Goal: Communication & Community: Answer question/provide support

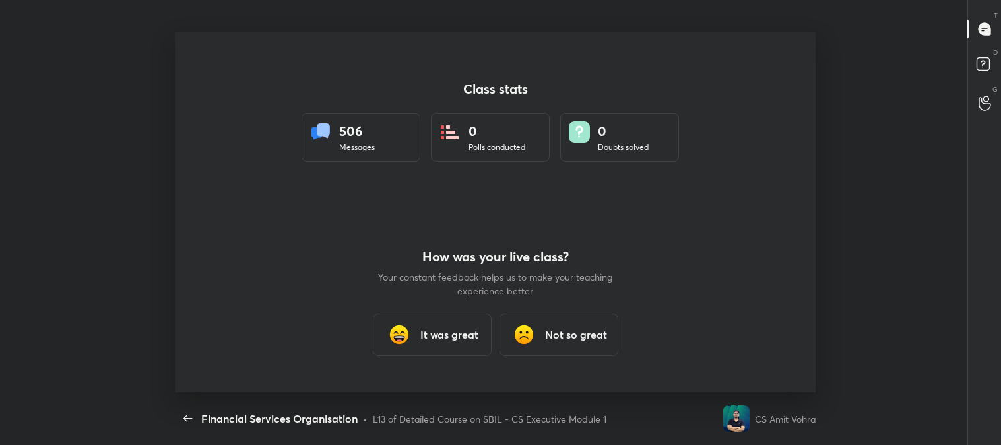
scroll to position [4, 0]
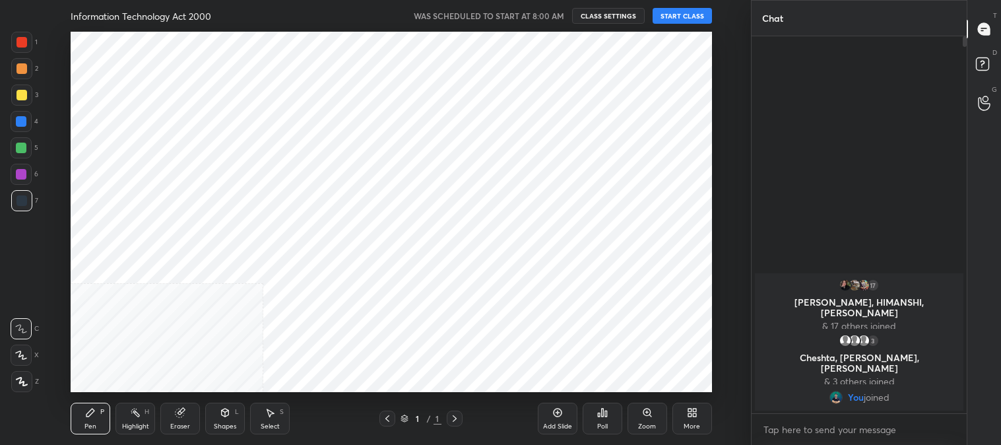
scroll to position [65627, 65289]
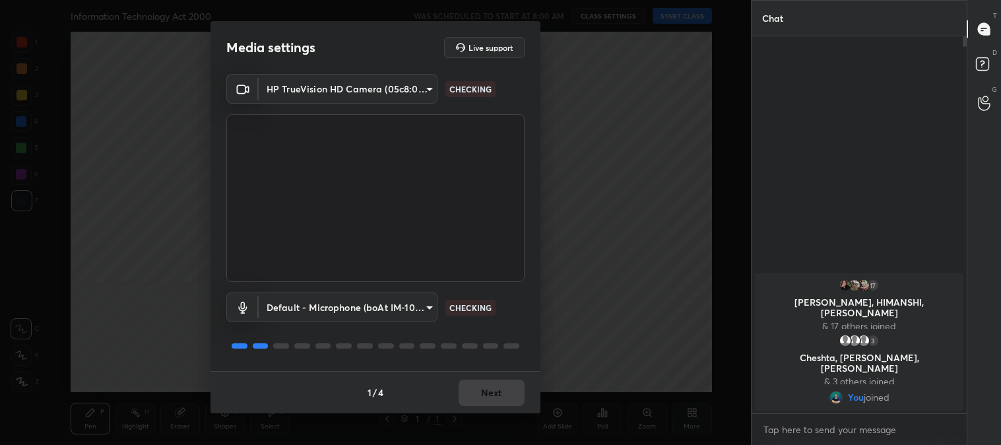
click at [496, 393] on div "1 / 4 Next" at bounding box center [376, 392] width 330 height 42
click at [495, 387] on button "Next" at bounding box center [492, 392] width 66 height 26
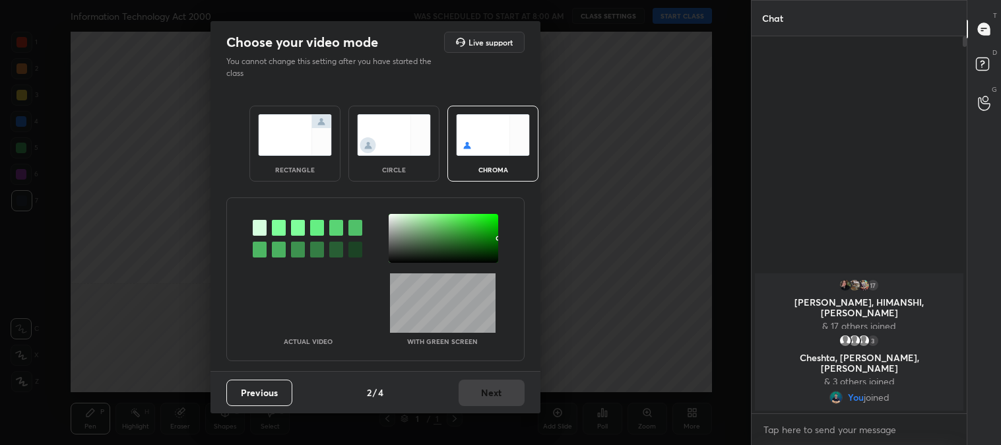
click at [281, 143] on img at bounding box center [295, 135] width 74 height 42
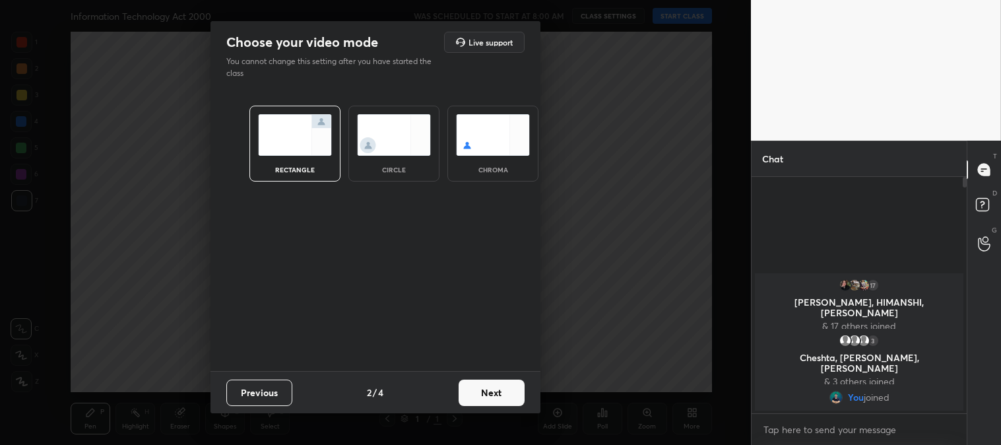
scroll to position [122, 211]
click at [498, 394] on button "Next" at bounding box center [492, 392] width 66 height 26
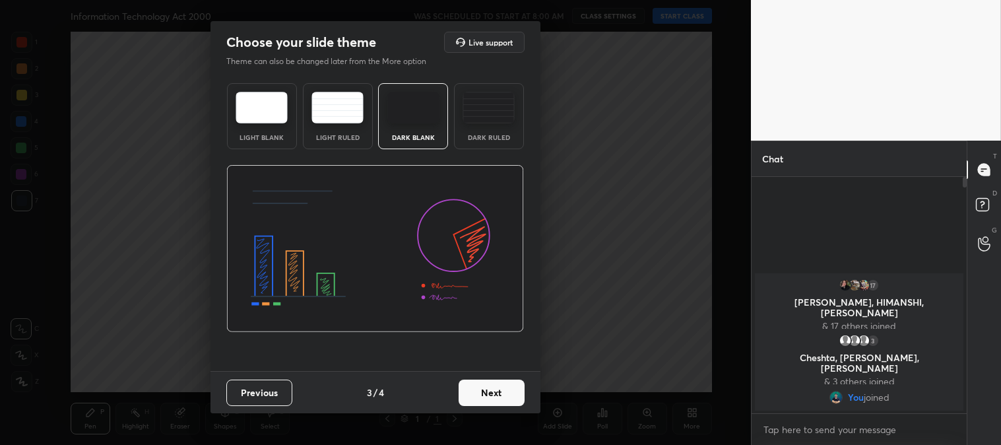
click at [509, 392] on button "Next" at bounding box center [492, 392] width 66 height 26
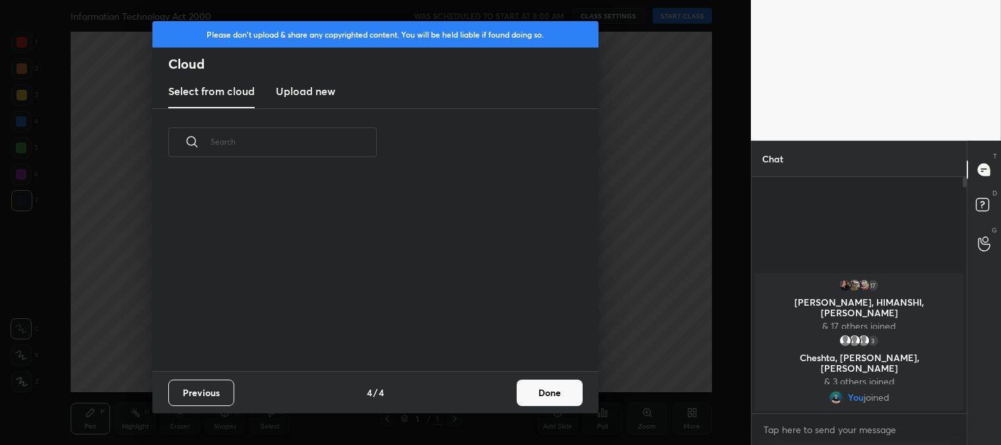
click at [567, 391] on button "Done" at bounding box center [550, 392] width 66 height 26
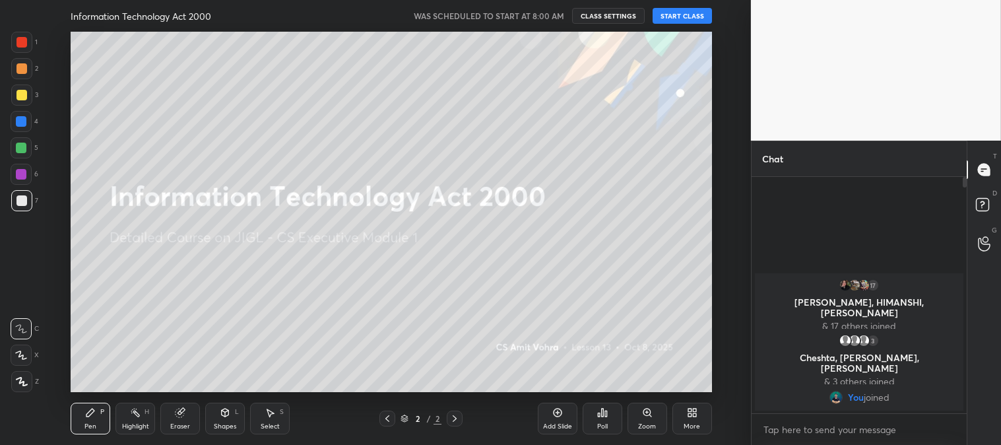
click at [22, 106] on div "3" at bounding box center [24, 97] width 27 height 26
click at [557, 412] on icon at bounding box center [557, 412] width 4 height 4
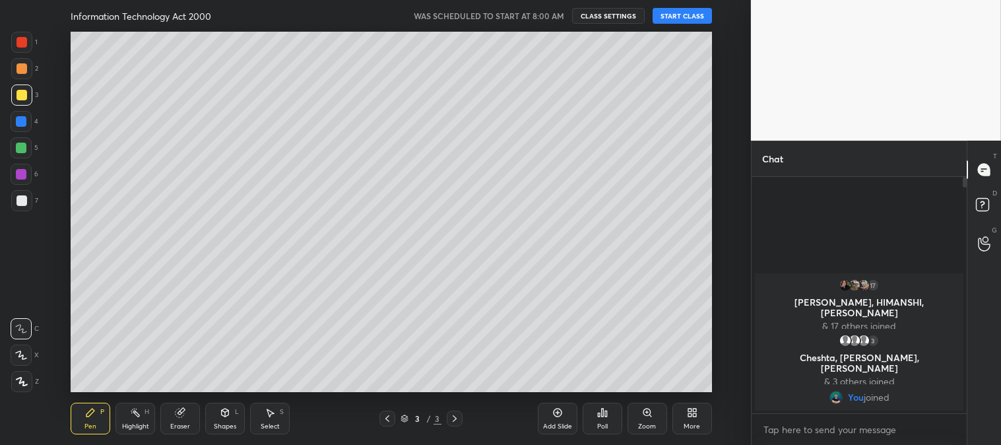
click at [684, 11] on button "START CLASS" at bounding box center [682, 16] width 59 height 16
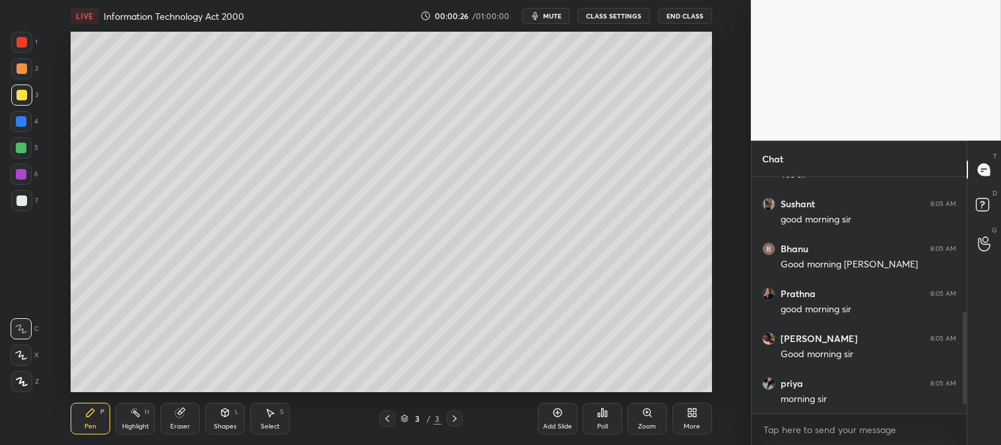
scroll to position [360, 0]
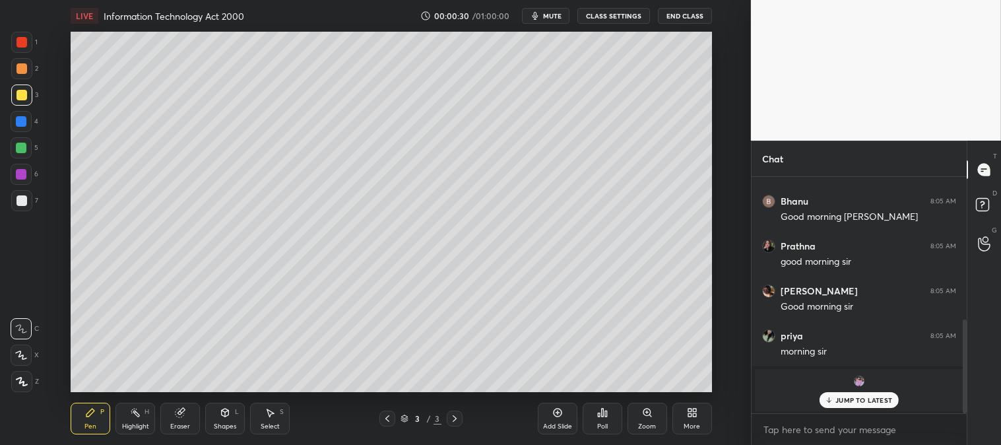
click at [837, 398] on p "JUMP TO LATEST" at bounding box center [863, 400] width 57 height 8
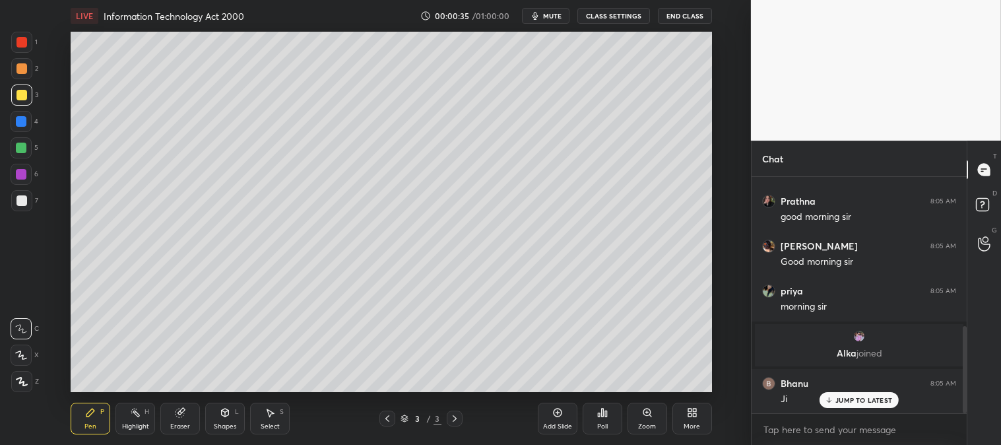
scroll to position [449, 0]
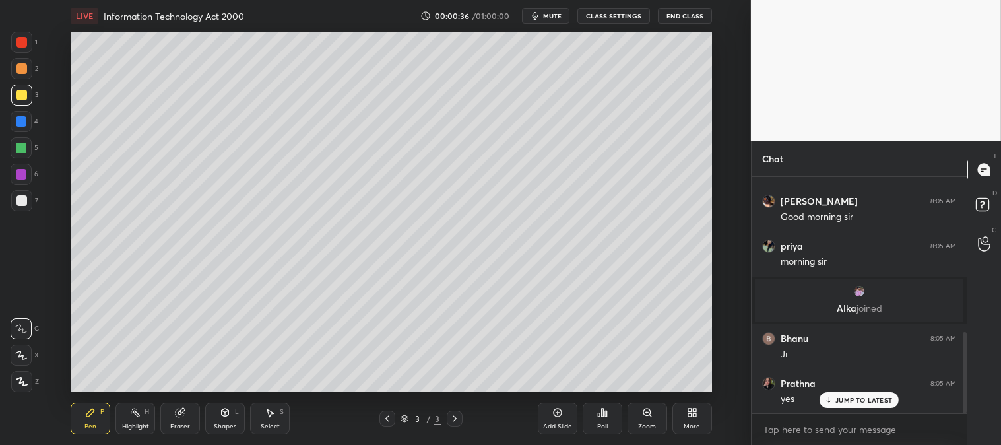
click at [694, 410] on icon at bounding box center [694, 409] width 3 height 3
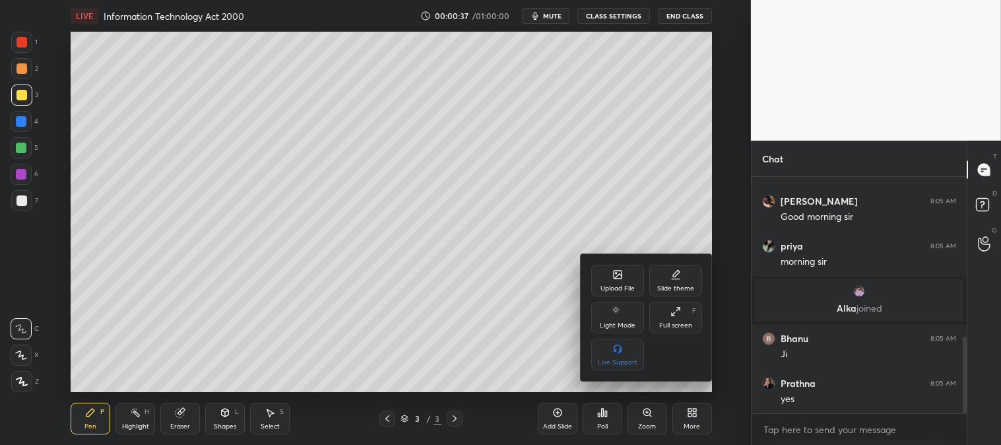
scroll to position [495, 0]
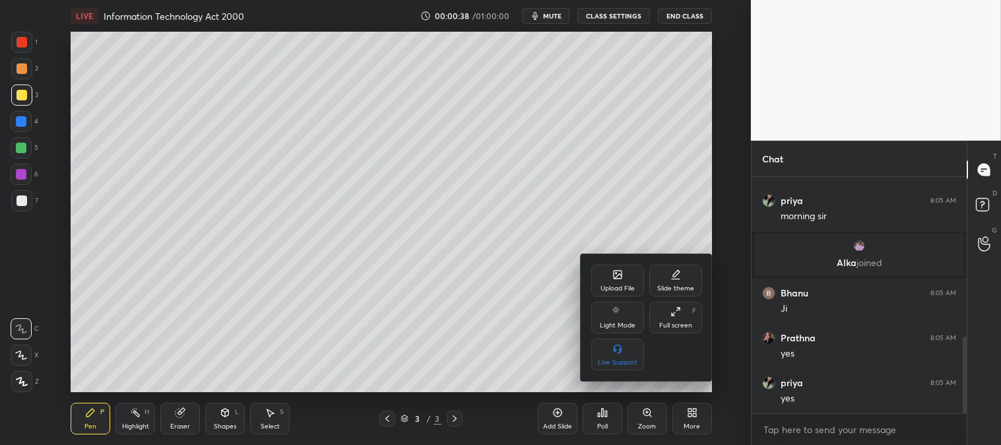
click at [629, 272] on div "Upload File" at bounding box center [617, 281] width 53 height 32
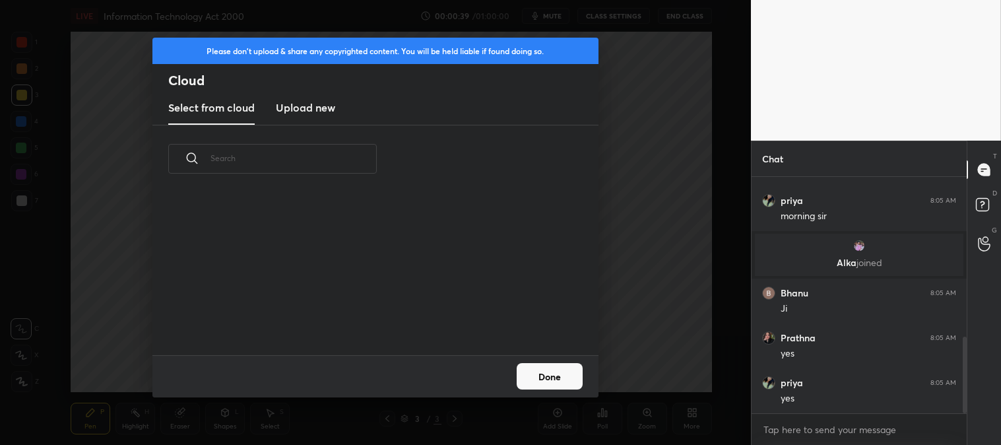
scroll to position [162, 424]
click at [294, 104] on h3 "Upload new" at bounding box center [305, 108] width 59 height 16
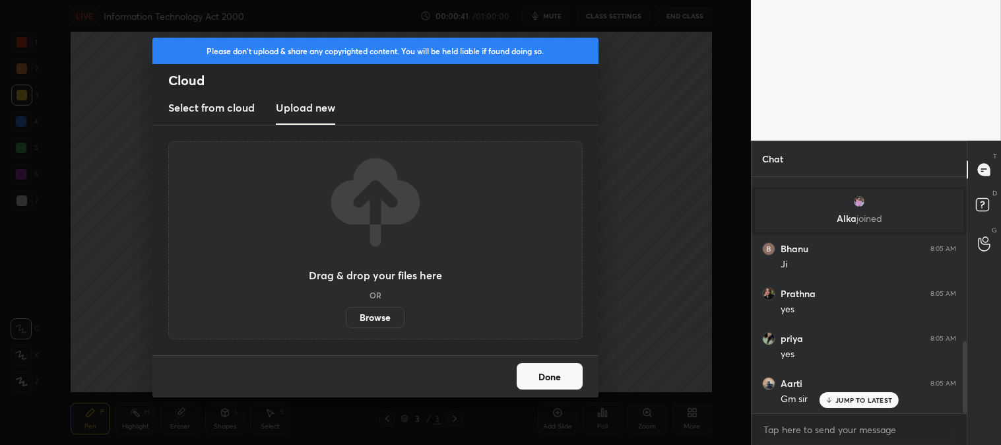
scroll to position [584, 0]
click at [378, 309] on label "Browse" at bounding box center [375, 317] width 59 height 21
click at [346, 309] on input "Browse" at bounding box center [346, 317] width 0 height 21
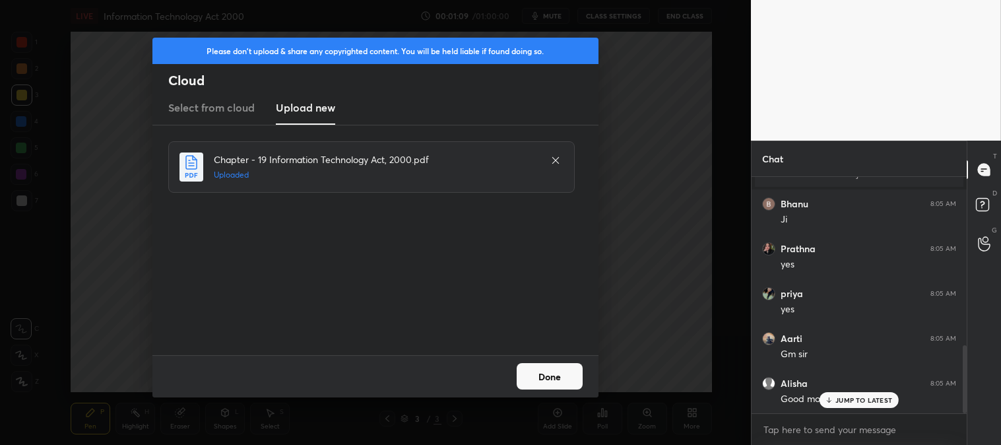
click at [563, 377] on button "Done" at bounding box center [550, 376] width 66 height 26
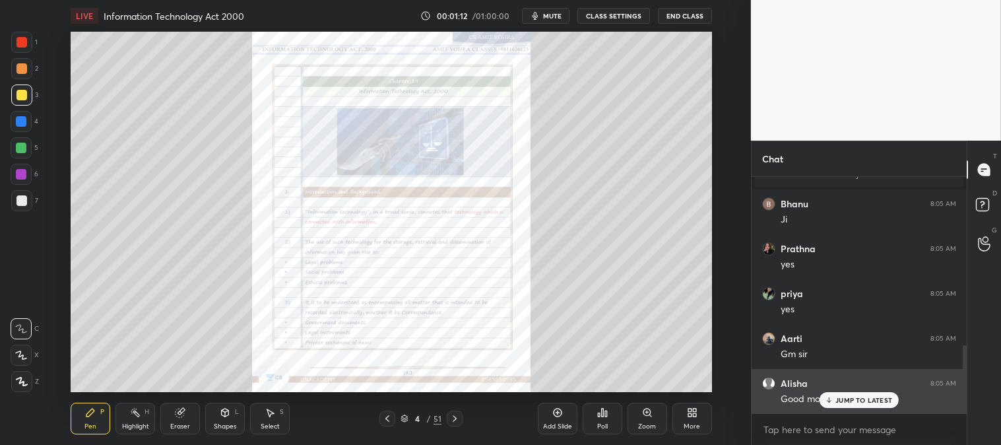
click at [836, 399] on p "JUMP TO LATEST" at bounding box center [863, 400] width 57 height 8
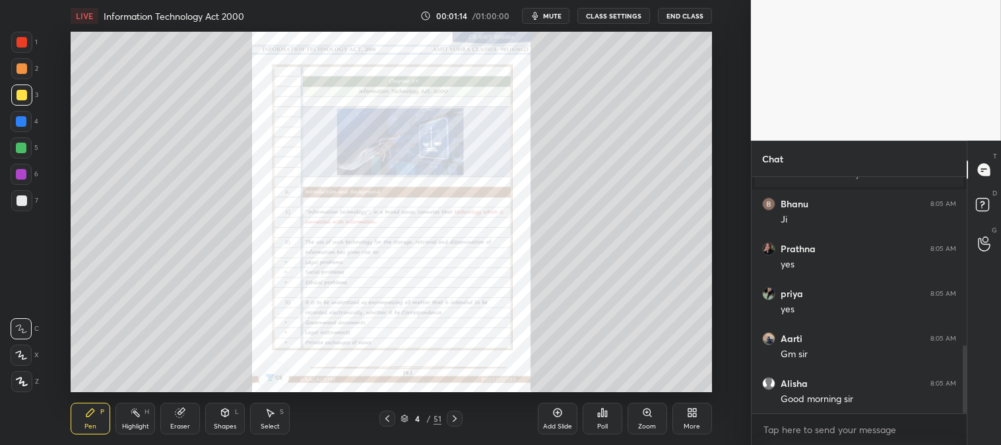
click at [22, 37] on div at bounding box center [21, 42] width 11 height 11
click at [425, 418] on div "4 / 51" at bounding box center [421, 418] width 41 height 12
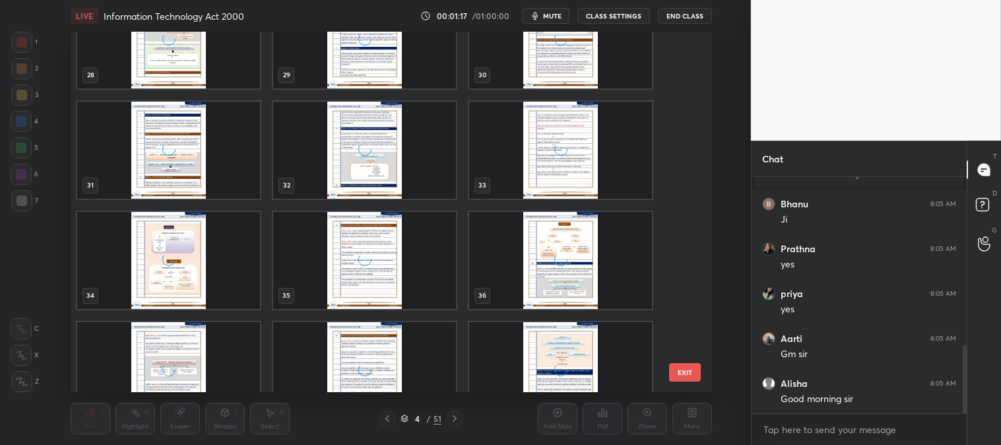
scroll to position [1057, 0]
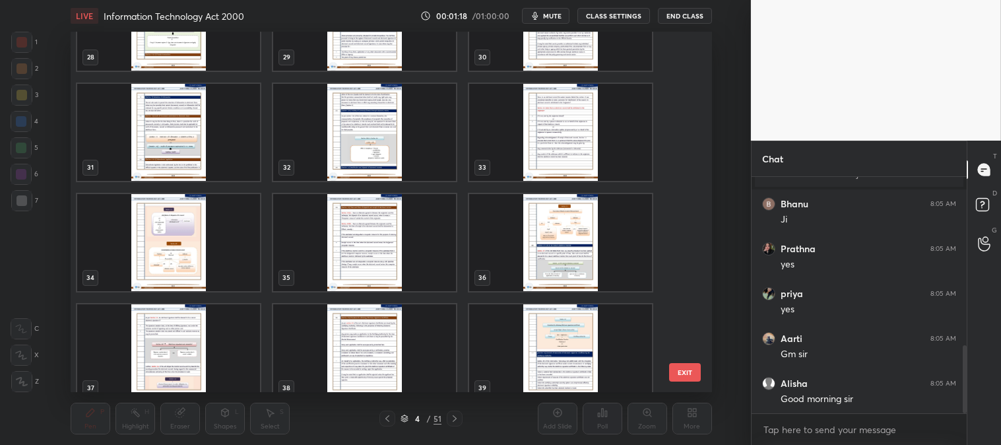
click at [416, 242] on img "grid" at bounding box center [364, 241] width 183 height 97
click at [414, 243] on img "grid" at bounding box center [364, 241] width 183 height 97
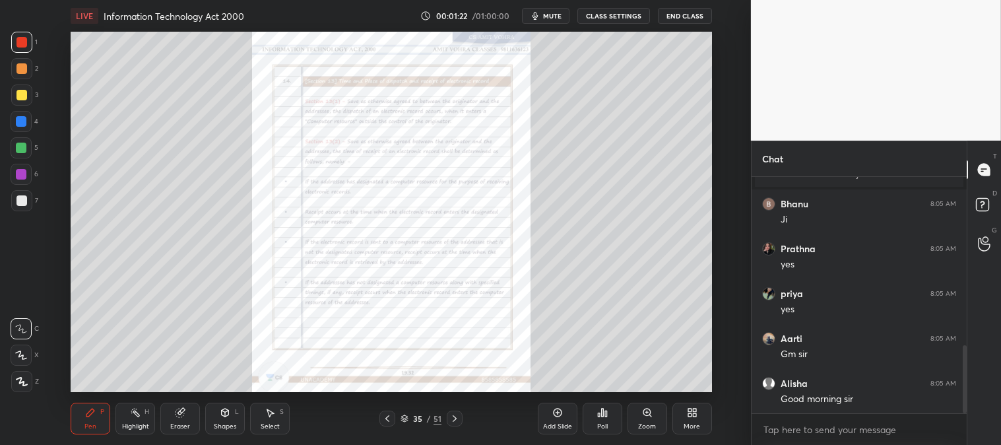
click at [451, 417] on icon at bounding box center [454, 418] width 11 height 11
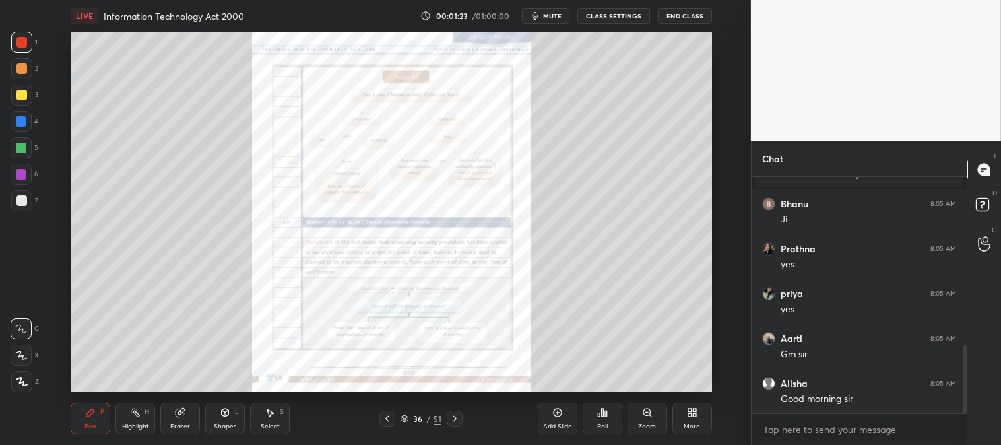
click at [459, 418] on icon at bounding box center [454, 418] width 11 height 11
click at [457, 418] on icon at bounding box center [454, 418] width 11 height 11
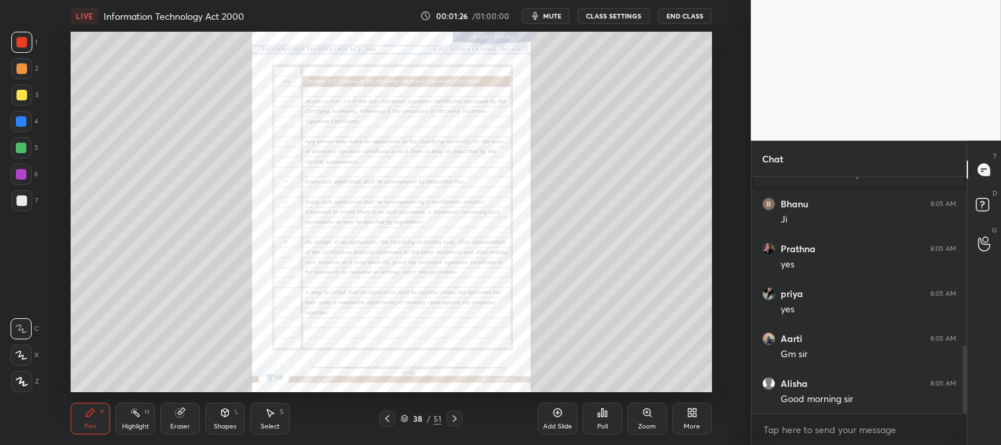
click at [457, 418] on icon at bounding box center [454, 418] width 11 height 11
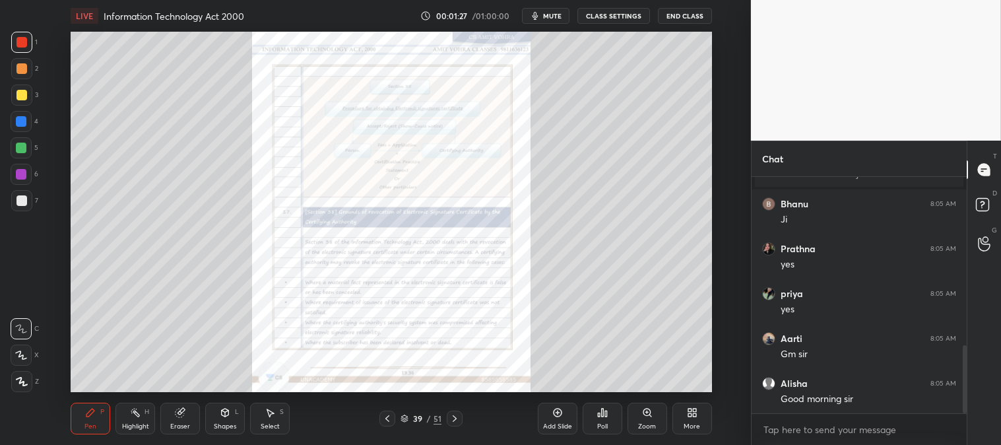
click at [381, 421] on div at bounding box center [387, 418] width 16 height 16
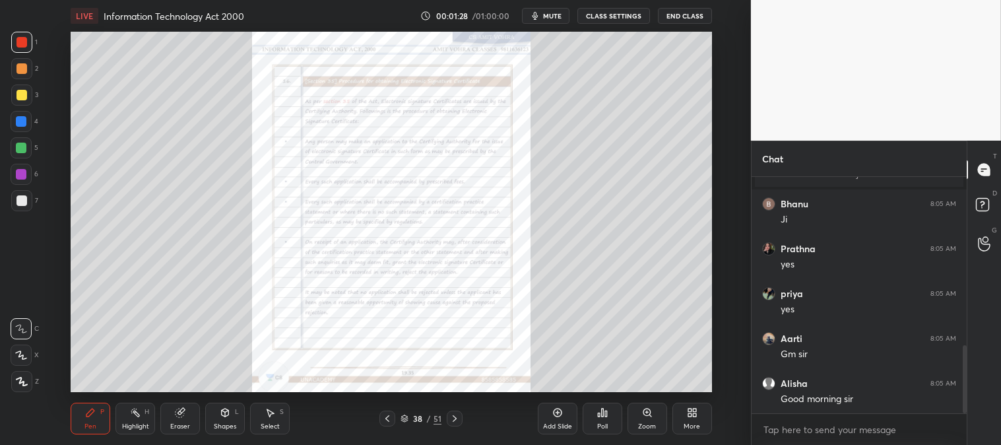
click at [386, 420] on icon at bounding box center [387, 418] width 11 height 11
click at [391, 420] on icon at bounding box center [387, 418] width 11 height 11
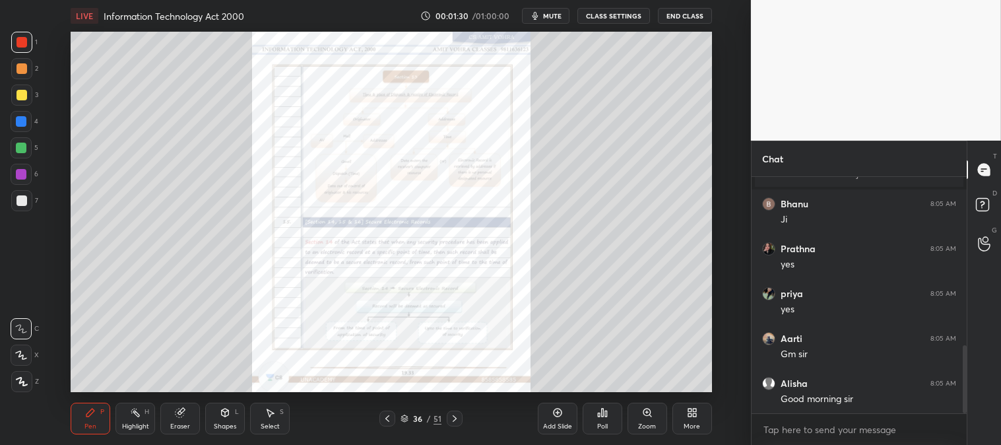
scroll to position [632, 0]
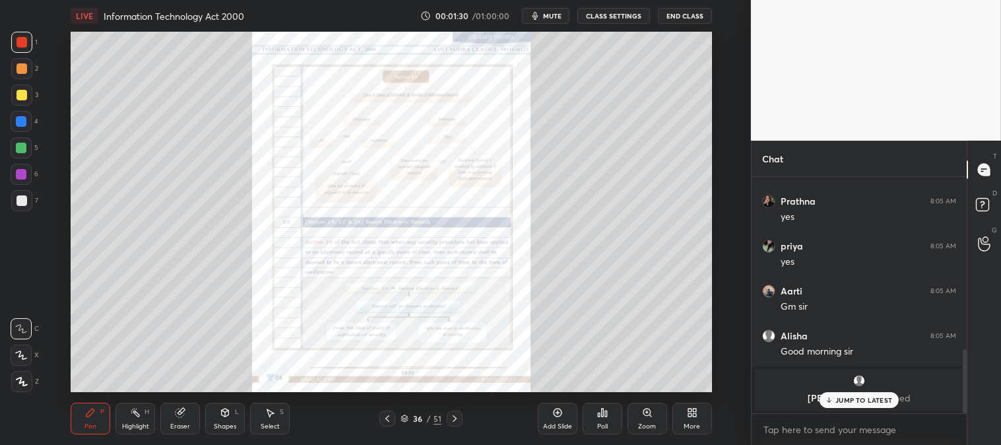
click at [637, 414] on div "Zoom" at bounding box center [648, 419] width 40 height 32
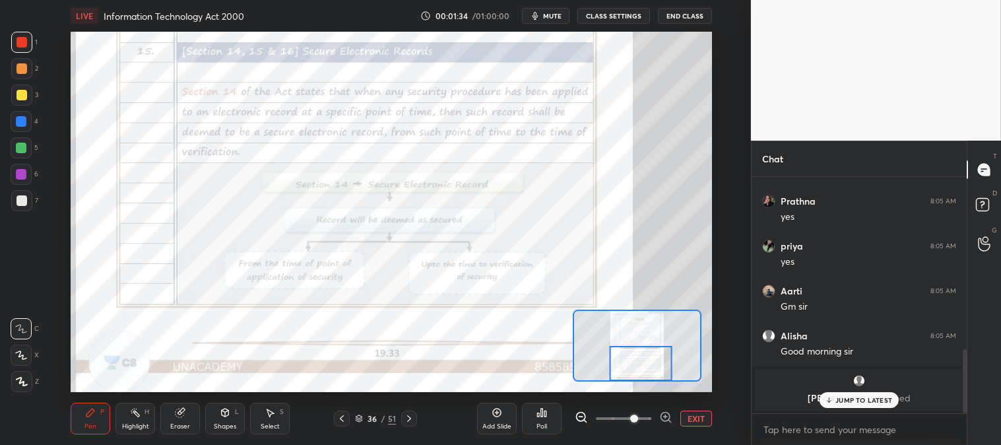
click at [412, 414] on icon at bounding box center [409, 418] width 11 height 11
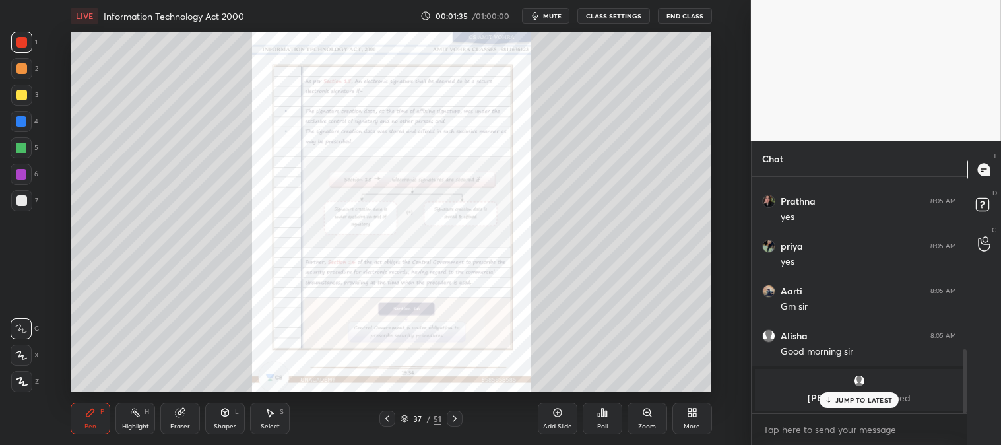
scroll to position [633, 0]
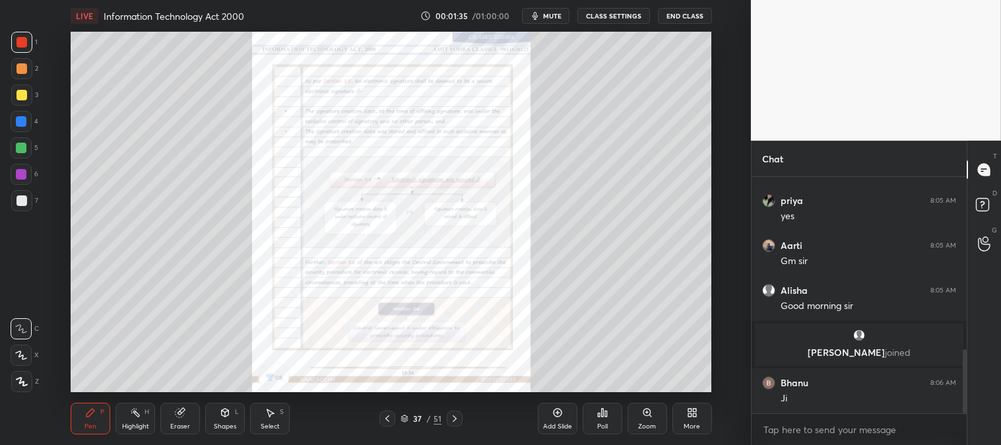
click at [453, 418] on icon at bounding box center [454, 418] width 11 height 11
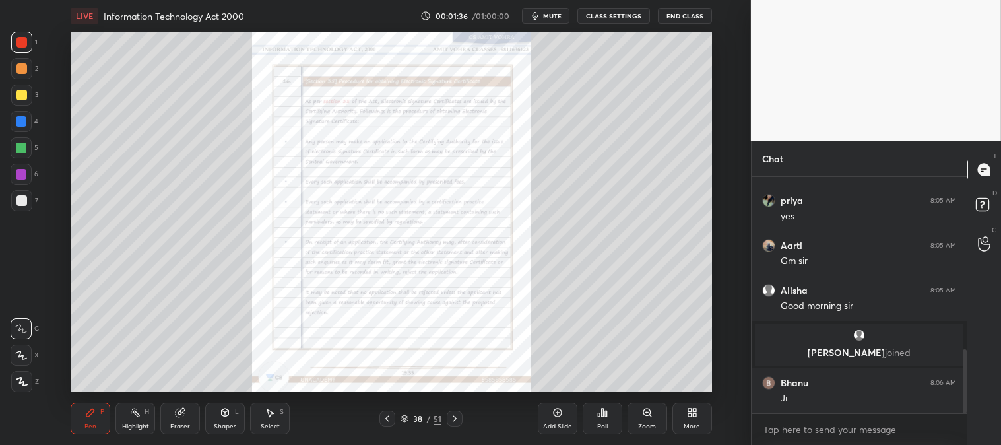
click at [455, 418] on icon at bounding box center [455, 418] width 4 height 7
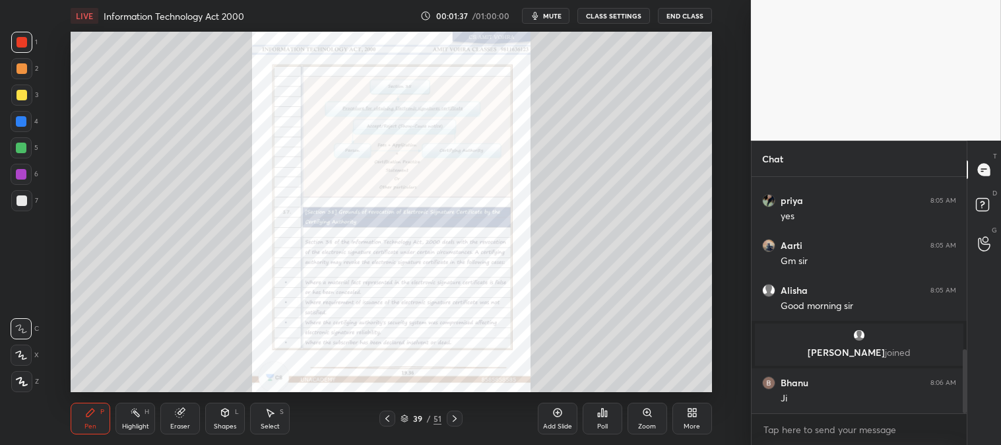
click at [456, 418] on icon at bounding box center [455, 418] width 4 height 7
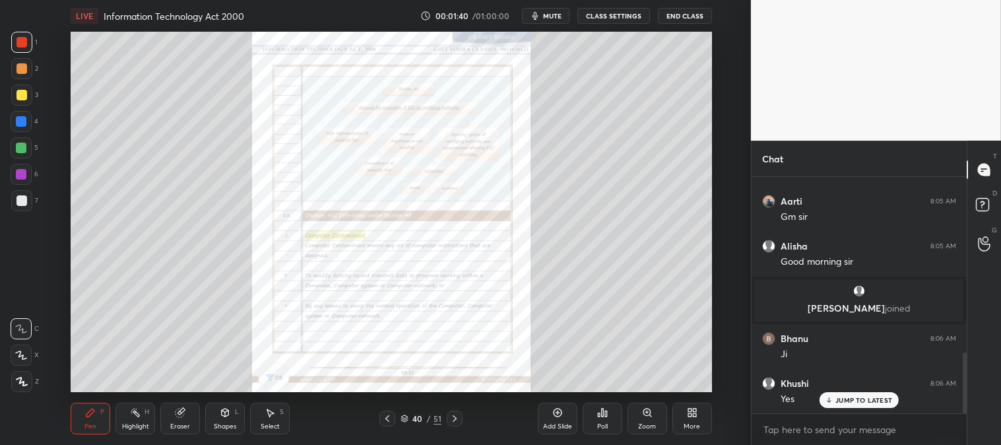
click at [644, 414] on icon at bounding box center [646, 411] width 7 height 7
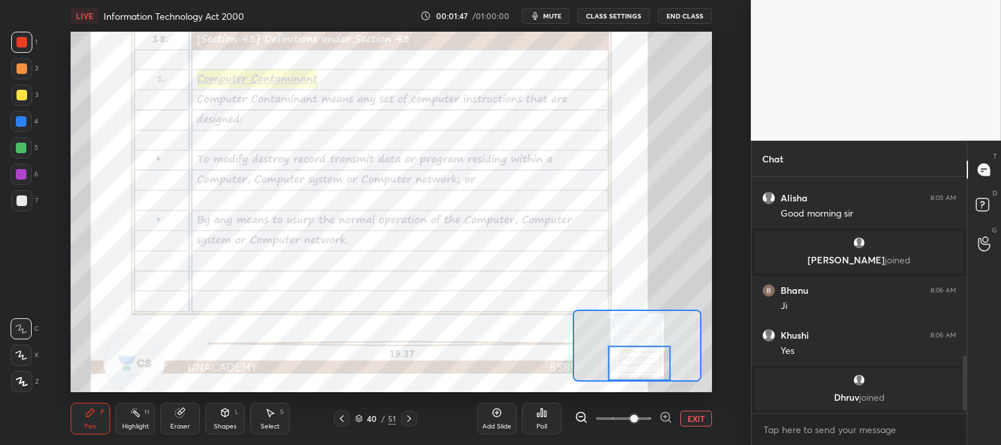
scroll to position [770, 0]
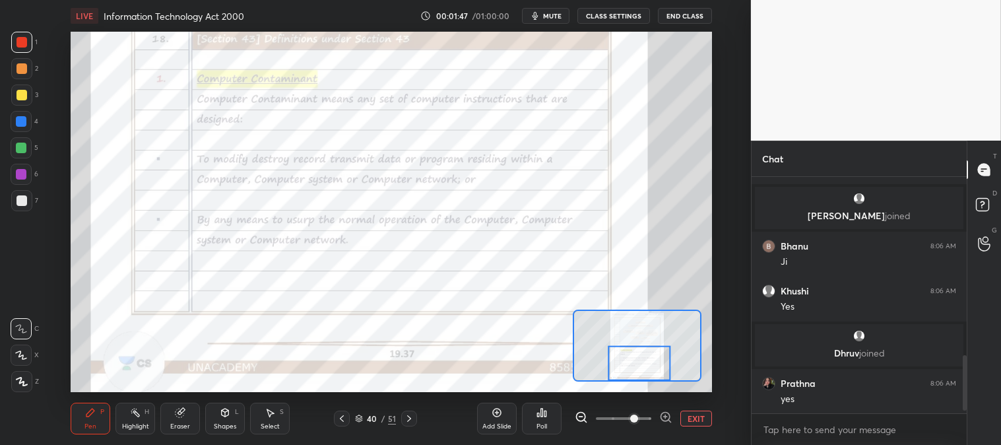
click at [552, 15] on span "mute" at bounding box center [552, 15] width 18 height 9
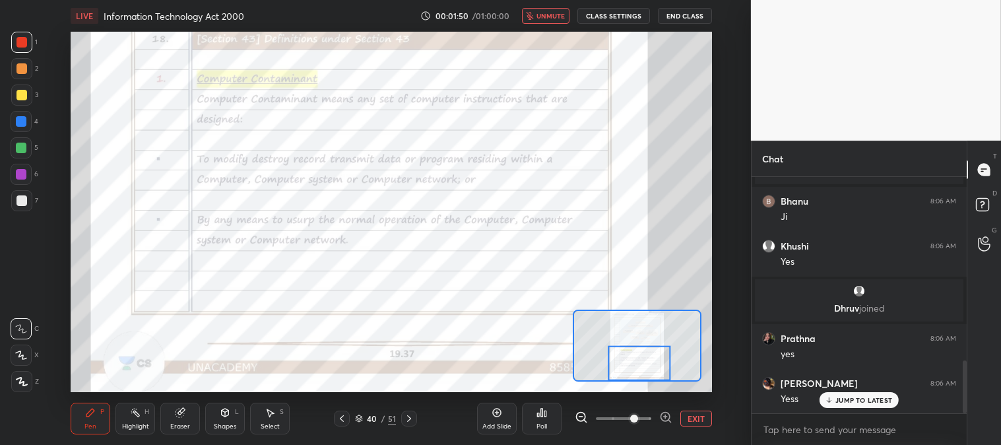
click at [552, 15] on span "unmute" at bounding box center [550, 15] width 28 height 9
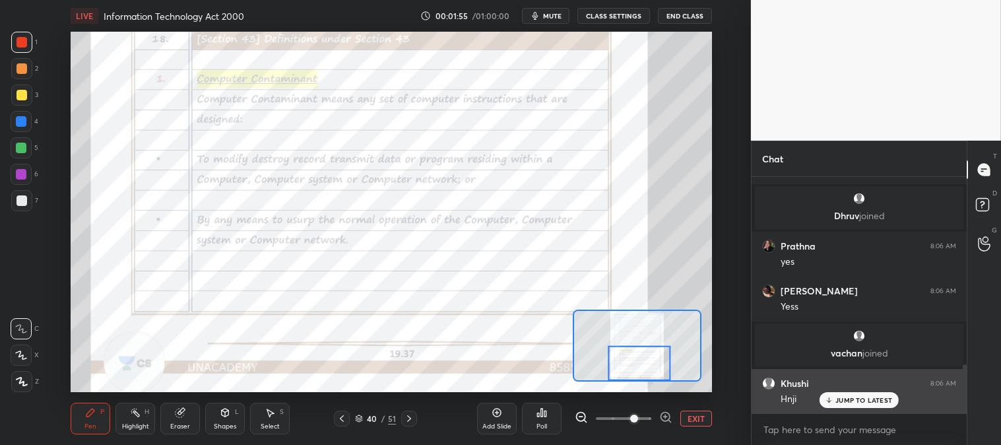
click at [839, 399] on p "JUMP TO LATEST" at bounding box center [863, 400] width 57 height 8
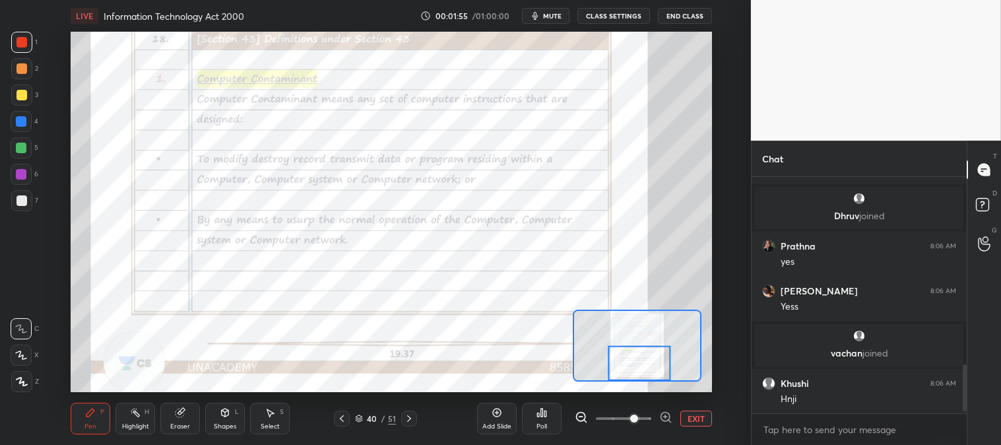
scroll to position [952, 0]
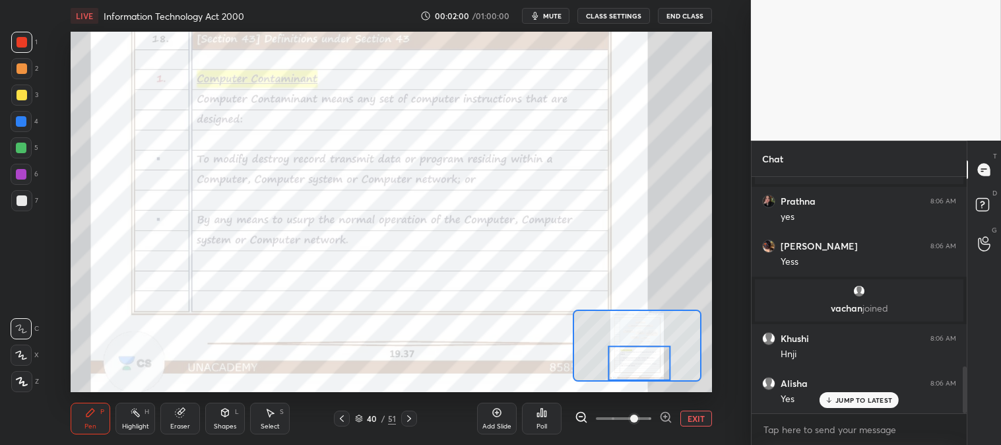
click at [133, 420] on div "Highlight H" at bounding box center [135, 419] width 40 height 32
click at [128, 423] on div "Highlight" at bounding box center [135, 426] width 27 height 7
click at [557, 15] on span "mute" at bounding box center [552, 15] width 18 height 9
click at [552, 15] on span "unmute" at bounding box center [550, 15] width 28 height 9
click at [88, 418] on div "Pen P" at bounding box center [91, 419] width 40 height 32
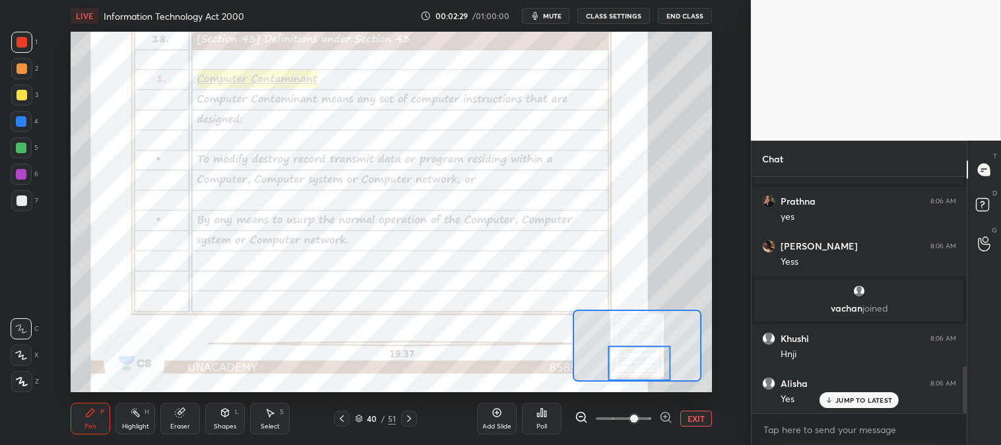
click at [24, 374] on div at bounding box center [21, 381] width 21 height 21
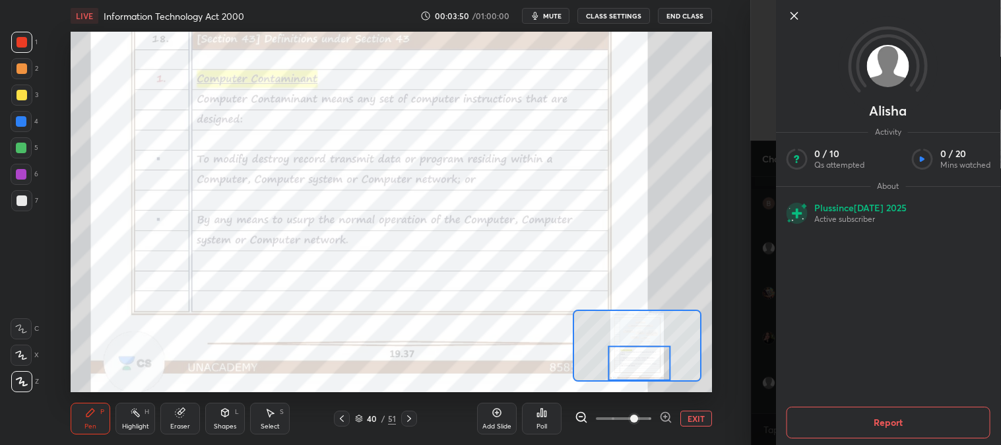
scroll to position [1404, 0]
click at [789, 14] on icon at bounding box center [794, 16] width 16 height 16
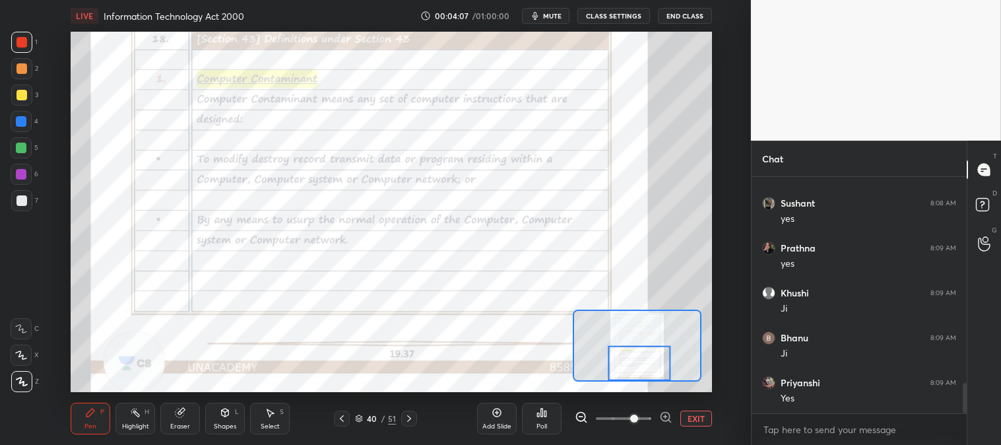
scroll to position [1628, 0]
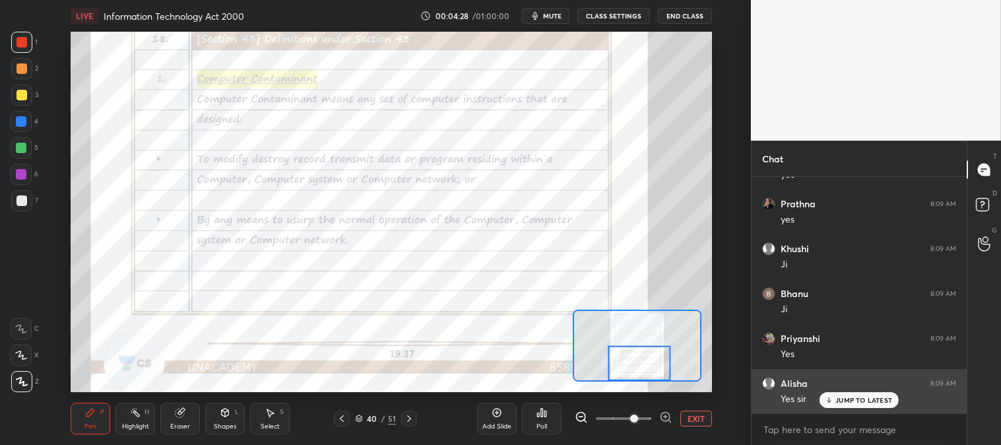
click at [835, 403] on div "JUMP TO LATEST" at bounding box center [859, 400] width 79 height 16
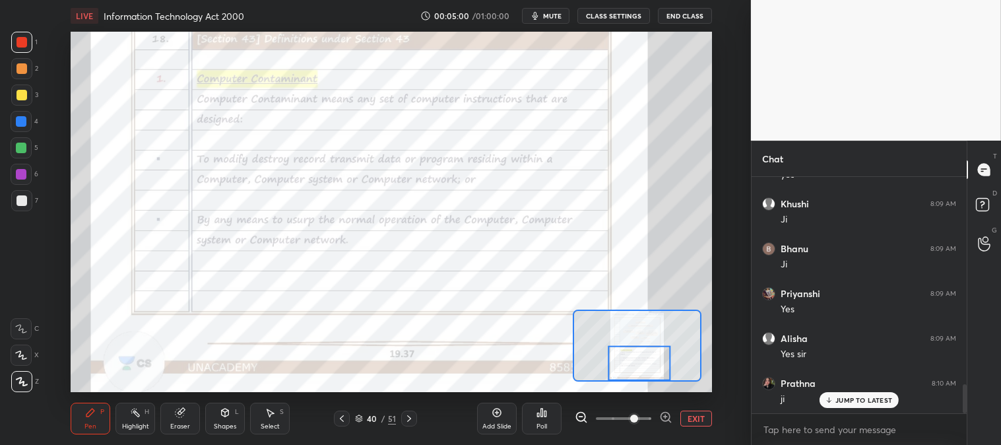
scroll to position [1718, 0]
click at [843, 398] on p "JUMP TO LATEST" at bounding box center [863, 400] width 57 height 8
click at [842, 397] on p "JUMP TO LATEST" at bounding box center [863, 400] width 57 height 8
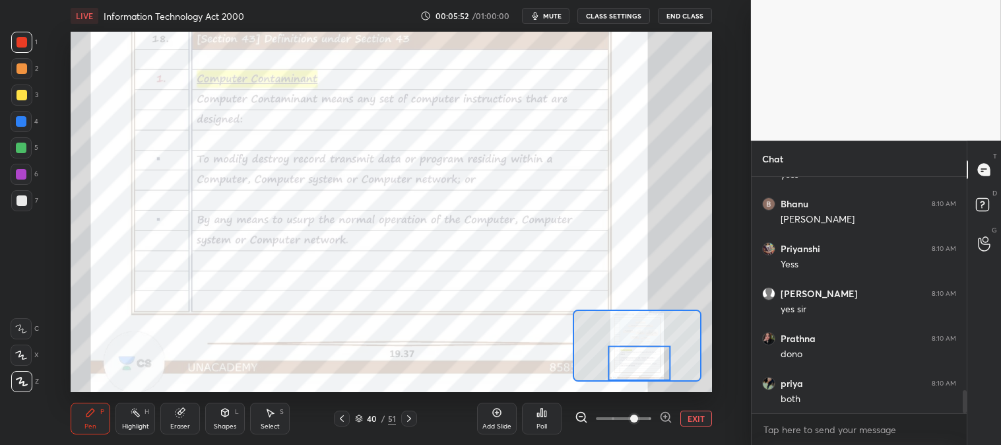
scroll to position [2166, 0]
click at [407, 421] on icon at bounding box center [409, 418] width 4 height 7
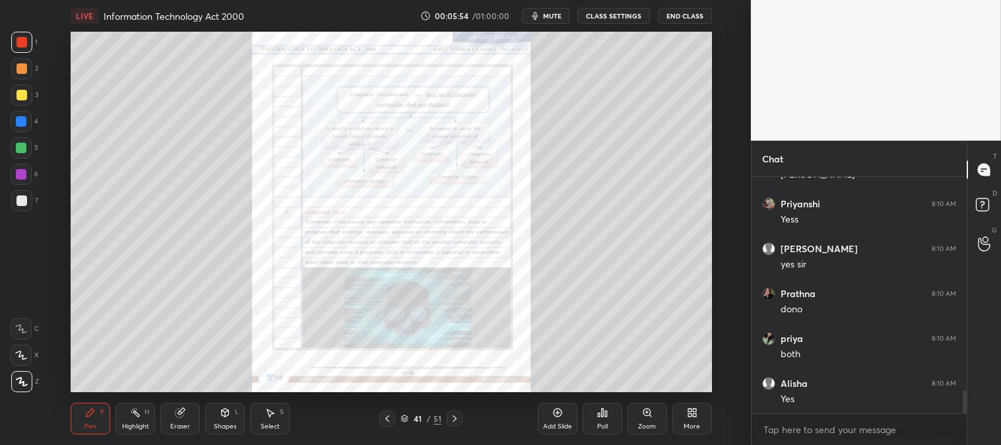
click at [641, 420] on div "Zoom" at bounding box center [648, 419] width 40 height 32
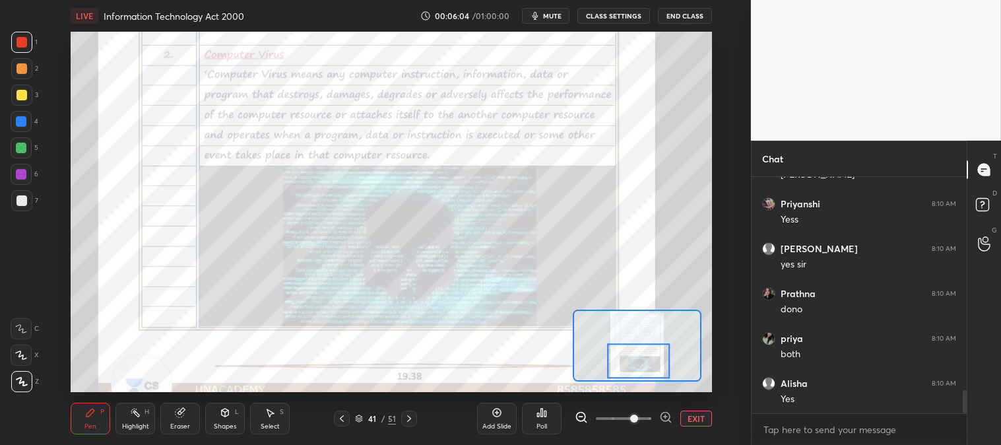
click at [406, 419] on icon at bounding box center [409, 418] width 11 height 11
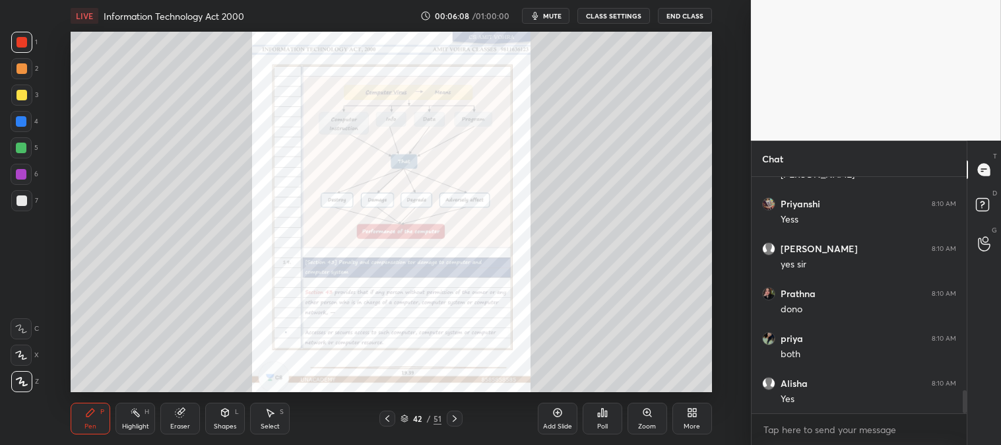
click at [645, 414] on icon at bounding box center [646, 411] width 7 height 7
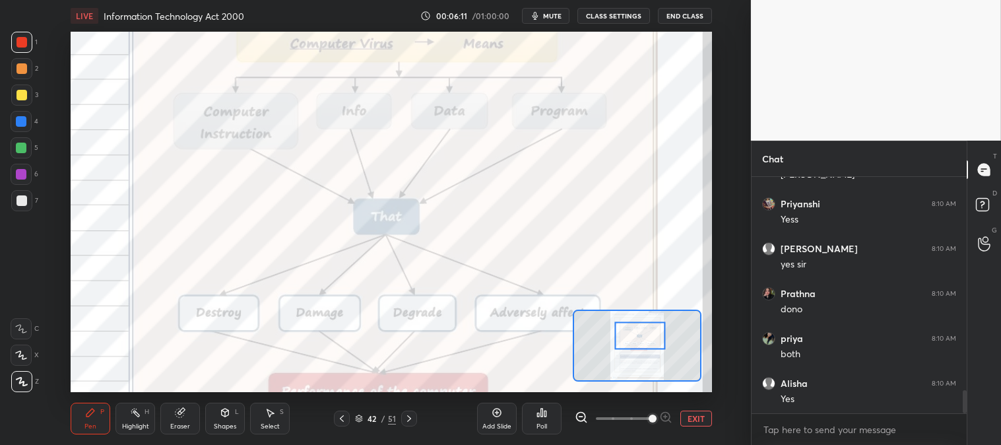
scroll to position [2214, 0]
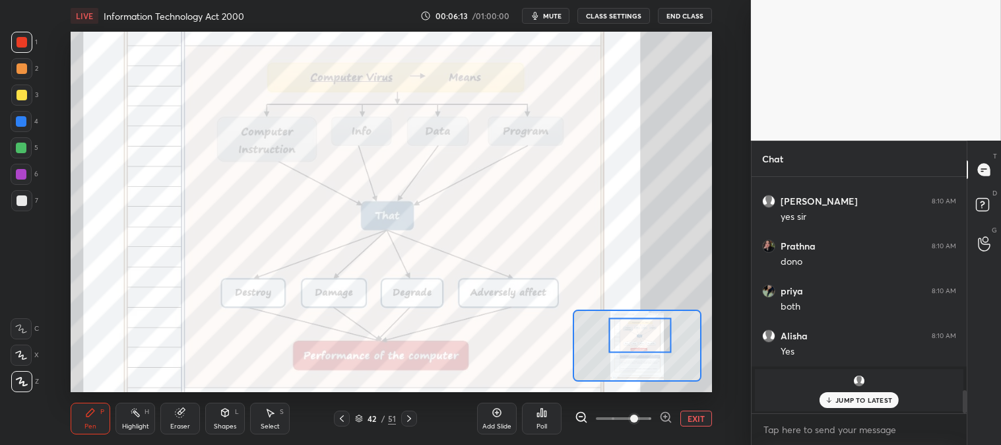
click at [129, 414] on div "Highlight H" at bounding box center [135, 419] width 40 height 32
click at [132, 416] on icon at bounding box center [135, 412] width 11 height 11
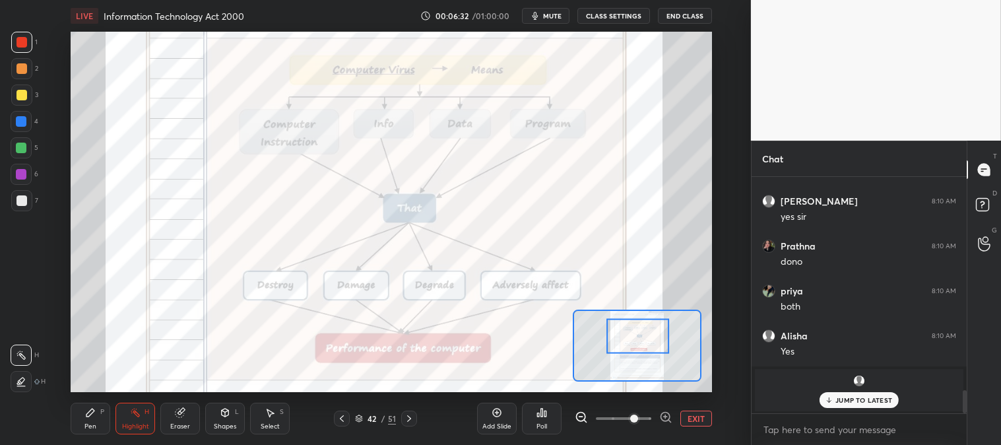
click at [835, 403] on div "JUMP TO LATEST" at bounding box center [859, 400] width 79 height 16
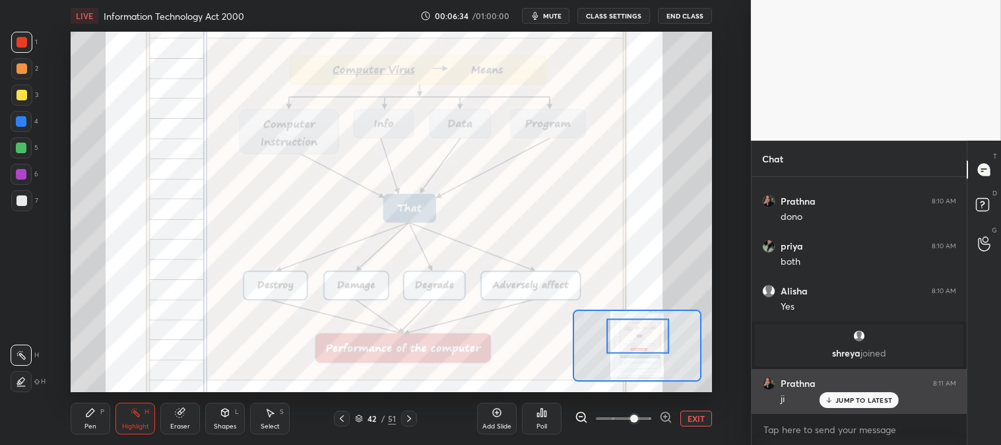
click at [839, 399] on p "JUMP TO LATEST" at bounding box center [863, 400] width 57 height 8
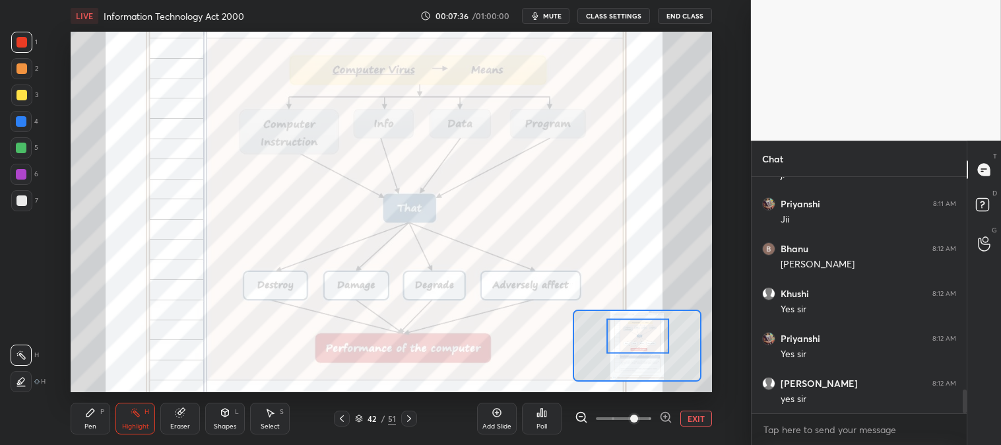
scroll to position [2085, 0]
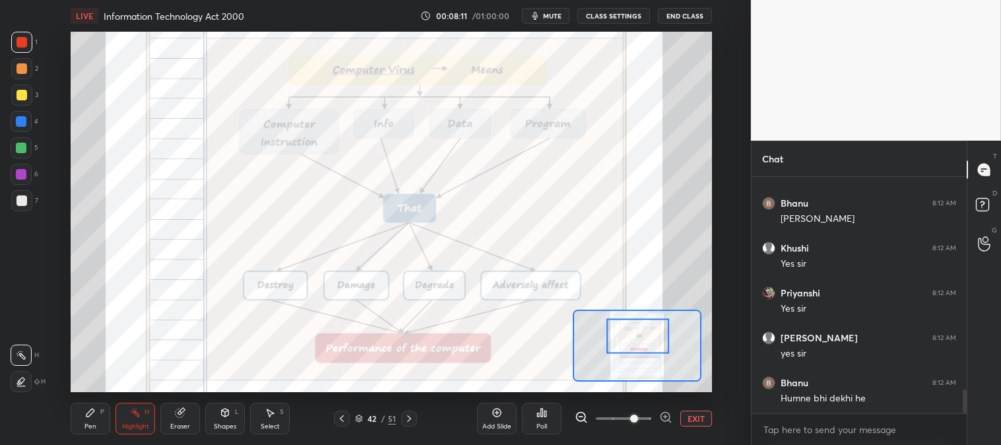
click at [93, 418] on icon at bounding box center [90, 412] width 11 height 11
click at [83, 422] on div "Pen P" at bounding box center [91, 419] width 40 height 32
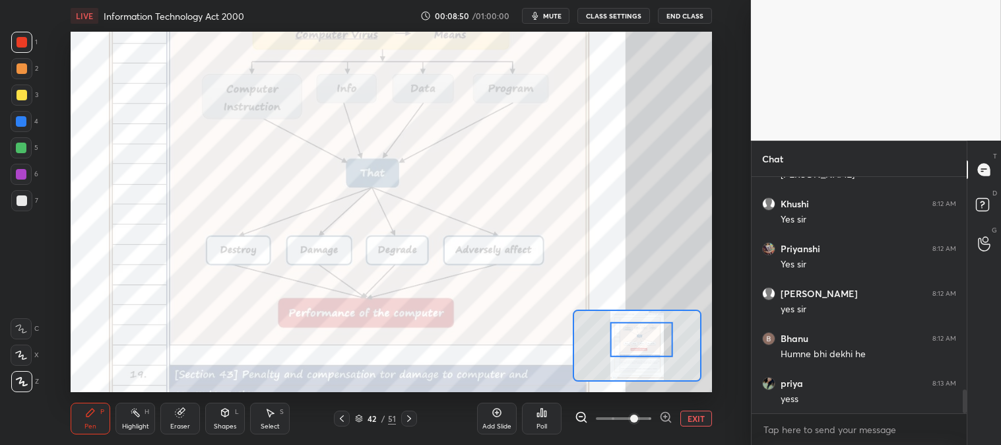
click at [179, 414] on icon at bounding box center [180, 412] width 9 height 9
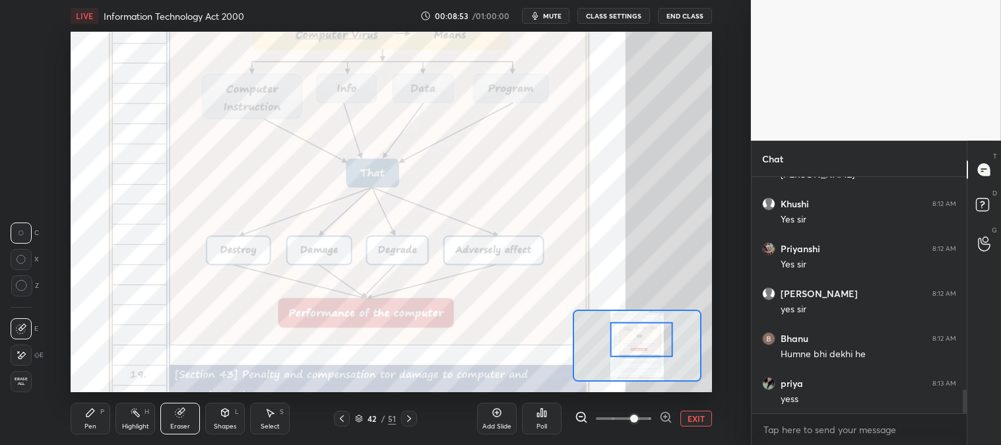
click at [88, 417] on icon at bounding box center [90, 412] width 11 height 11
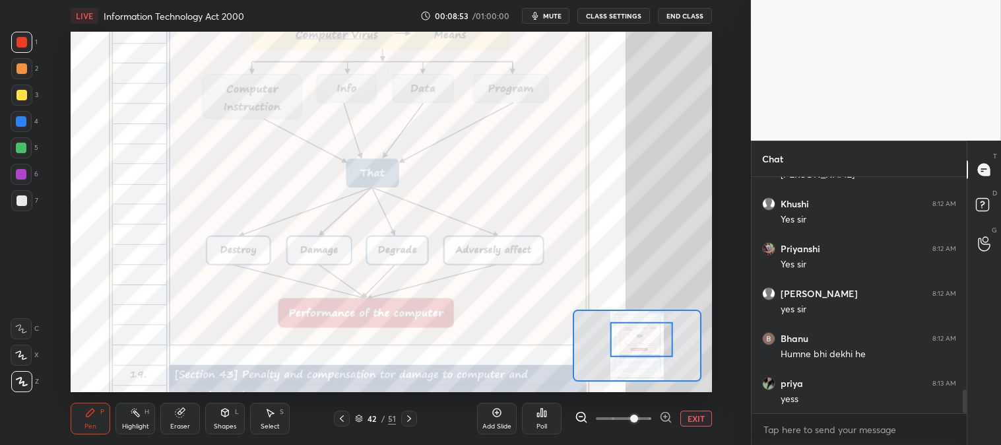
click at [88, 414] on icon at bounding box center [90, 412] width 8 height 8
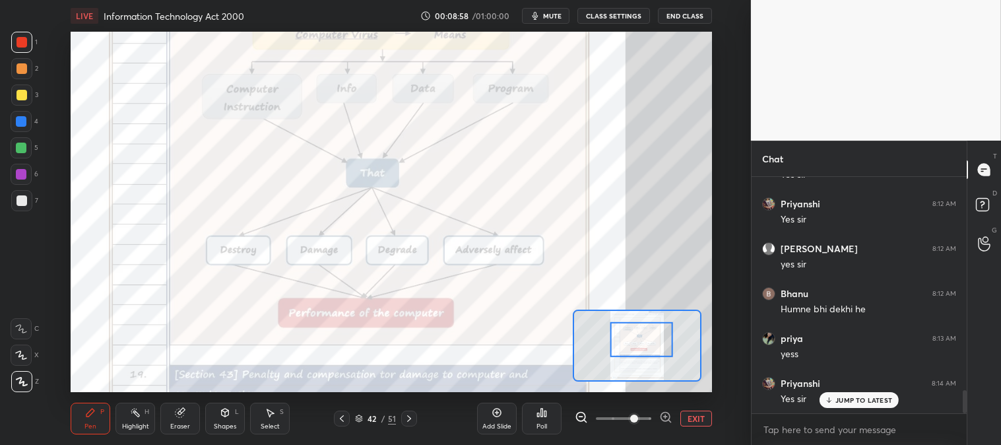
scroll to position [2219, 0]
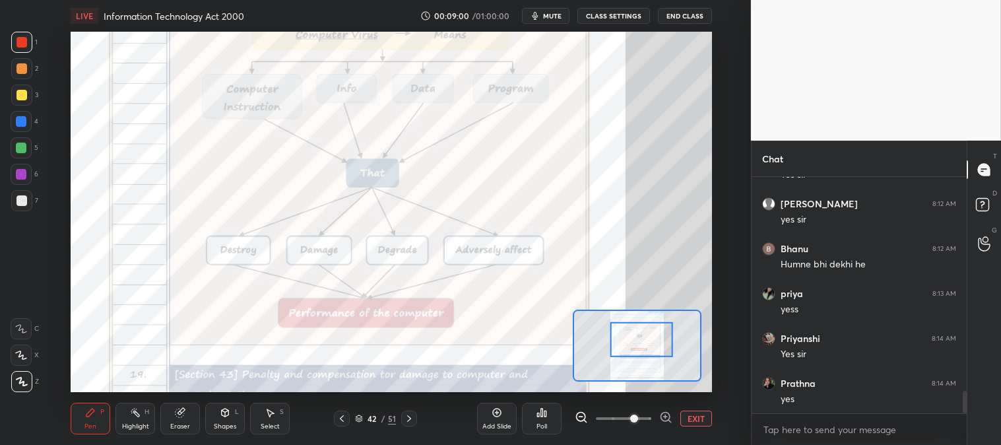
click at [694, 417] on button "EXIT" at bounding box center [696, 418] width 32 height 16
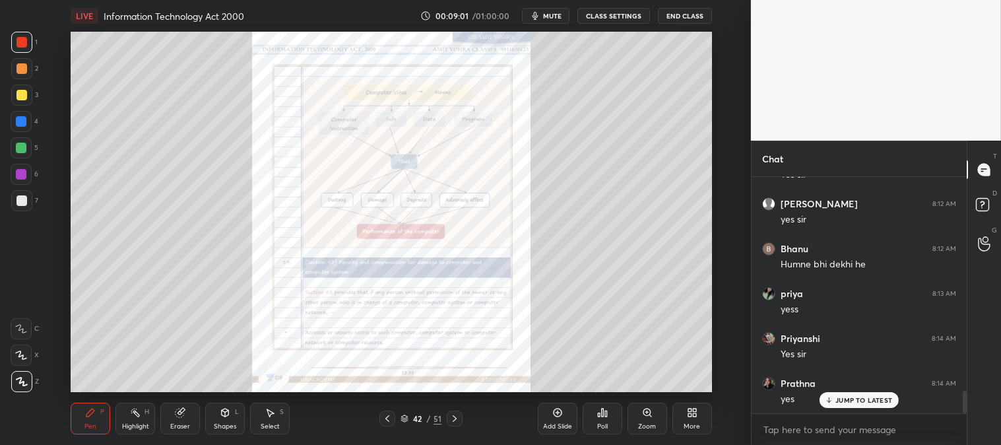
scroll to position [2264, 0]
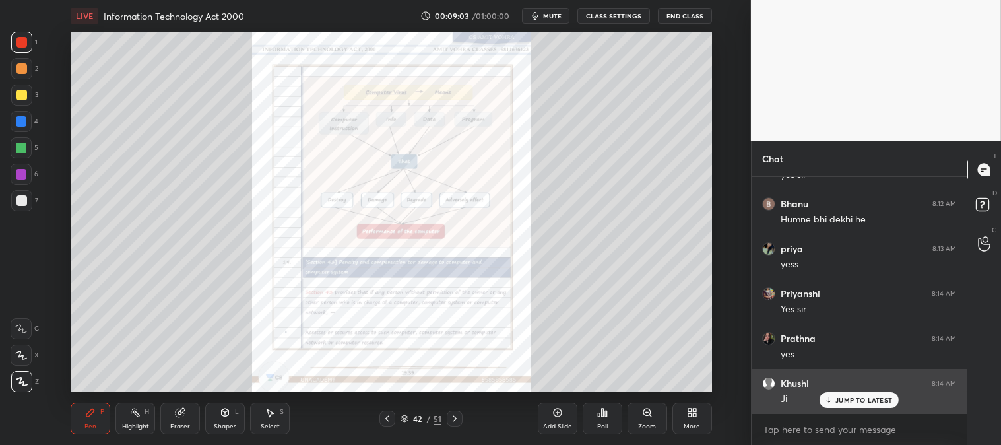
click at [840, 401] on p "JUMP TO LATEST" at bounding box center [863, 400] width 57 height 8
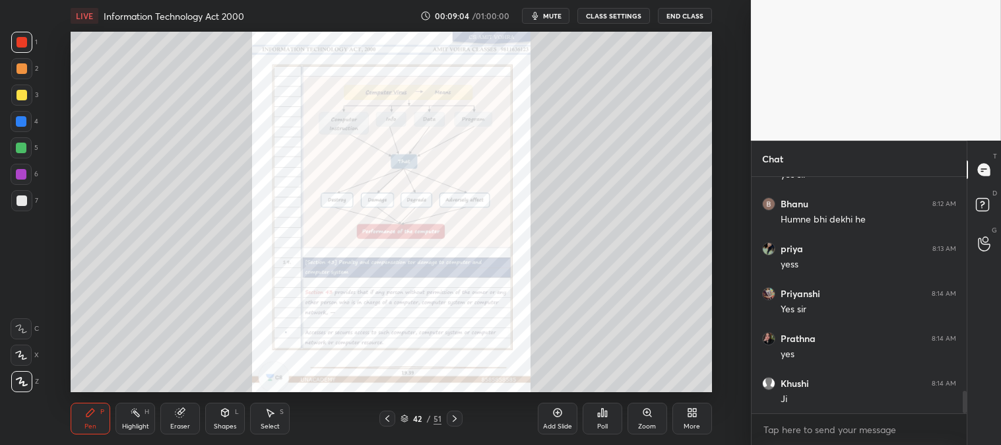
click at [647, 420] on div "Zoom" at bounding box center [648, 419] width 40 height 32
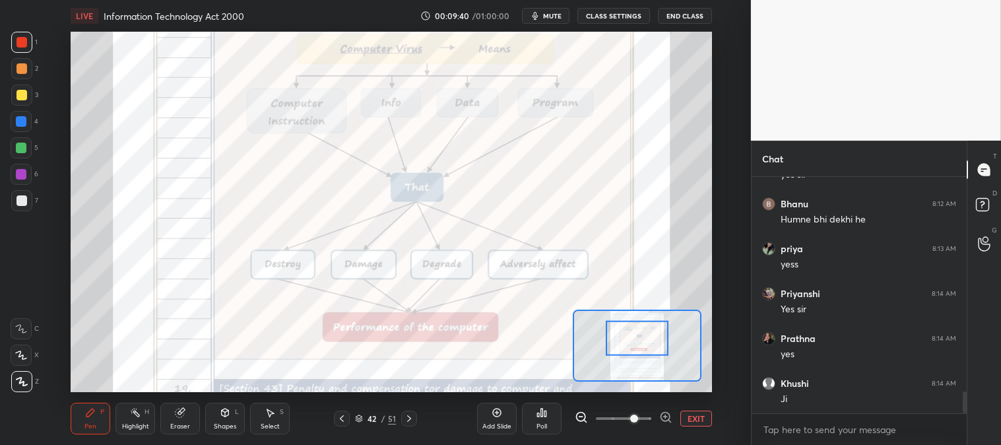
scroll to position [2310, 0]
click at [172, 416] on div "Eraser" at bounding box center [180, 419] width 40 height 32
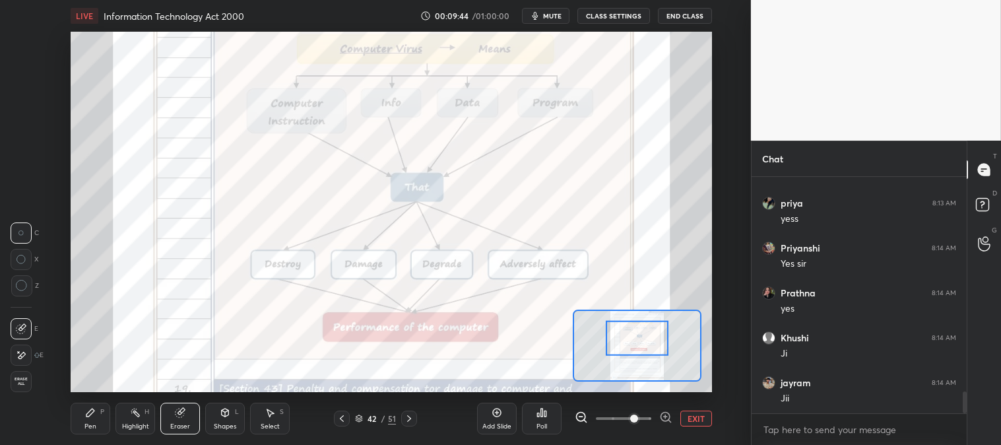
click at [89, 418] on icon at bounding box center [90, 412] width 11 height 11
click at [88, 418] on icon at bounding box center [90, 412] width 11 height 11
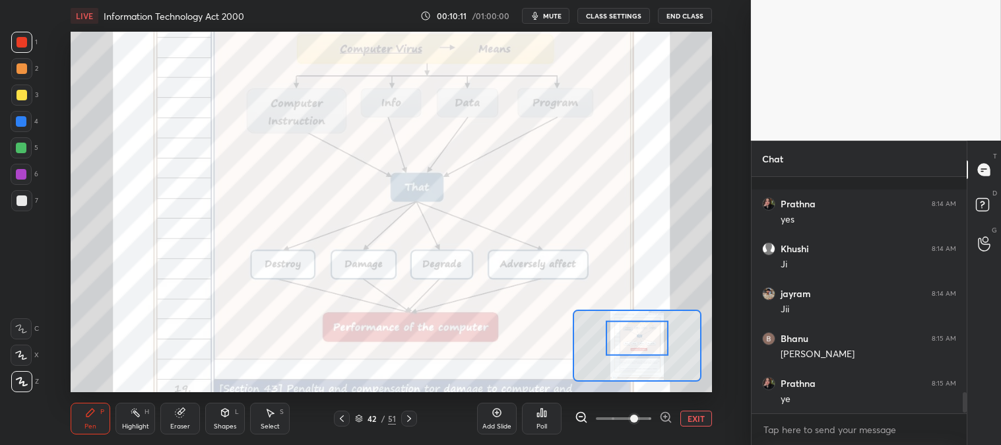
scroll to position [2488, 0]
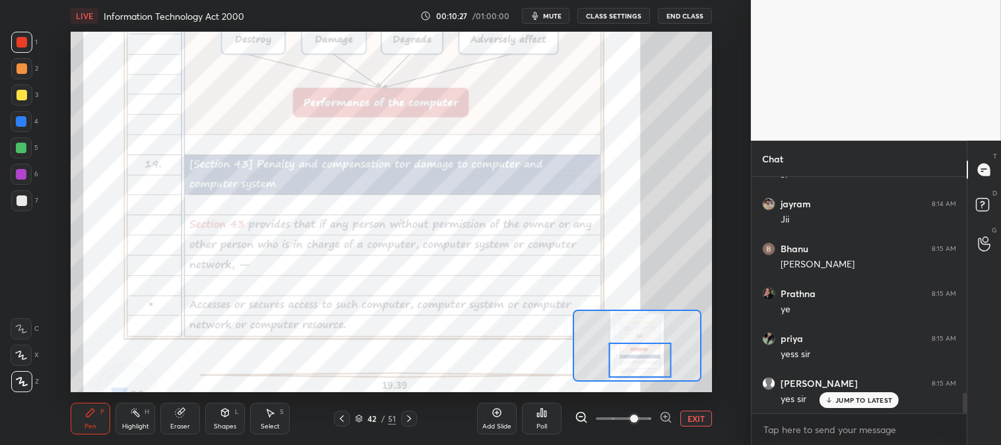
click at [404, 420] on icon at bounding box center [409, 418] width 11 height 11
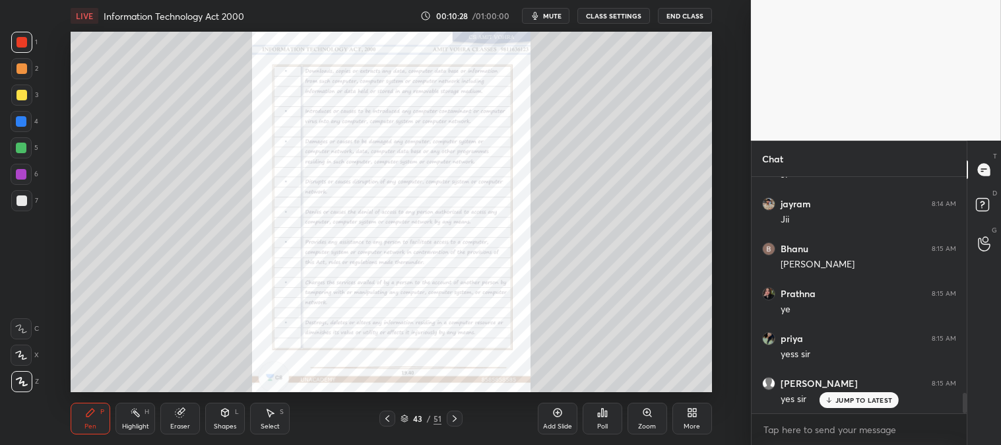
click at [453, 414] on icon at bounding box center [454, 418] width 11 height 11
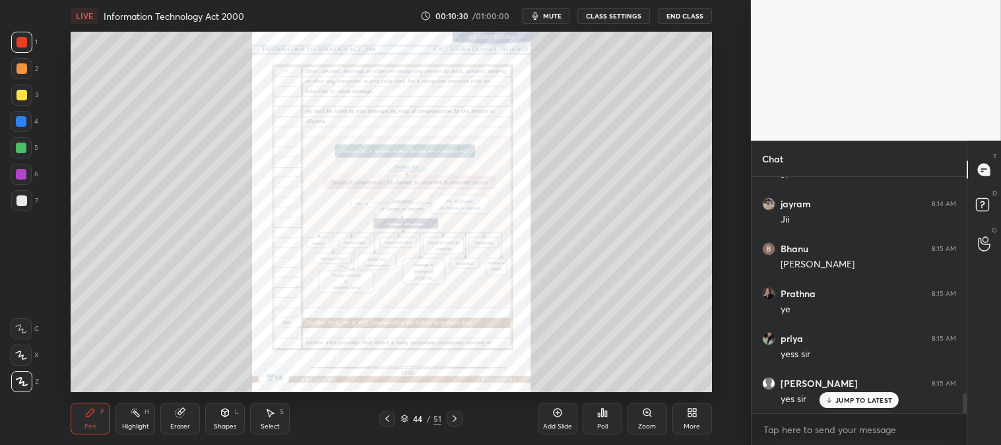
click at [642, 421] on div "Zoom" at bounding box center [648, 419] width 40 height 32
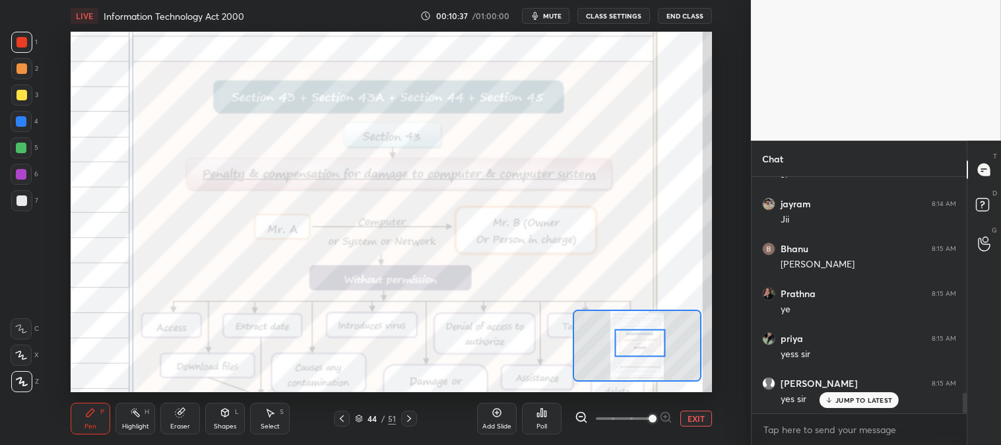
click at [344, 417] on icon at bounding box center [342, 418] width 11 height 11
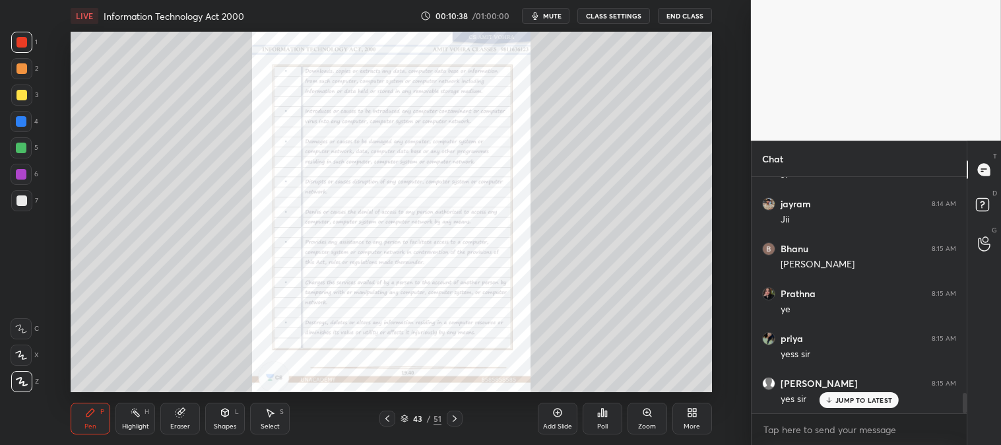
click at [383, 416] on icon at bounding box center [387, 418] width 11 height 11
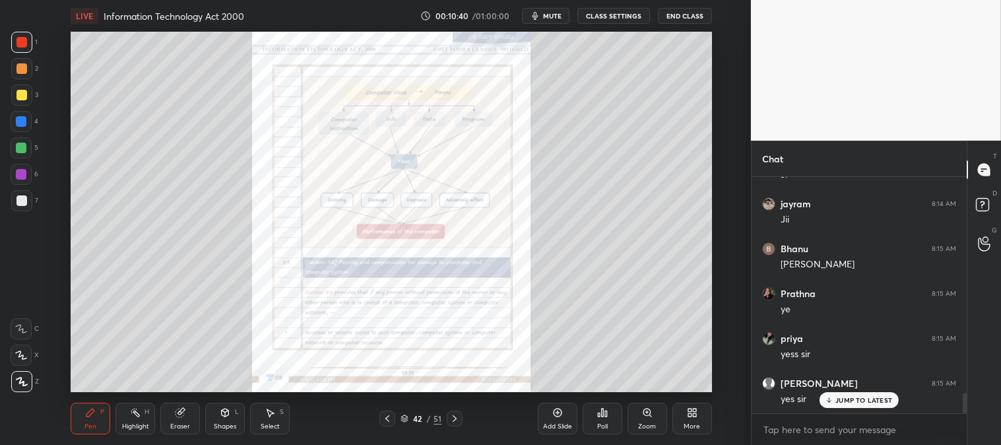
click at [642, 414] on icon at bounding box center [647, 412] width 11 height 11
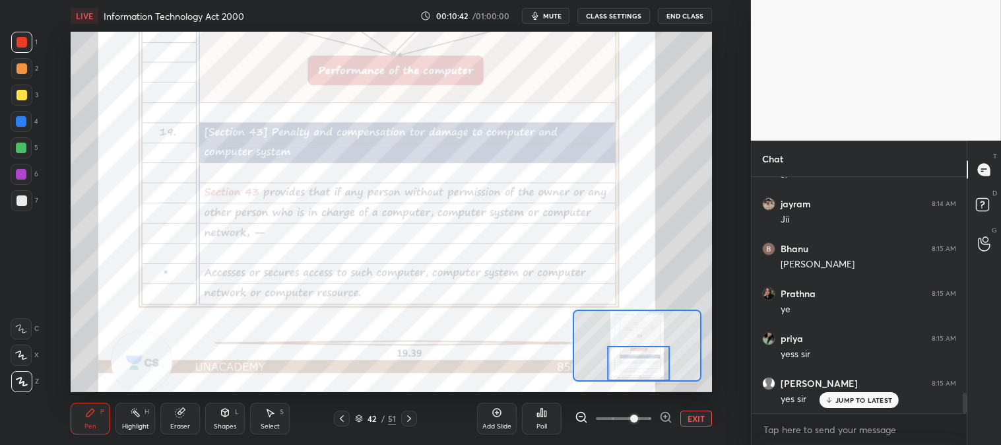
click at [99, 416] on div "Pen P" at bounding box center [91, 419] width 40 height 32
click at [21, 94] on div at bounding box center [21, 95] width 11 height 11
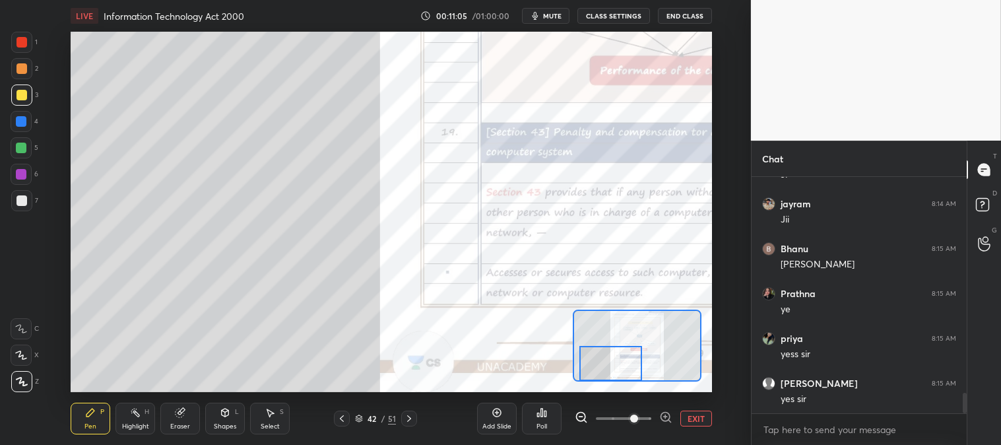
scroll to position [2534, 0]
click at [18, 199] on div at bounding box center [21, 200] width 11 height 11
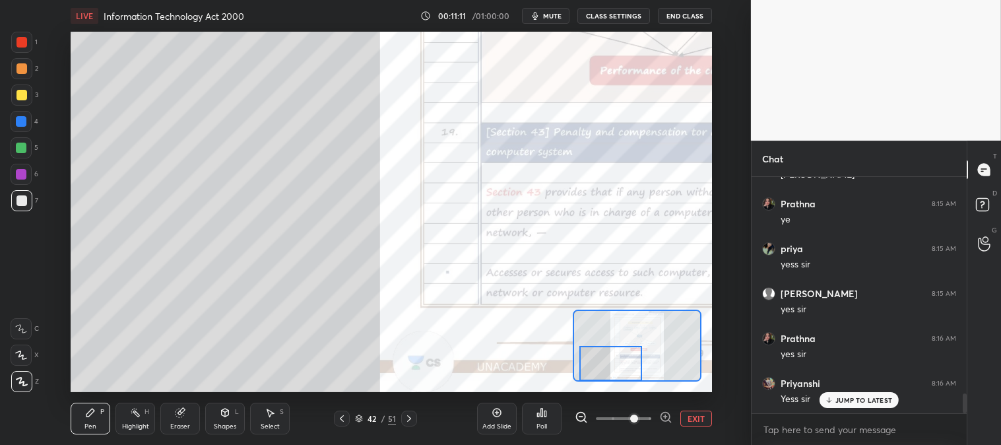
scroll to position [2623, 0]
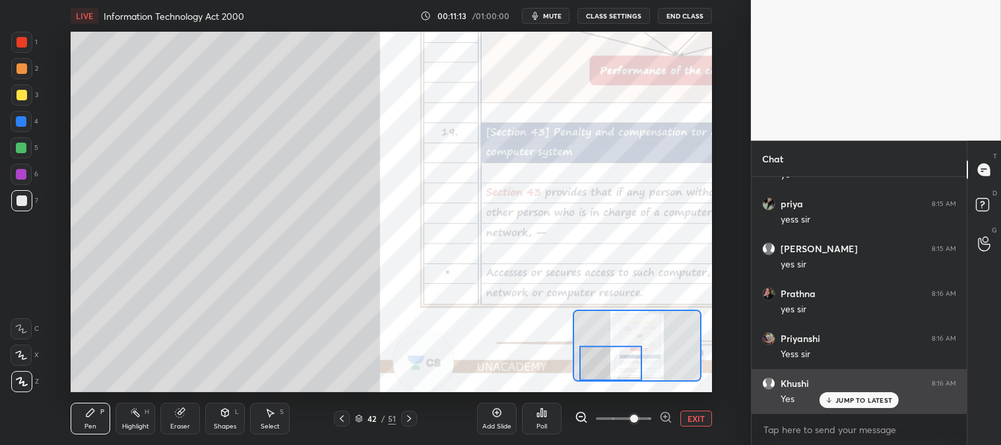
click at [845, 398] on p "JUMP TO LATEST" at bounding box center [863, 400] width 57 height 8
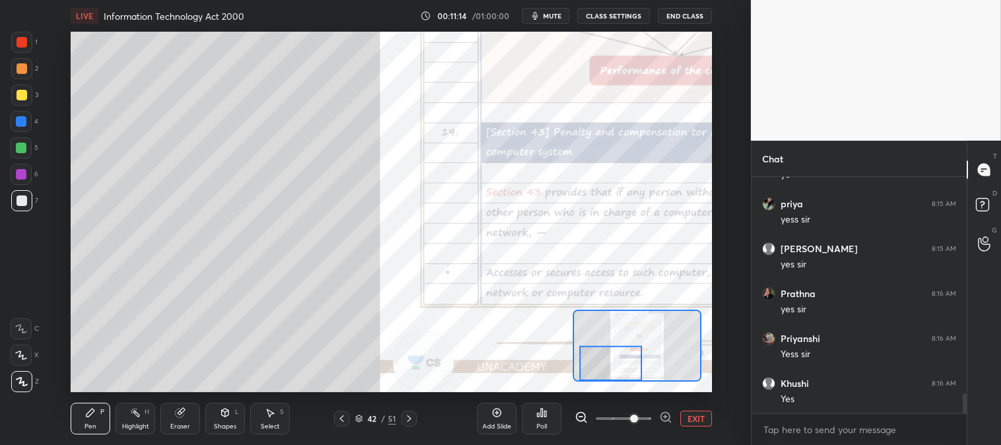
click at [699, 416] on button "EXIT" at bounding box center [696, 418] width 32 height 16
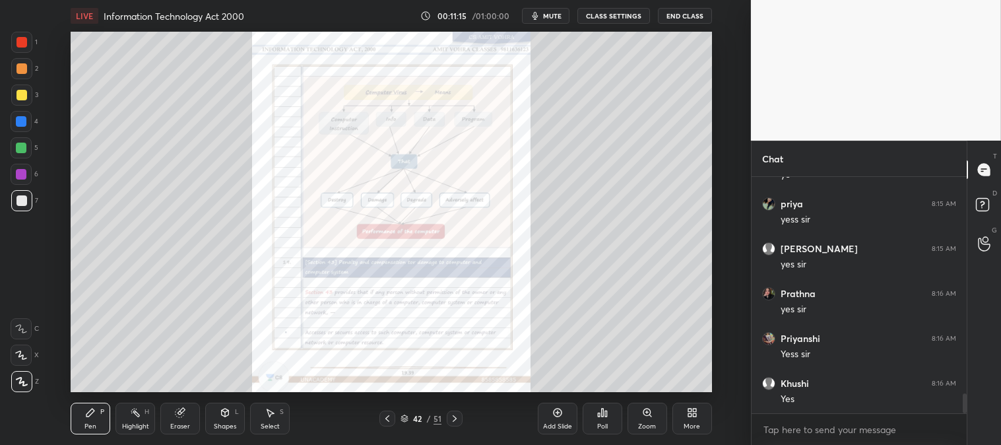
click at [453, 416] on icon at bounding box center [455, 418] width 4 height 7
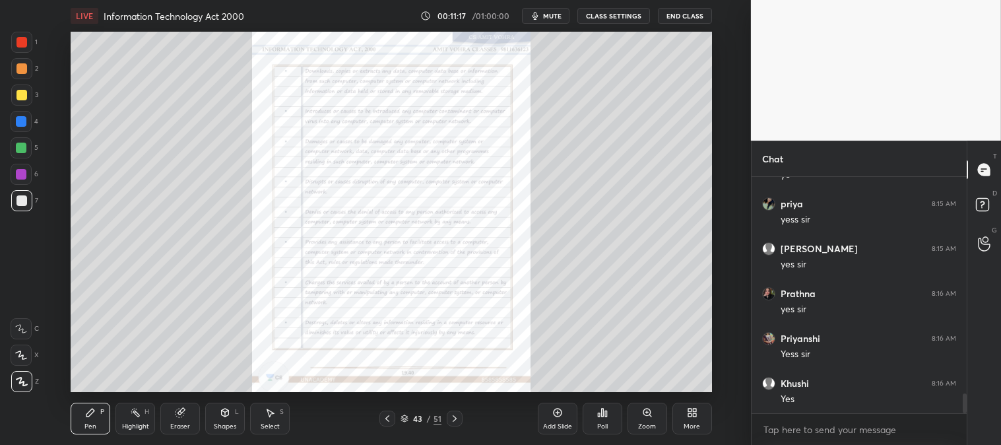
click at [457, 418] on icon at bounding box center [454, 418] width 11 height 11
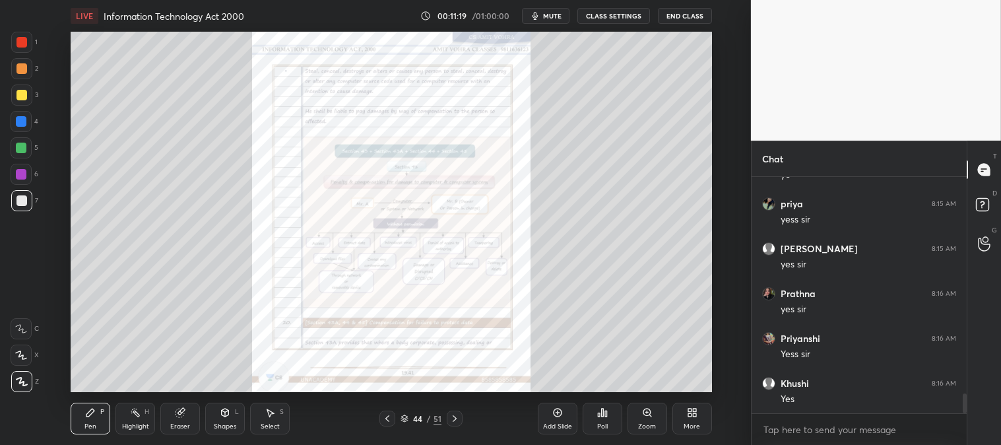
click at [647, 414] on icon at bounding box center [646, 411] width 7 height 7
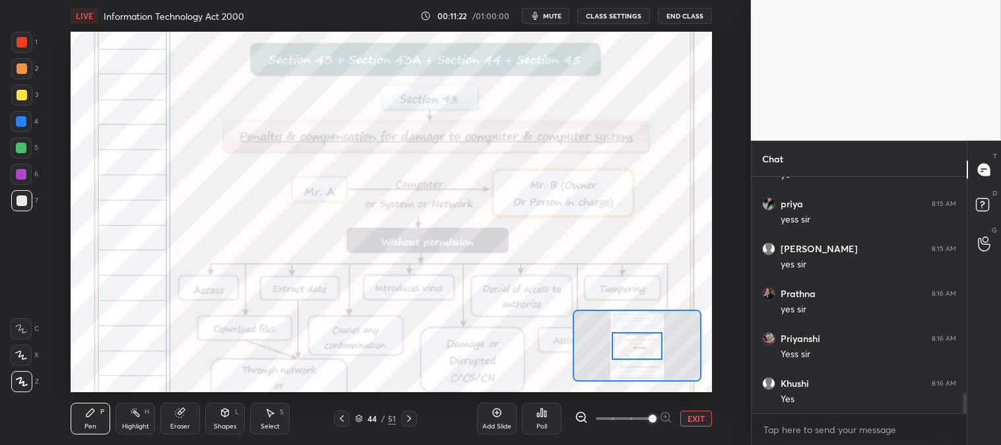
scroll to position [2668, 0]
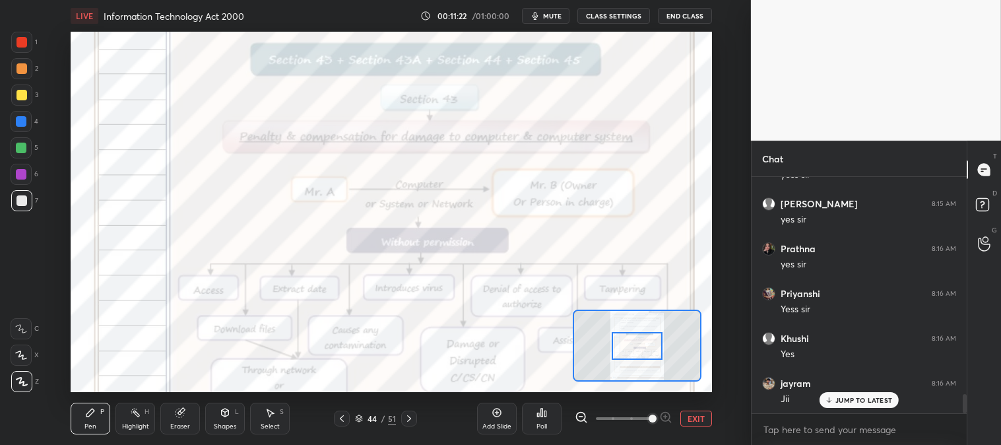
click at [645, 350] on div at bounding box center [637, 346] width 50 height 28
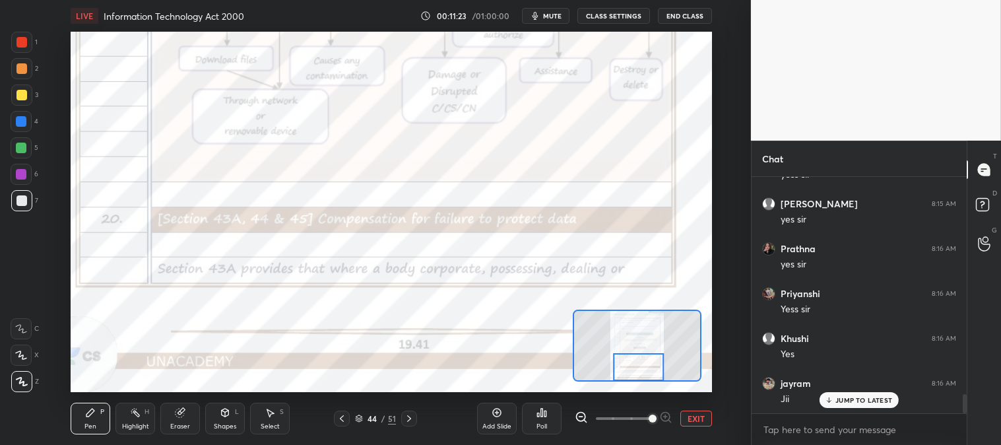
scroll to position [2713, 0]
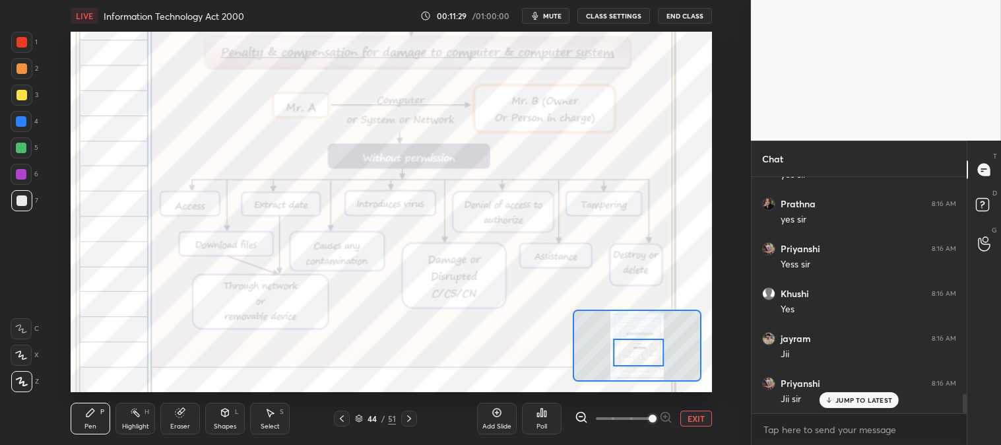
click at [412, 419] on icon at bounding box center [409, 418] width 11 height 11
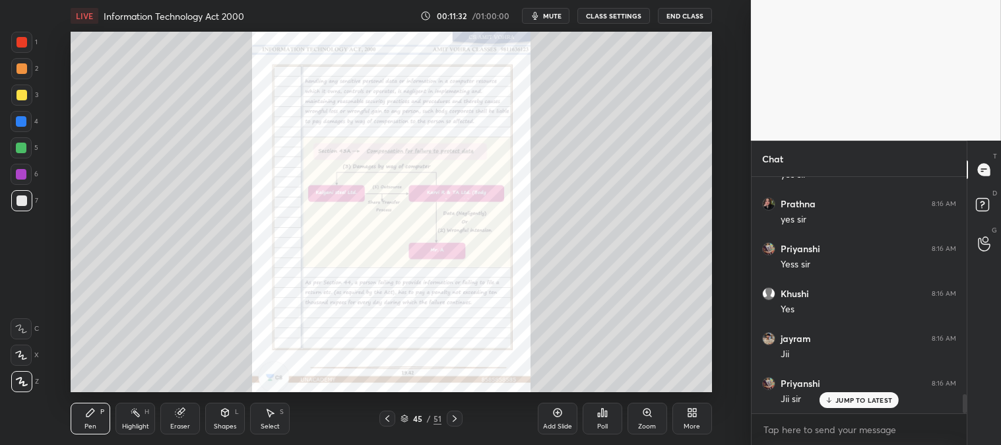
click at [385, 417] on icon at bounding box center [387, 418] width 11 height 11
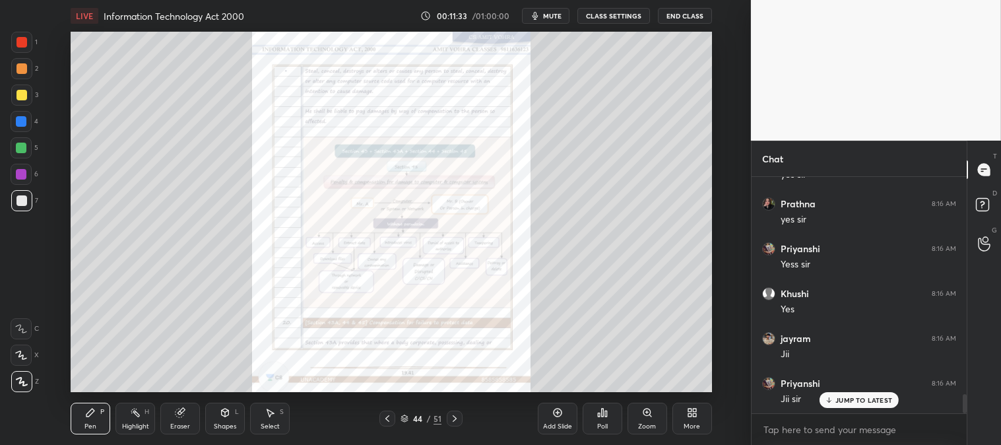
click at [652, 414] on icon at bounding box center [647, 412] width 11 height 11
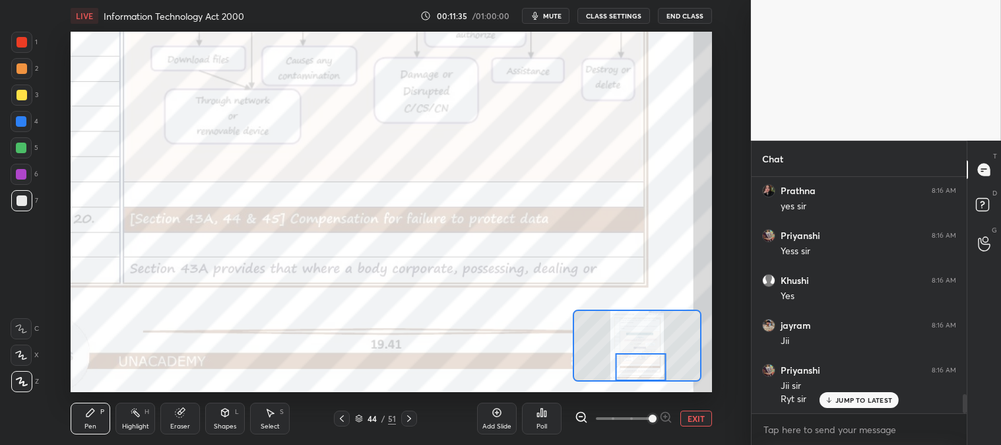
scroll to position [2771, 0]
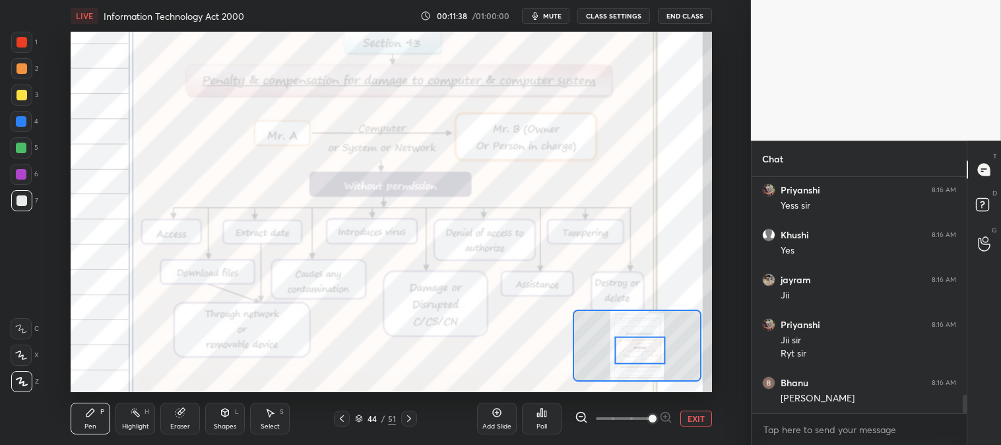
click at [92, 423] on div "Pen" at bounding box center [90, 426] width 12 height 7
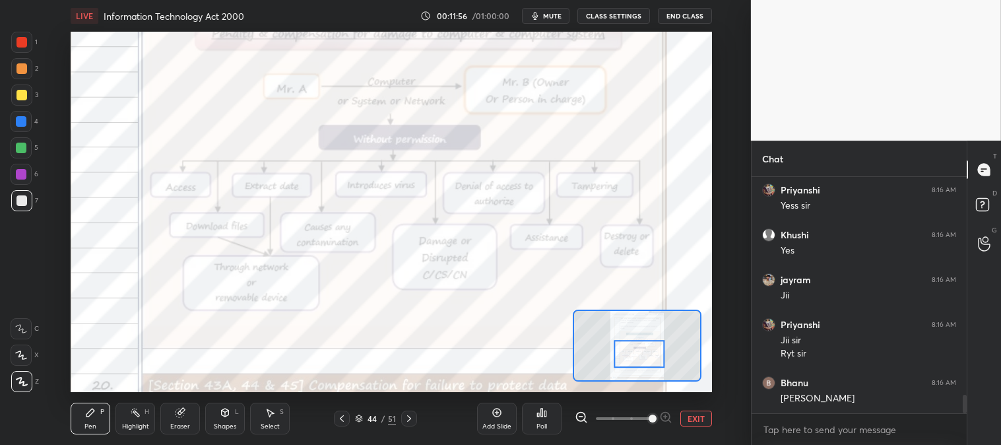
click at [85, 418] on icon at bounding box center [90, 412] width 11 height 11
click at [22, 46] on div at bounding box center [21, 42] width 11 height 11
click at [20, 357] on icon at bounding box center [21, 355] width 11 height 8
click at [21, 146] on div at bounding box center [21, 148] width 11 height 11
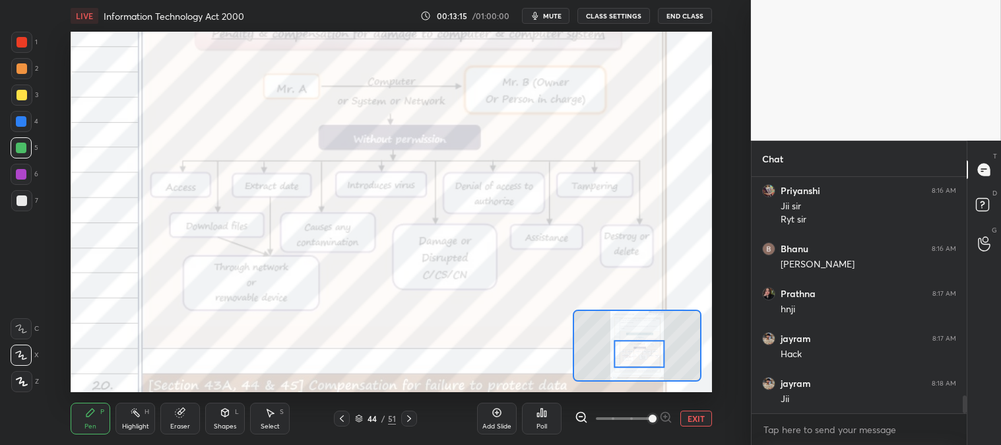
scroll to position [2950, 0]
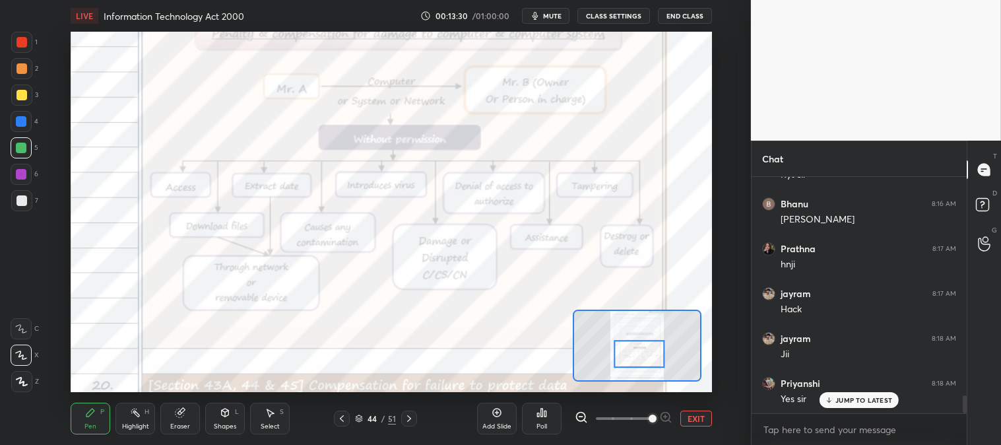
click at [182, 416] on icon at bounding box center [180, 412] width 9 height 9
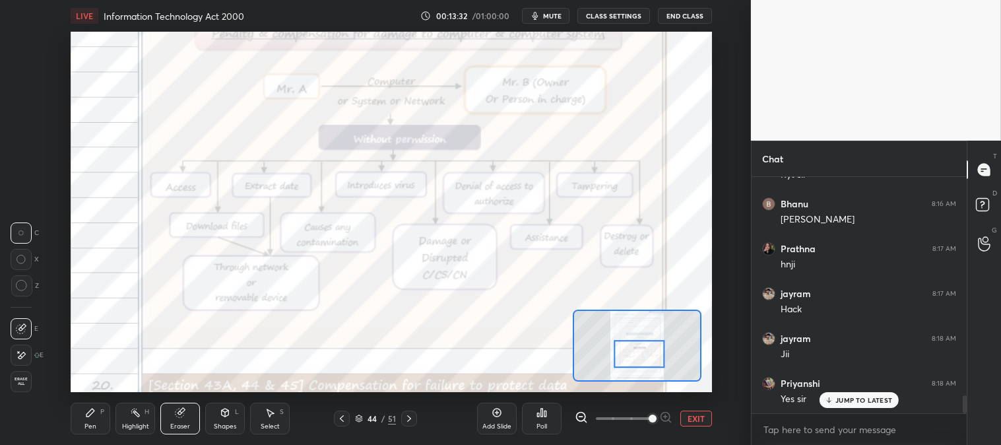
click at [99, 428] on div "Pen P" at bounding box center [91, 419] width 40 height 32
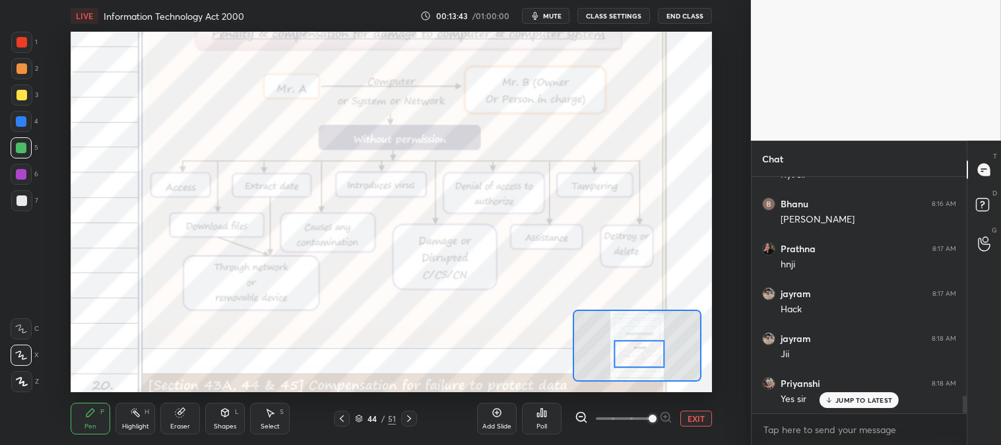
click at [344, 423] on icon at bounding box center [342, 418] width 11 height 11
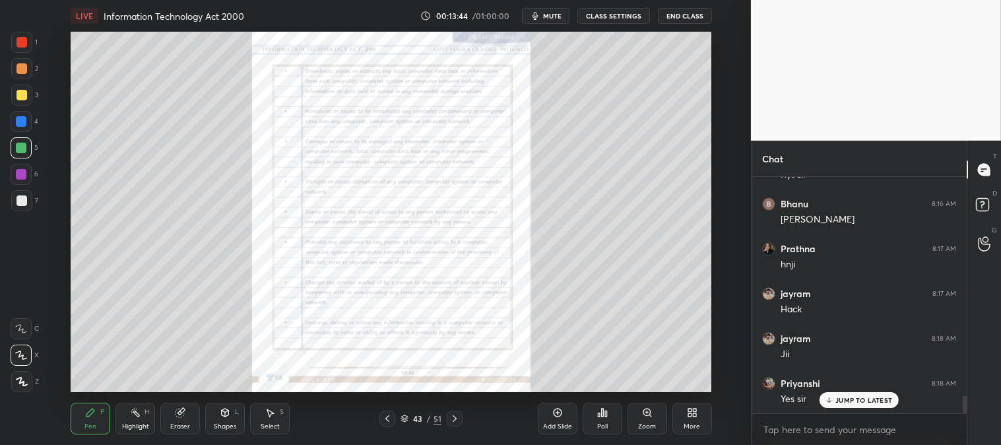
click at [385, 420] on icon at bounding box center [387, 418] width 11 height 11
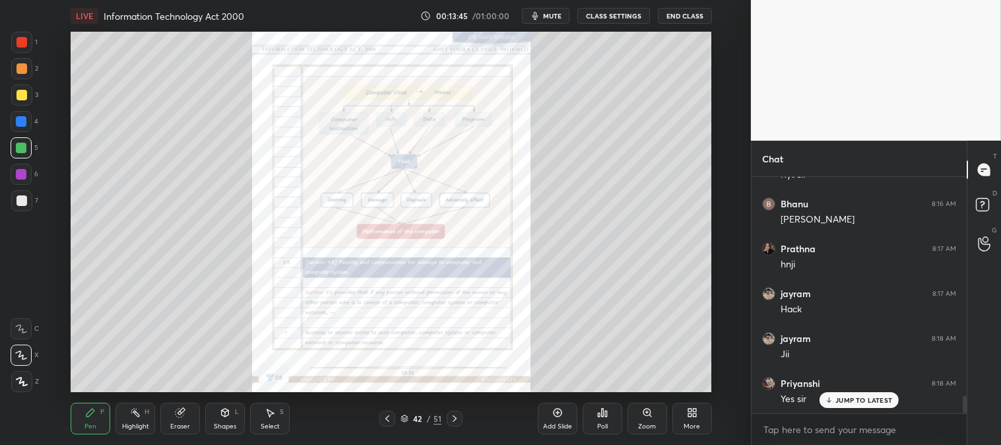
click at [390, 418] on icon at bounding box center [387, 418] width 11 height 11
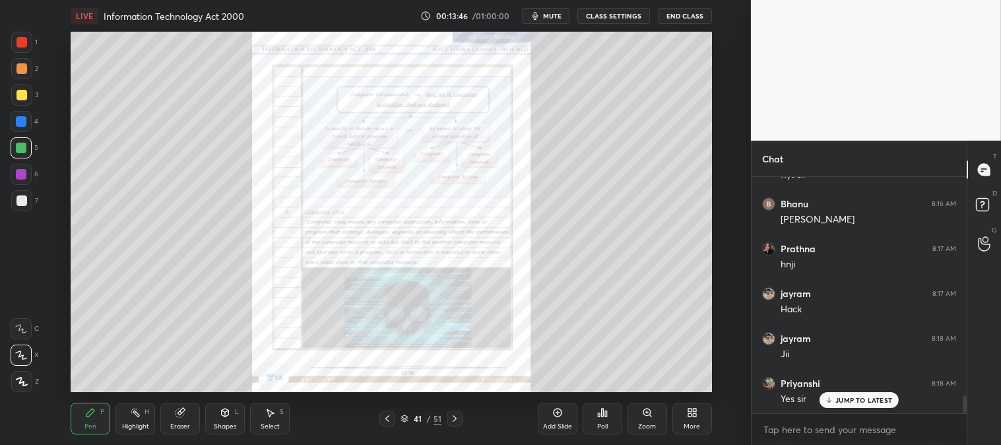
click at [384, 416] on icon at bounding box center [387, 418] width 11 height 11
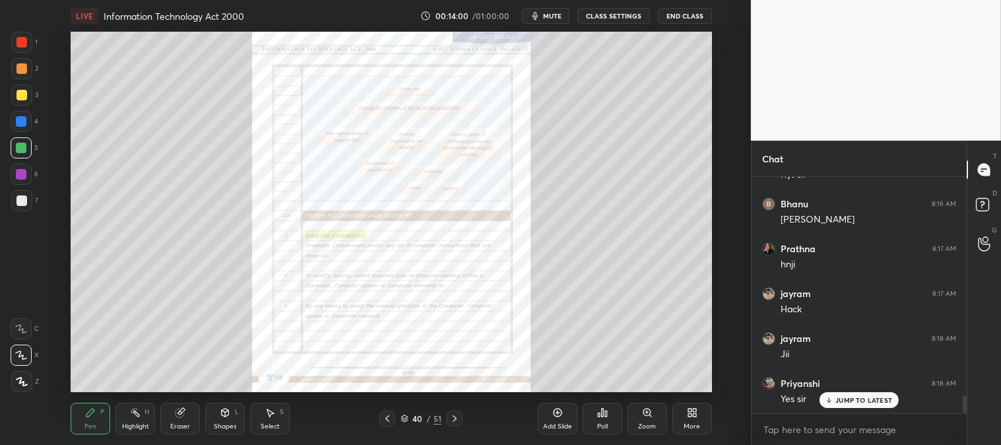
click at [450, 424] on icon at bounding box center [454, 418] width 11 height 11
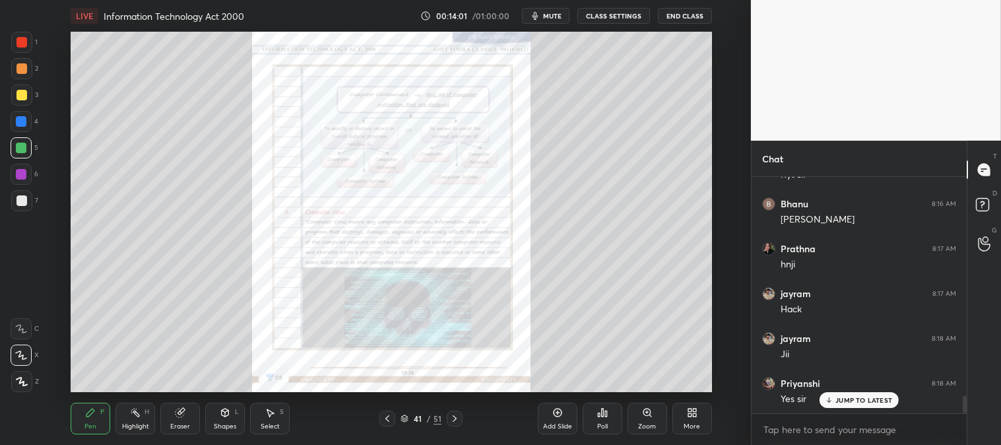
click at [457, 418] on icon at bounding box center [454, 418] width 11 height 11
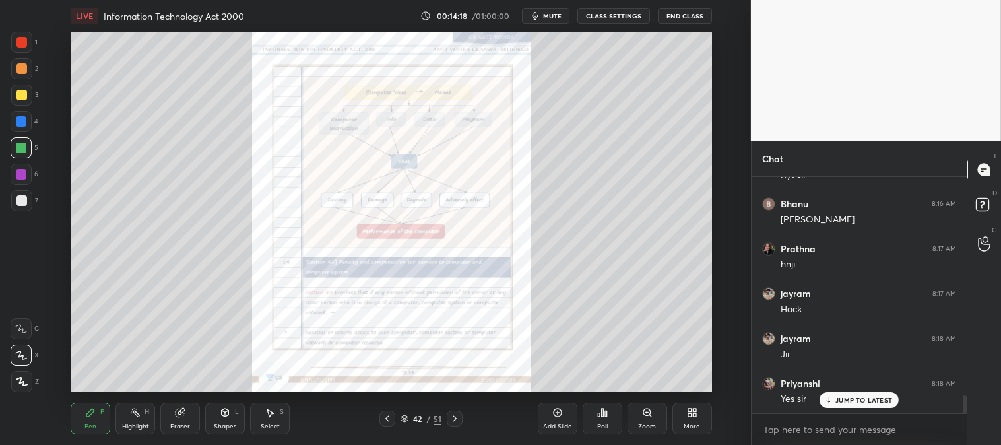
click at [387, 417] on icon at bounding box center [387, 418] width 4 height 7
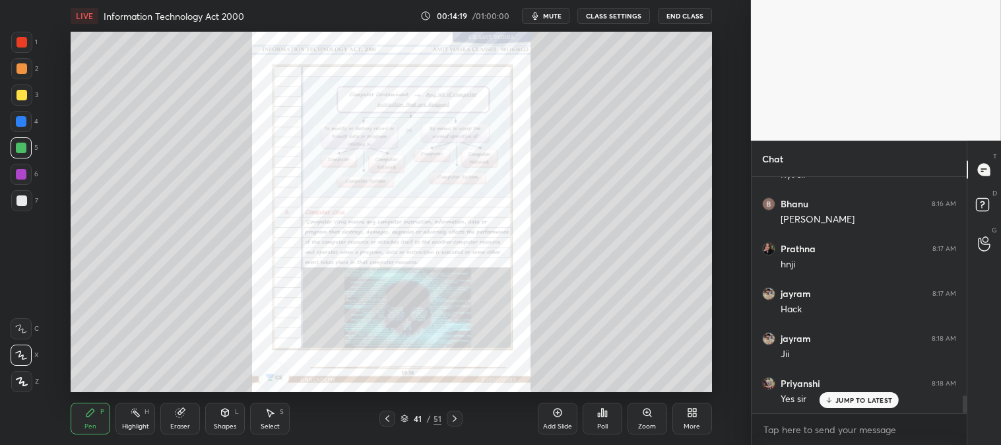
click at [384, 416] on icon at bounding box center [387, 418] width 11 height 11
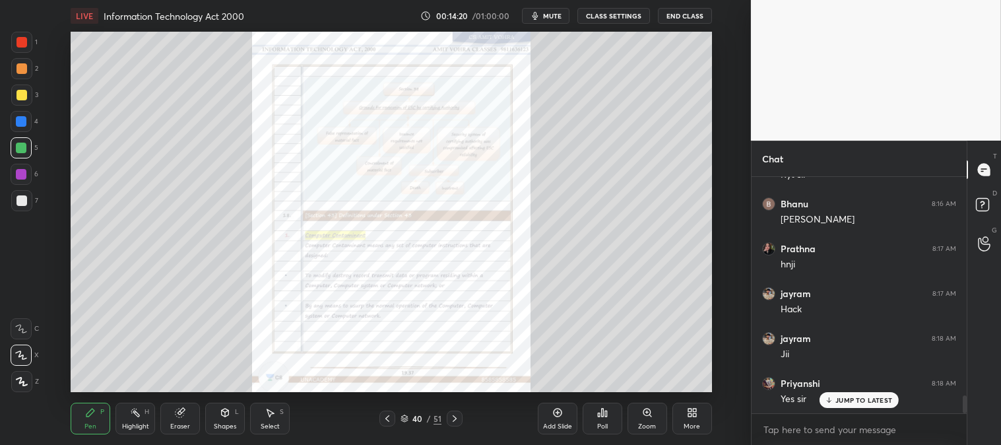
click at [648, 416] on icon at bounding box center [647, 412] width 11 height 11
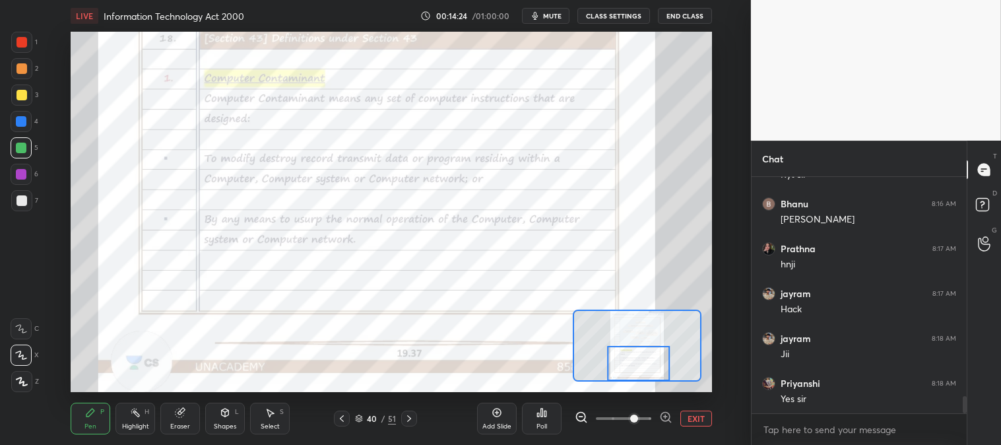
scroll to position [2996, 0]
click at [411, 419] on icon at bounding box center [409, 418] width 11 height 11
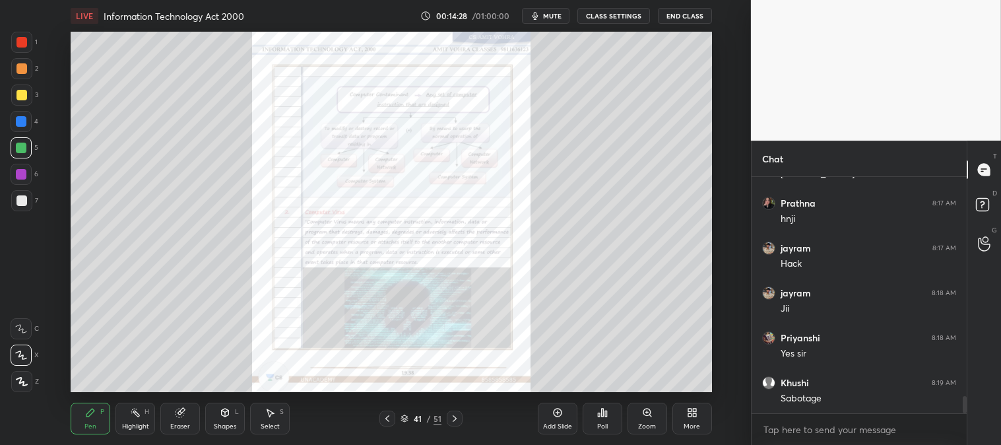
click at [453, 416] on icon at bounding box center [454, 418] width 11 height 11
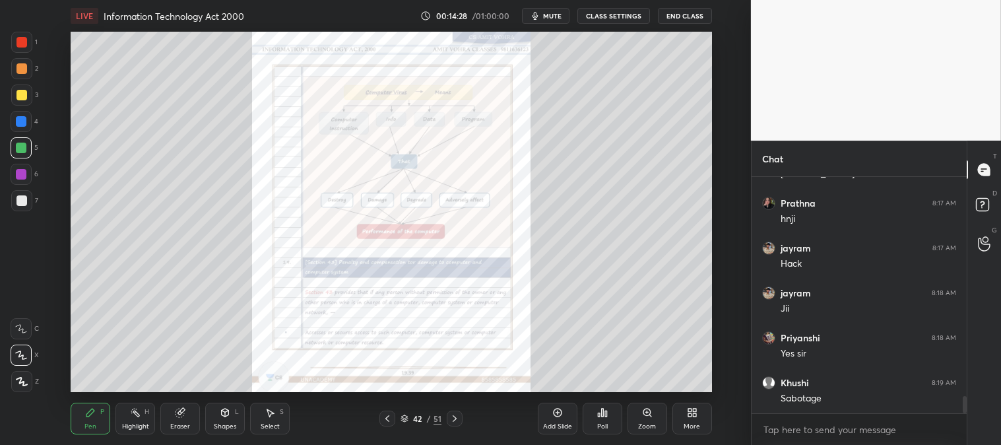
click at [647, 416] on icon at bounding box center [647, 412] width 11 height 11
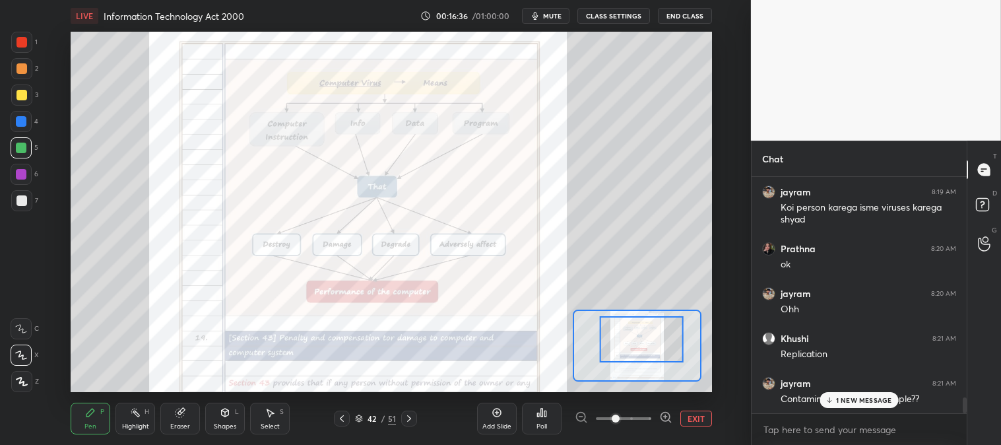
scroll to position [3276, 0]
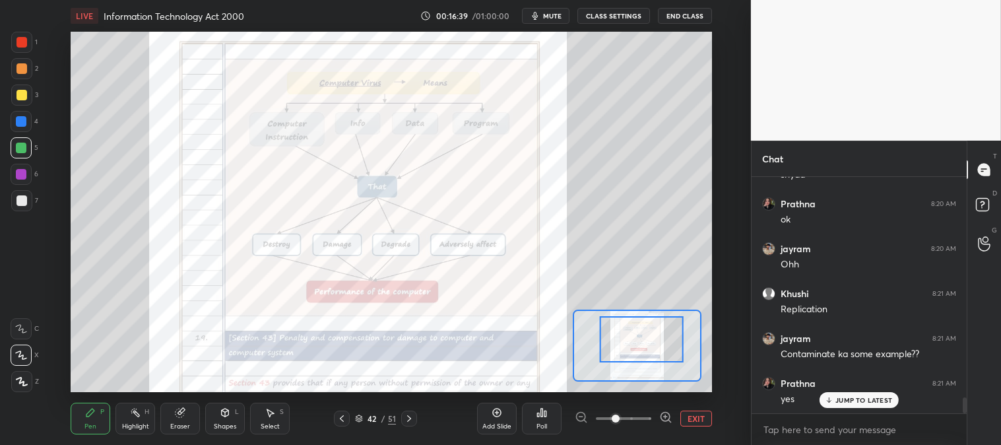
click at [860, 401] on p "JUMP TO LATEST" at bounding box center [863, 400] width 57 height 8
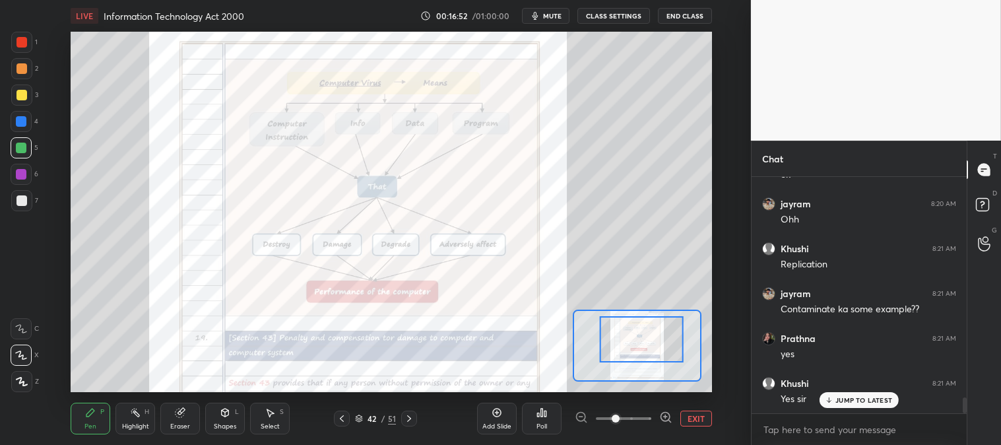
click at [341, 420] on icon at bounding box center [342, 418] width 11 height 11
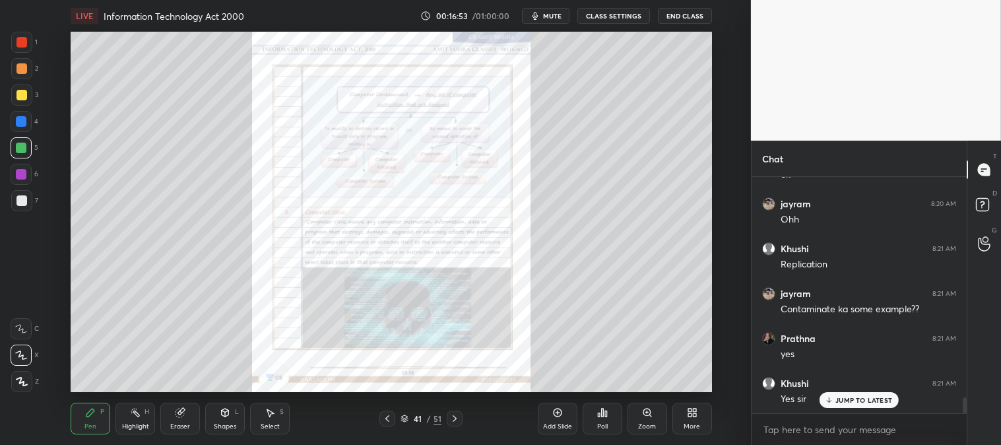
click at [386, 413] on icon at bounding box center [387, 418] width 11 height 11
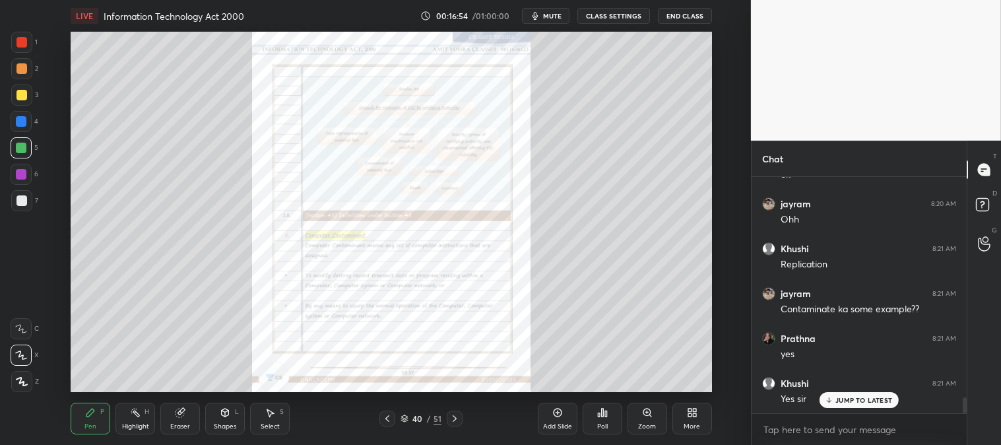
click at [642, 414] on icon at bounding box center [647, 412] width 11 height 11
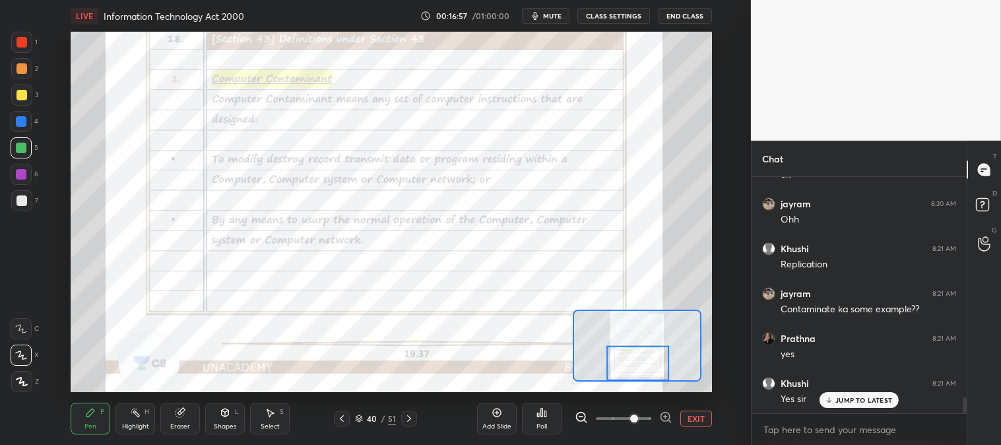
scroll to position [3366, 0]
click at [133, 428] on div "Highlight" at bounding box center [135, 426] width 27 height 7
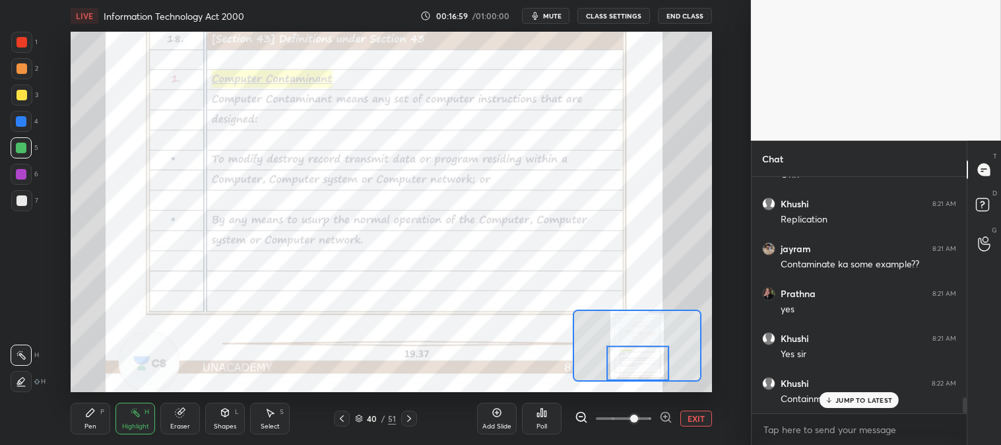
scroll to position [3412, 0]
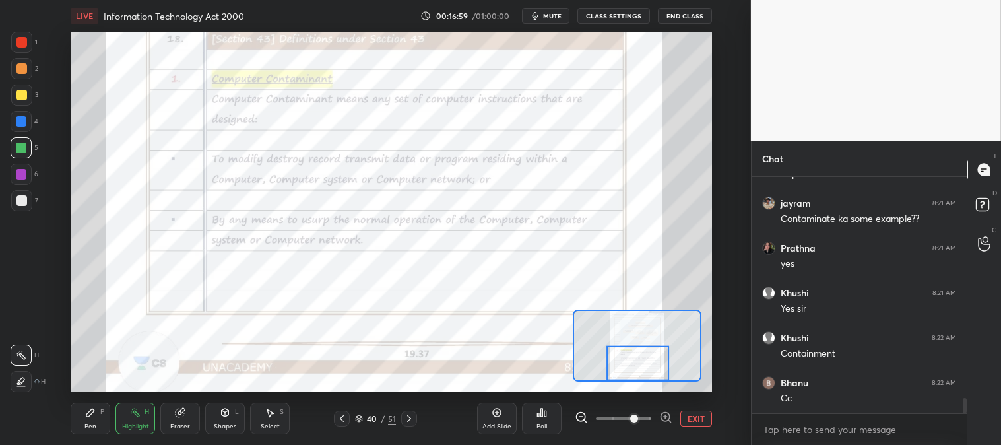
click at [90, 405] on div "Pen P" at bounding box center [91, 419] width 40 height 32
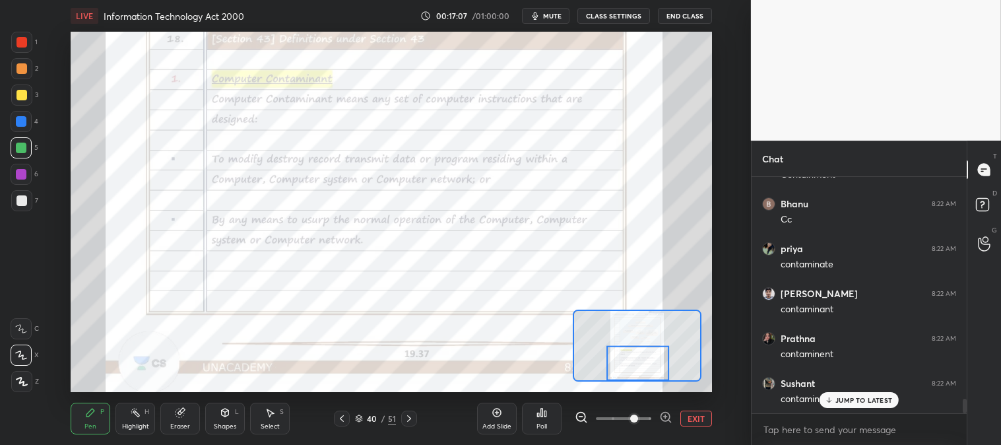
scroll to position [3636, 0]
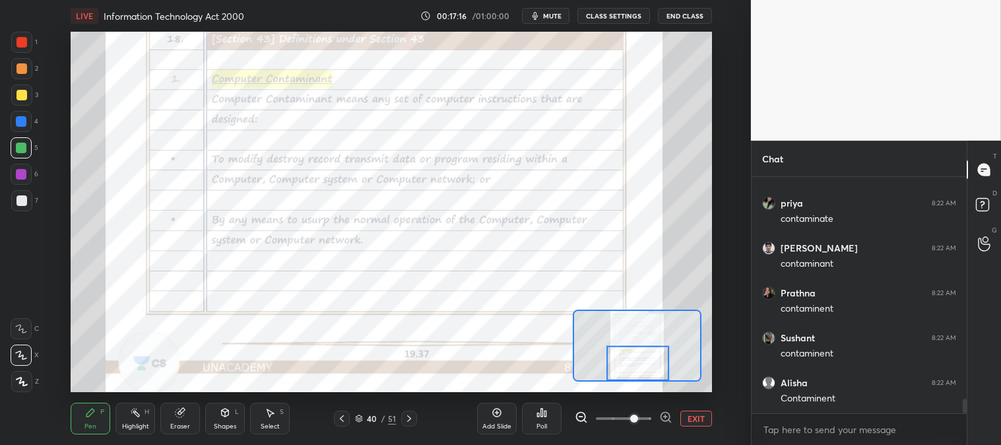
click at [412, 417] on icon at bounding box center [409, 418] width 11 height 11
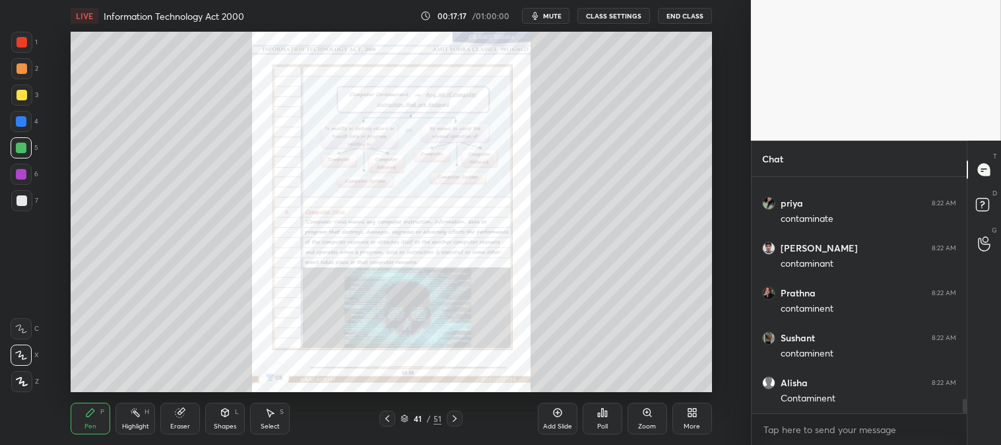
click at [456, 420] on icon at bounding box center [454, 418] width 11 height 11
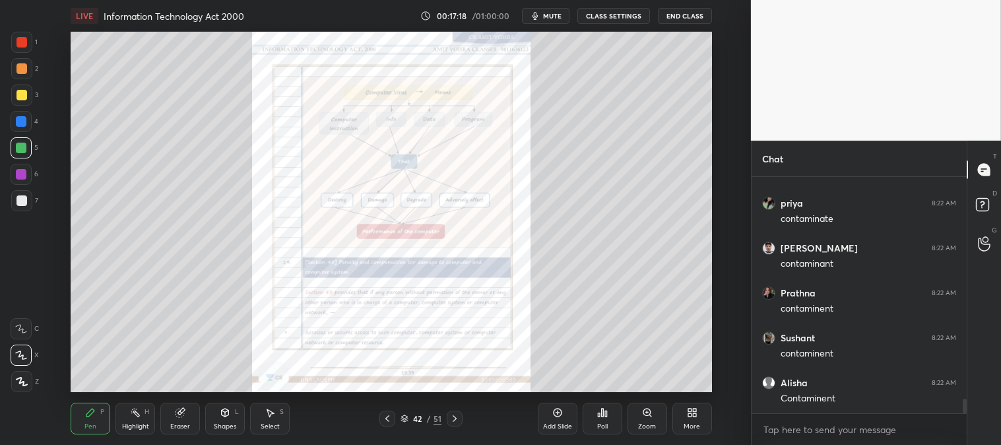
click at [453, 417] on icon at bounding box center [454, 418] width 11 height 11
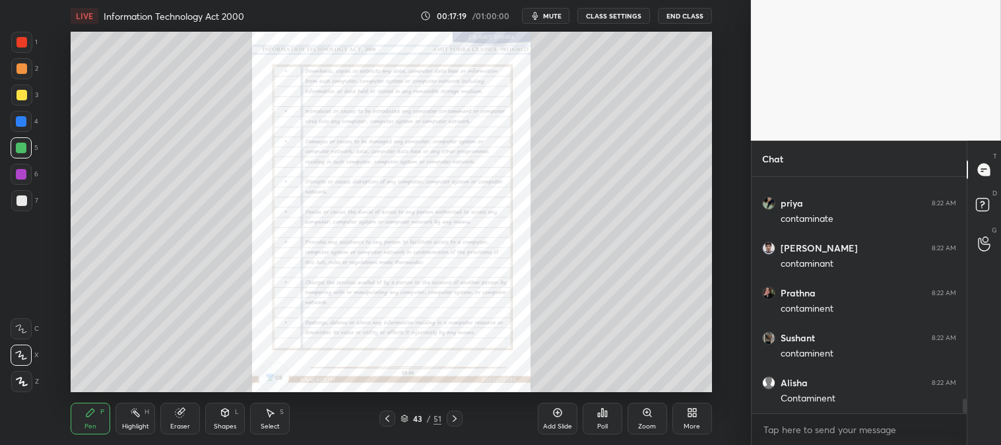
click at [383, 414] on icon at bounding box center [387, 418] width 11 height 11
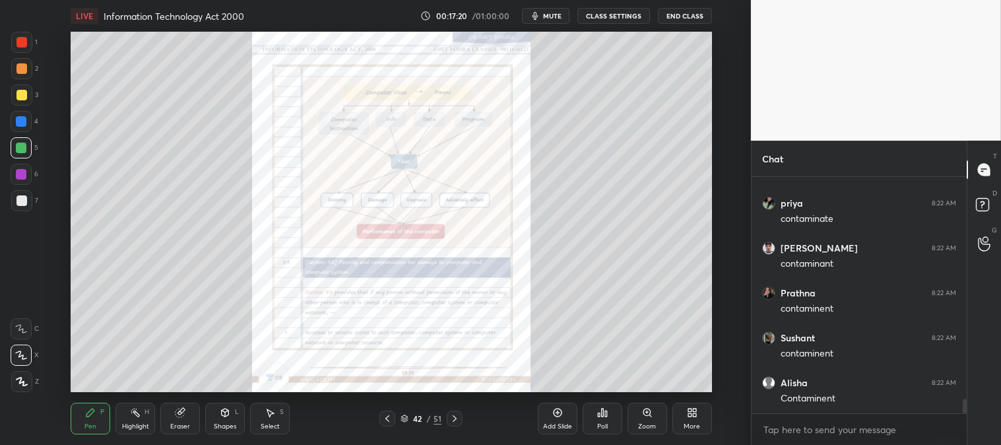
click at [451, 418] on icon at bounding box center [454, 418] width 11 height 11
click at [452, 416] on icon at bounding box center [454, 418] width 11 height 11
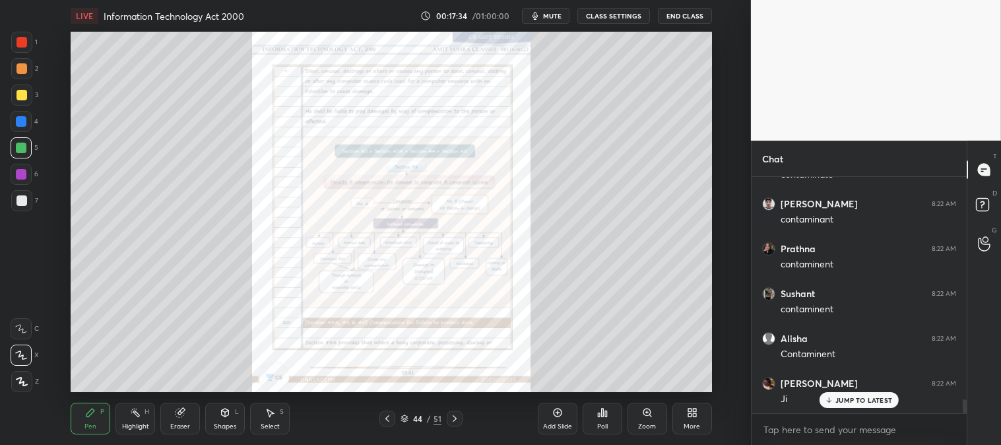
scroll to position [3725, 0]
click at [835, 401] on div "JUMP TO LATEST" at bounding box center [859, 400] width 79 height 16
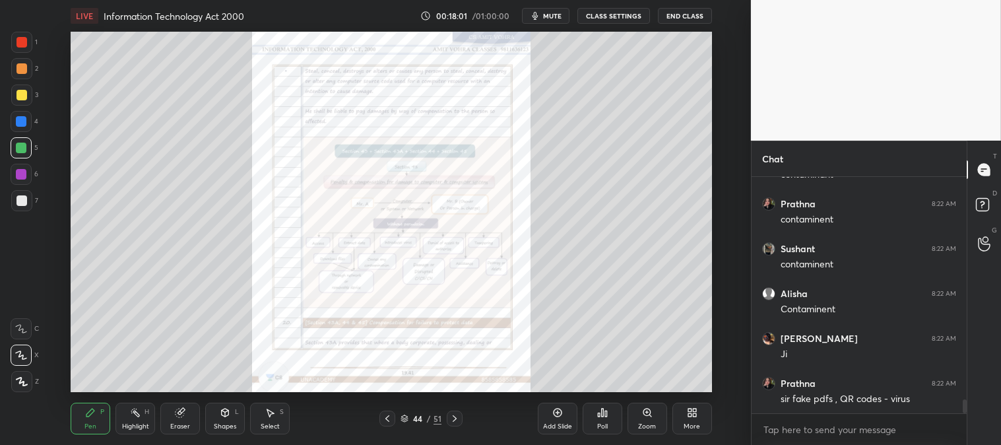
click at [556, 8] on button "mute" at bounding box center [546, 16] width 48 height 16
click at [552, 11] on span "unmute" at bounding box center [550, 15] width 28 height 9
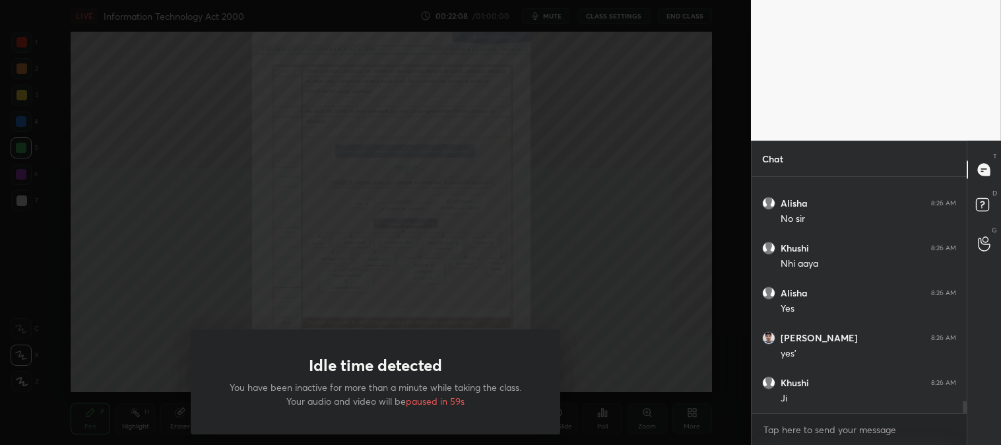
scroll to position [4356, 0]
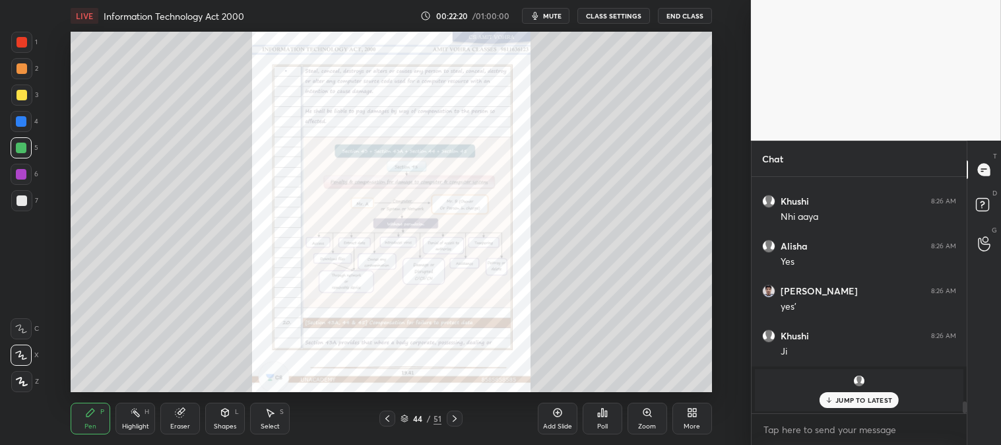
click at [556, 16] on span "mute" at bounding box center [552, 15] width 18 height 9
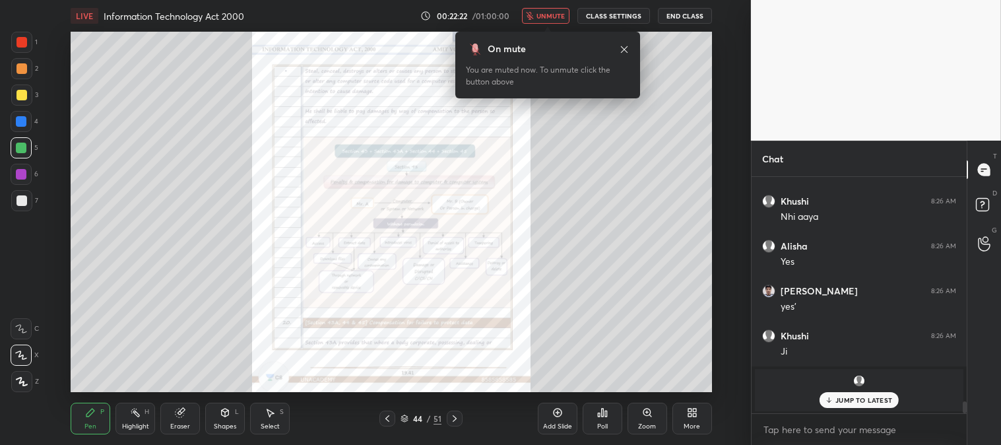
click at [552, 14] on span "unmute" at bounding box center [550, 15] width 28 height 9
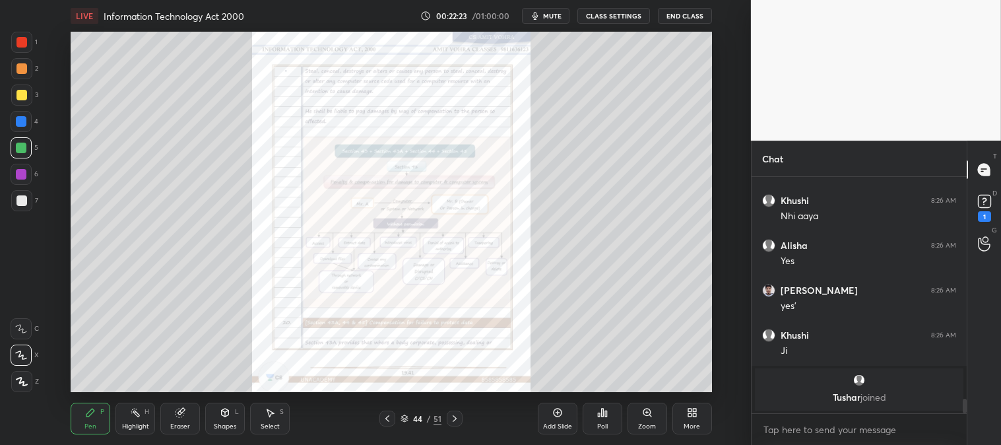
scroll to position [3651, 0]
click at [384, 420] on icon at bounding box center [387, 418] width 11 height 11
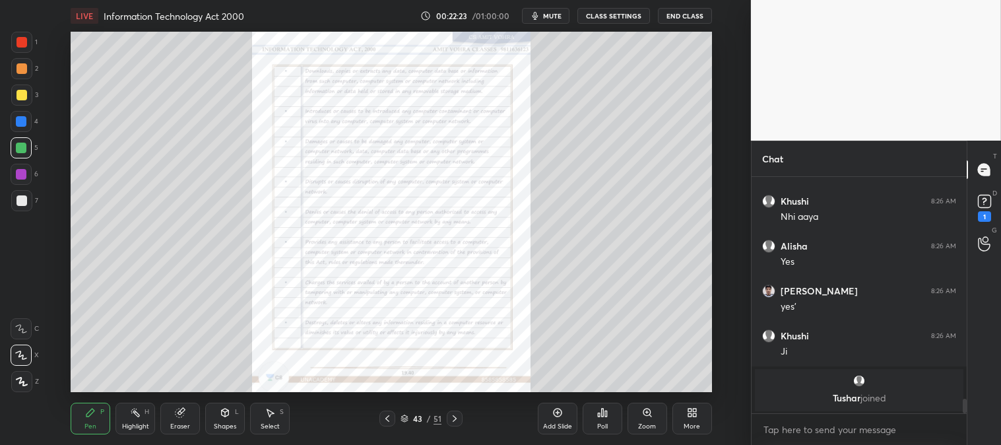
click at [390, 419] on icon at bounding box center [387, 418] width 11 height 11
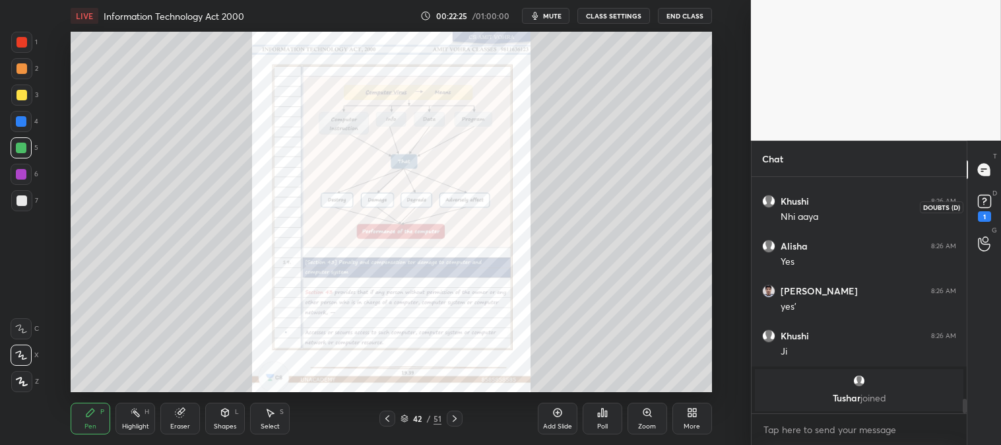
click at [983, 197] on rect at bounding box center [984, 201] width 13 height 13
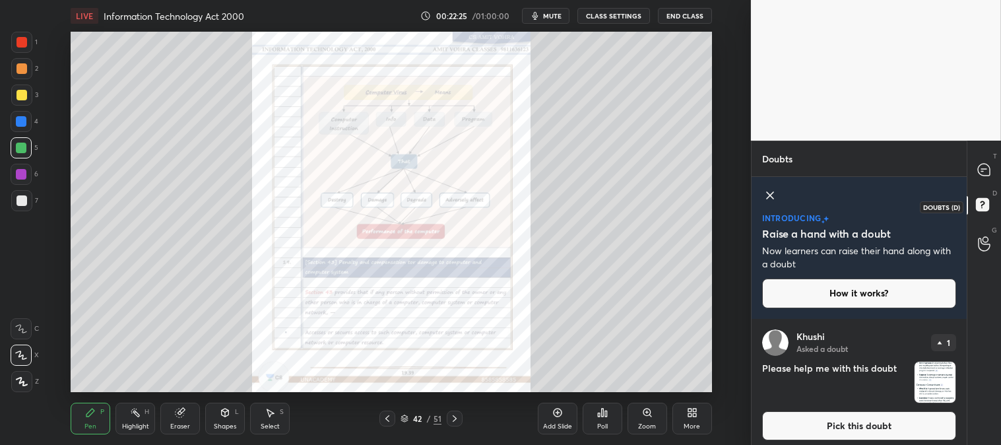
scroll to position [7, 0]
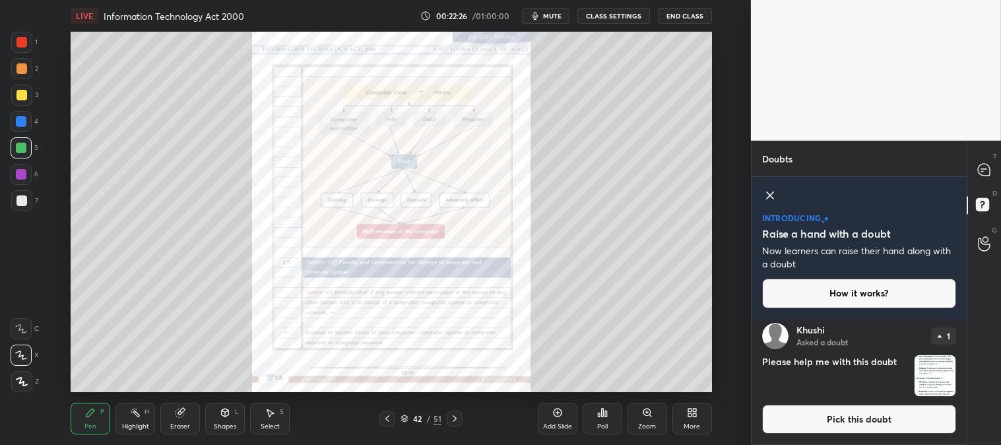
click at [806, 419] on button "Pick this doubt" at bounding box center [859, 419] width 194 height 29
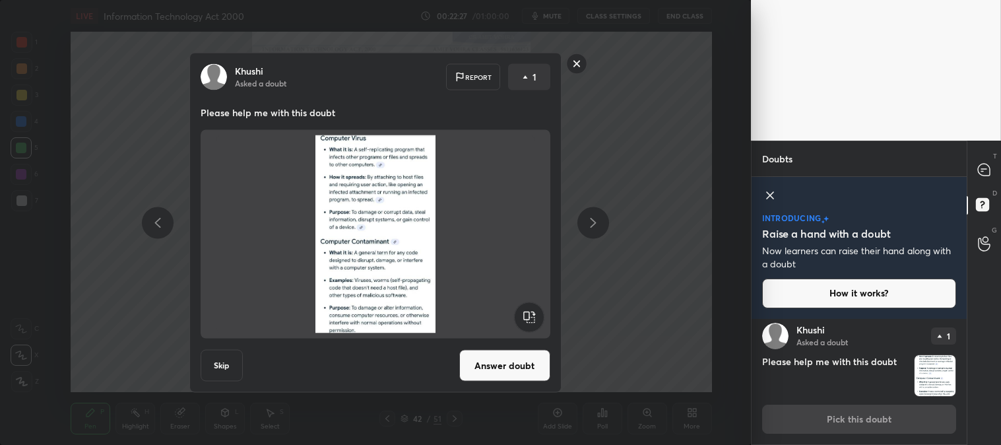
click at [521, 362] on button "Answer doubt" at bounding box center [504, 366] width 91 height 32
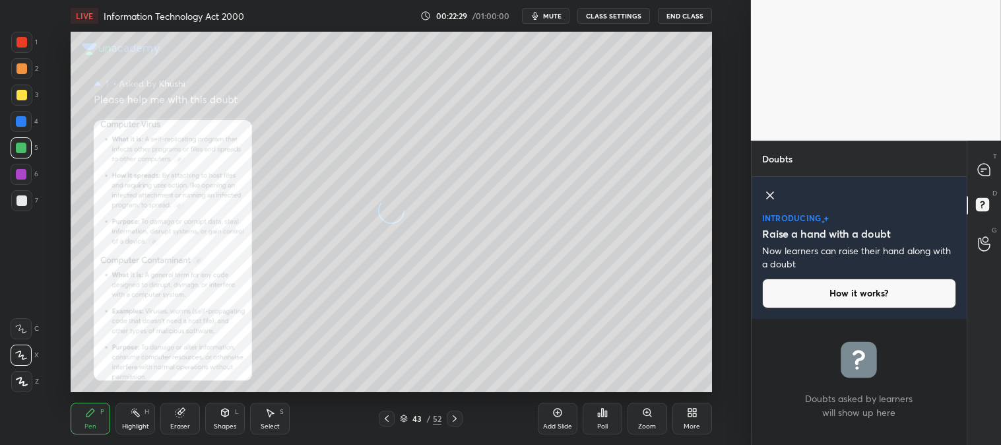
scroll to position [0, 0]
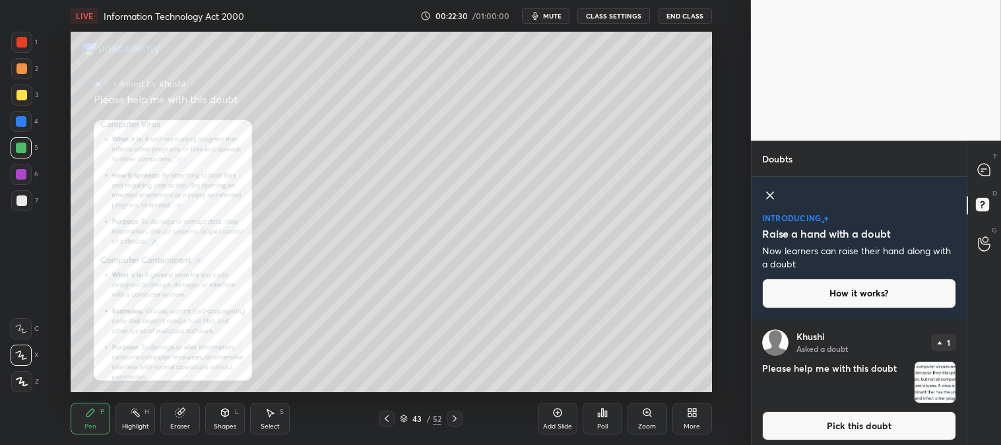
click at [643, 416] on icon at bounding box center [647, 412] width 11 height 11
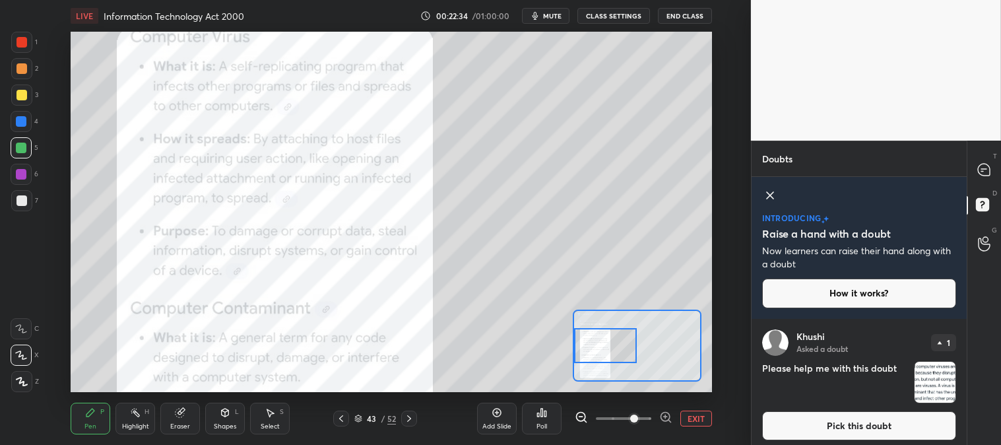
click at [131, 418] on icon at bounding box center [135, 412] width 11 height 11
click at [22, 43] on div at bounding box center [21, 42] width 11 height 11
click at [554, 10] on button "mute" at bounding box center [546, 16] width 48 height 16
click at [552, 14] on span "unmute" at bounding box center [550, 15] width 28 height 9
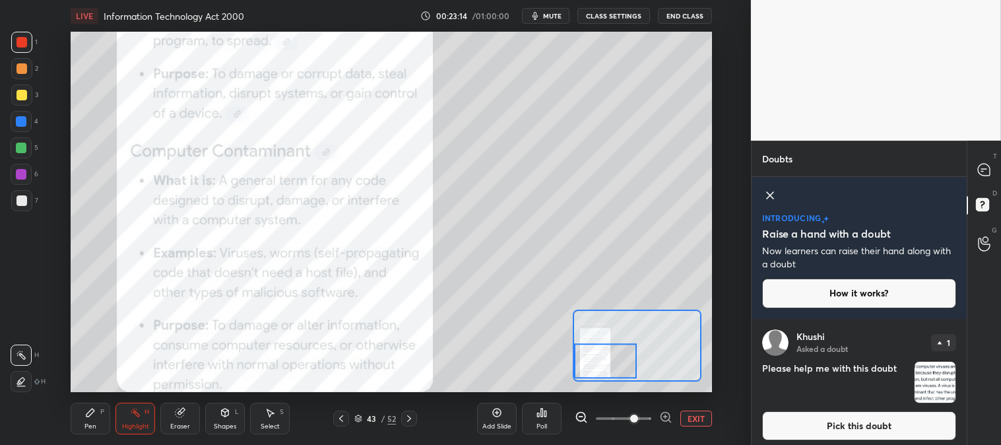
click at [90, 418] on icon at bounding box center [90, 412] width 11 height 11
click at [94, 412] on icon at bounding box center [90, 412] width 11 height 11
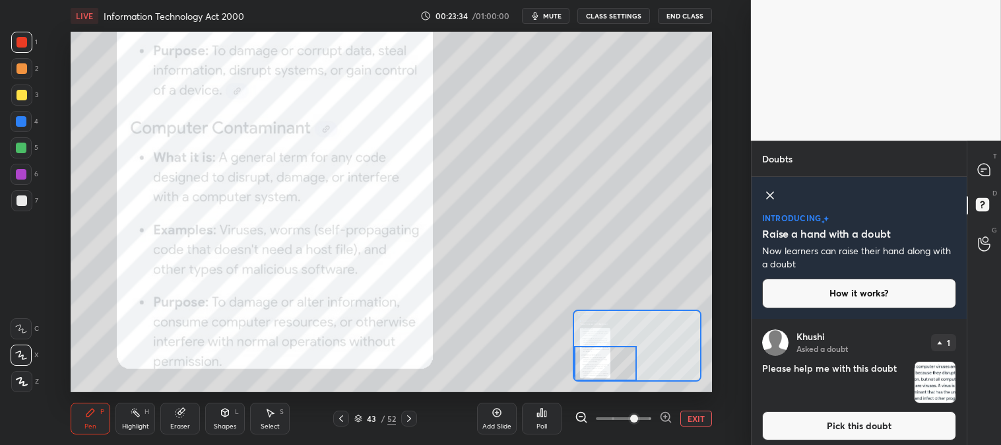
click at [802, 424] on button "Pick this doubt" at bounding box center [859, 425] width 194 height 29
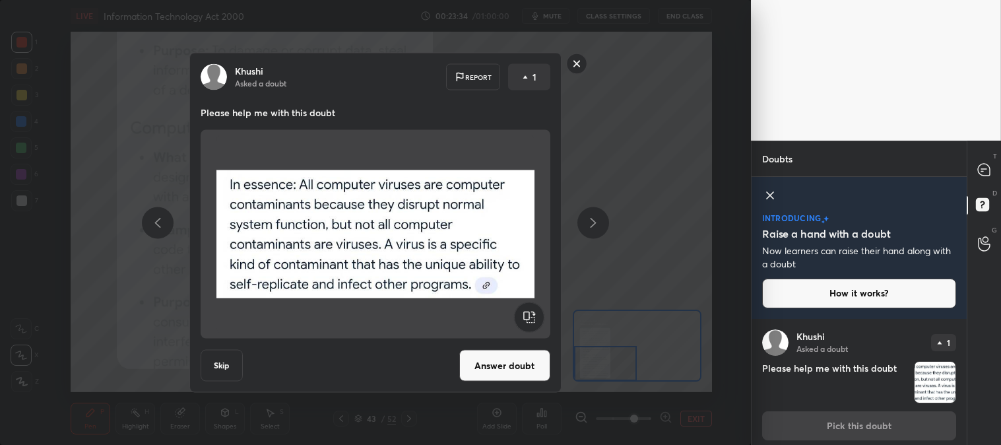
scroll to position [7, 0]
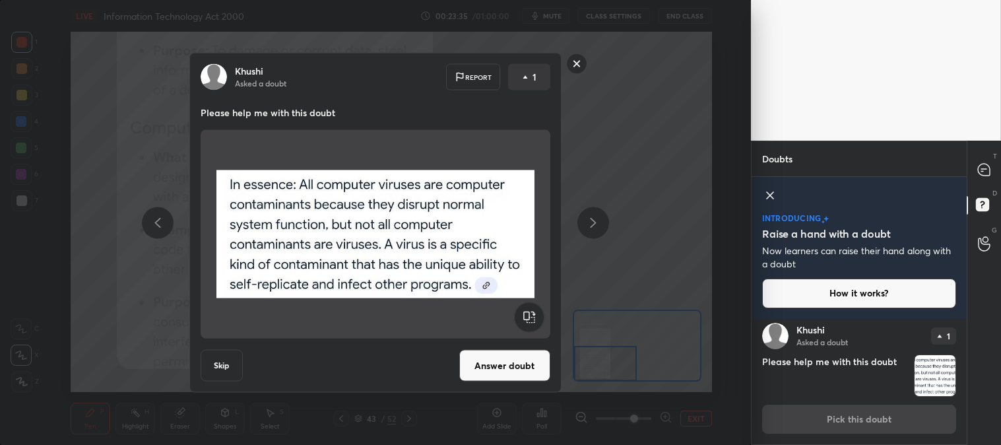
click at [516, 366] on button "Answer doubt" at bounding box center [504, 366] width 91 height 32
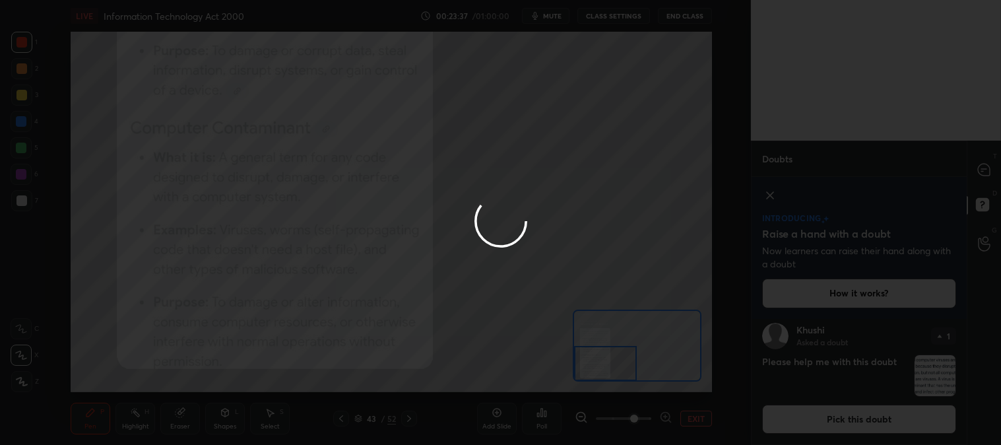
scroll to position [0, 0]
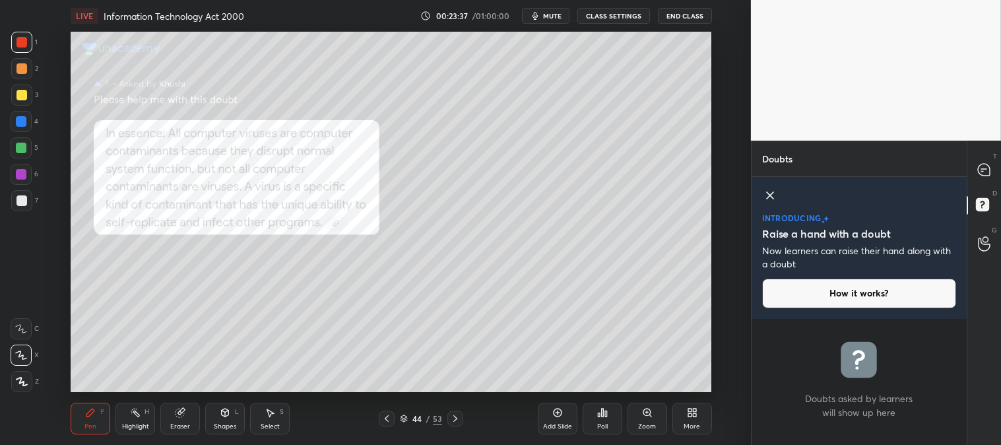
click at [639, 418] on div "Zoom" at bounding box center [648, 419] width 40 height 32
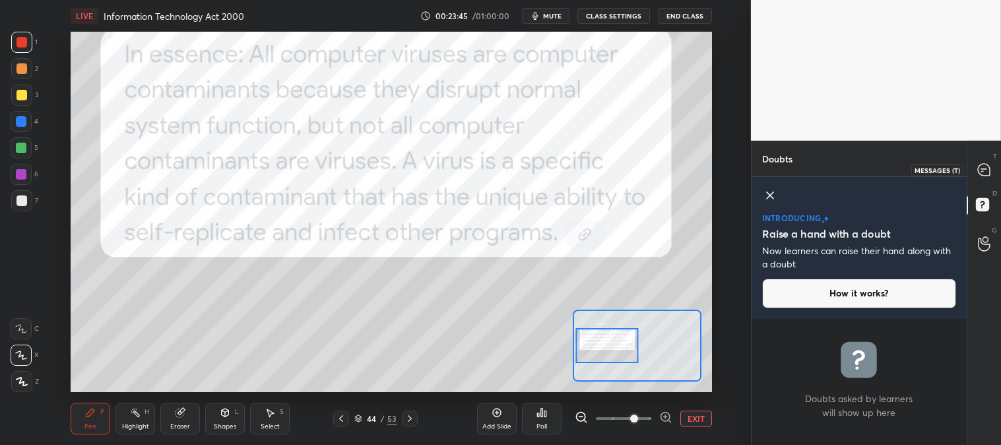
click at [981, 163] on icon at bounding box center [984, 170] width 14 height 14
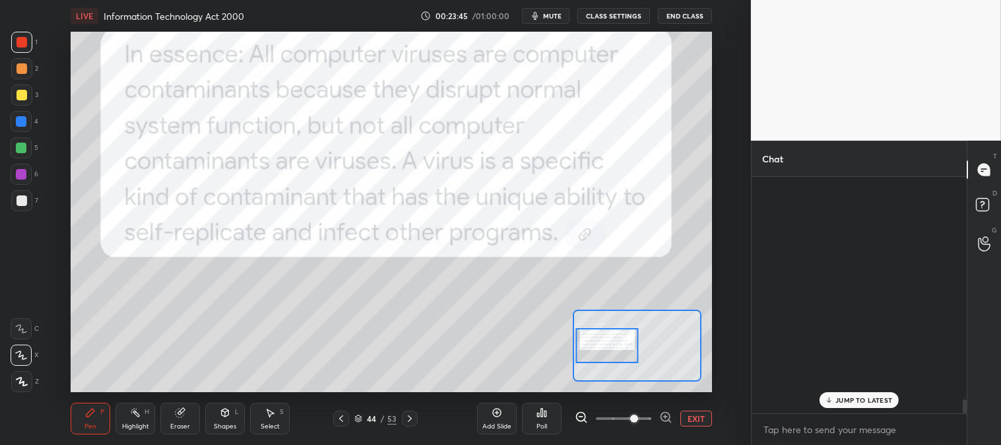
scroll to position [232, 211]
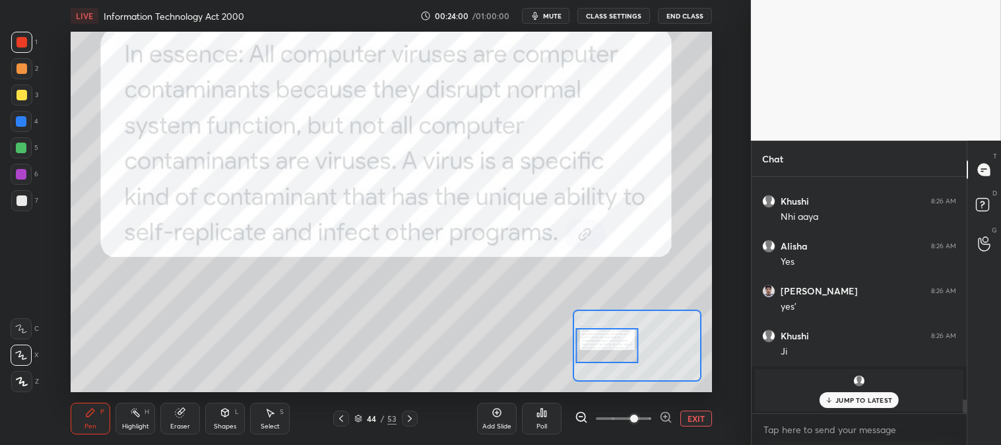
click at [846, 399] on p "JUMP TO LATEST" at bounding box center [863, 400] width 57 height 8
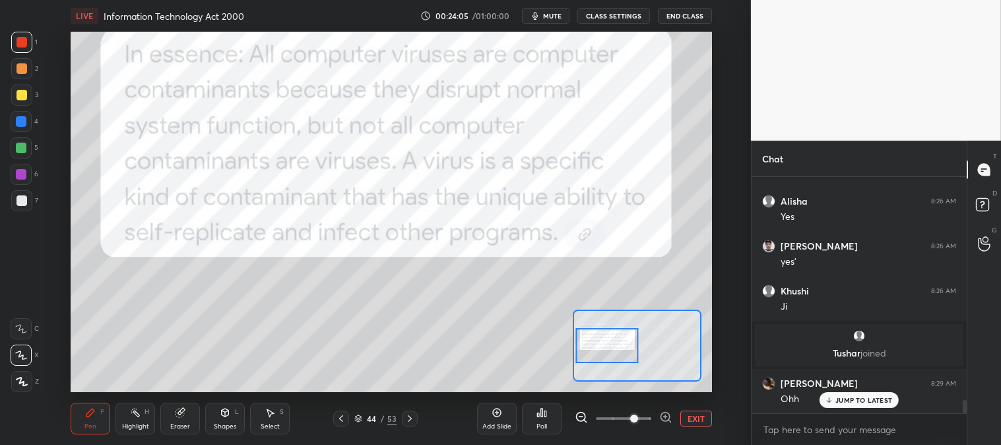
scroll to position [3968, 0]
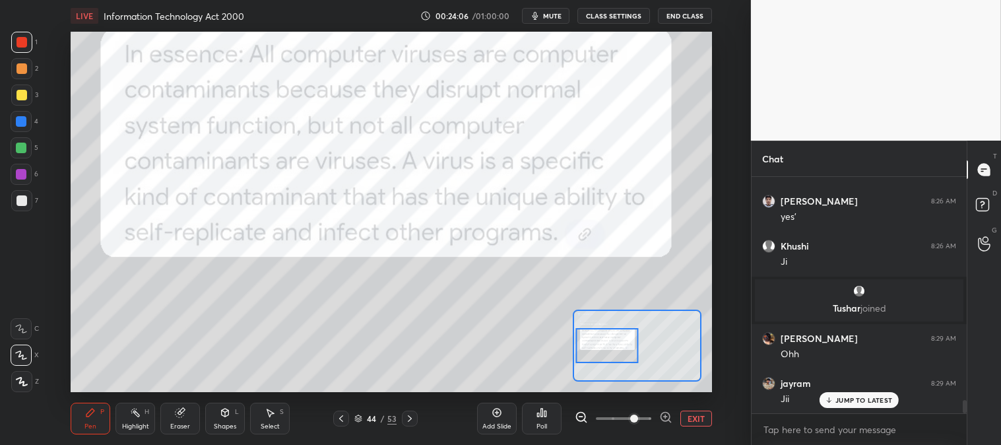
click at [339, 427] on div "Pen P Highlight H Eraser Shapes L Select S 44 / 53 Add Slide Poll EXIT" at bounding box center [391, 418] width 641 height 53
click at [338, 413] on icon at bounding box center [341, 418] width 11 height 11
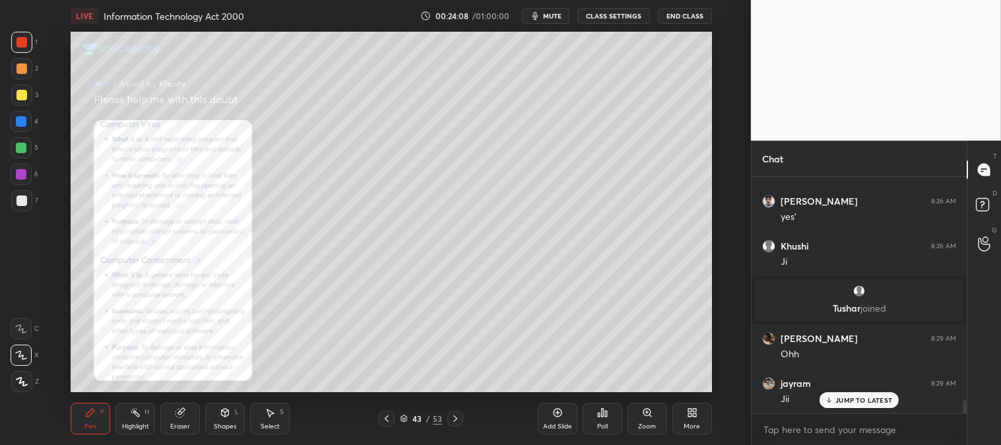
click at [649, 420] on div "Zoom" at bounding box center [648, 419] width 40 height 32
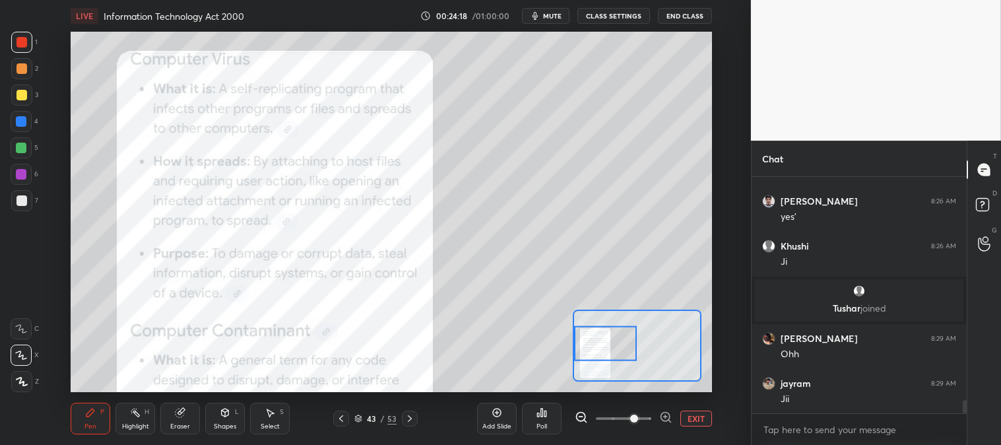
scroll to position [4013, 0]
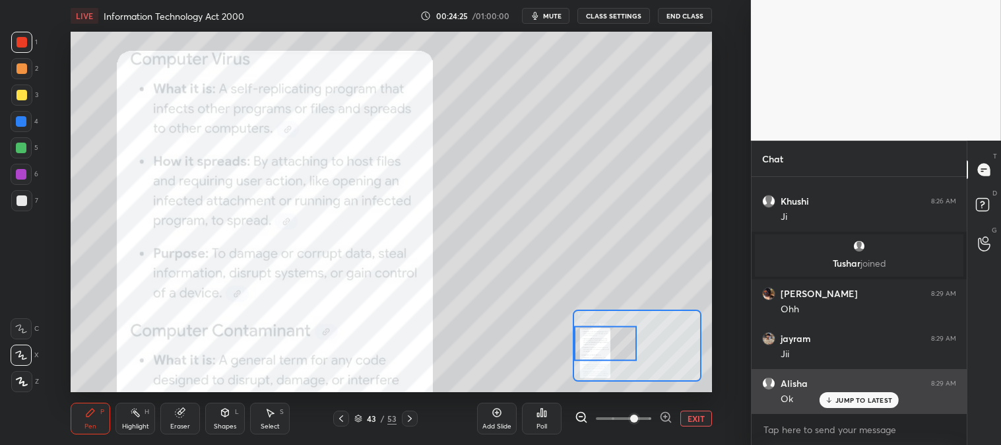
click at [835, 401] on div "JUMP TO LATEST" at bounding box center [859, 400] width 79 height 16
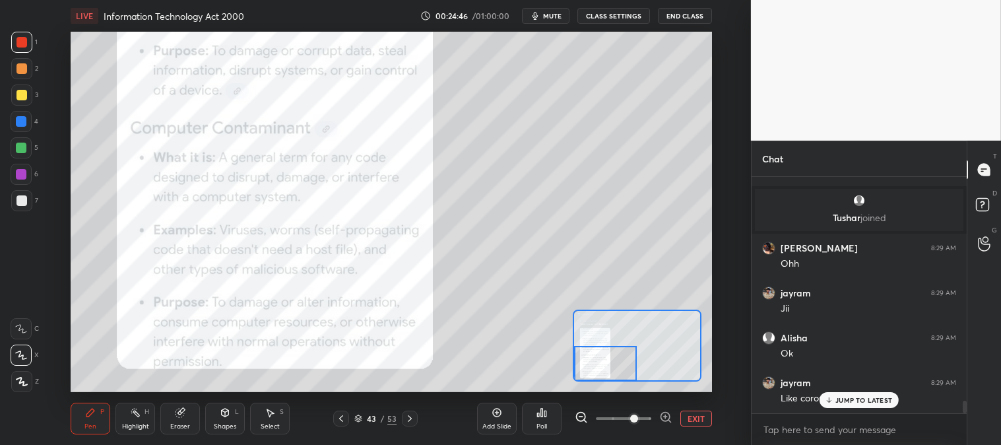
scroll to position [4102, 0]
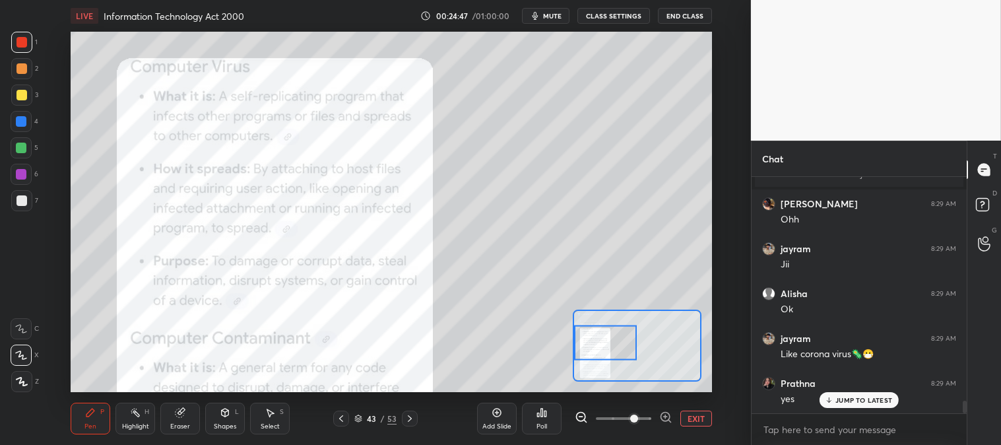
click at [416, 414] on div at bounding box center [410, 418] width 16 height 16
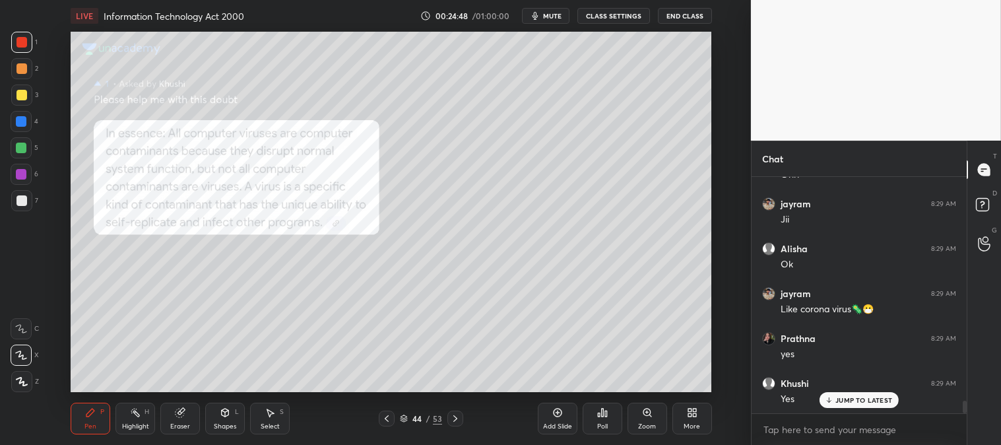
click at [385, 418] on icon at bounding box center [386, 418] width 11 height 11
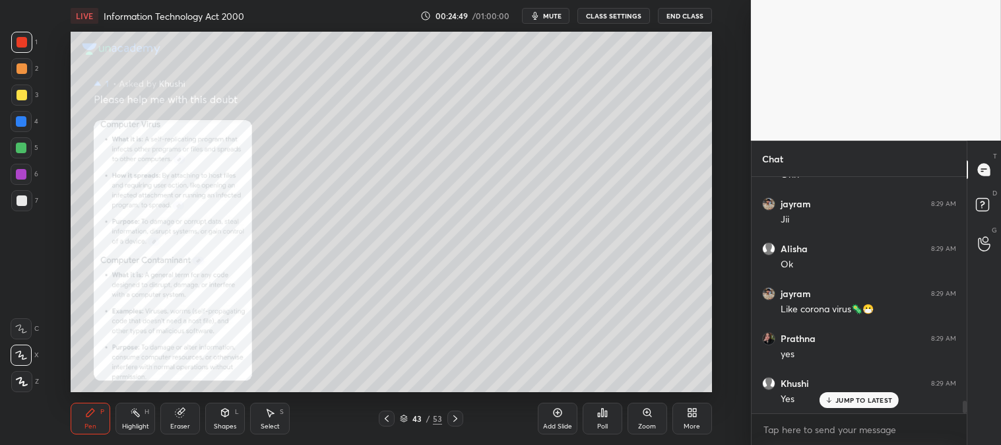
click at [645, 417] on icon at bounding box center [647, 412] width 11 height 11
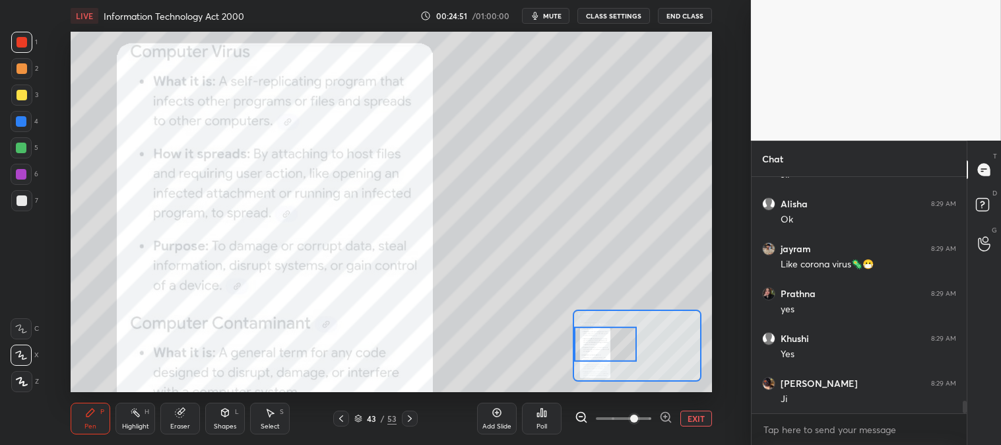
scroll to position [4237, 0]
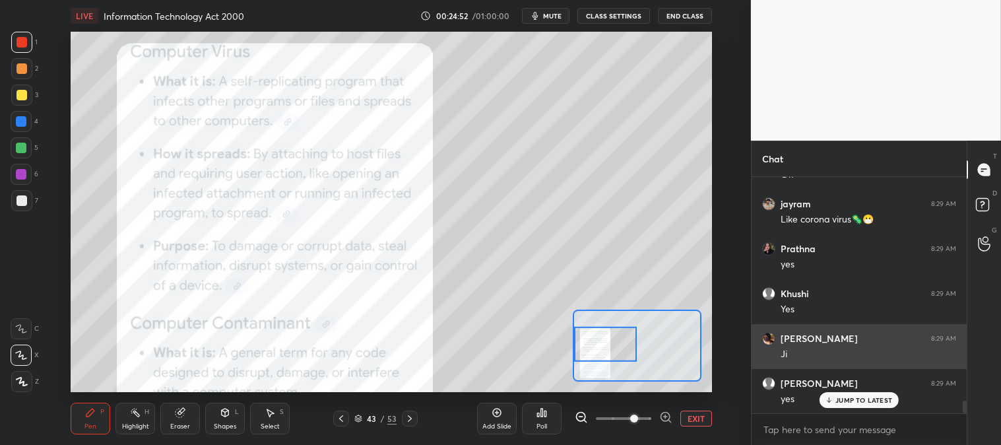
click at [848, 399] on p "JUMP TO LATEST" at bounding box center [863, 400] width 57 height 8
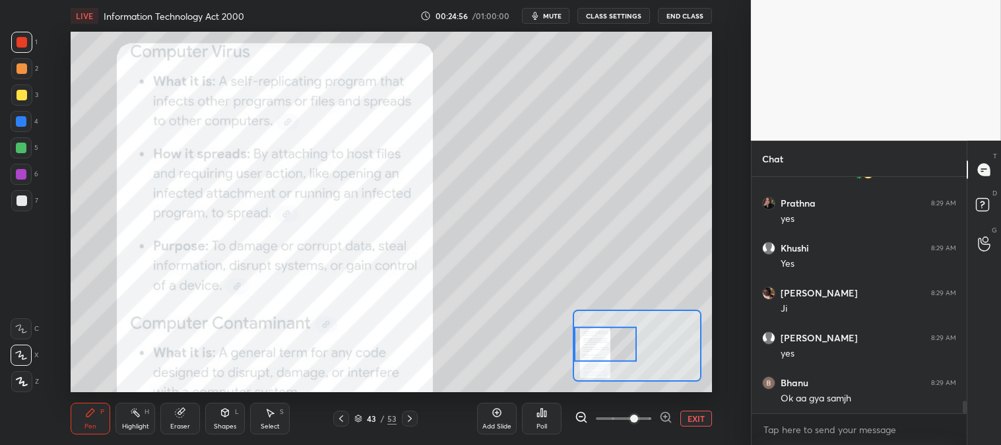
scroll to position [4327, 0]
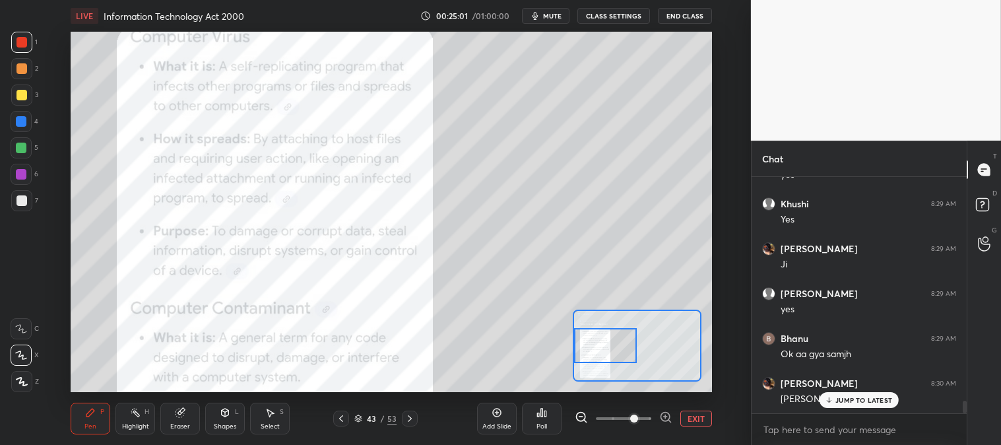
click at [548, 14] on span "mute" at bounding box center [552, 15] width 18 height 9
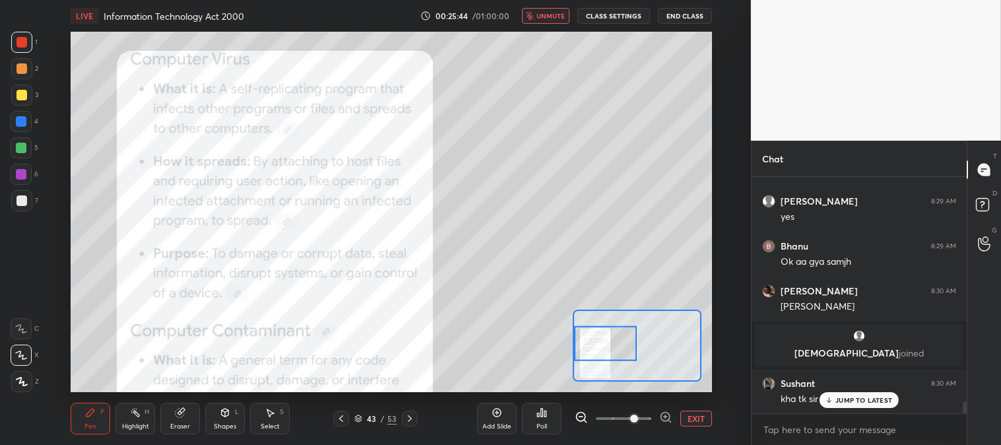
scroll to position [4464, 0]
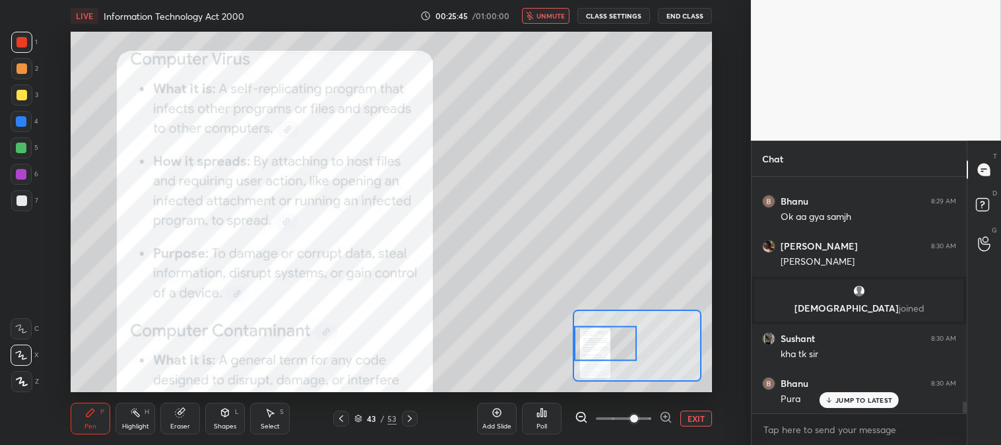
click at [545, 18] on span "unmute" at bounding box center [550, 15] width 28 height 9
click at [20, 90] on div at bounding box center [21, 95] width 11 height 11
click at [344, 418] on icon at bounding box center [341, 418] width 11 height 11
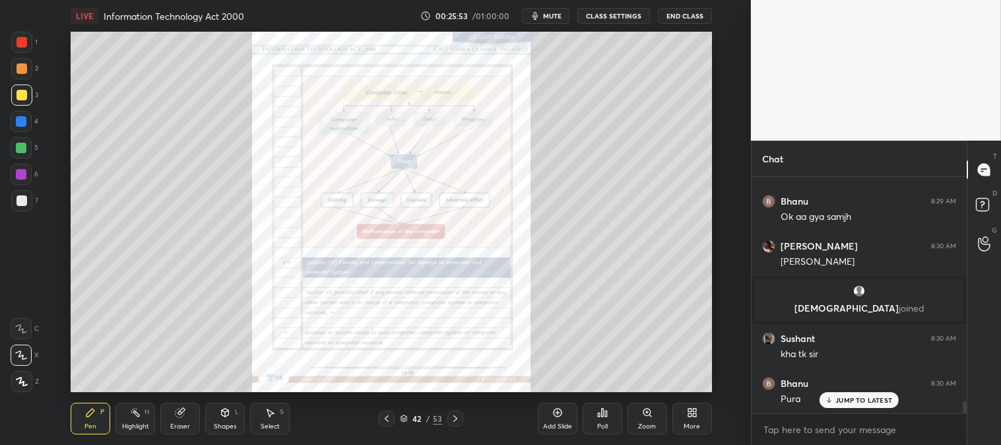
click at [387, 417] on icon at bounding box center [387, 418] width 4 height 7
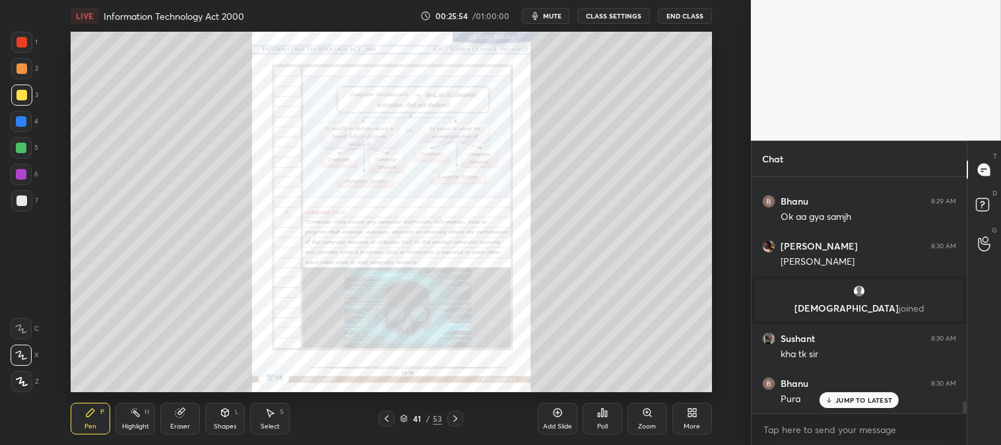
click at [390, 419] on icon at bounding box center [386, 418] width 11 height 11
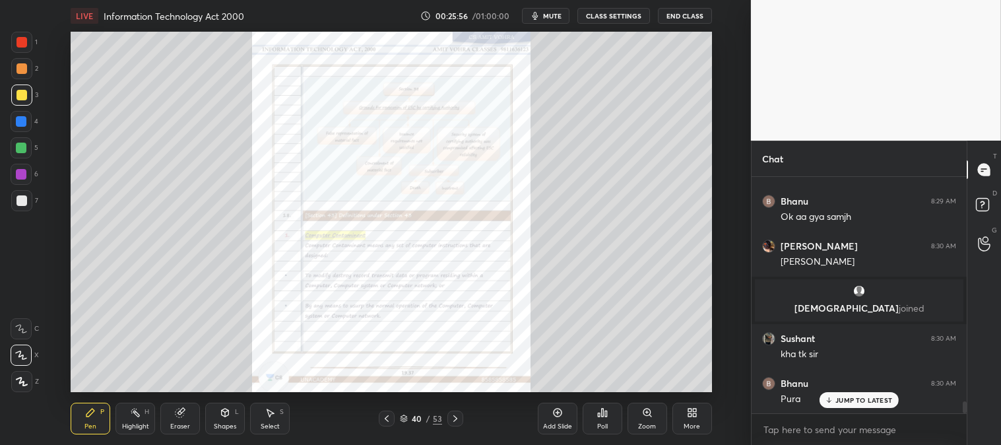
click at [635, 412] on div "Zoom" at bounding box center [648, 419] width 40 height 32
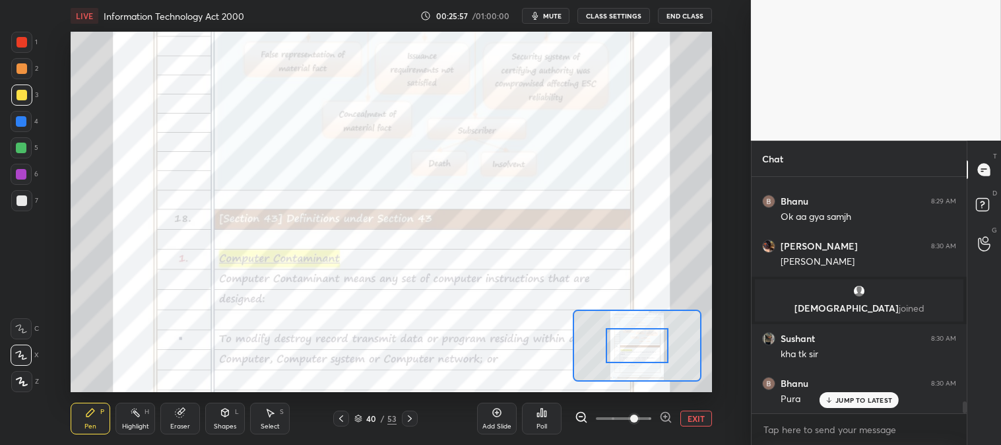
click at [648, 385] on div "Add Slide Poll EXIT" at bounding box center [594, 418] width 235 height 74
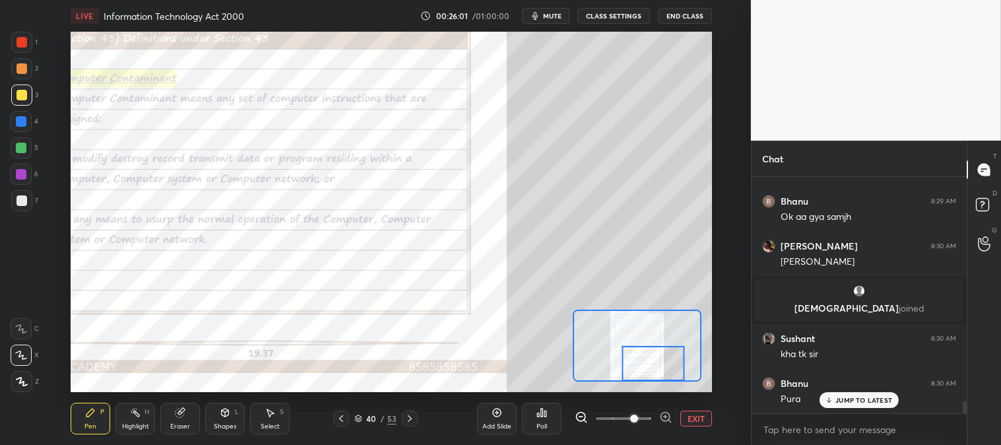
click at [21, 38] on div at bounding box center [21, 42] width 11 height 11
click at [417, 420] on div at bounding box center [410, 418] width 16 height 16
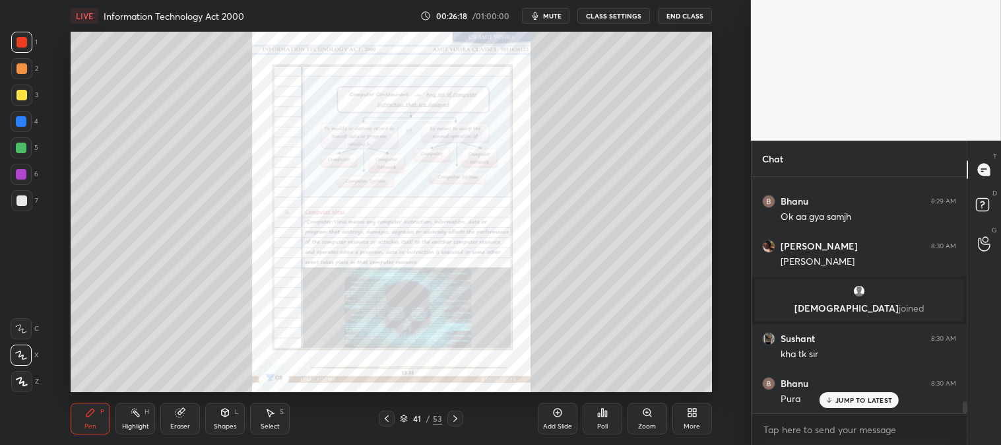
click at [457, 418] on icon at bounding box center [455, 418] width 4 height 7
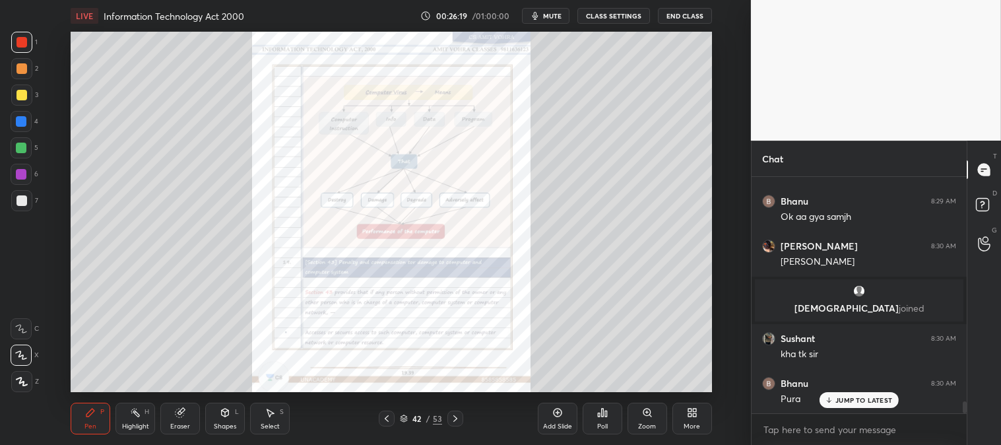
click at [457, 416] on icon at bounding box center [455, 418] width 11 height 11
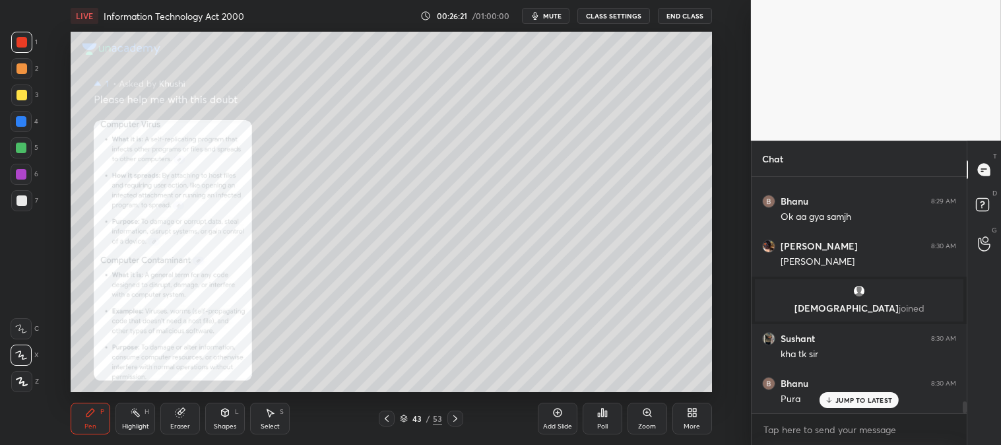
click at [647, 412] on icon at bounding box center [646, 412] width 3 height 0
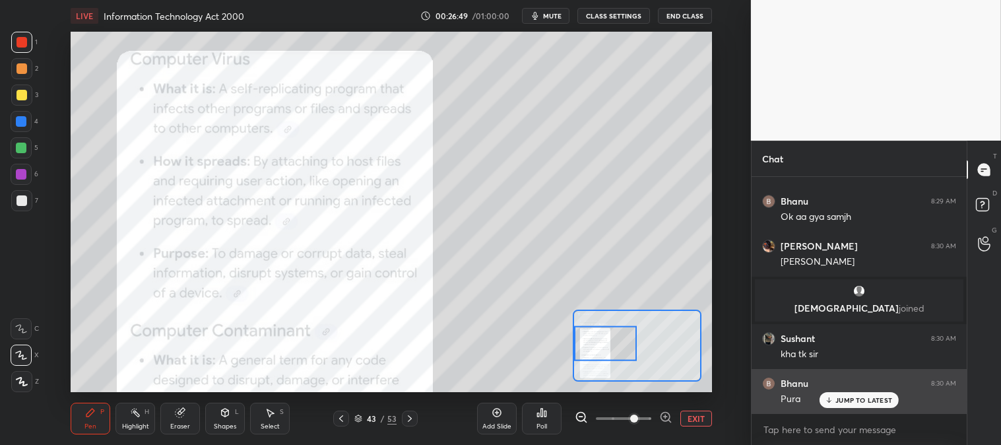
click at [840, 399] on p "JUMP TO LATEST" at bounding box center [863, 400] width 57 height 8
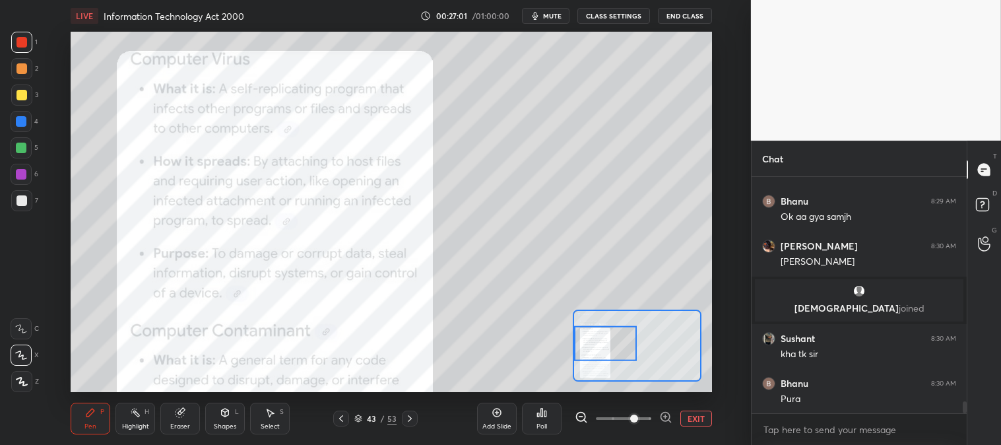
click at [550, 14] on span "mute" at bounding box center [552, 15] width 18 height 9
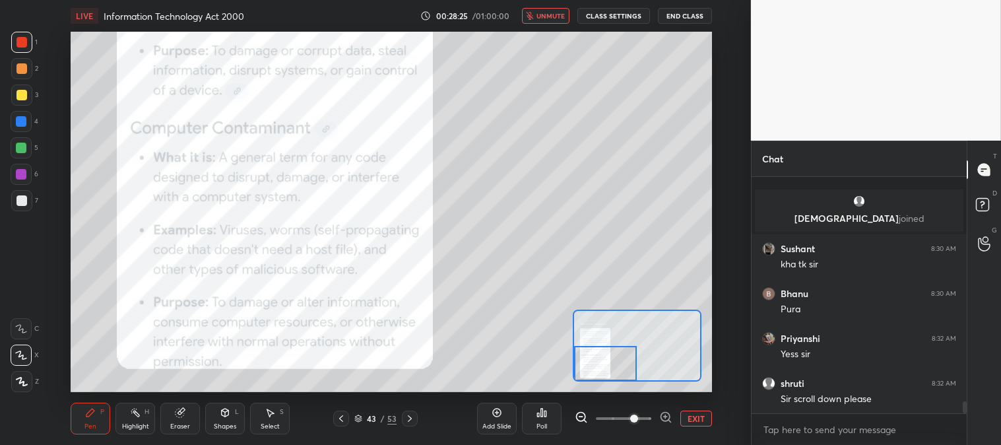
scroll to position [4622, 0]
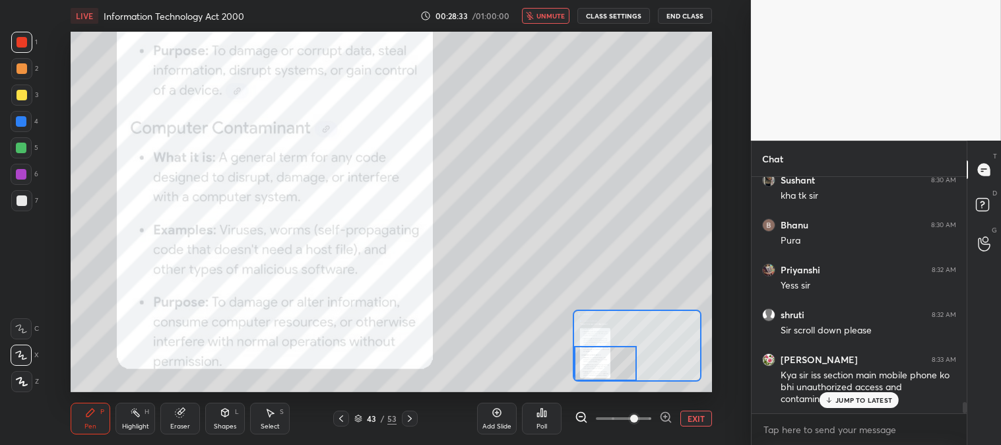
click at [552, 15] on span "unmute" at bounding box center [550, 15] width 28 height 9
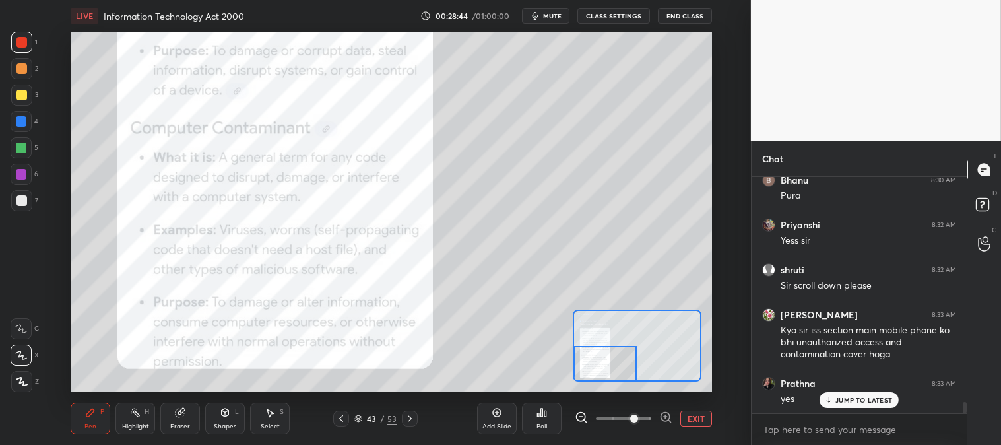
click at [553, 15] on span "mute" at bounding box center [552, 15] width 18 height 9
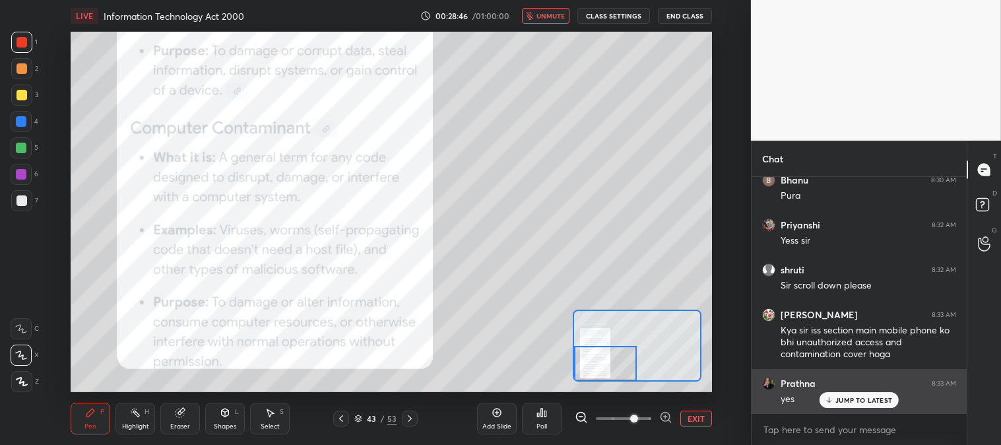
click at [836, 399] on p "JUMP TO LATEST" at bounding box center [863, 400] width 57 height 8
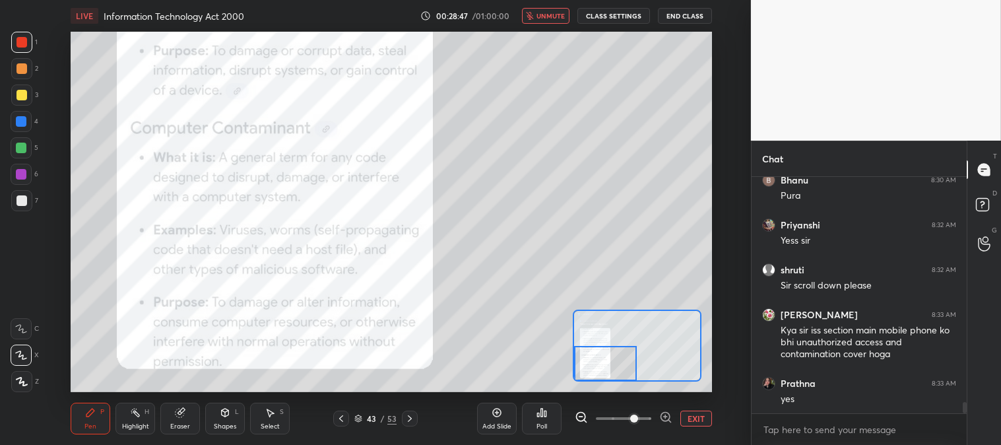
scroll to position [4712, 0]
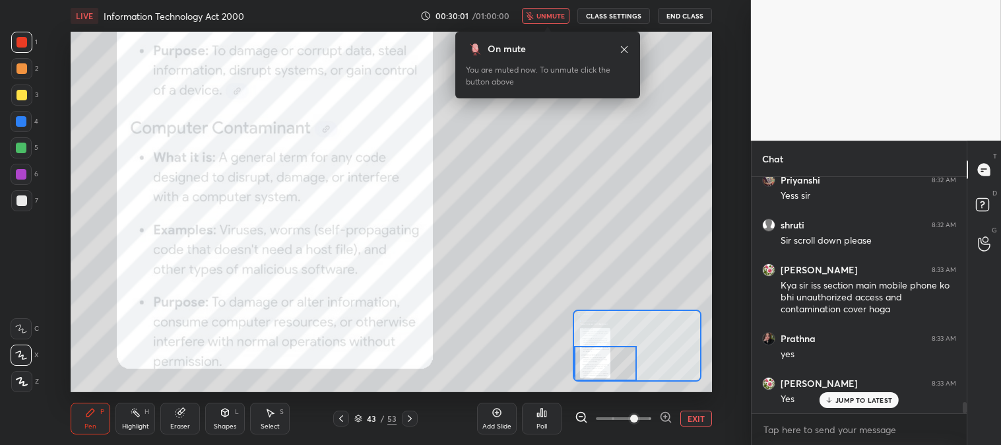
click at [622, 47] on icon at bounding box center [624, 49] width 7 height 7
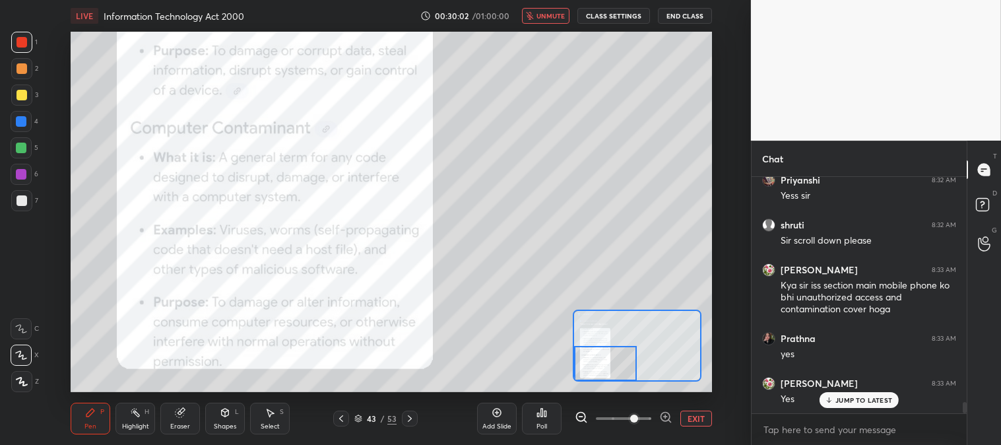
click at [843, 401] on p "JUMP TO LATEST" at bounding box center [863, 400] width 57 height 8
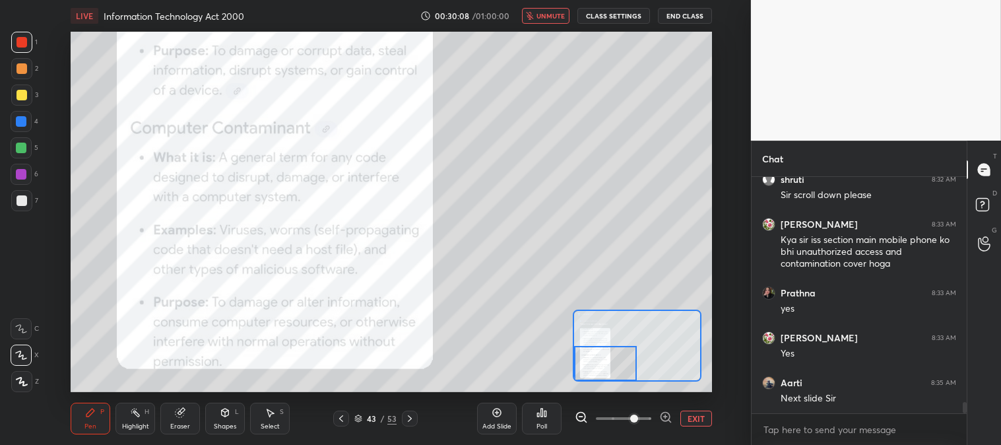
click at [410, 419] on icon at bounding box center [410, 418] width 4 height 7
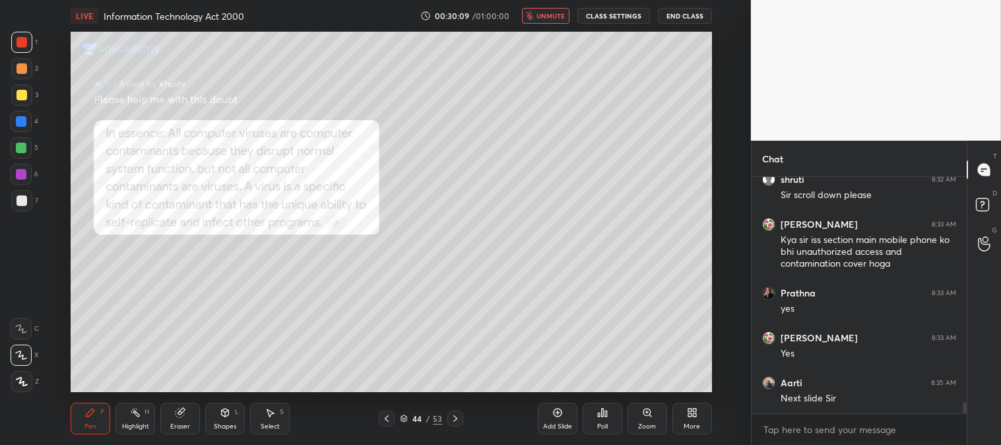
click at [641, 418] on div "Zoom" at bounding box center [648, 419] width 40 height 32
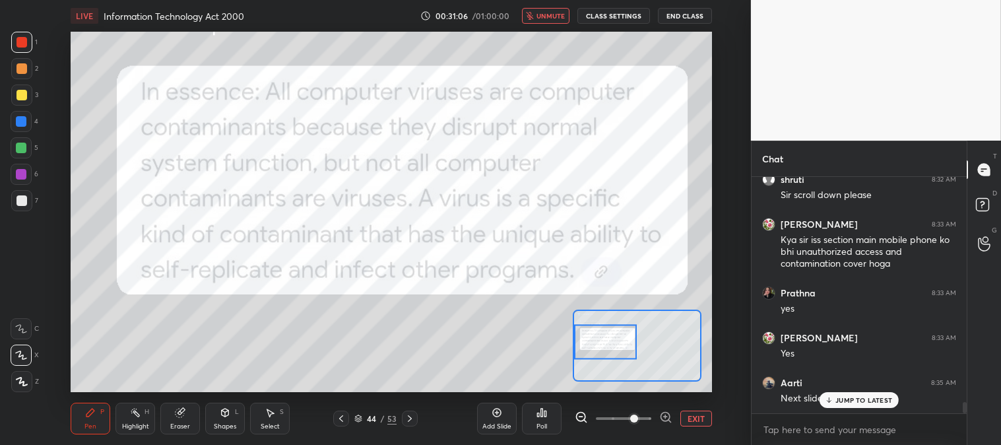
scroll to position [4802, 0]
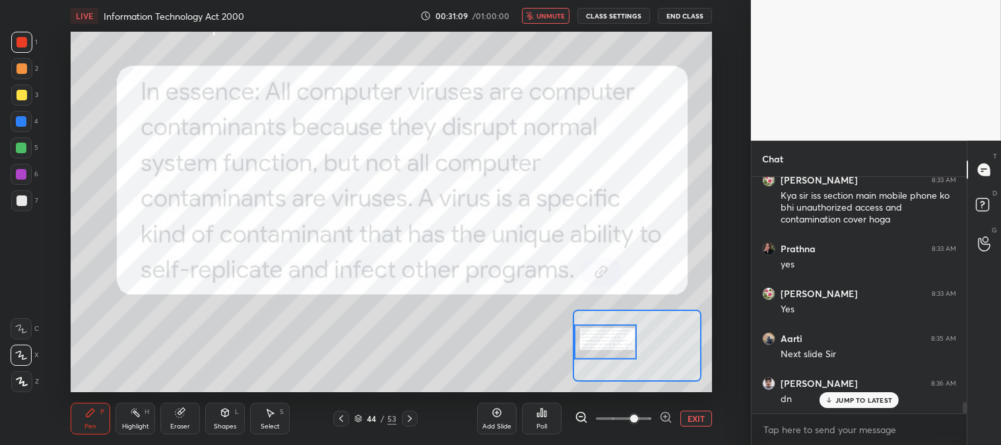
click at [544, 14] on span "unmute" at bounding box center [550, 15] width 28 height 9
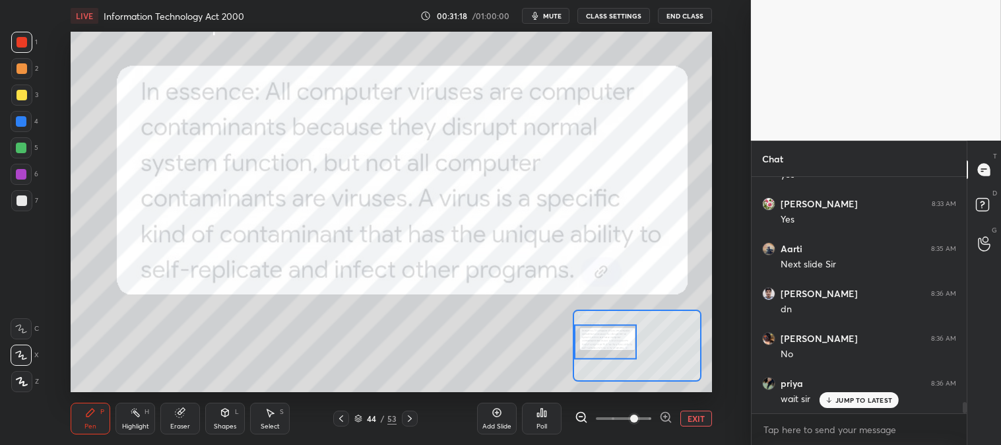
scroll to position [4937, 0]
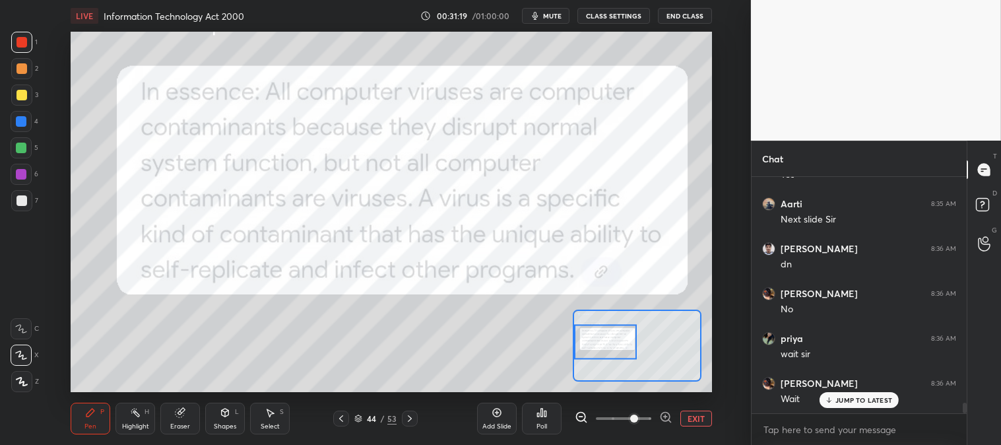
click at [550, 17] on span "mute" at bounding box center [552, 15] width 18 height 9
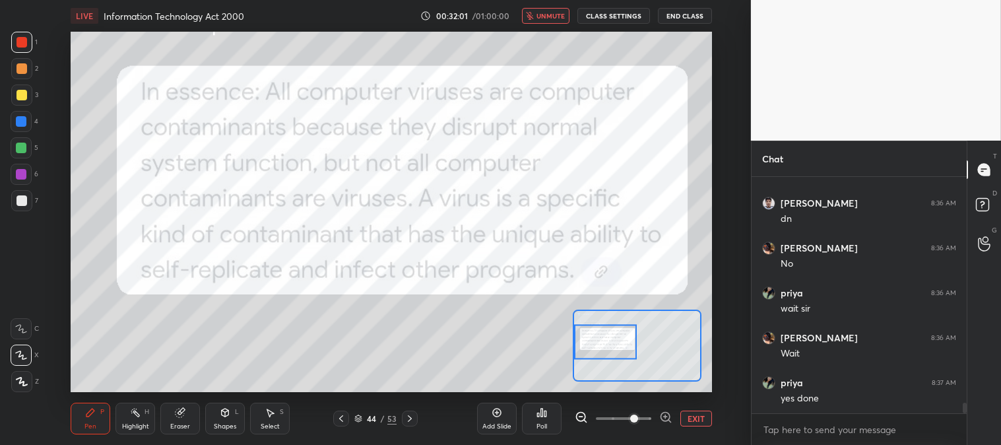
scroll to position [5026, 0]
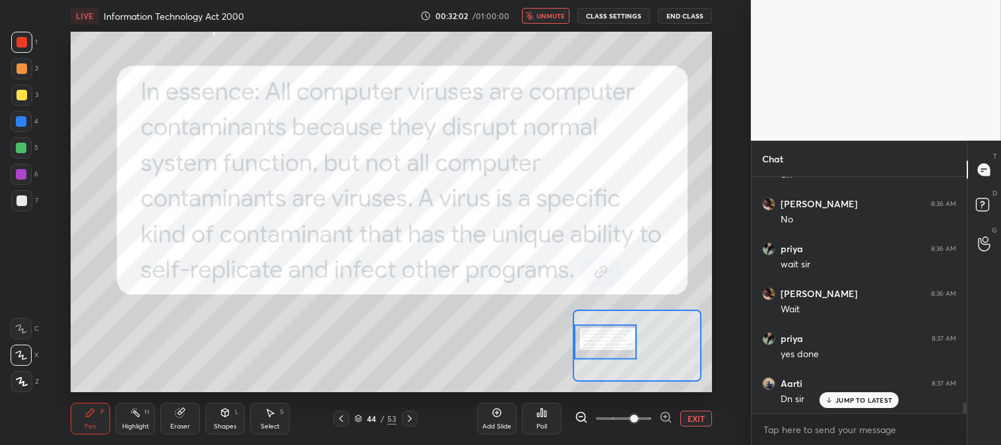
click at [549, 18] on span "unmute" at bounding box center [550, 15] width 28 height 9
click at [406, 418] on icon at bounding box center [410, 418] width 11 height 11
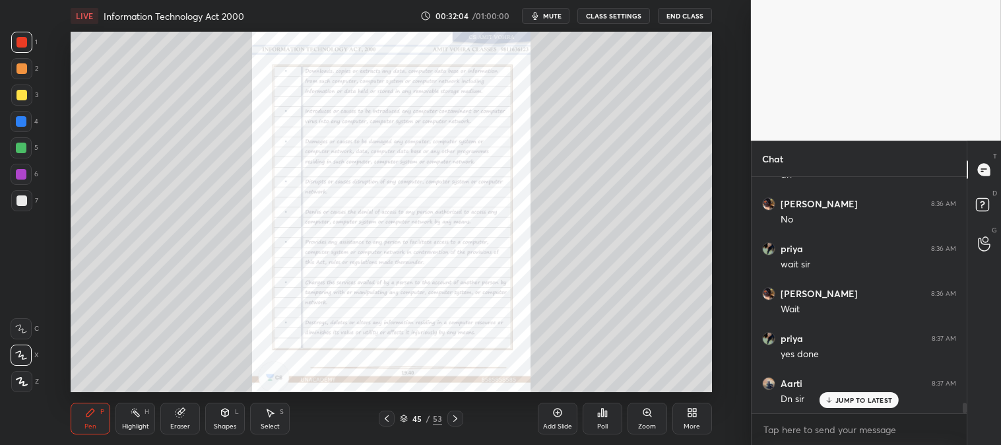
click at [450, 420] on icon at bounding box center [455, 418] width 11 height 11
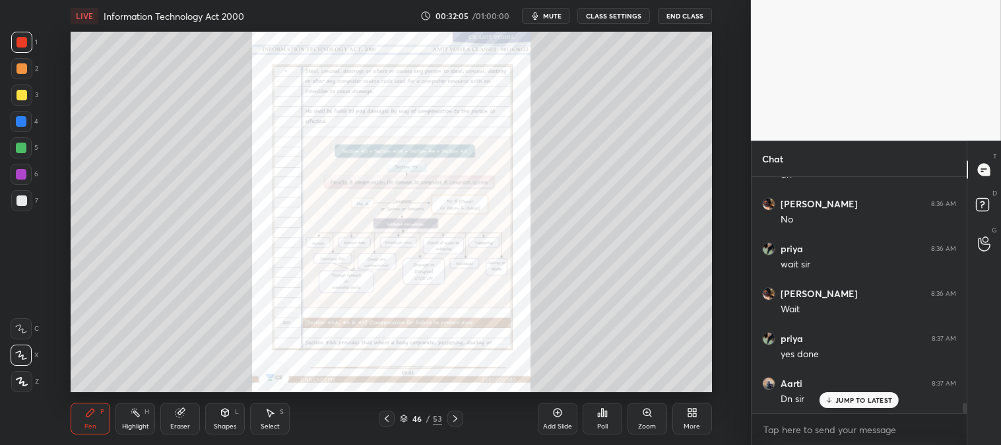
click at [642, 423] on div "Zoom" at bounding box center [647, 426] width 18 height 7
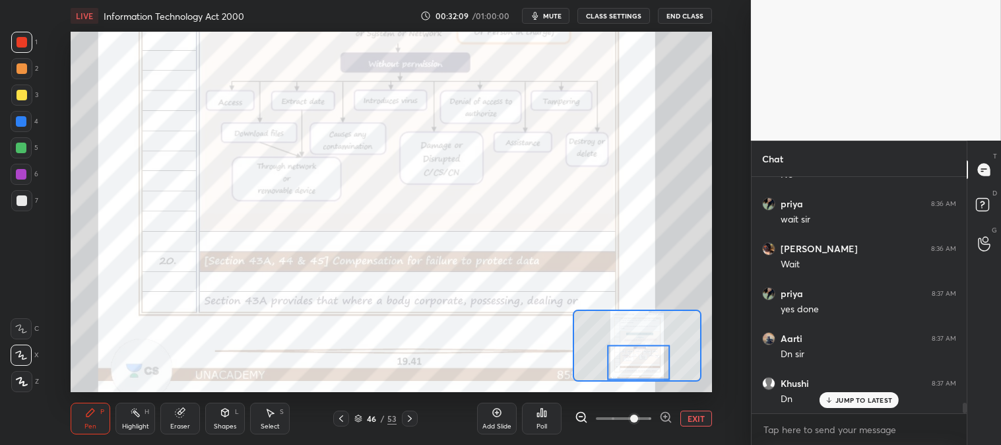
scroll to position [5116, 0]
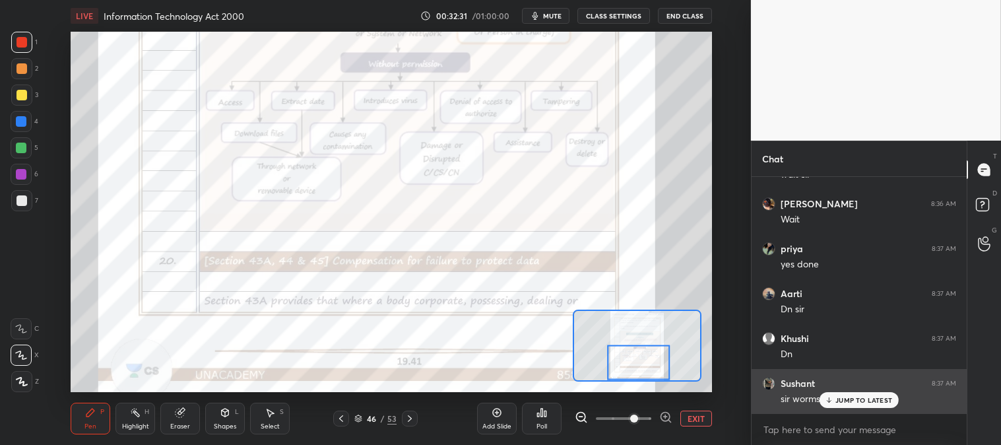
click at [839, 401] on p "JUMP TO LATEST" at bounding box center [863, 400] width 57 height 8
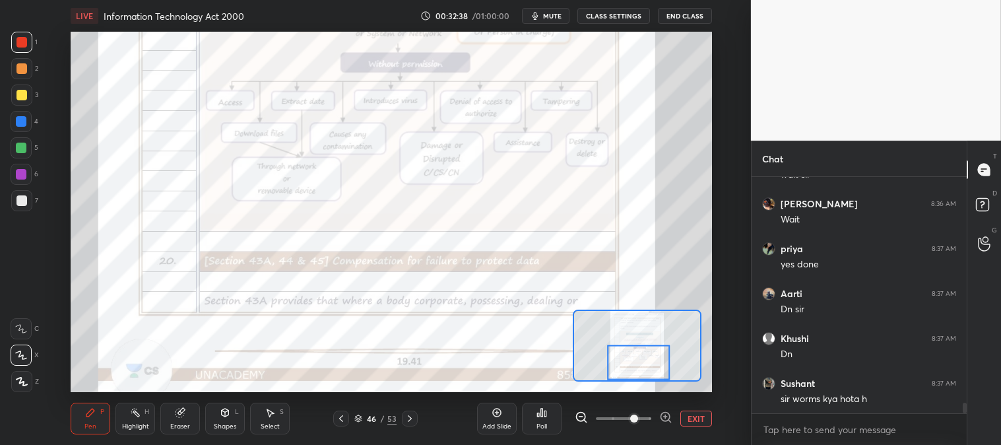
scroll to position [5161, 0]
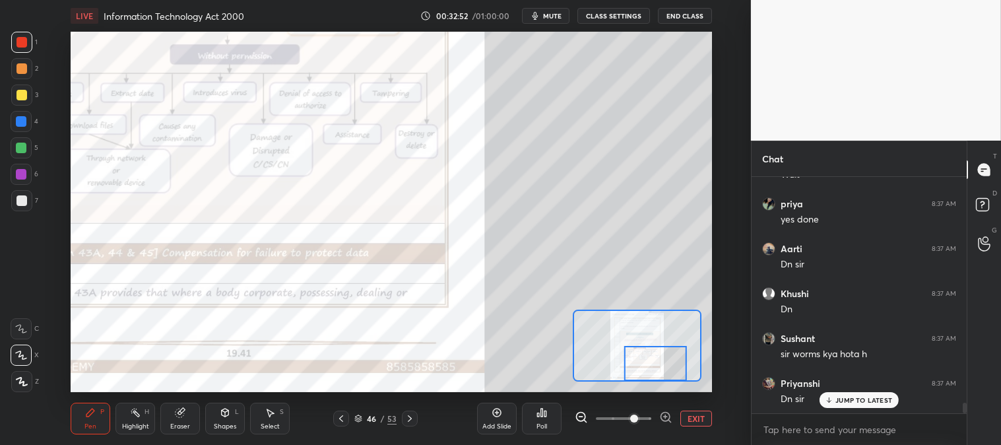
click at [183, 424] on div "Eraser" at bounding box center [180, 426] width 20 height 7
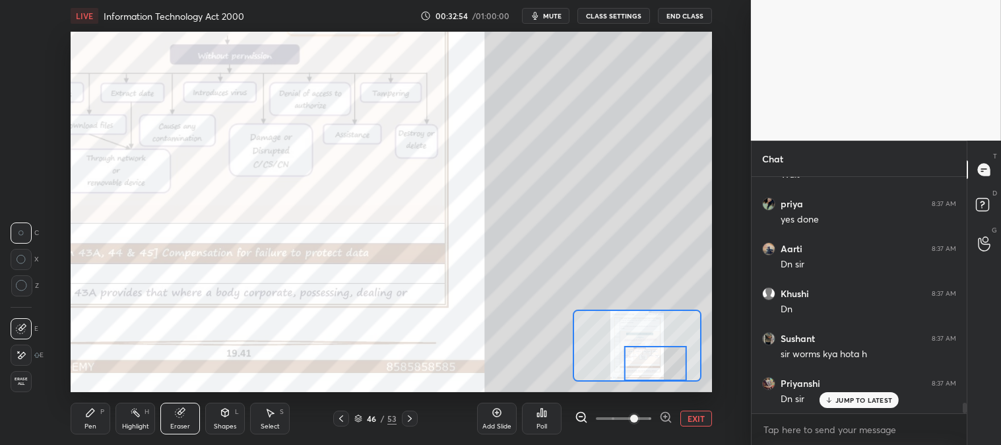
click at [100, 418] on div "Pen P" at bounding box center [91, 419] width 40 height 32
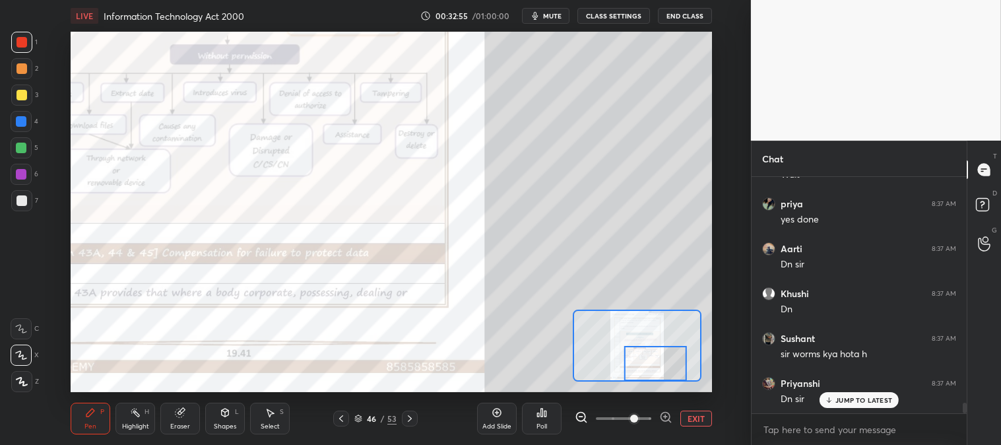
click at [91, 420] on div "Pen P" at bounding box center [91, 419] width 40 height 32
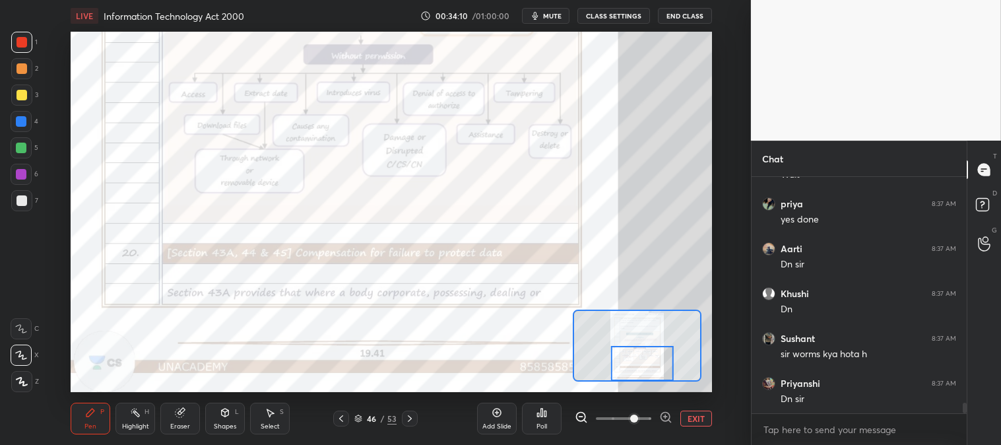
scroll to position [5206, 0]
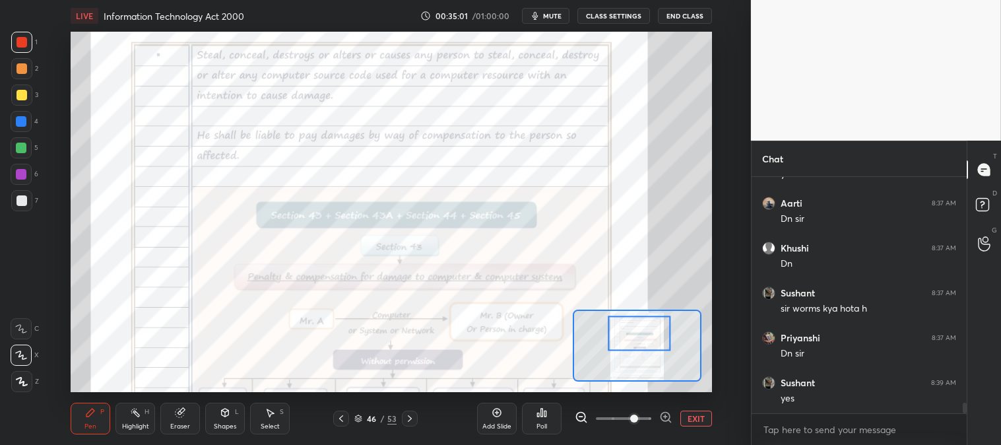
click at [342, 418] on icon at bounding box center [341, 418] width 11 height 11
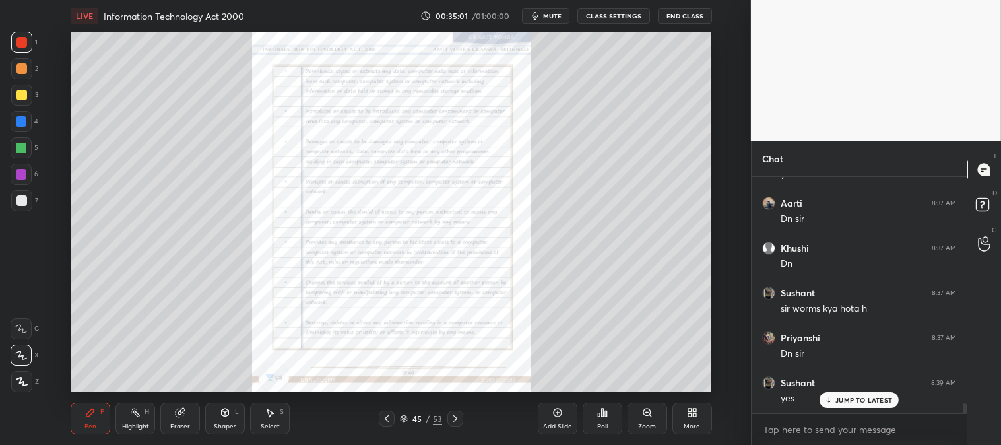
scroll to position [5251, 0]
click at [391, 414] on icon at bounding box center [386, 418] width 11 height 11
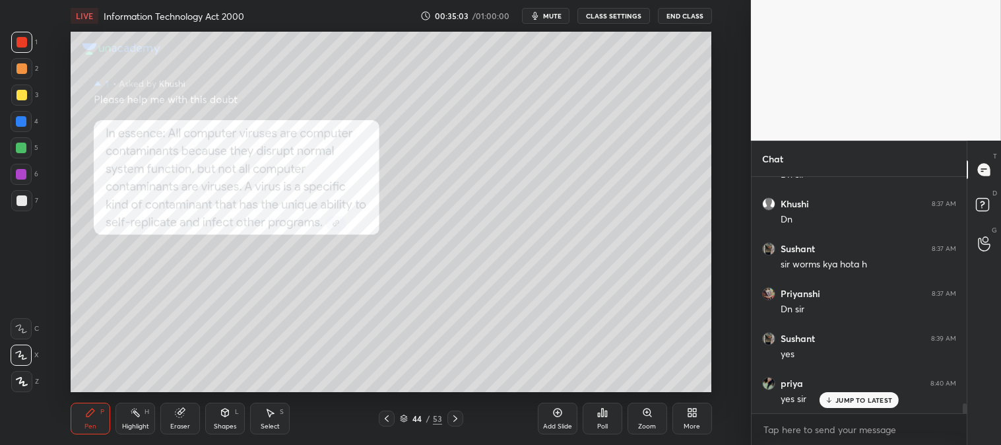
scroll to position [5296, 0]
click at [389, 418] on icon at bounding box center [386, 418] width 11 height 11
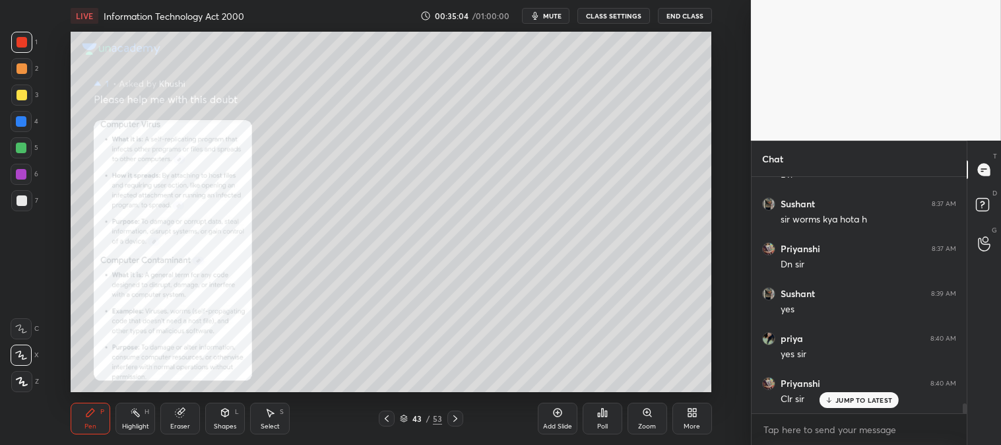
scroll to position [5385, 0]
click at [387, 417] on icon at bounding box center [387, 418] width 4 height 7
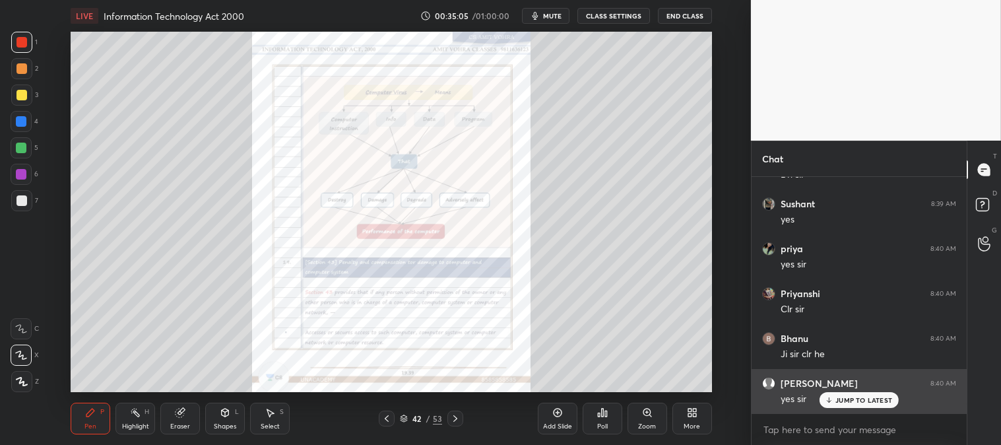
click at [849, 399] on p "JUMP TO LATEST" at bounding box center [863, 400] width 57 height 8
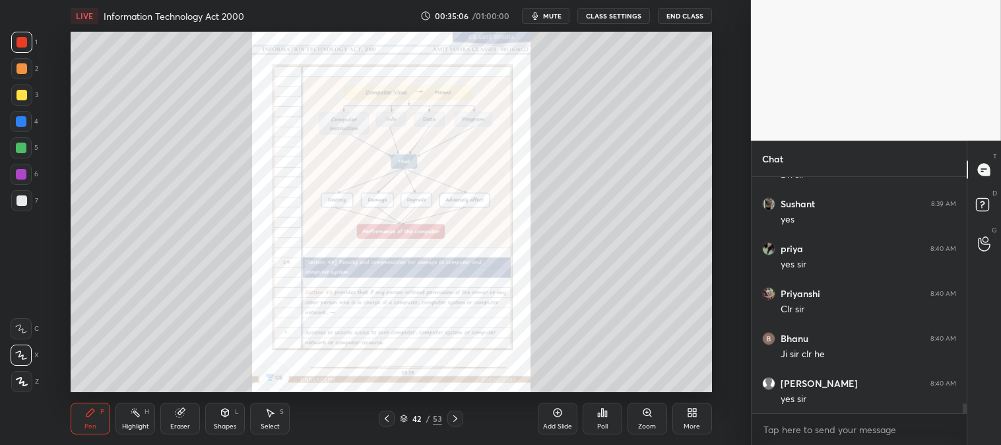
click at [647, 416] on icon at bounding box center [646, 411] width 7 height 7
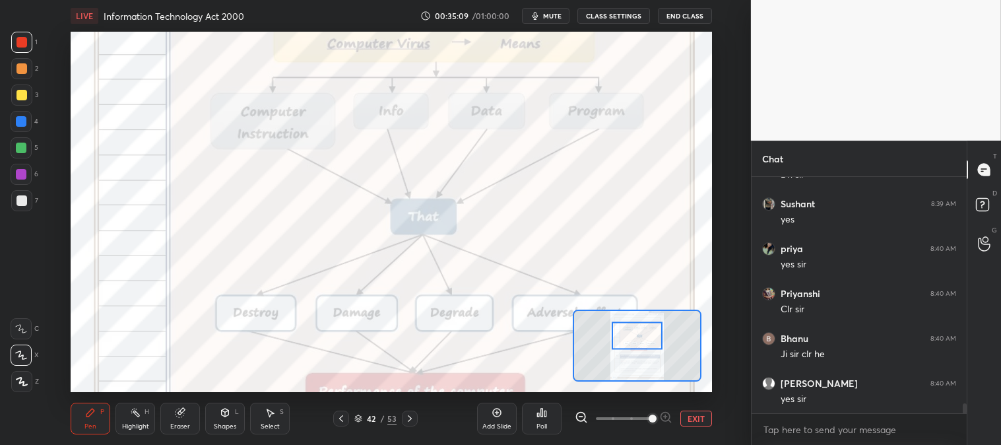
click at [343, 416] on icon at bounding box center [341, 418] width 4 height 7
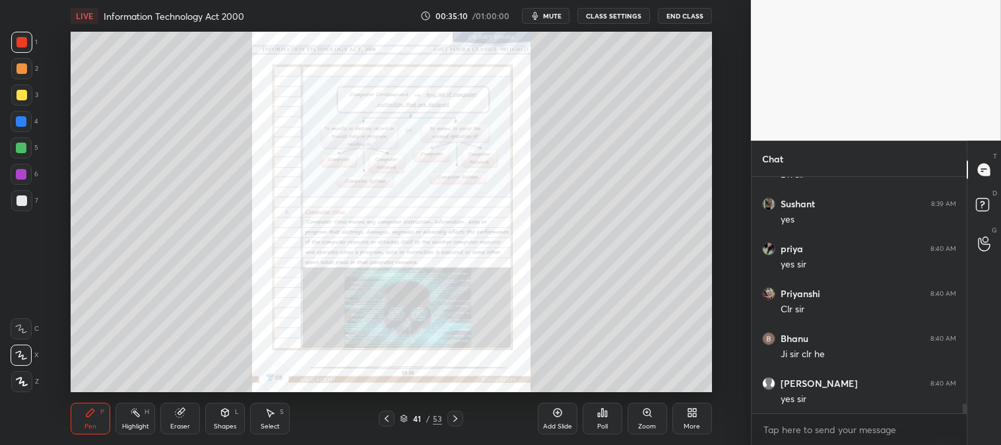
click at [393, 416] on div at bounding box center [387, 418] width 16 height 16
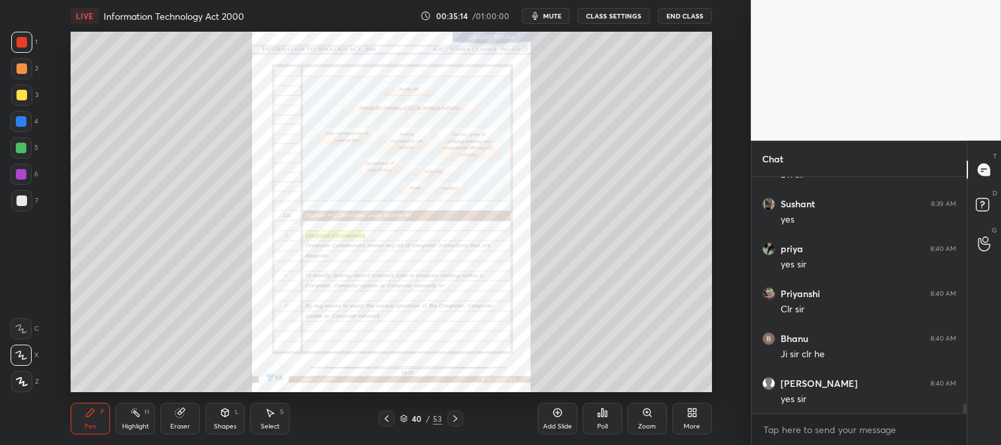
click at [452, 419] on icon at bounding box center [455, 418] width 11 height 11
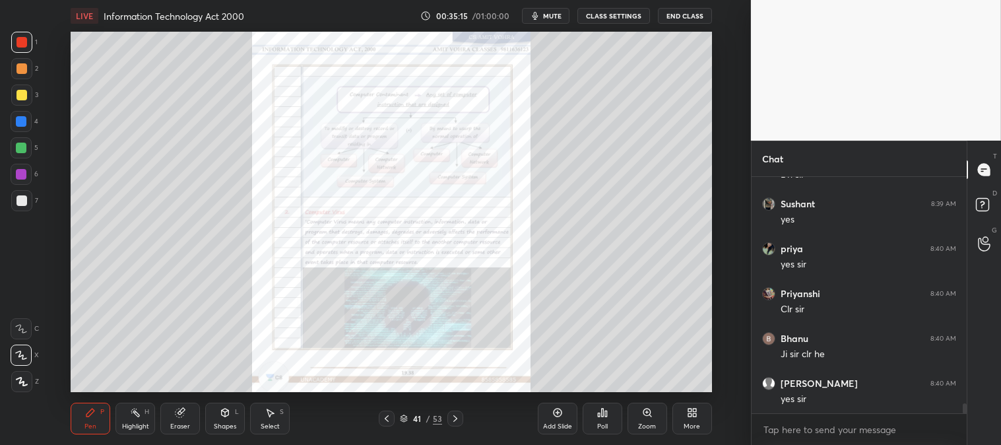
click at [457, 417] on icon at bounding box center [455, 418] width 11 height 11
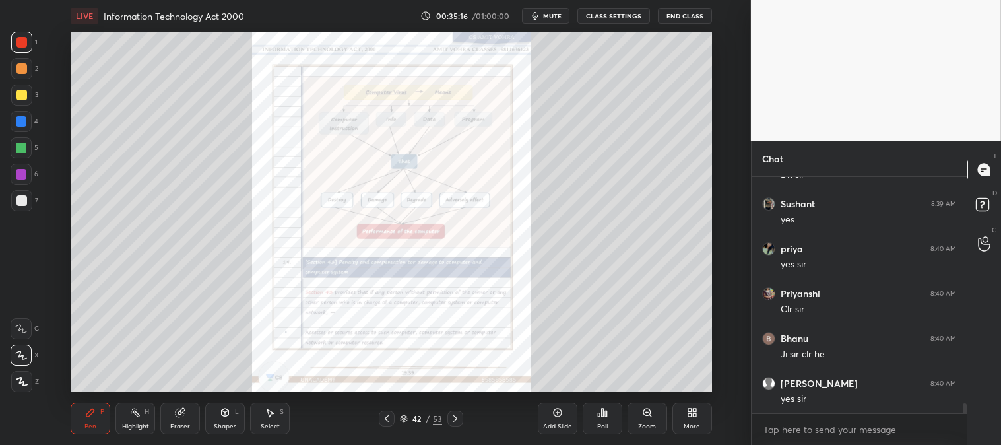
click at [454, 417] on icon at bounding box center [455, 418] width 4 height 7
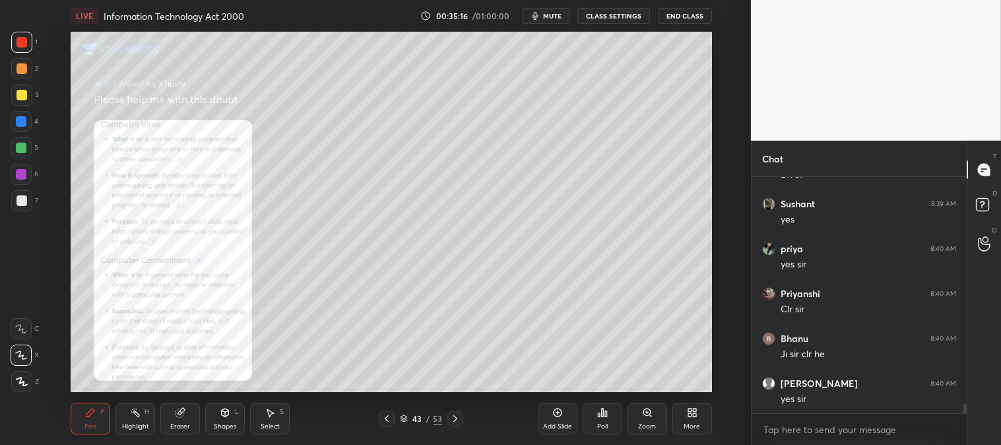
click at [454, 419] on icon at bounding box center [455, 418] width 11 height 11
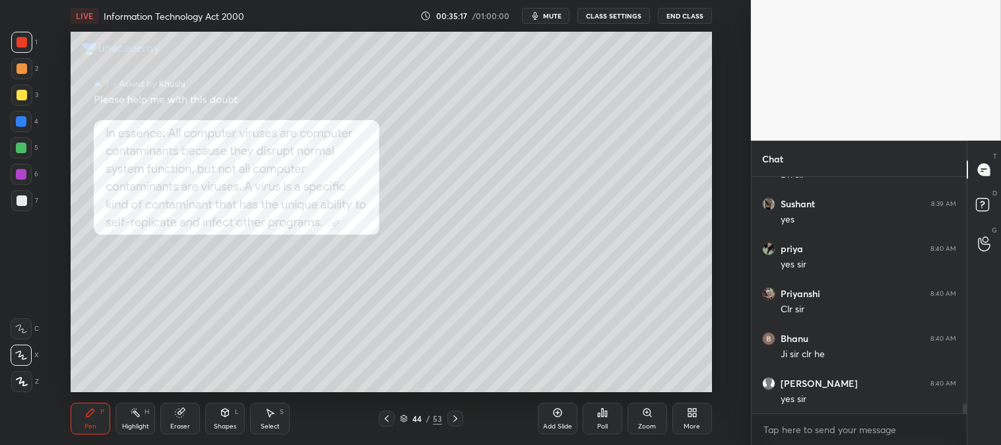
click at [453, 416] on icon at bounding box center [455, 418] width 4 height 7
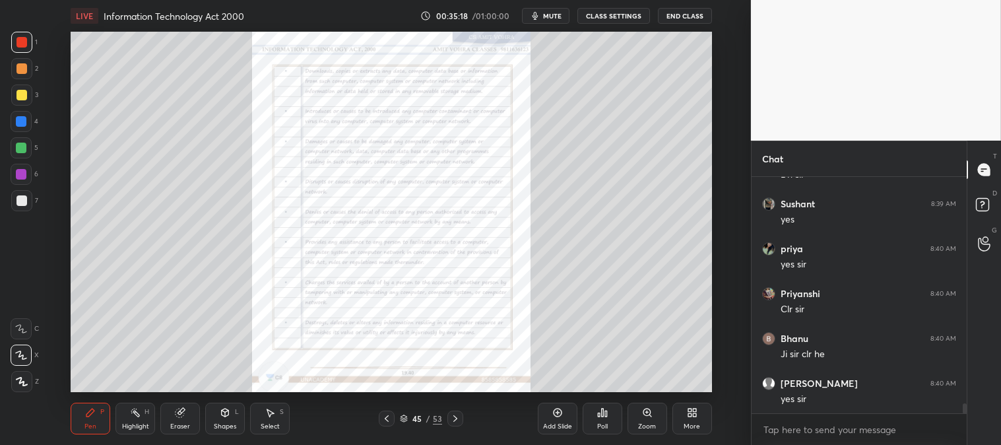
click at [453, 412] on div at bounding box center [455, 418] width 16 height 16
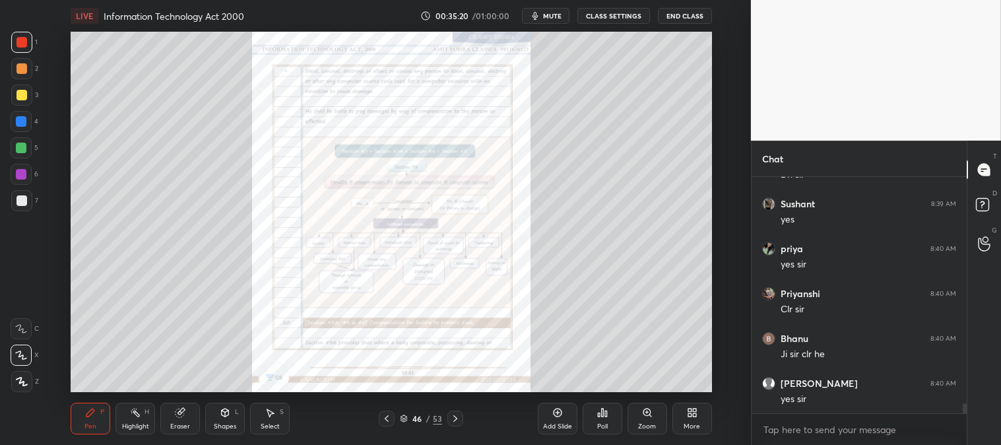
click at [644, 414] on icon at bounding box center [646, 411] width 7 height 7
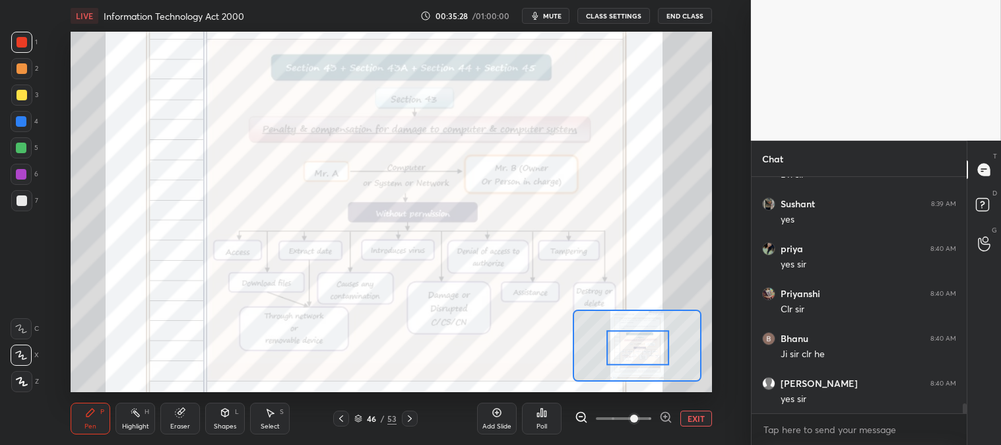
click at [555, 11] on span "mute" at bounding box center [552, 15] width 18 height 9
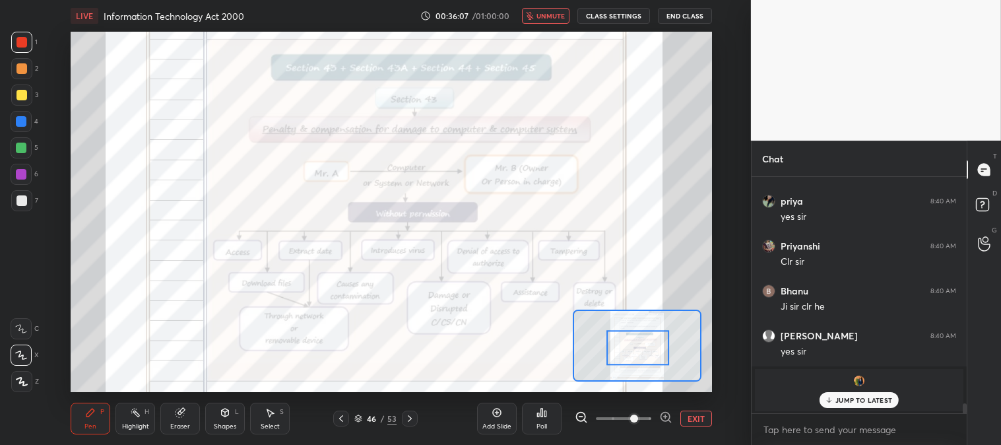
scroll to position [4818, 0]
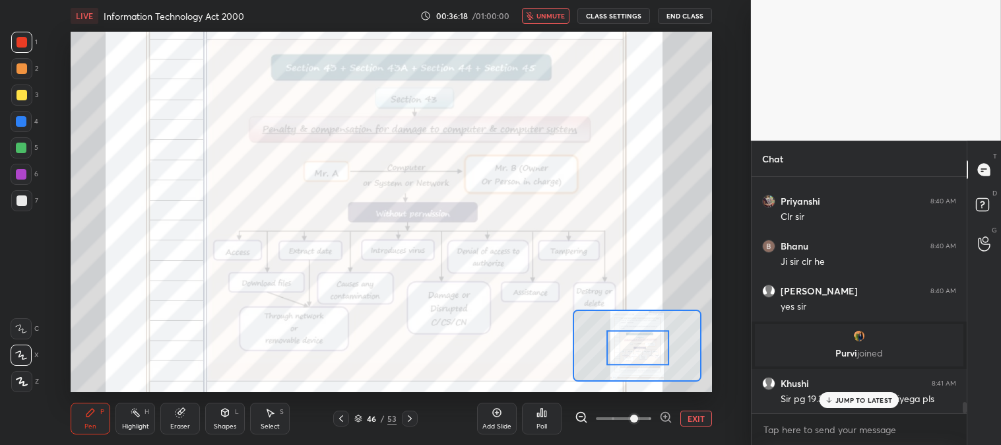
click at [849, 396] on p "JUMP TO LATEST" at bounding box center [863, 400] width 57 height 8
click at [341, 416] on icon at bounding box center [341, 418] width 11 height 11
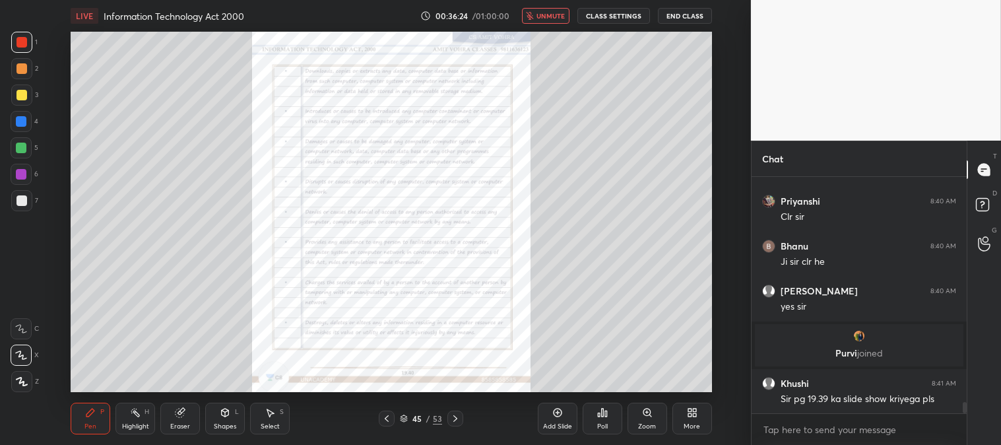
click at [387, 420] on icon at bounding box center [387, 418] width 4 height 7
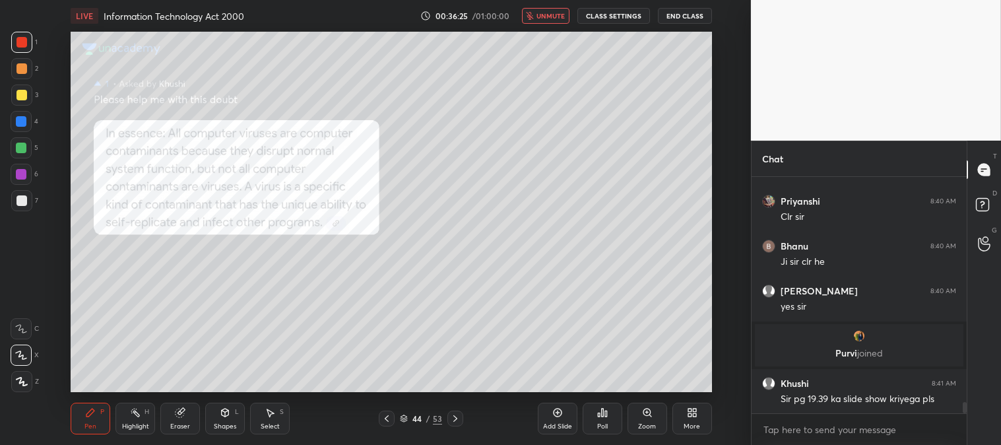
click at [642, 416] on icon at bounding box center [647, 412] width 11 height 11
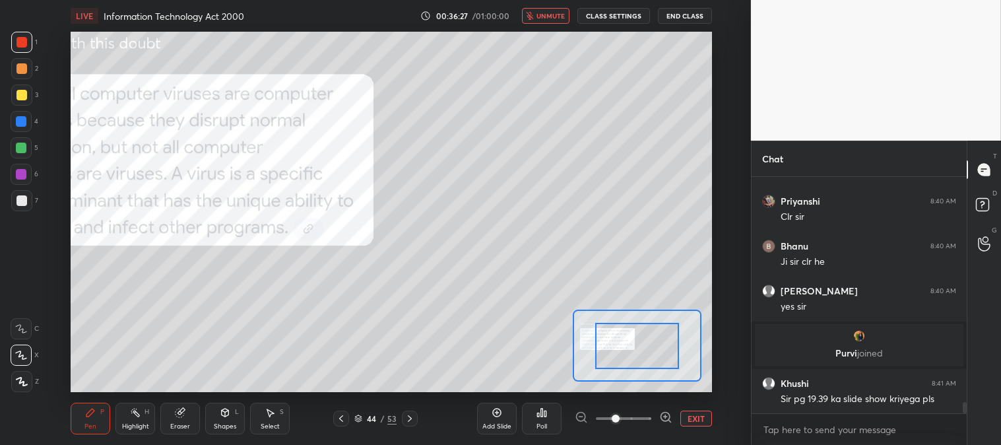
click at [339, 416] on icon at bounding box center [341, 418] width 11 height 11
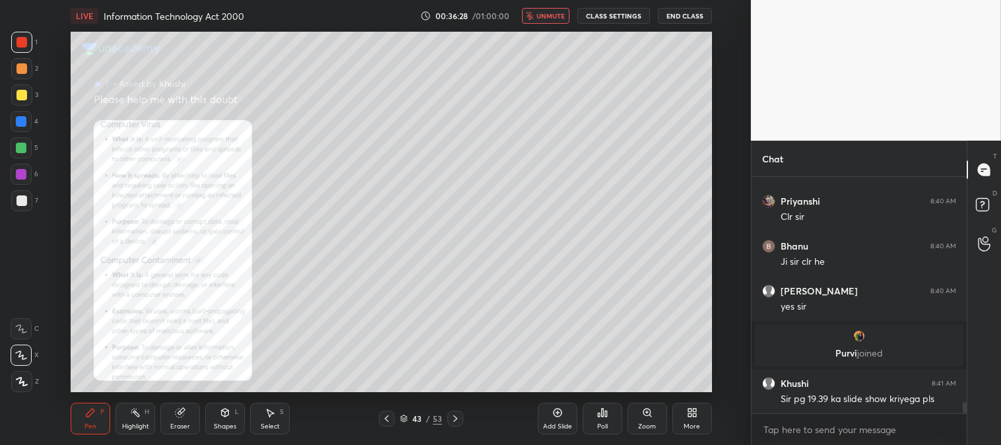
click at [386, 417] on icon at bounding box center [386, 418] width 11 height 11
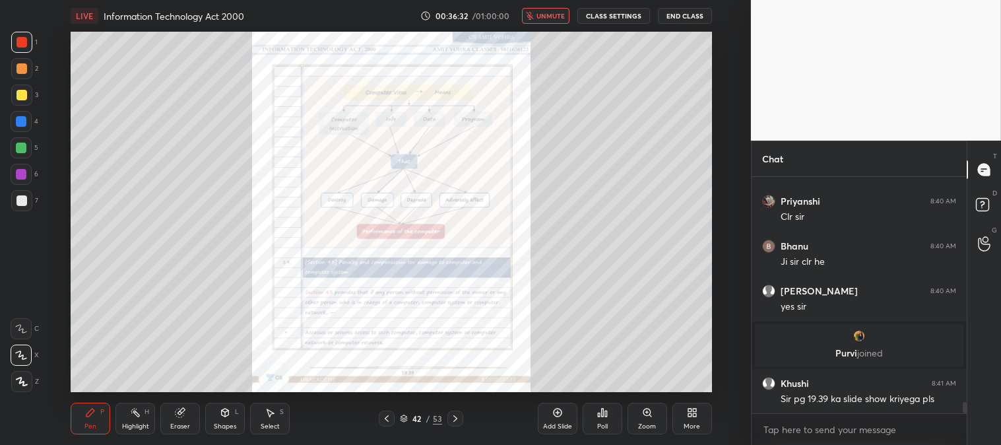
click at [645, 413] on icon at bounding box center [646, 411] width 7 height 7
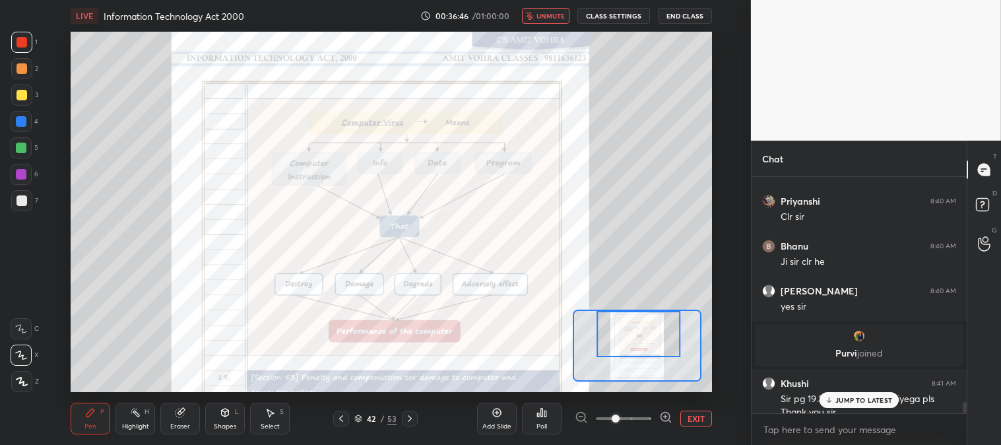
scroll to position [4831, 0]
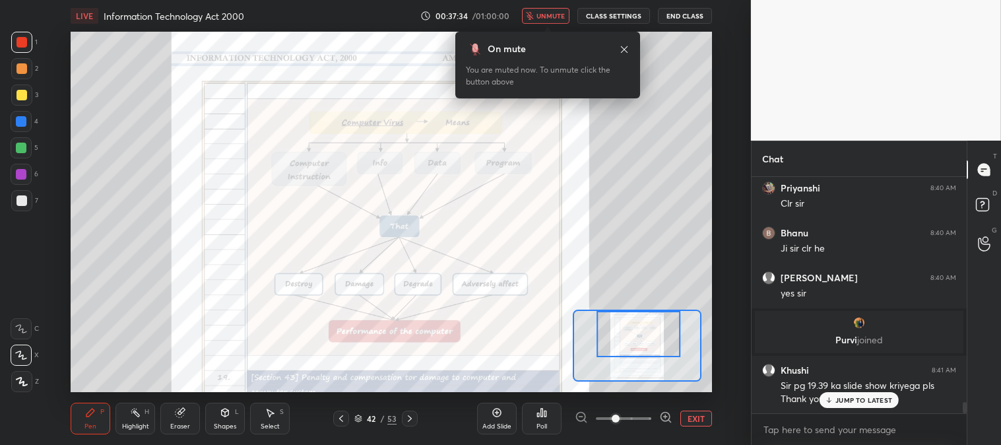
click at [626, 49] on icon at bounding box center [624, 49] width 11 height 11
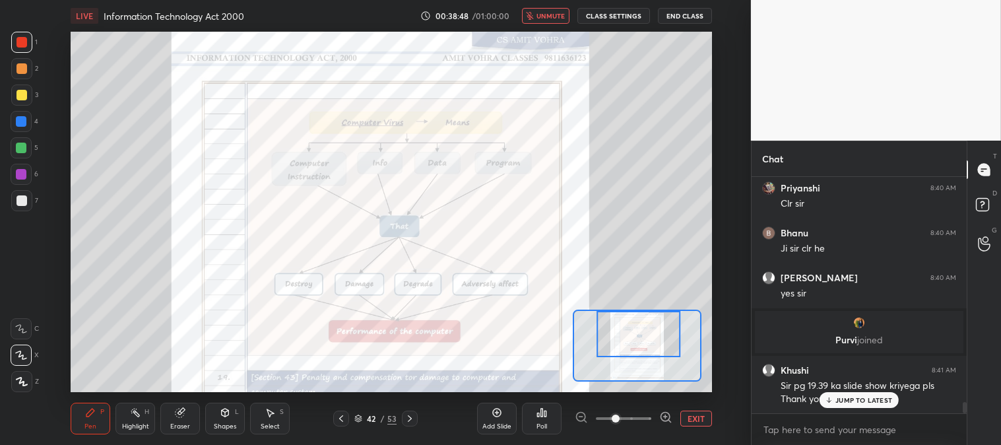
click at [552, 12] on span "unmute" at bounding box center [550, 15] width 28 height 9
click at [410, 416] on icon at bounding box center [410, 418] width 11 height 11
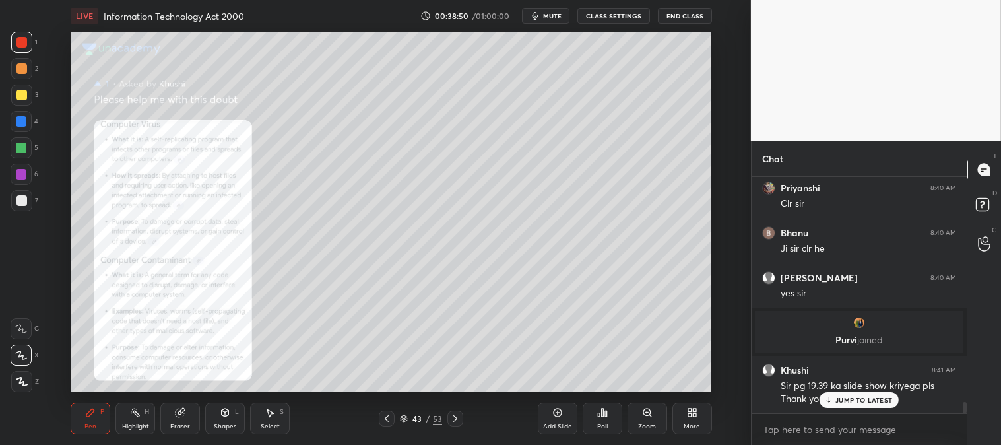
click at [455, 425] on div at bounding box center [455, 418] width 16 height 16
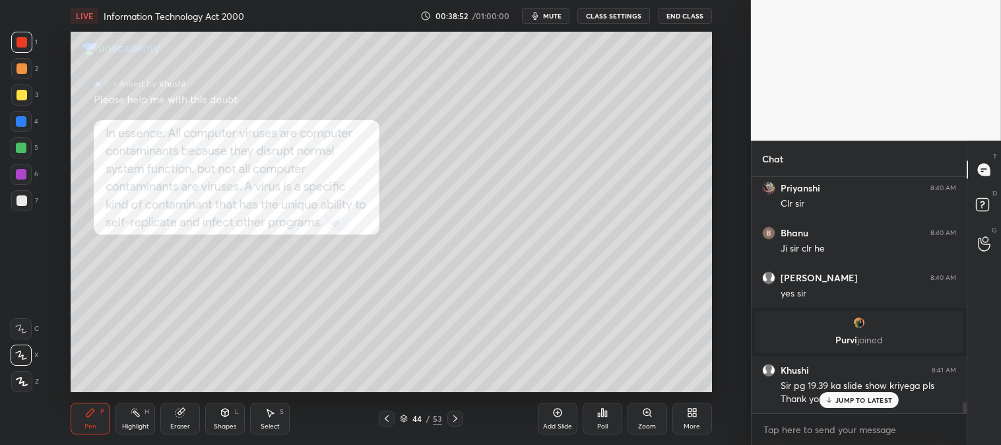
click at [453, 422] on icon at bounding box center [455, 418] width 11 height 11
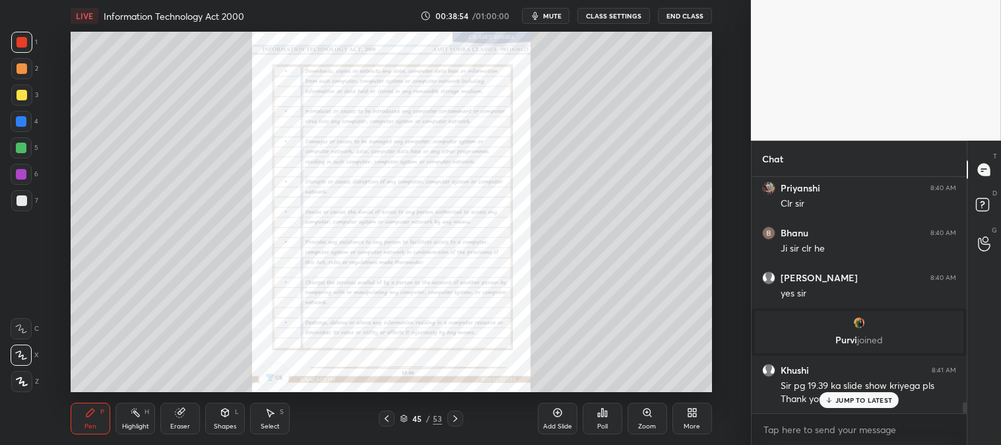
click at [453, 420] on icon at bounding box center [455, 418] width 11 height 11
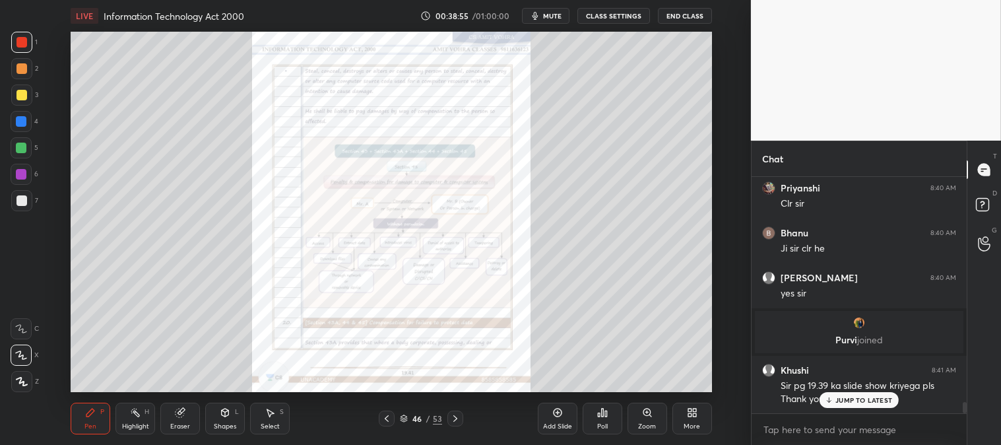
scroll to position [4877, 0]
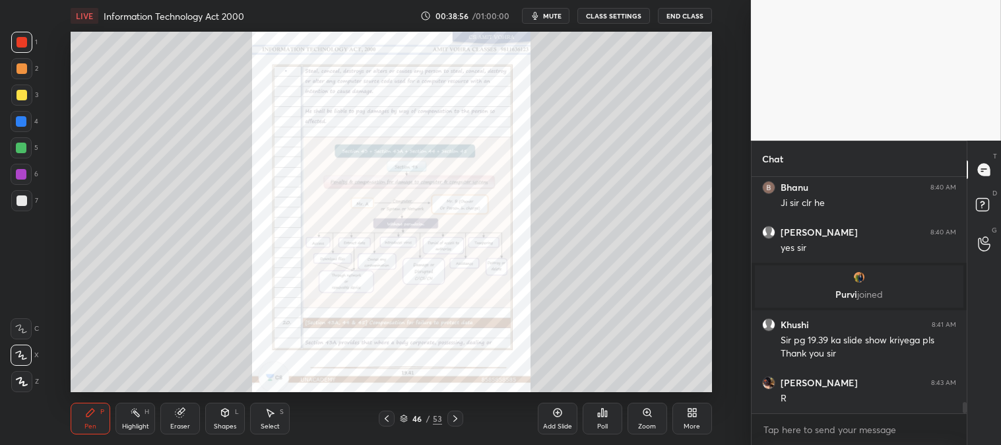
click at [455, 414] on icon at bounding box center [455, 418] width 11 height 11
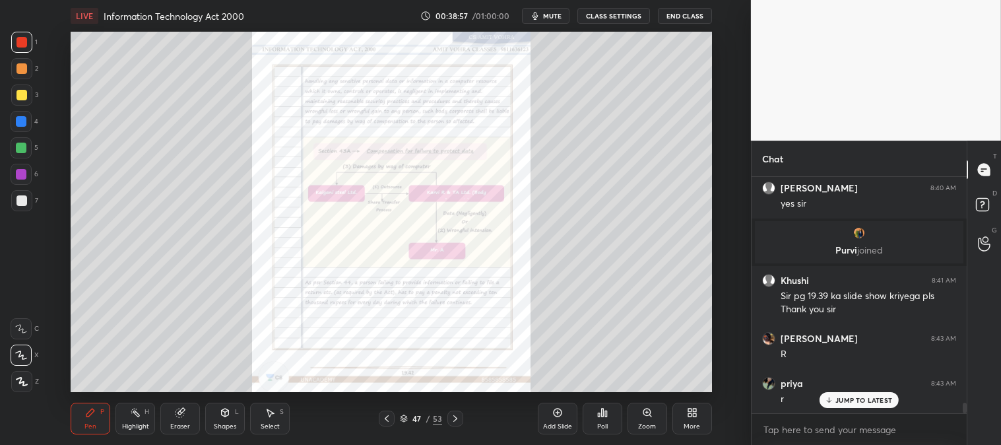
scroll to position [4966, 0]
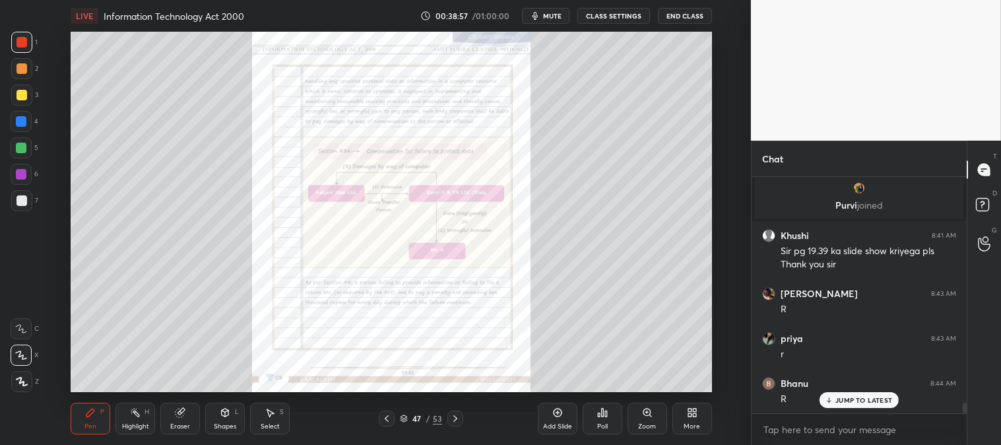
click at [457, 416] on icon at bounding box center [455, 418] width 11 height 11
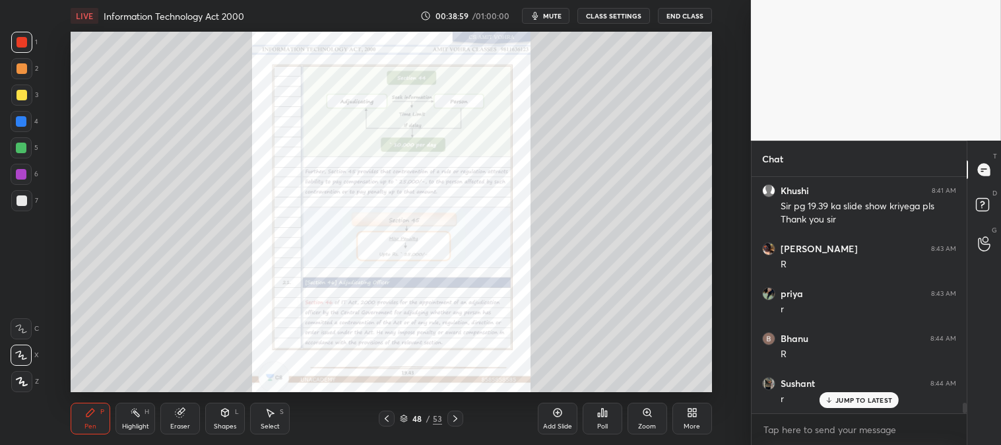
scroll to position [5055, 0]
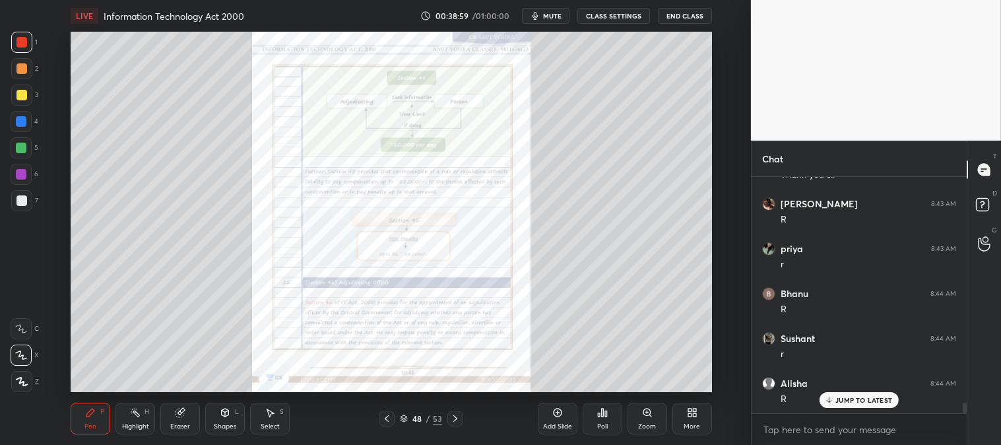
click at [457, 416] on icon at bounding box center [455, 418] width 11 height 11
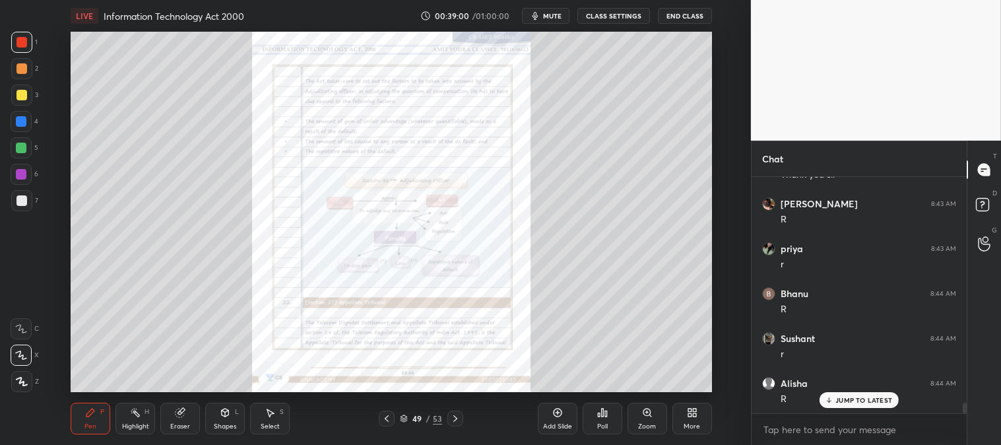
scroll to position [5101, 0]
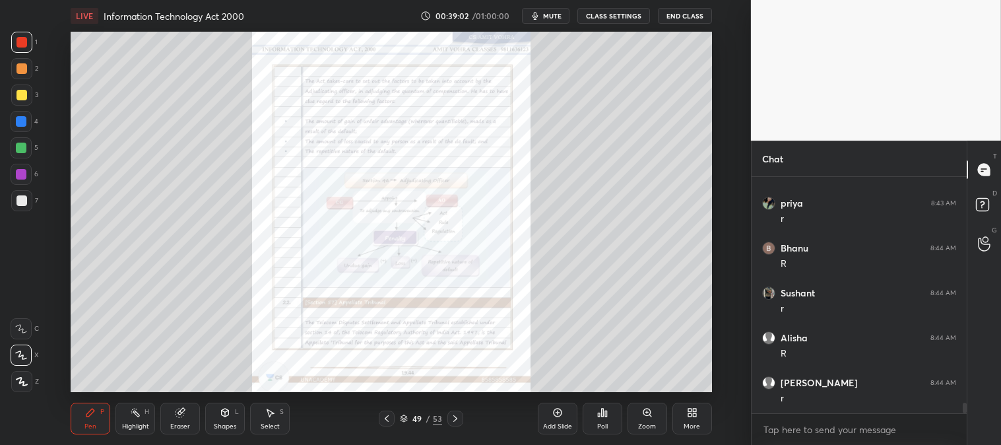
click at [453, 416] on icon at bounding box center [455, 418] width 4 height 7
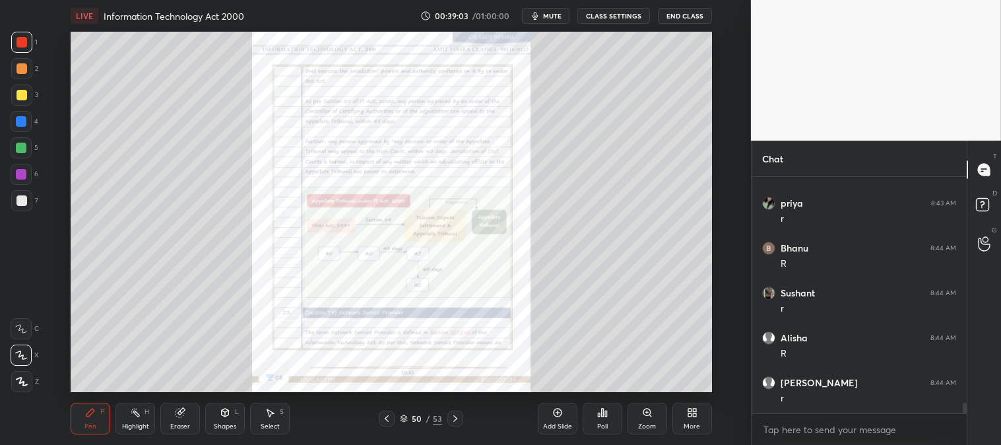
click at [453, 418] on icon at bounding box center [455, 418] width 11 height 11
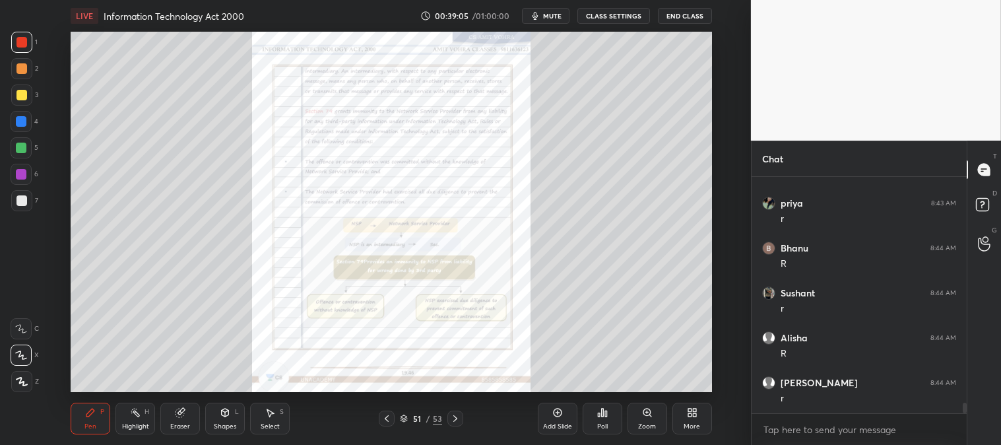
click at [456, 416] on icon at bounding box center [455, 418] width 11 height 11
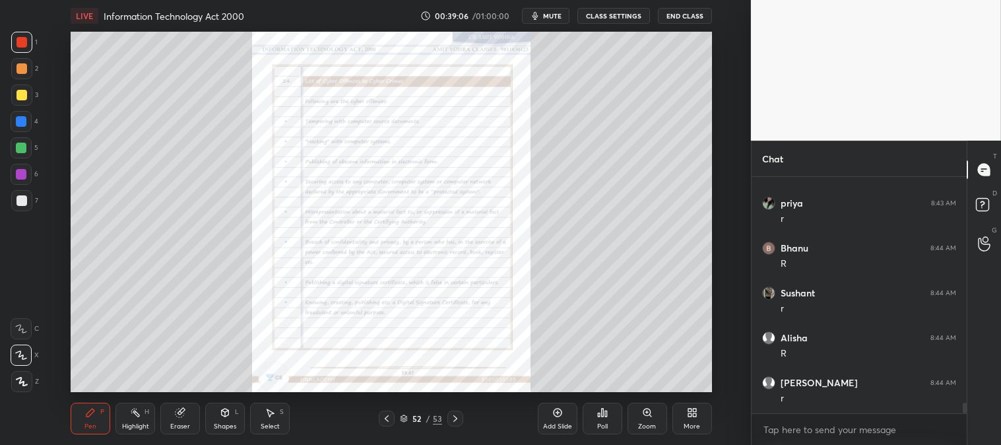
scroll to position [5145, 0]
click at [455, 416] on icon at bounding box center [455, 418] width 11 height 11
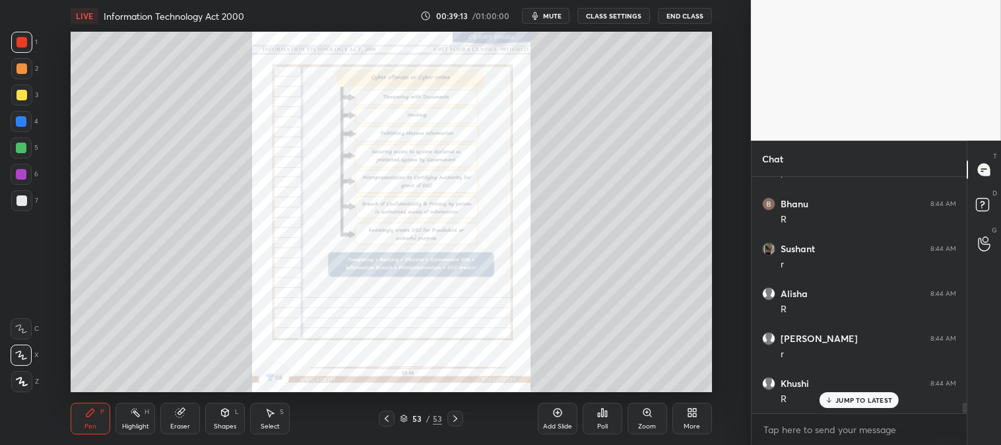
click at [453, 417] on icon at bounding box center [455, 418] width 11 height 11
click at [452, 416] on icon at bounding box center [455, 418] width 11 height 11
click at [385, 417] on icon at bounding box center [386, 418] width 11 height 11
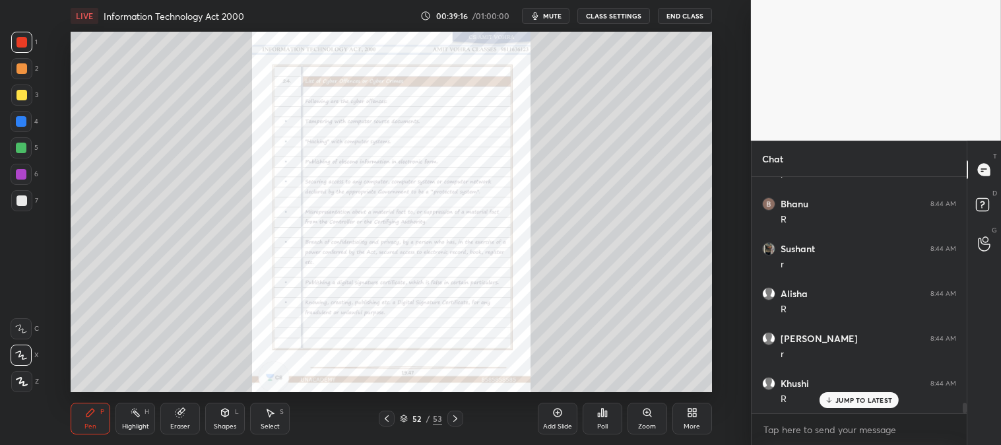
click at [390, 416] on icon at bounding box center [386, 418] width 11 height 11
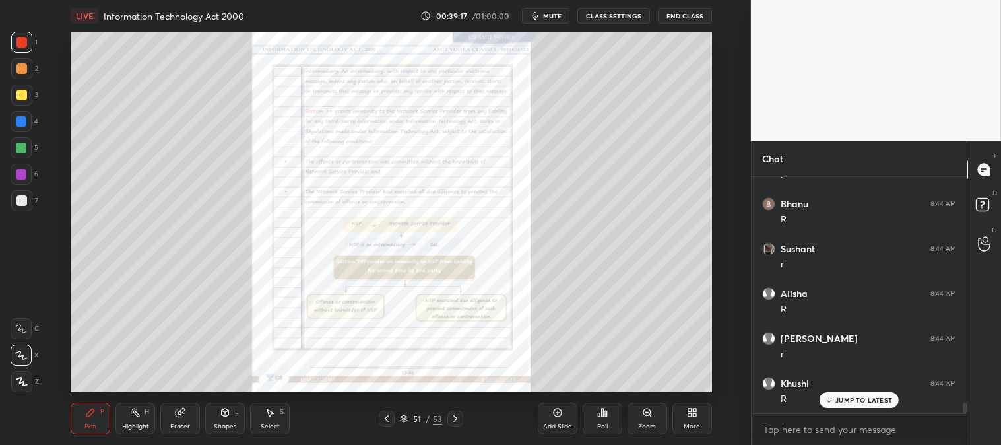
click at [393, 418] on div at bounding box center [387, 418] width 16 height 16
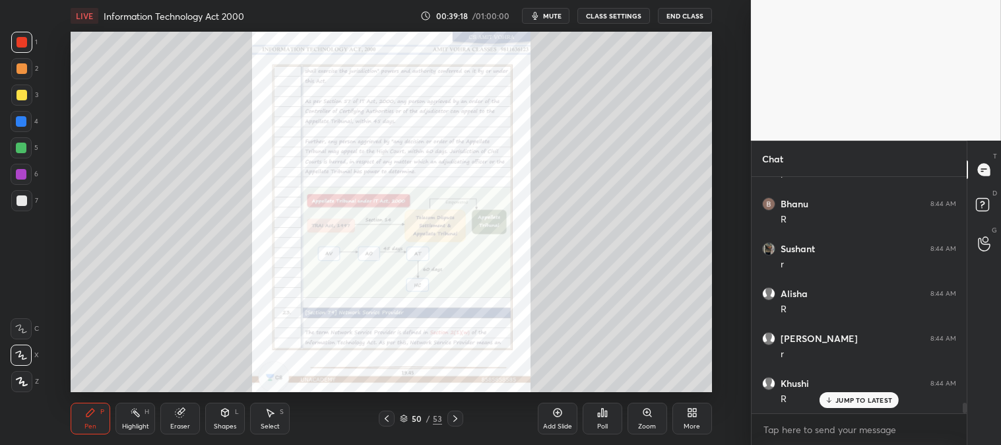
click at [395, 418] on div "50 / 53" at bounding box center [421, 418] width 84 height 16
click at [391, 416] on icon at bounding box center [386, 418] width 11 height 11
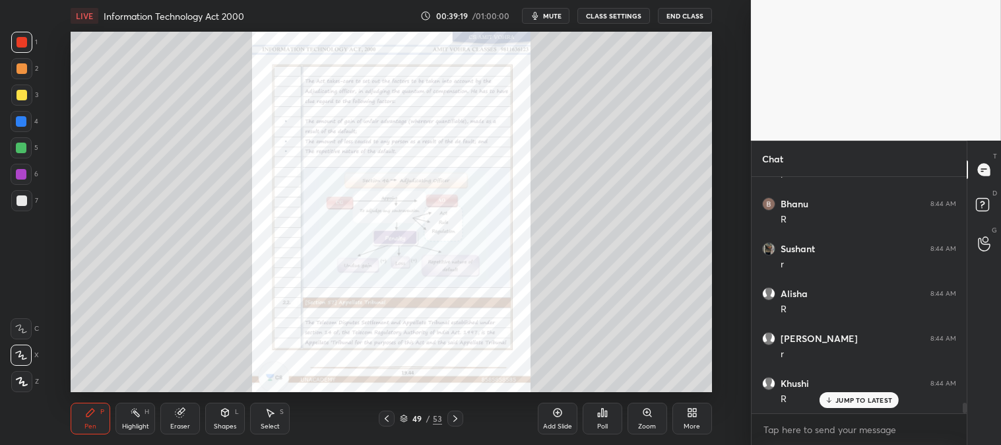
scroll to position [5202, 0]
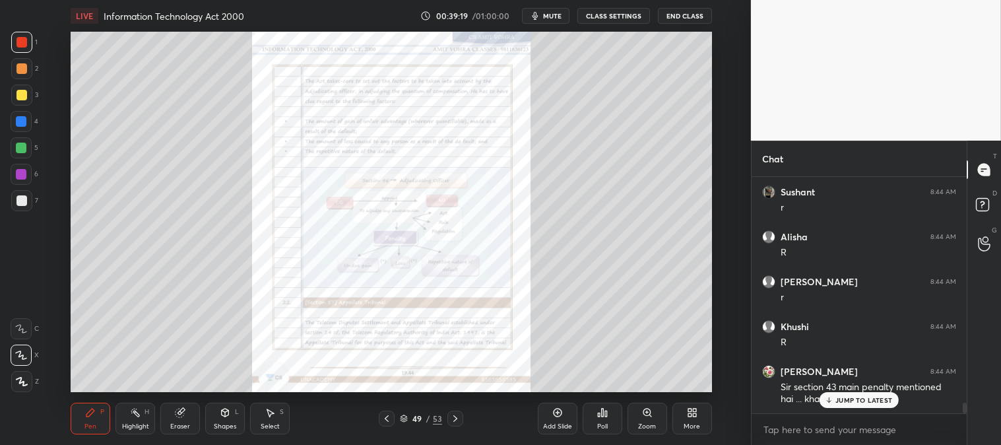
click at [387, 414] on icon at bounding box center [386, 418] width 11 height 11
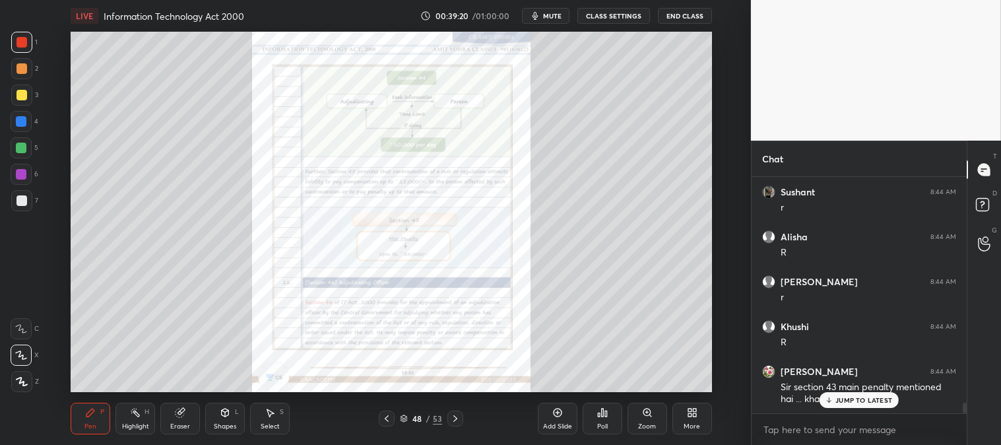
click at [386, 418] on icon at bounding box center [387, 418] width 4 height 7
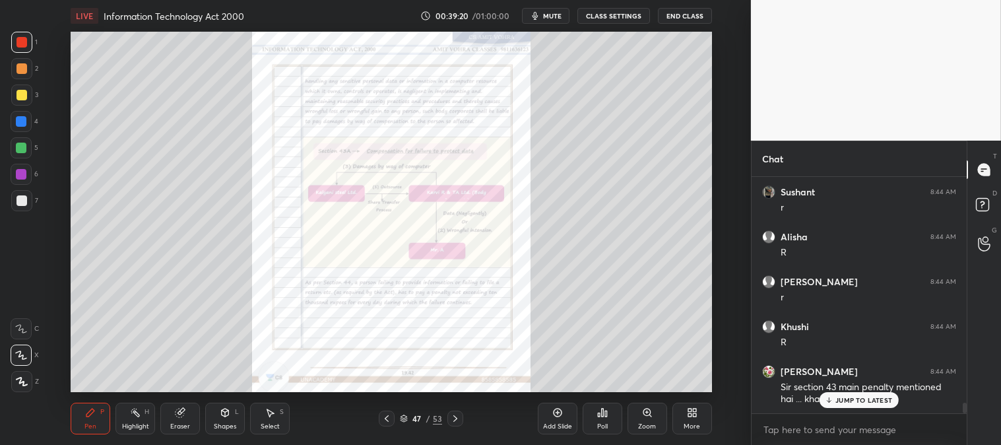
click at [385, 418] on icon at bounding box center [387, 418] width 4 height 7
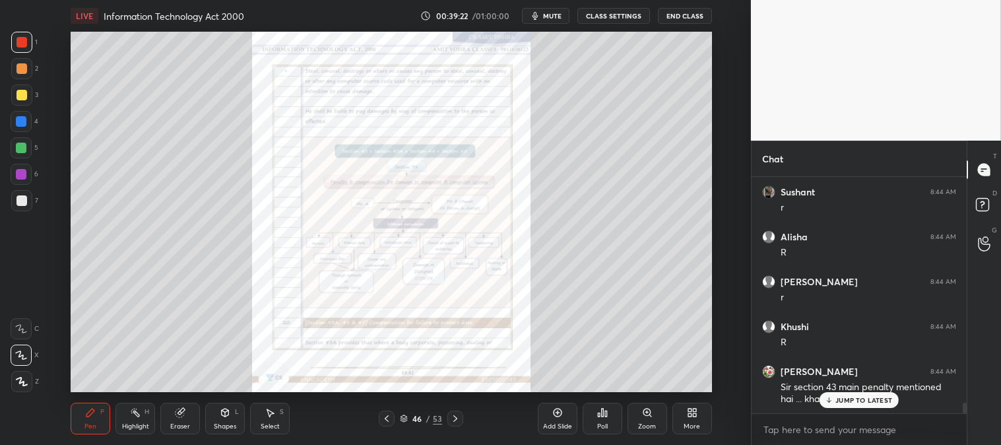
click at [387, 420] on icon at bounding box center [386, 418] width 11 height 11
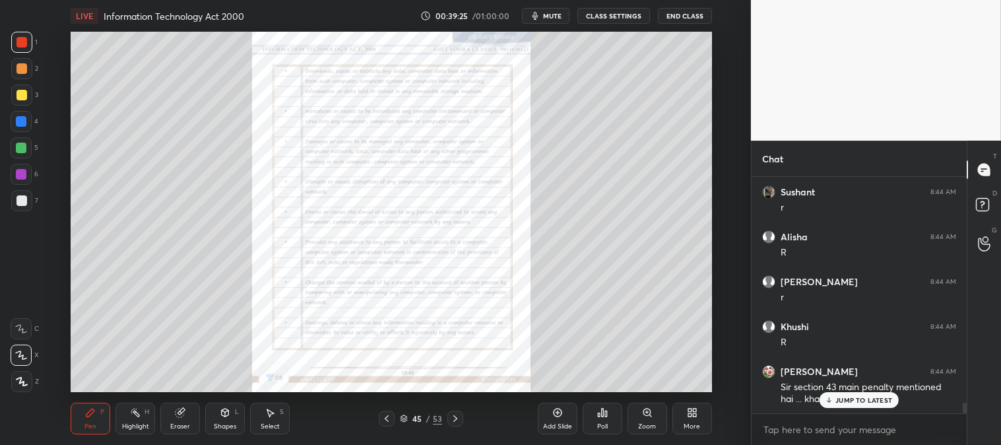
click at [381, 418] on icon at bounding box center [386, 418] width 11 height 11
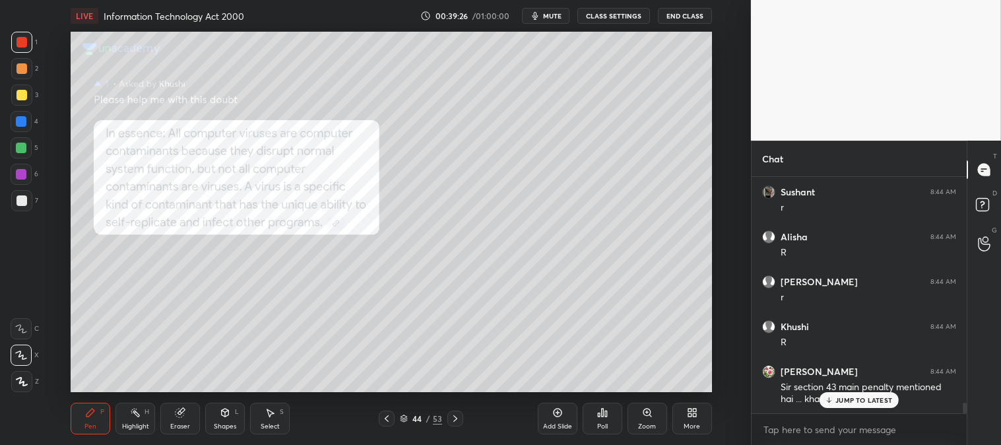
click at [386, 416] on icon at bounding box center [386, 418] width 11 height 11
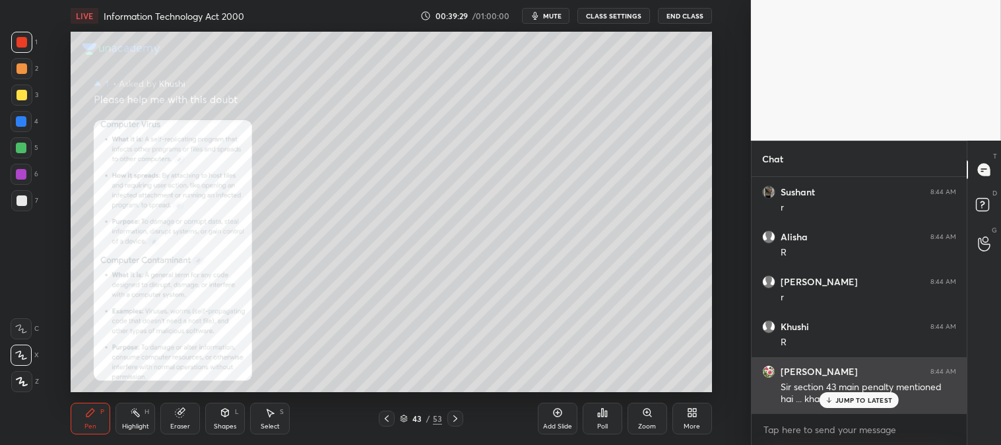
click at [841, 399] on p "JUMP TO LATEST" at bounding box center [863, 400] width 57 height 8
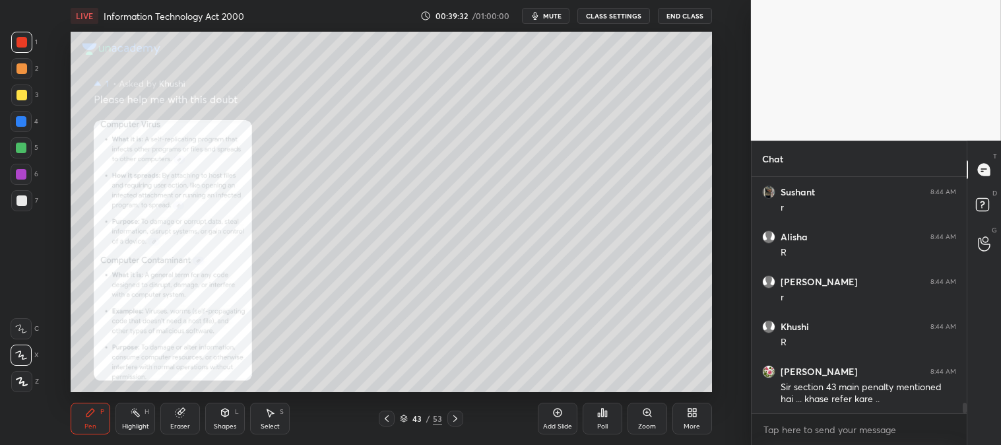
click at [388, 416] on icon at bounding box center [387, 418] width 4 height 7
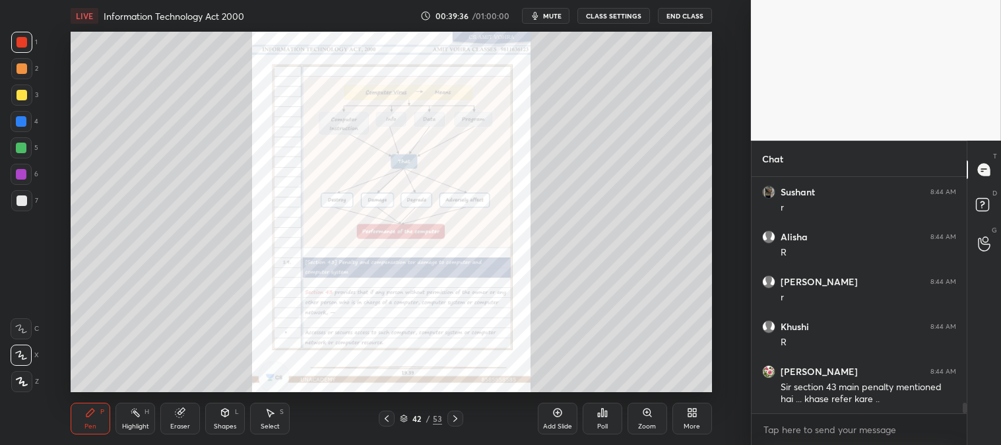
click at [643, 423] on div "Zoom" at bounding box center [647, 426] width 18 height 7
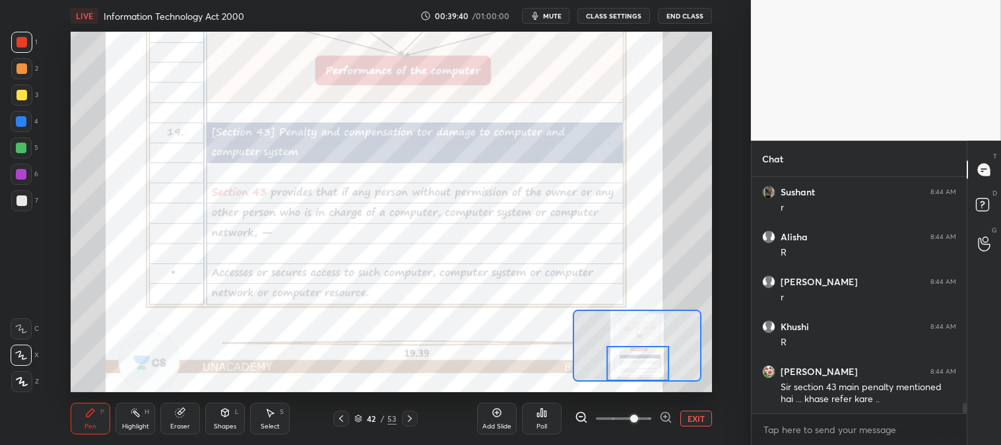
click at [412, 414] on icon at bounding box center [410, 418] width 11 height 11
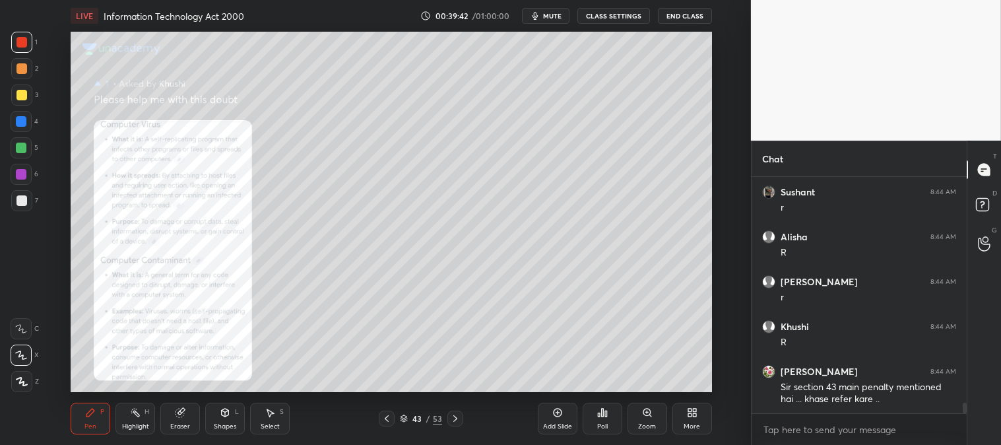
click at [451, 414] on icon at bounding box center [455, 418] width 11 height 11
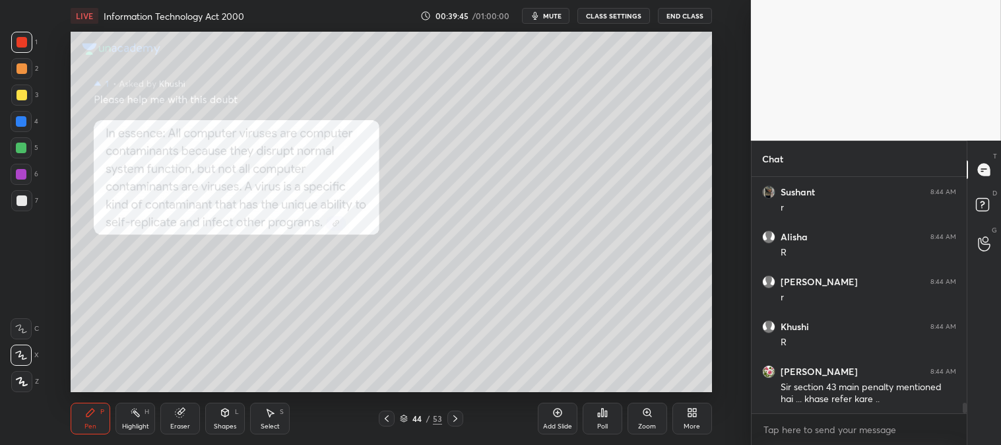
click at [451, 413] on icon at bounding box center [455, 418] width 11 height 11
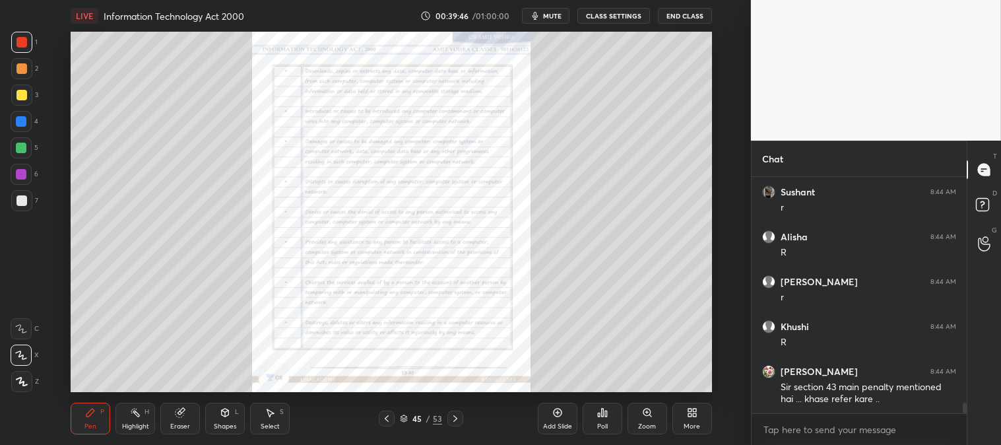
click at [640, 416] on div "Zoom" at bounding box center [648, 419] width 40 height 32
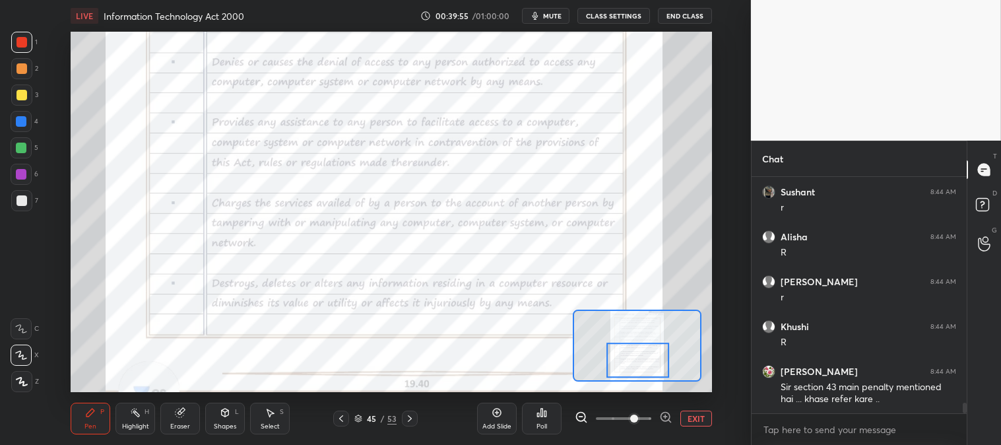
click at [411, 419] on icon at bounding box center [410, 418] width 11 height 11
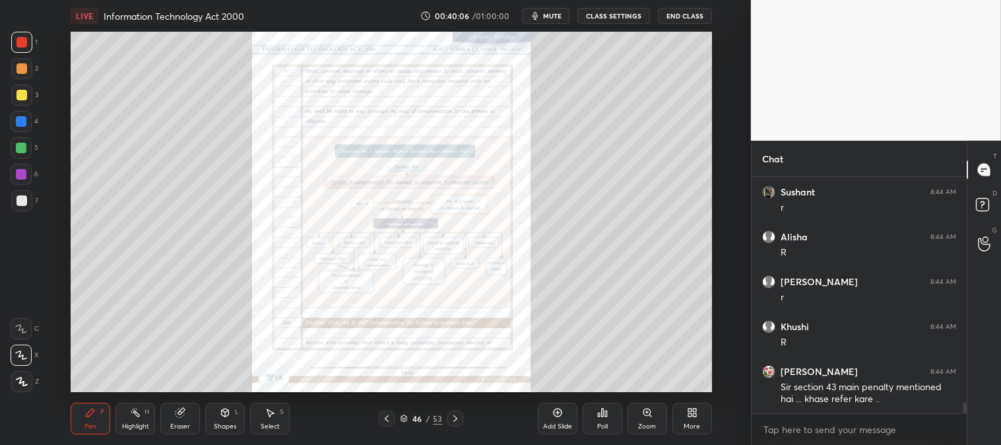
click at [548, 17] on span "mute" at bounding box center [552, 15] width 18 height 9
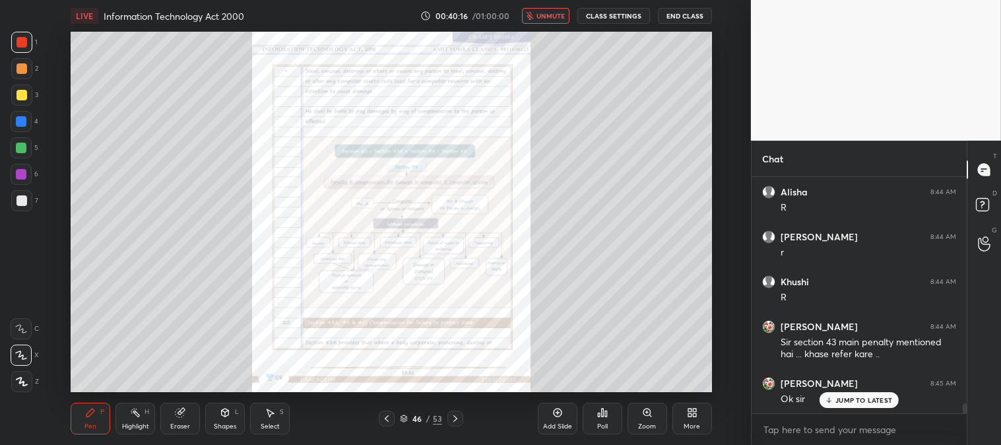
click at [544, 13] on span "unmute" at bounding box center [550, 15] width 28 height 9
click at [451, 413] on icon at bounding box center [455, 418] width 11 height 11
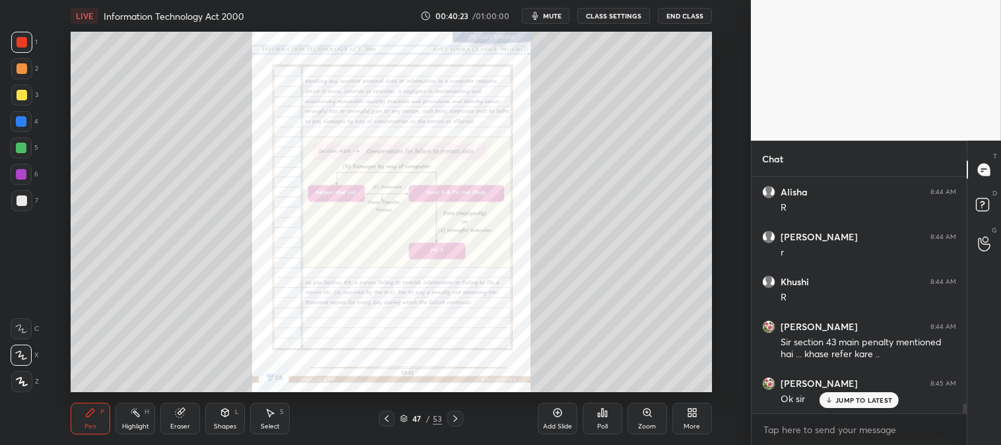
click at [457, 422] on icon at bounding box center [455, 418] width 11 height 11
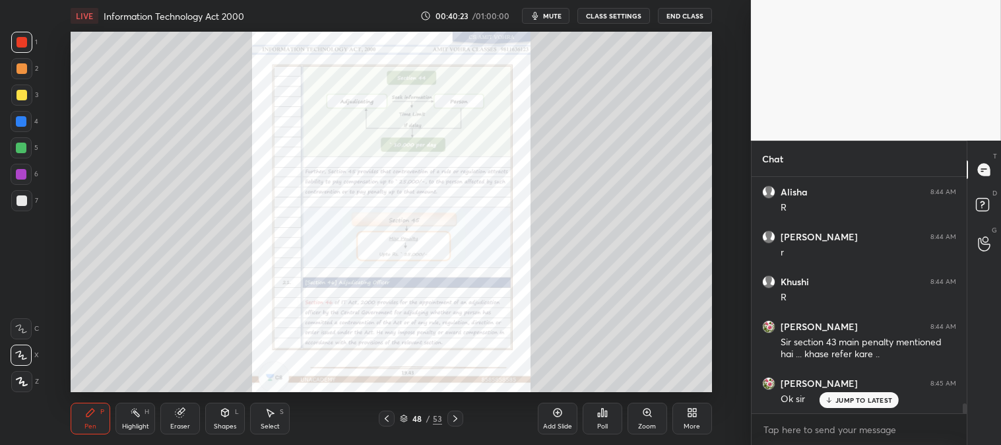
click at [459, 423] on icon at bounding box center [455, 418] width 11 height 11
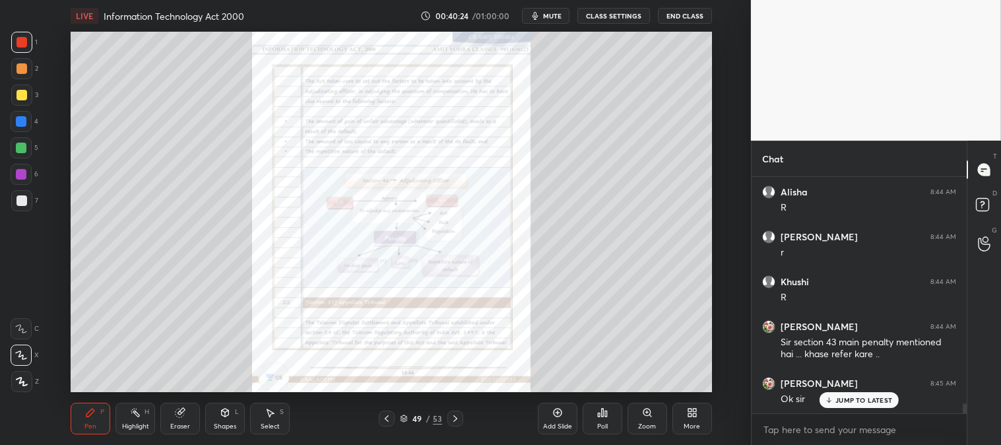
click at [458, 426] on div at bounding box center [455, 418] width 16 height 16
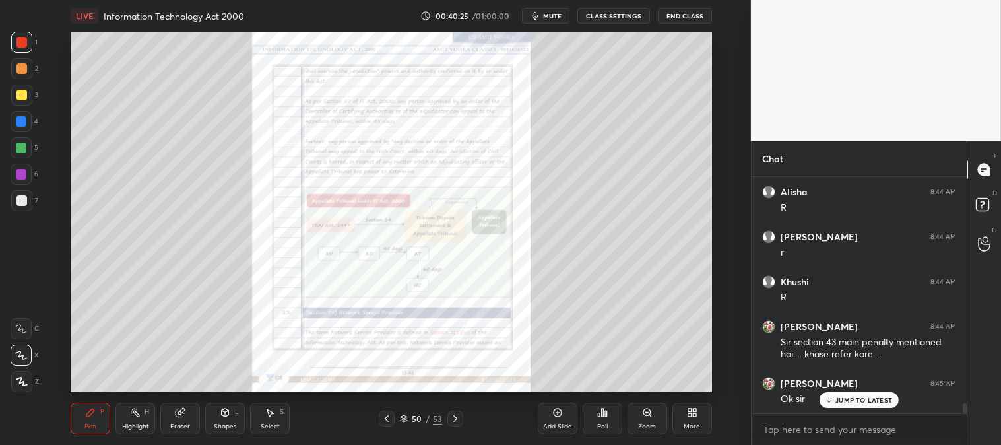
click at [458, 425] on div at bounding box center [455, 418] width 16 height 16
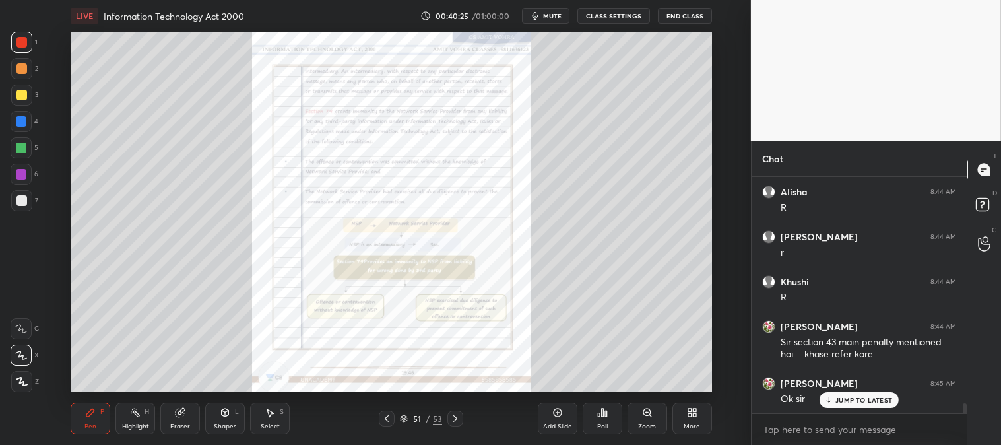
click at [457, 427] on div "Pen P Highlight H Eraser Shapes L Select S 51 / 53 Add Slide Poll Zoom More" at bounding box center [391, 418] width 641 height 53
click at [451, 418] on icon at bounding box center [455, 418] width 11 height 11
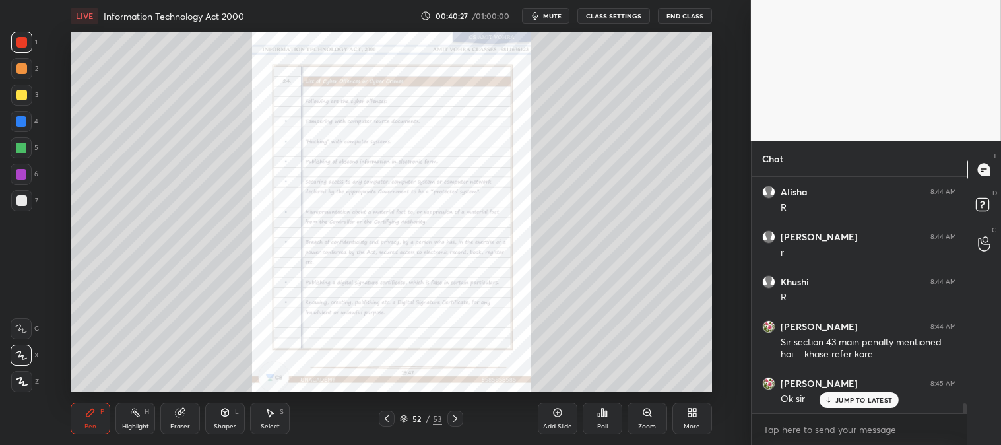
click at [641, 418] on div "Zoom" at bounding box center [648, 419] width 40 height 32
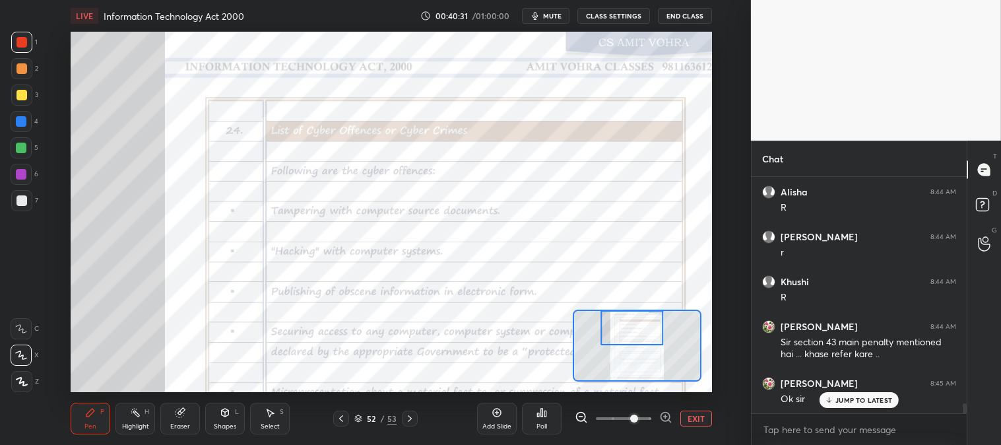
click at [22, 96] on div at bounding box center [21, 95] width 11 height 11
click at [342, 414] on icon at bounding box center [341, 418] width 11 height 11
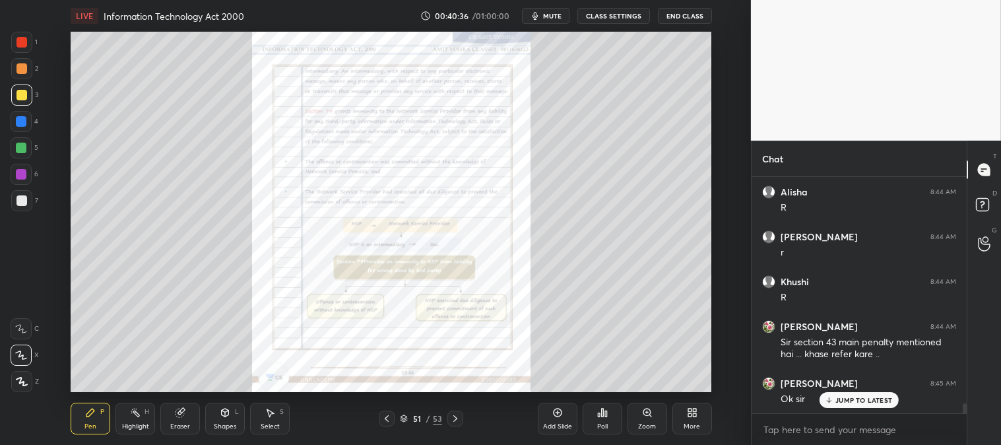
click at [387, 416] on icon at bounding box center [386, 418] width 11 height 11
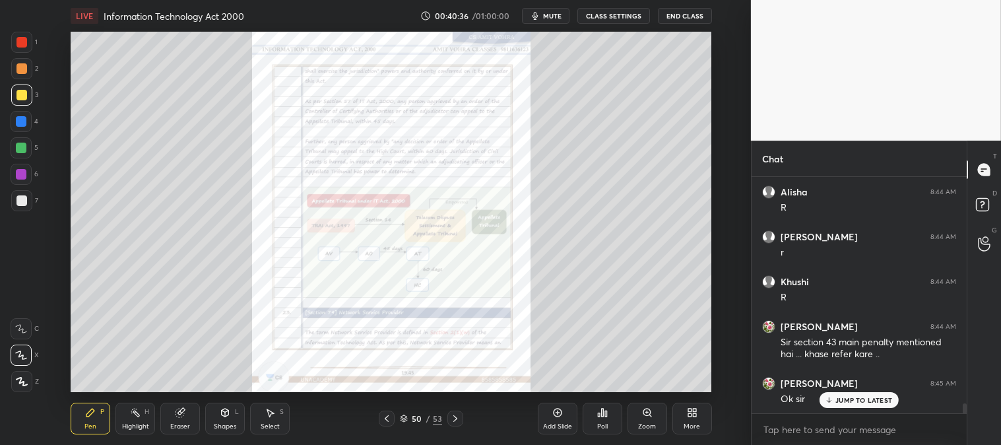
click at [388, 417] on icon at bounding box center [386, 418] width 11 height 11
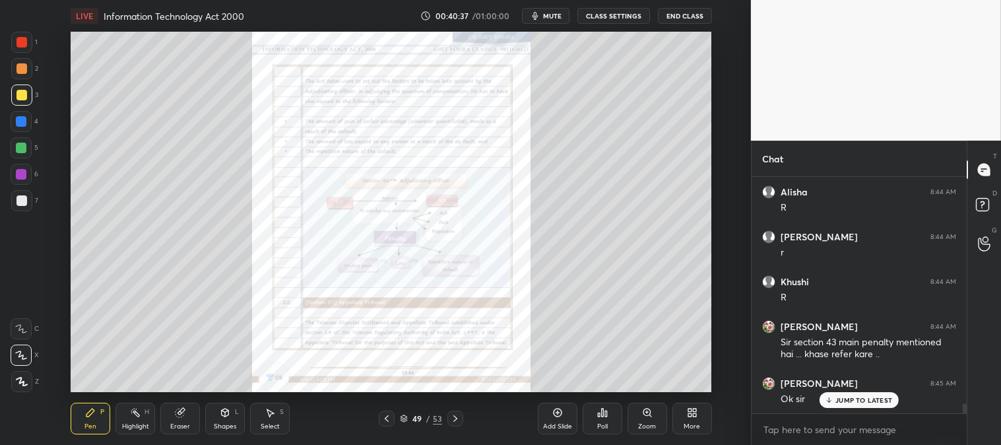
scroll to position [5260, 0]
click at [389, 420] on icon at bounding box center [386, 418] width 11 height 11
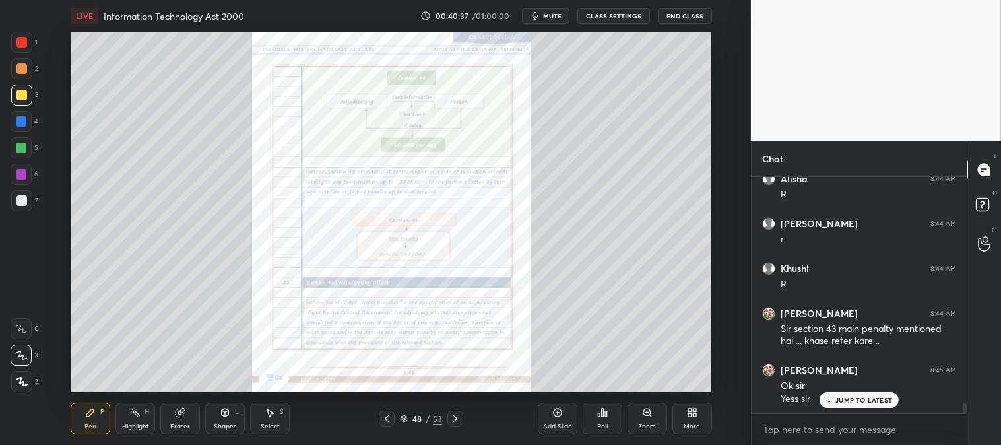
click at [391, 420] on icon at bounding box center [386, 418] width 11 height 11
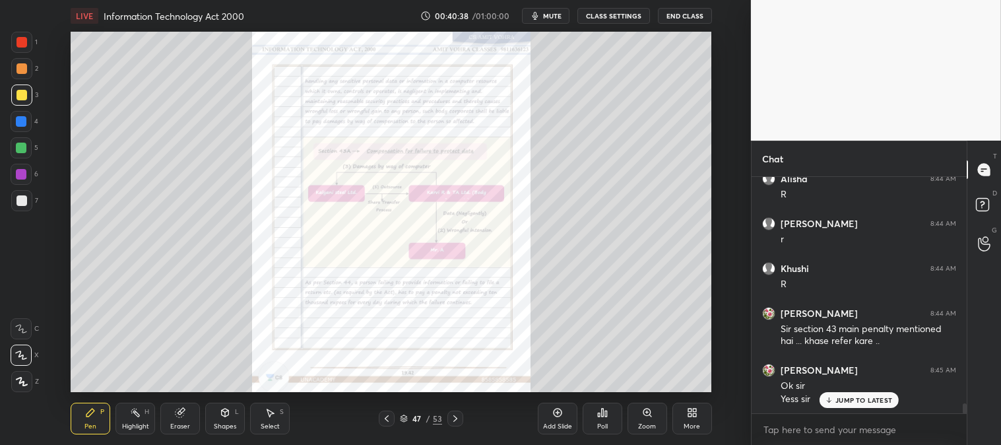
click at [392, 419] on icon at bounding box center [386, 418] width 11 height 11
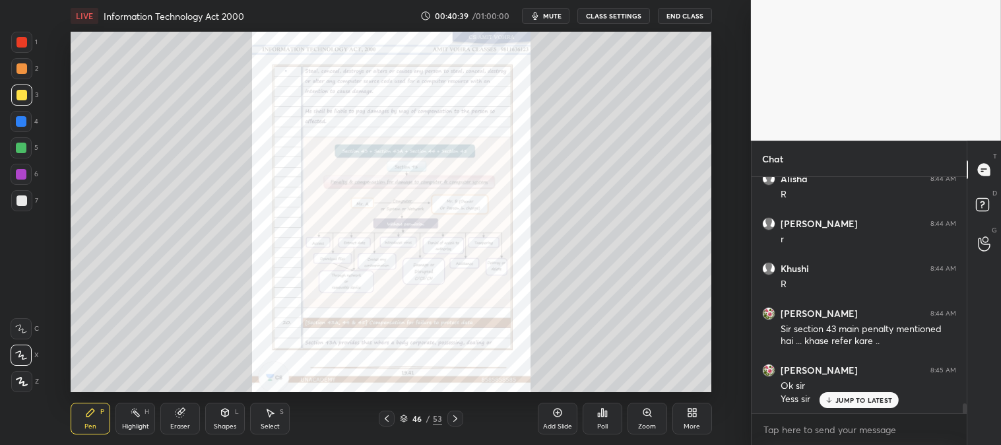
click at [393, 418] on div at bounding box center [387, 418] width 16 height 16
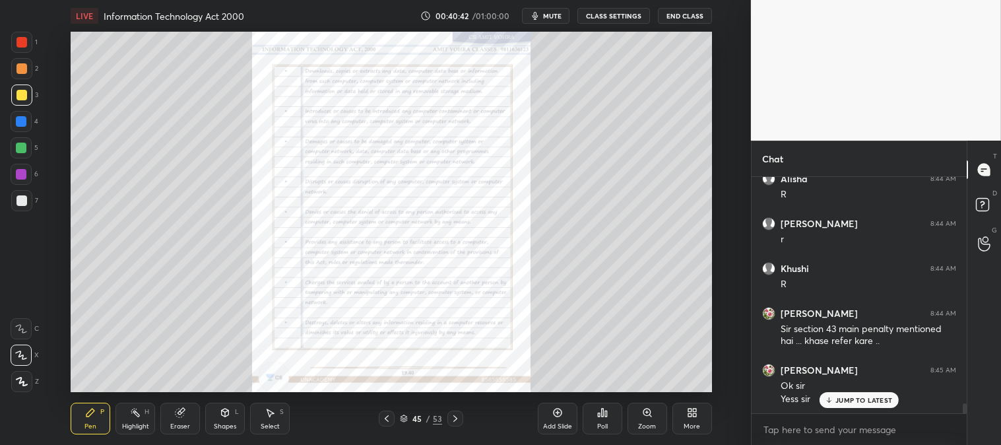
click at [550, 18] on span "mute" at bounding box center [552, 15] width 18 height 9
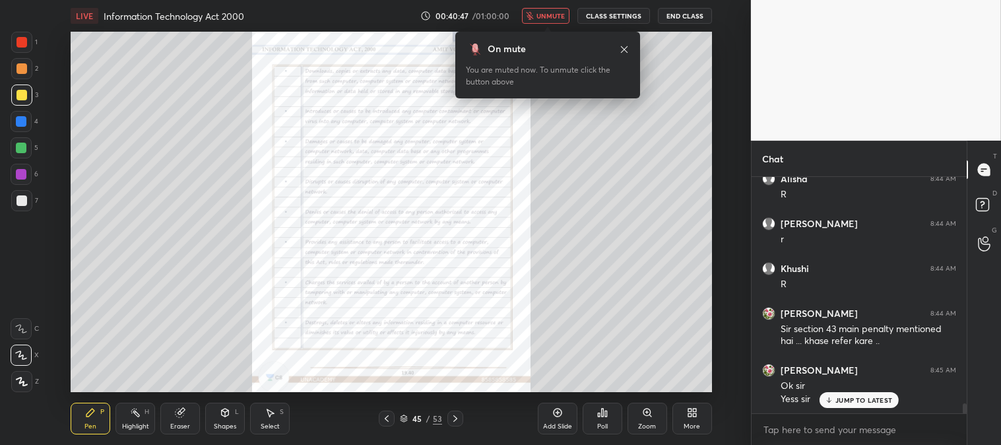
scroll to position [5305, 0]
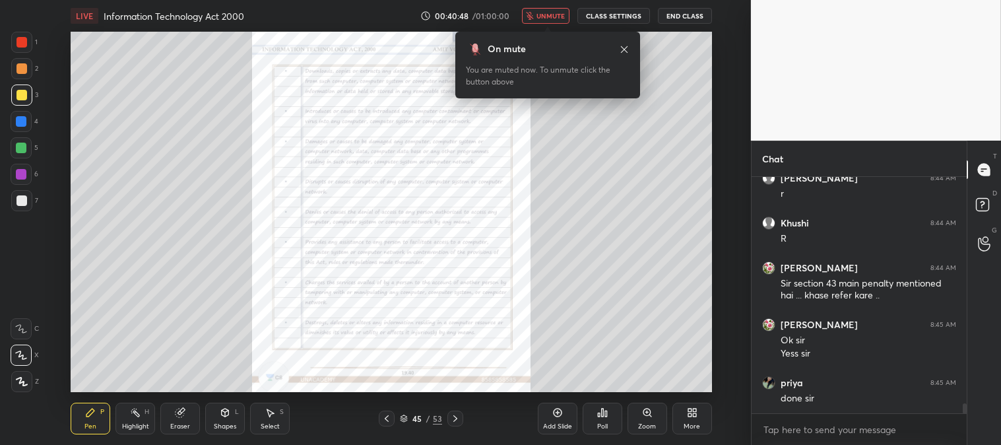
click at [624, 50] on icon at bounding box center [624, 49] width 11 height 11
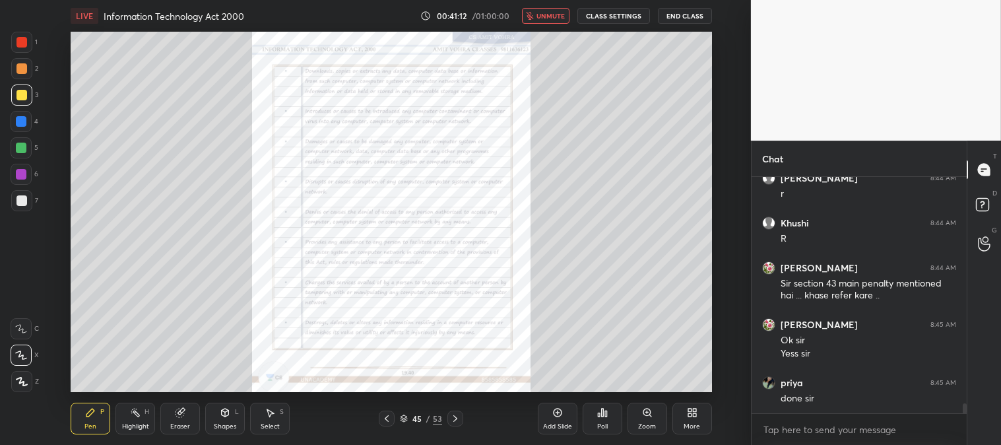
scroll to position [5350, 0]
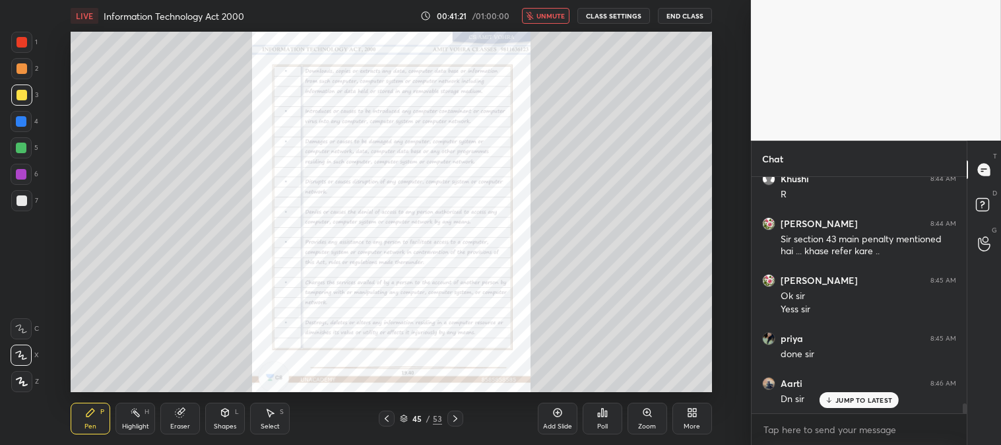
click at [552, 16] on span "unmute" at bounding box center [550, 15] width 28 height 9
click at [453, 418] on icon at bounding box center [455, 418] width 11 height 11
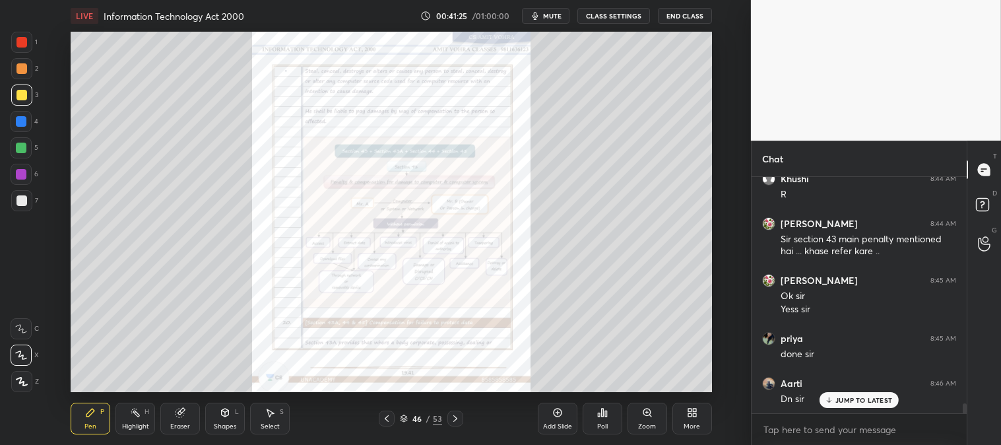
click at [453, 419] on icon at bounding box center [455, 418] width 11 height 11
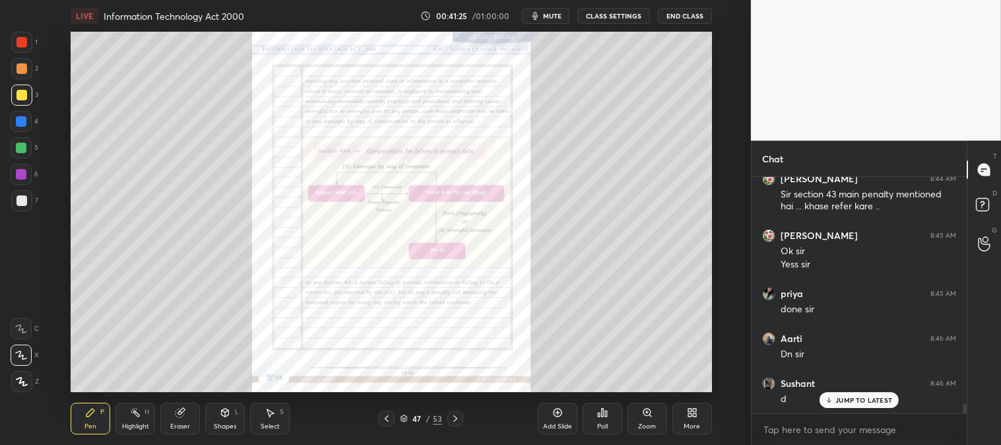
click at [455, 416] on icon at bounding box center [455, 418] width 11 height 11
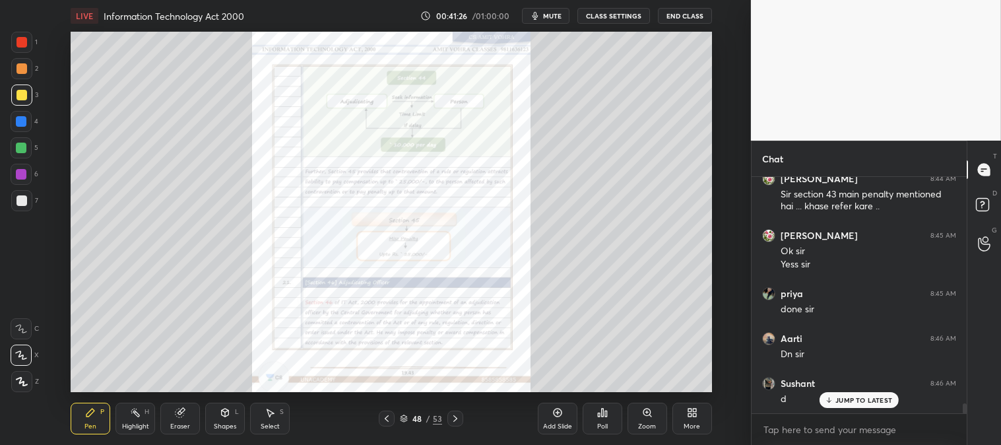
click at [457, 420] on icon at bounding box center [455, 418] width 11 height 11
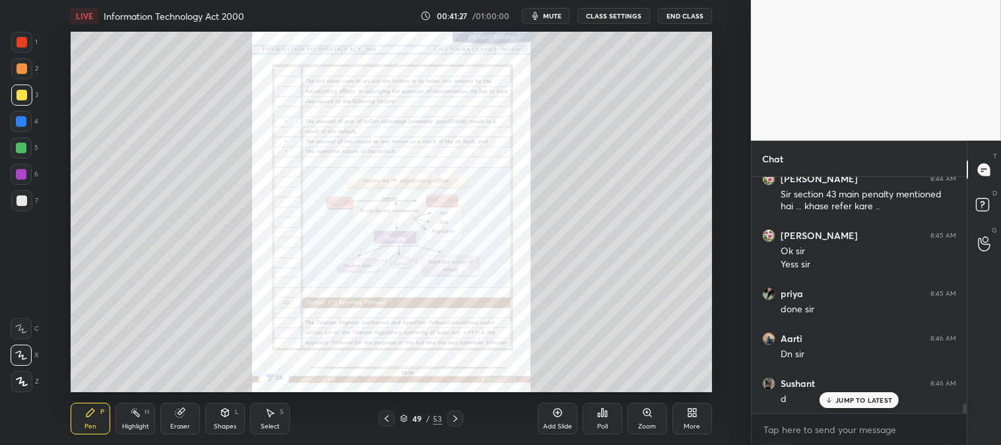
click at [457, 420] on icon at bounding box center [455, 418] width 11 height 11
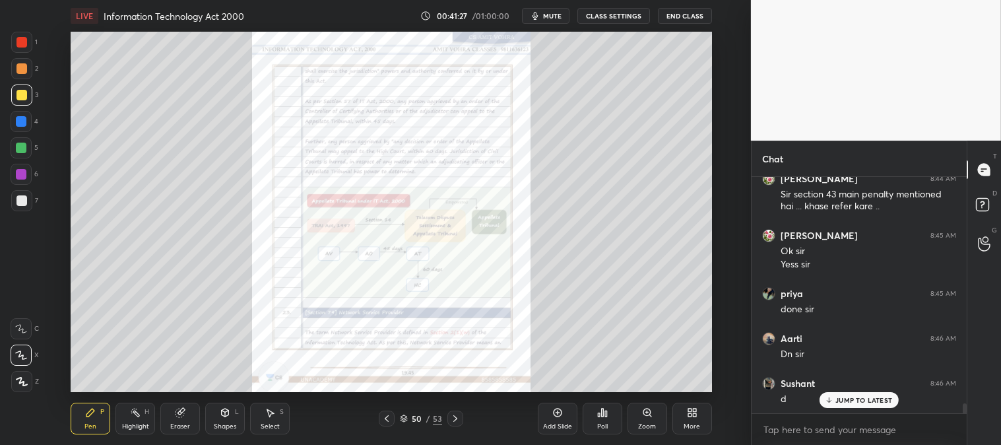
click at [456, 418] on icon at bounding box center [455, 418] width 4 height 7
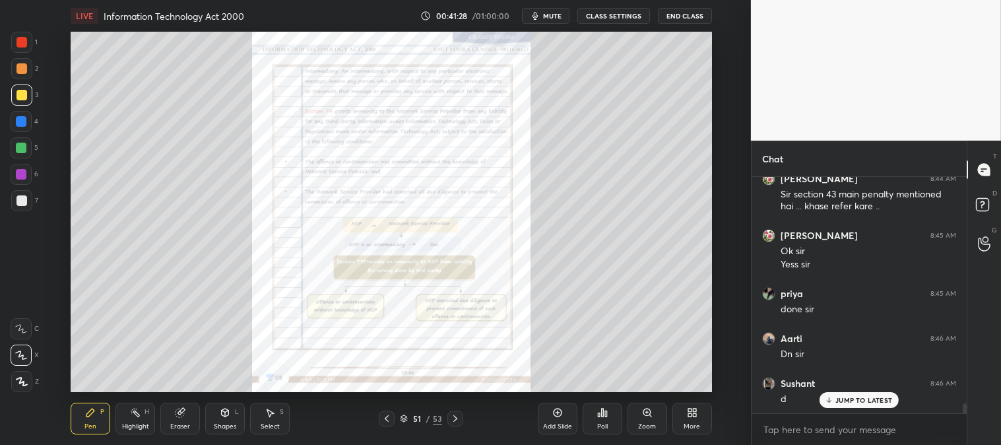
click at [453, 418] on icon at bounding box center [455, 418] width 11 height 11
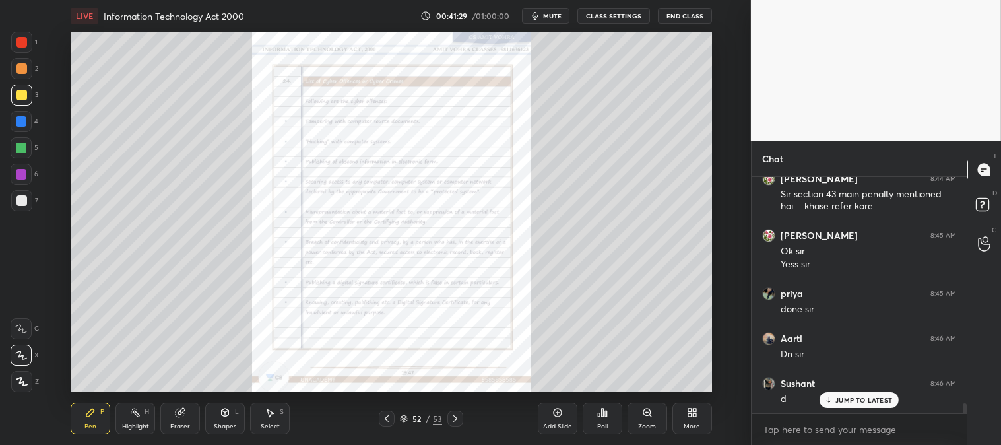
click at [453, 418] on icon at bounding box center [455, 418] width 11 height 11
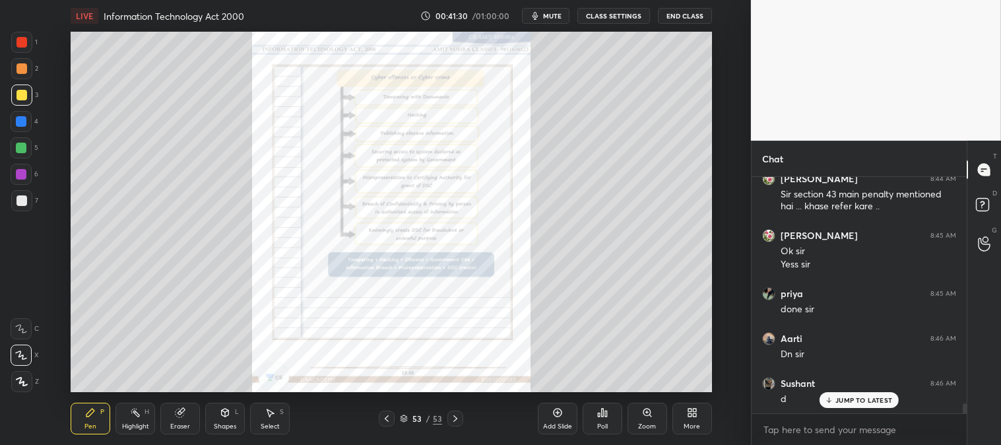
click at [379, 418] on div at bounding box center [387, 418] width 16 height 16
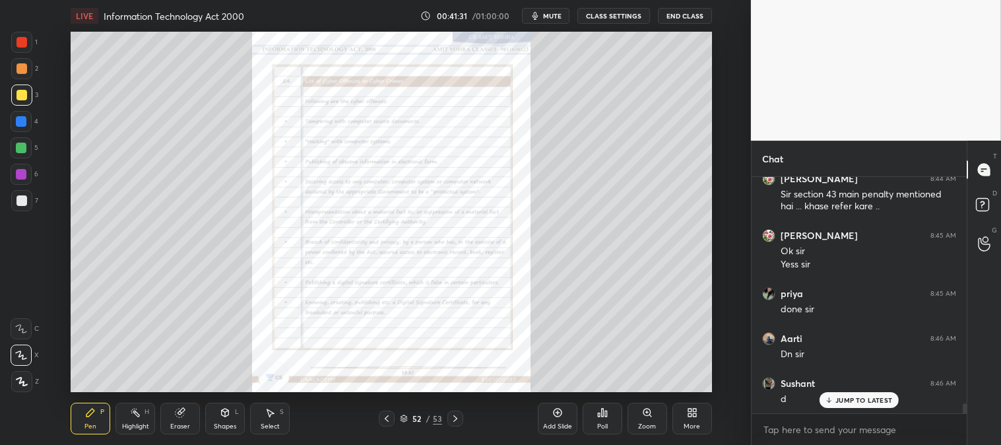
scroll to position [5439, 0]
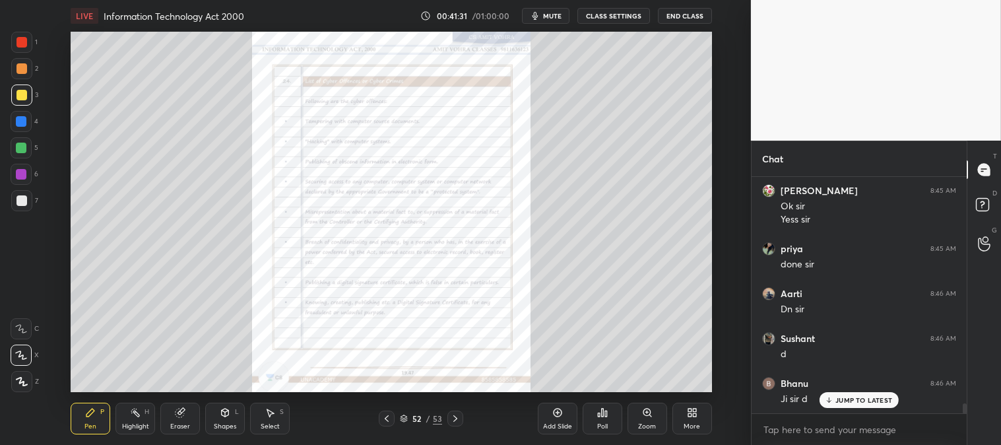
click at [645, 420] on div "Zoom" at bounding box center [648, 419] width 40 height 32
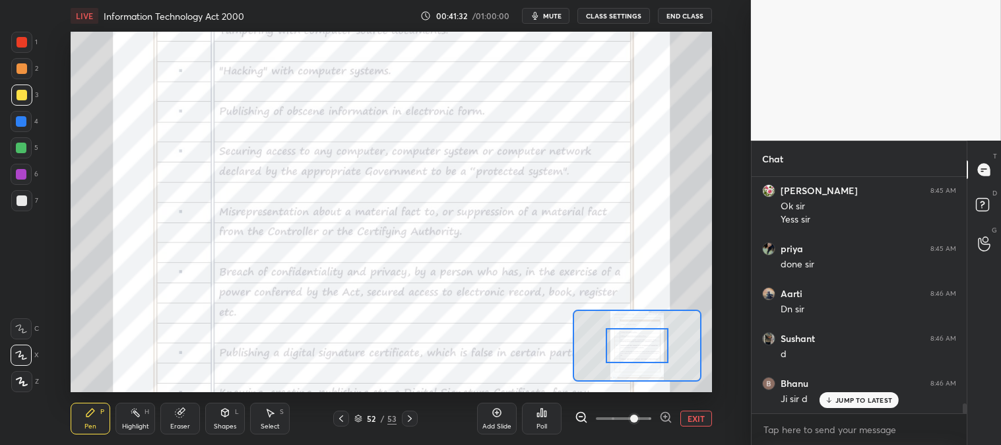
click at [406, 420] on icon at bounding box center [410, 418] width 11 height 11
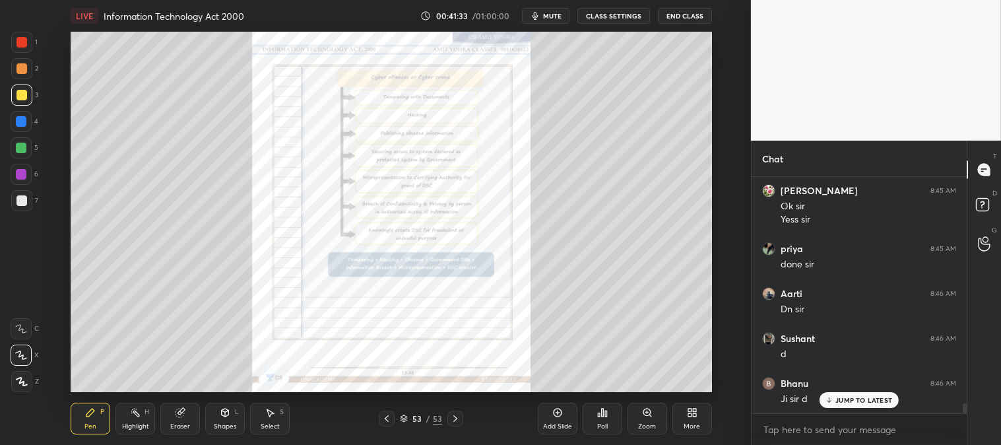
click at [643, 421] on div "Zoom" at bounding box center [648, 419] width 40 height 32
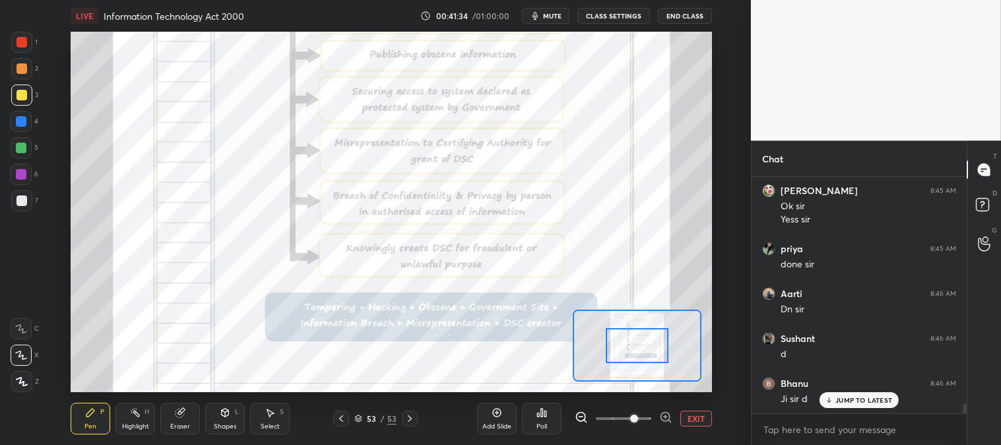
scroll to position [5484, 0]
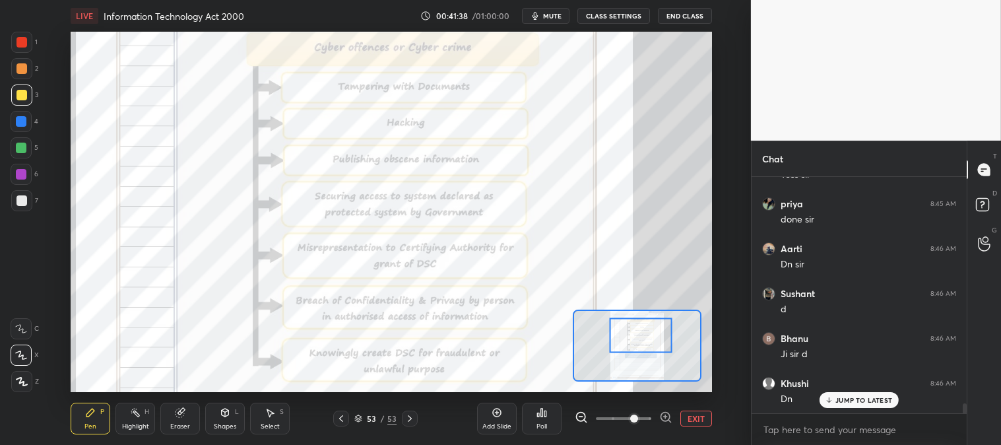
click at [337, 420] on icon at bounding box center [341, 418] width 11 height 11
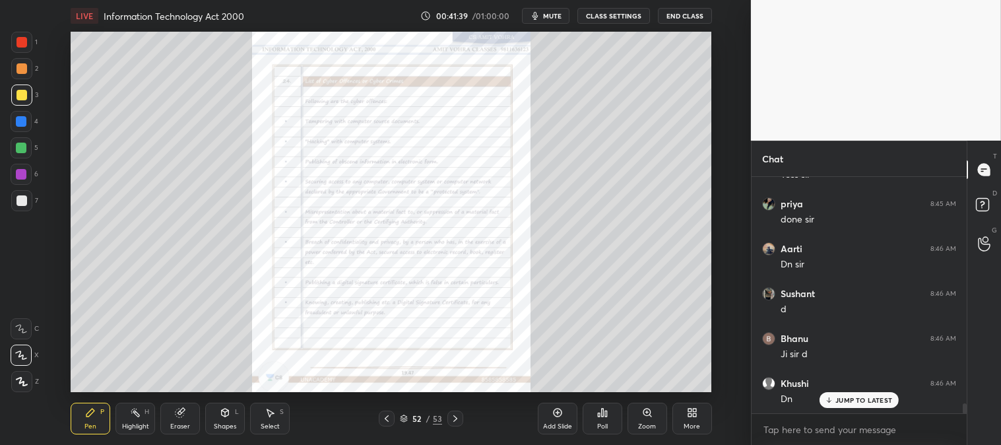
click at [640, 419] on div "Zoom" at bounding box center [648, 419] width 40 height 32
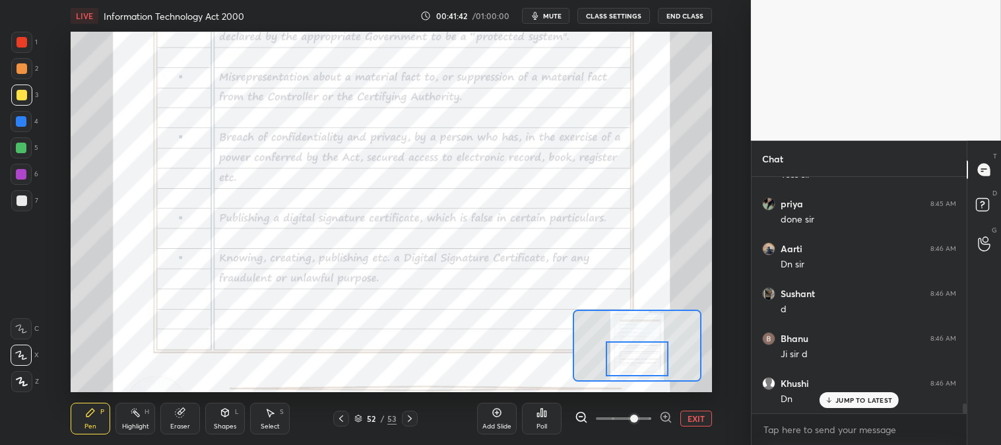
click at [410, 421] on icon at bounding box center [410, 418] width 11 height 11
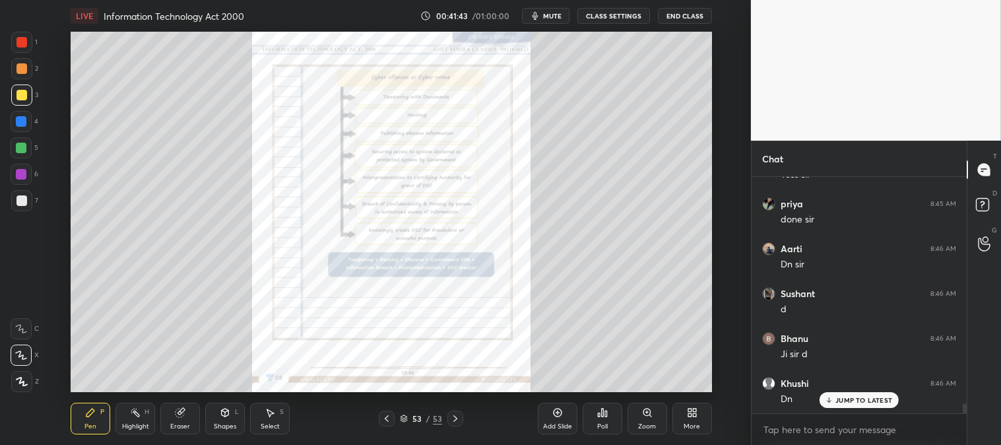
click at [379, 416] on div at bounding box center [387, 418] width 16 height 16
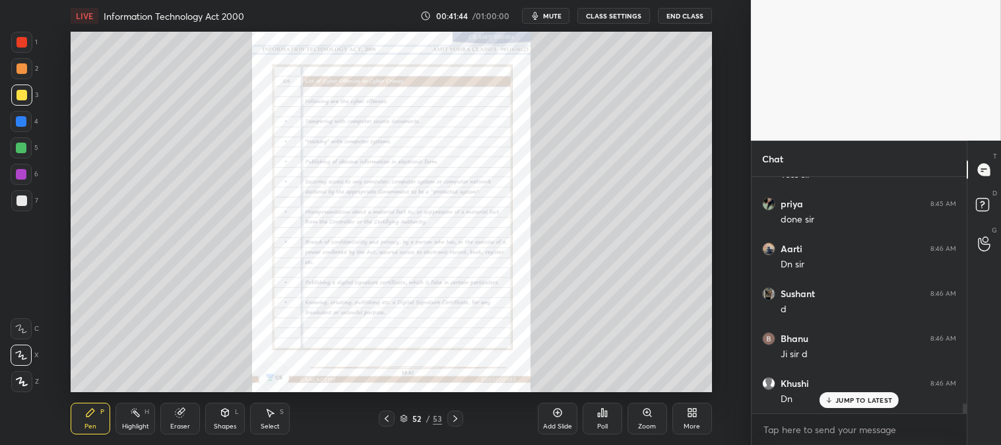
click at [641, 419] on div "Zoom" at bounding box center [648, 419] width 40 height 32
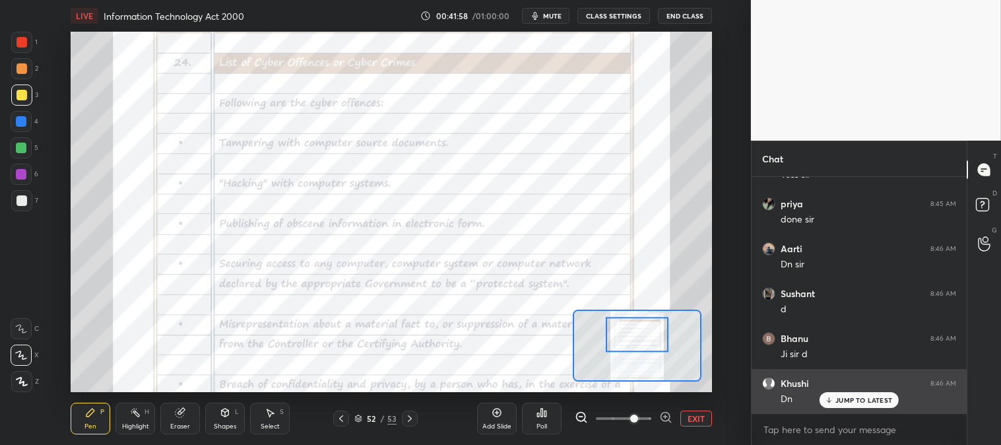
click at [845, 399] on p "JUMP TO LATEST" at bounding box center [863, 400] width 57 height 8
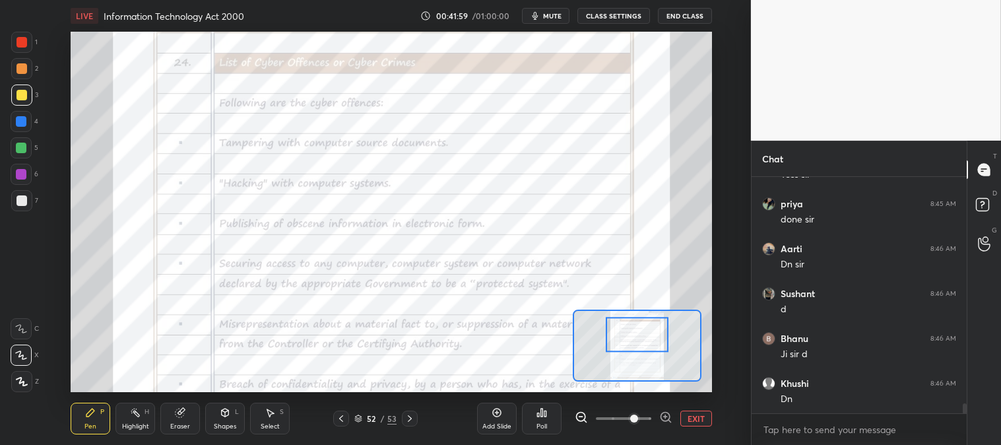
scroll to position [5530, 0]
click at [411, 420] on icon at bounding box center [410, 418] width 11 height 11
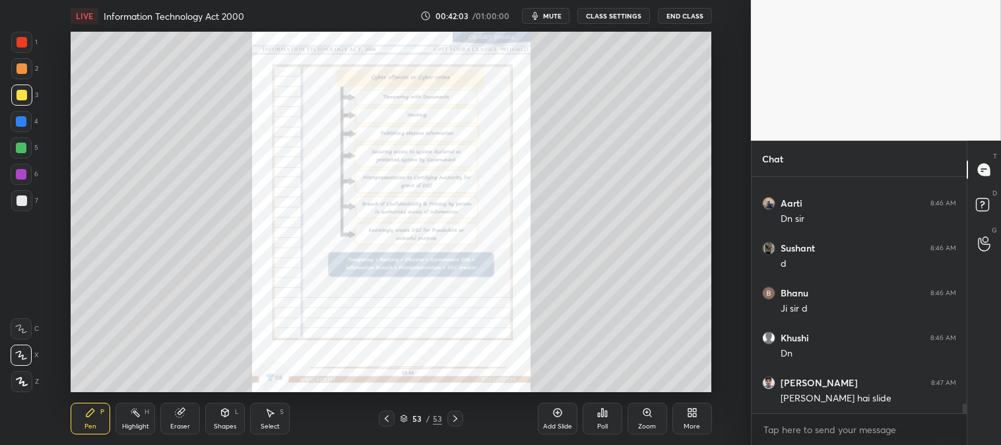
click at [645, 419] on div "Zoom" at bounding box center [648, 419] width 40 height 32
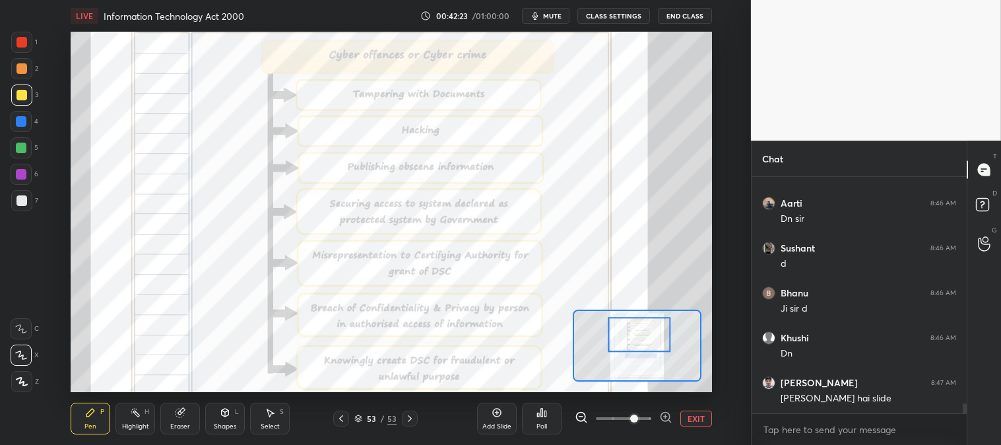
click at [551, 13] on span "mute" at bounding box center [552, 15] width 18 height 9
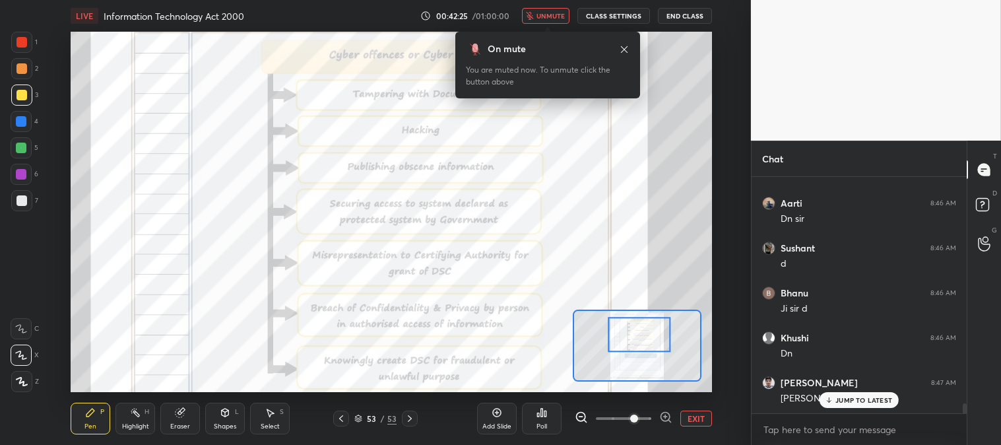
scroll to position [5577, 0]
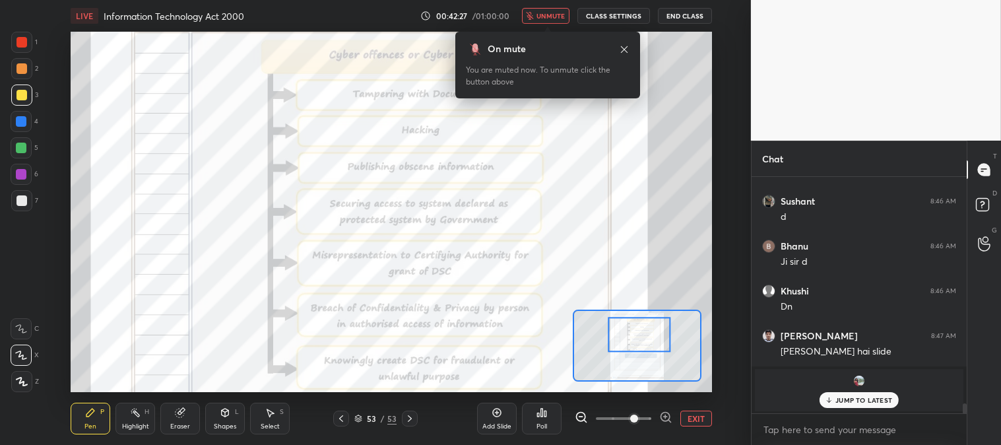
click at [620, 48] on icon at bounding box center [624, 49] width 11 height 11
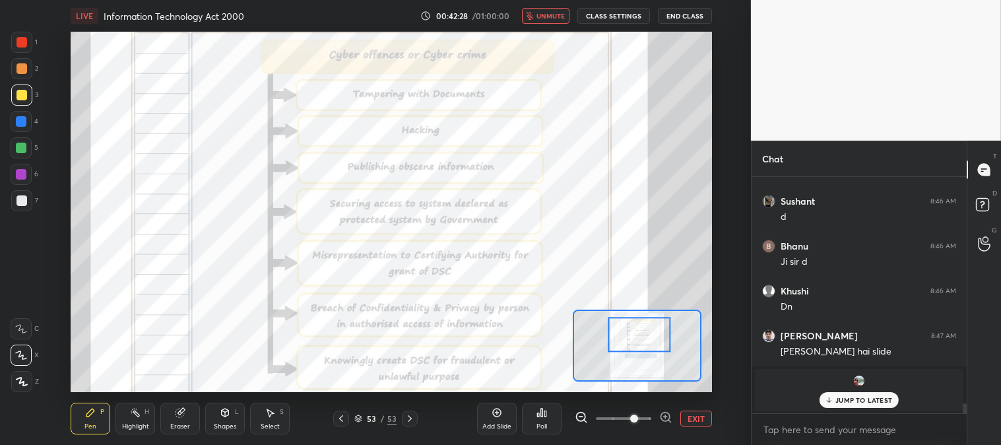
click at [846, 403] on p "JUMP TO LATEST" at bounding box center [863, 400] width 57 height 8
click at [559, 15] on span "unmute" at bounding box center [550, 15] width 28 height 9
click at [554, 15] on span "mute" at bounding box center [552, 15] width 18 height 9
click at [548, 13] on span "unmute" at bounding box center [550, 15] width 28 height 9
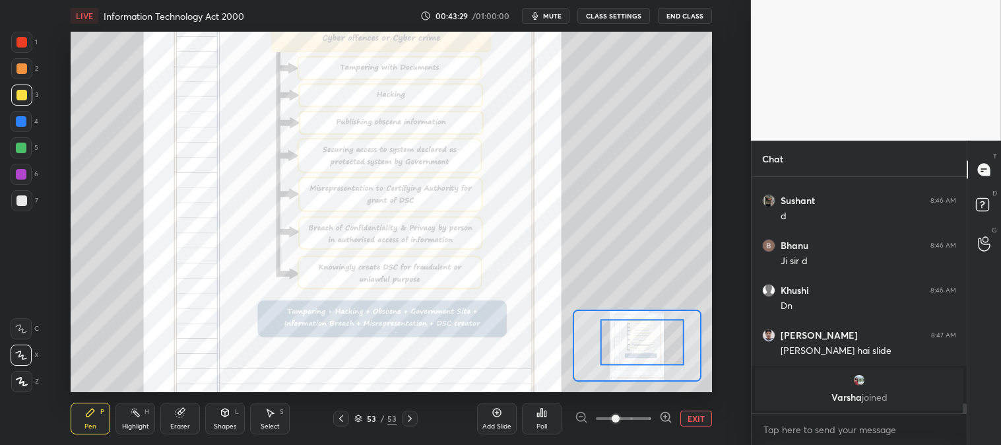
click at [344, 418] on icon at bounding box center [341, 418] width 11 height 11
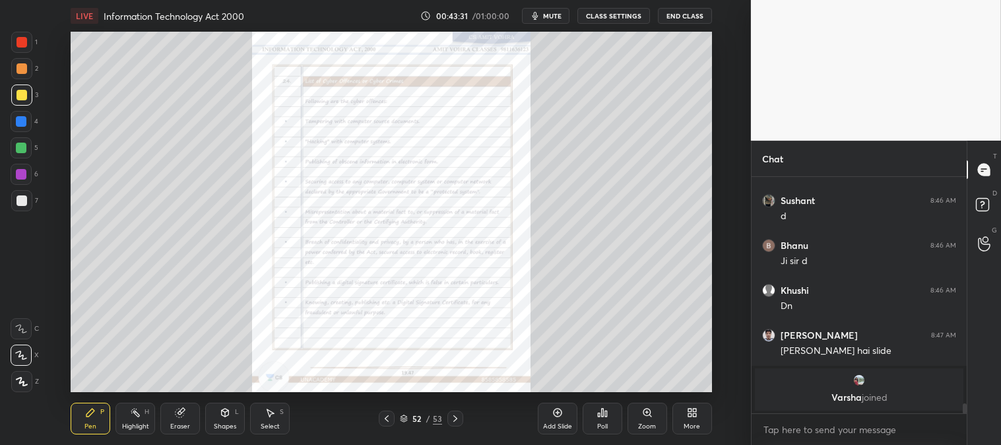
click at [645, 414] on icon at bounding box center [646, 411] width 7 height 7
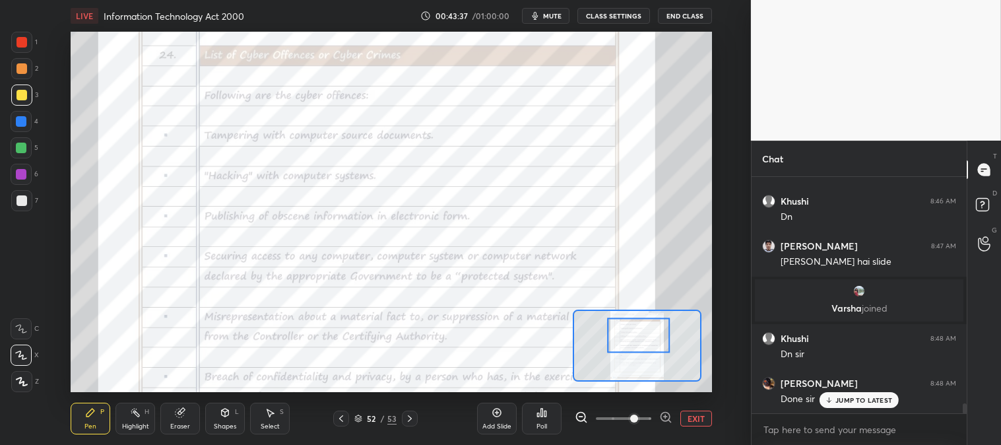
scroll to position [5494, 0]
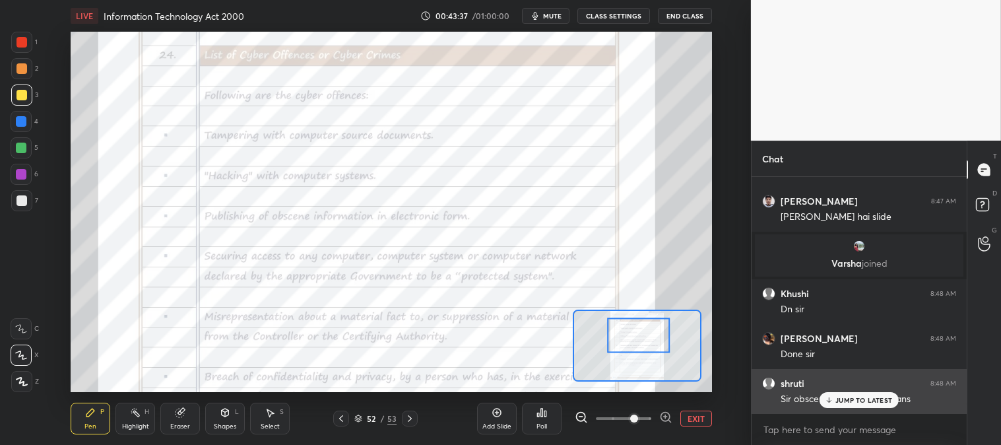
click at [841, 399] on p "JUMP TO LATEST" at bounding box center [863, 400] width 57 height 8
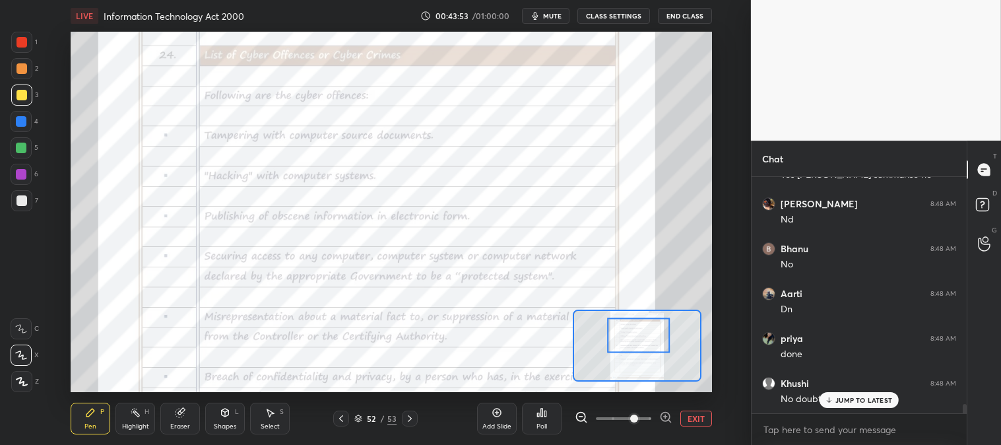
scroll to position [5808, 0]
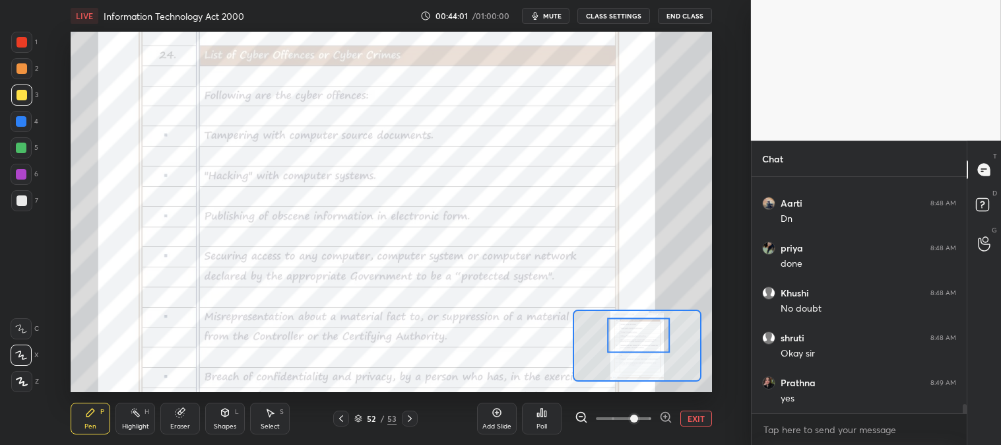
click at [24, 42] on div at bounding box center [21, 42] width 11 height 11
click at [20, 101] on div at bounding box center [21, 94] width 21 height 21
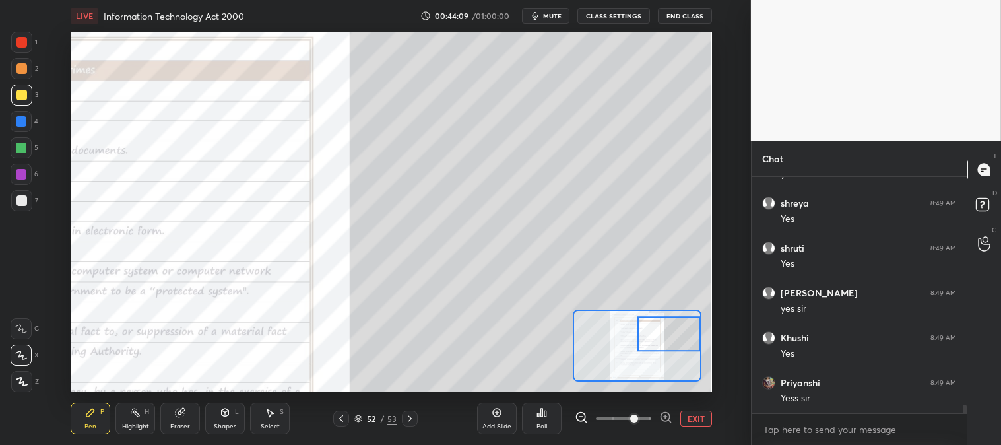
scroll to position [6122, 0]
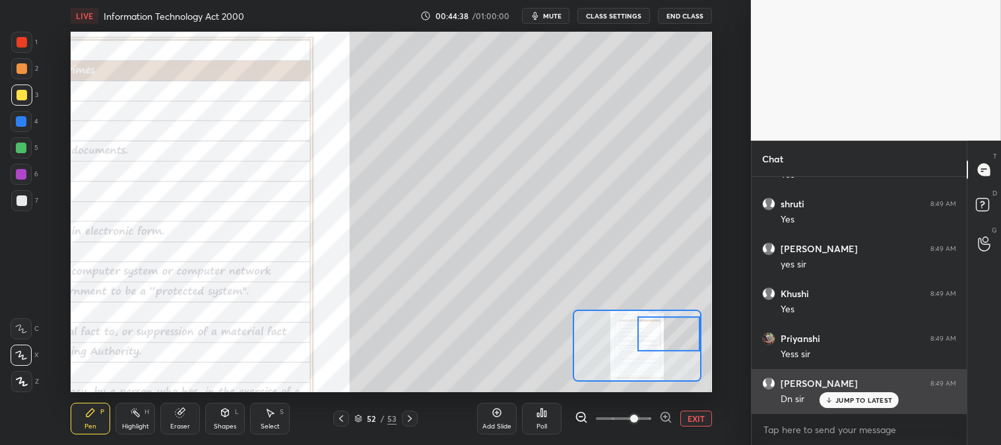
click at [846, 394] on div "JUMP TO LATEST" at bounding box center [859, 400] width 79 height 16
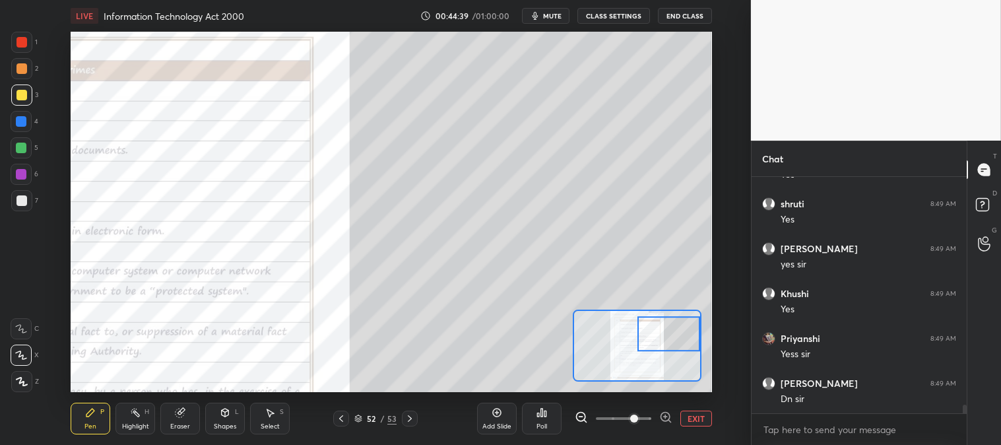
click at [688, 413] on button "EXIT" at bounding box center [696, 418] width 32 height 16
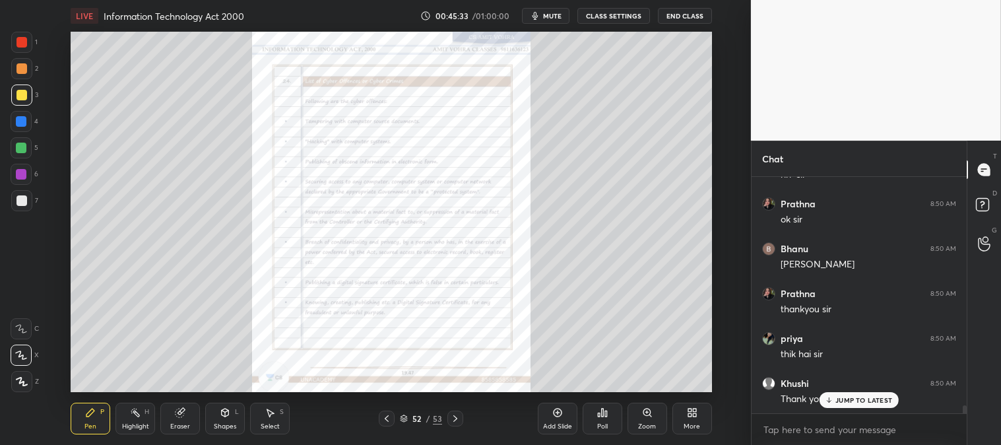
scroll to position [6885, 0]
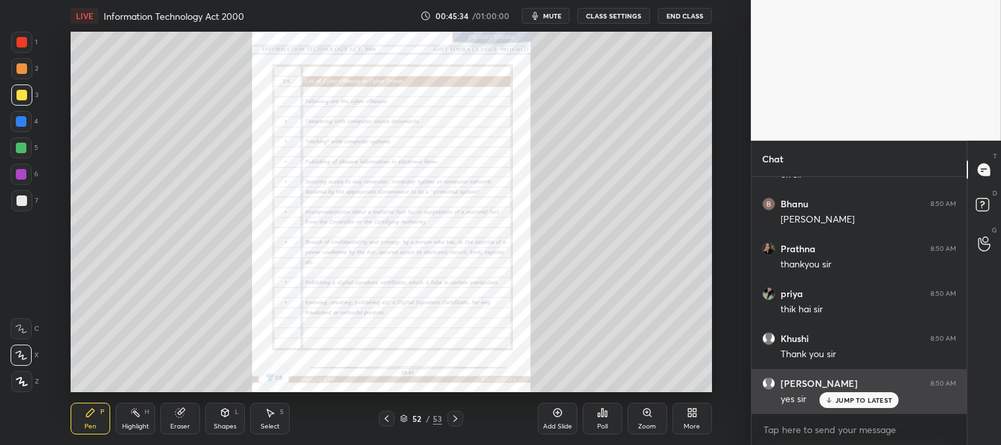
click at [838, 401] on p "JUMP TO LATEST" at bounding box center [863, 400] width 57 height 8
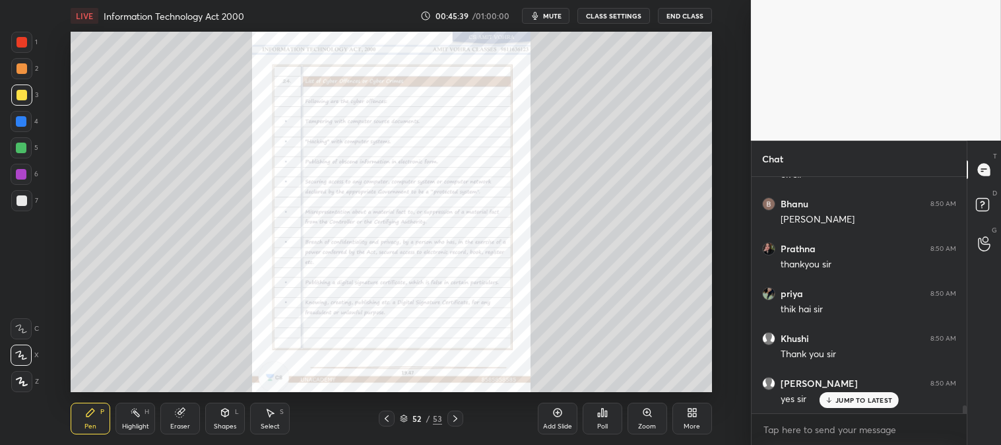
scroll to position [6929, 0]
click at [678, 14] on button "End Class" at bounding box center [685, 16] width 54 height 16
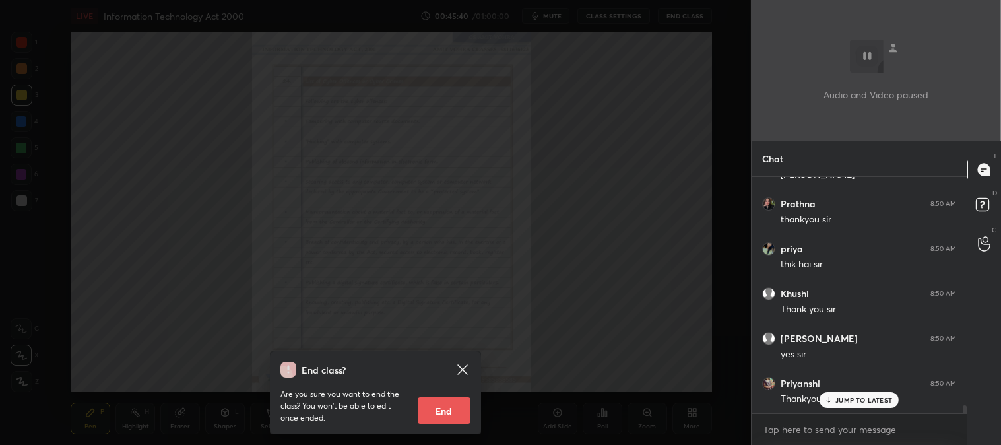
click at [445, 409] on button "End" at bounding box center [444, 410] width 53 height 26
type textarea "x"
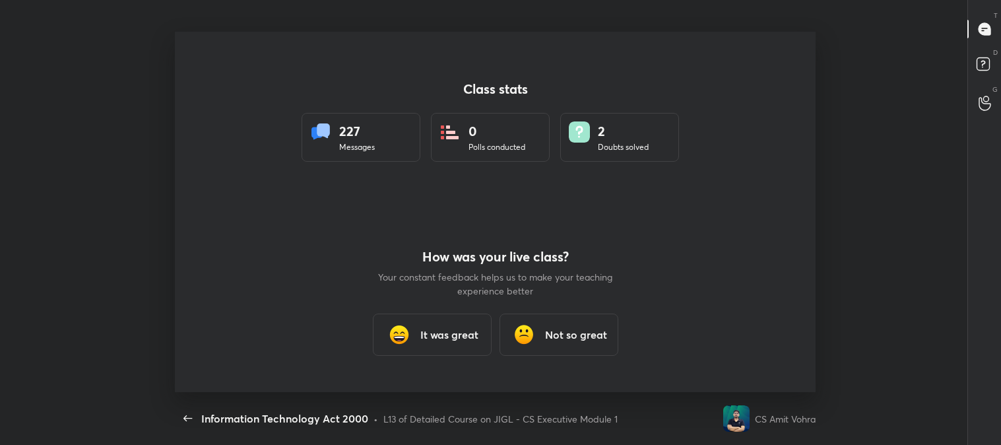
scroll to position [360, 990]
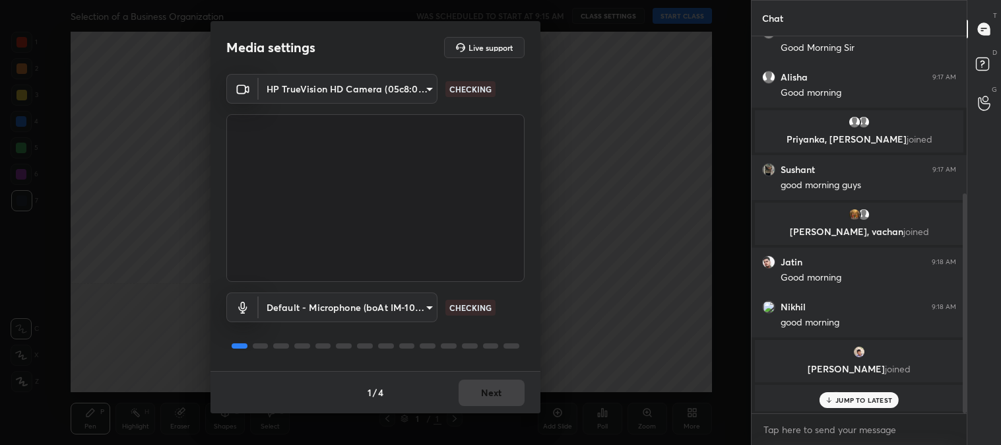
click at [490, 394] on div "1 / 4 Next" at bounding box center [376, 392] width 330 height 42
click at [490, 390] on button "Next" at bounding box center [492, 392] width 66 height 26
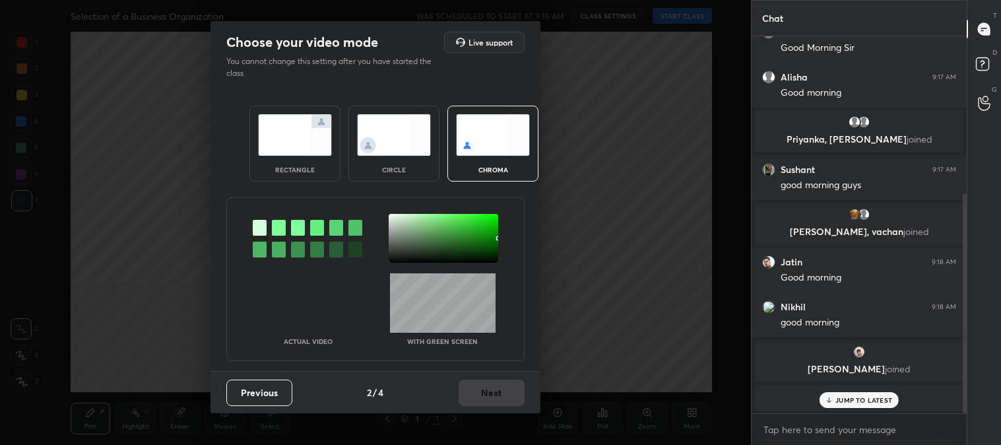
click at [492, 391] on div "Previous 2 / 4 Next" at bounding box center [376, 392] width 330 height 42
click at [286, 141] on img at bounding box center [295, 135] width 74 height 42
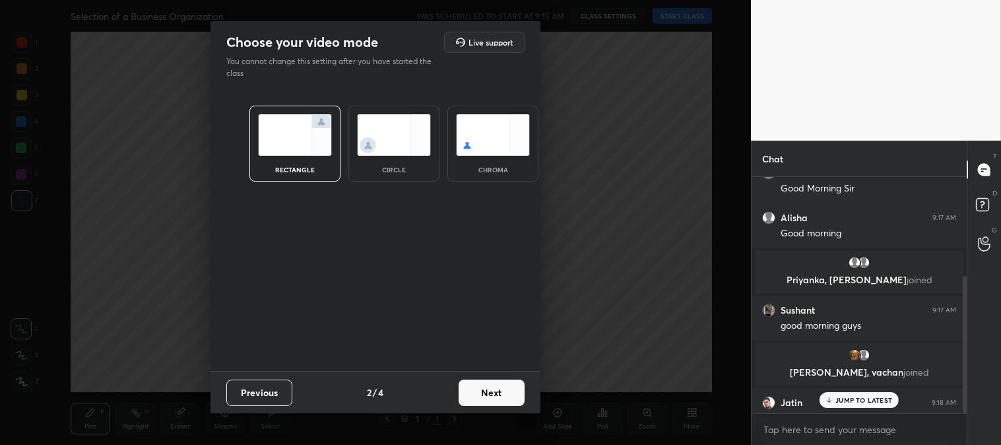
scroll to position [122, 211]
click at [491, 391] on button "Next" at bounding box center [492, 392] width 66 height 26
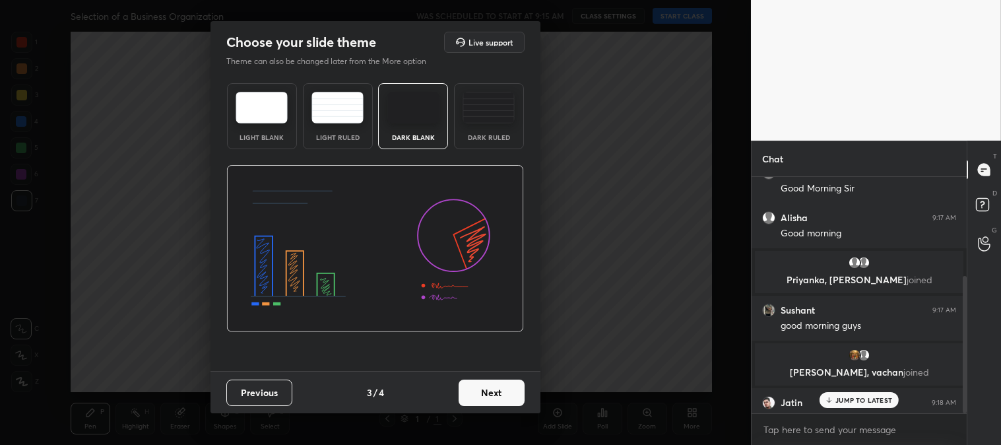
click at [505, 397] on button "Next" at bounding box center [492, 392] width 66 height 26
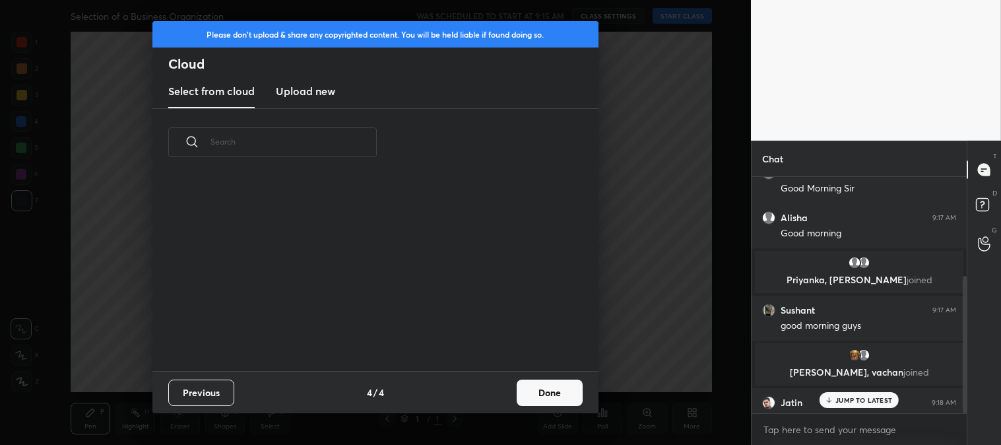
click at [550, 397] on button "Done" at bounding box center [550, 392] width 66 height 26
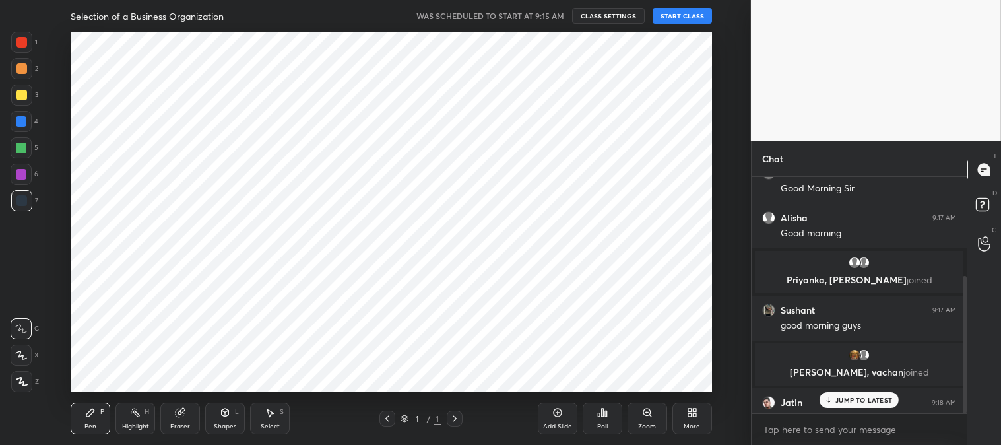
scroll to position [195, 424]
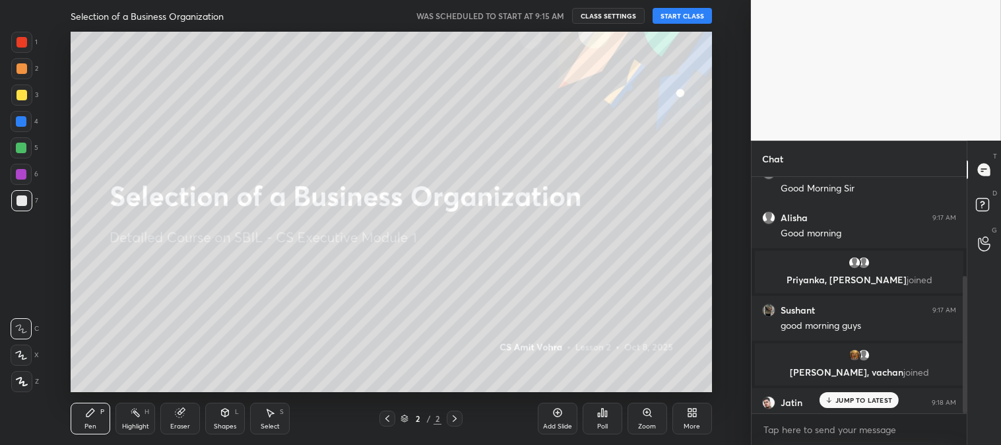
click at [22, 94] on div at bounding box center [21, 95] width 11 height 11
click at [23, 354] on icon at bounding box center [21, 354] width 12 height 9
click at [836, 401] on p "JUMP TO LATEST" at bounding box center [863, 400] width 57 height 8
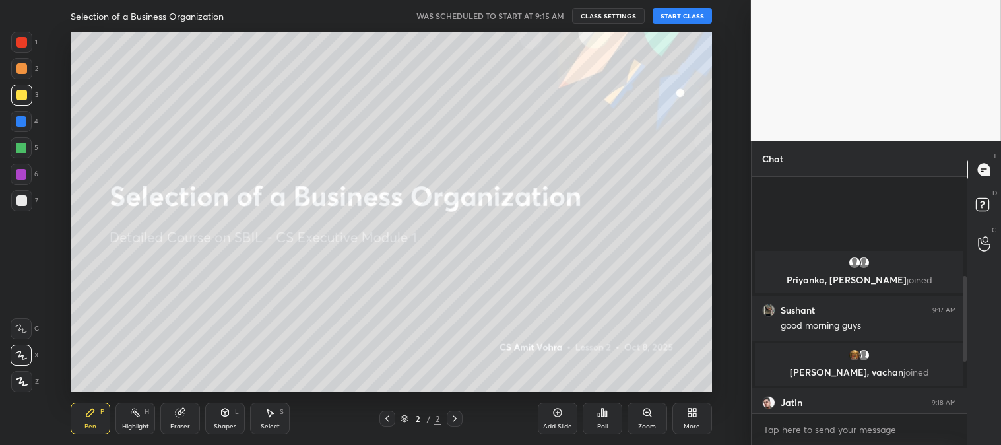
scroll to position [410, 0]
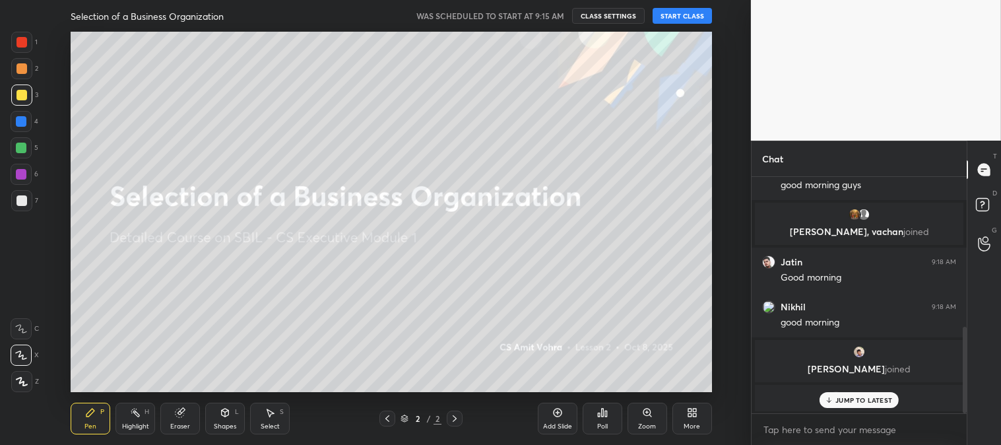
click at [841, 401] on p "JUMP TO LATEST" at bounding box center [863, 400] width 57 height 8
click at [556, 414] on icon at bounding box center [557, 412] width 11 height 11
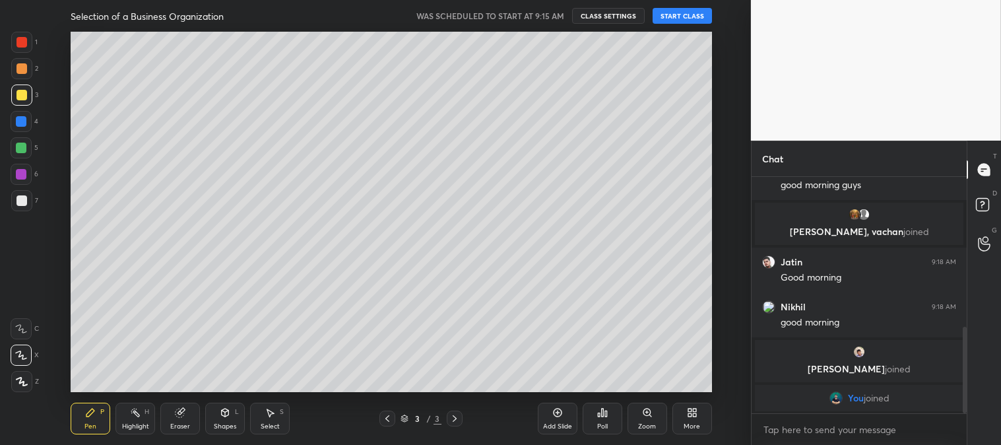
click at [678, 11] on button "START CLASS" at bounding box center [682, 16] width 59 height 16
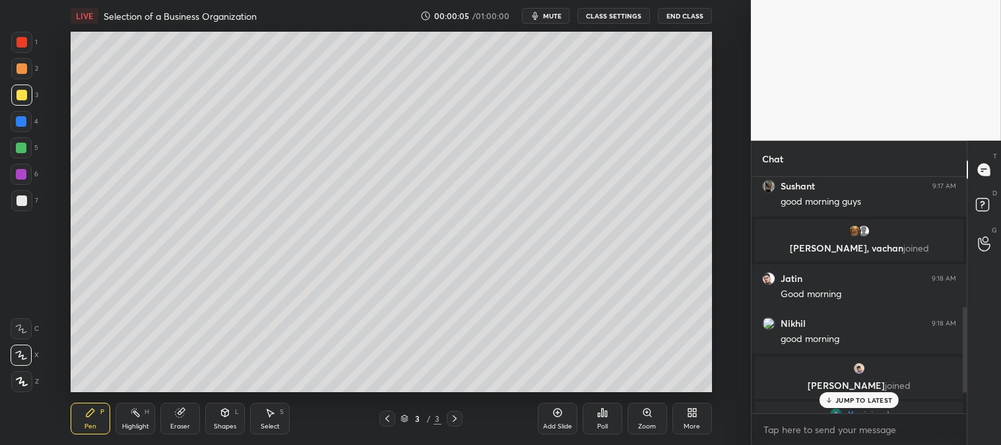
scroll to position [410, 0]
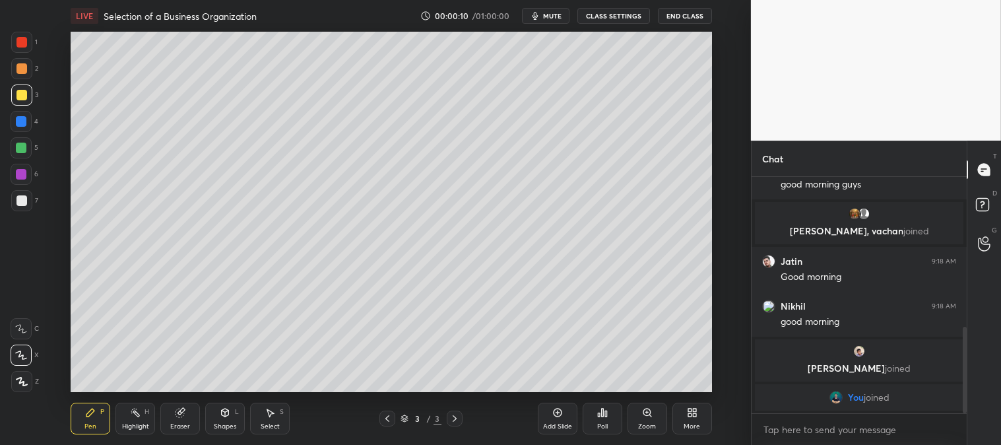
click at [683, 422] on div "More" at bounding box center [692, 419] width 40 height 32
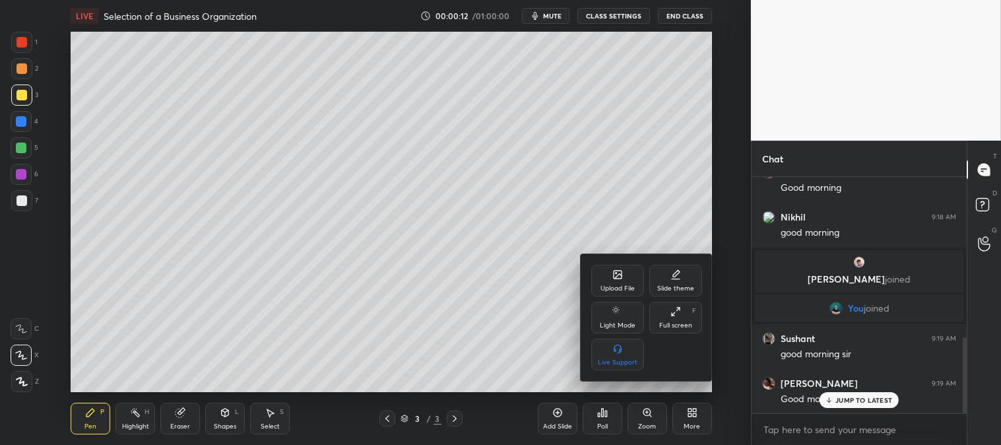
click at [634, 266] on div "Upload File" at bounding box center [617, 281] width 53 height 32
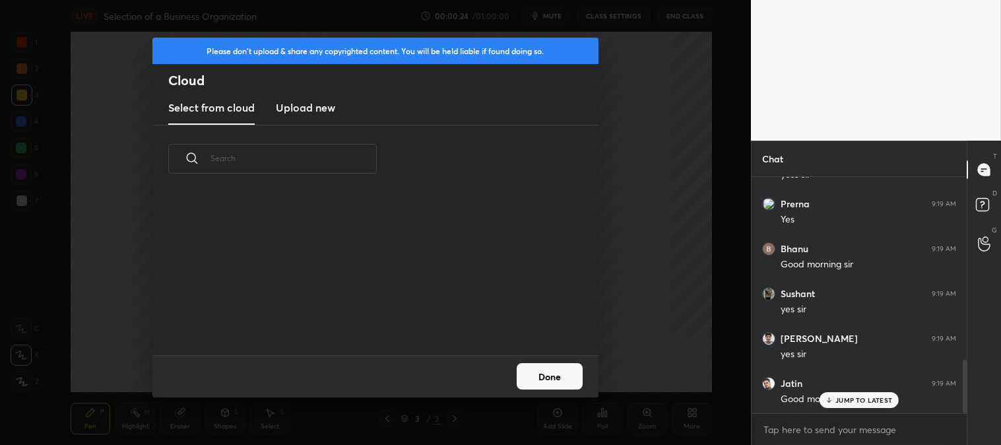
click at [562, 377] on button "Done" at bounding box center [550, 376] width 66 height 26
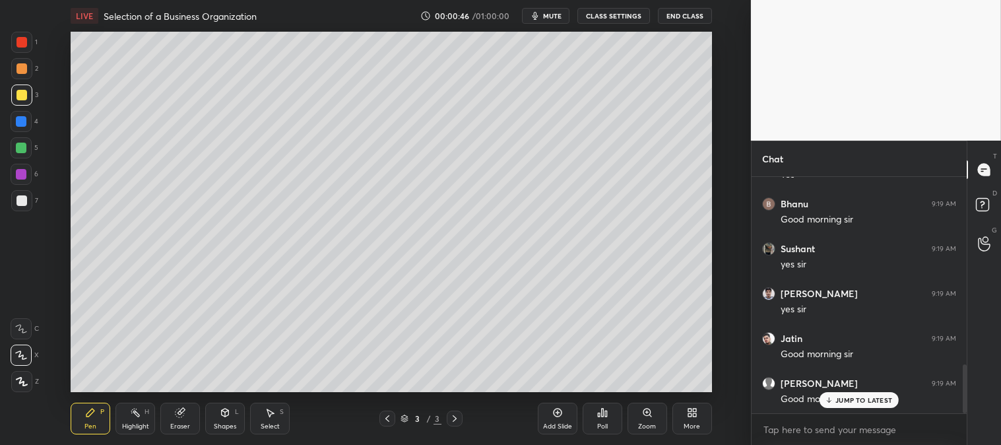
scroll to position [906, 0]
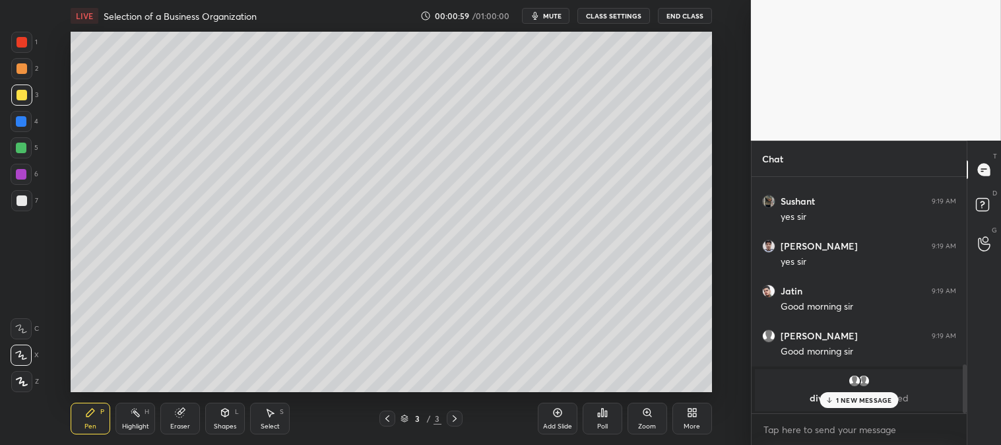
click at [833, 399] on icon at bounding box center [829, 400] width 9 height 8
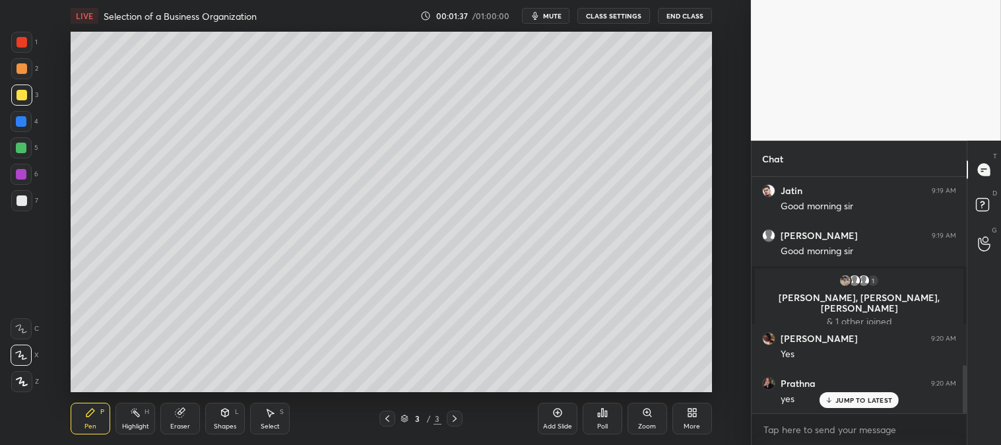
scroll to position [927, 0]
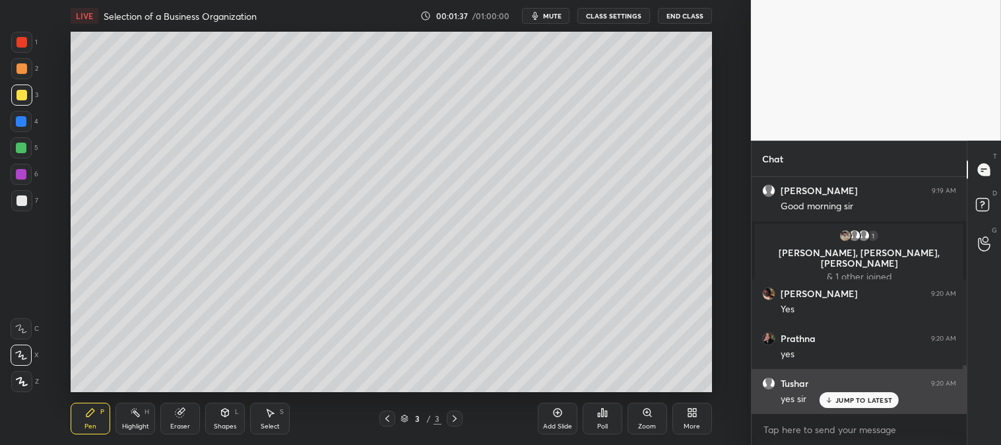
click at [837, 400] on p "JUMP TO LATEST" at bounding box center [863, 400] width 57 height 8
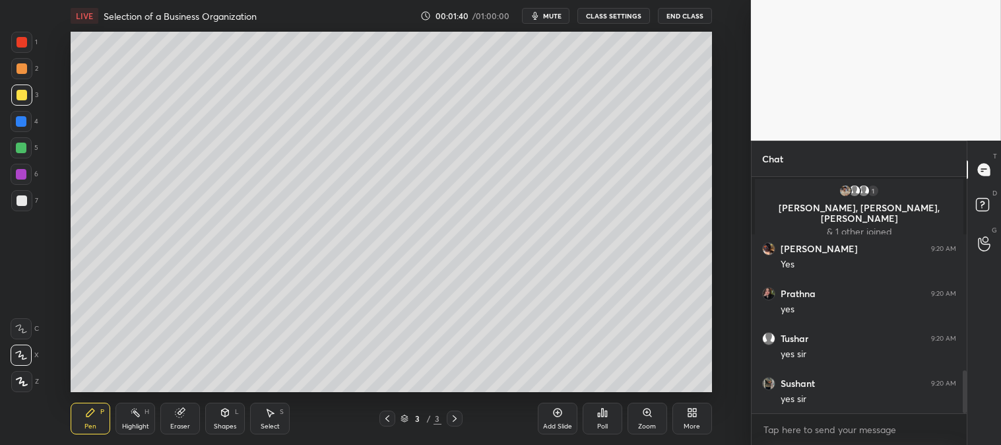
scroll to position [1062, 0]
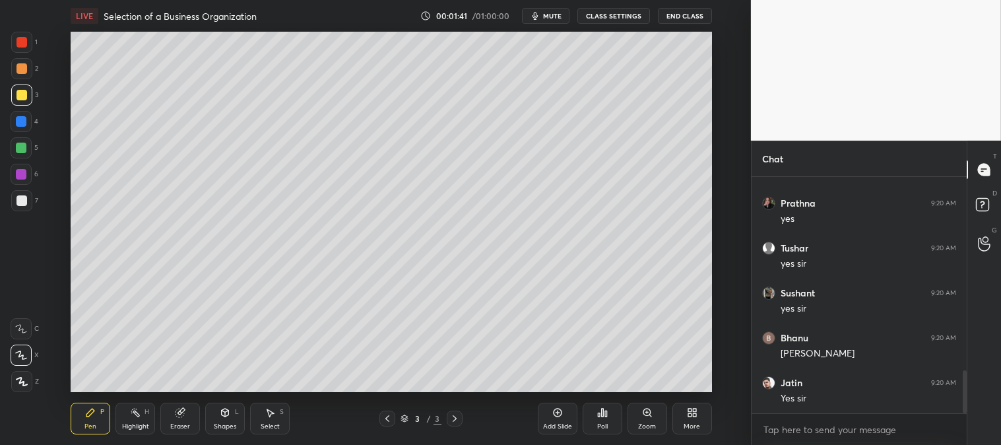
click at [693, 423] on div "More" at bounding box center [692, 426] width 16 height 7
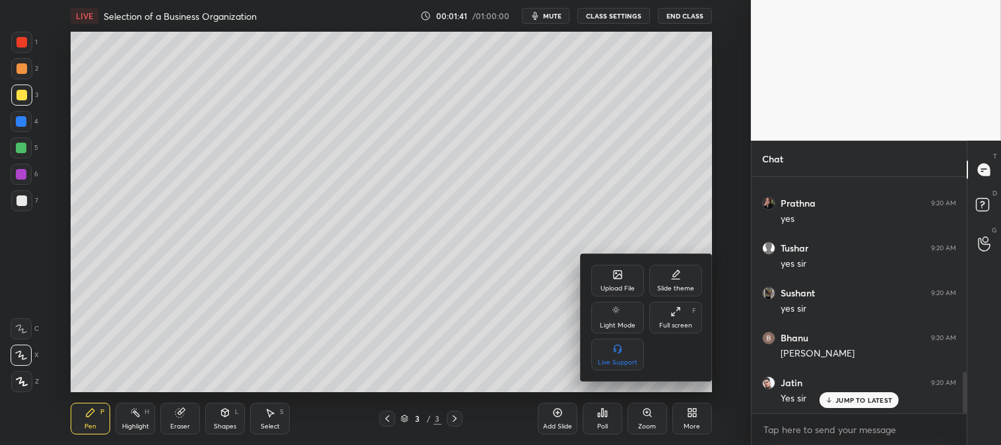
scroll to position [1107, 0]
click at [622, 285] on div "Upload File" at bounding box center [617, 288] width 34 height 7
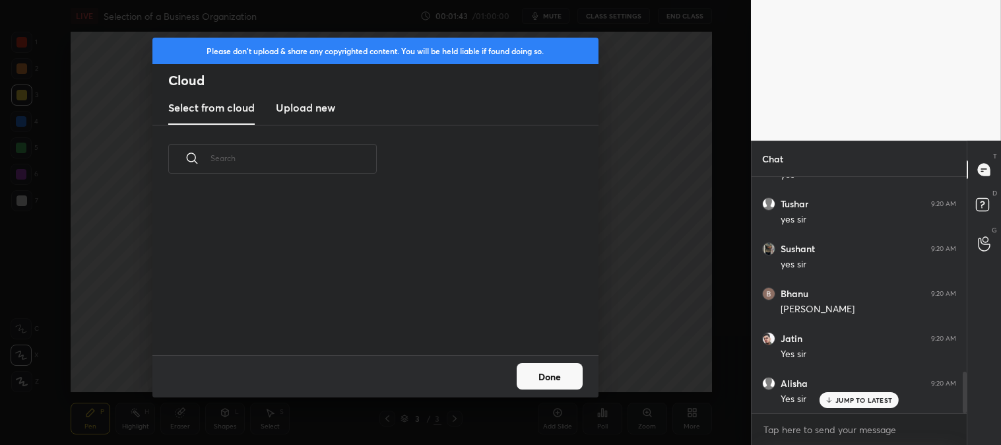
scroll to position [162, 424]
click at [302, 110] on h3 "Upload new" at bounding box center [305, 108] width 59 height 16
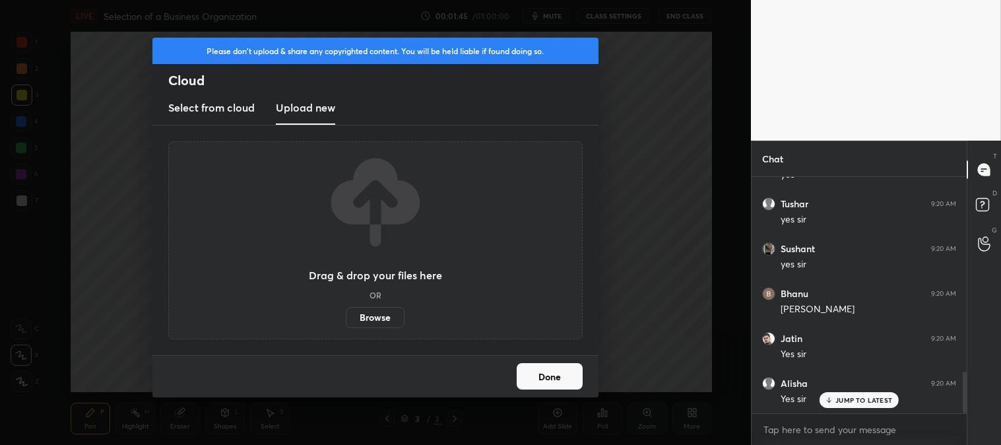
click at [377, 313] on label "Browse" at bounding box center [375, 317] width 59 height 21
click at [346, 313] on input "Browse" at bounding box center [346, 317] width 0 height 21
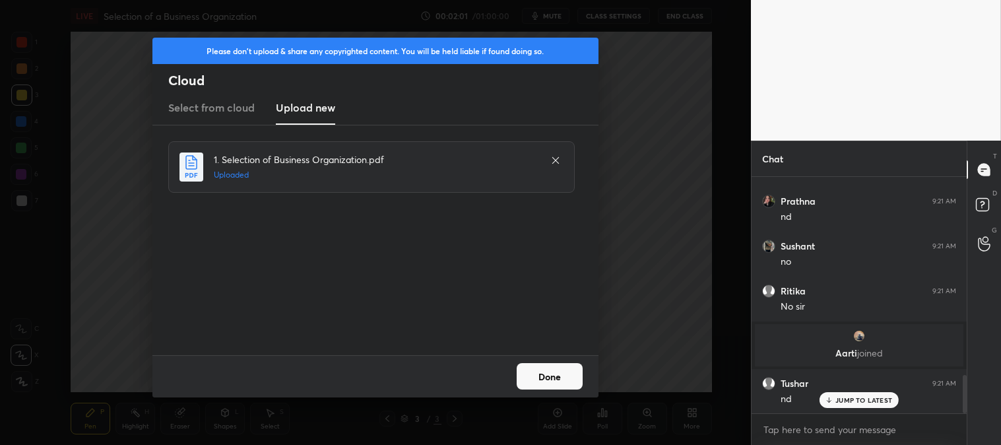
click at [565, 379] on button "Done" at bounding box center [550, 376] width 66 height 26
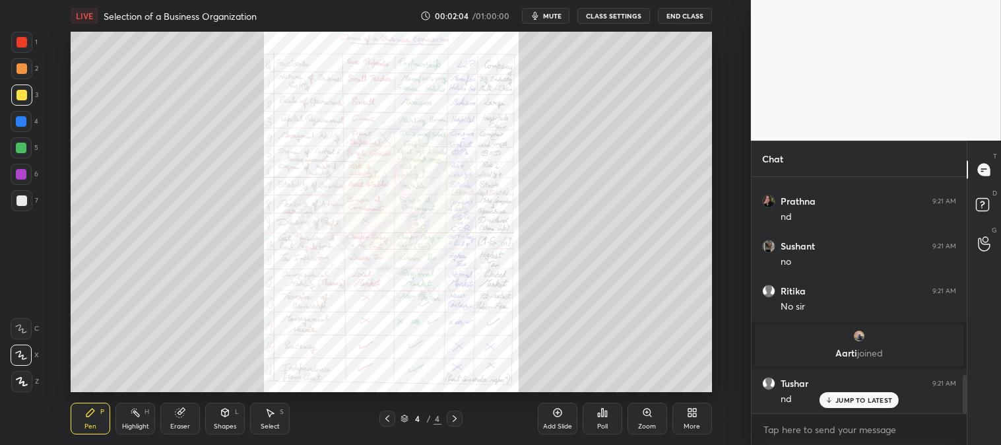
click at [637, 424] on div "Zoom" at bounding box center [648, 419] width 40 height 32
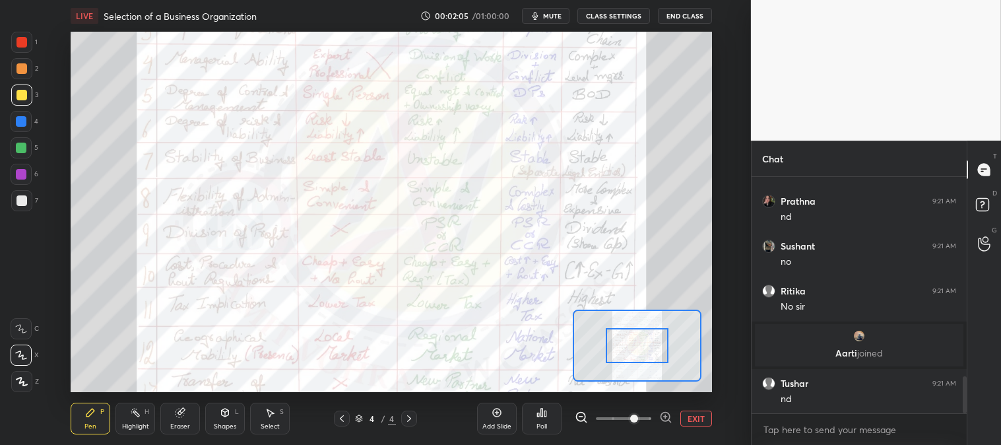
scroll to position [1280, 0]
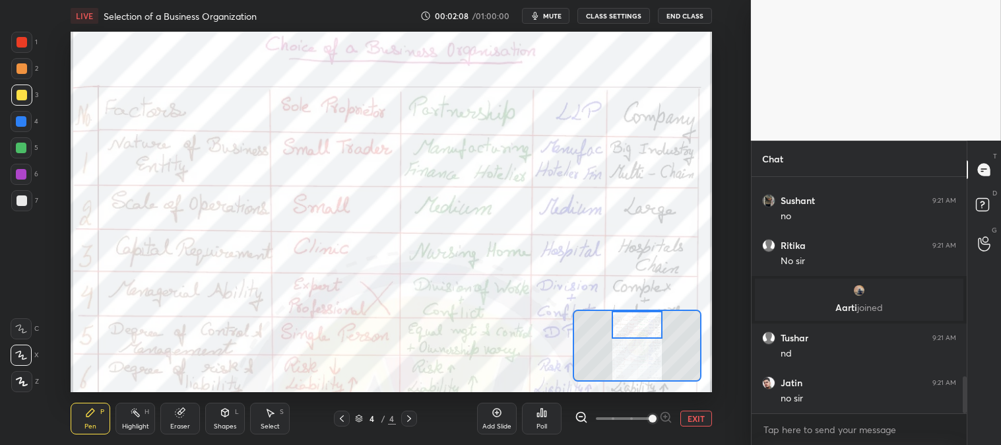
click at [96, 411] on div "Pen P" at bounding box center [91, 419] width 40 height 32
click at [18, 46] on div at bounding box center [21, 42] width 11 height 11
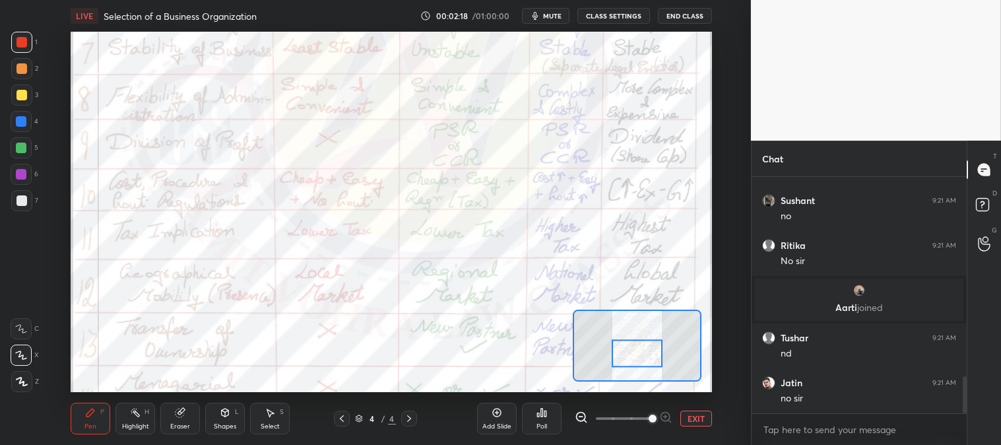
click at [696, 412] on button "EXIT" at bounding box center [696, 418] width 32 height 16
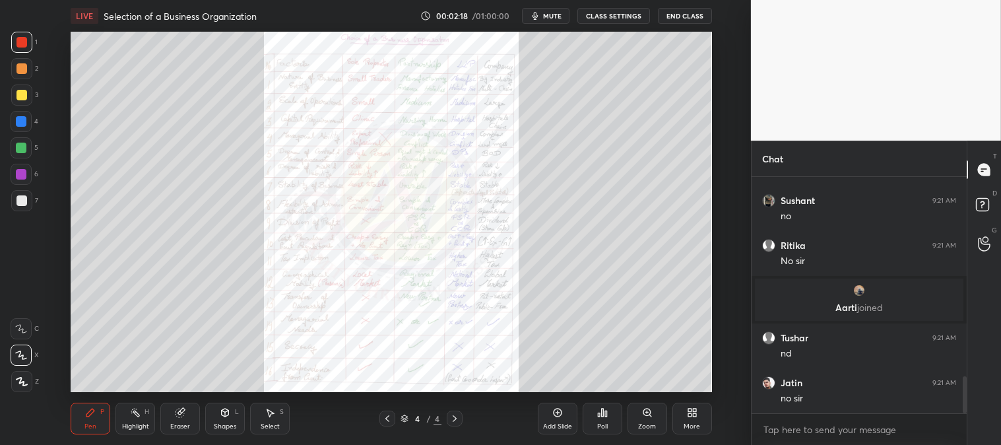
scroll to position [1324, 0]
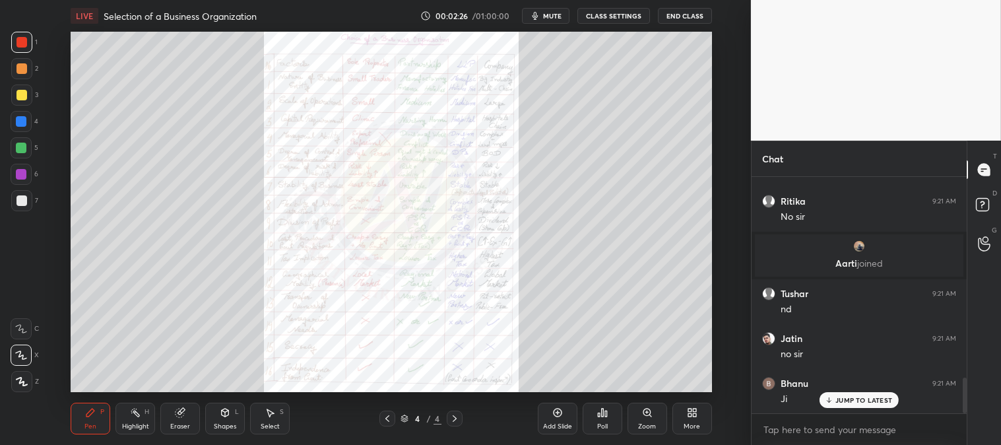
click at [640, 417] on div "Zoom" at bounding box center [648, 419] width 40 height 32
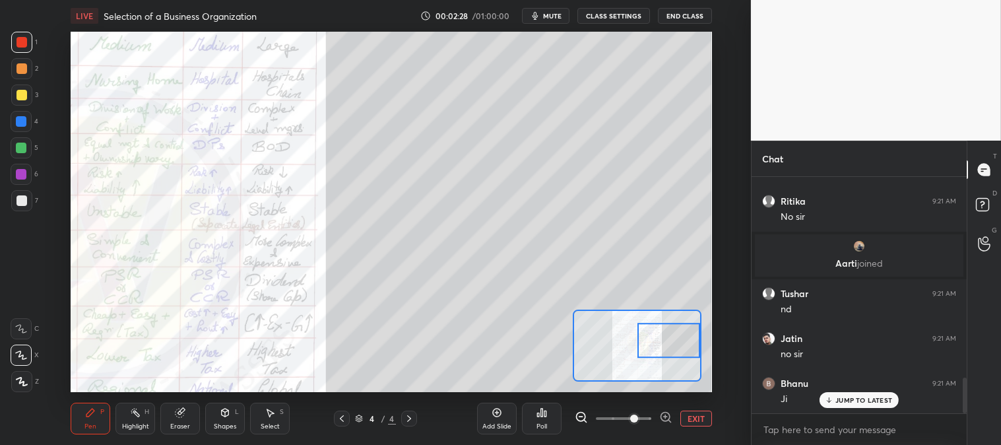
click at [850, 401] on p "JUMP TO LATEST" at bounding box center [863, 400] width 57 height 8
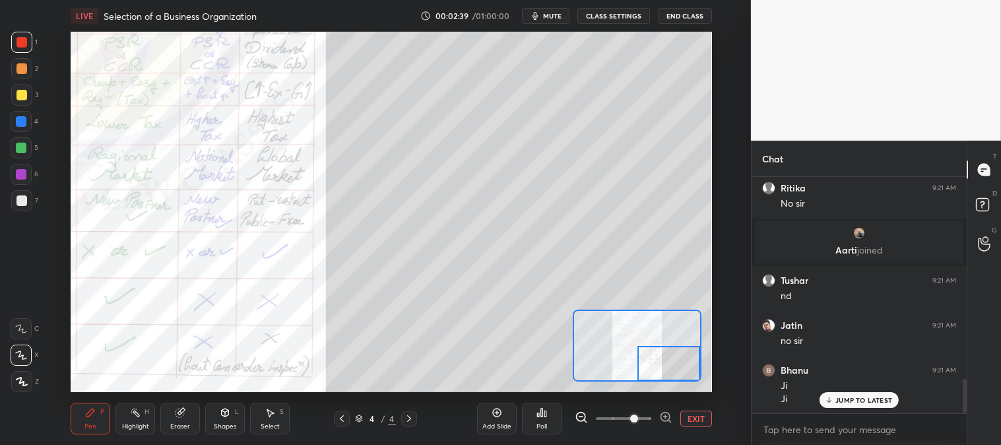
scroll to position [1382, 0]
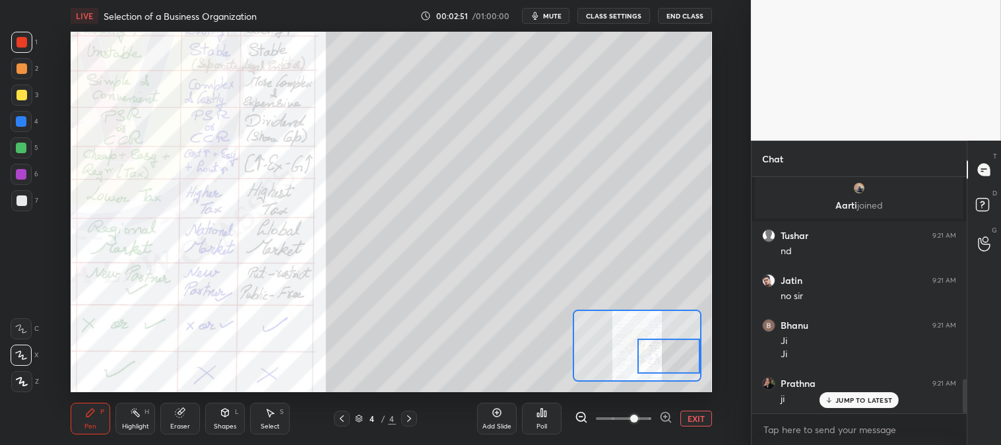
click at [24, 145] on div at bounding box center [21, 148] width 11 height 11
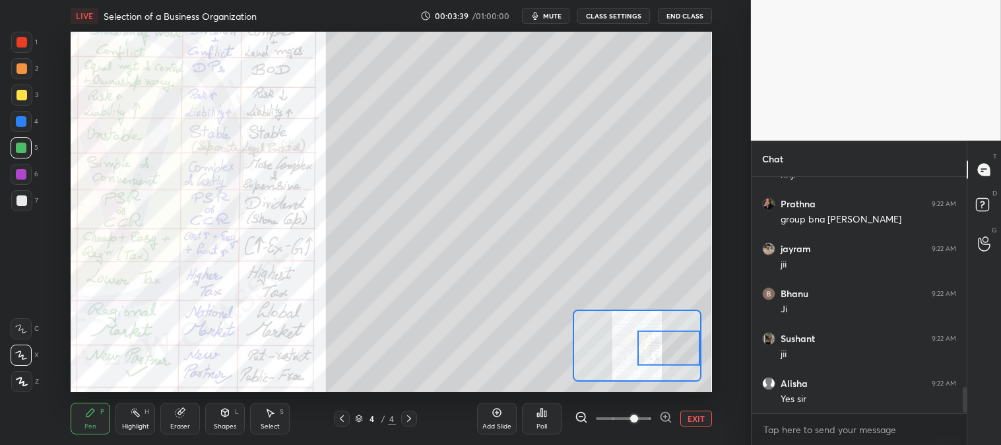
scroll to position [1921, 0]
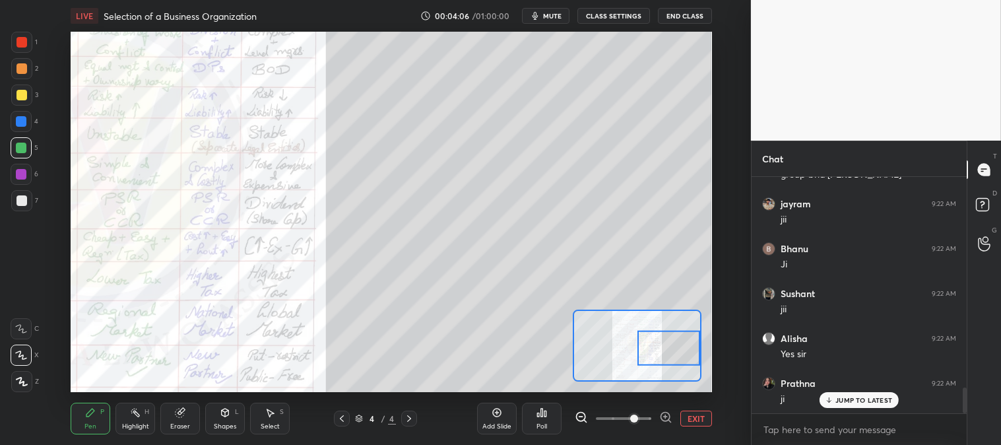
click at [21, 94] on div at bounding box center [21, 95] width 11 height 11
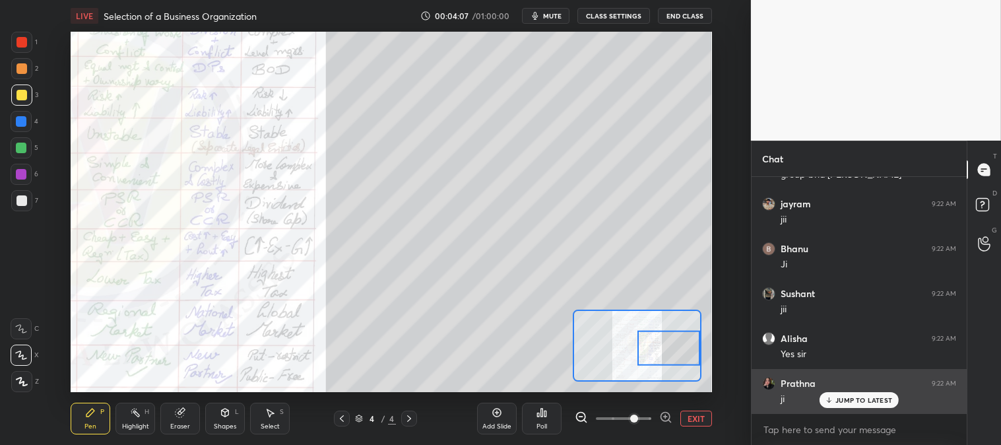
click at [842, 401] on p "JUMP TO LATEST" at bounding box center [863, 400] width 57 height 8
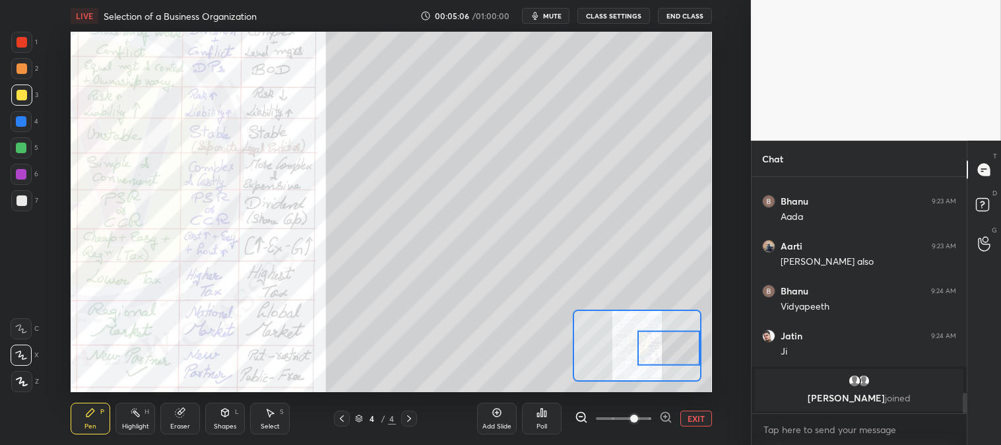
scroll to position [2463, 0]
click at [693, 416] on button "EXIT" at bounding box center [696, 418] width 32 height 16
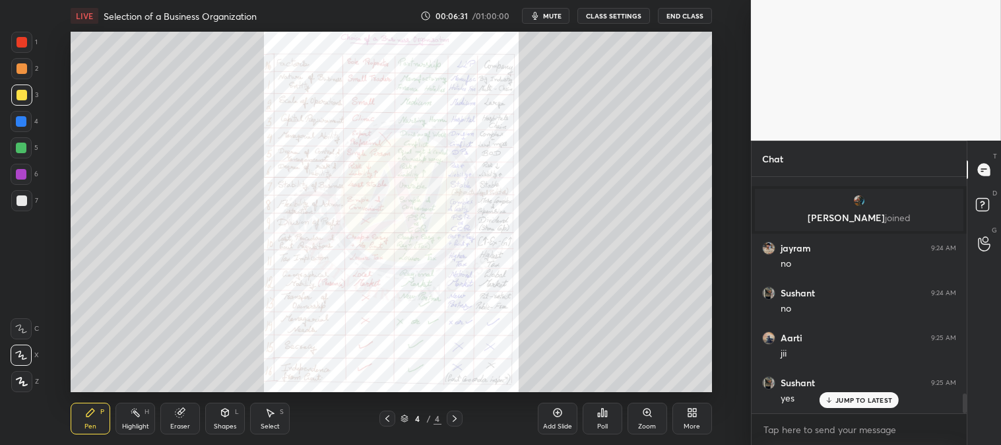
scroll to position [2591, 0]
click at [641, 414] on div "Zoom" at bounding box center [648, 419] width 40 height 32
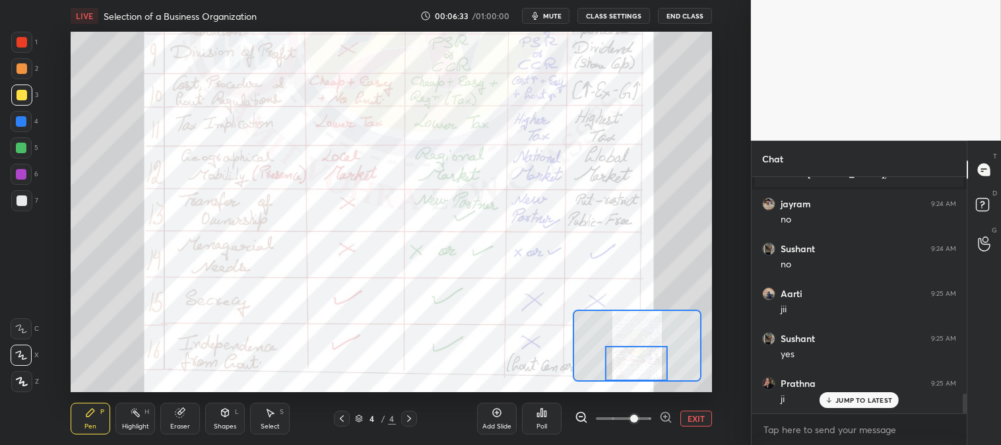
click at [135, 416] on icon at bounding box center [135, 412] width 11 height 11
click at [95, 412] on icon at bounding box center [90, 412] width 11 height 11
click at [24, 48] on div at bounding box center [21, 42] width 21 height 21
click at [20, 147] on div at bounding box center [21, 148] width 11 height 11
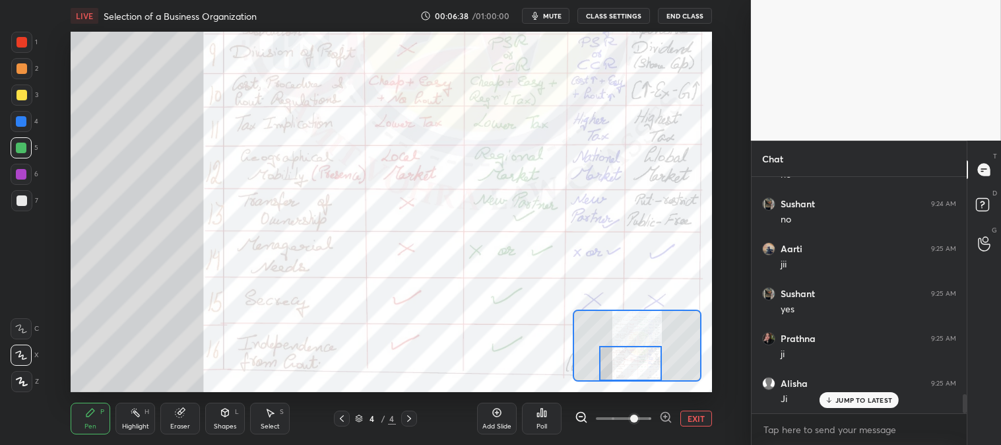
click at [22, 40] on div at bounding box center [21, 42] width 11 height 11
click at [701, 414] on button "EXIT" at bounding box center [696, 418] width 32 height 16
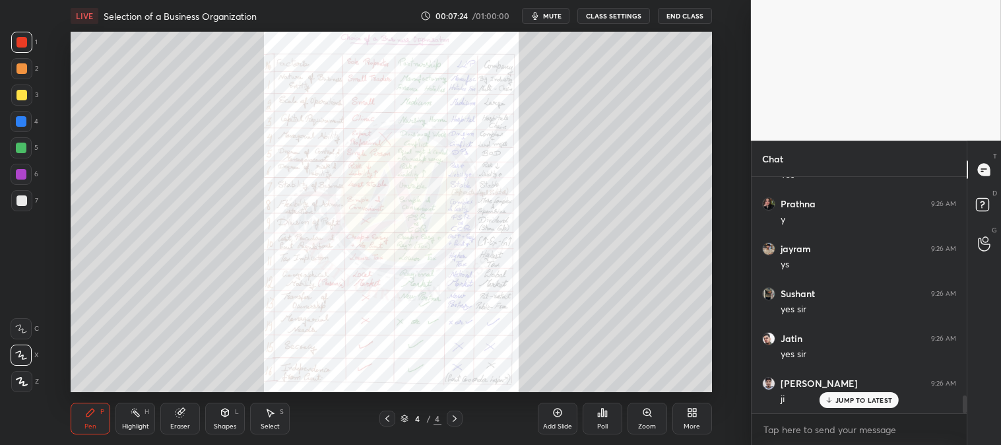
scroll to position [2996, 0]
click at [641, 425] on div "Zoom" at bounding box center [647, 426] width 18 height 7
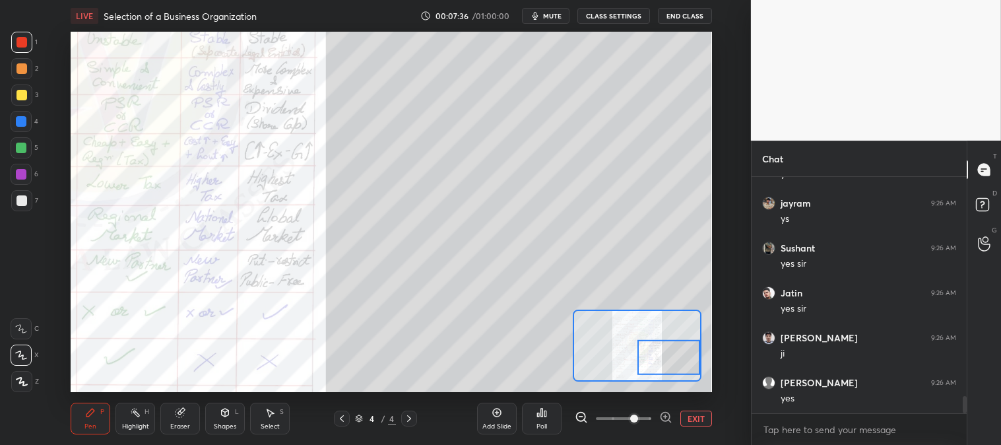
click at [170, 420] on div "Eraser" at bounding box center [180, 419] width 40 height 32
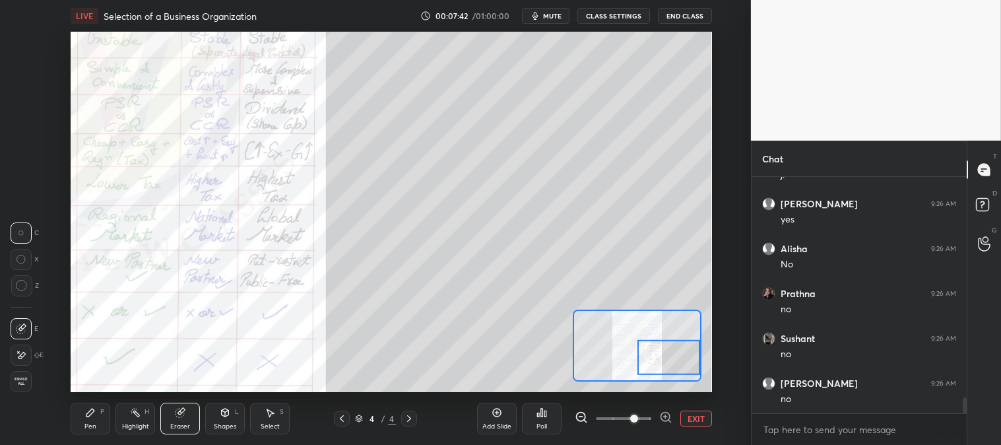
scroll to position [3220, 0]
click at [98, 414] on div "Pen P" at bounding box center [91, 419] width 40 height 32
click at [96, 406] on div "Pen P" at bounding box center [91, 419] width 40 height 32
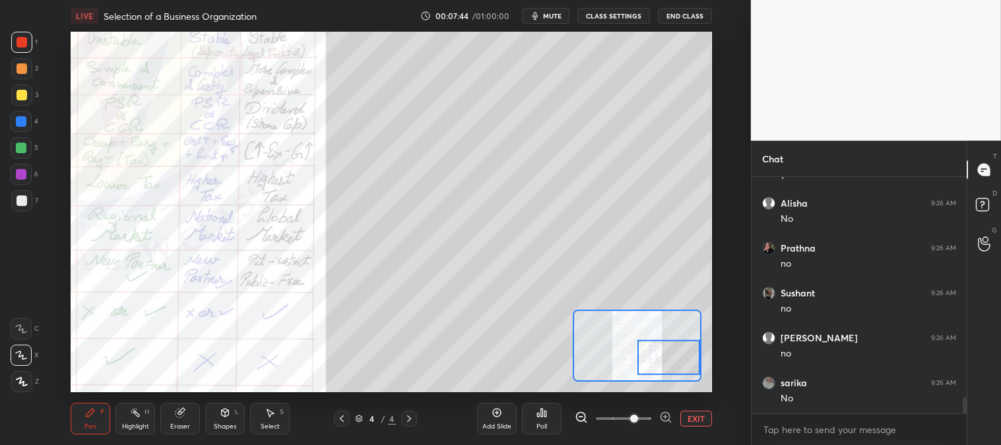
click at [18, 101] on div at bounding box center [21, 94] width 21 height 21
click at [697, 416] on button "EXIT" at bounding box center [696, 418] width 32 height 16
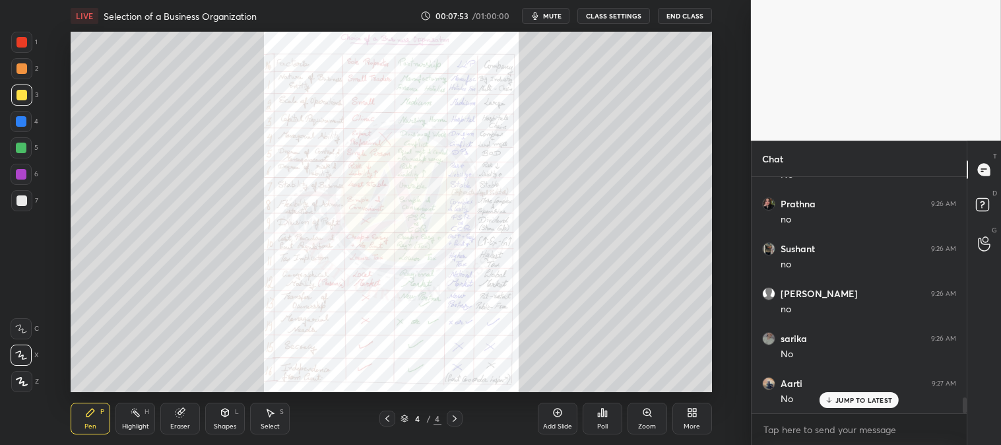
scroll to position [3309, 0]
click at [636, 418] on div "Zoom" at bounding box center [648, 419] width 40 height 32
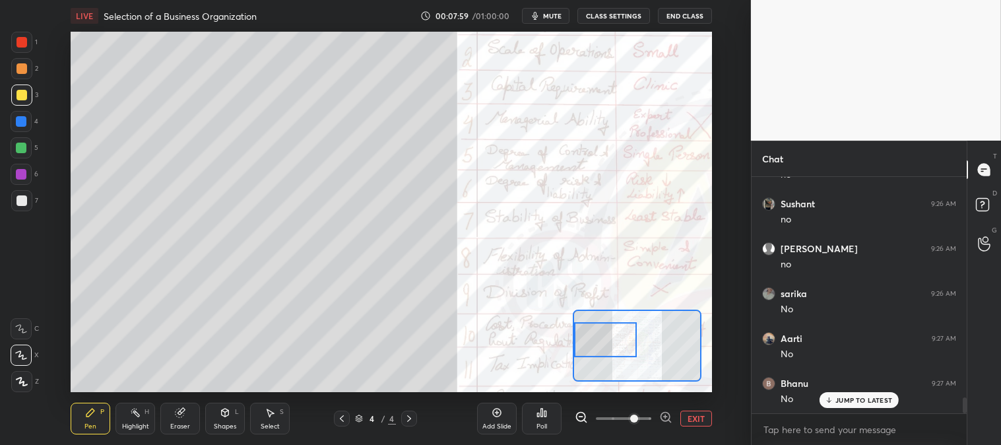
click at [102, 418] on div "Pen P" at bounding box center [91, 419] width 40 height 32
click at [24, 91] on div at bounding box center [21, 95] width 11 height 11
click at [24, 101] on div at bounding box center [21, 94] width 21 height 21
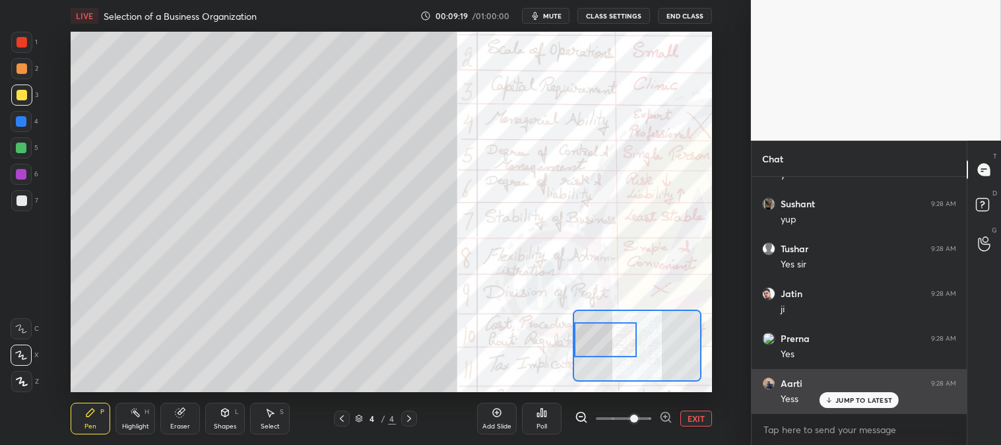
click at [834, 401] on div "JUMP TO LATEST" at bounding box center [859, 400] width 79 height 16
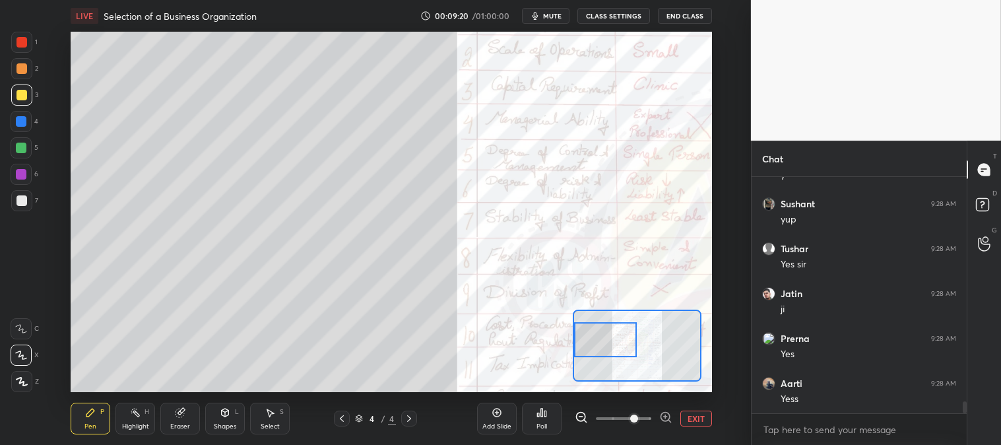
click at [685, 419] on button "EXIT" at bounding box center [696, 418] width 32 height 16
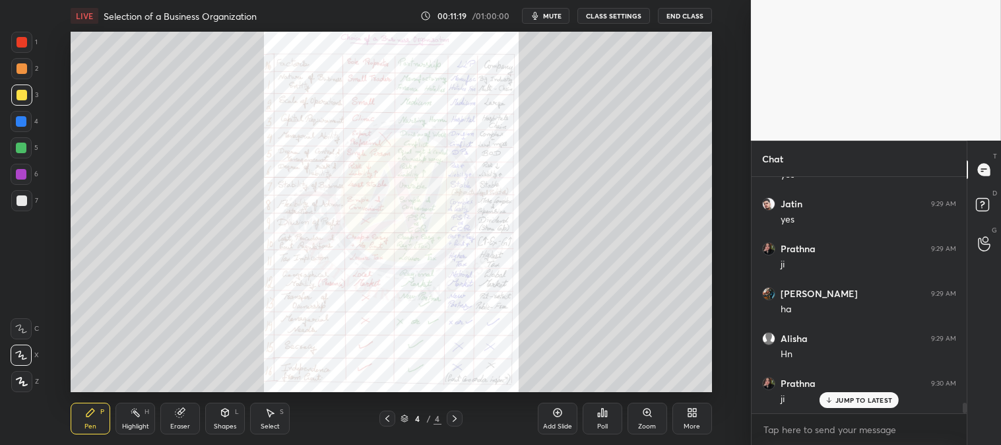
scroll to position [5104, 0]
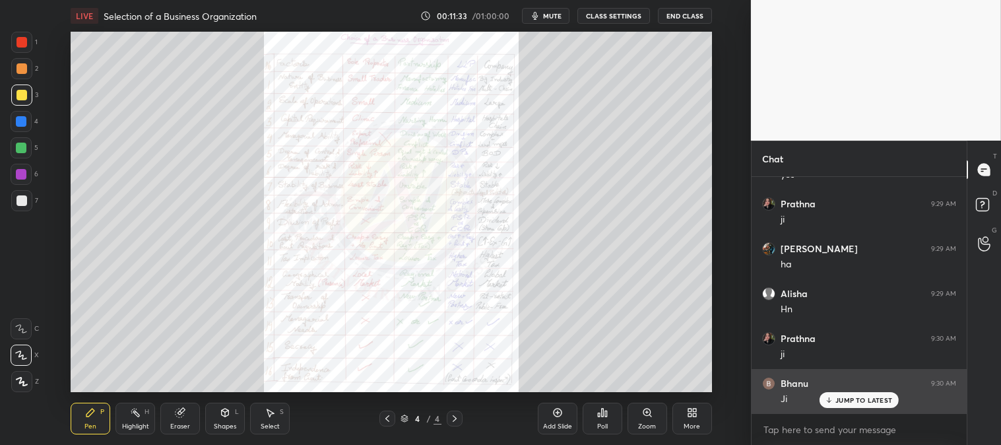
click at [845, 405] on div "JUMP TO LATEST" at bounding box center [859, 400] width 79 height 16
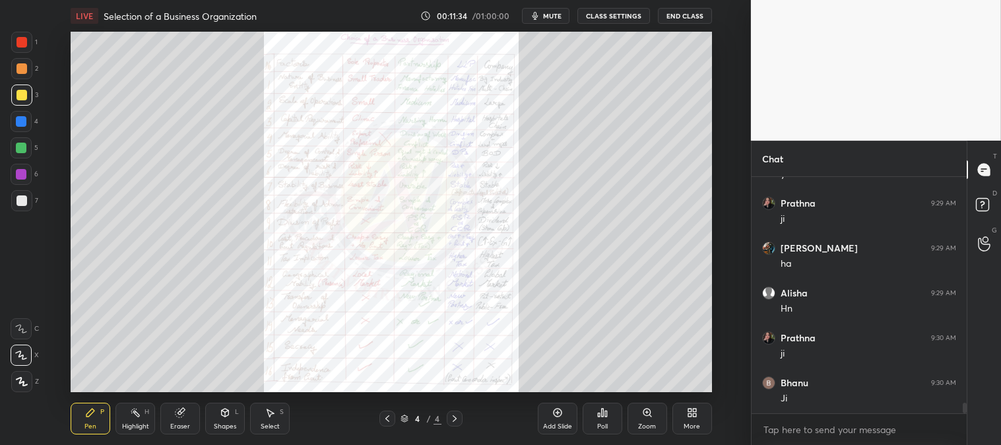
scroll to position [5149, 0]
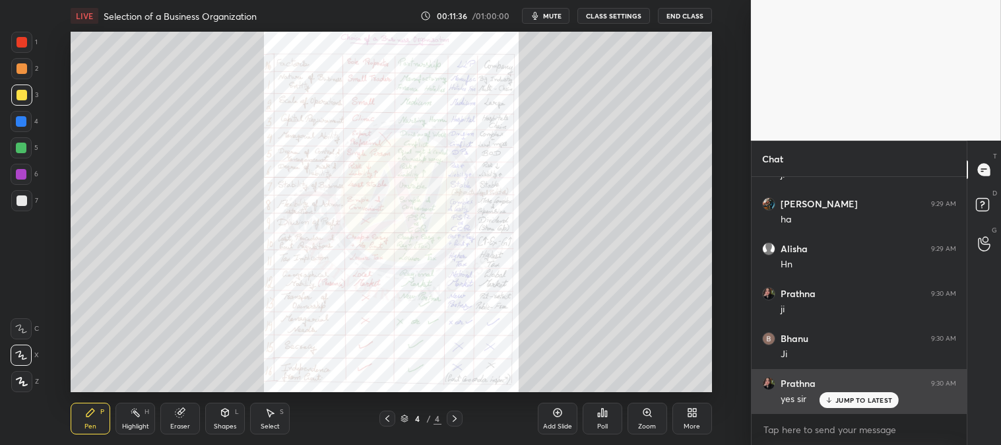
click at [838, 403] on p "JUMP TO LATEST" at bounding box center [863, 400] width 57 height 8
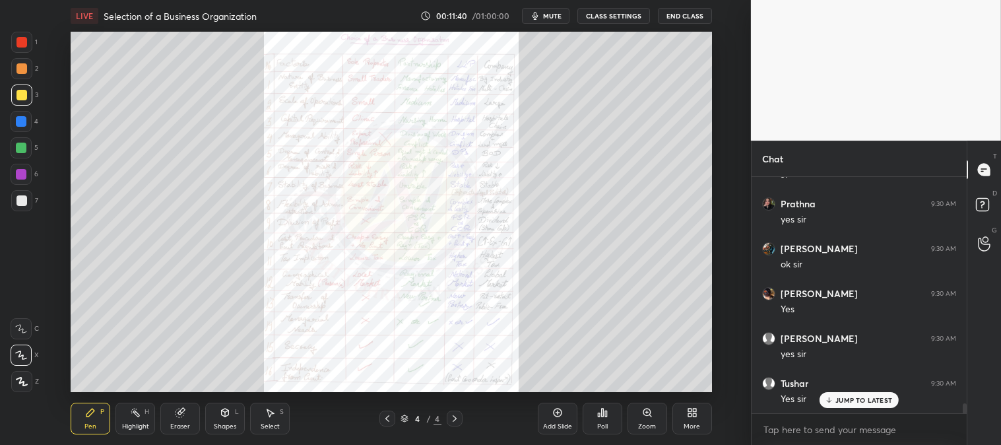
scroll to position [5373, 0]
click at [640, 414] on div "Zoom" at bounding box center [648, 419] width 40 height 32
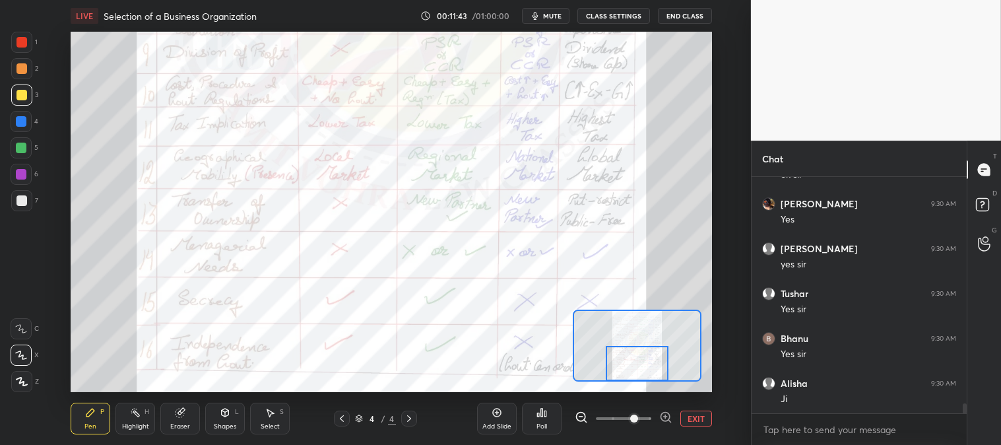
scroll to position [5464, 0]
click at [18, 40] on div at bounding box center [21, 42] width 11 height 11
click at [695, 423] on button "EXIT" at bounding box center [696, 418] width 32 height 16
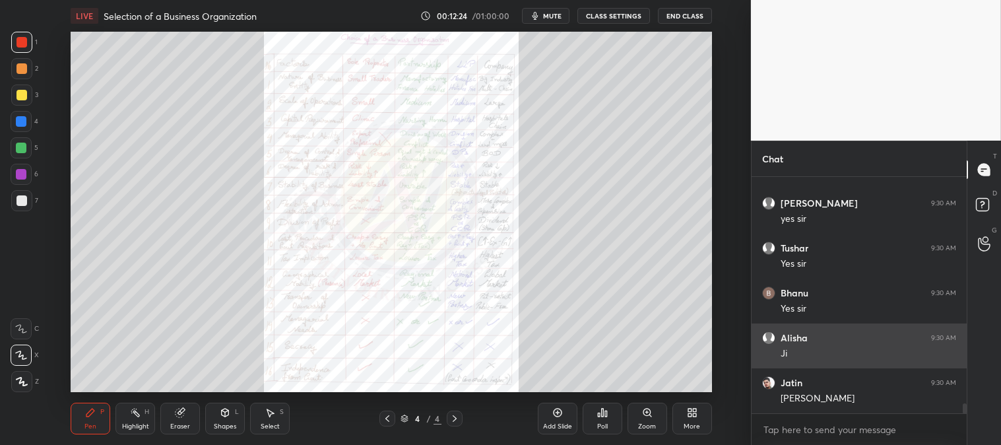
scroll to position [5508, 0]
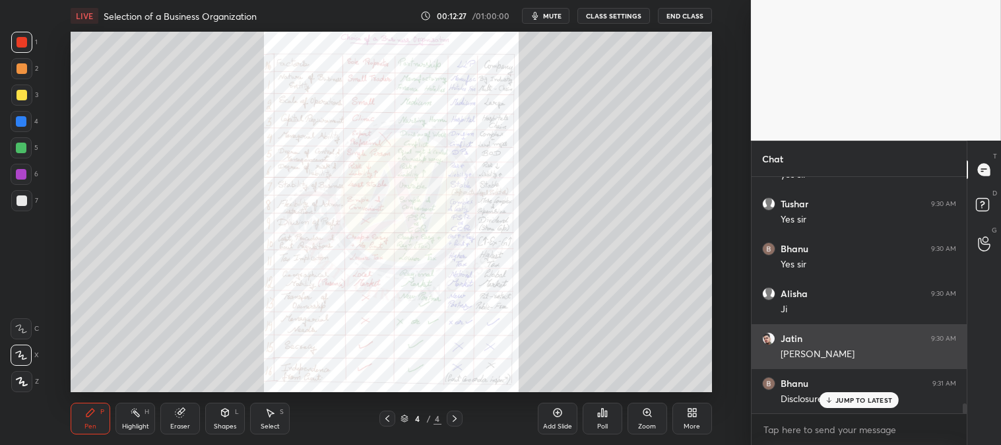
click at [838, 401] on p "JUMP TO LATEST" at bounding box center [863, 400] width 57 height 8
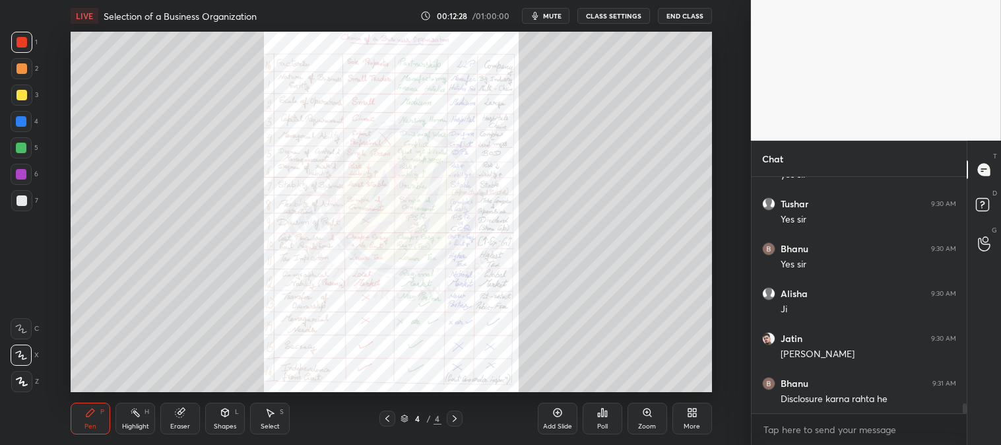
click at [645, 412] on icon at bounding box center [646, 411] width 7 height 7
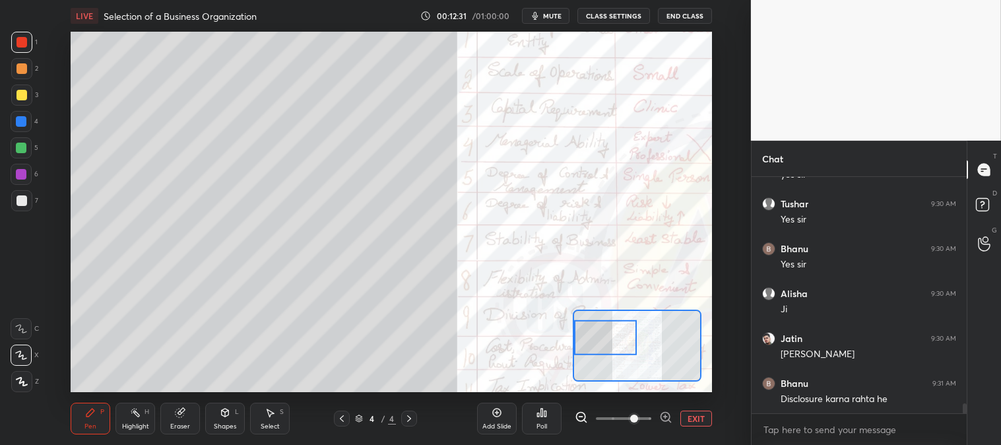
click at [84, 428] on div "Pen" at bounding box center [90, 426] width 12 height 7
click at [22, 150] on div at bounding box center [21, 148] width 11 height 11
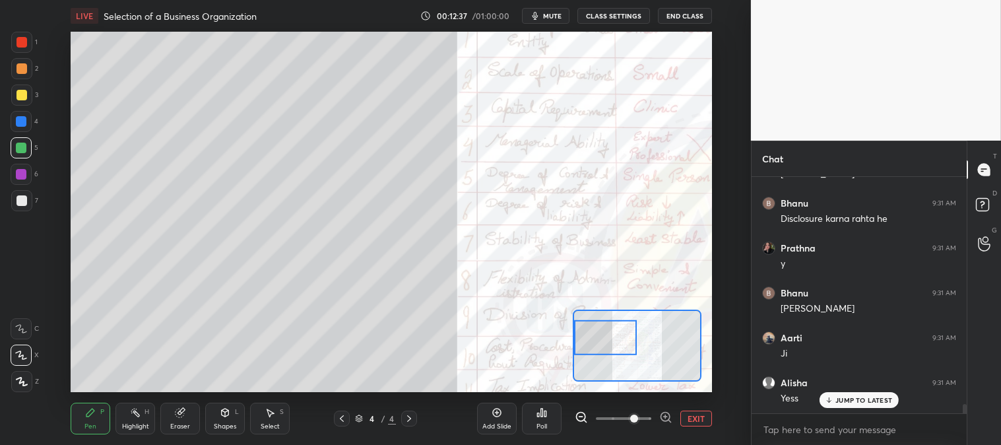
scroll to position [5732, 0]
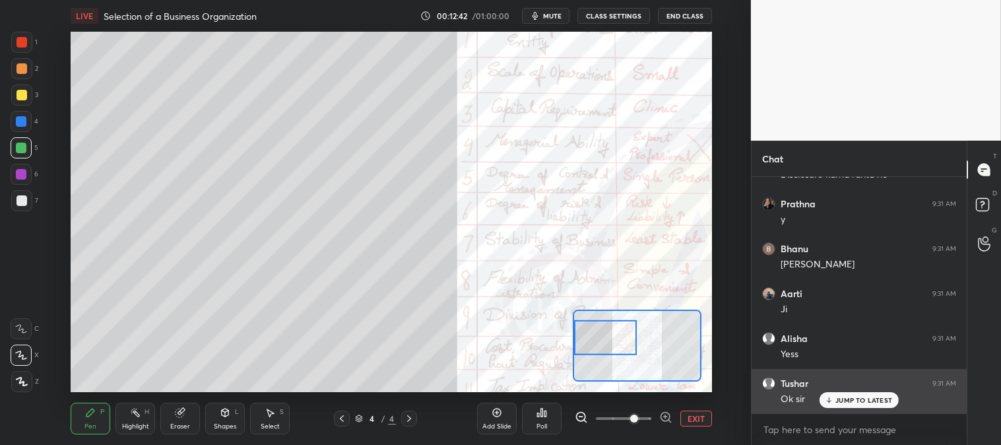
click at [847, 399] on p "JUMP TO LATEST" at bounding box center [863, 400] width 57 height 8
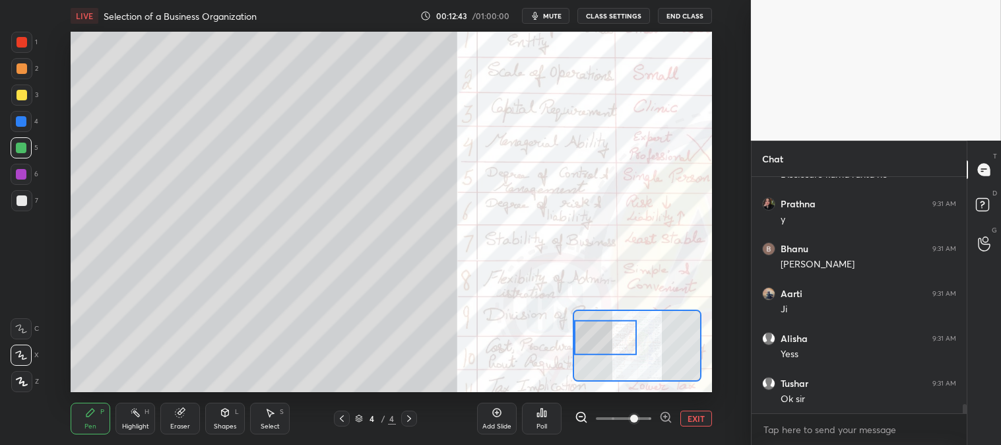
click at [696, 412] on button "EXIT" at bounding box center [696, 418] width 32 height 16
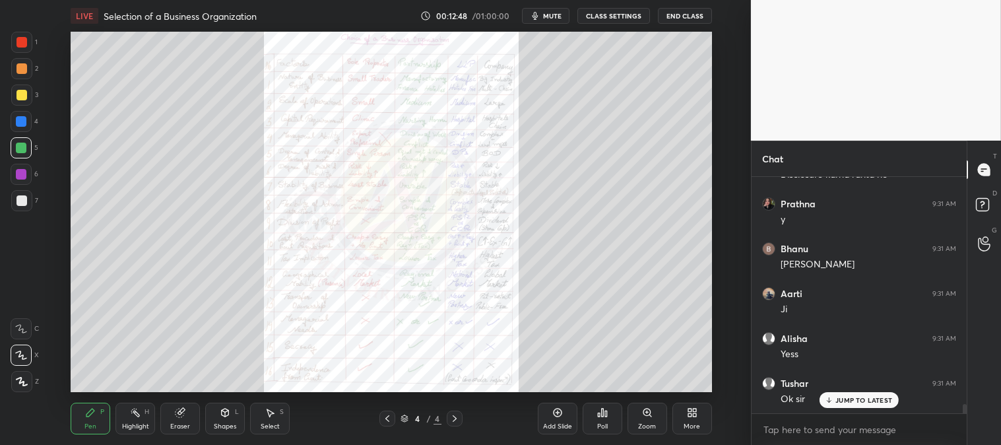
scroll to position [5777, 0]
click at [20, 38] on div at bounding box center [21, 42] width 11 height 11
click at [641, 417] on div "Zoom" at bounding box center [648, 419] width 40 height 32
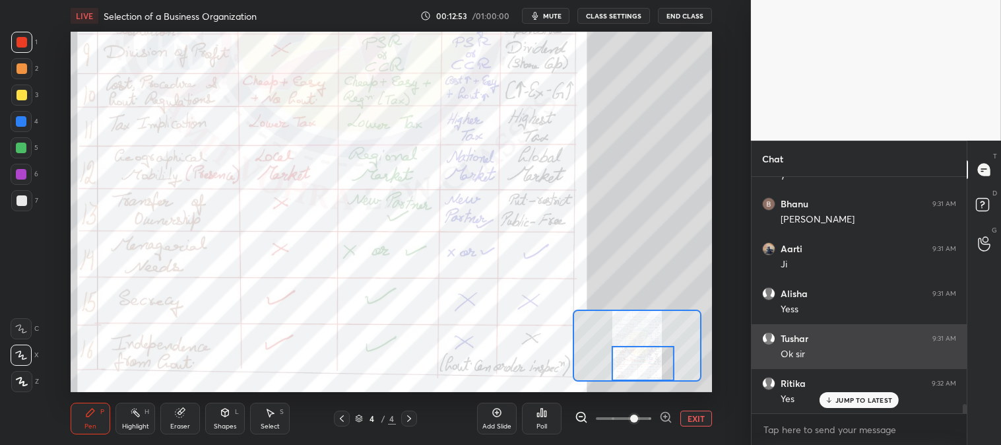
click at [855, 396] on p "JUMP TO LATEST" at bounding box center [863, 400] width 57 height 8
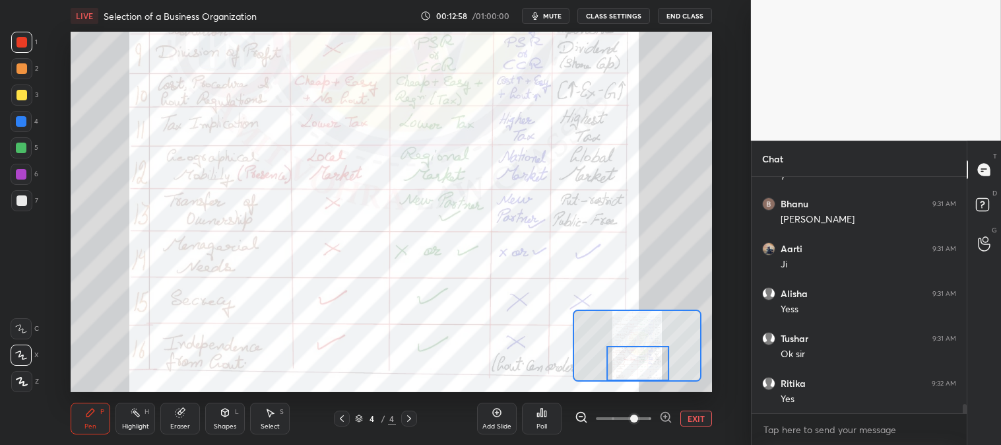
click at [696, 409] on div "Add Slide Poll EXIT" at bounding box center [594, 418] width 235 height 74
click at [700, 409] on div "Add Slide Poll EXIT" at bounding box center [594, 418] width 235 height 74
click at [694, 412] on button "EXIT" at bounding box center [696, 418] width 32 height 16
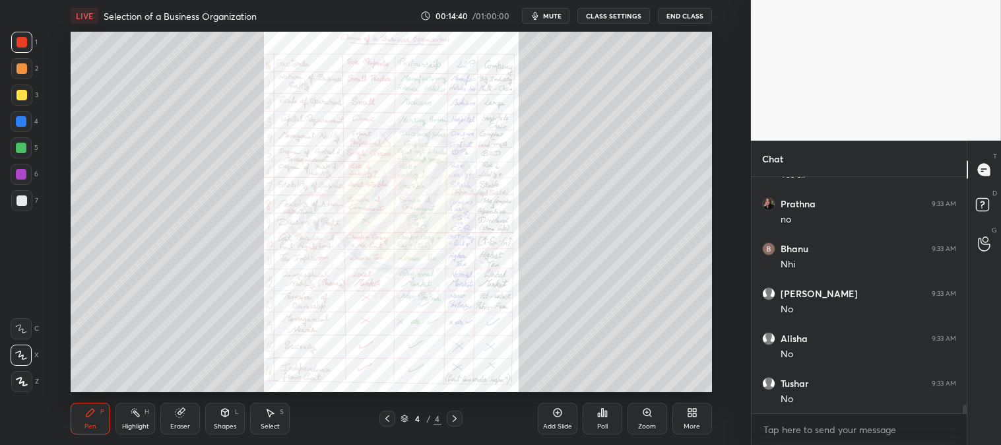
scroll to position [6540, 0]
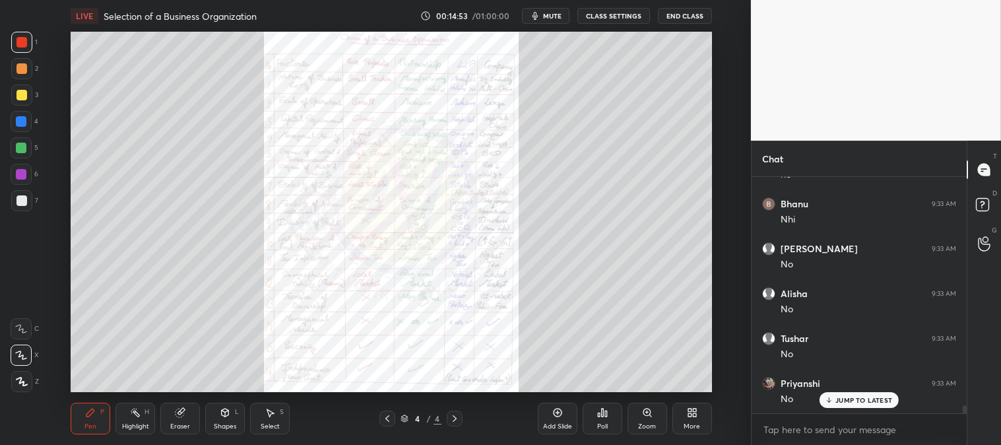
click at [641, 421] on div "Zoom" at bounding box center [648, 419] width 40 height 32
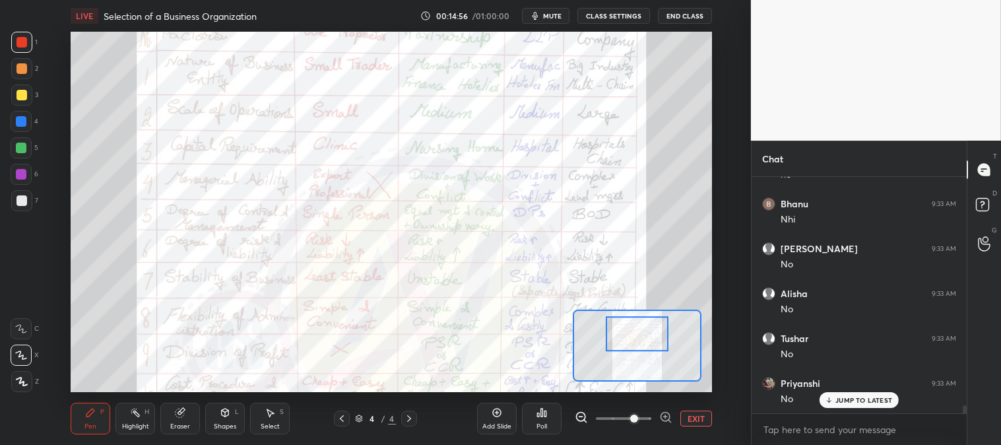
click at [135, 418] on div "Highlight H" at bounding box center [135, 419] width 40 height 32
click at [84, 419] on div "Pen P" at bounding box center [91, 419] width 40 height 32
click at [839, 398] on p "JUMP TO LATEST" at bounding box center [863, 400] width 57 height 8
click at [696, 413] on button "EXIT" at bounding box center [696, 418] width 32 height 16
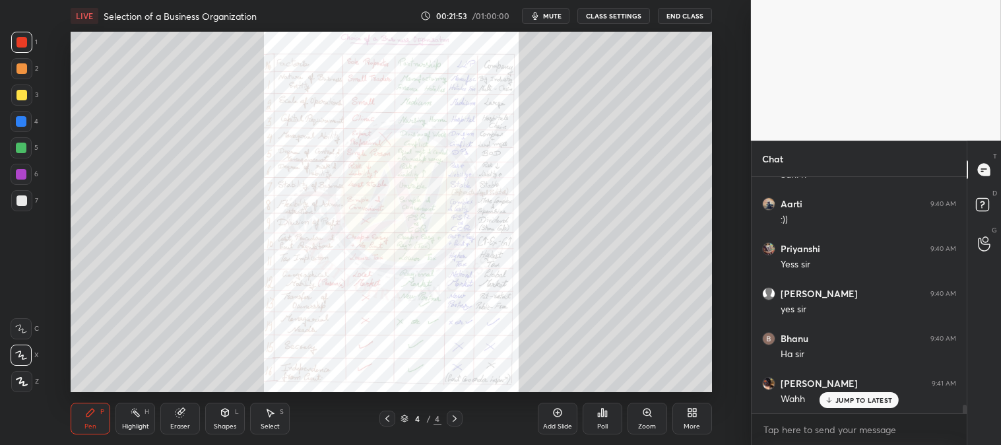
scroll to position [4, 3]
click at [858, 374] on p "JUMP TO LATEST" at bounding box center [863, 373] width 57 height 8
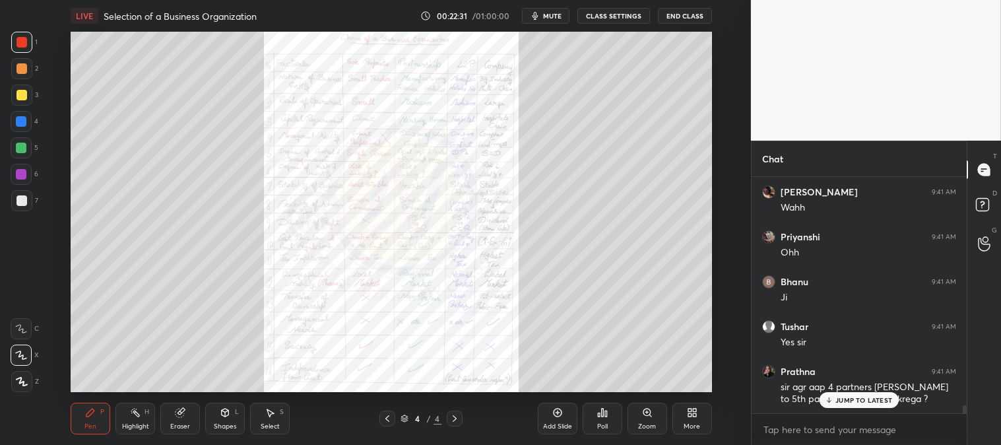
scroll to position [6589, 0]
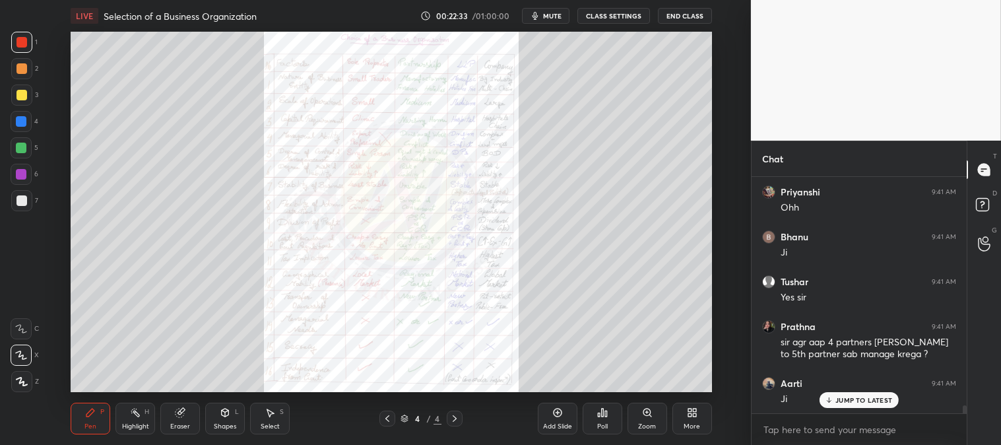
click at [855, 396] on p "JUMP TO LATEST" at bounding box center [863, 400] width 57 height 8
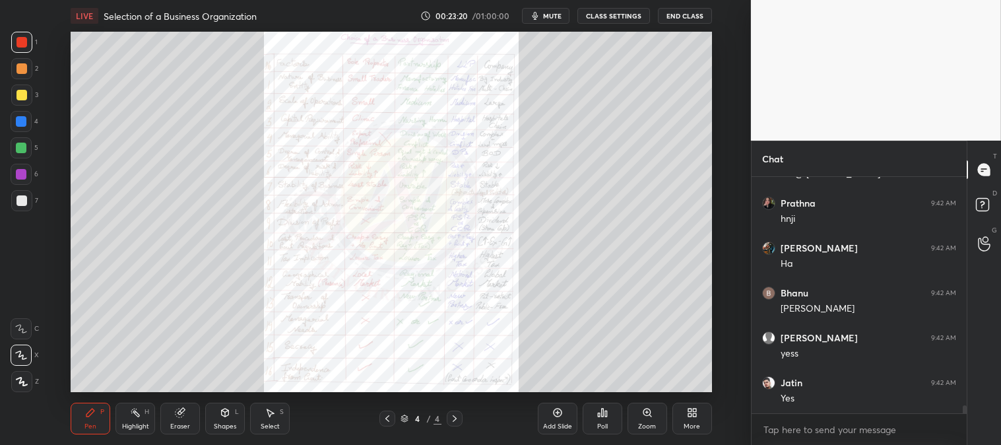
scroll to position [7038, 0]
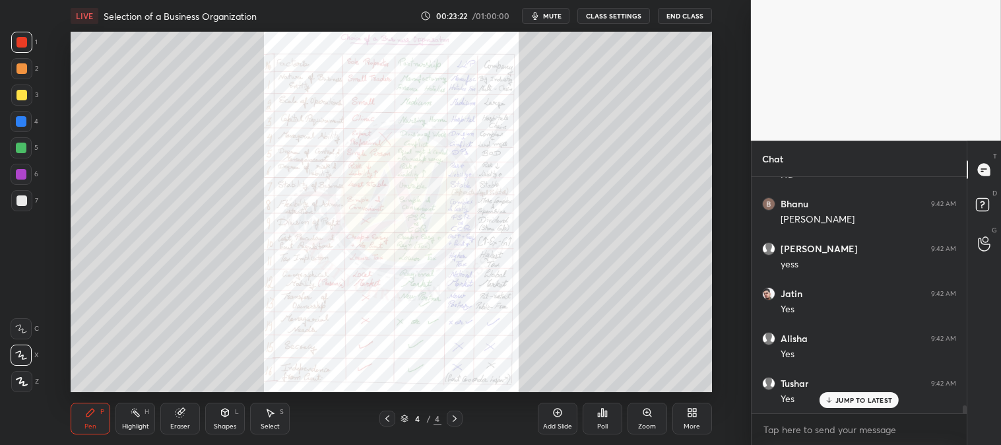
click at [89, 418] on icon at bounding box center [90, 412] width 11 height 11
click at [20, 197] on div at bounding box center [21, 200] width 11 height 11
click at [643, 420] on div "Zoom" at bounding box center [648, 419] width 40 height 32
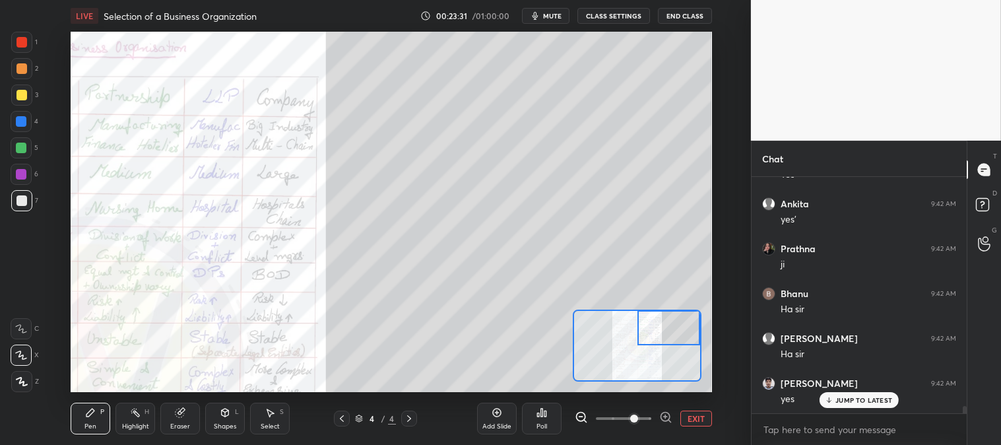
scroll to position [7352, 0]
click at [18, 139] on div at bounding box center [21, 147] width 21 height 21
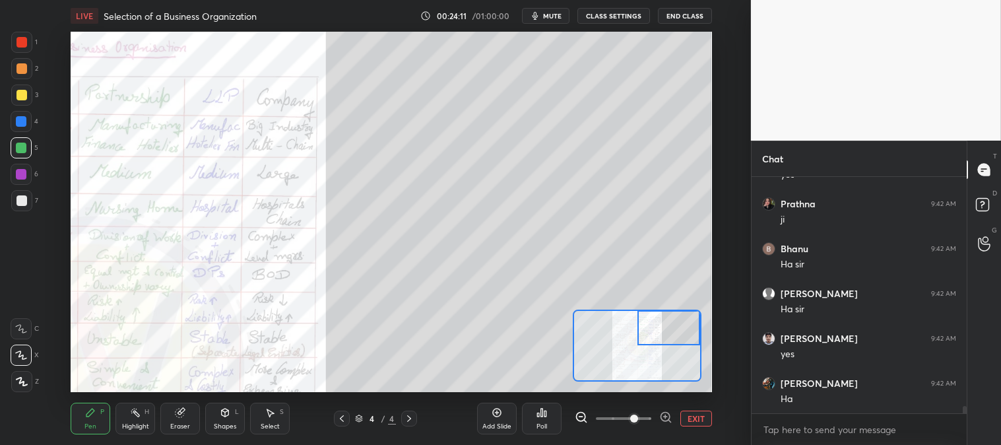
click at [24, 117] on div at bounding box center [21, 121] width 11 height 11
click at [697, 416] on button "EXIT" at bounding box center [696, 418] width 32 height 16
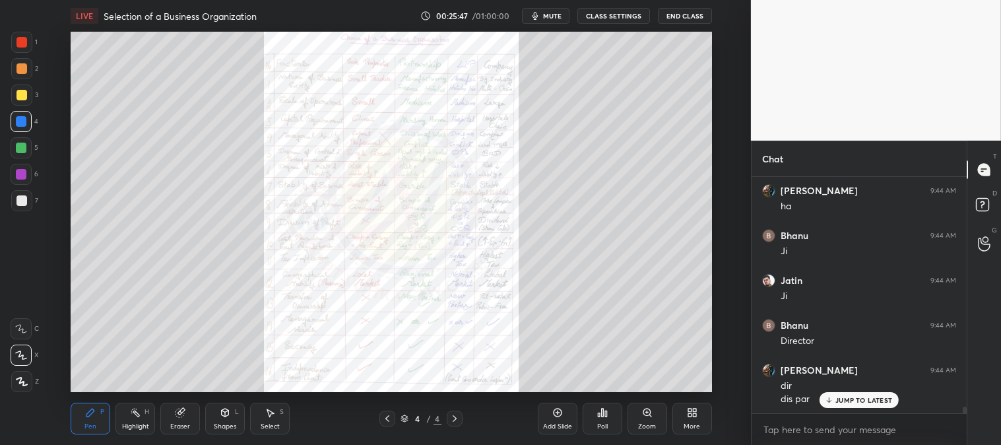
scroll to position [8489, 0]
click at [648, 419] on div "Zoom" at bounding box center [648, 419] width 40 height 32
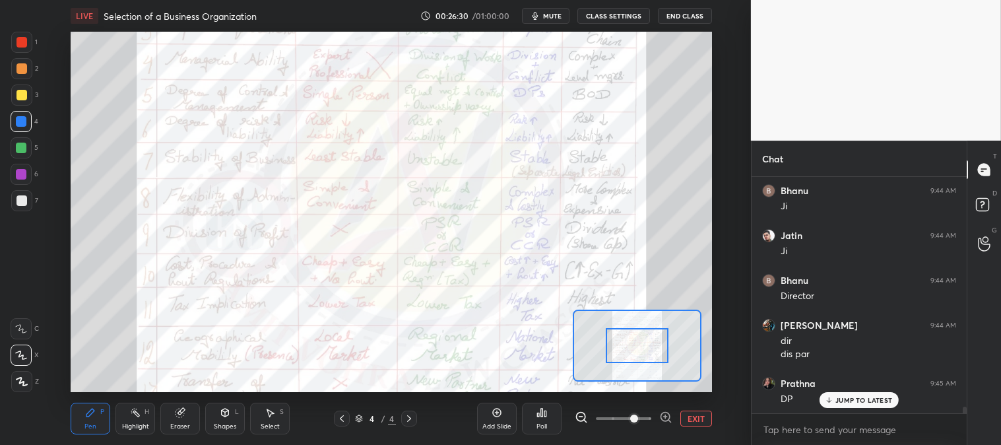
click at [91, 423] on div "Pen" at bounding box center [90, 426] width 12 height 7
click at [21, 37] on div at bounding box center [21, 42] width 11 height 11
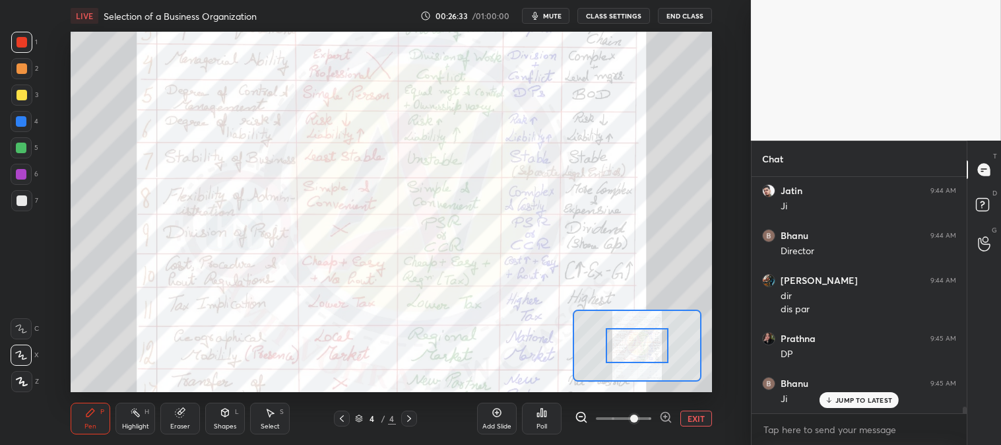
scroll to position [8579, 0]
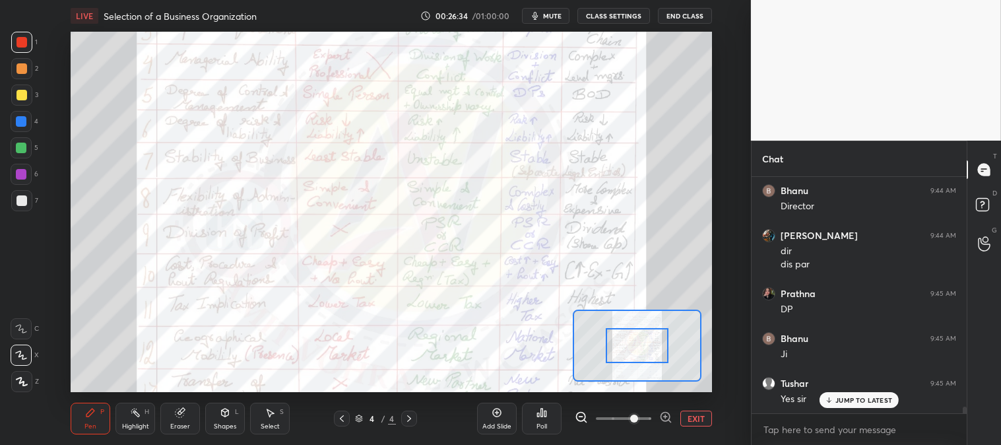
click at [133, 424] on div "Highlight" at bounding box center [135, 426] width 27 height 7
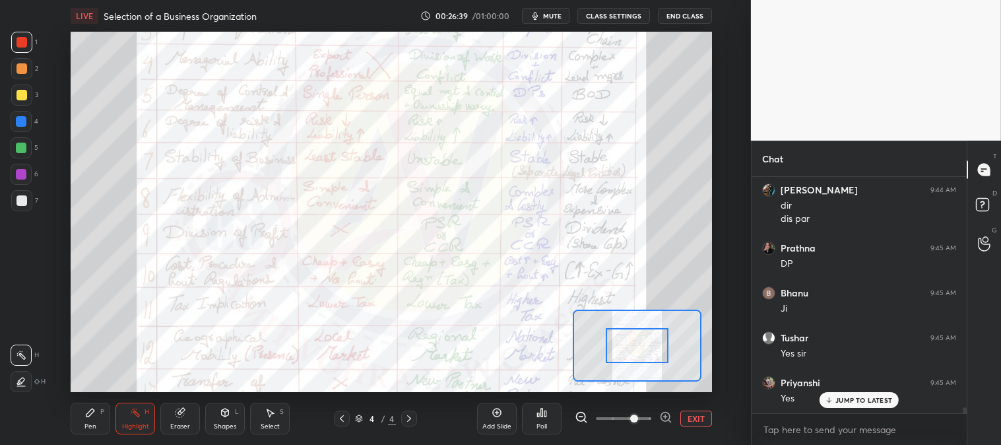
scroll to position [8669, 0]
click at [852, 397] on p "JUMP TO LATEST" at bounding box center [863, 400] width 57 height 8
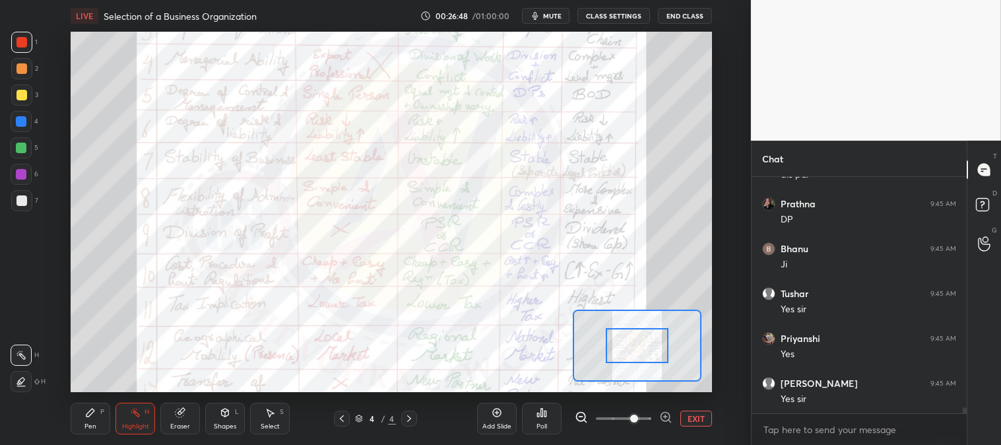
click at [694, 417] on button "EXIT" at bounding box center [696, 418] width 32 height 16
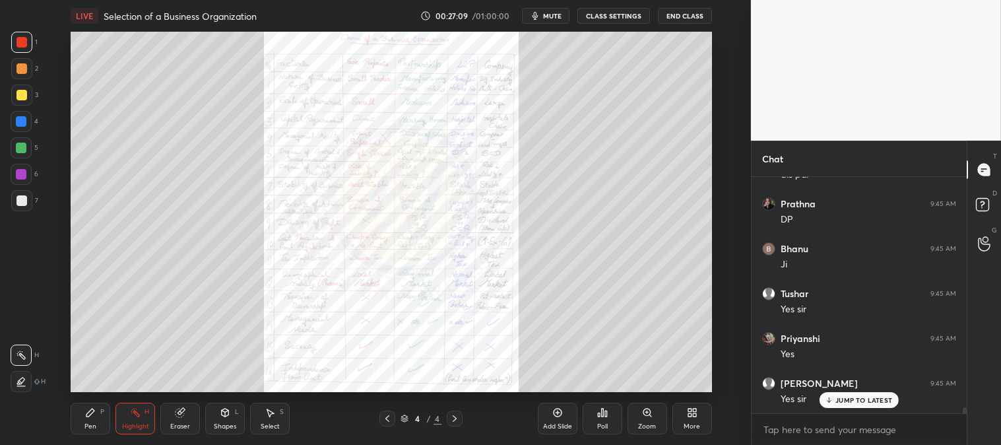
scroll to position [8714, 0]
click at [829, 397] on icon at bounding box center [829, 400] width 9 height 8
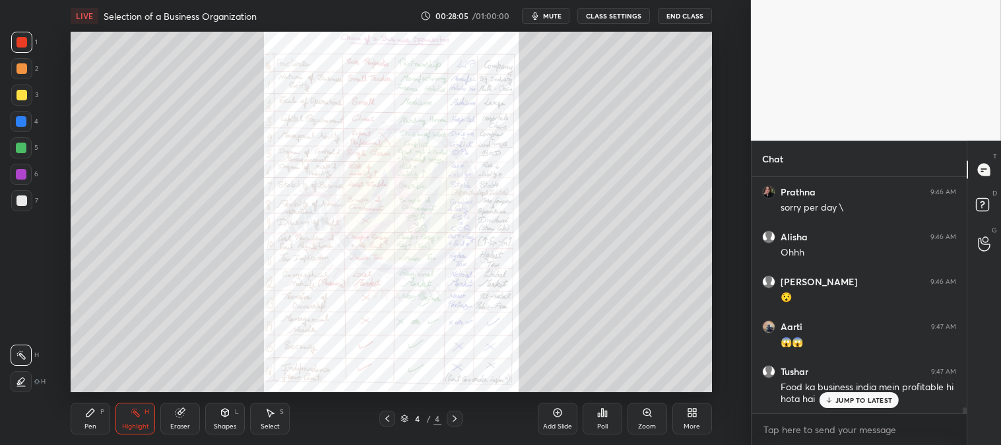
click at [846, 397] on p "JUMP TO LATEST" at bounding box center [863, 400] width 57 height 8
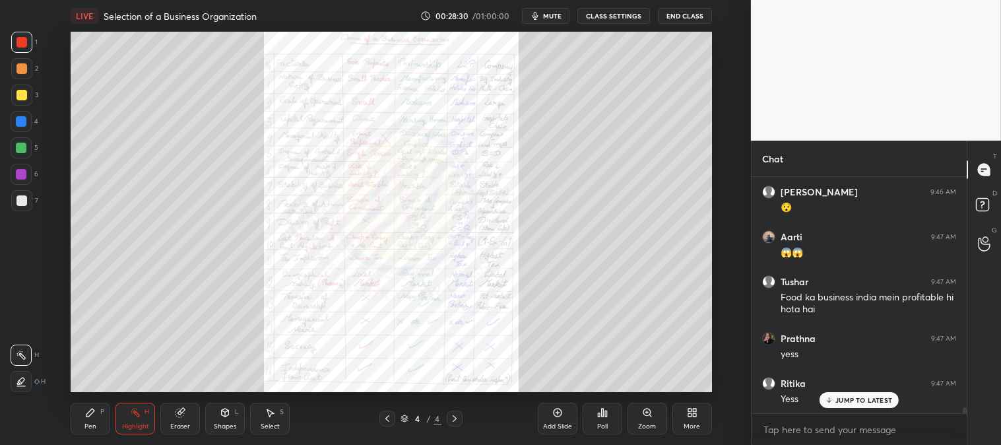
scroll to position [9219, 0]
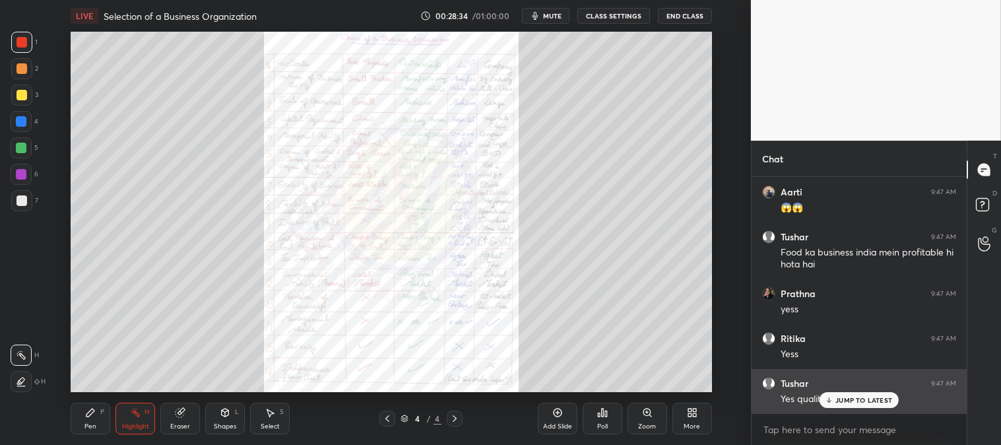
click at [841, 399] on p "JUMP TO LATEST" at bounding box center [863, 400] width 57 height 8
click at [839, 401] on div "Yes quality matter" at bounding box center [869, 399] width 176 height 13
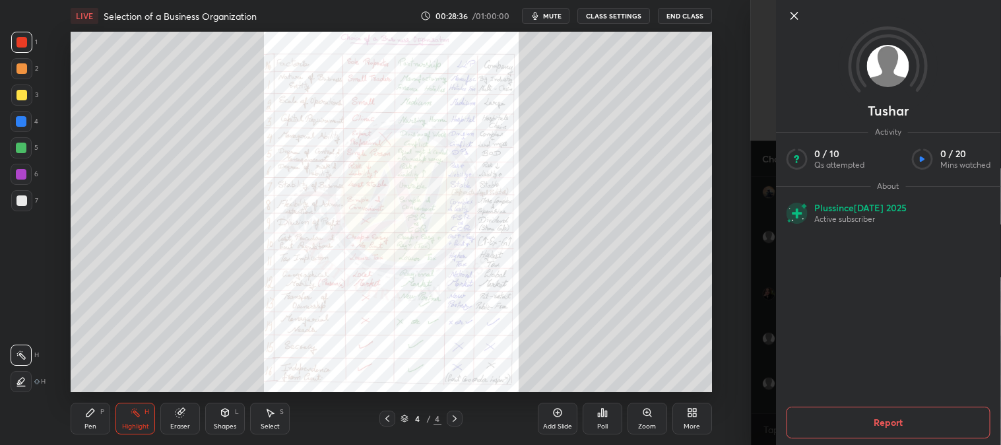
click at [792, 11] on icon at bounding box center [794, 16] width 16 height 16
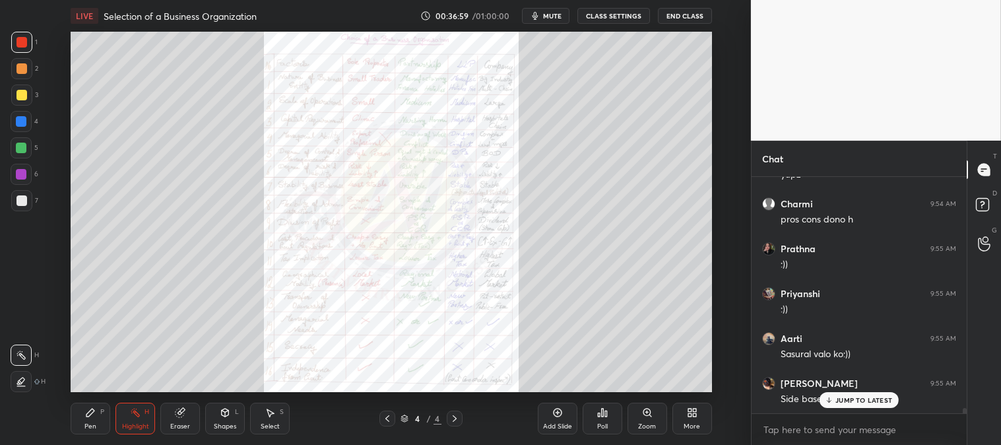
scroll to position [10509, 0]
click at [647, 423] on div "Zoom" at bounding box center [647, 426] width 18 height 7
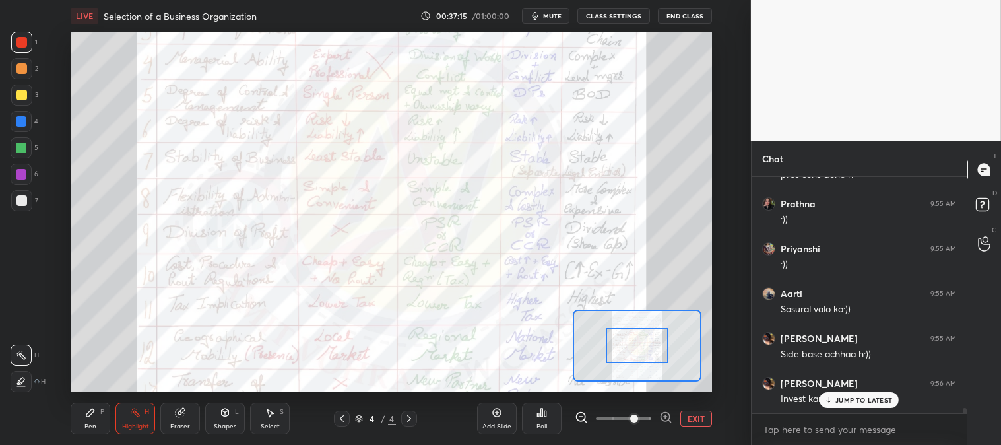
click at [697, 416] on button "EXIT" at bounding box center [696, 418] width 32 height 16
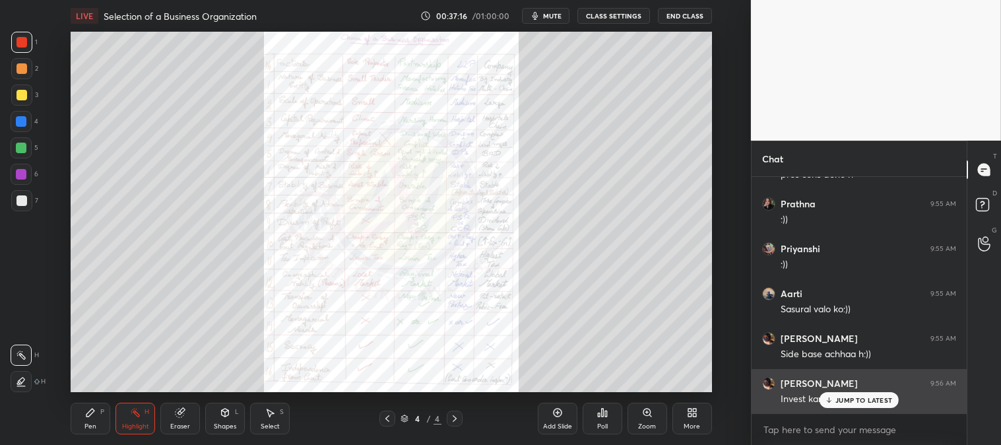
click at [837, 399] on p "JUMP TO LATEST" at bounding box center [863, 400] width 57 height 8
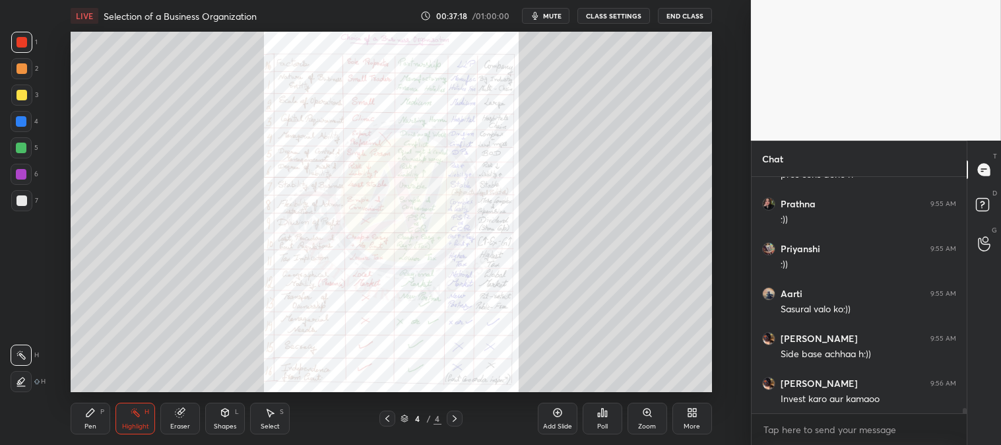
click at [642, 425] on div "Zoom" at bounding box center [647, 426] width 18 height 7
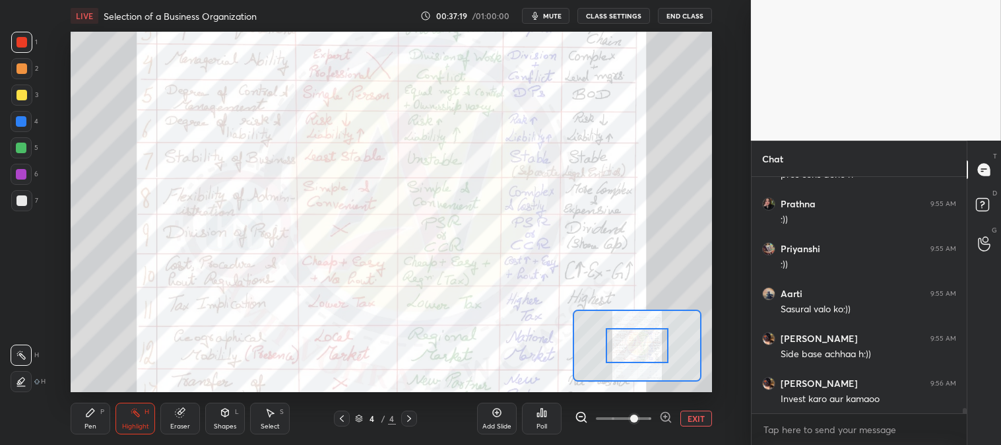
scroll to position [10553, 0]
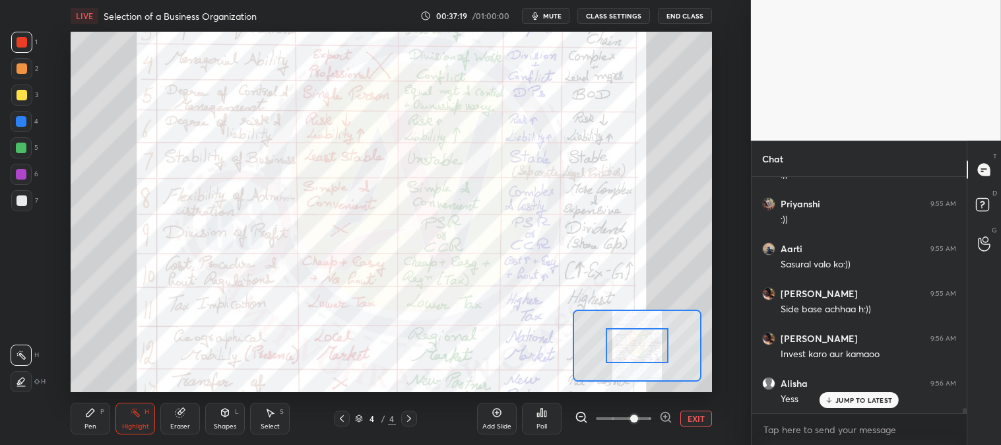
click at [141, 417] on icon at bounding box center [135, 412] width 11 height 11
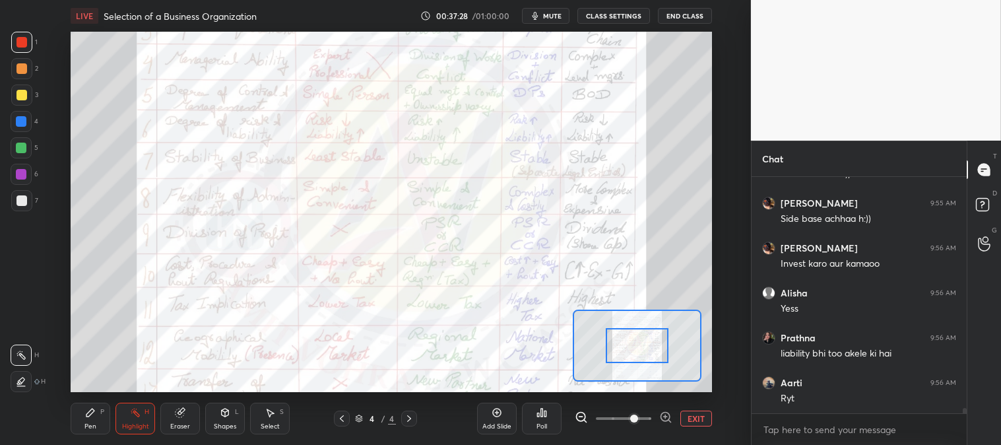
scroll to position [10688, 0]
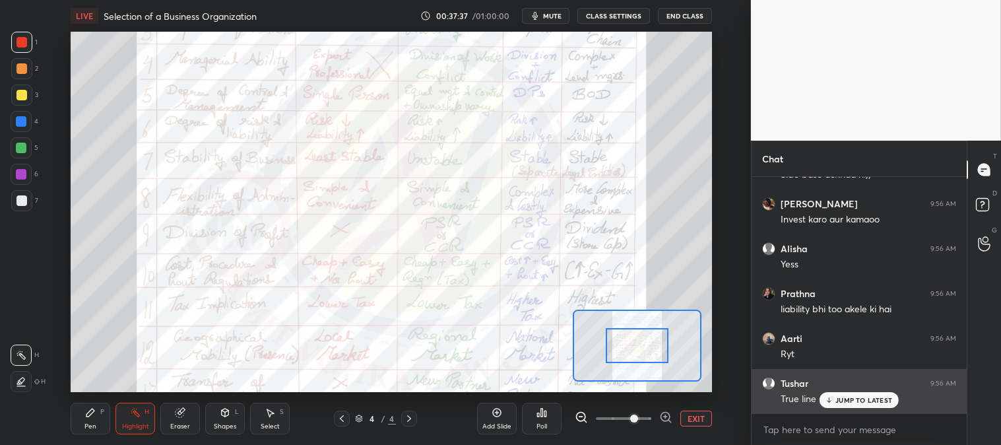
click at [696, 416] on button "EXIT" at bounding box center [696, 418] width 32 height 16
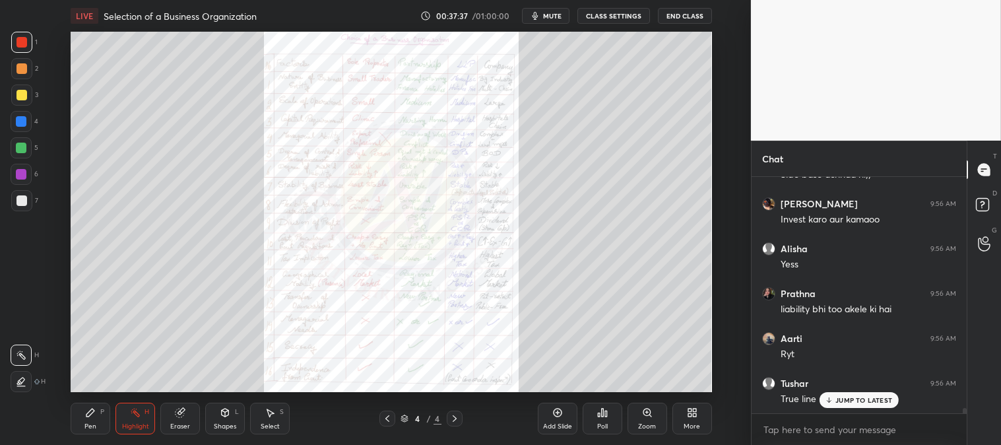
click at [837, 399] on p "JUMP TO LATEST" at bounding box center [863, 400] width 57 height 8
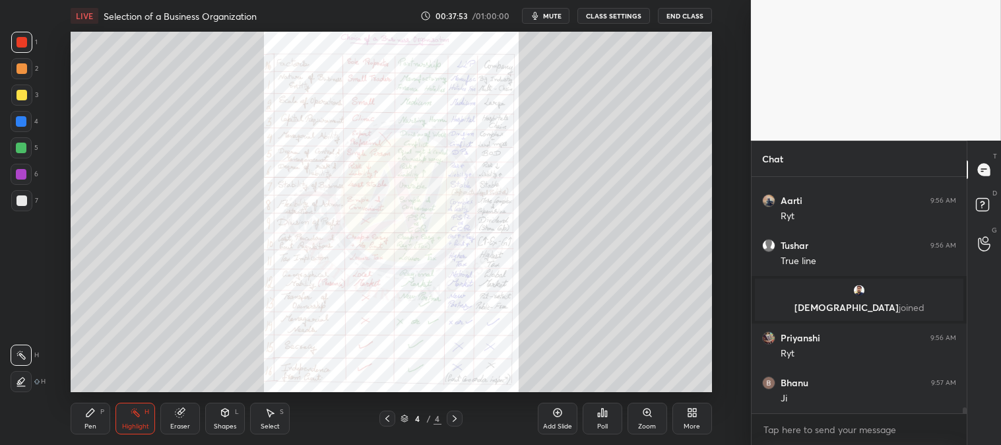
scroll to position [9553, 0]
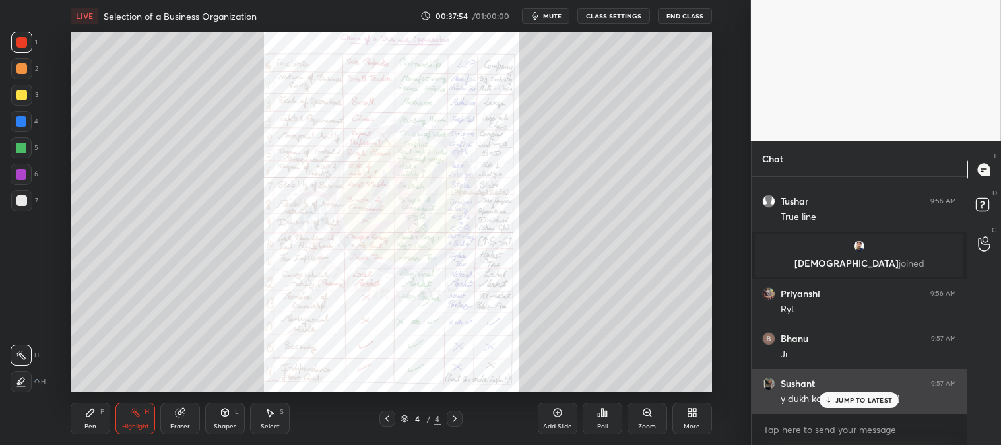
click at [840, 403] on p "JUMP TO LATEST" at bounding box center [863, 400] width 57 height 8
click at [839, 403] on div "y dukh kahe khatm ni hota:))" at bounding box center [869, 399] width 176 height 13
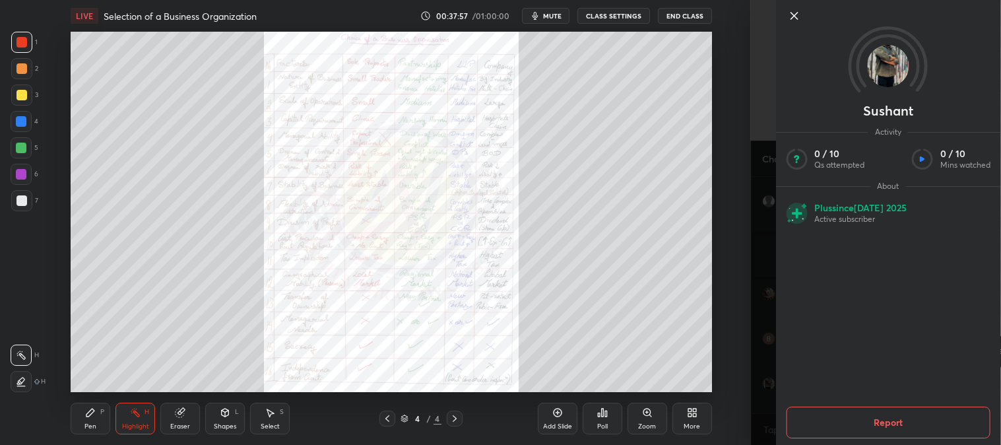
click at [792, 12] on icon at bounding box center [794, 16] width 16 height 16
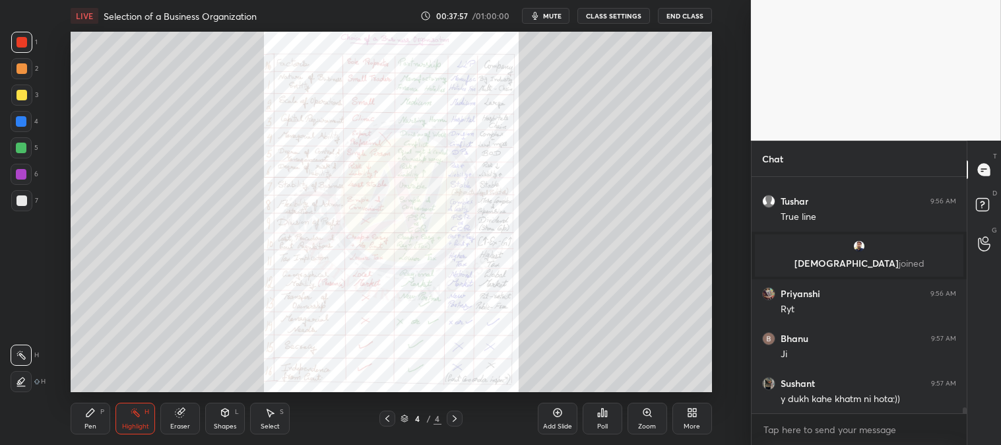
click at [791, 14] on div "Sushant Activity 0 / 10 Qs attempted 0 / 10 Mins watched About Plus since Jul 2…" at bounding box center [876, 222] width 250 height 445
click at [642, 414] on icon at bounding box center [647, 412] width 11 height 11
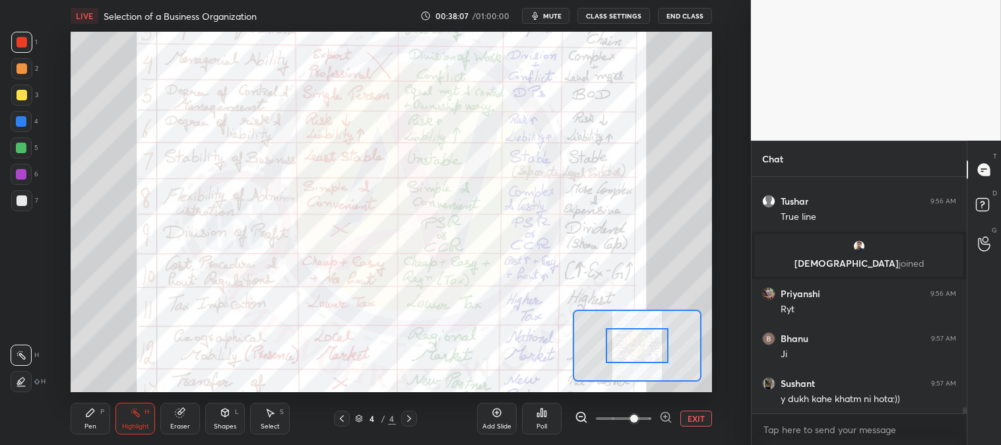
scroll to position [9610, 0]
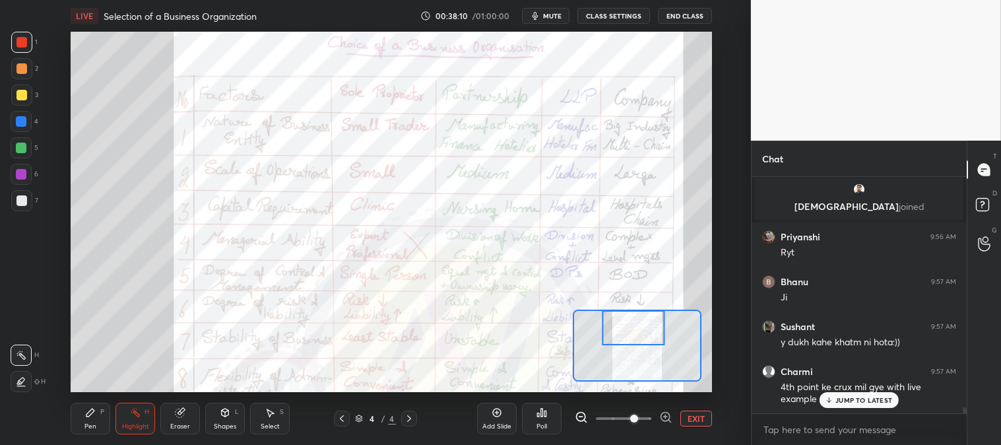
click at [843, 399] on p "JUMP TO LATEST" at bounding box center [863, 400] width 57 height 8
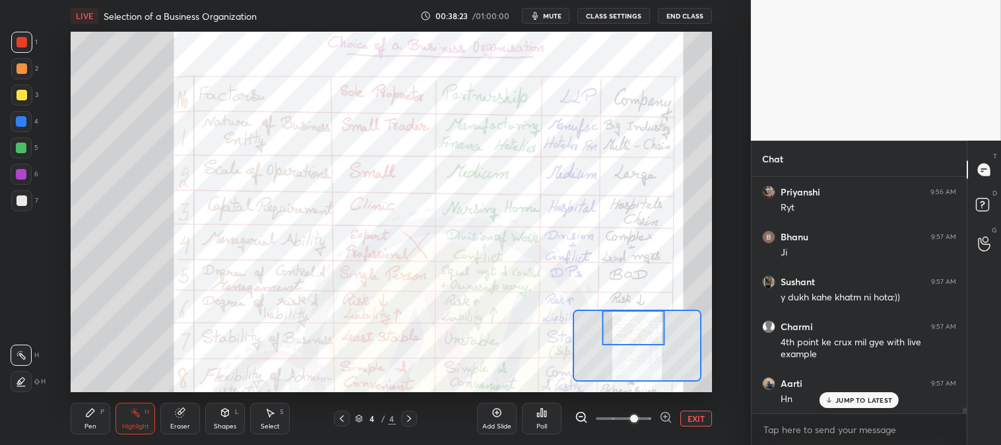
click at [694, 416] on button "EXIT" at bounding box center [696, 418] width 32 height 16
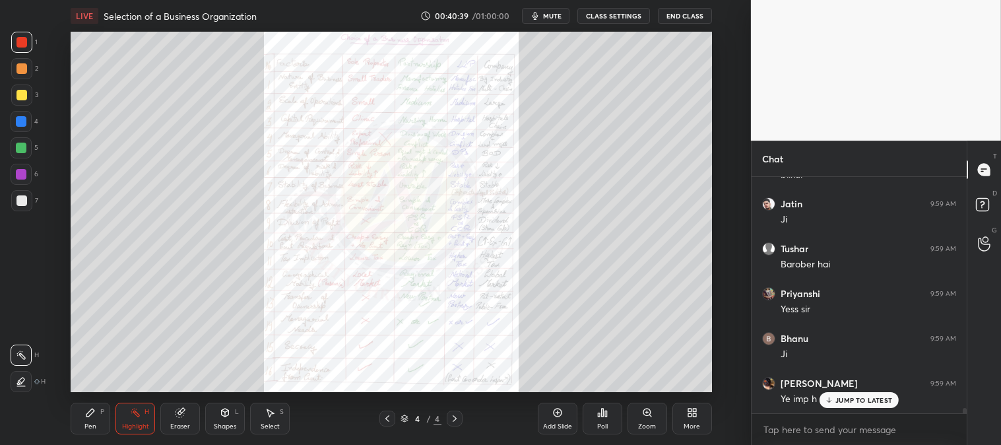
scroll to position [10474, 0]
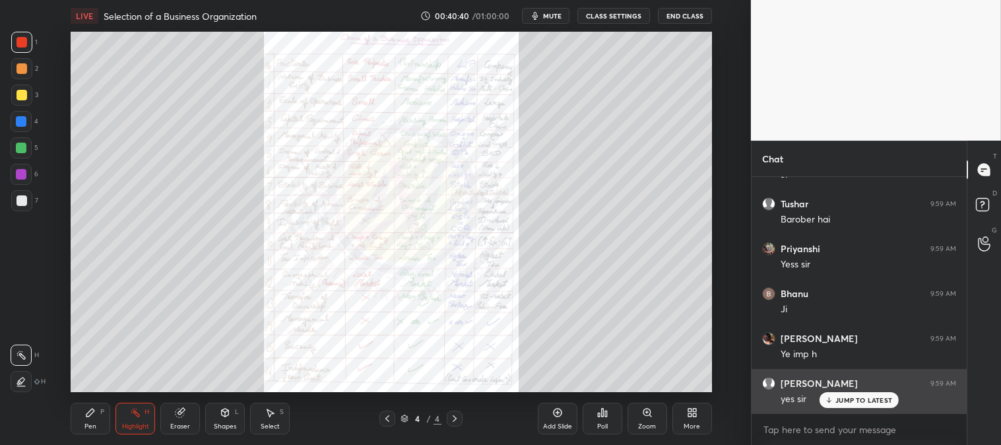
click at [841, 396] on p "JUMP TO LATEST" at bounding box center [863, 400] width 57 height 8
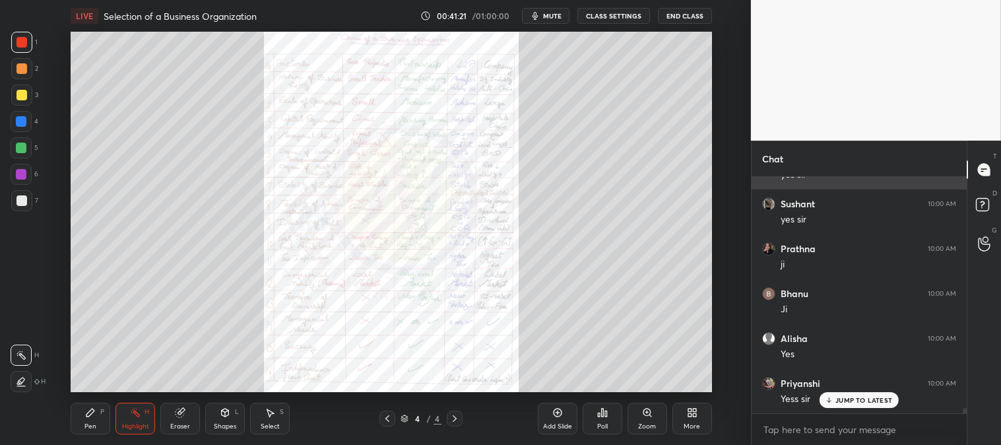
scroll to position [10744, 0]
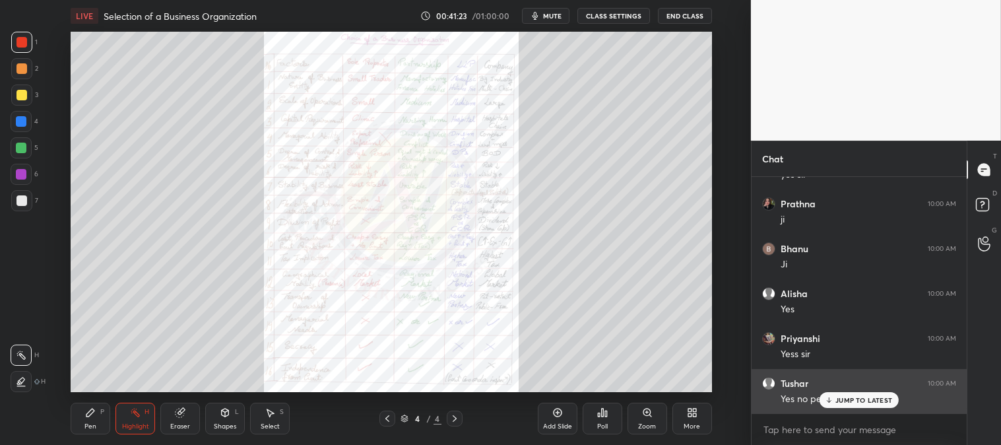
click at [843, 401] on p "JUMP TO LATEST" at bounding box center [863, 400] width 57 height 8
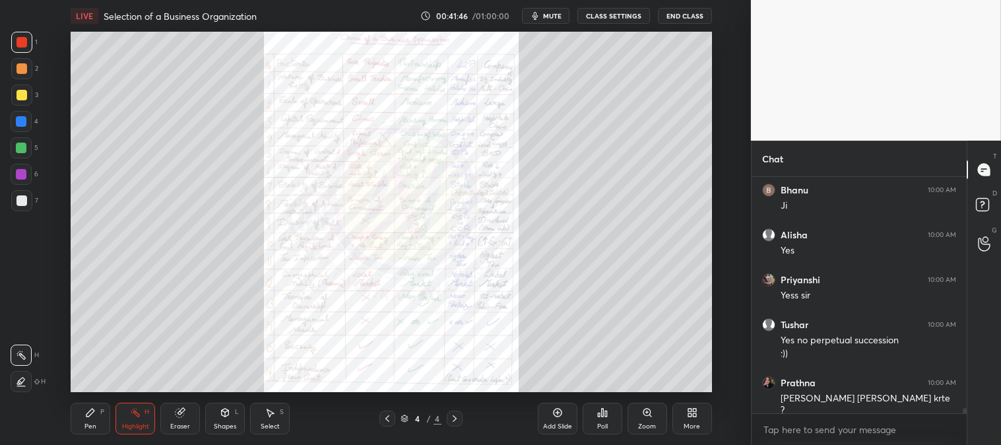
scroll to position [10846, 0]
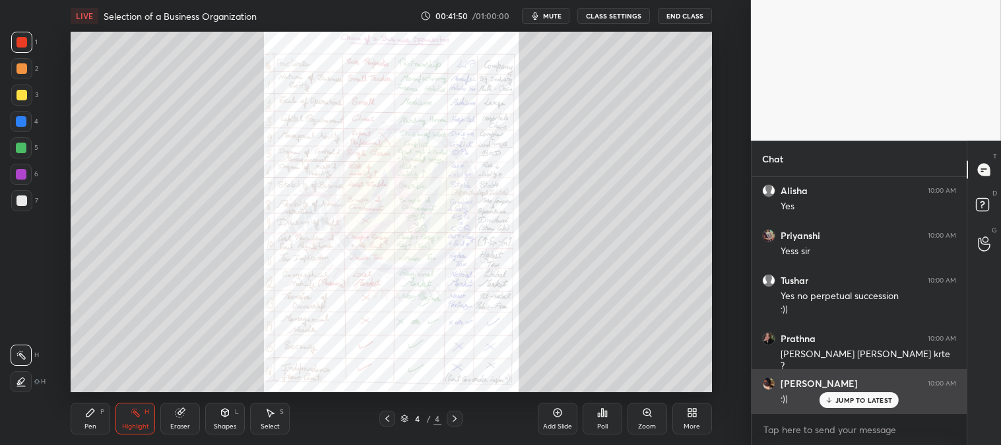
click at [852, 399] on p "JUMP TO LATEST" at bounding box center [863, 400] width 57 height 8
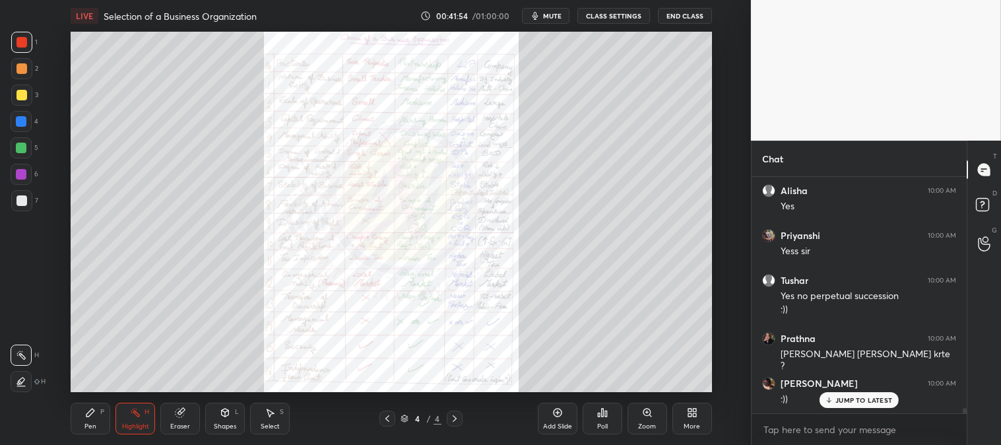
scroll to position [10891, 0]
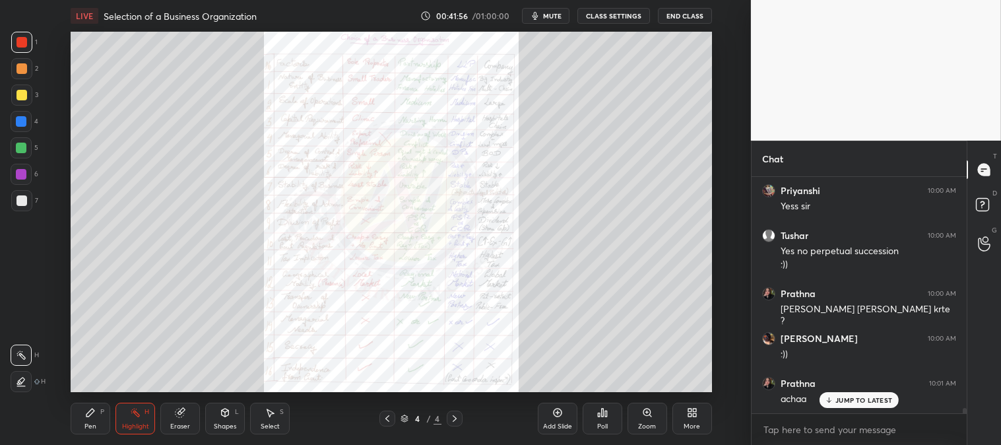
click at [845, 399] on p "JUMP TO LATEST" at bounding box center [863, 400] width 57 height 8
click at [642, 416] on icon at bounding box center [647, 412] width 11 height 11
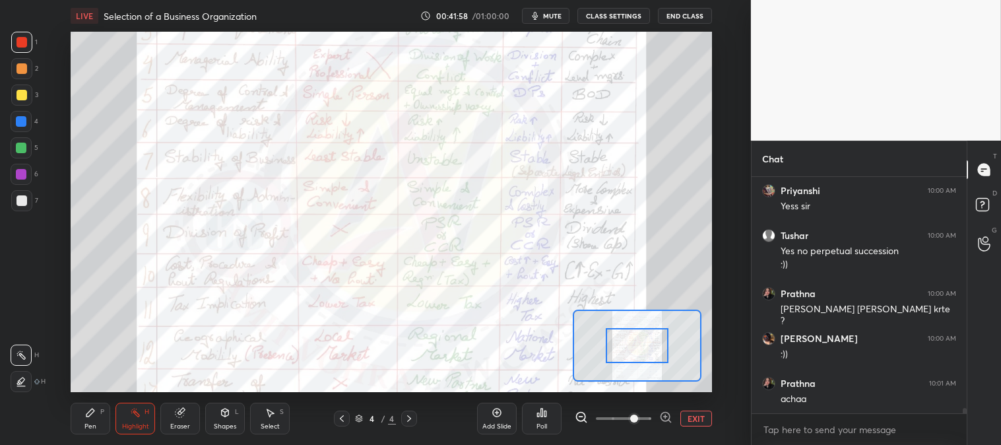
click at [64, 414] on div "LIVE Selection of a Business Organization 00:41:58 / 01:00:00 mute CLASS SETTIN…" at bounding box center [391, 222] width 698 height 445
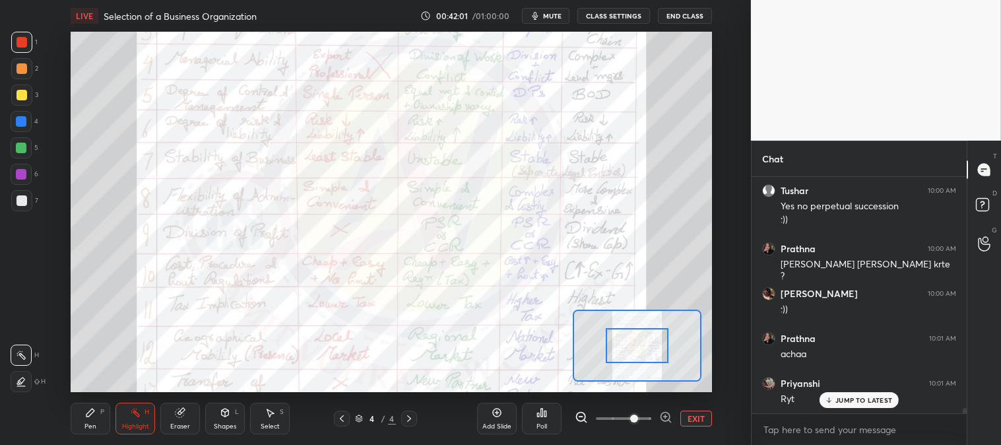
click at [75, 420] on div "Pen P" at bounding box center [91, 419] width 40 height 32
click at [141, 430] on div "Highlight" at bounding box center [135, 426] width 27 height 7
click at [846, 396] on p "JUMP TO LATEST" at bounding box center [863, 400] width 57 height 8
click at [694, 422] on button "EXIT" at bounding box center [696, 418] width 32 height 16
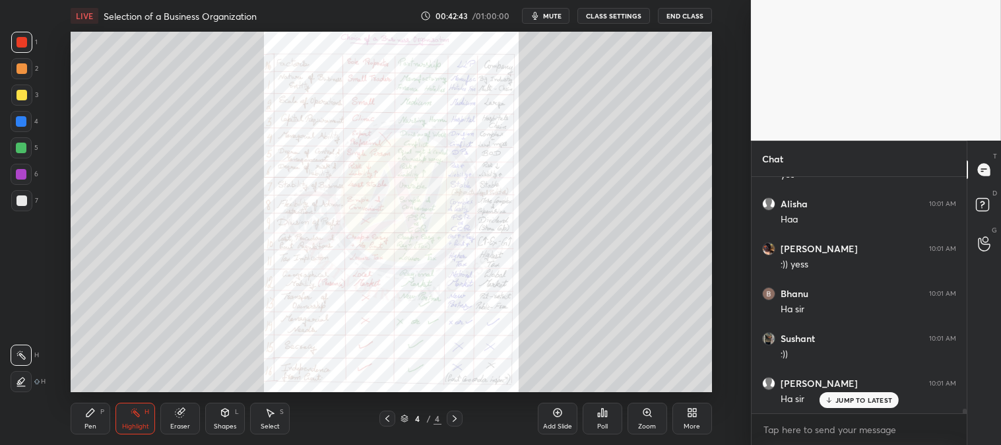
scroll to position [11385, 0]
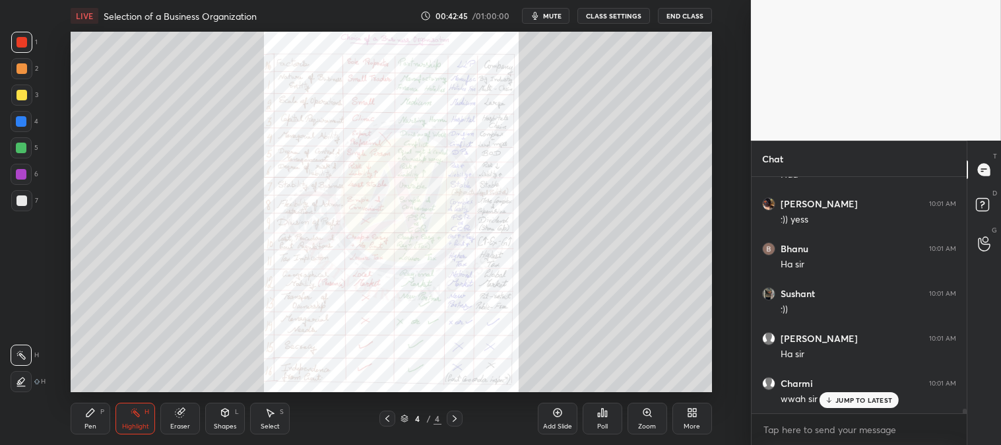
click at [839, 400] on div "Priyanshi 10:00 AM Yess sir Tushar 10:00 AM Yes no perpetual succession :)) Pra…" at bounding box center [859, 295] width 215 height 236
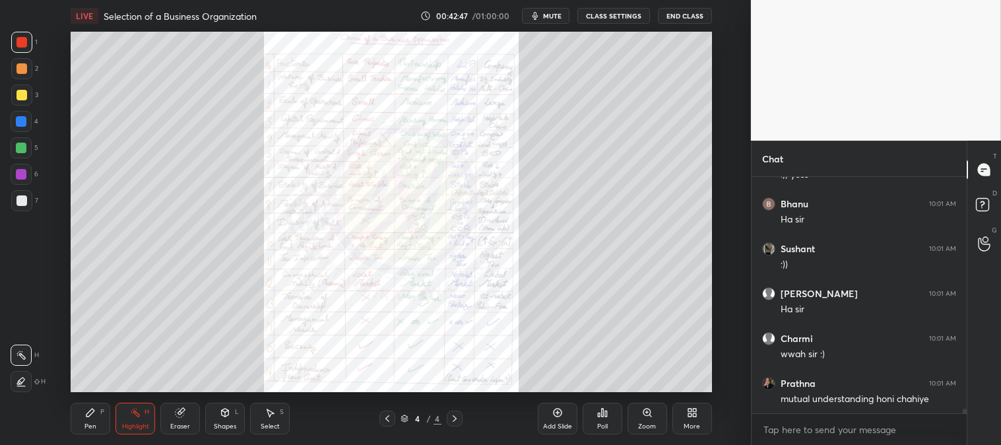
click at [638, 414] on div "Zoom" at bounding box center [648, 419] width 40 height 32
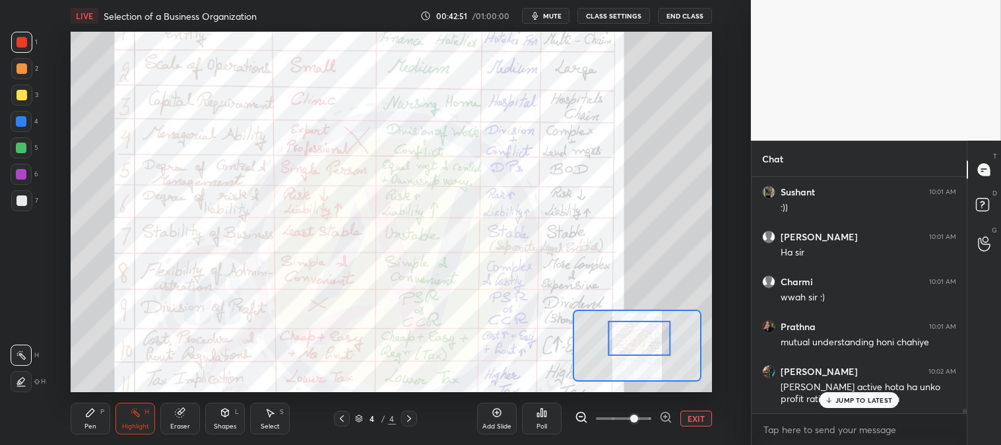
scroll to position [11531, 0]
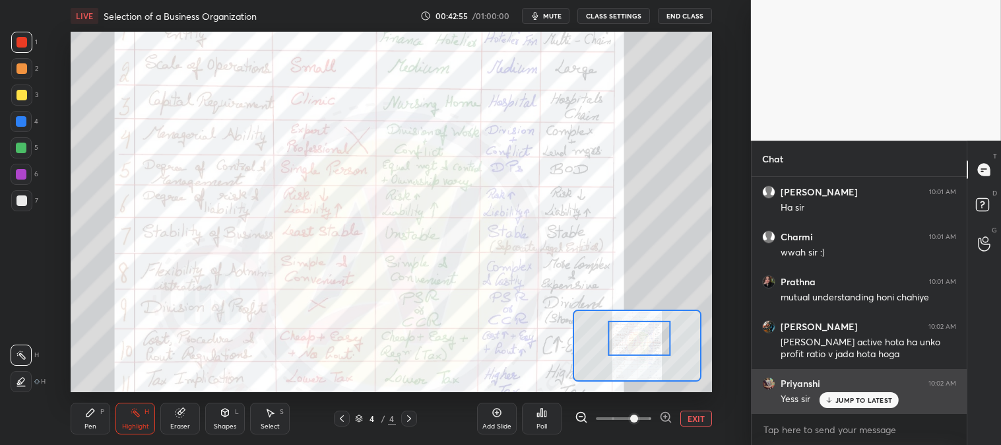
click at [860, 398] on p "JUMP TO LATEST" at bounding box center [863, 400] width 57 height 8
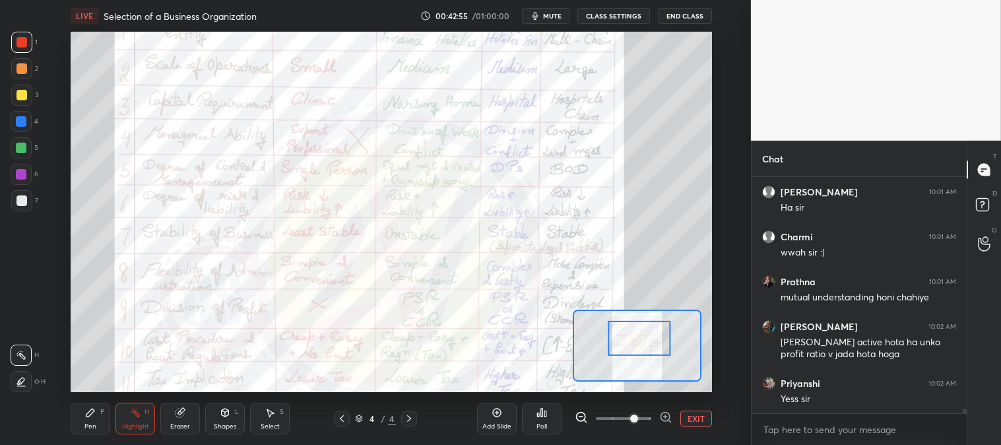
click at [694, 417] on button "EXIT" at bounding box center [696, 418] width 32 height 16
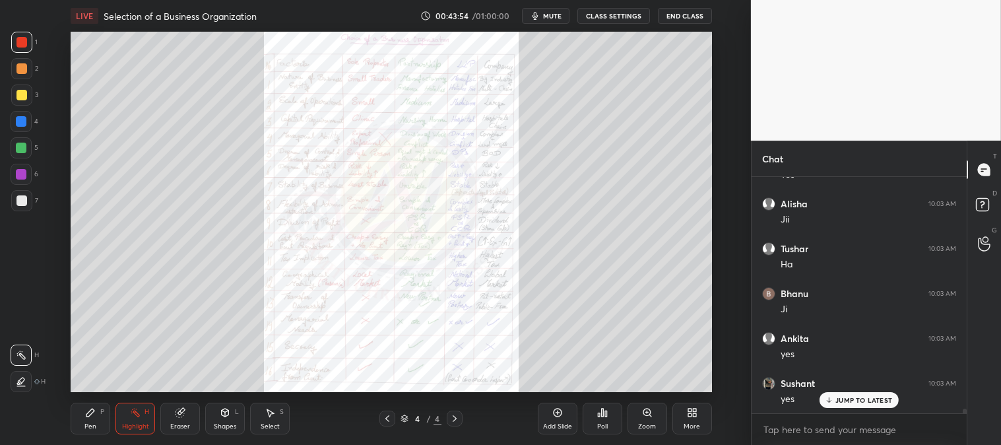
scroll to position [12294, 0]
click at [640, 417] on div "Zoom" at bounding box center [648, 419] width 40 height 32
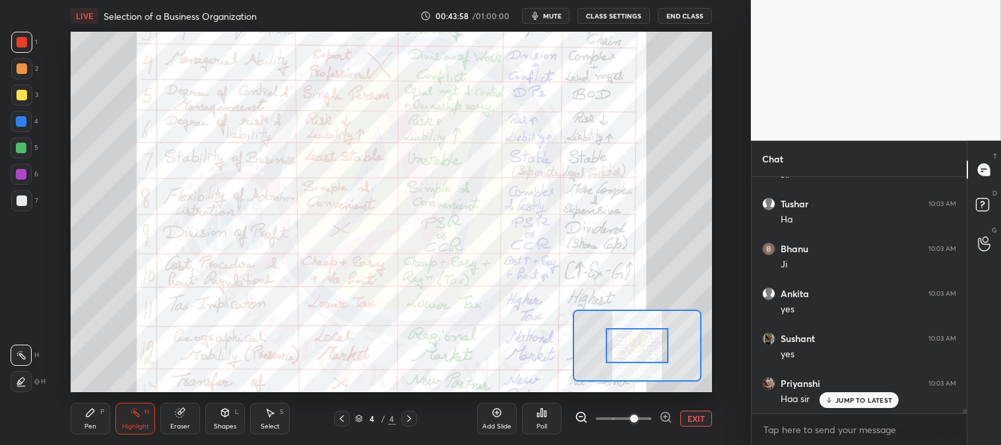
click at [81, 410] on div "Pen P" at bounding box center [91, 419] width 40 height 32
click at [127, 421] on div "Highlight H" at bounding box center [135, 419] width 40 height 32
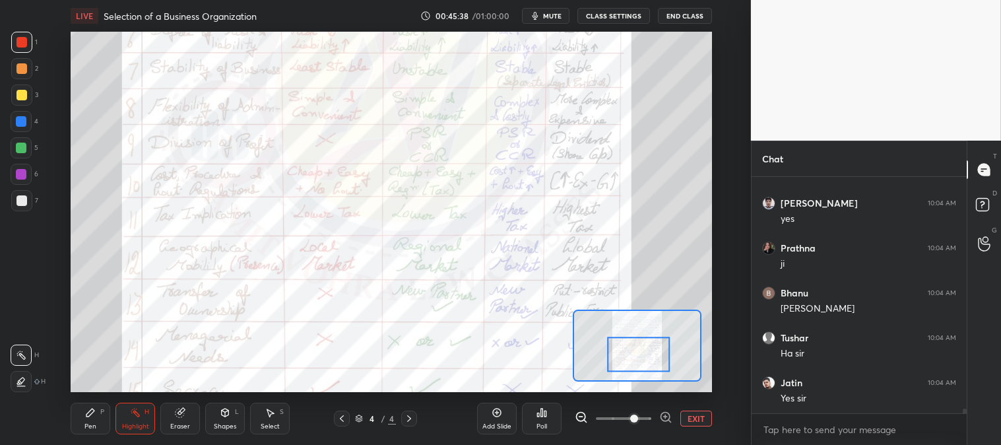
scroll to position [12608, 0]
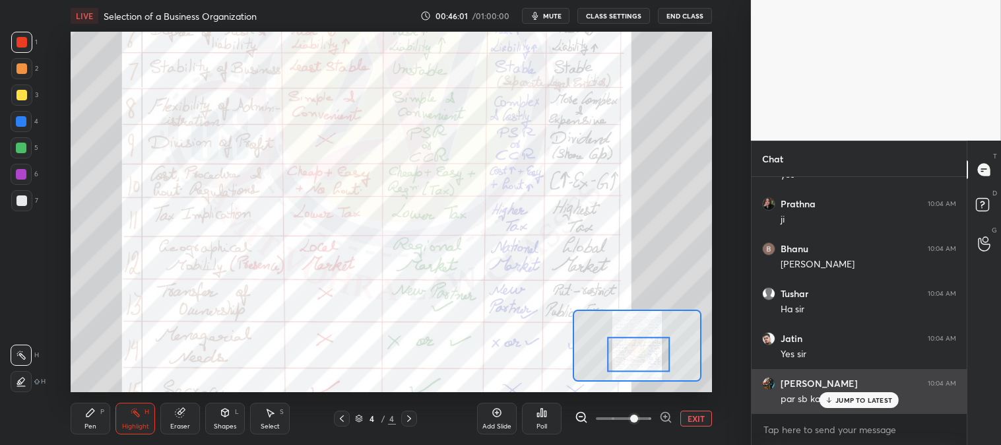
click at [836, 401] on p "JUMP TO LATEST" at bounding box center [863, 400] width 57 height 8
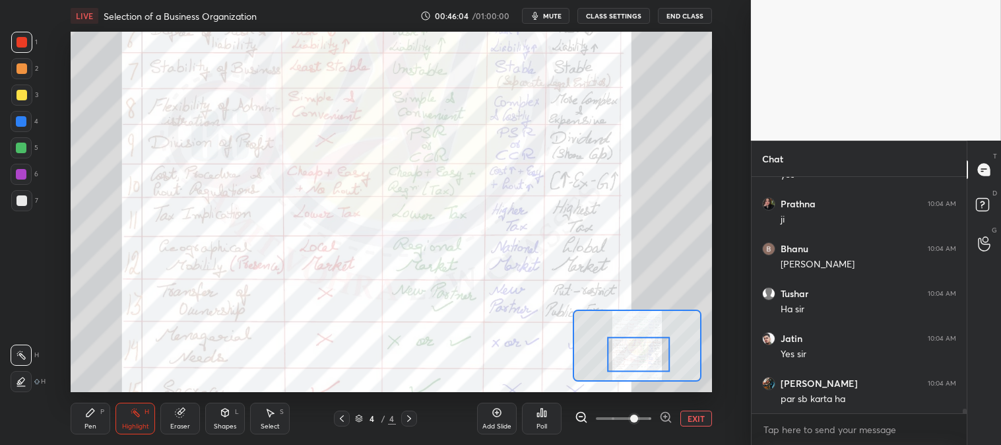
scroll to position [12653, 0]
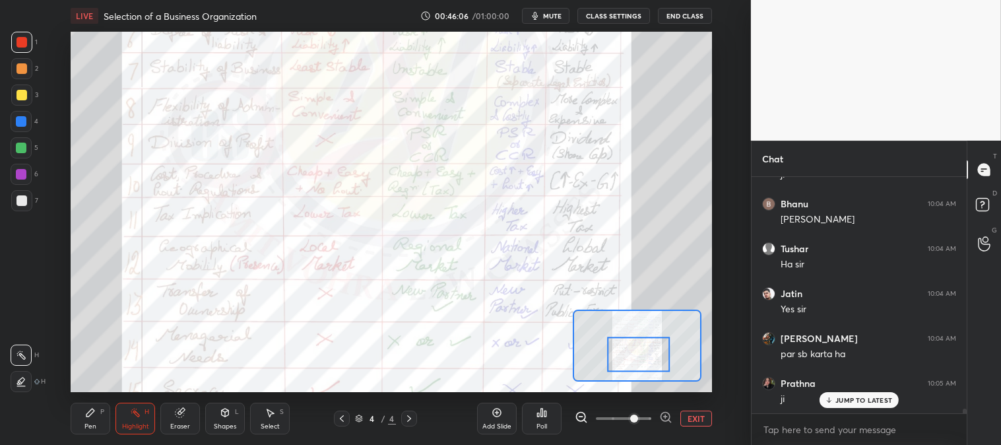
click at [84, 417] on div "Pen P" at bounding box center [91, 419] width 40 height 32
click at [841, 393] on div "JUMP TO LATEST" at bounding box center [859, 400] width 79 height 16
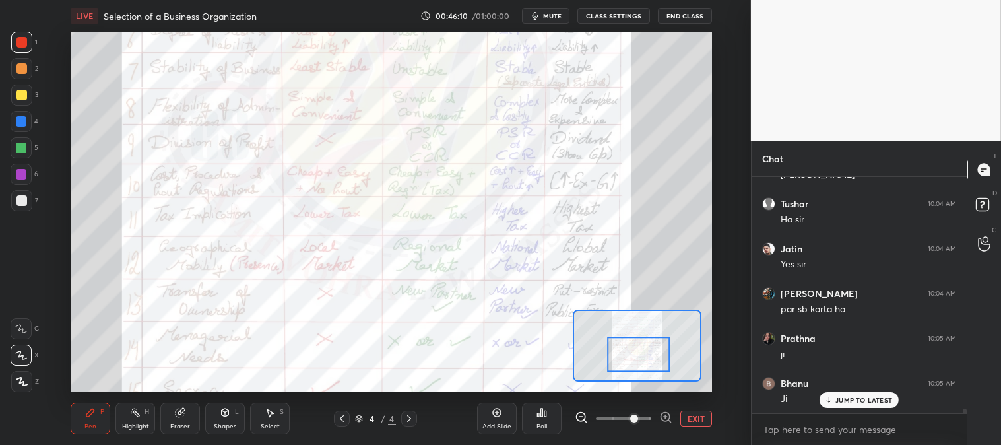
click at [121, 426] on div "Highlight H" at bounding box center [135, 419] width 40 height 32
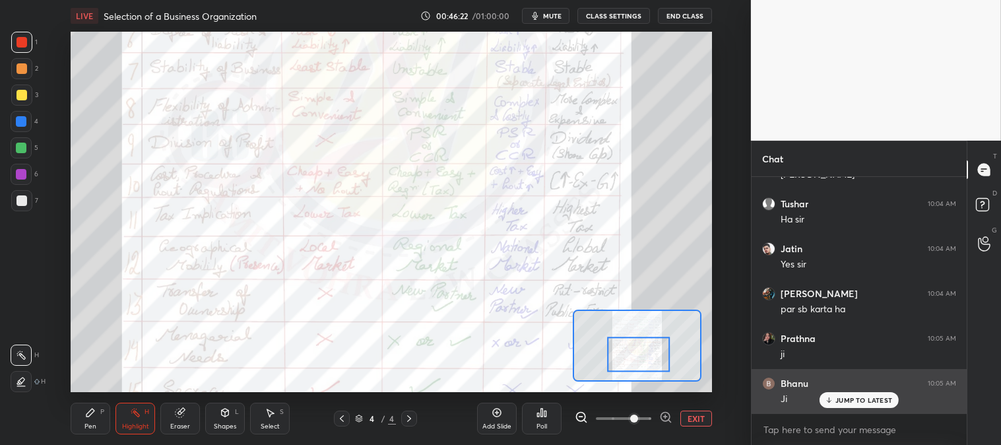
click at [832, 398] on icon at bounding box center [829, 400] width 9 height 8
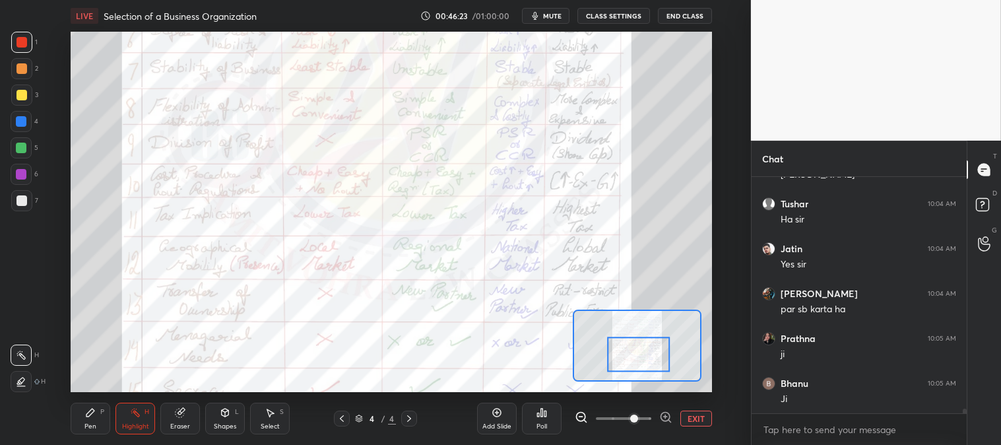
click at [695, 422] on button "EXIT" at bounding box center [696, 418] width 32 height 16
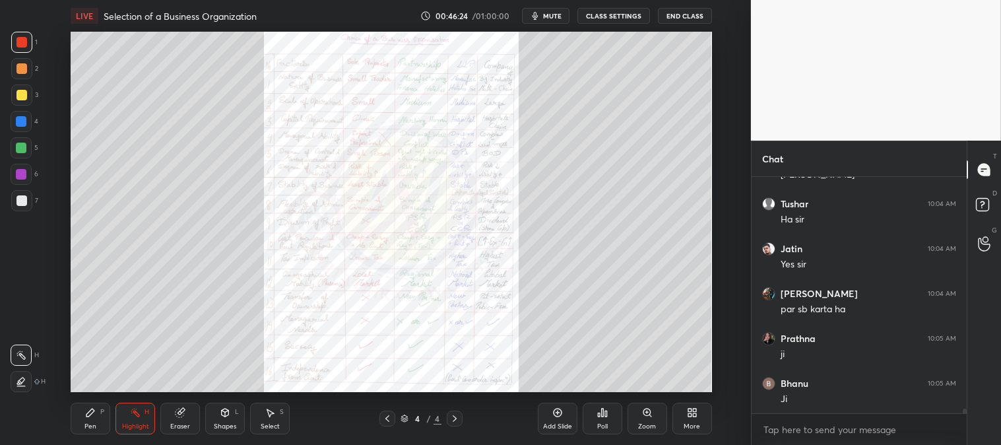
click at [647, 420] on div "Zoom" at bounding box center [648, 419] width 40 height 32
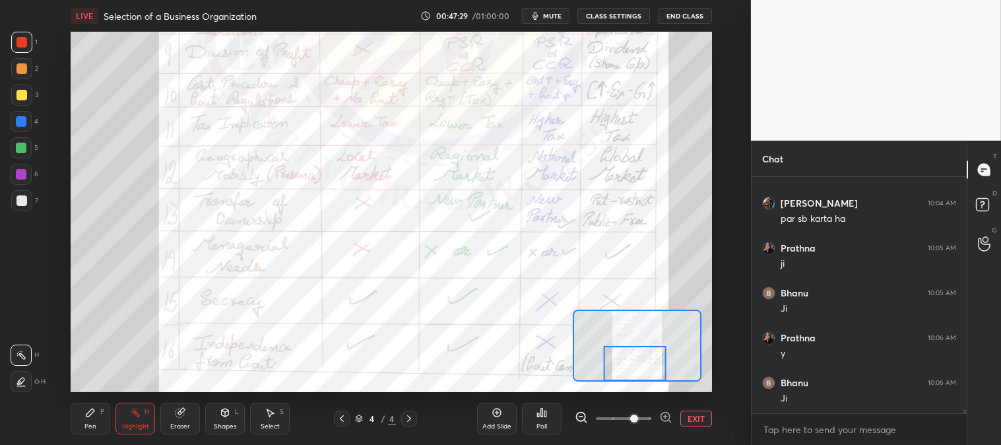
scroll to position [12833, 0]
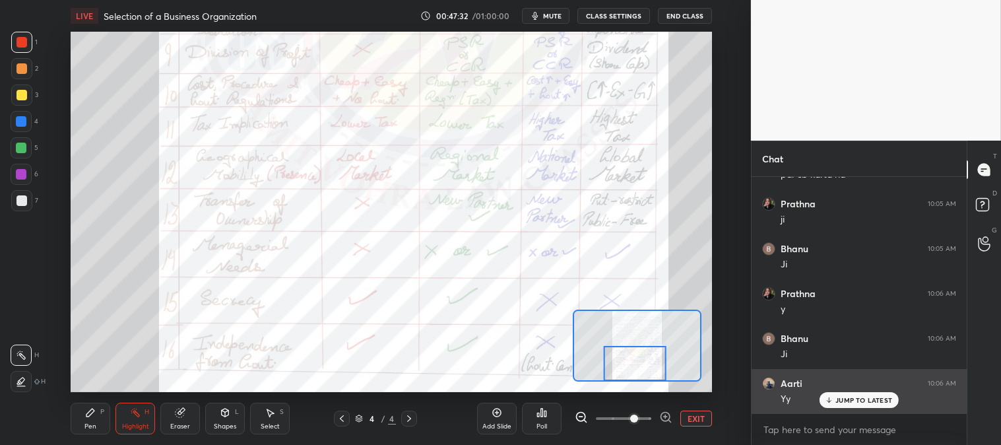
click at [841, 399] on p "JUMP TO LATEST" at bounding box center [863, 400] width 57 height 8
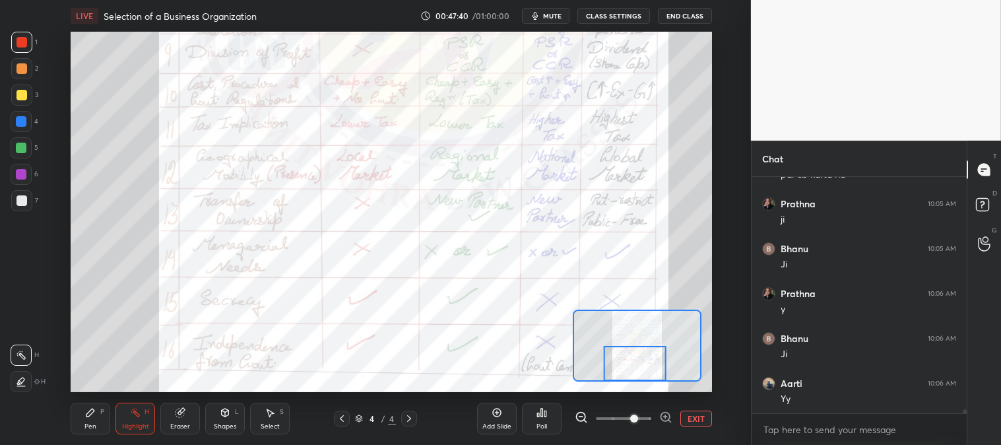
scroll to position [12878, 0]
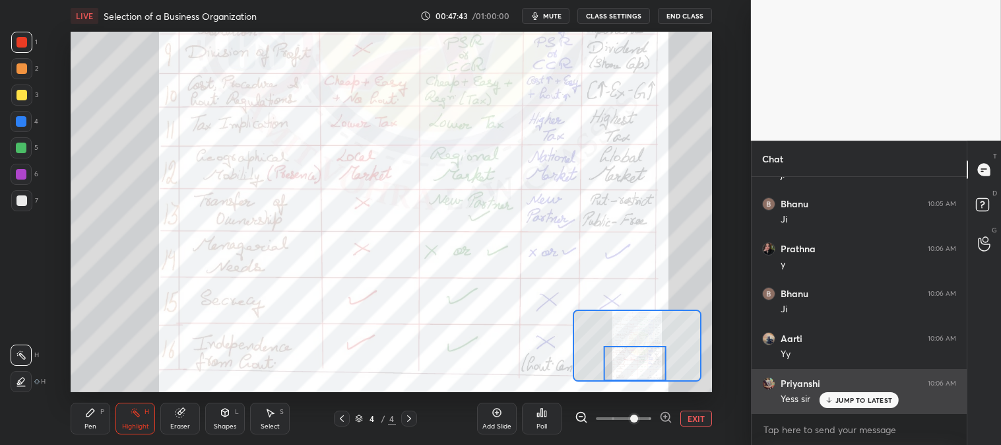
click at [855, 401] on p "JUMP TO LATEST" at bounding box center [863, 400] width 57 height 8
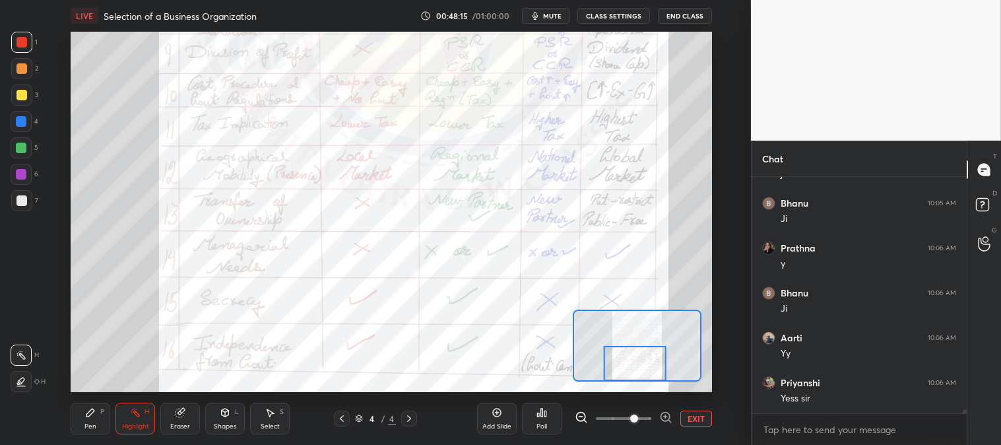
scroll to position [12922, 0]
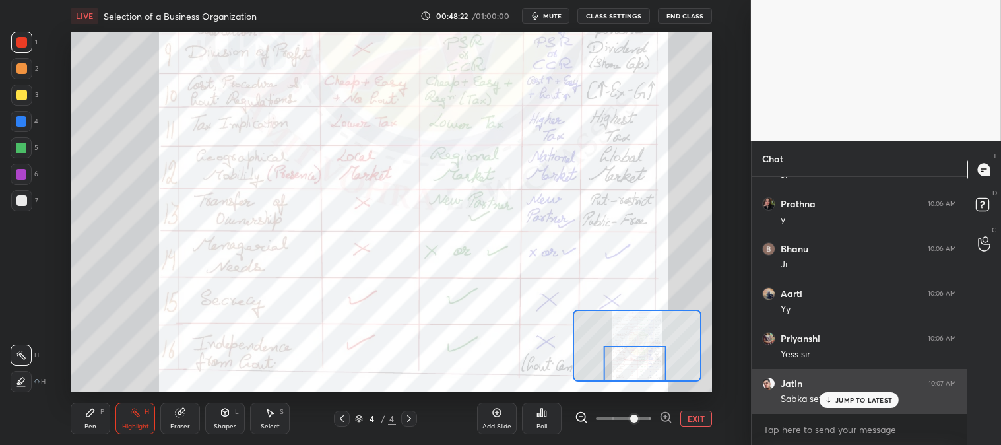
click at [841, 397] on p "JUMP TO LATEST" at bounding box center [863, 400] width 57 height 8
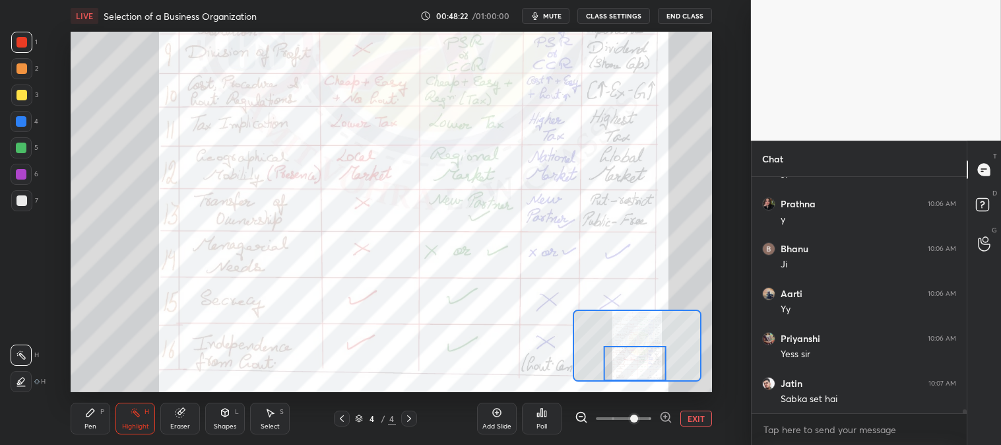
scroll to position [12967, 0]
click at [856, 400] on p "JUMP TO LATEST" at bounding box center [863, 400] width 57 height 8
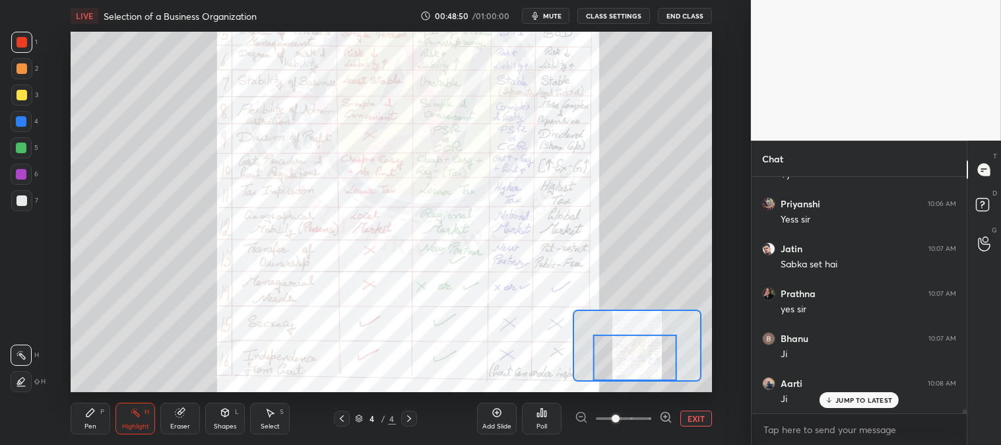
click at [701, 414] on button "EXIT" at bounding box center [696, 418] width 32 height 16
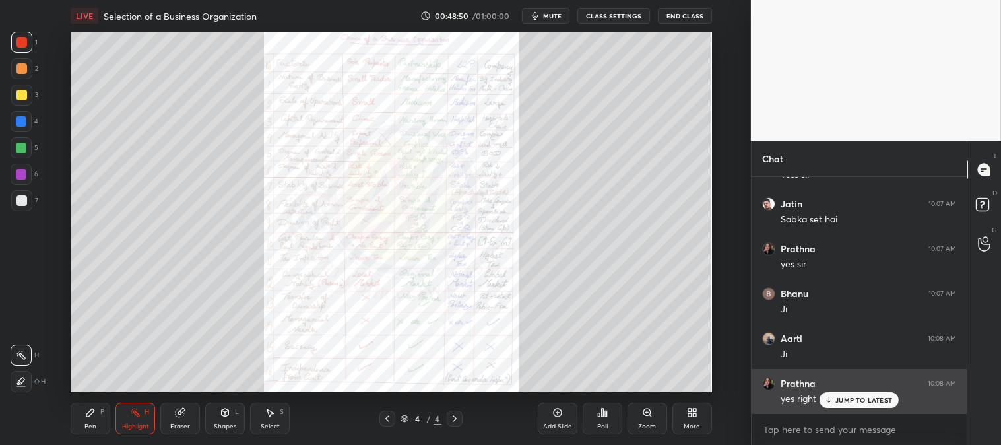
click at [842, 396] on p "JUMP TO LATEST" at bounding box center [863, 400] width 57 height 8
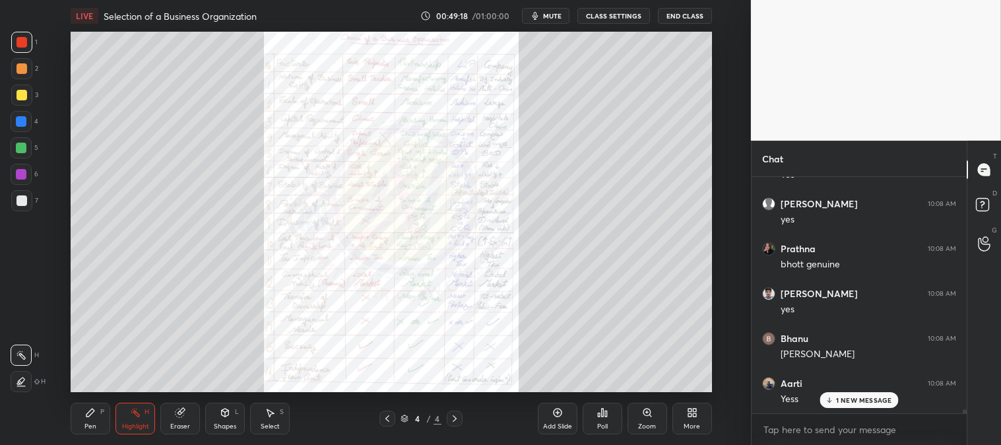
scroll to position [13596, 0]
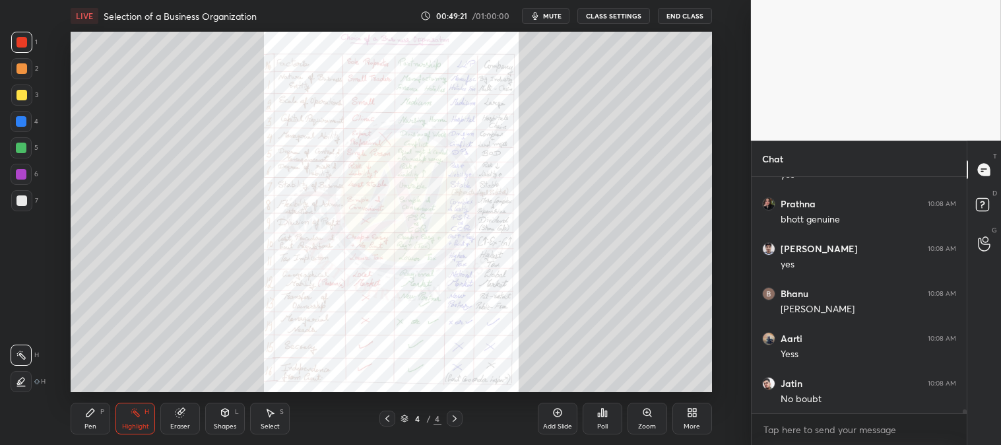
click at [837, 438] on p "JUMP TO LATEST" at bounding box center [863, 442] width 57 height 8
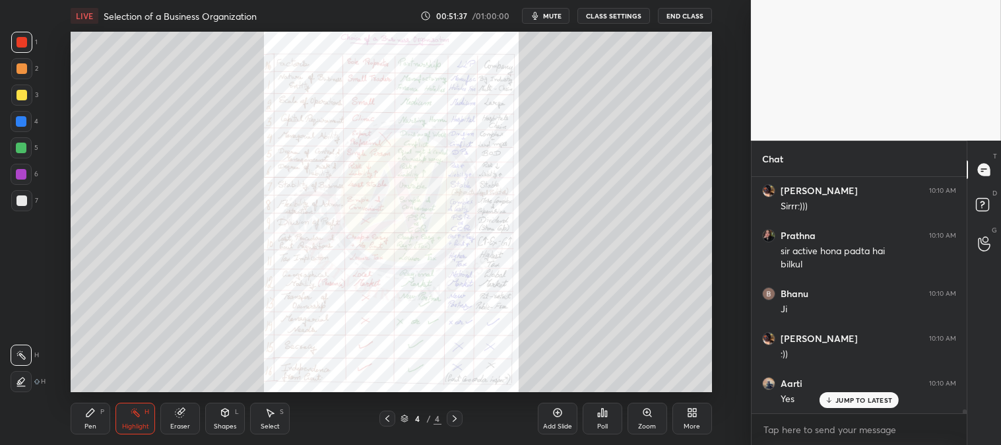
scroll to position [15146, 0]
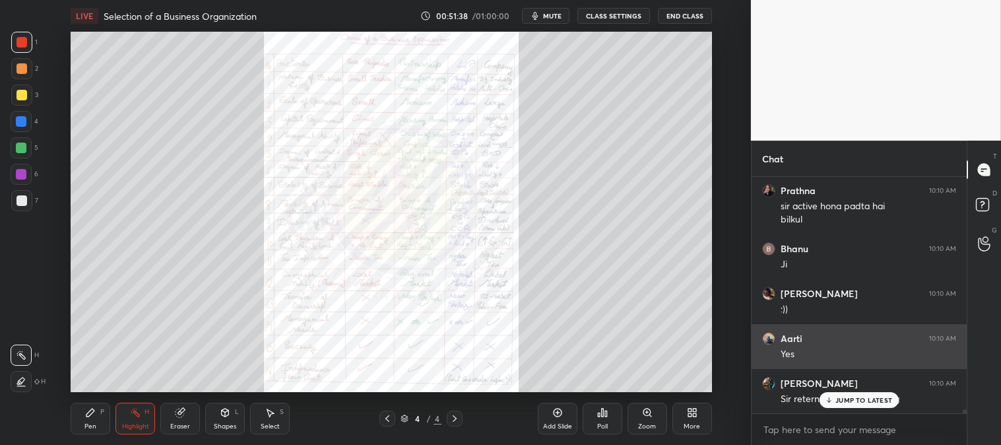
click at [843, 403] on p "JUMP TO LATEST" at bounding box center [863, 400] width 57 height 8
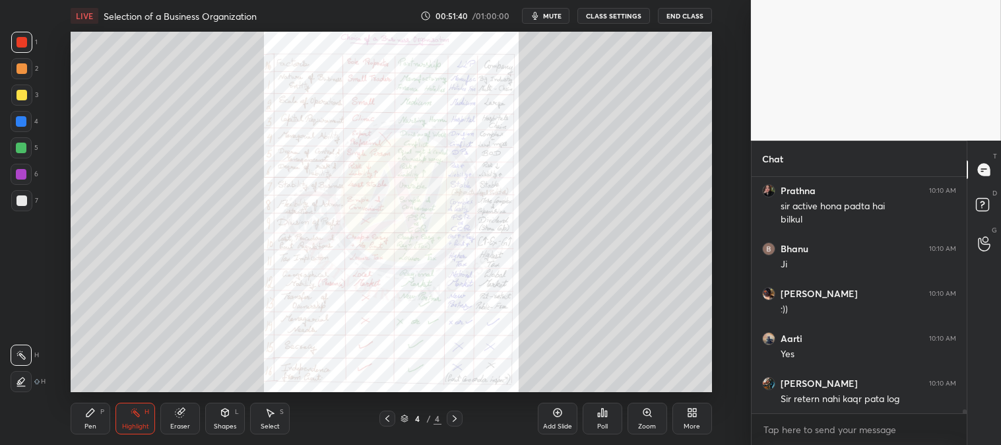
click at [640, 418] on div "Zoom" at bounding box center [648, 419] width 40 height 32
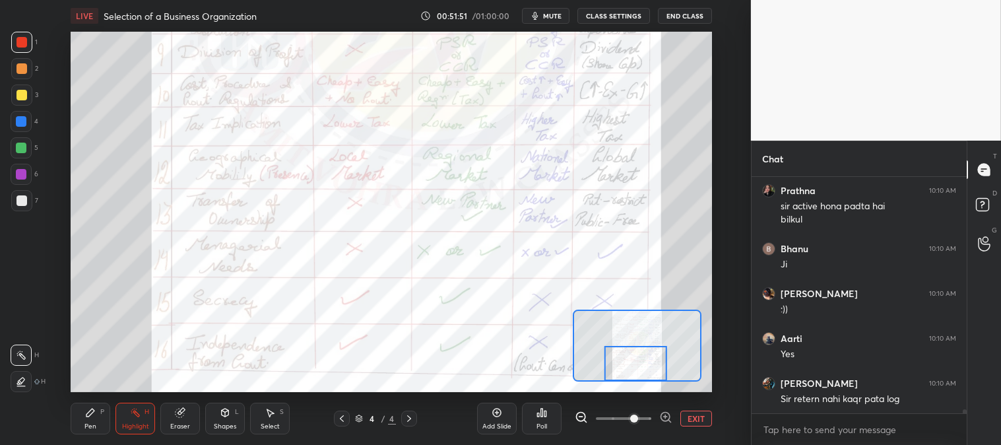
click at [694, 409] on div "Add Slide Poll EXIT" at bounding box center [594, 418] width 235 height 74
click at [696, 416] on button "EXIT" at bounding box center [696, 418] width 32 height 16
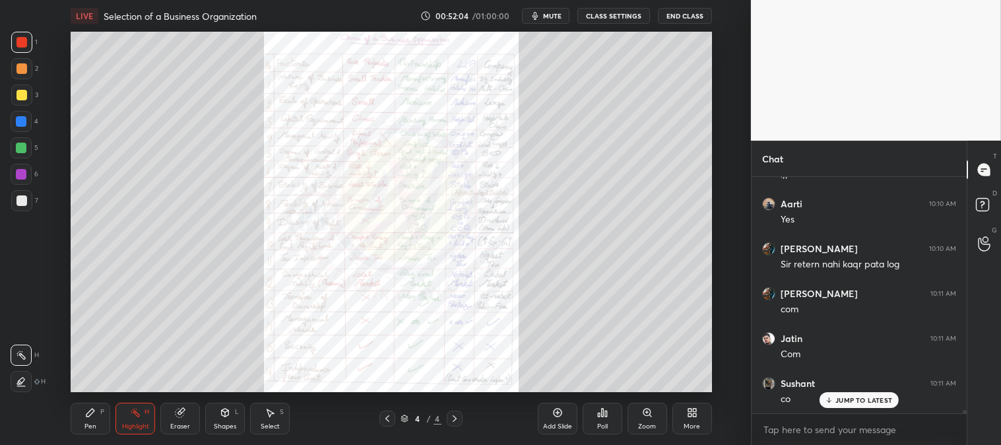
scroll to position [15326, 0]
click at [647, 420] on div "Zoom" at bounding box center [648, 419] width 40 height 32
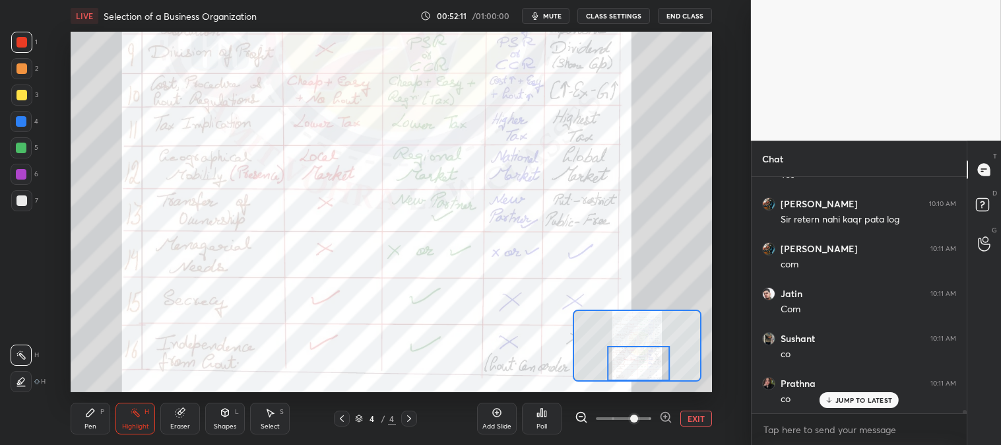
click at [80, 418] on div "Pen P" at bounding box center [91, 419] width 40 height 32
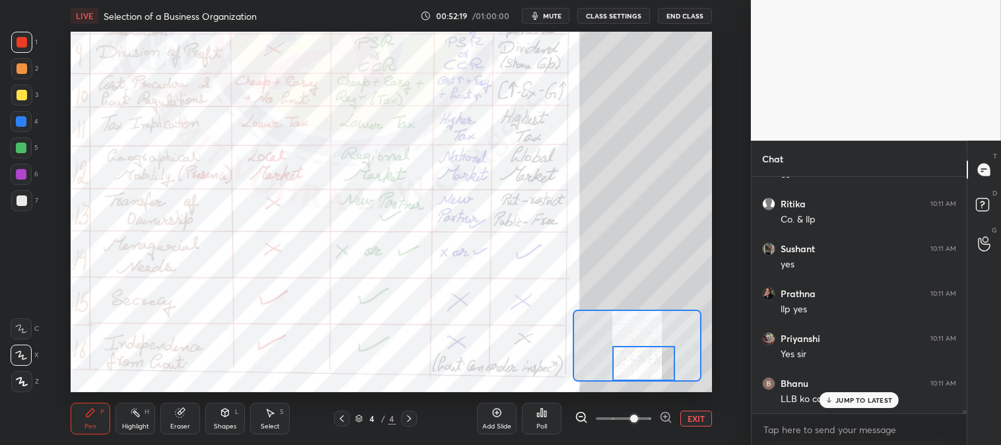
scroll to position [15595, 0]
click at [694, 414] on button "EXIT" at bounding box center [696, 418] width 32 height 16
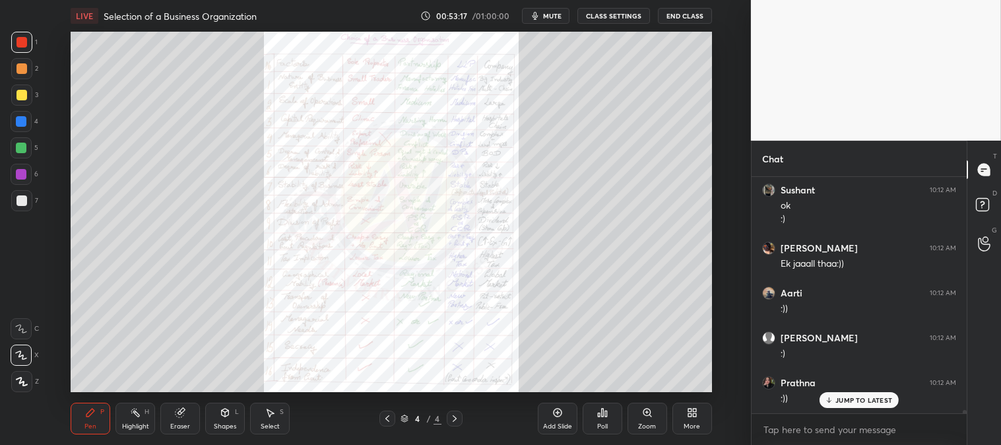
scroll to position [16191, 0]
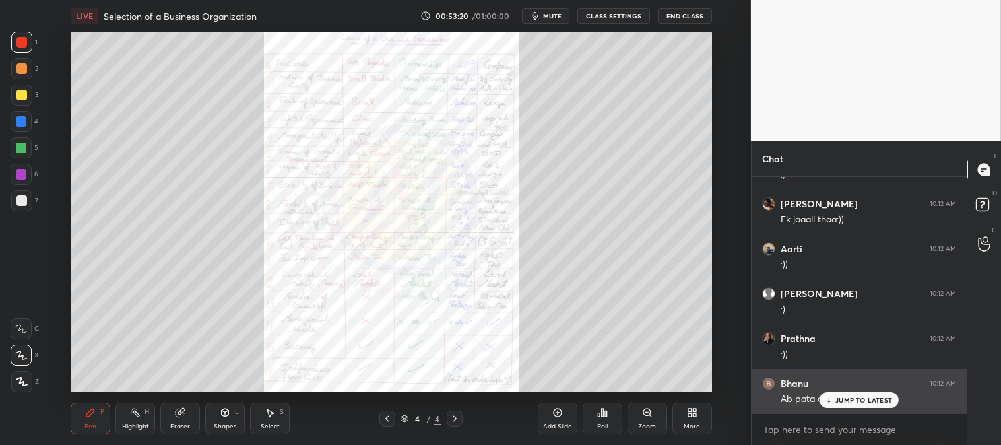
click at [845, 400] on p "JUMP TO LATEST" at bounding box center [863, 400] width 57 height 8
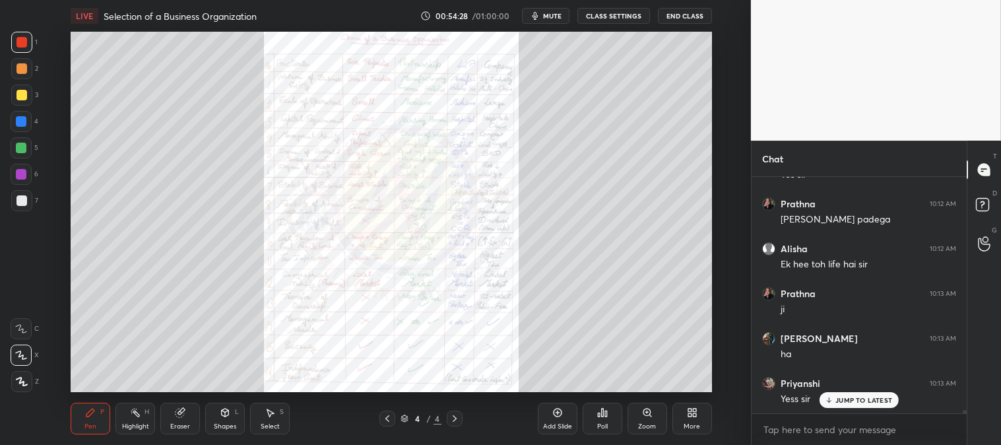
scroll to position [16733, 0]
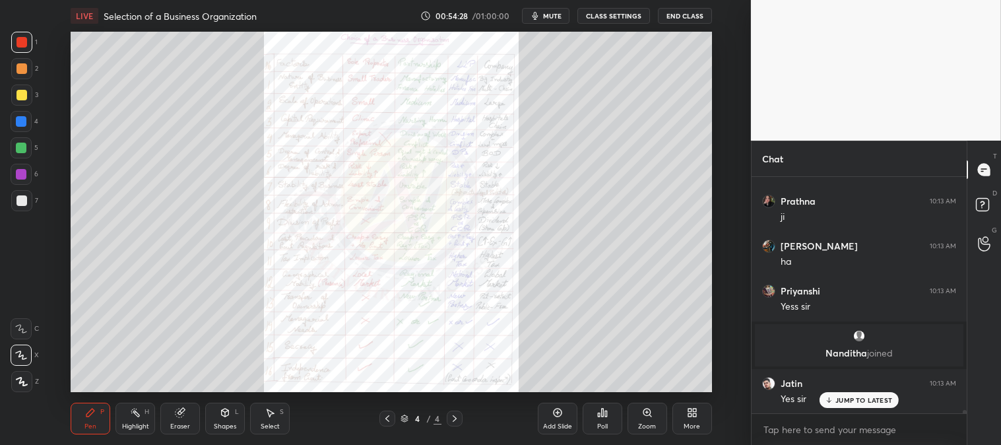
click at [554, 11] on span "mute" at bounding box center [552, 15] width 18 height 9
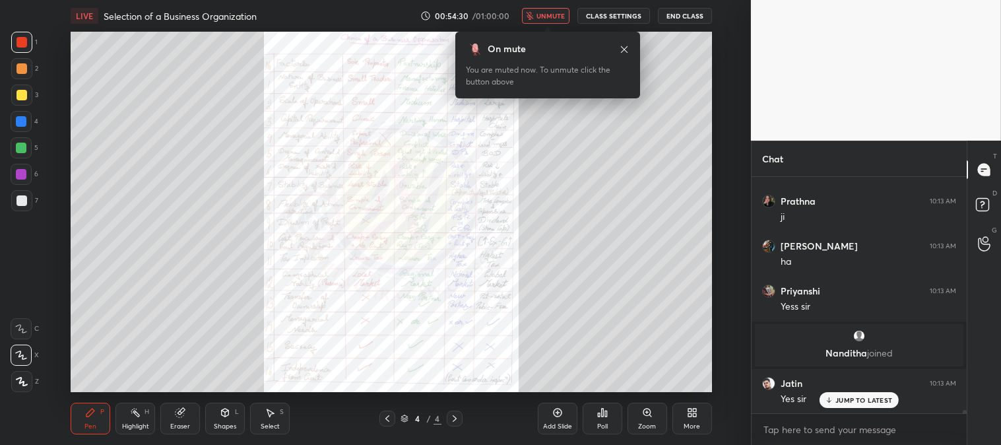
click at [555, 11] on span "unmute" at bounding box center [550, 15] width 28 height 9
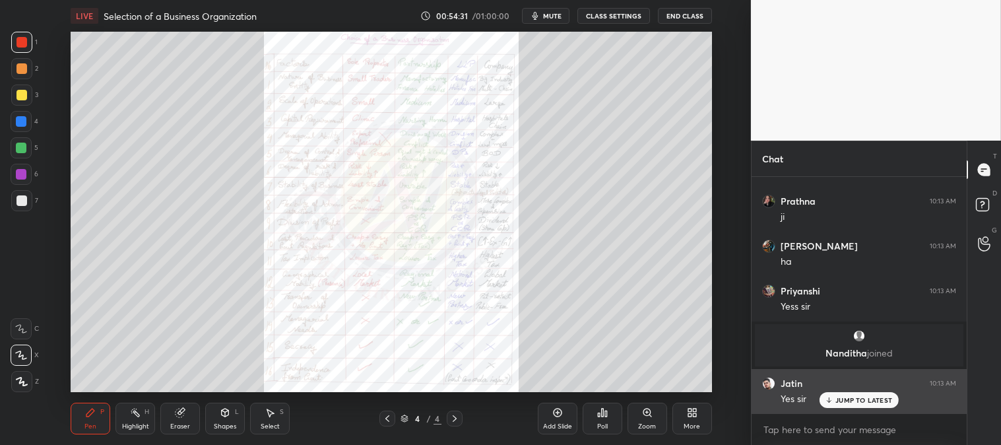
click at [855, 403] on p "JUMP TO LATEST" at bounding box center [863, 400] width 57 height 8
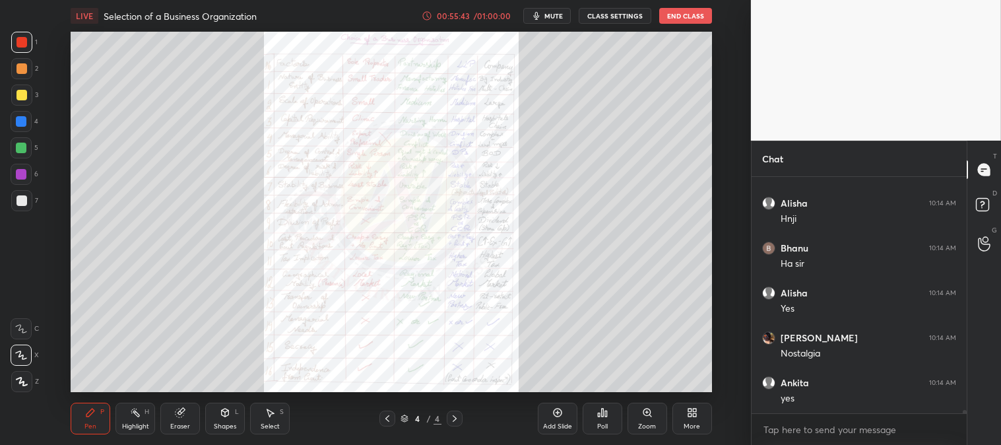
scroll to position [17406, 0]
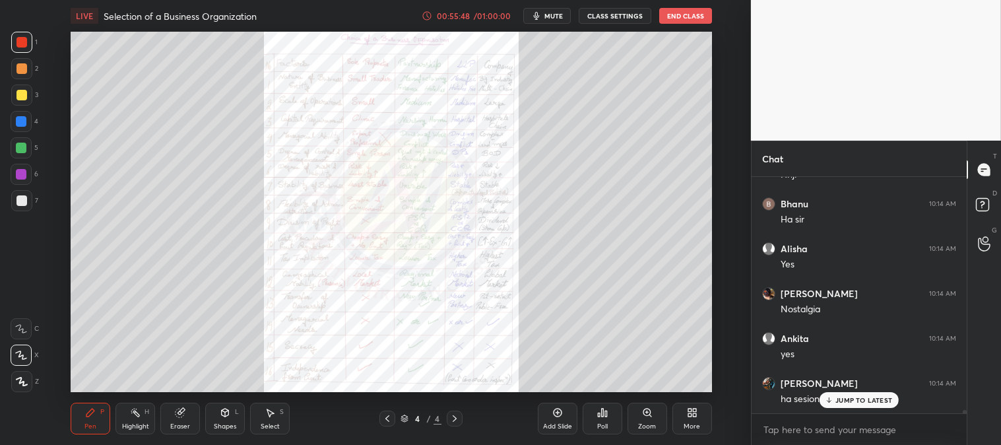
click at [845, 403] on p "JUMP TO LATEST" at bounding box center [863, 400] width 57 height 8
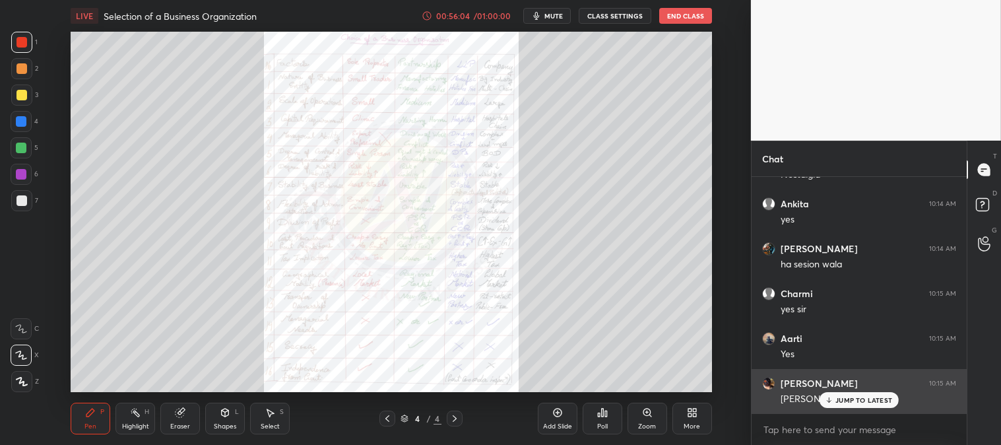
click at [842, 397] on p "JUMP TO LATEST" at bounding box center [863, 400] width 57 height 8
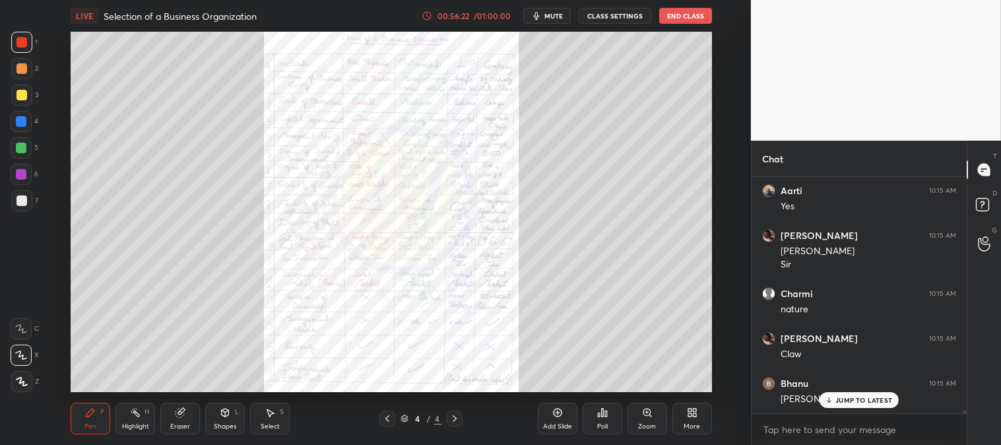
scroll to position [17733, 0]
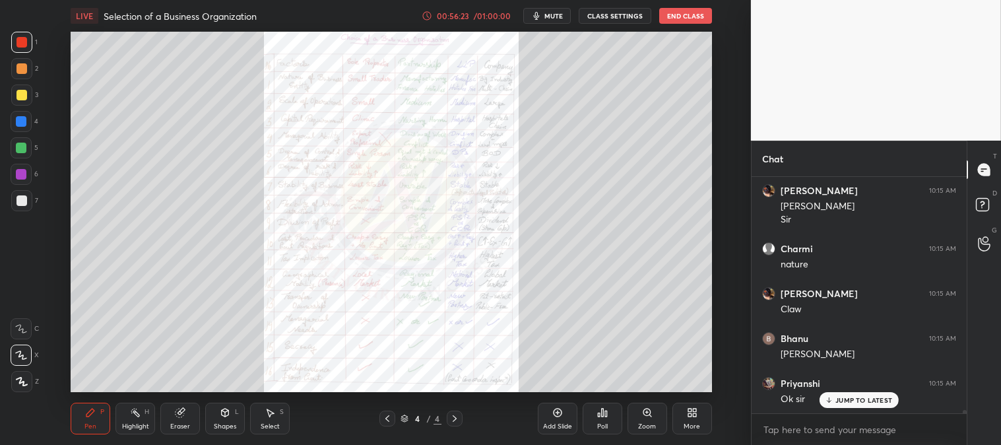
click at [674, 16] on button "End Class" at bounding box center [685, 16] width 53 height 16
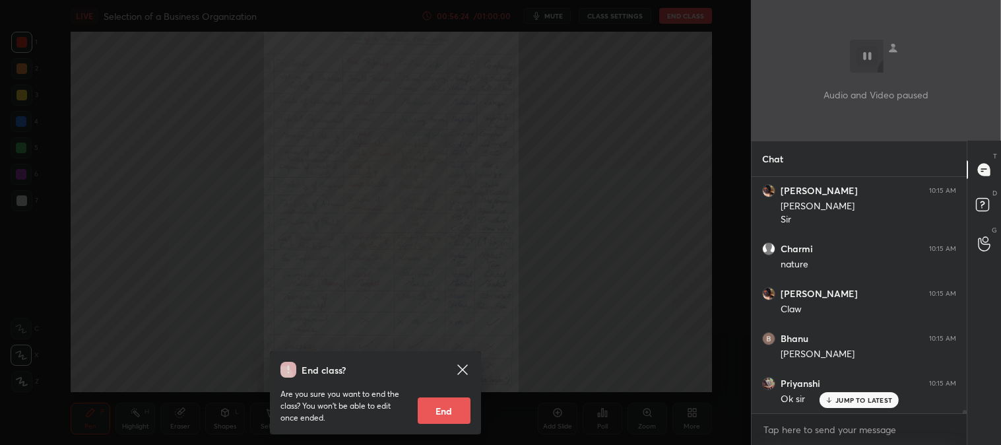
scroll to position [17778, 0]
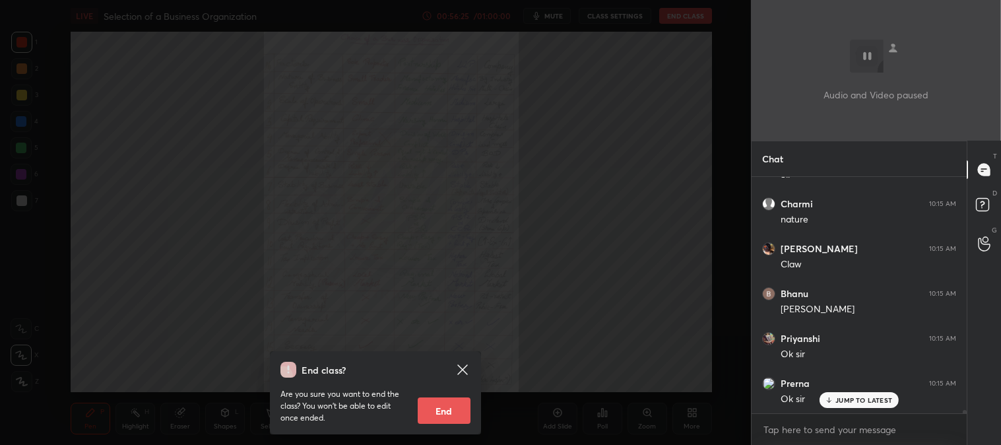
click at [446, 408] on button "End" at bounding box center [444, 410] width 53 height 26
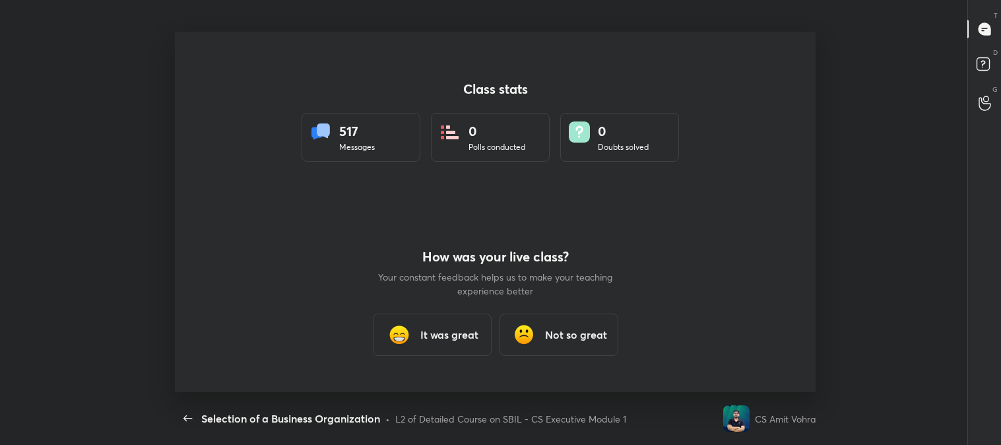
scroll to position [360, 990]
type textarea "x"
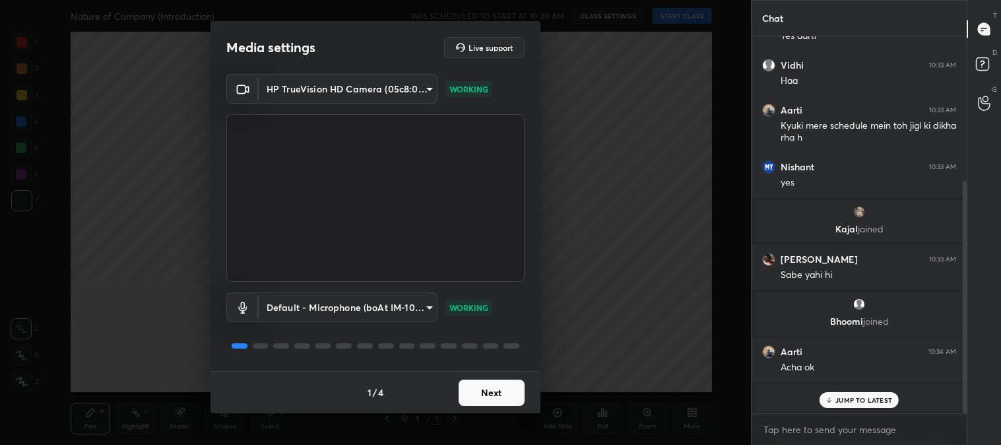
click at [475, 390] on button "Next" at bounding box center [492, 392] width 66 height 26
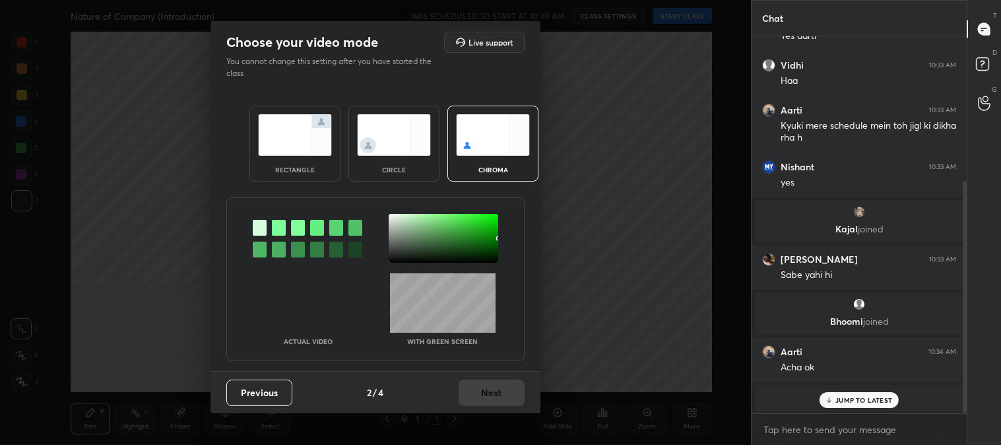
click at [268, 152] on img at bounding box center [295, 135] width 74 height 42
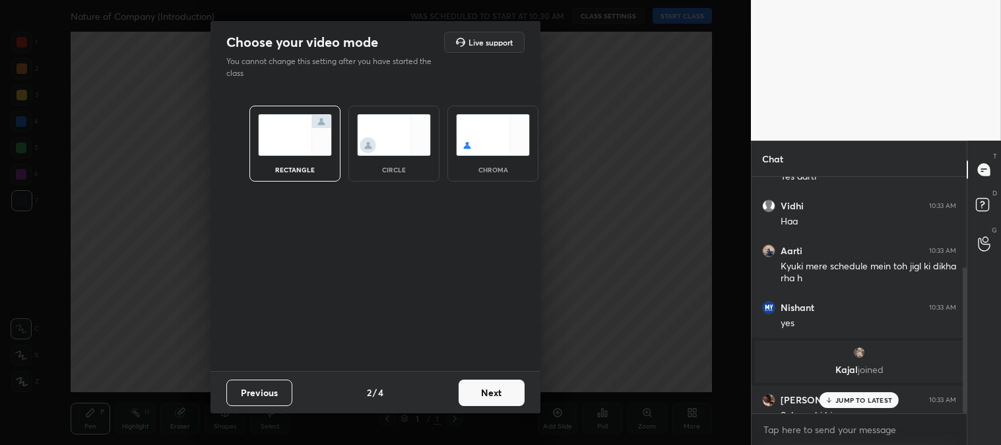
click at [500, 391] on button "Next" at bounding box center [492, 392] width 66 height 26
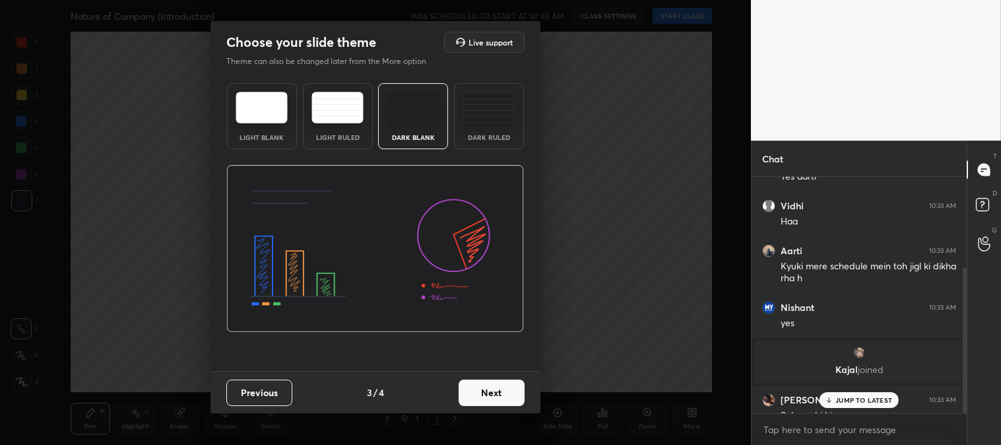
click at [509, 392] on button "Next" at bounding box center [492, 392] width 66 height 26
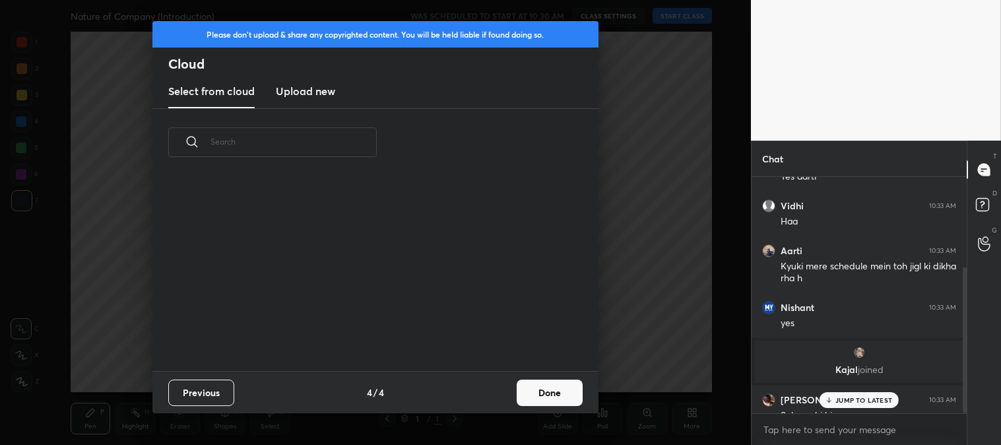
click at [555, 394] on button "Done" at bounding box center [550, 392] width 66 height 26
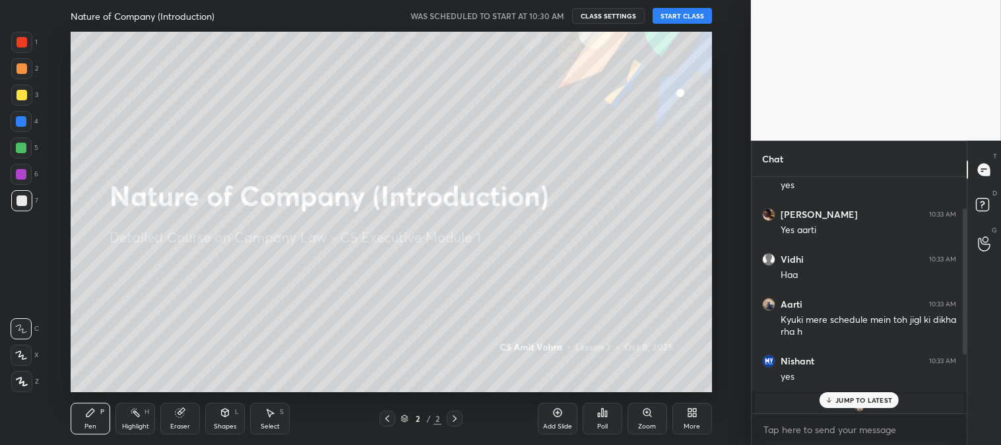
scroll to position [374, 0]
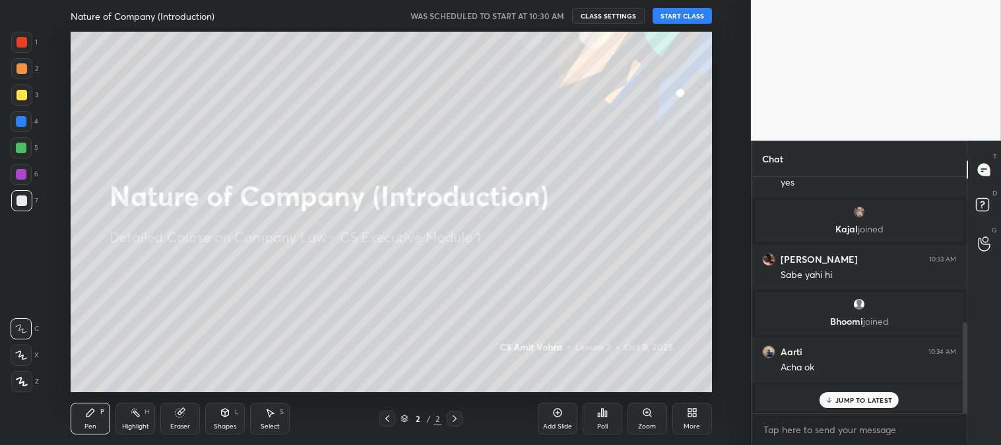
click at [14, 102] on div at bounding box center [21, 94] width 21 height 21
click at [13, 352] on div at bounding box center [21, 354] width 21 height 21
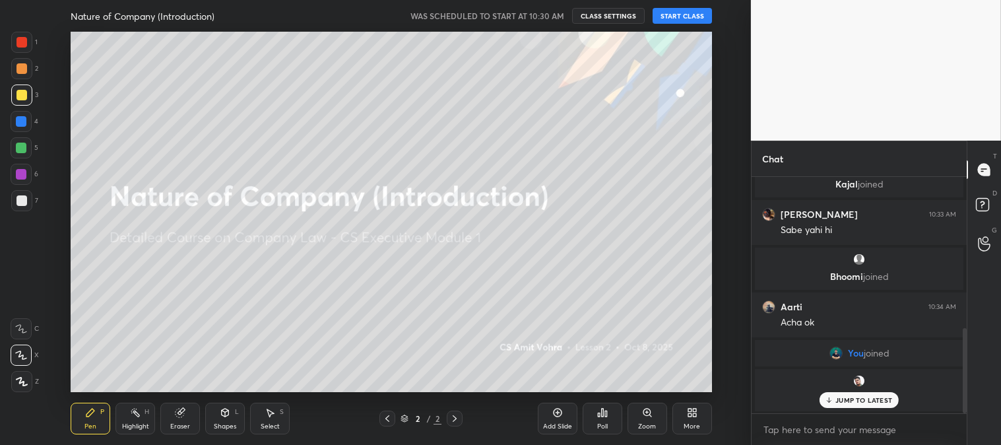
click at [550, 424] on div "Add Slide" at bounding box center [557, 426] width 29 height 7
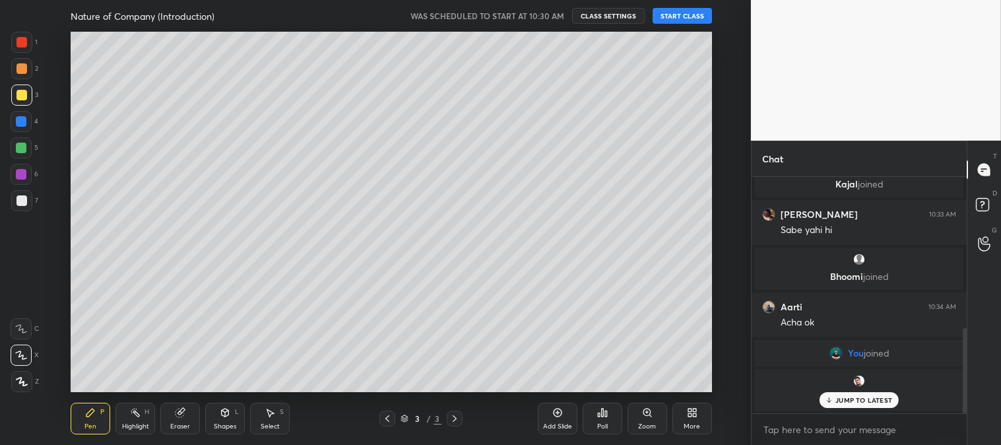
click at [678, 13] on button "START CLASS" at bounding box center [682, 16] width 59 height 16
click at [837, 397] on p "JUMP TO LATEST" at bounding box center [863, 400] width 57 height 8
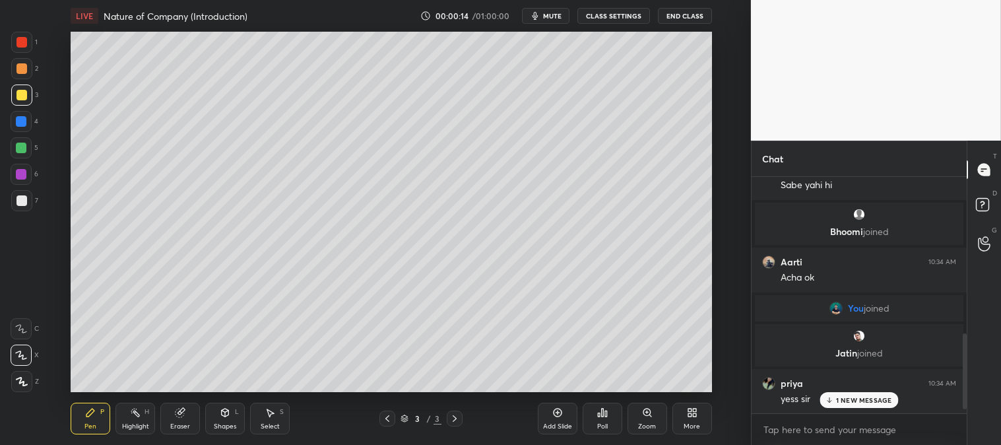
scroll to position [509, 0]
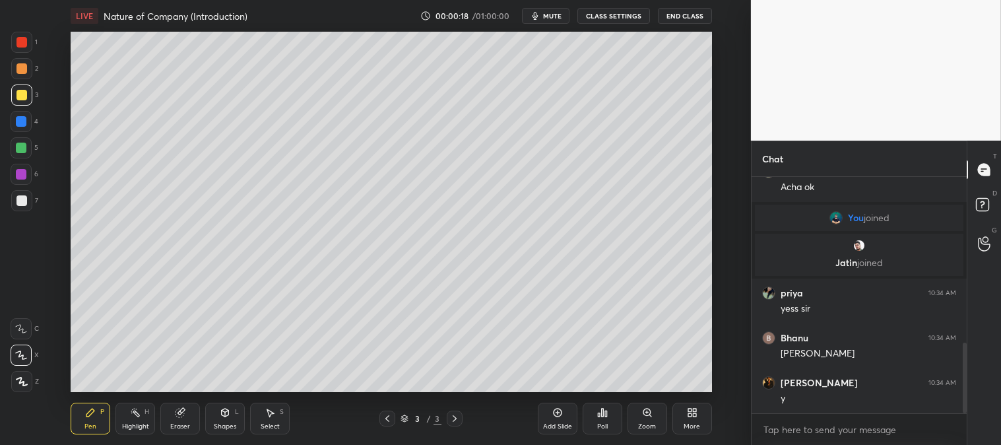
click at [24, 94] on div at bounding box center [21, 95] width 11 height 11
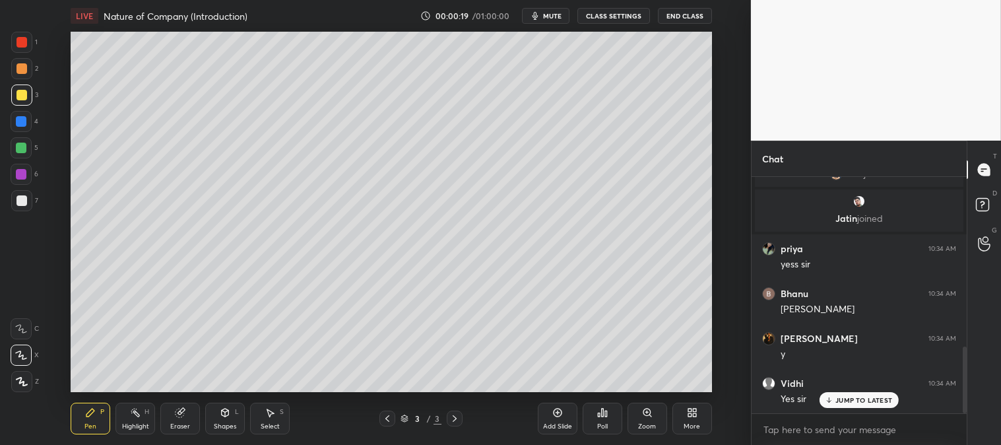
click at [643, 418] on icon at bounding box center [647, 412] width 11 height 11
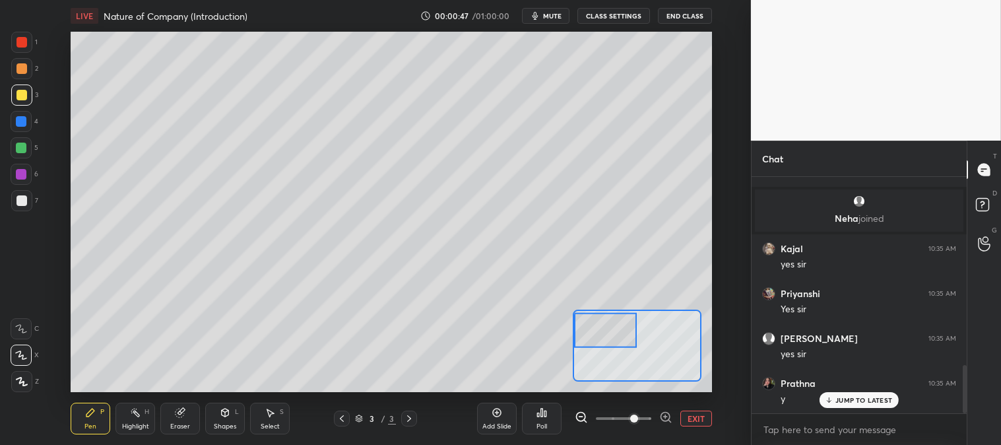
scroll to position [960, 0]
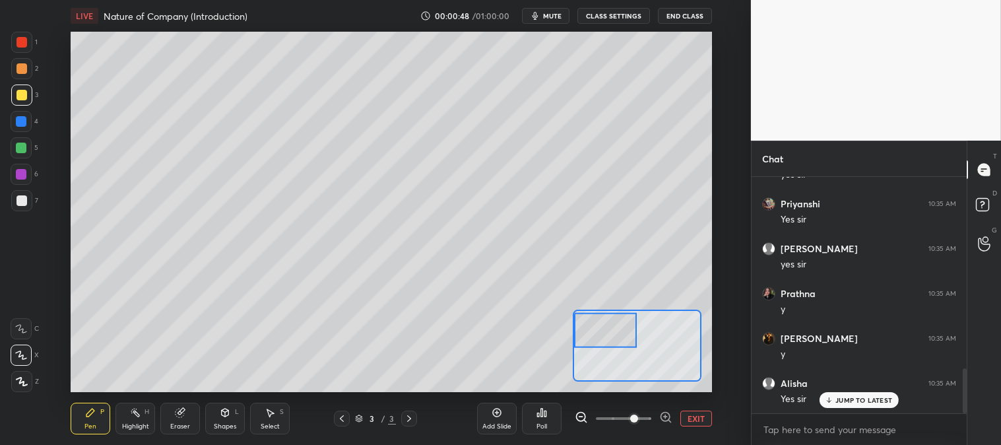
click at [172, 420] on div "Eraser" at bounding box center [180, 419] width 40 height 32
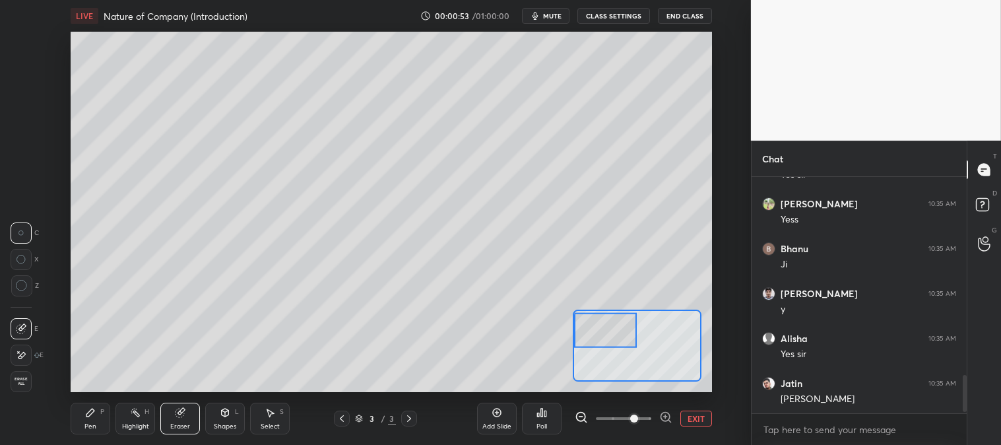
scroll to position [1274, 0]
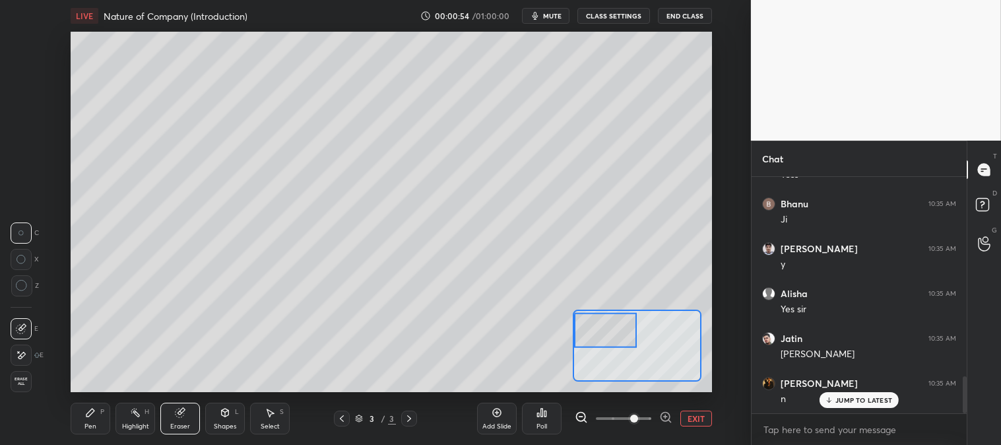
click at [86, 423] on div "Pen" at bounding box center [90, 426] width 12 height 7
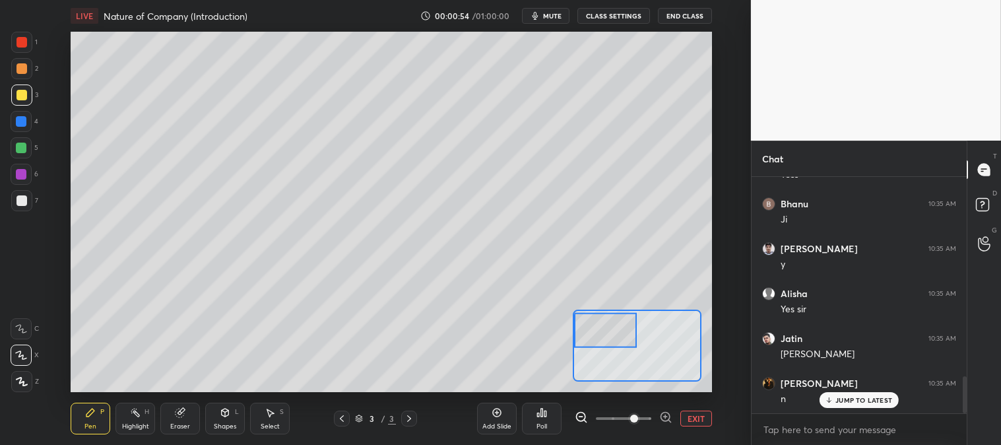
click at [90, 421] on div "Pen P" at bounding box center [91, 419] width 40 height 32
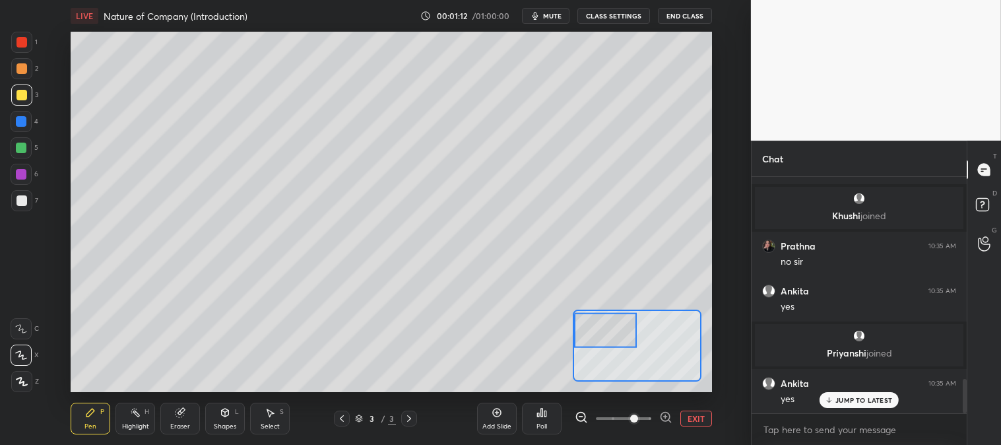
scroll to position [1401, 0]
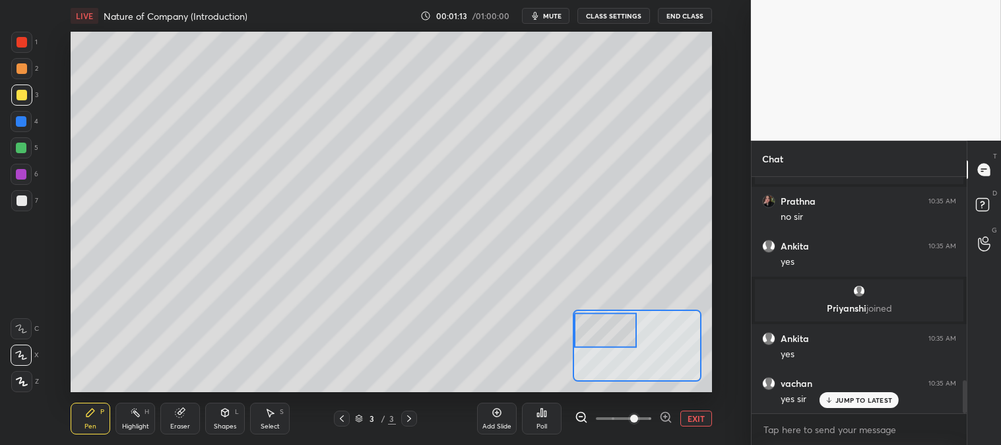
click at [841, 399] on p "JUMP TO LATEST" at bounding box center [863, 400] width 57 height 8
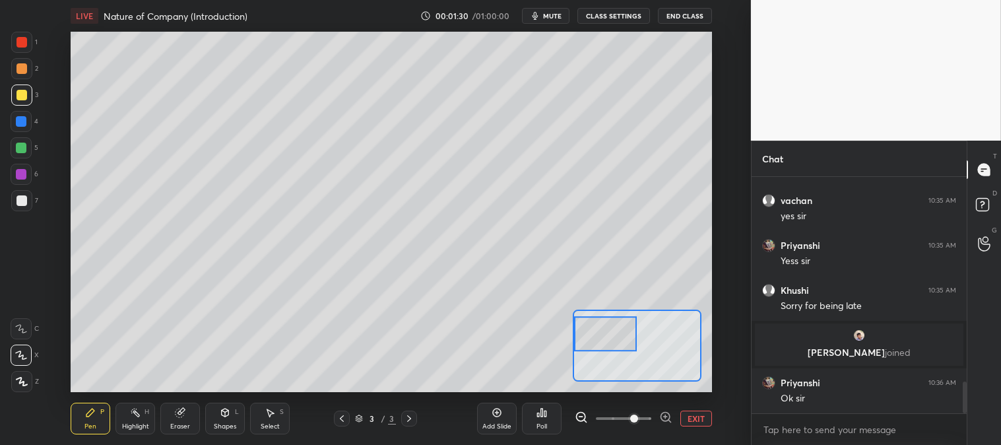
scroll to position [1524, 0]
click at [27, 67] on div at bounding box center [21, 68] width 21 height 21
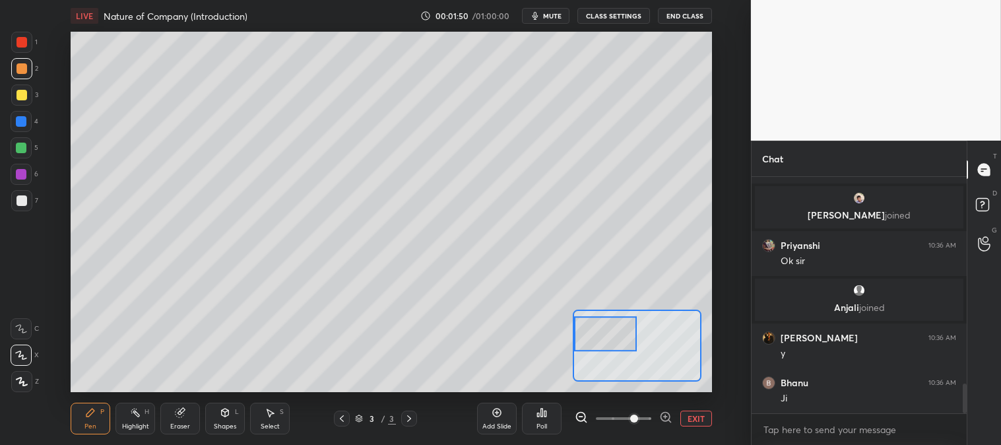
scroll to position [1739, 0]
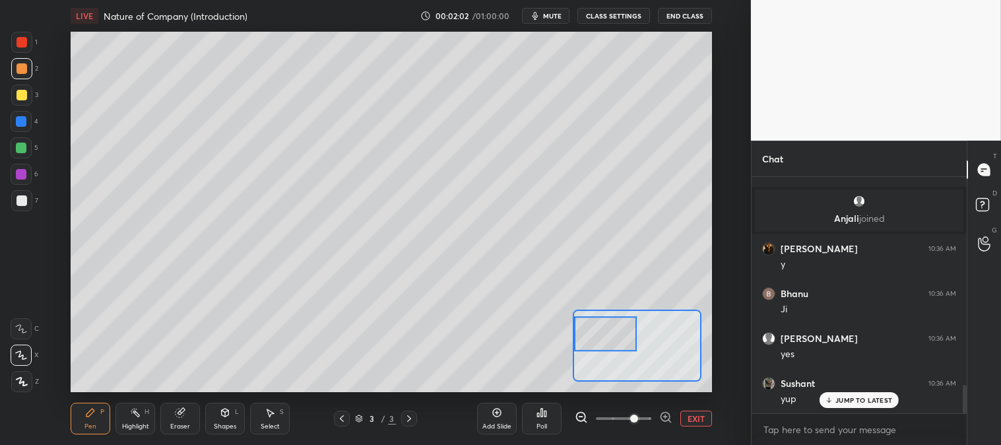
click at [25, 201] on div at bounding box center [21, 200] width 11 height 11
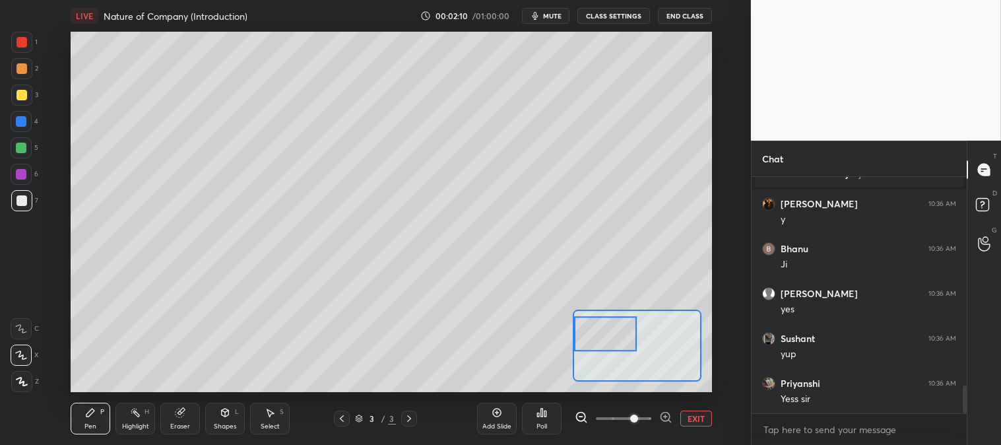
scroll to position [1829, 0]
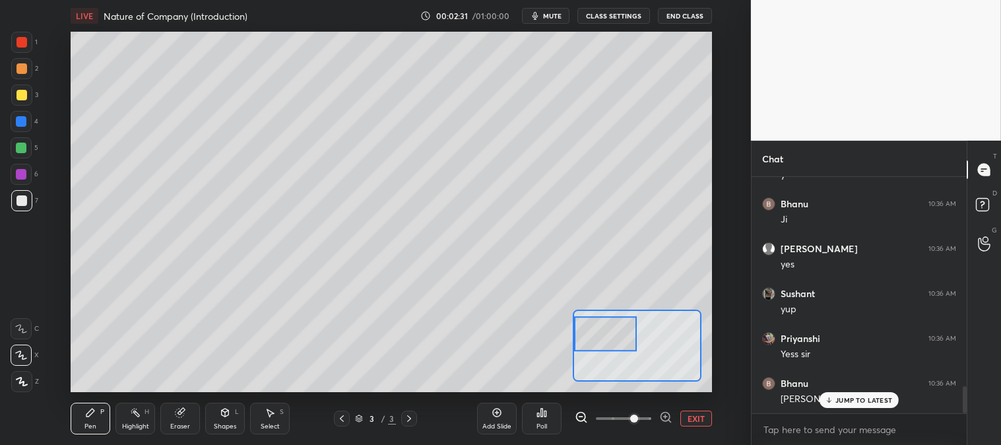
click at [16, 101] on div at bounding box center [21, 94] width 21 height 21
click at [20, 119] on div at bounding box center [21, 121] width 11 height 11
click at [20, 71] on div at bounding box center [21, 68] width 11 height 11
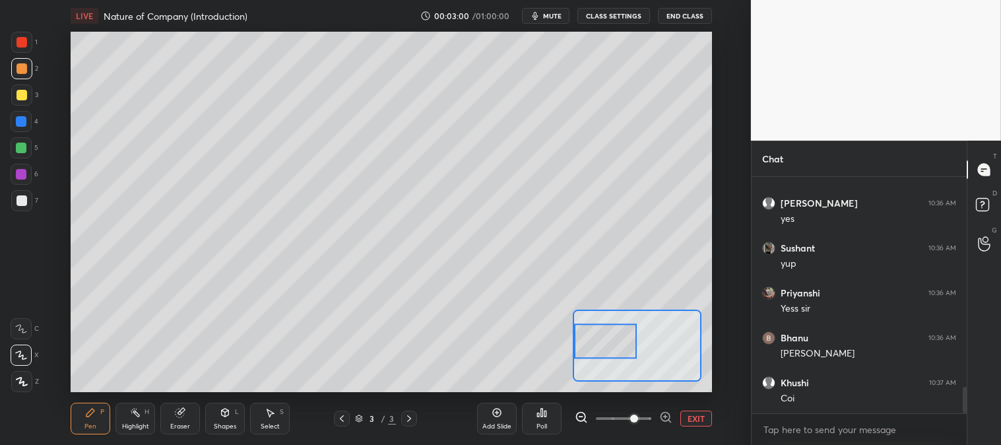
scroll to position [1918, 0]
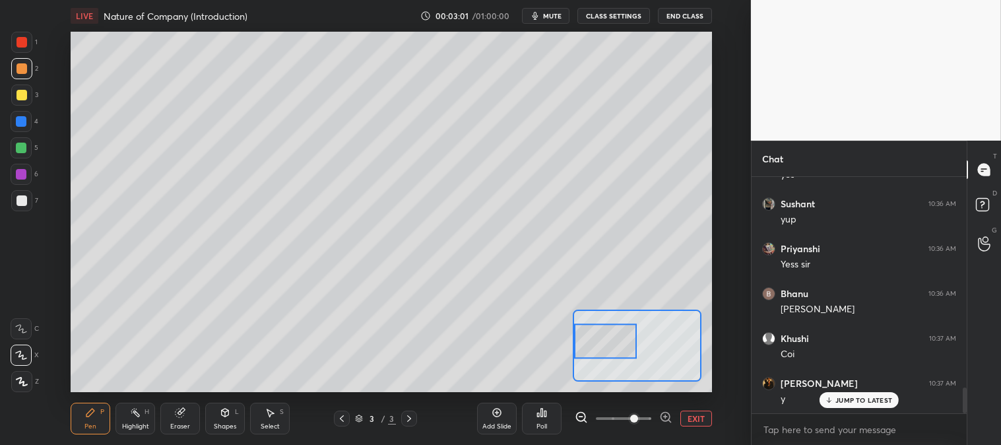
click at [694, 416] on button "EXIT" at bounding box center [696, 418] width 32 height 16
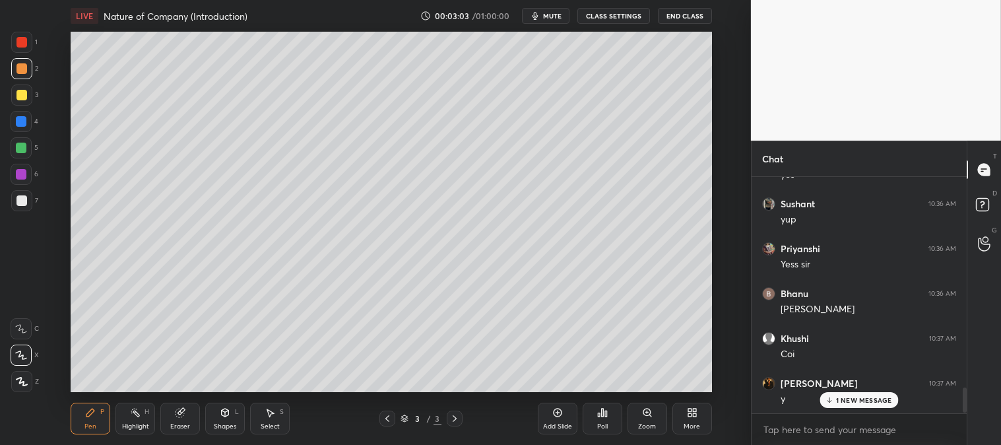
scroll to position [1963, 0]
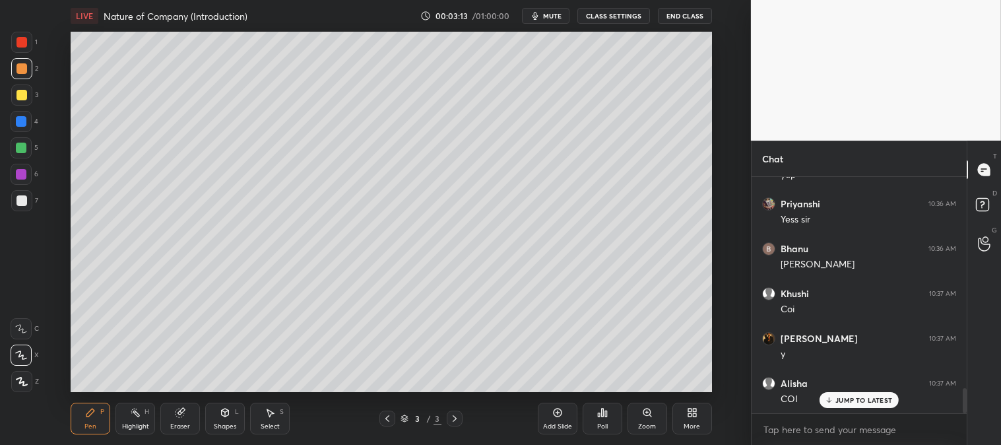
click at [642, 420] on div "Zoom" at bounding box center [648, 419] width 40 height 32
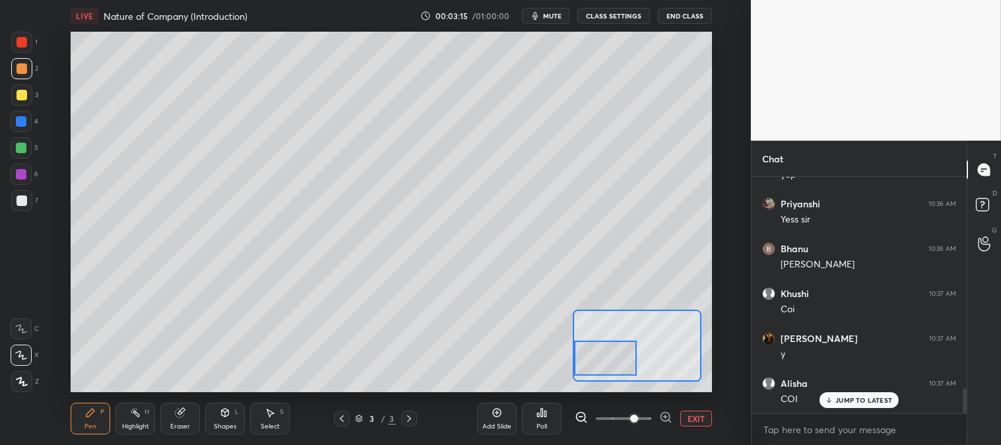
click at [32, 148] on div "5" at bounding box center [25, 147] width 28 height 21
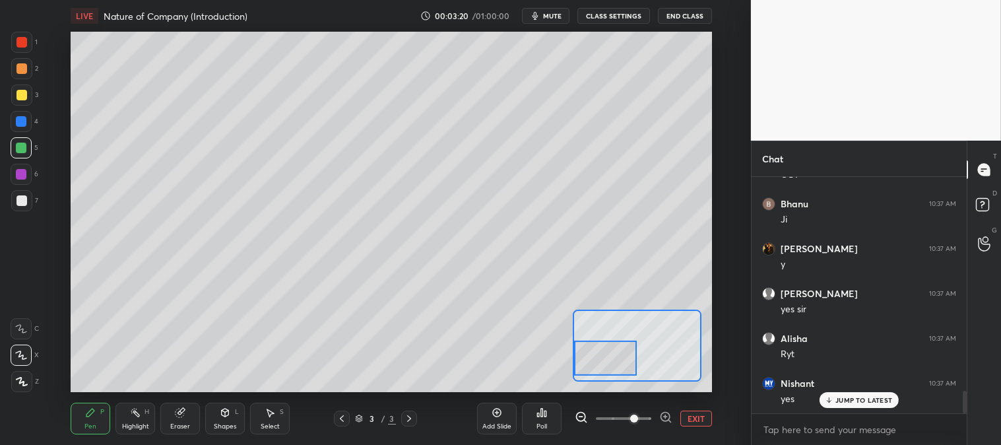
scroll to position [2277, 0]
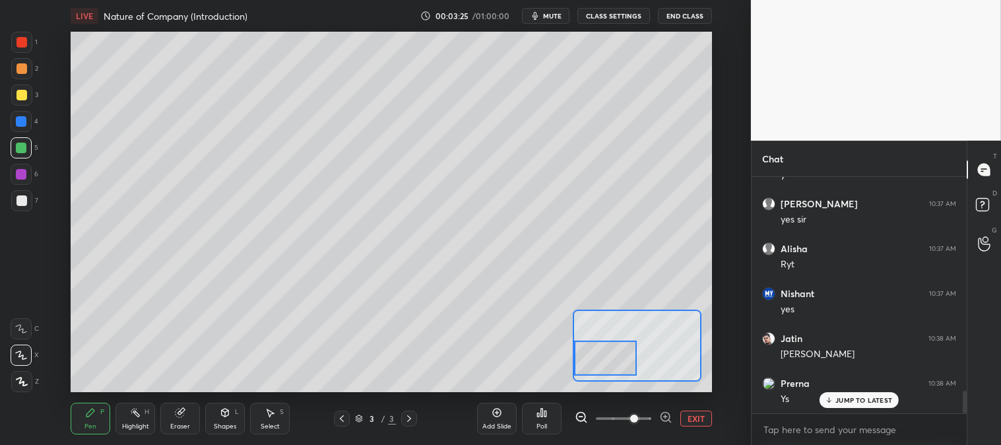
click at [696, 412] on button "EXIT" at bounding box center [696, 418] width 32 height 16
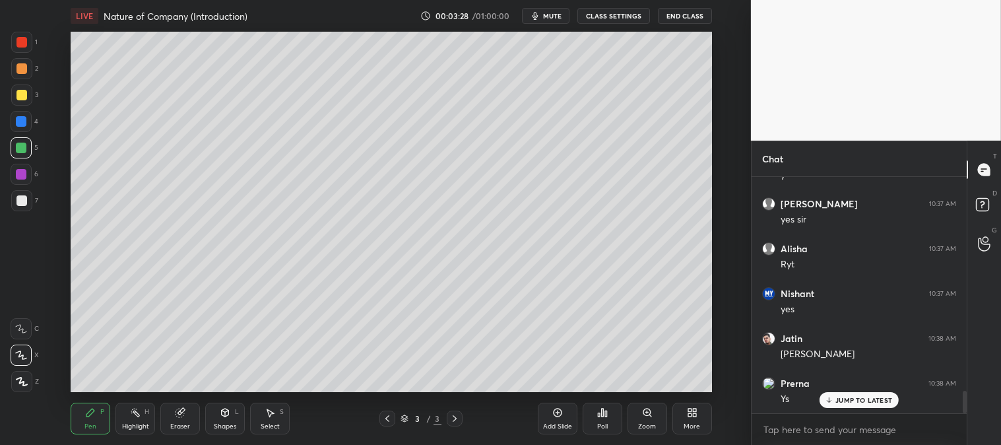
click at [688, 426] on div "More" at bounding box center [692, 426] width 16 height 7
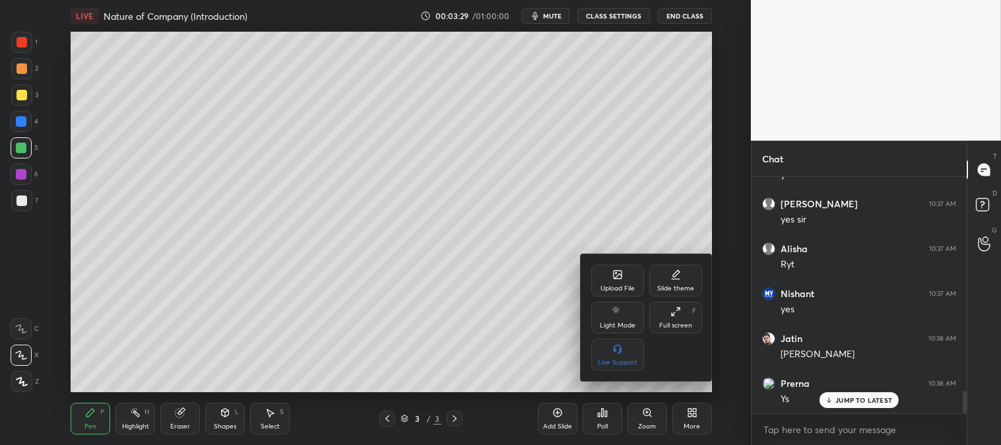
click at [617, 265] on div "Upload File" at bounding box center [617, 281] width 53 height 32
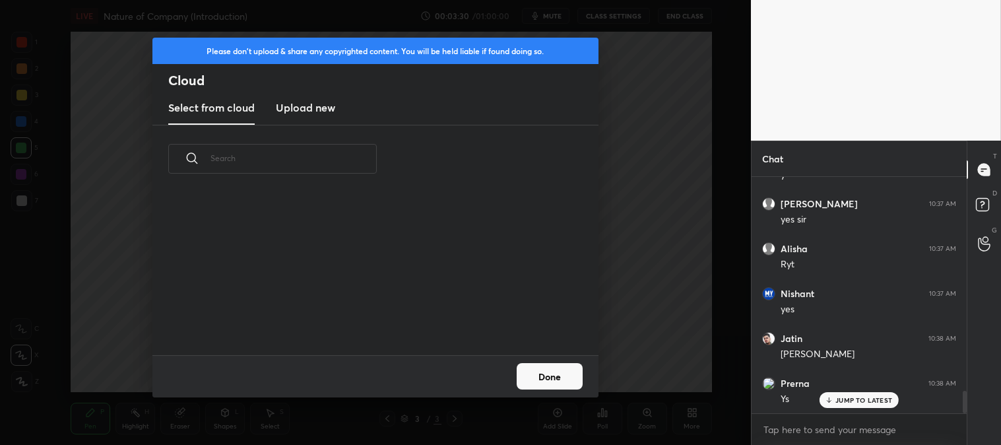
scroll to position [162, 424]
click at [309, 107] on h3 "Upload new" at bounding box center [305, 108] width 59 height 16
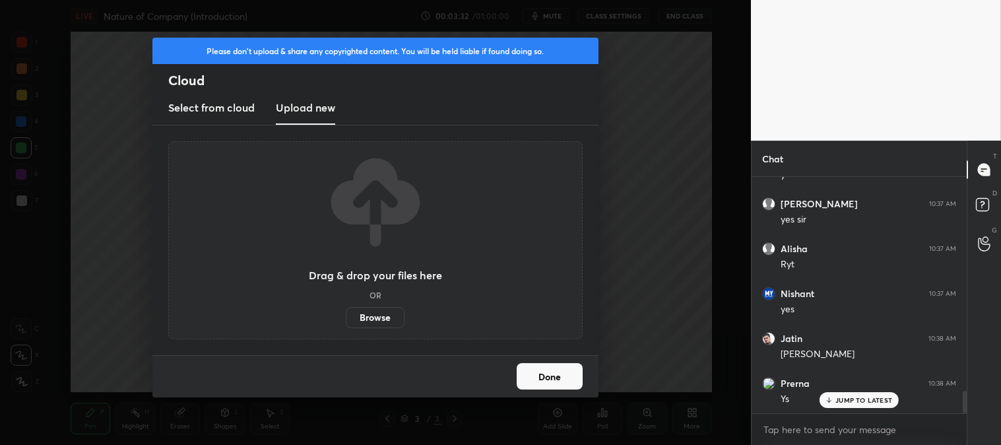
click at [384, 321] on label "Browse" at bounding box center [375, 317] width 59 height 21
click at [346, 321] on input "Browse" at bounding box center [346, 317] width 0 height 21
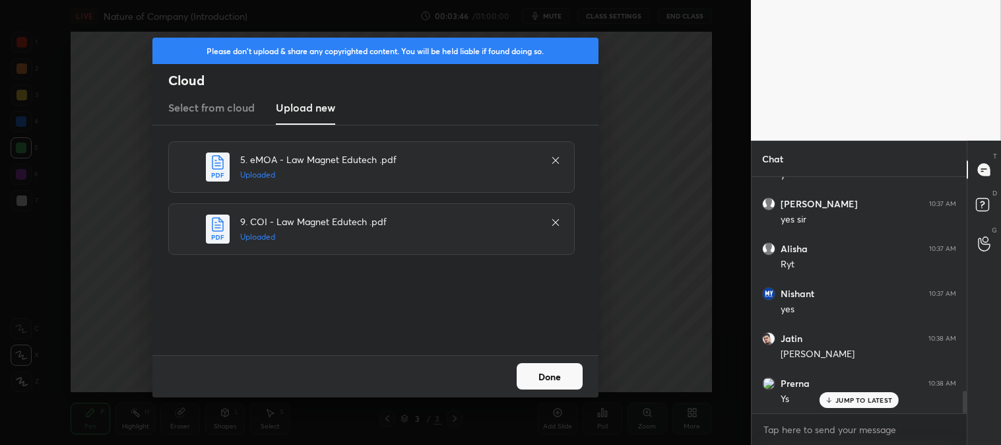
click at [552, 365] on button "Done" at bounding box center [550, 376] width 66 height 26
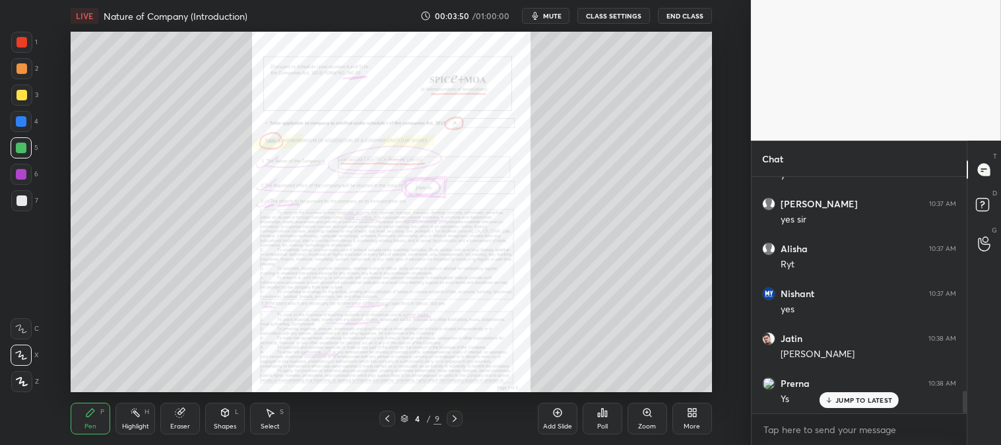
click at [639, 423] on div "Zoom" at bounding box center [647, 426] width 18 height 7
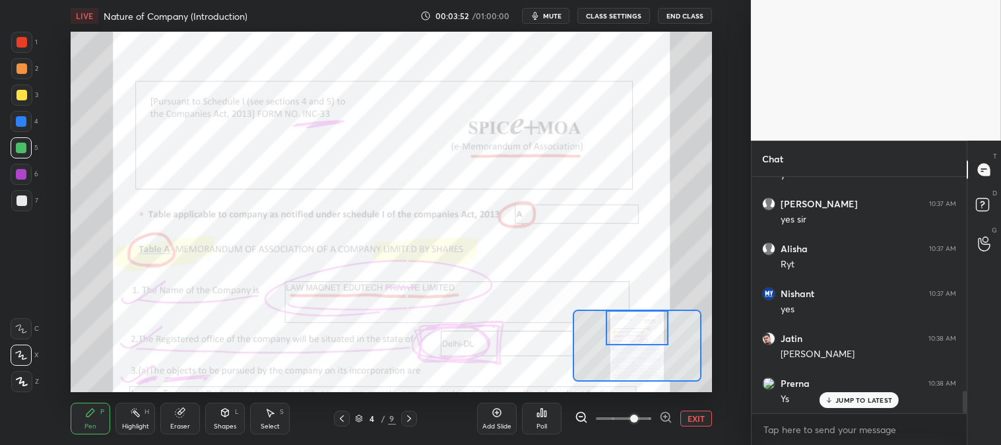
click at [140, 417] on icon at bounding box center [135, 412] width 11 height 11
click at [18, 43] on div at bounding box center [21, 42] width 11 height 11
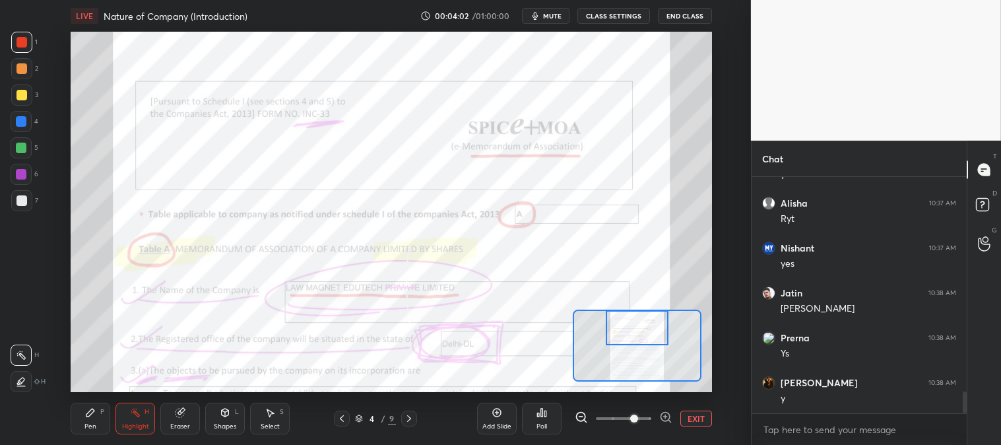
click at [412, 411] on div at bounding box center [409, 418] width 16 height 16
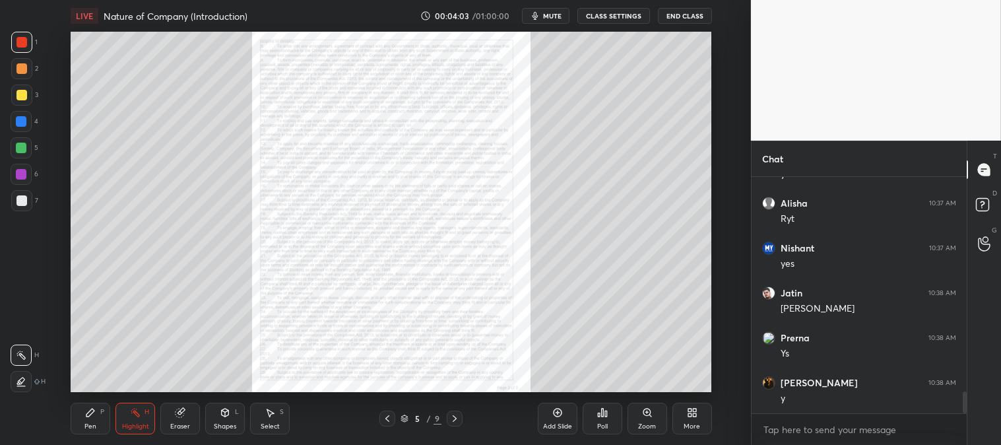
click at [455, 416] on icon at bounding box center [454, 418] width 11 height 11
click at [456, 417] on icon at bounding box center [454, 418] width 11 height 11
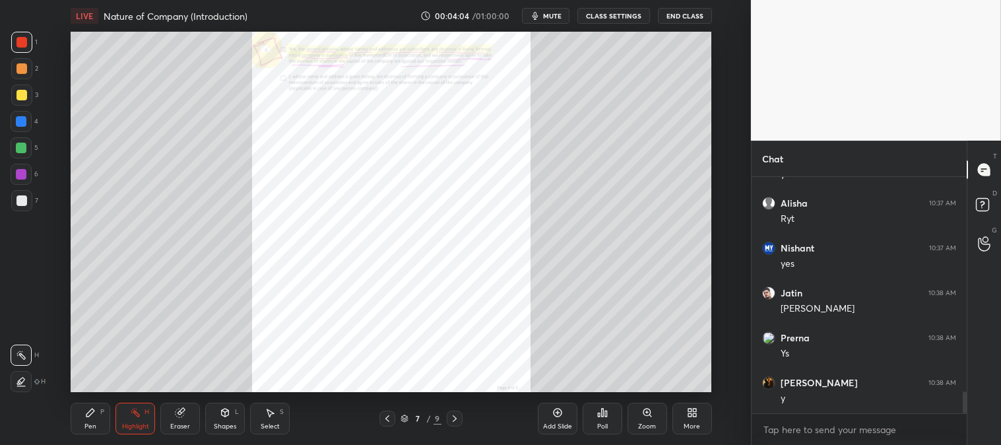
click at [458, 420] on icon at bounding box center [454, 418] width 11 height 11
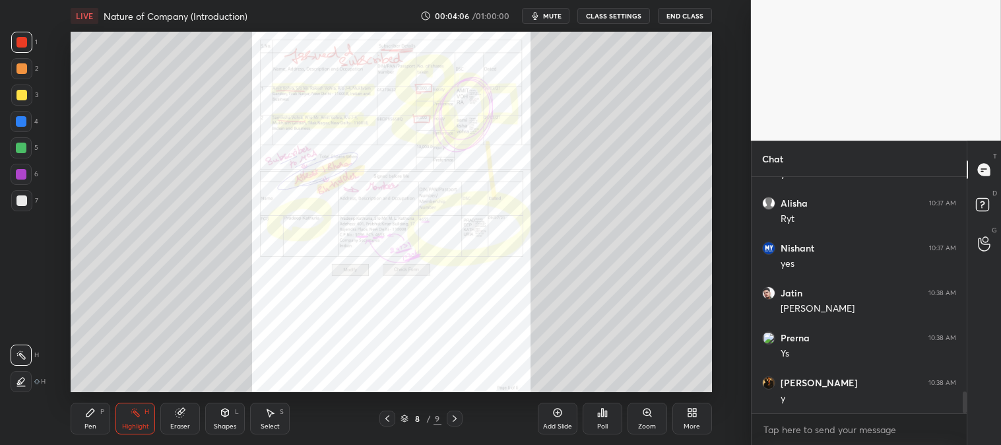
click at [381, 417] on div at bounding box center [387, 418] width 16 height 16
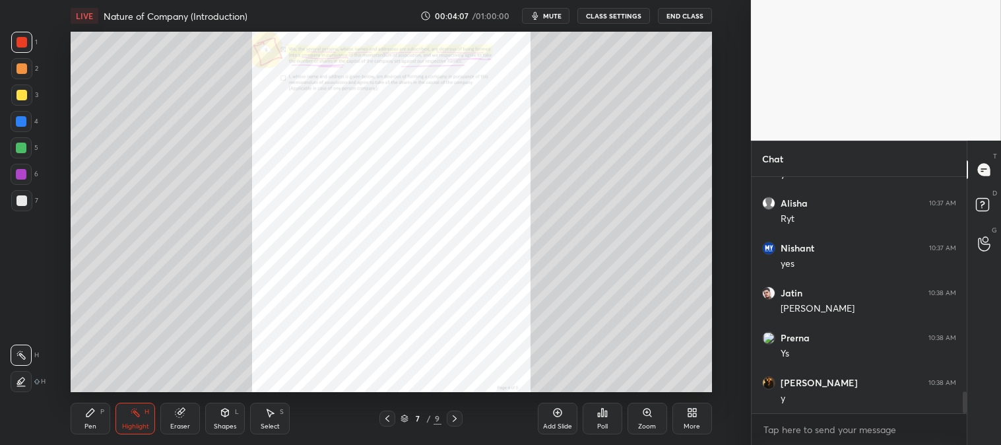
click at [640, 416] on div "Zoom" at bounding box center [648, 419] width 40 height 32
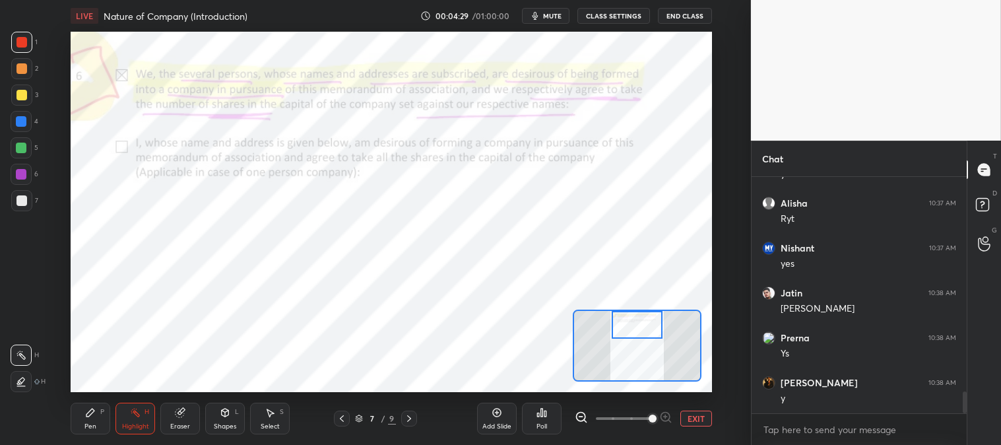
click at [407, 416] on icon at bounding box center [409, 418] width 4 height 7
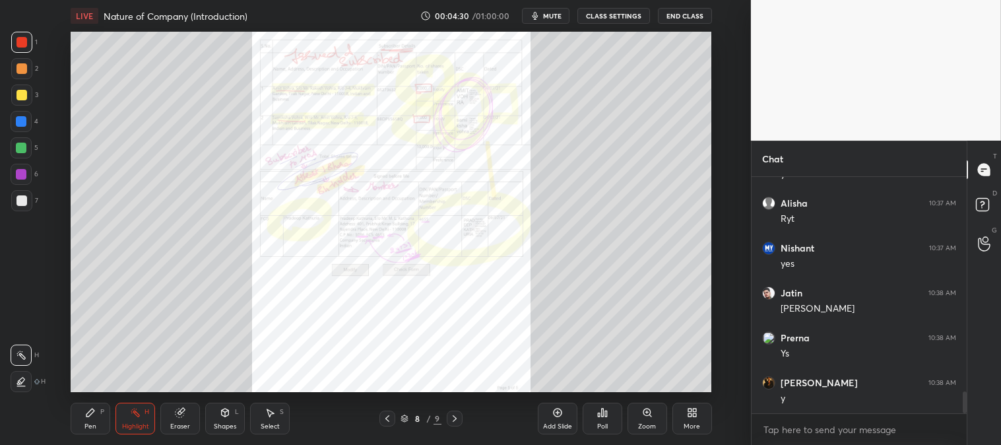
click at [640, 416] on div "Zoom" at bounding box center [648, 419] width 40 height 32
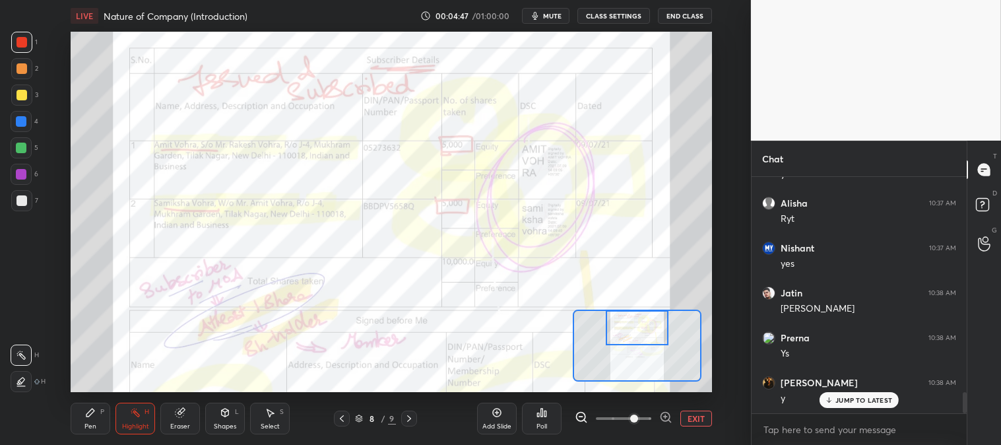
scroll to position [2367, 0]
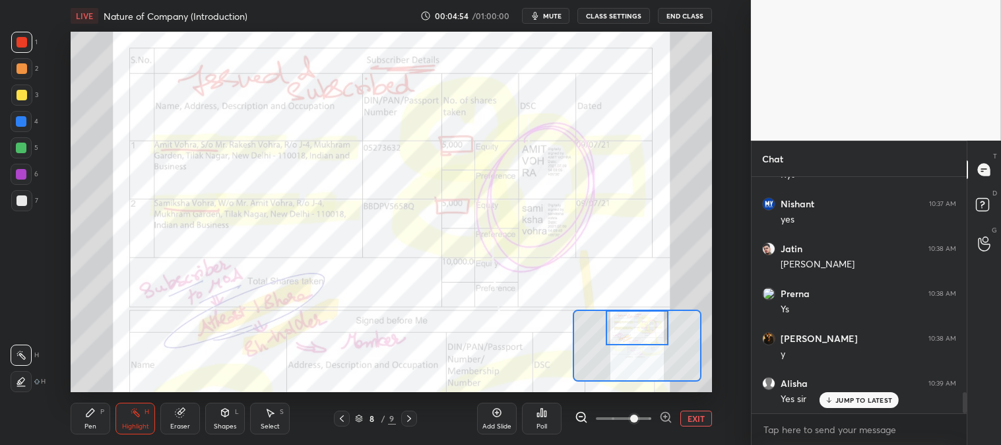
click at [350, 412] on div at bounding box center [342, 418] width 16 height 16
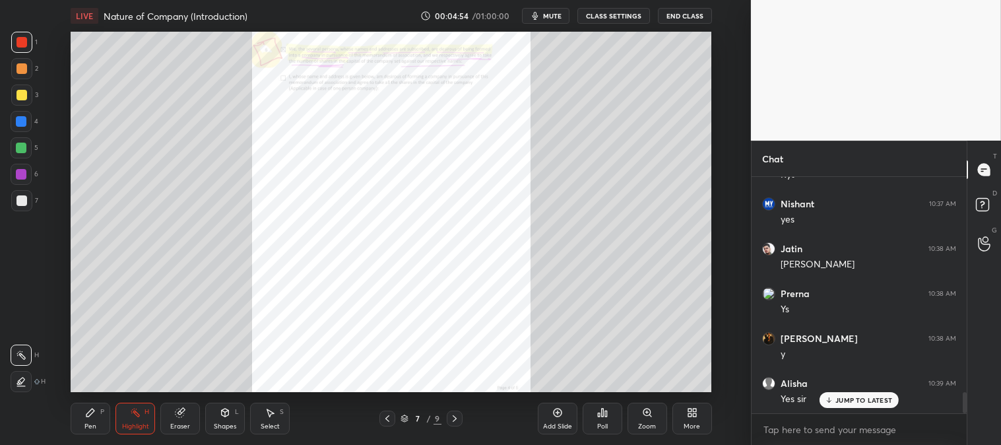
click at [386, 416] on icon at bounding box center [387, 418] width 11 height 11
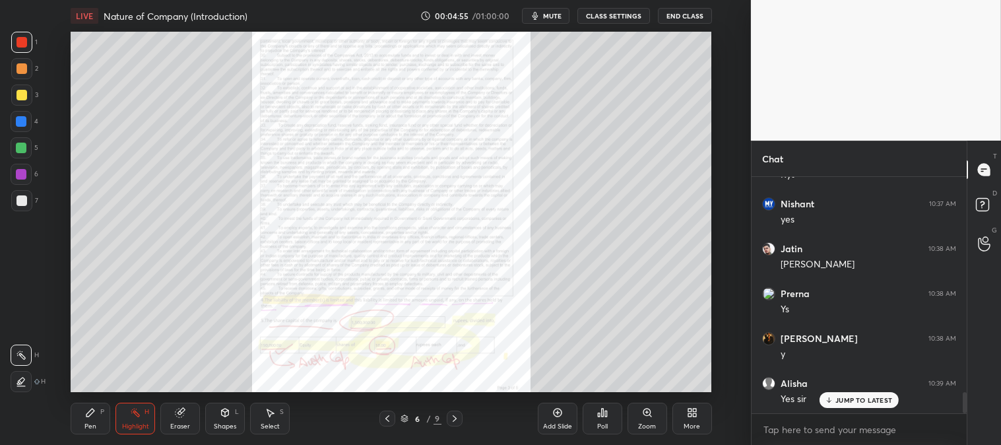
click at [385, 414] on icon at bounding box center [387, 418] width 11 height 11
click at [385, 416] on icon at bounding box center [387, 418] width 11 height 11
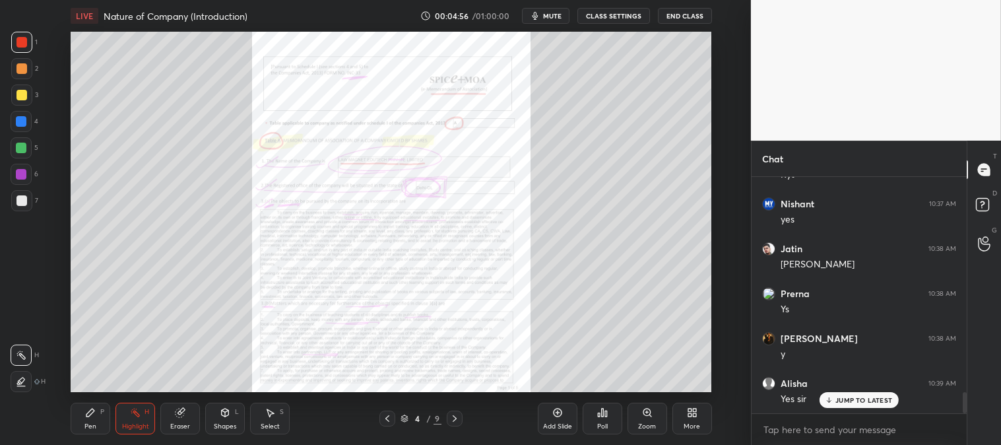
click at [385, 412] on div at bounding box center [387, 418] width 16 height 16
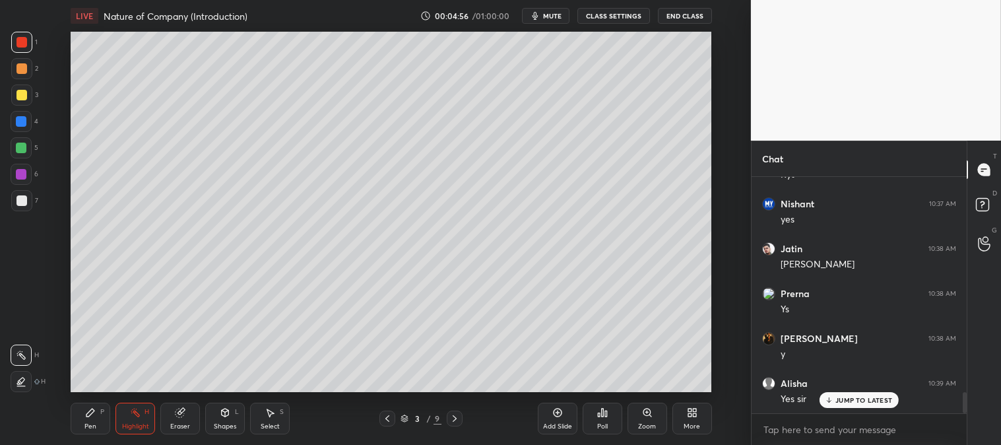
scroll to position [2412, 0]
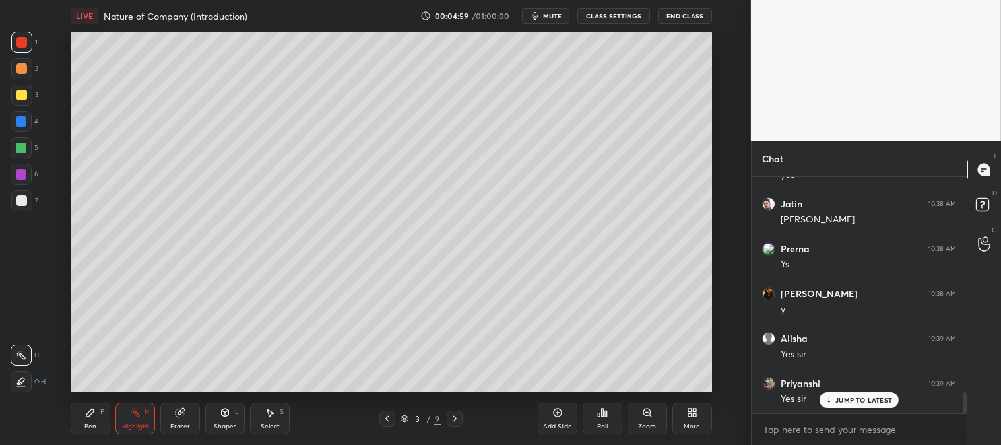
click at [424, 413] on div "3 / 9" at bounding box center [421, 418] width 41 height 12
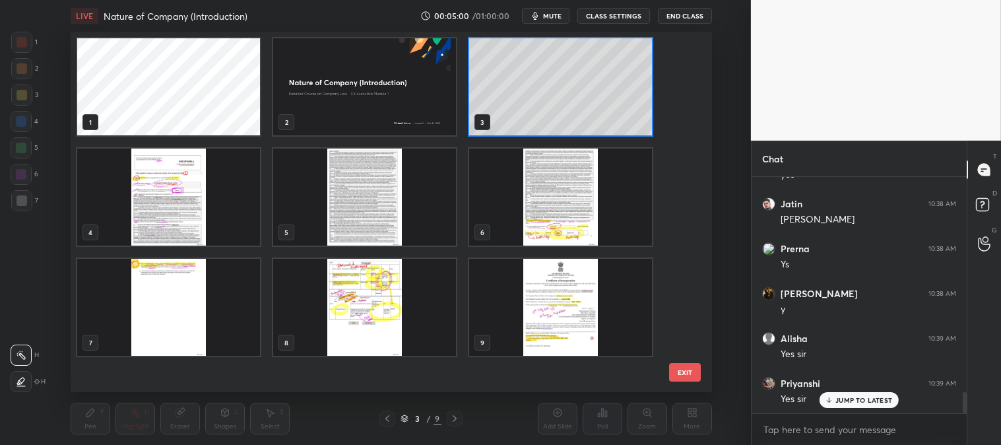
scroll to position [357, 635]
click at [545, 309] on img "grid" at bounding box center [560, 307] width 183 height 97
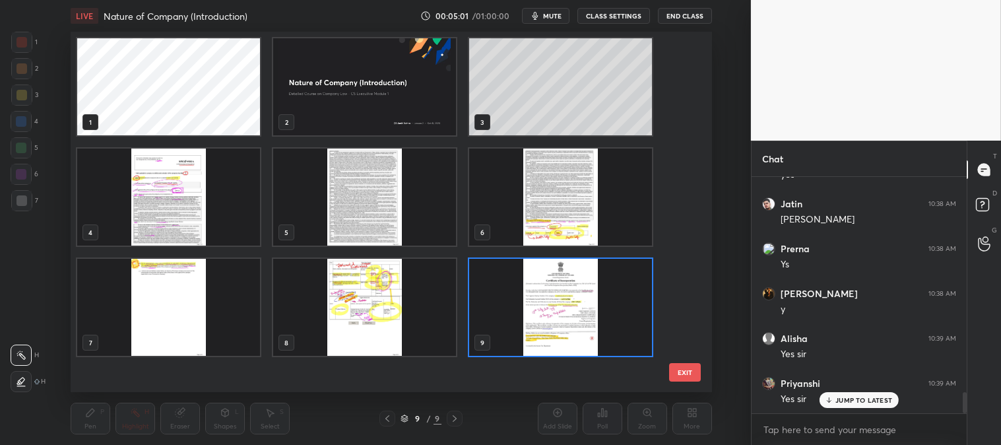
click at [546, 307] on img "grid" at bounding box center [560, 307] width 183 height 97
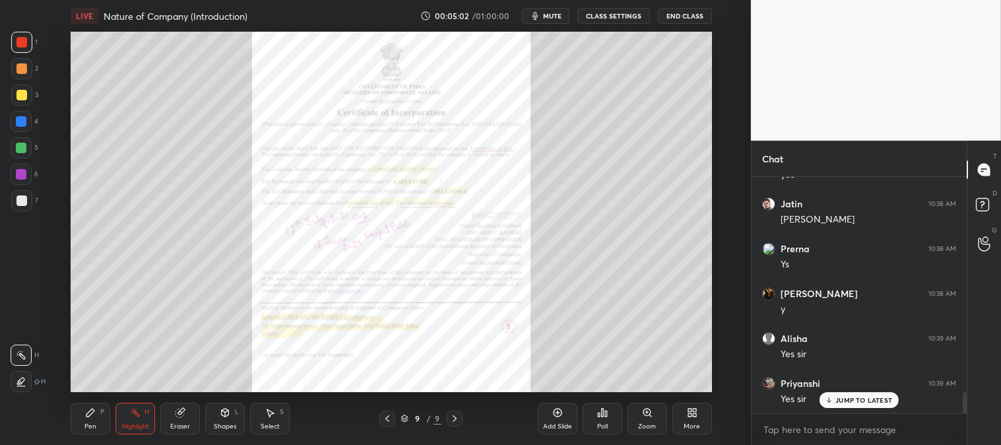
click at [641, 424] on div "Zoom" at bounding box center [647, 426] width 18 height 7
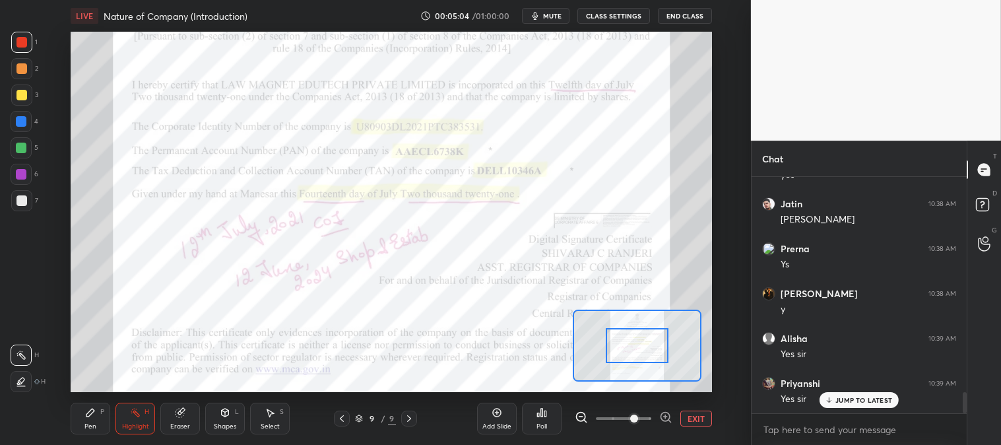
scroll to position [2457, 0]
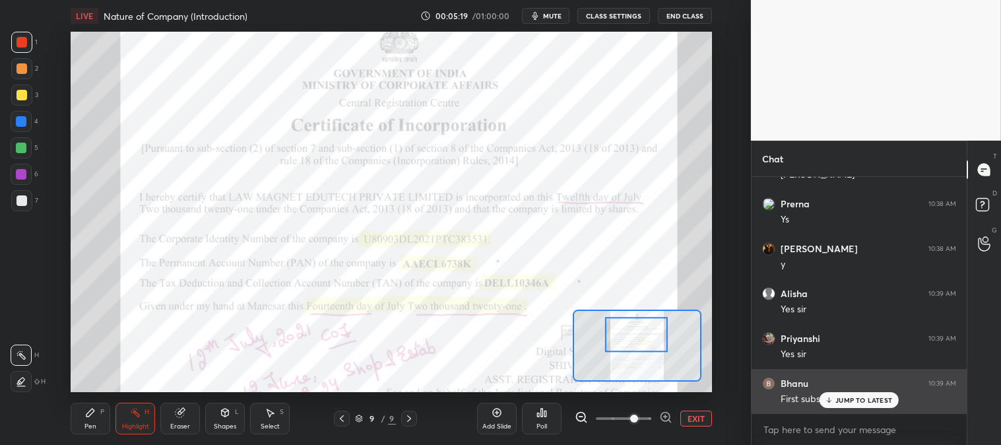
click at [858, 399] on p "JUMP TO LATEST" at bounding box center [863, 400] width 57 height 8
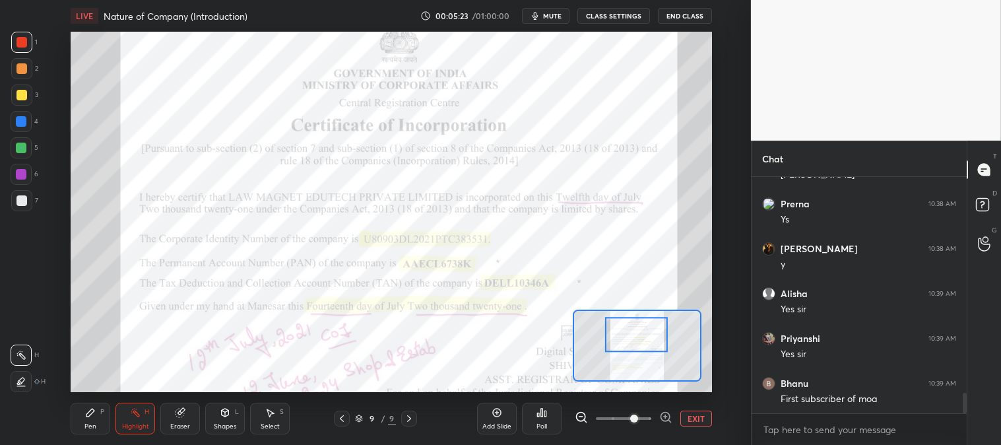
click at [341, 412] on div at bounding box center [342, 418] width 16 height 16
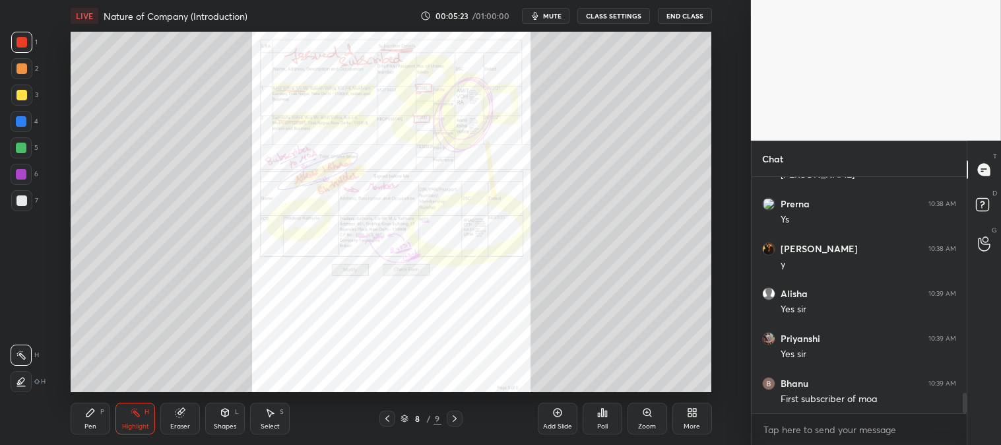
click at [388, 418] on icon at bounding box center [387, 418] width 11 height 11
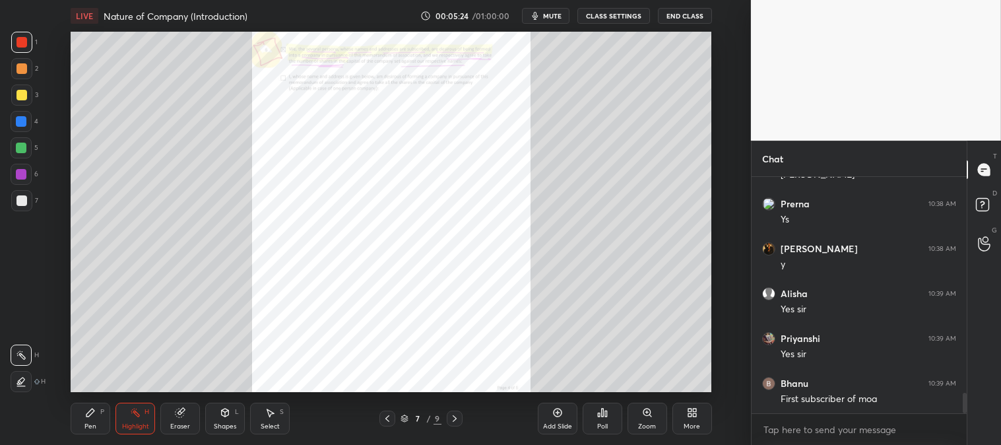
click at [390, 418] on icon at bounding box center [387, 418] width 11 height 11
click at [389, 418] on icon at bounding box center [387, 418] width 11 height 11
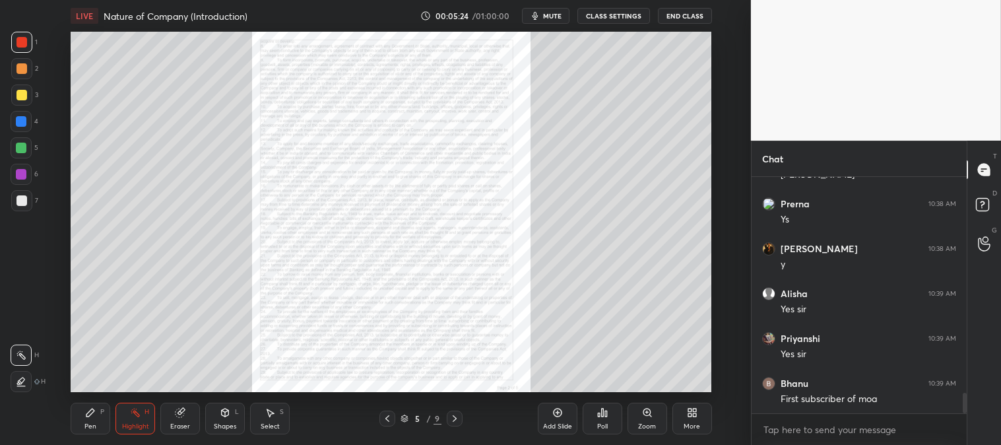
click at [388, 419] on icon at bounding box center [387, 418] width 11 height 11
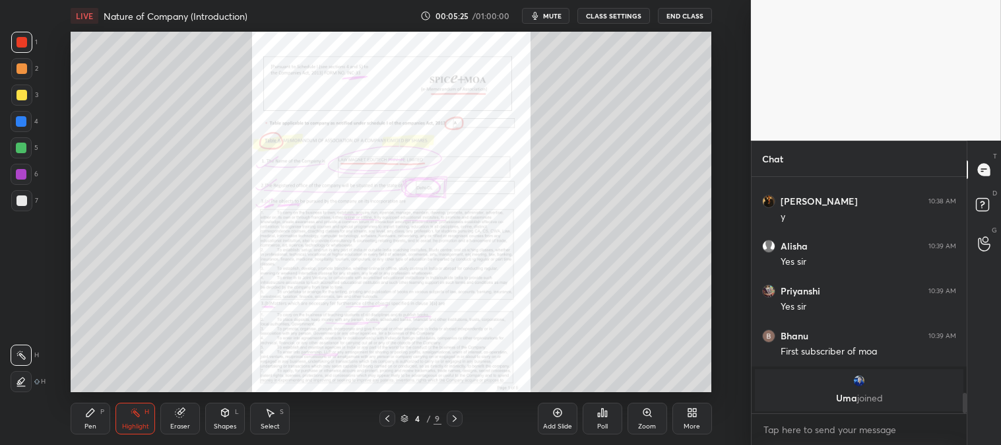
click at [387, 421] on icon at bounding box center [387, 418] width 11 height 11
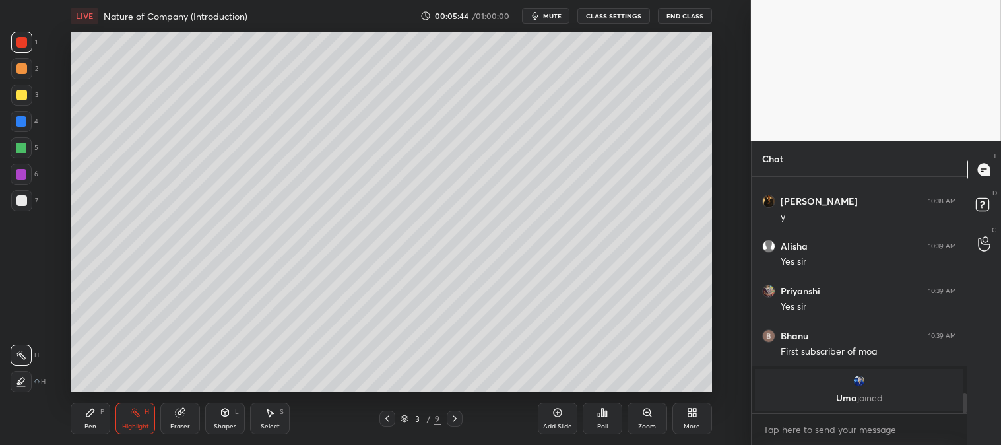
click at [99, 419] on div "Pen P" at bounding box center [91, 419] width 40 height 32
click at [93, 416] on icon at bounding box center [90, 412] width 11 height 11
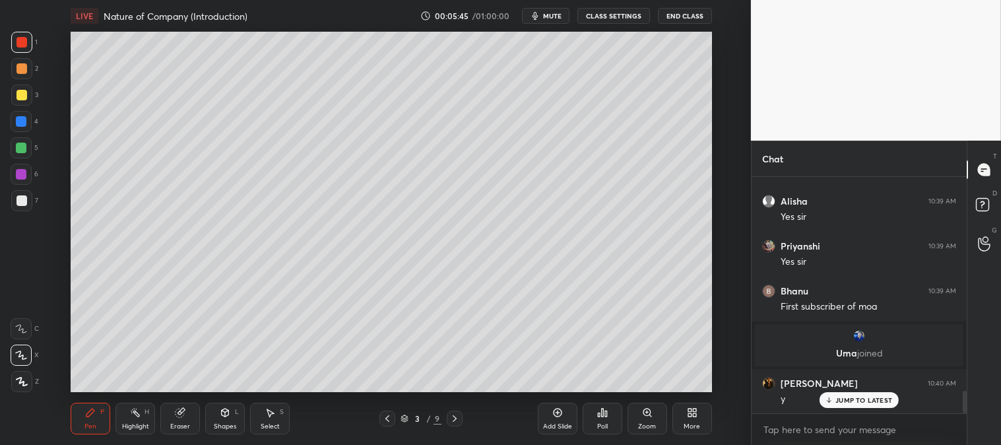
click at [18, 98] on div at bounding box center [21, 95] width 11 height 11
click at [26, 71] on div at bounding box center [21, 68] width 21 height 21
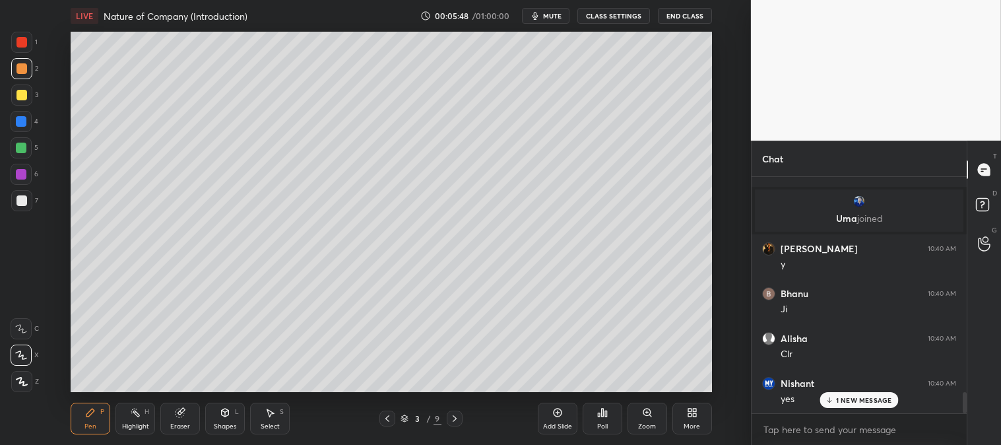
scroll to position [2457, 0]
click at [639, 420] on div "Zoom" at bounding box center [648, 419] width 40 height 32
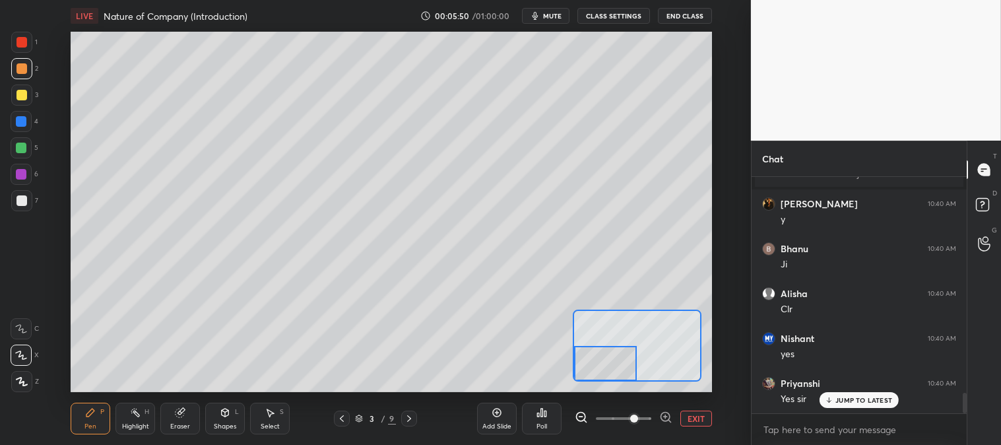
click at [22, 202] on div at bounding box center [21, 200] width 11 height 11
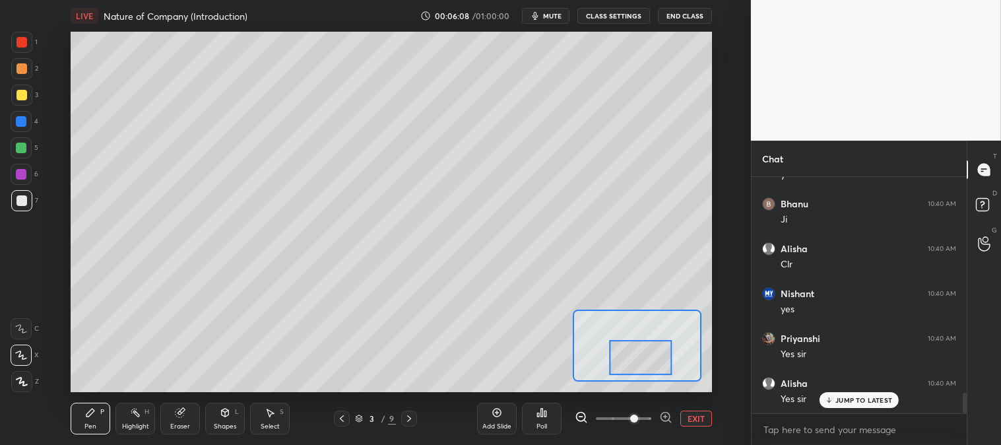
click at [694, 412] on button "EXIT" at bounding box center [696, 418] width 32 height 16
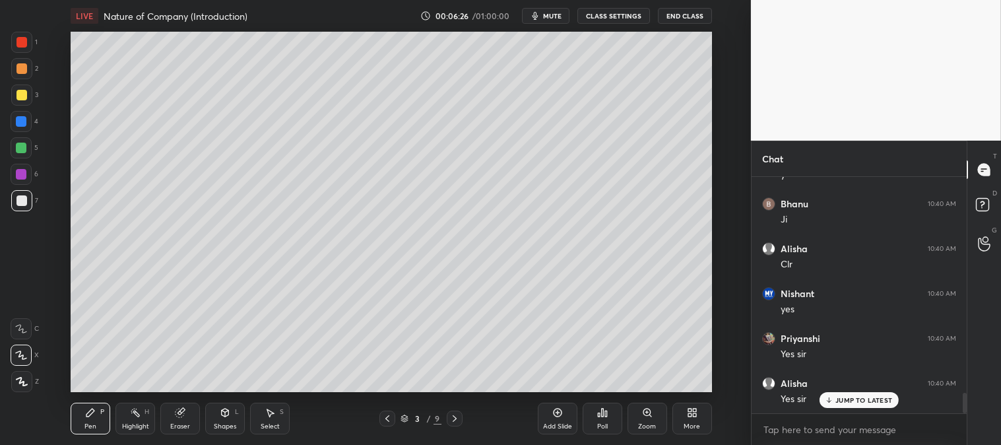
scroll to position [2547, 0]
click at [644, 424] on div "Zoom" at bounding box center [647, 426] width 18 height 7
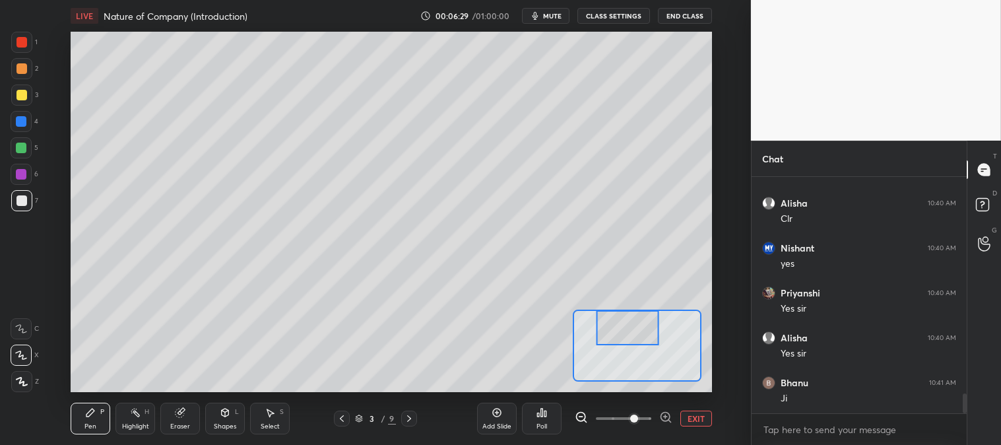
click at [94, 413] on icon at bounding box center [90, 412] width 11 height 11
click at [185, 414] on icon at bounding box center [180, 412] width 11 height 11
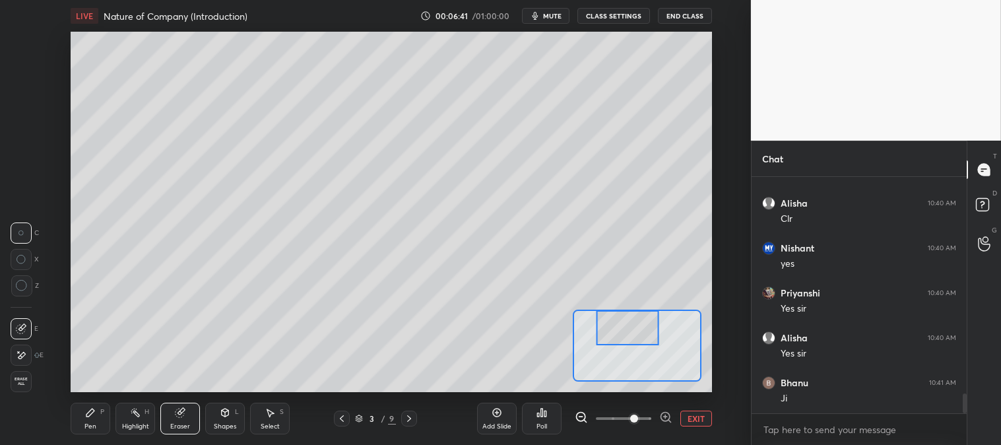
click at [90, 414] on icon at bounding box center [90, 412] width 8 height 8
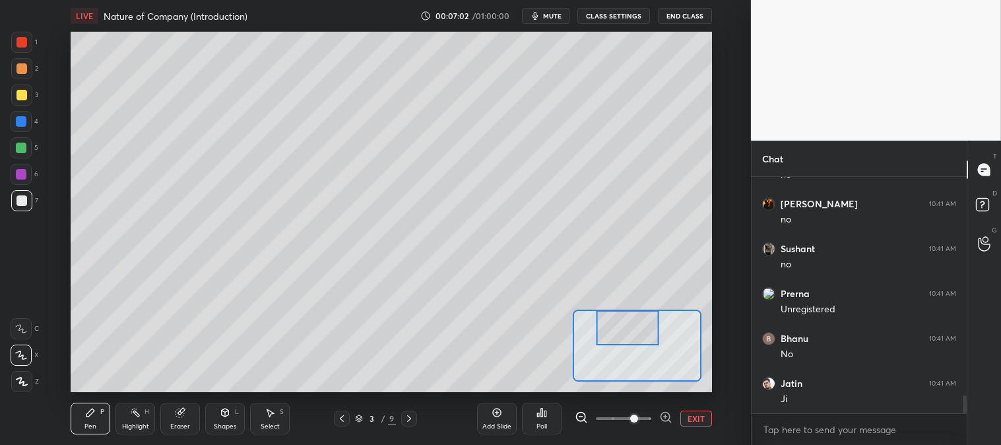
scroll to position [2905, 0]
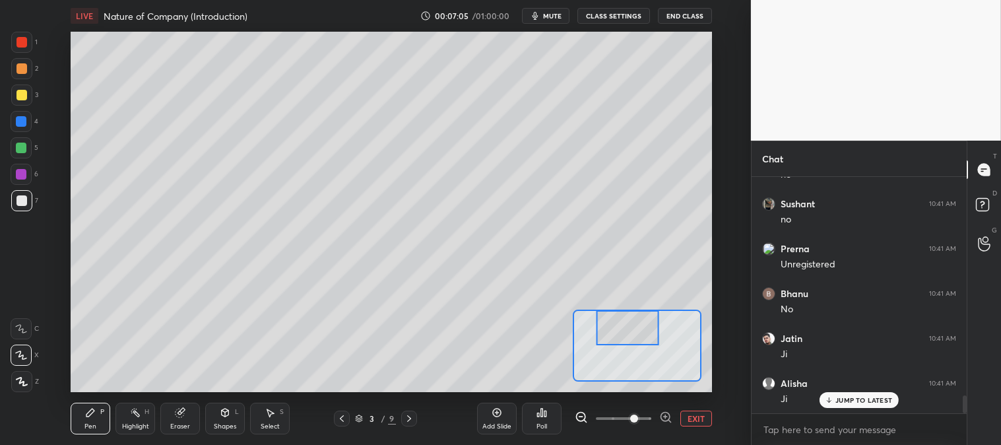
click at [694, 424] on button "EXIT" at bounding box center [696, 418] width 32 height 16
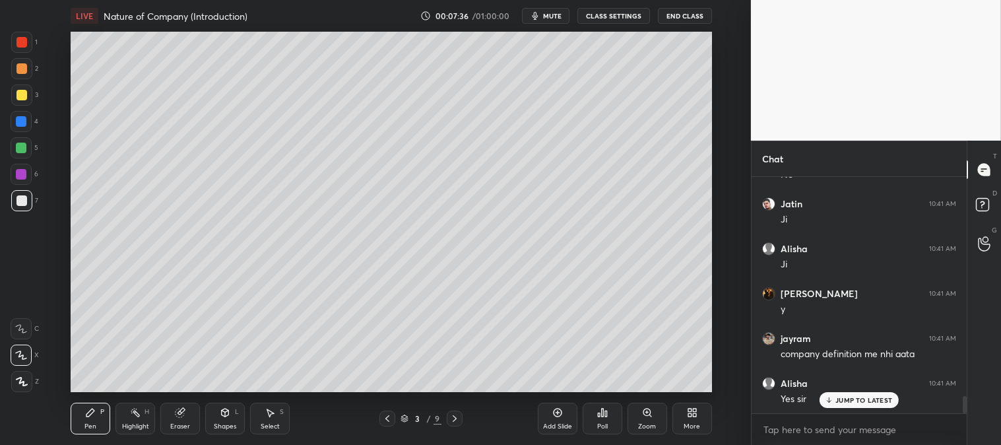
scroll to position [3085, 0]
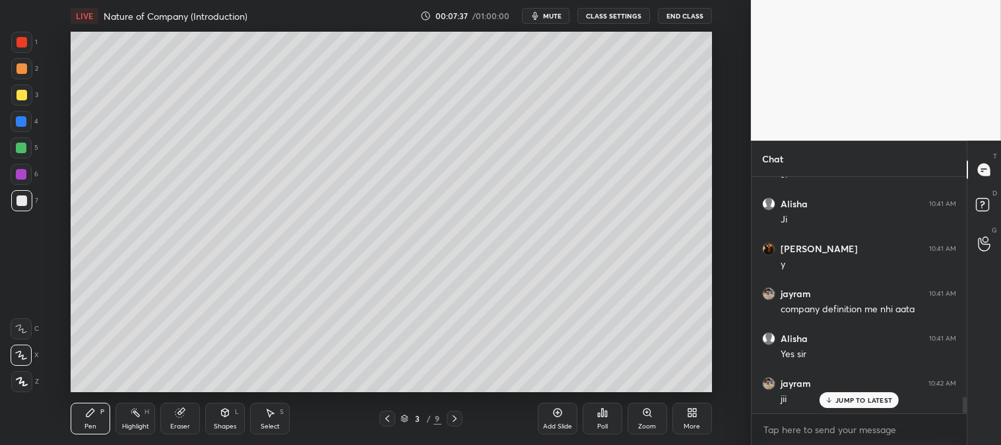
click at [647, 417] on icon at bounding box center [647, 412] width 11 height 11
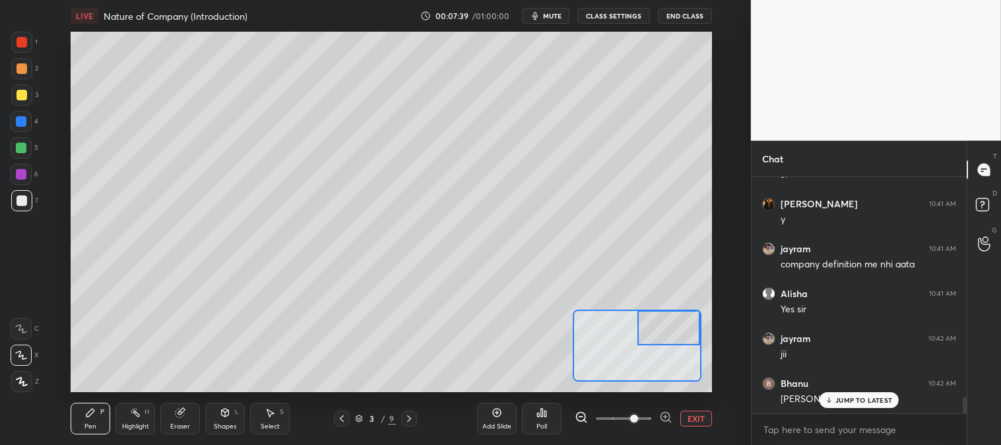
scroll to position [3175, 0]
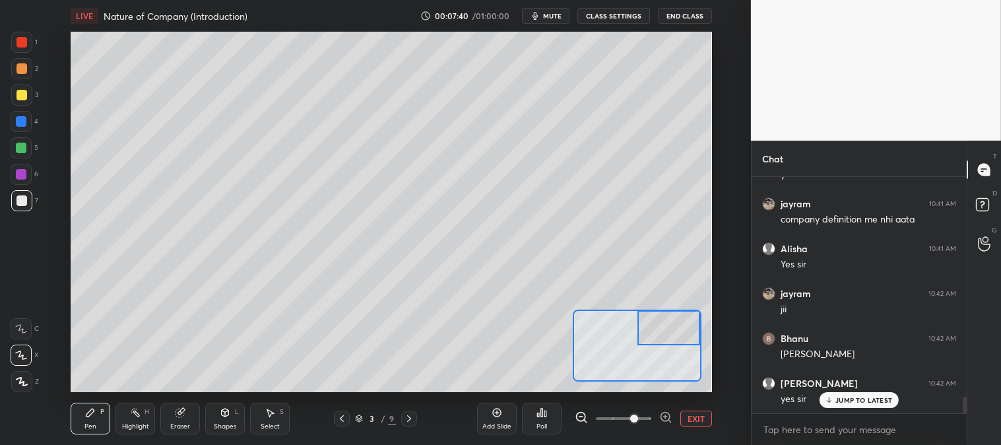
click at [21, 96] on div at bounding box center [21, 95] width 11 height 11
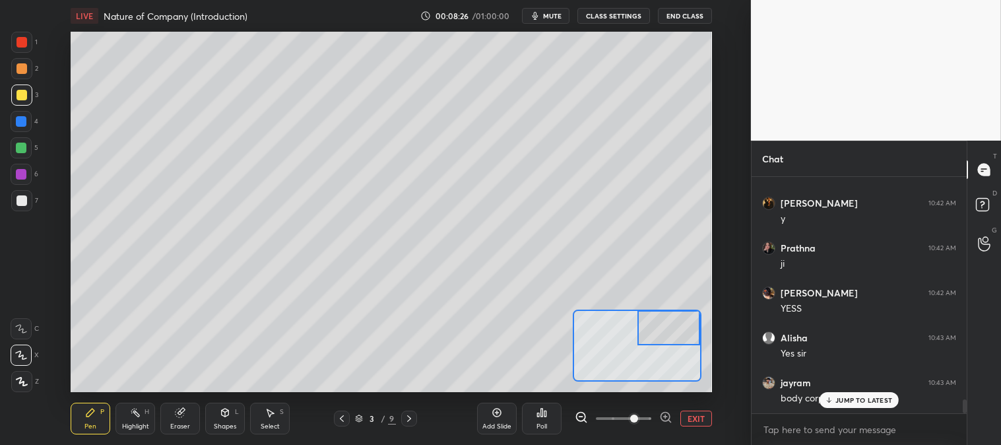
scroll to position [3845, 0]
click at [22, 150] on div at bounding box center [21, 148] width 11 height 11
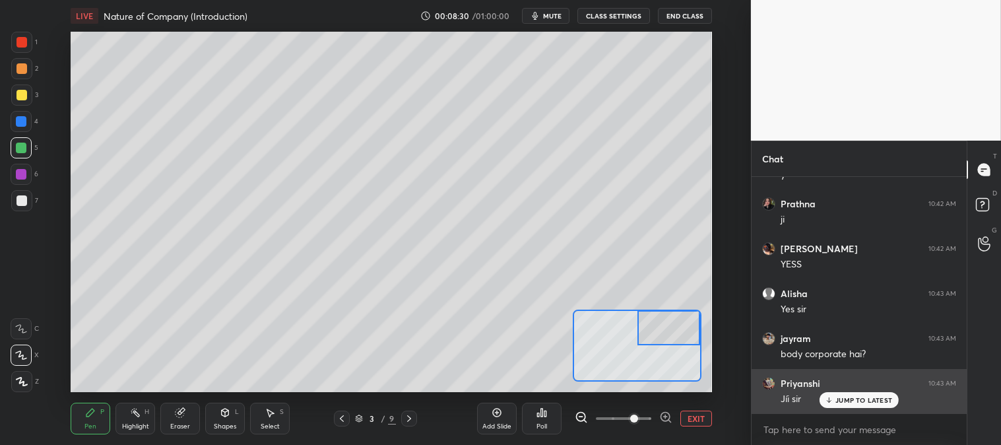
click at [847, 405] on div "JUMP TO LATEST" at bounding box center [859, 400] width 79 height 16
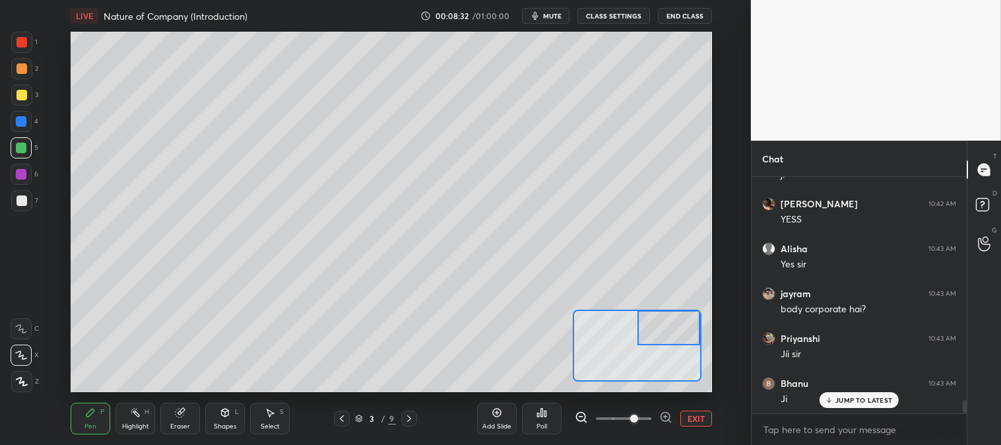
scroll to position [3935, 0]
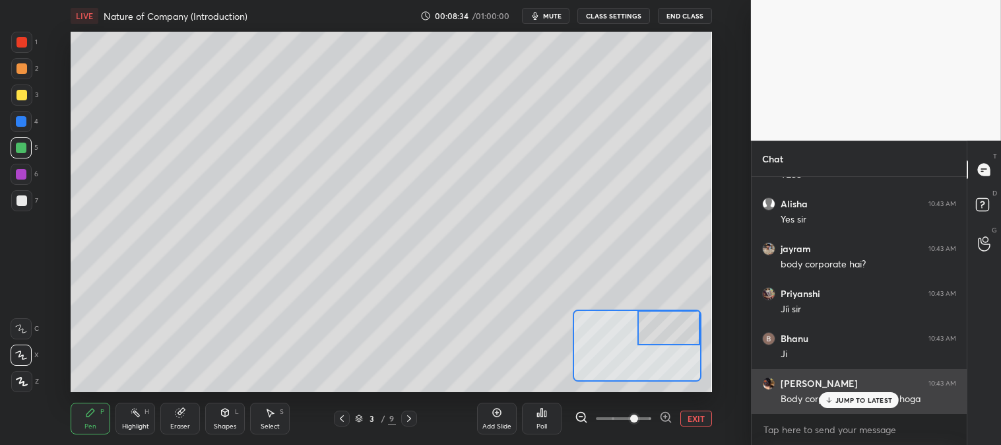
click at [847, 403] on p "JUMP TO LATEST" at bounding box center [863, 400] width 57 height 8
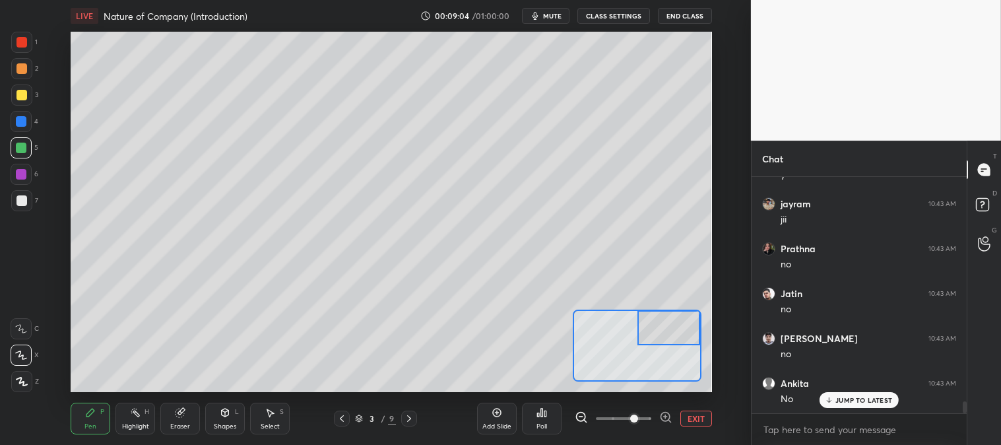
scroll to position [4428, 0]
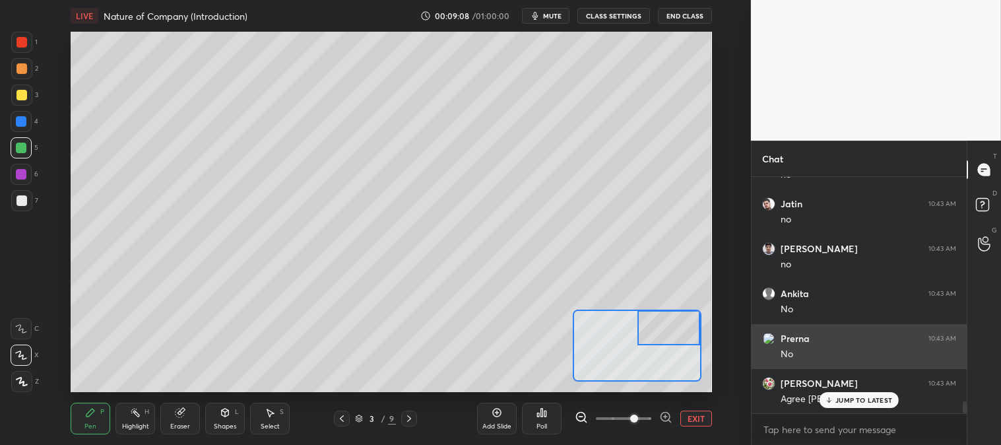
click at [847, 401] on p "JUMP TO LATEST" at bounding box center [863, 400] width 57 height 8
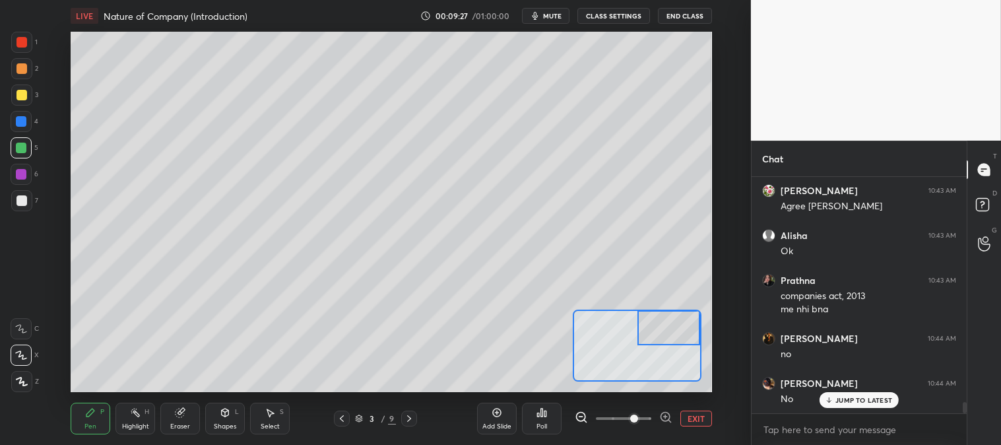
scroll to position [4666, 0]
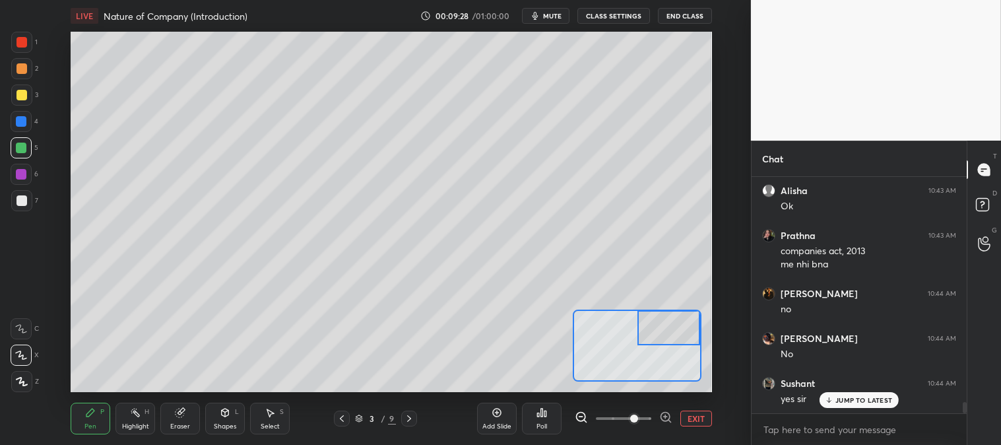
click at [100, 421] on div "Pen P" at bounding box center [91, 419] width 40 height 32
click at [26, 127] on div at bounding box center [21, 121] width 21 height 21
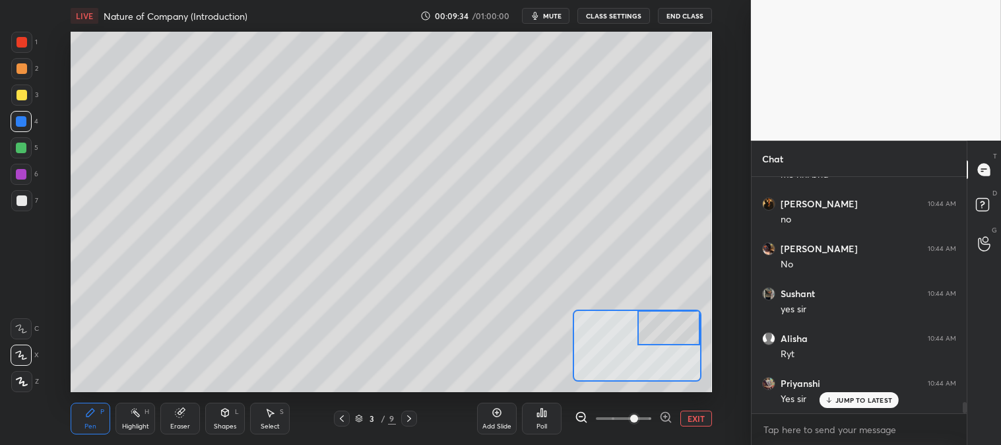
scroll to position [4801, 0]
click at [11, 67] on div at bounding box center [21, 68] width 21 height 21
click at [845, 399] on p "JUMP TO LATEST" at bounding box center [863, 400] width 57 height 8
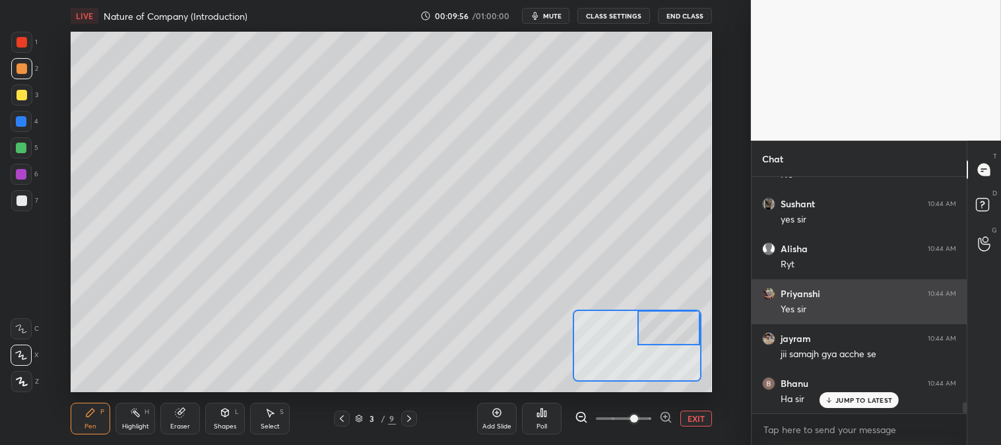
click at [852, 398] on p "JUMP TO LATEST" at bounding box center [863, 400] width 57 height 8
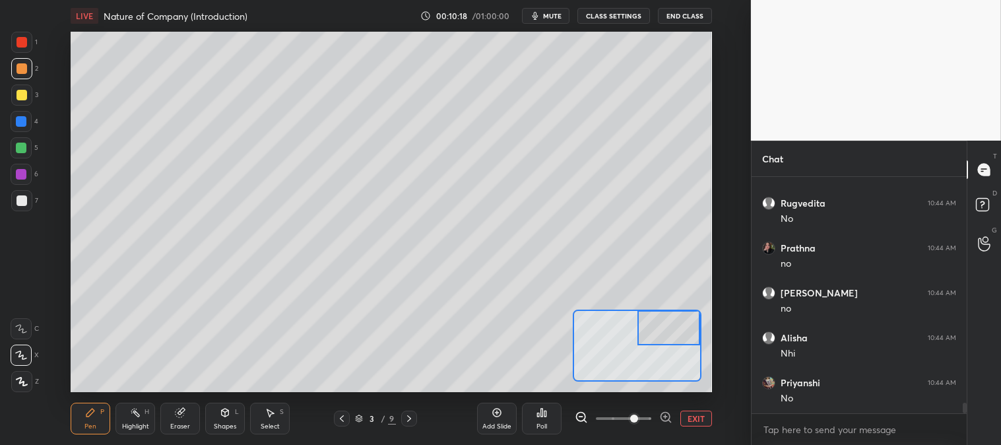
scroll to position [5218, 0]
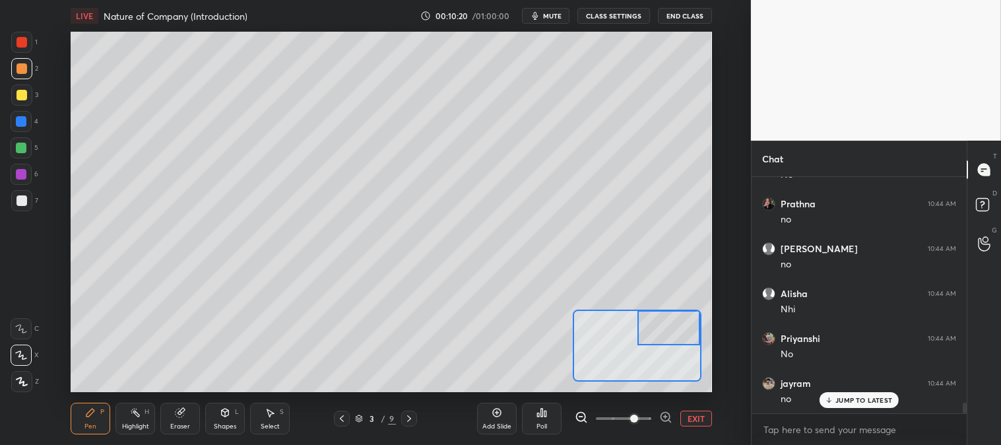
click at [688, 416] on button "EXIT" at bounding box center [696, 418] width 32 height 16
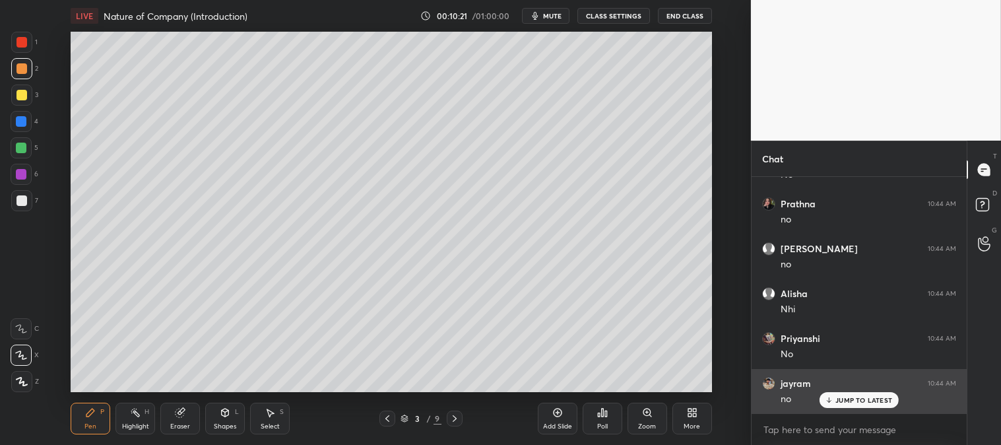
click at [839, 400] on p "JUMP TO LATEST" at bounding box center [863, 400] width 57 height 8
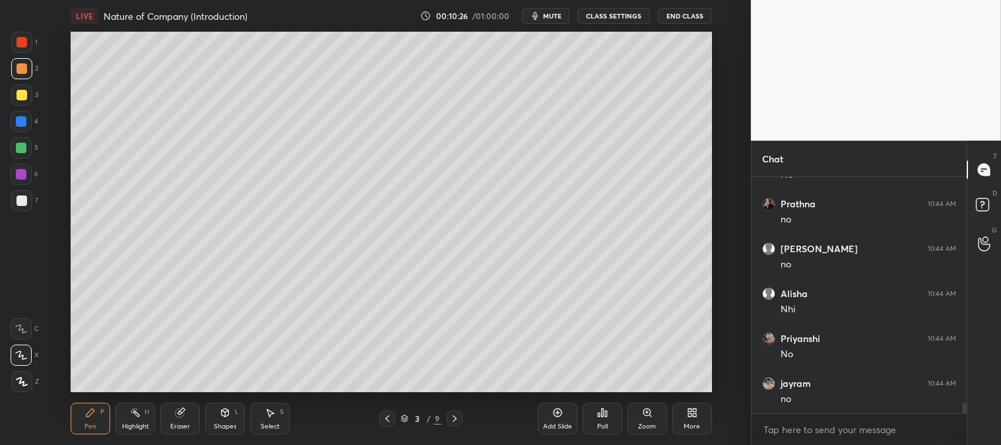
scroll to position [5263, 0]
click at [26, 24] on div "1 2 3 4 5 6 7 C X Z C X Z E E Erase all H H LIVE Nature of Company (Introductio…" at bounding box center [370, 222] width 740 height 445
click at [26, 44] on div at bounding box center [21, 42] width 11 height 11
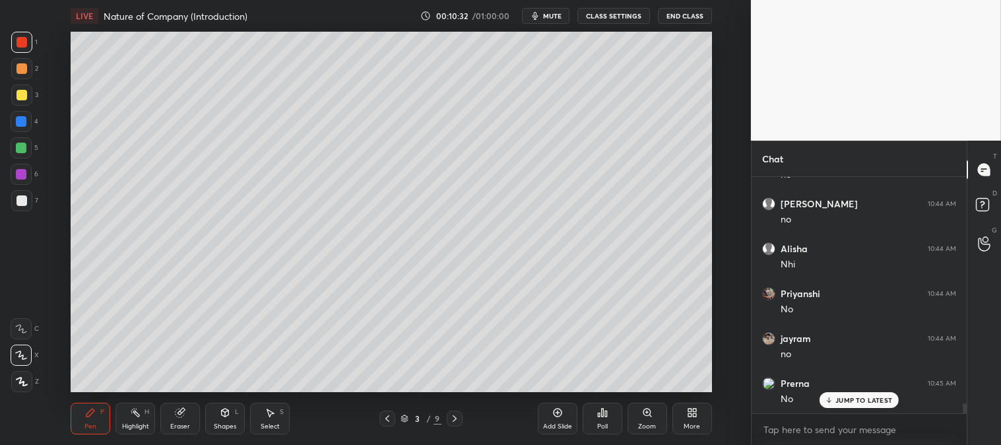
scroll to position [5307, 0]
click at [650, 419] on div "Zoom" at bounding box center [648, 419] width 40 height 32
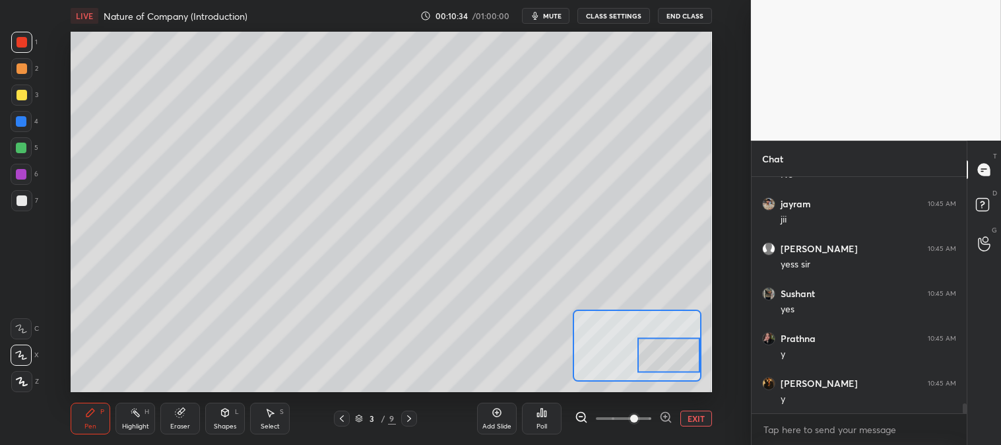
scroll to position [5532, 0]
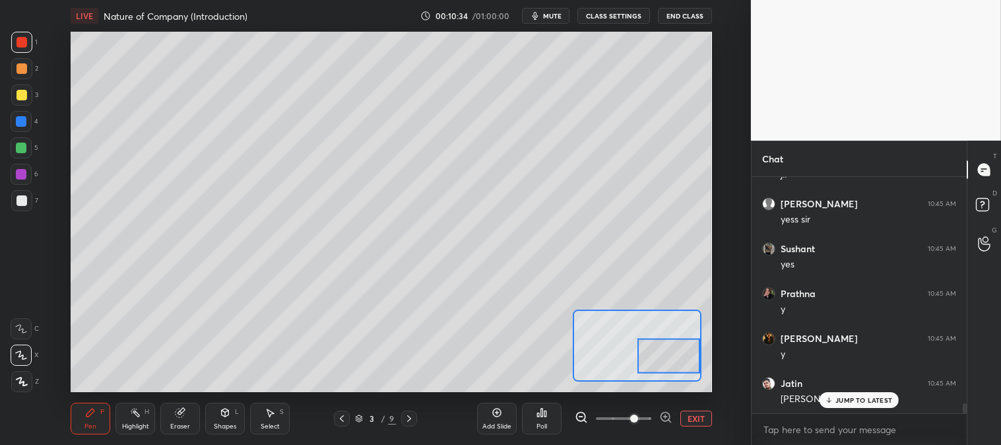
click at [849, 397] on p "JUMP TO LATEST" at bounding box center [863, 400] width 57 height 8
click at [26, 193] on div at bounding box center [21, 200] width 21 height 21
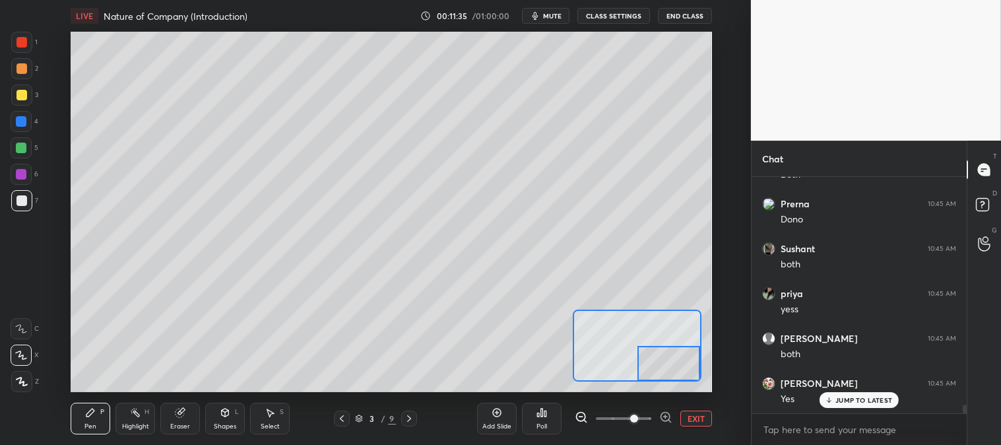
scroll to position [6160, 0]
click at [699, 416] on button "EXIT" at bounding box center [696, 418] width 32 height 16
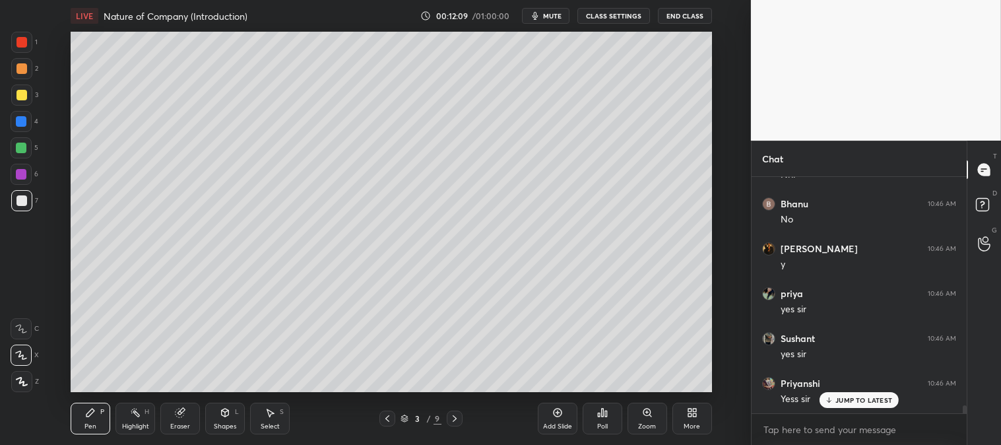
scroll to position [7102, 0]
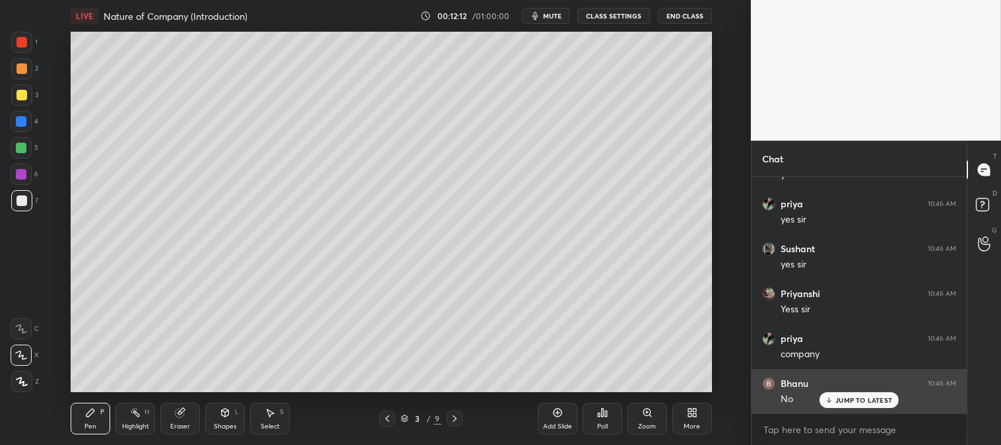
click at [849, 398] on p "JUMP TO LATEST" at bounding box center [863, 400] width 57 height 8
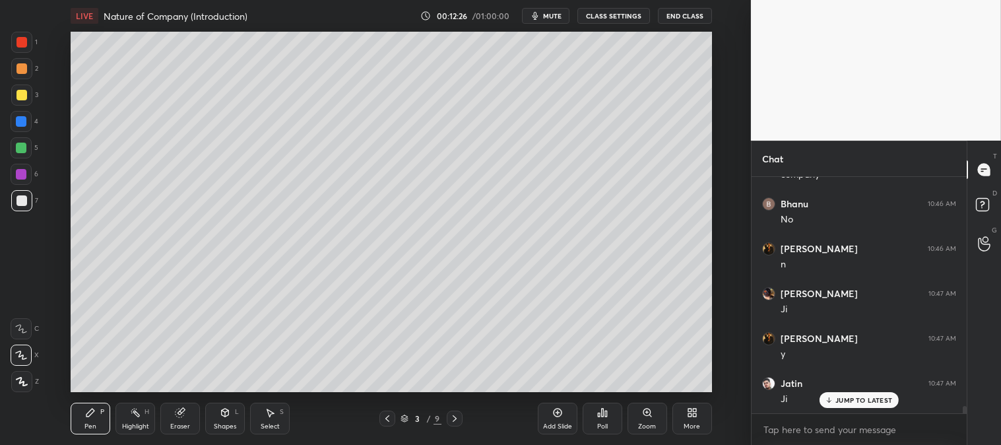
scroll to position [7372, 0]
click at [642, 414] on icon at bounding box center [647, 412] width 11 height 11
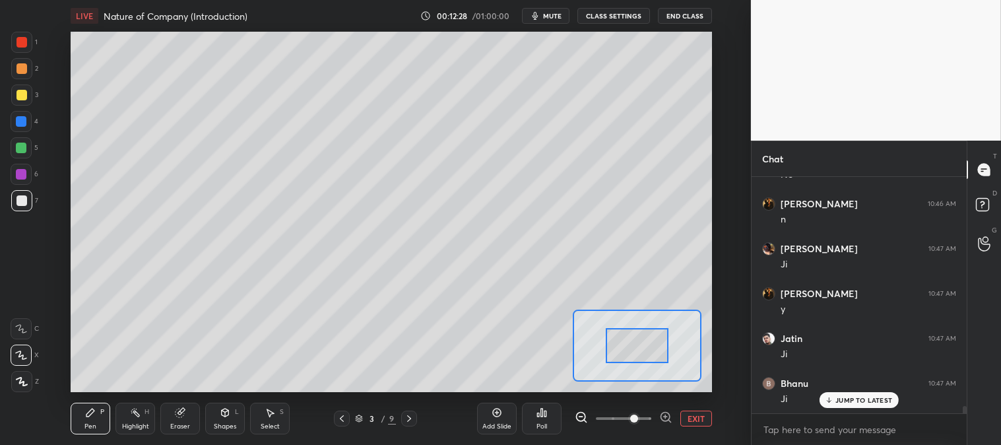
scroll to position [7461, 0]
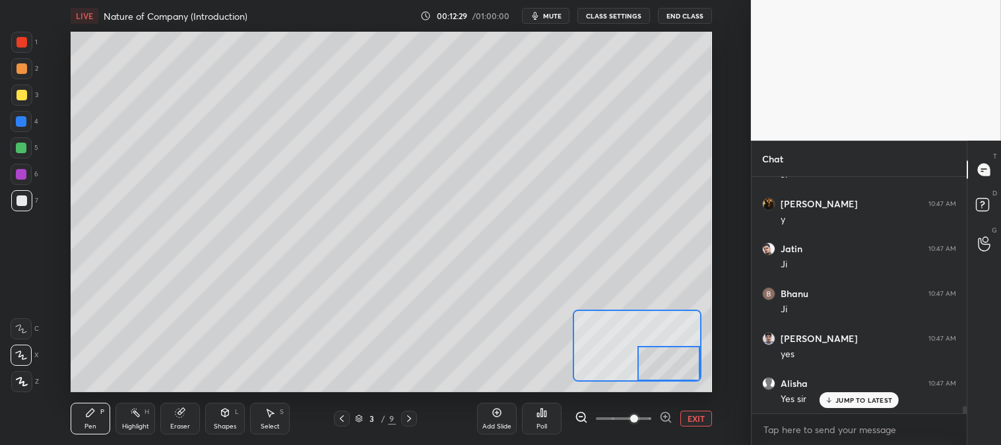
click at [181, 421] on div "Eraser" at bounding box center [180, 419] width 40 height 32
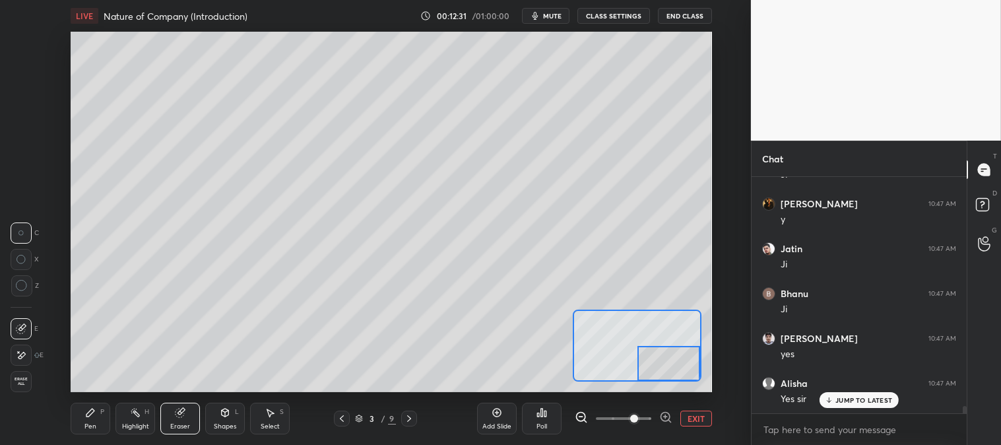
click at [80, 414] on div "Pen P" at bounding box center [91, 419] width 40 height 32
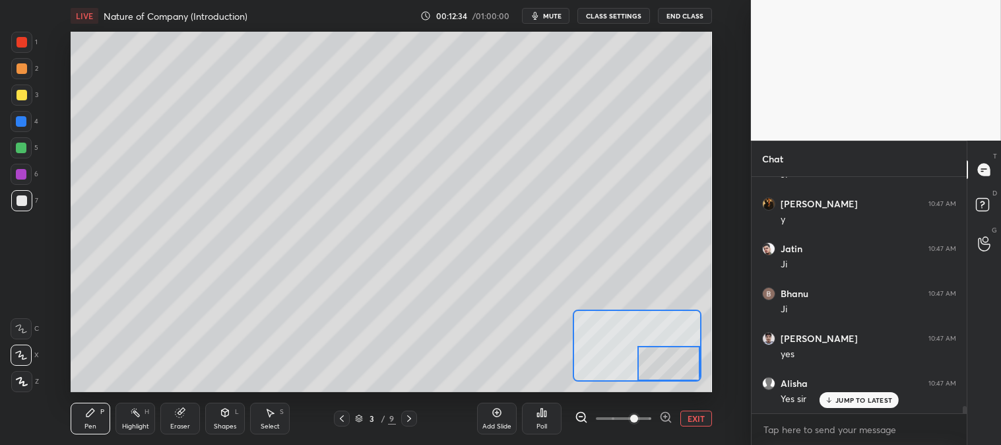
click at [23, 122] on div at bounding box center [21, 121] width 11 height 11
click at [703, 422] on button "EXIT" at bounding box center [696, 418] width 32 height 16
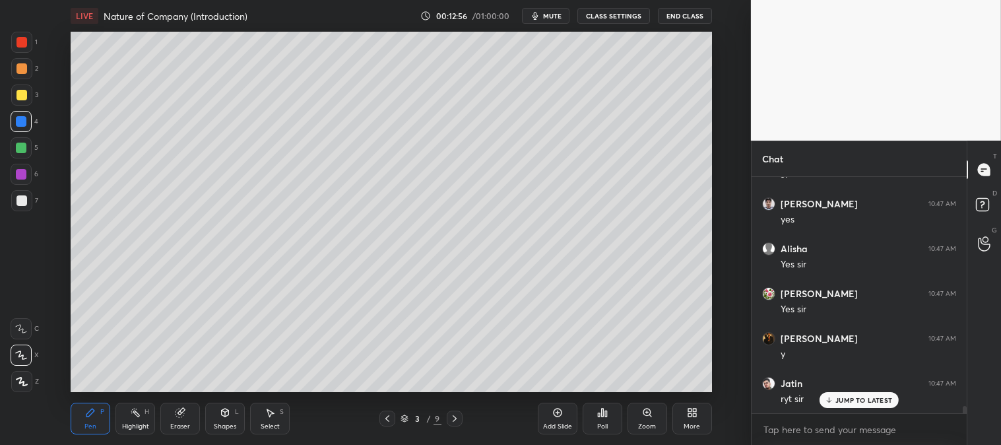
scroll to position [7641, 0]
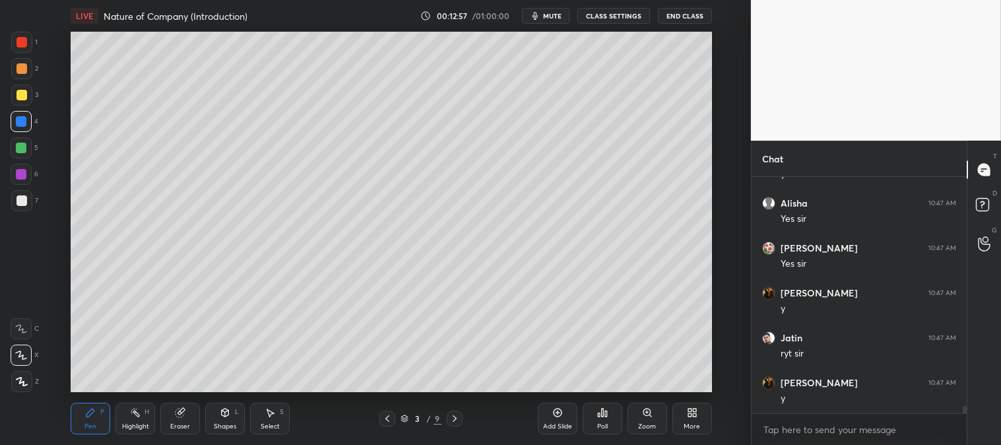
click at [644, 413] on icon at bounding box center [646, 411] width 7 height 7
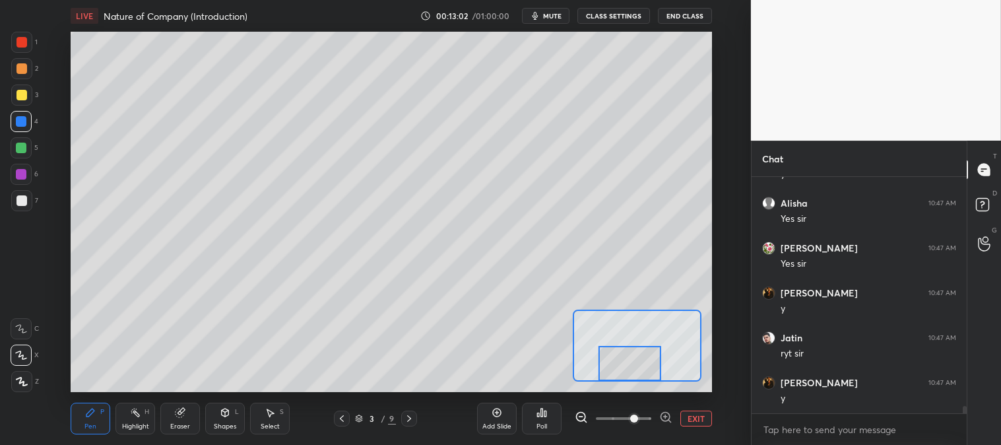
click at [696, 412] on button "EXIT" at bounding box center [696, 418] width 32 height 16
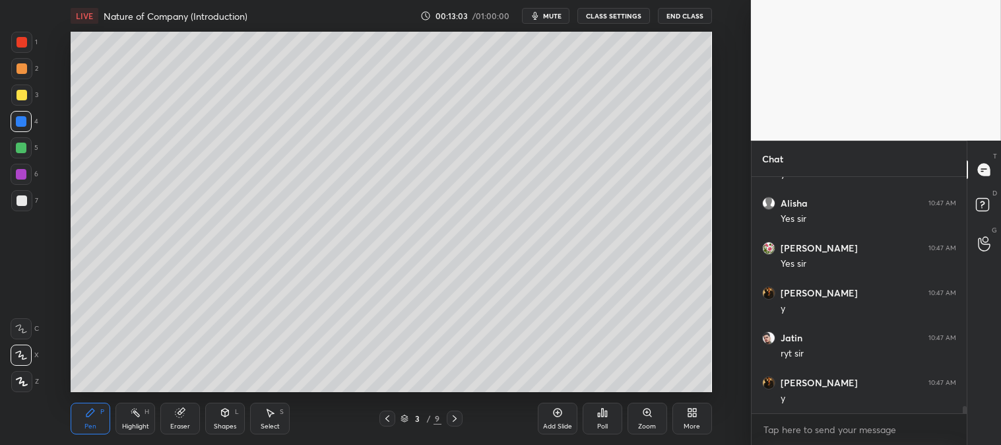
click at [22, 63] on div at bounding box center [21, 68] width 11 height 11
click at [557, 418] on icon at bounding box center [557, 412] width 11 height 11
click at [637, 414] on div "Zoom" at bounding box center [648, 419] width 40 height 32
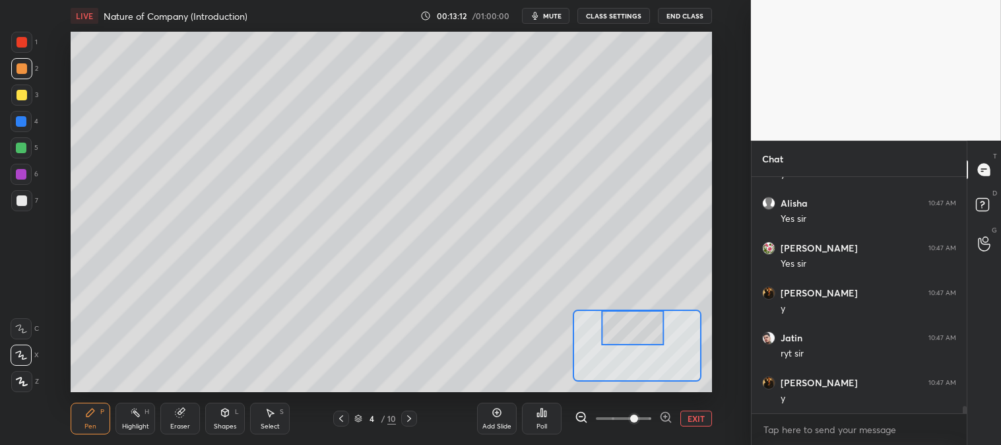
click at [694, 417] on button "EXIT" at bounding box center [696, 418] width 32 height 16
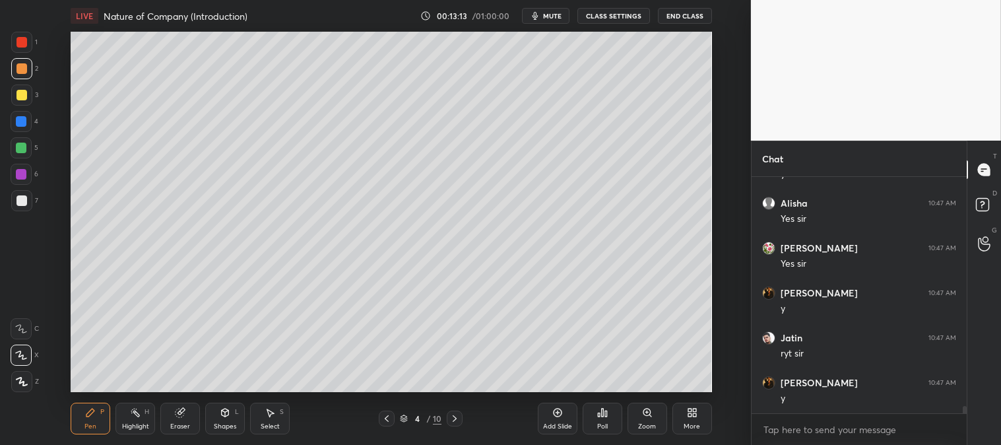
click at [643, 416] on icon at bounding box center [647, 412] width 11 height 11
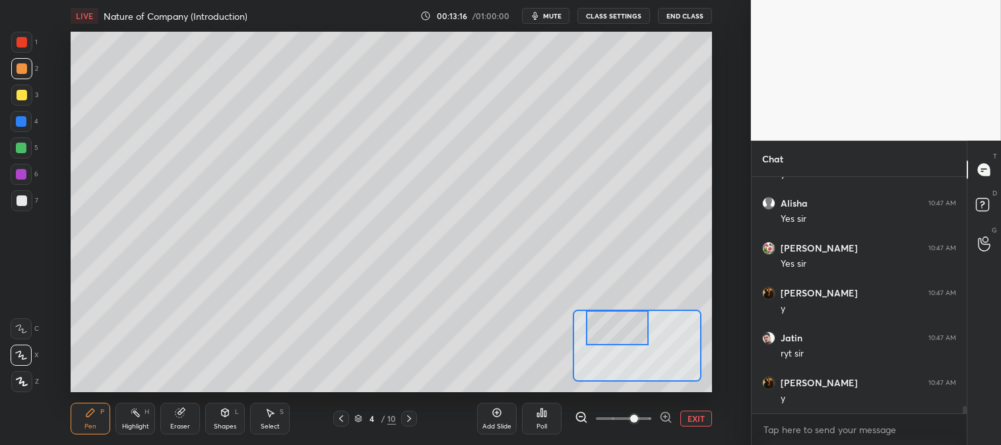
scroll to position [7686, 0]
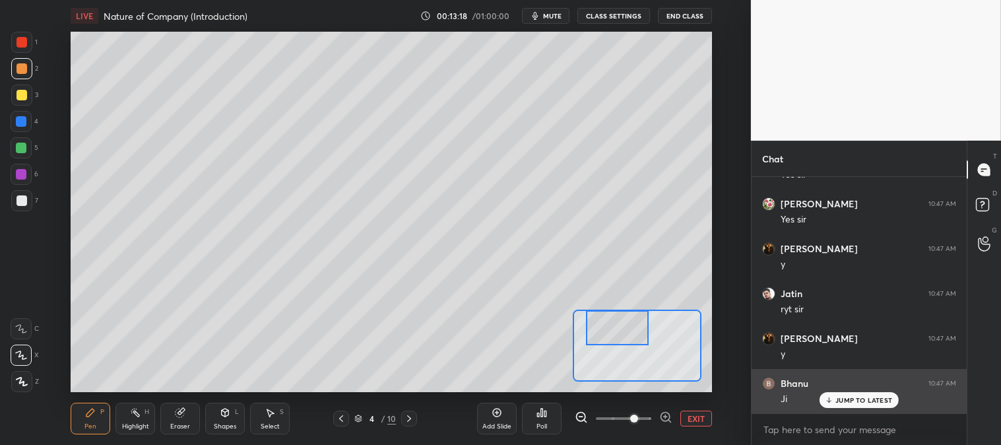
click at [837, 397] on p "JUMP TO LATEST" at bounding box center [863, 400] width 57 height 8
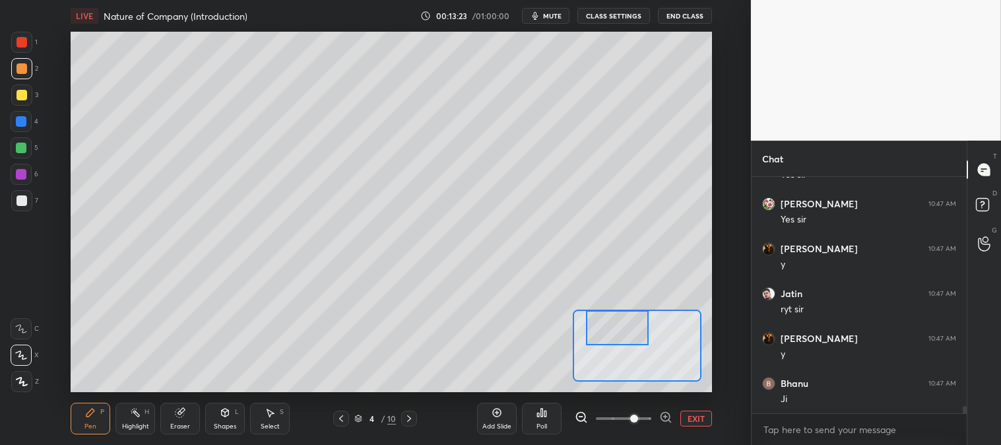
click at [177, 405] on div "Eraser" at bounding box center [180, 419] width 40 height 32
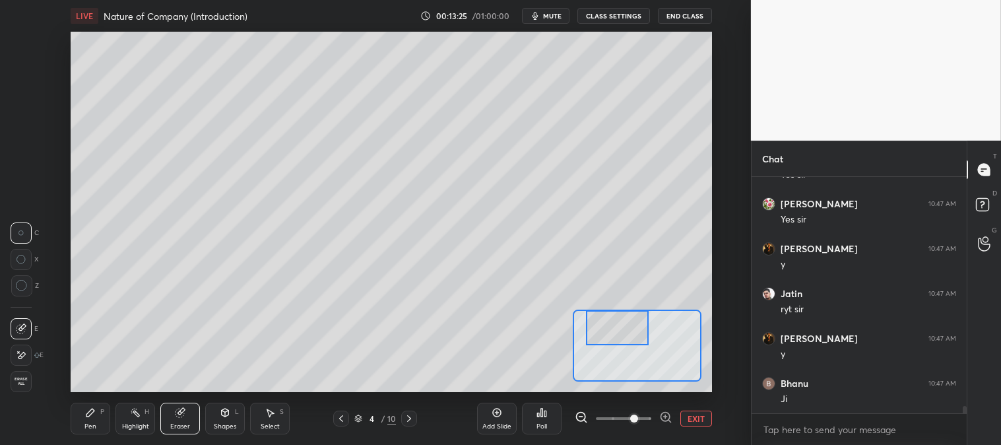
click at [94, 412] on icon at bounding box center [90, 412] width 11 height 11
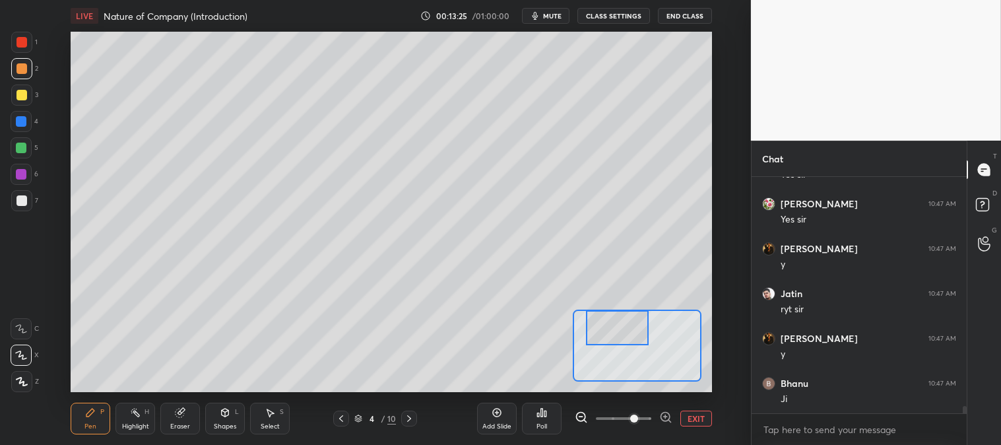
click at [88, 413] on icon at bounding box center [90, 412] width 8 height 8
click at [696, 416] on button "EXIT" at bounding box center [696, 418] width 32 height 16
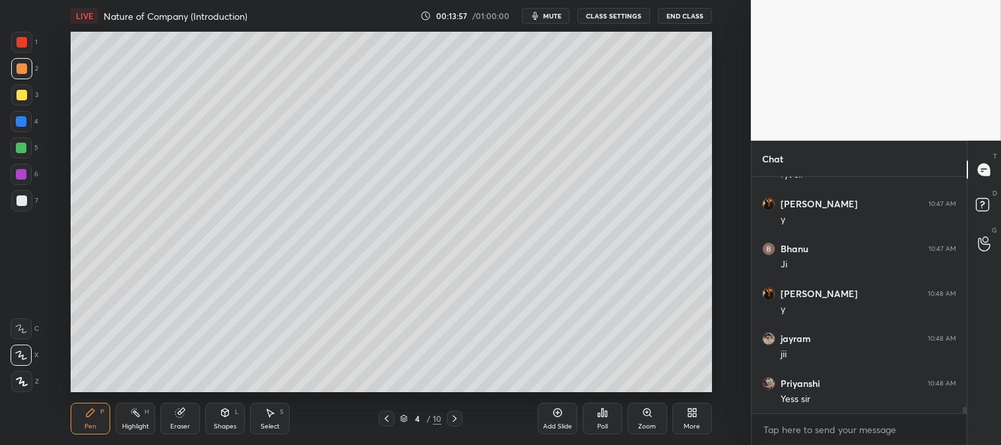
scroll to position [7866, 0]
click at [644, 414] on icon at bounding box center [646, 411] width 7 height 7
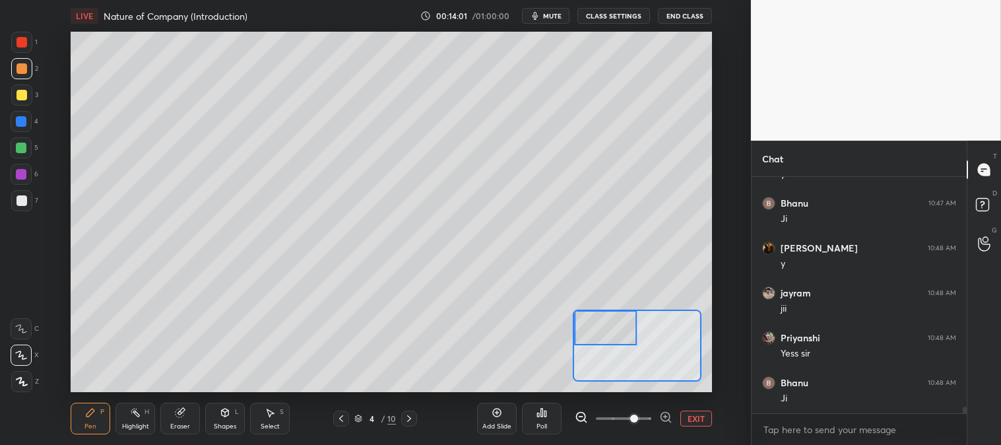
click at [22, 95] on div at bounding box center [21, 95] width 11 height 11
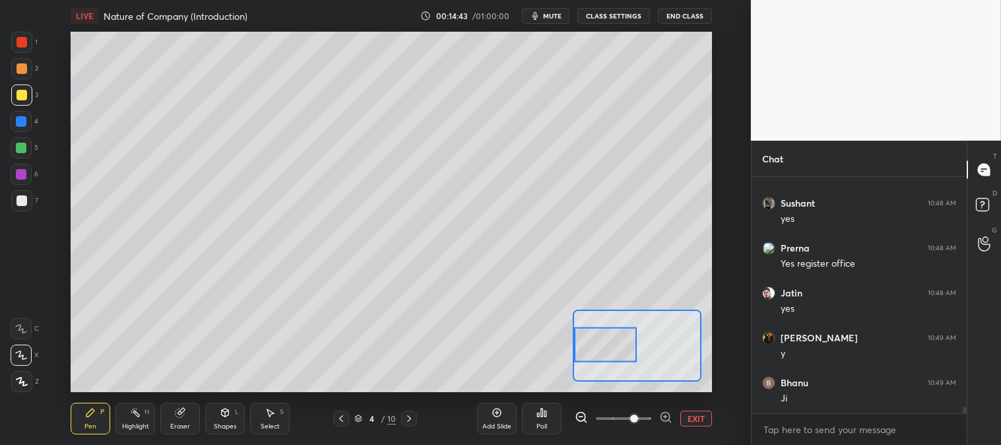
scroll to position [8134, 0]
click at [182, 424] on div "Eraser" at bounding box center [180, 426] width 20 height 7
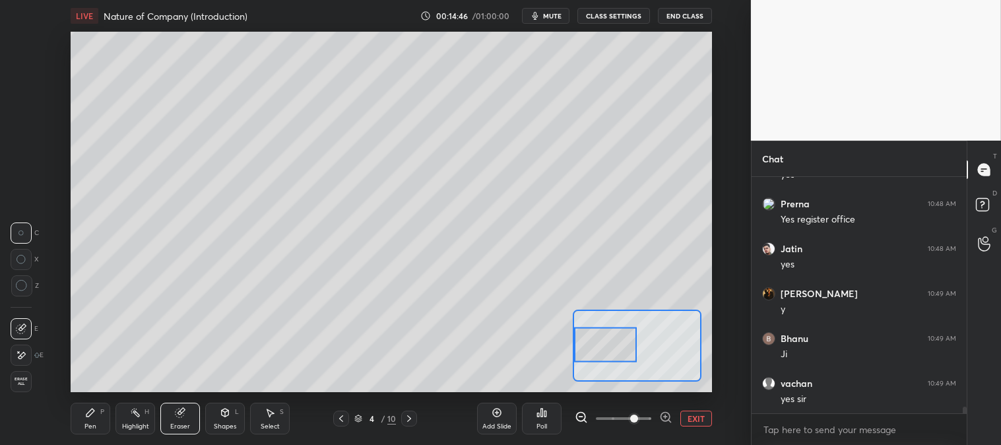
scroll to position [8179, 0]
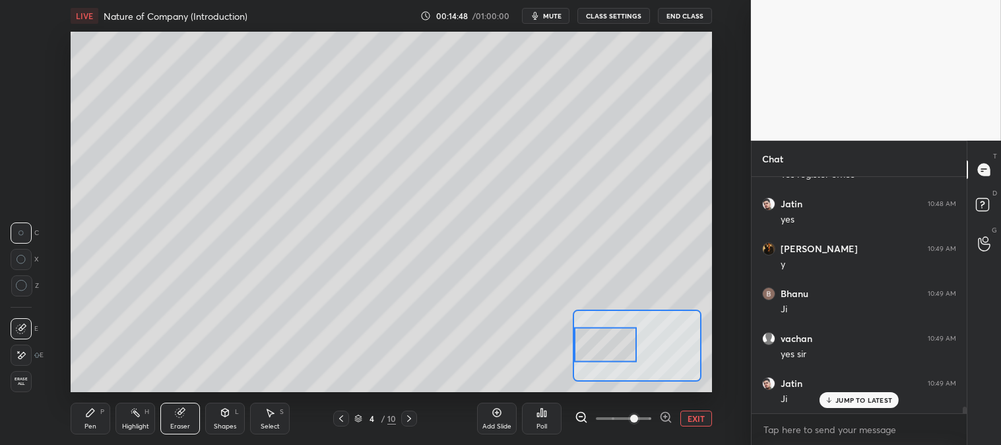
click at [115, 406] on div "Highlight H" at bounding box center [135, 419] width 40 height 32
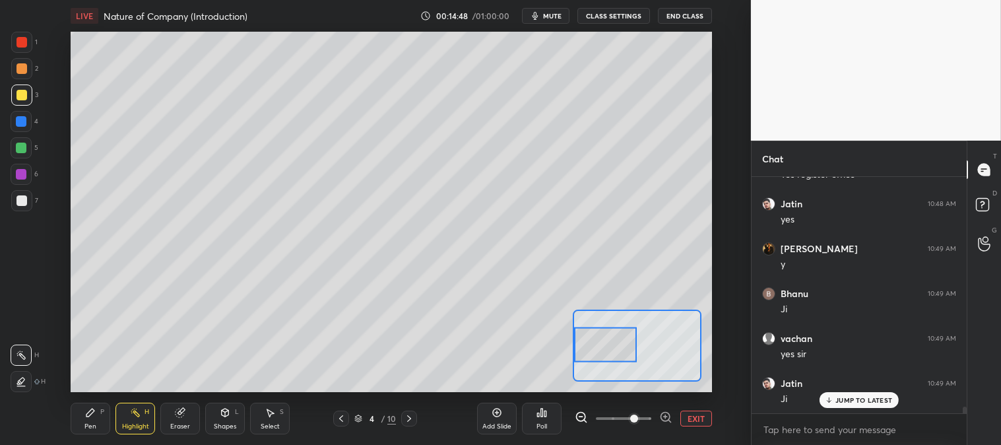
click at [86, 421] on div "Pen P" at bounding box center [91, 419] width 40 height 32
click at [702, 418] on button "EXIT" at bounding box center [696, 418] width 32 height 16
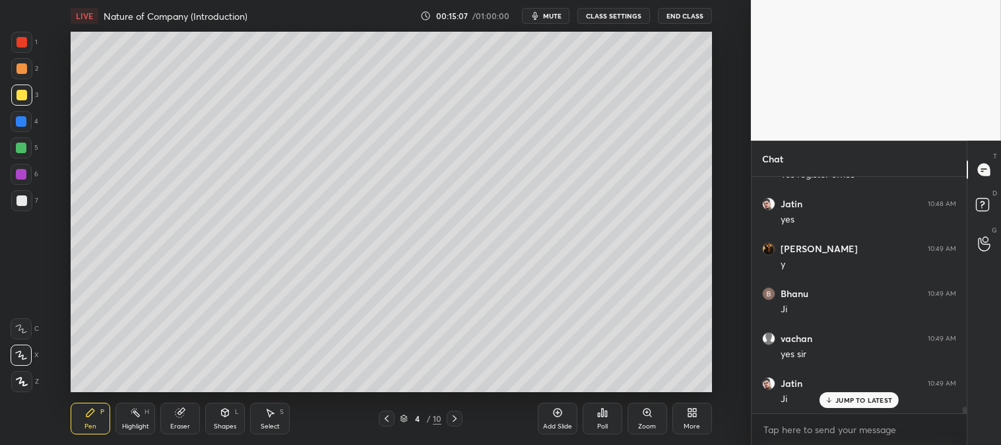
click at [643, 423] on div "Zoom" at bounding box center [647, 426] width 18 height 7
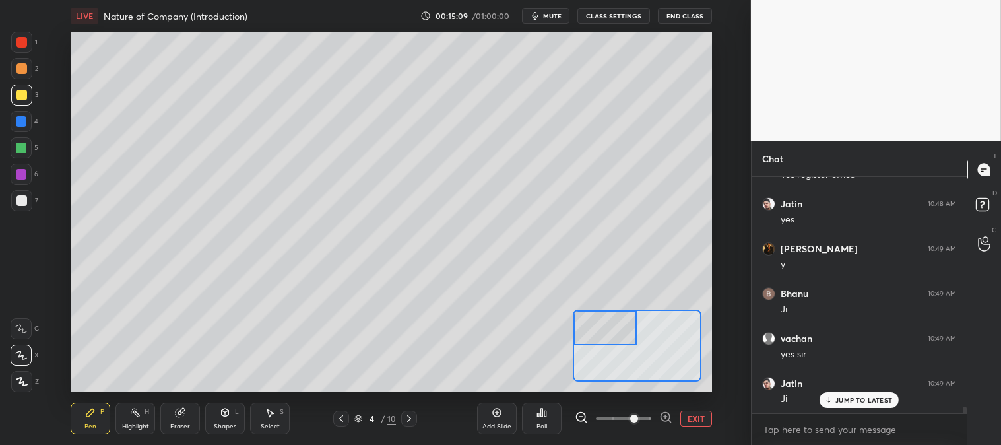
click at [23, 195] on div at bounding box center [21, 200] width 11 height 11
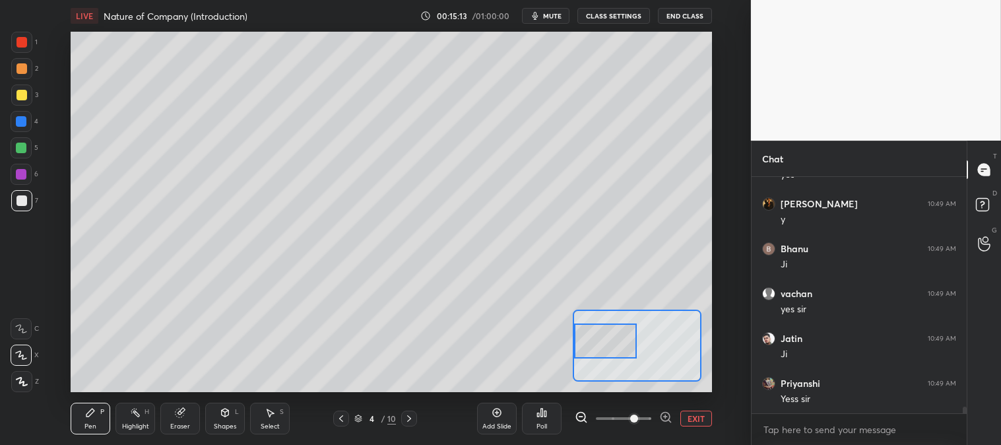
scroll to position [8269, 0]
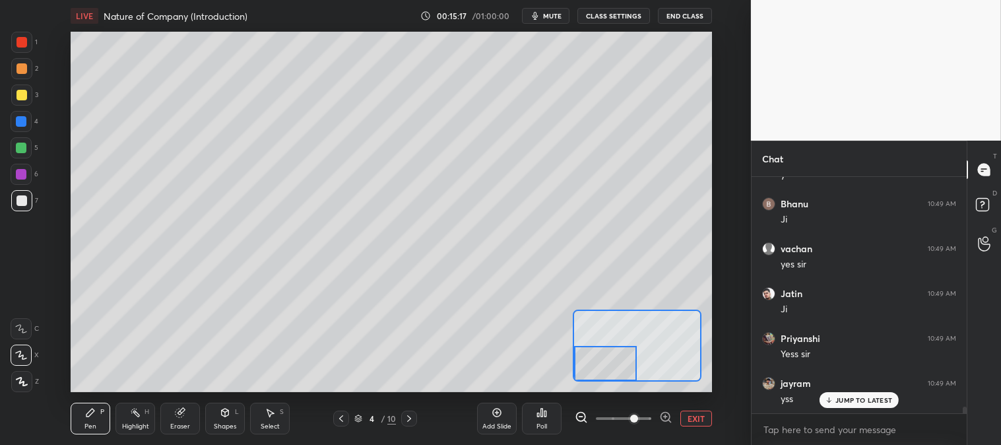
click at [15, 71] on div at bounding box center [21, 68] width 21 height 21
click at [826, 400] on icon at bounding box center [829, 400] width 9 height 8
click at [27, 144] on div at bounding box center [21, 147] width 21 height 21
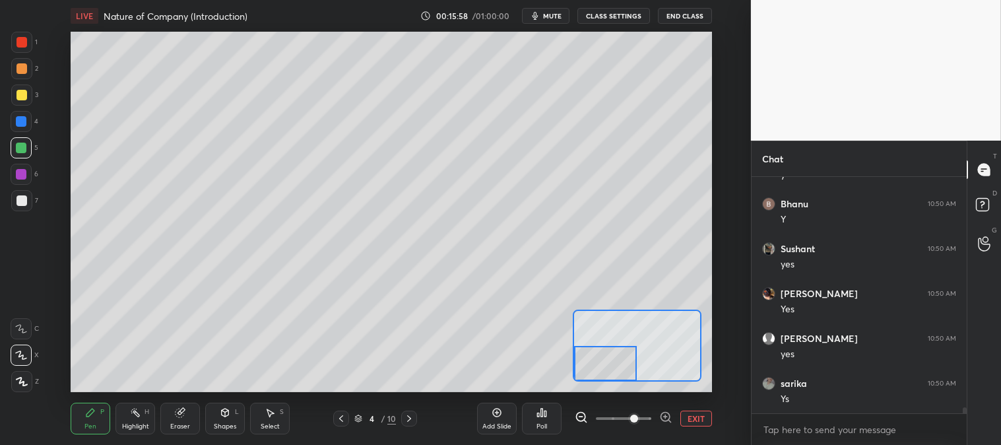
scroll to position [9212, 0]
click at [692, 413] on button "EXIT" at bounding box center [696, 418] width 32 height 16
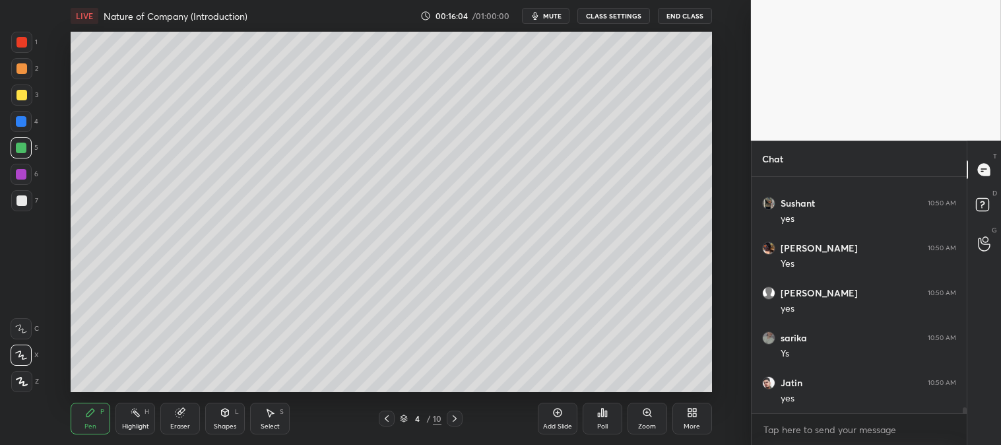
click at [640, 418] on div "Zoom" at bounding box center [648, 419] width 40 height 32
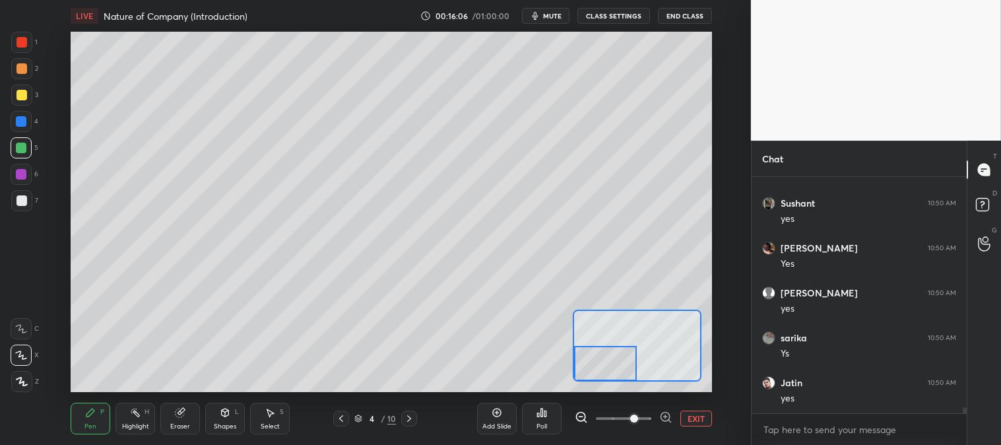
click at [22, 71] on div at bounding box center [21, 68] width 11 height 11
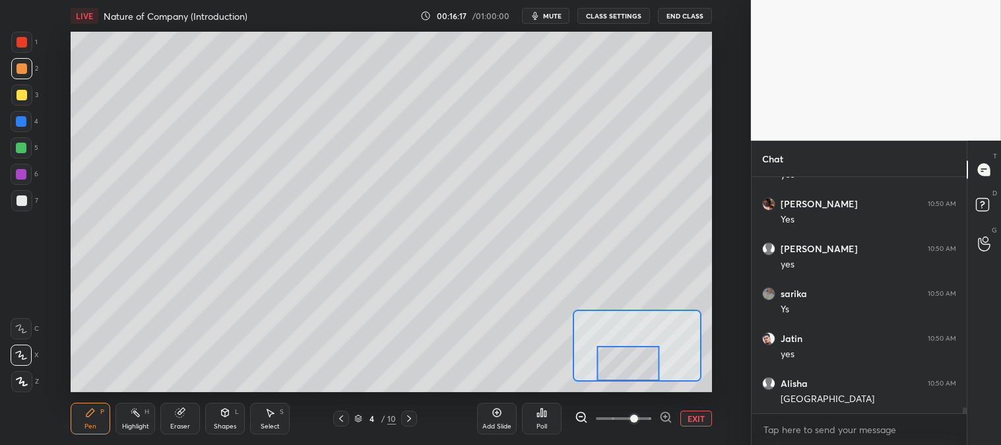
scroll to position [9391, 0]
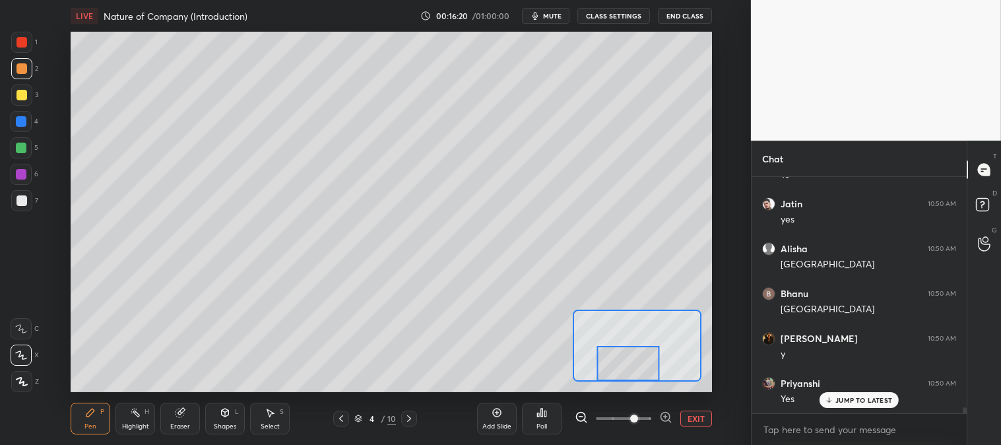
click at [696, 419] on button "EXIT" at bounding box center [696, 418] width 32 height 16
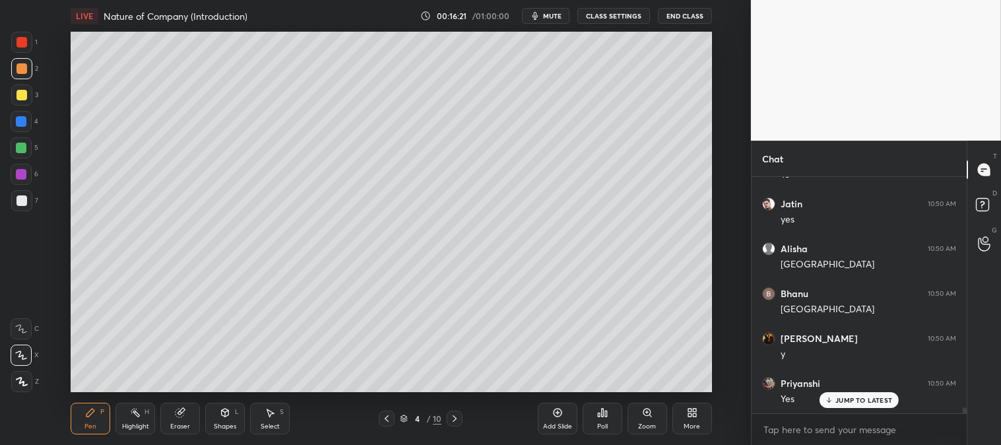
scroll to position [9436, 0]
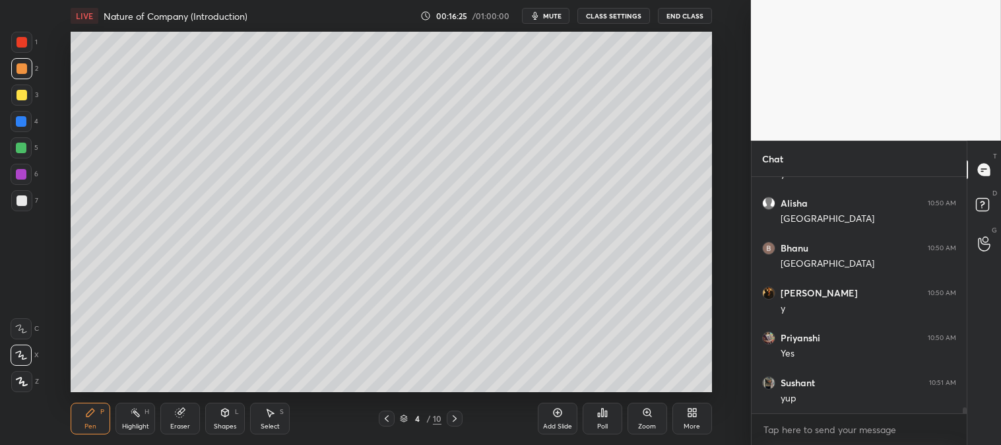
click at [645, 419] on div "Zoom" at bounding box center [648, 419] width 40 height 32
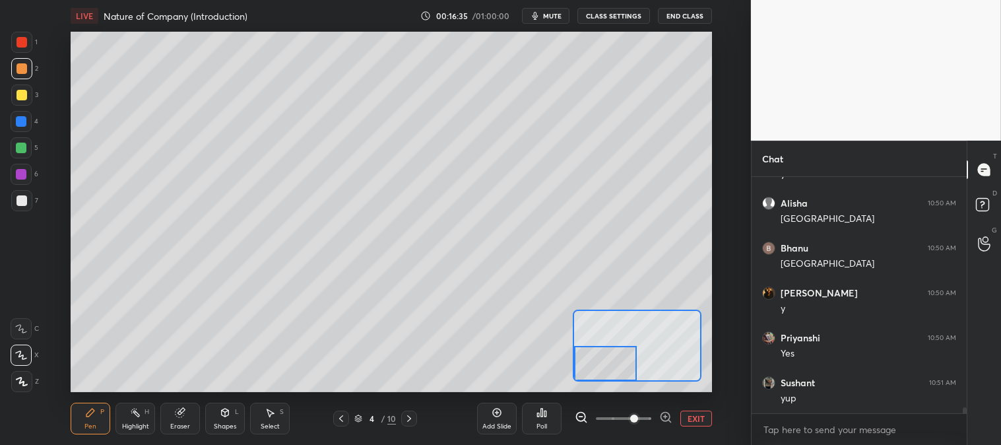
click at [20, 41] on div at bounding box center [21, 42] width 11 height 11
click at [20, 68] on div at bounding box center [21, 68] width 11 height 11
click at [18, 199] on div at bounding box center [21, 200] width 11 height 11
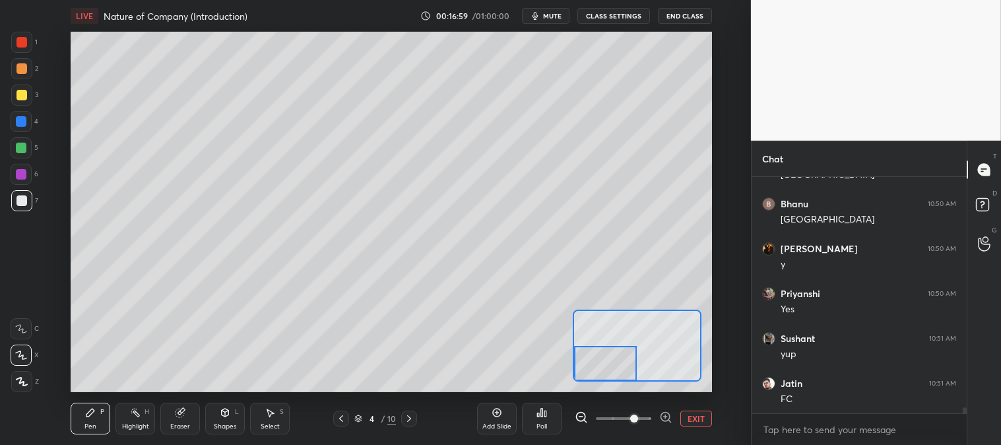
scroll to position [9525, 0]
click at [704, 419] on button "EXIT" at bounding box center [696, 418] width 32 height 16
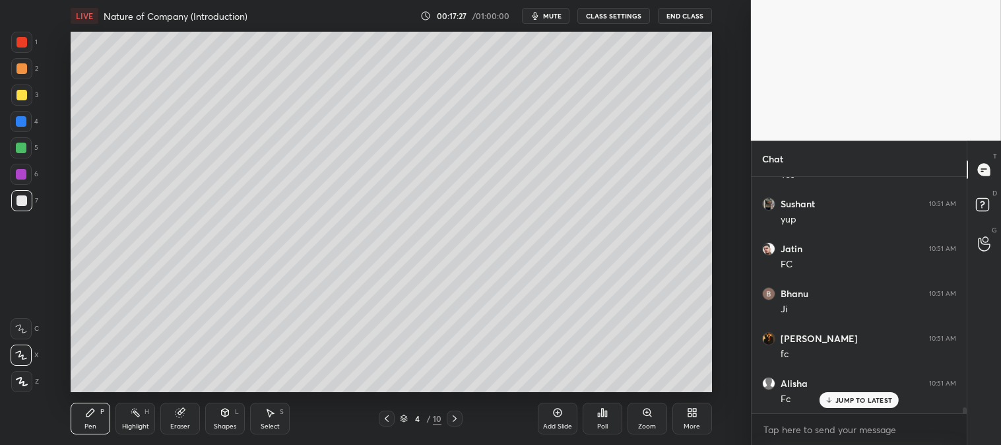
scroll to position [9661, 0]
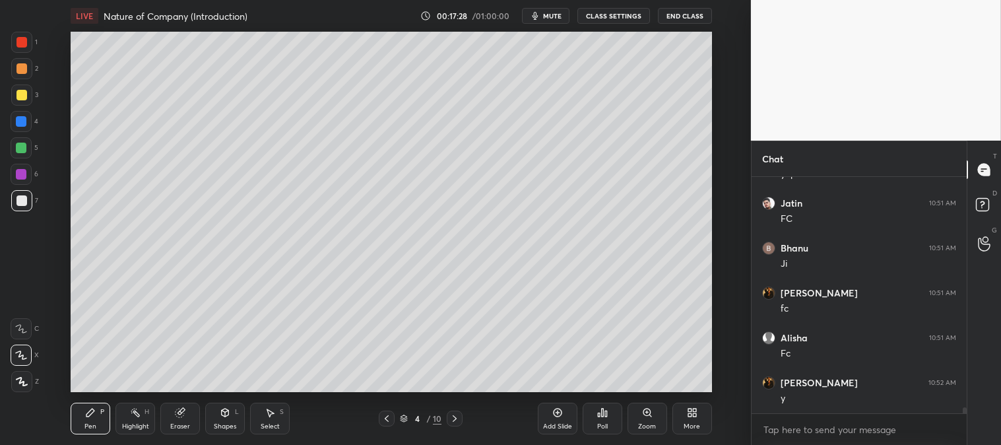
click at [18, 146] on div at bounding box center [21, 148] width 11 height 11
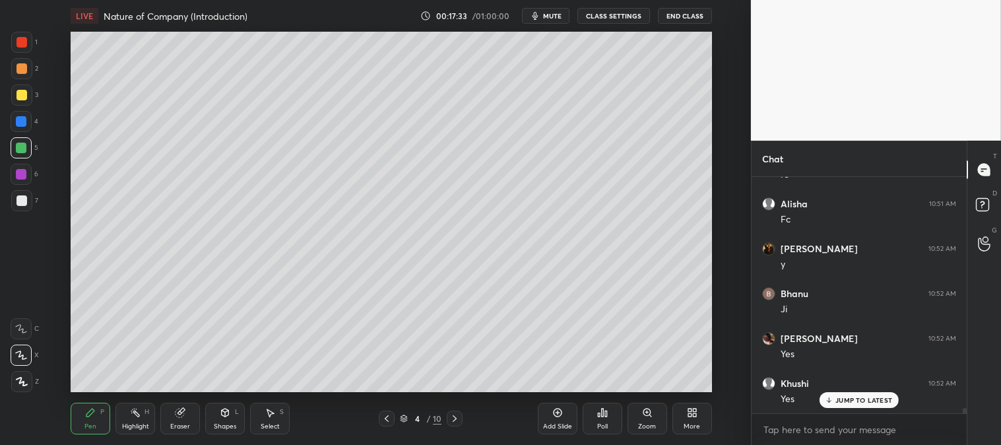
scroll to position [9839, 0]
click at [24, 199] on div at bounding box center [21, 200] width 11 height 11
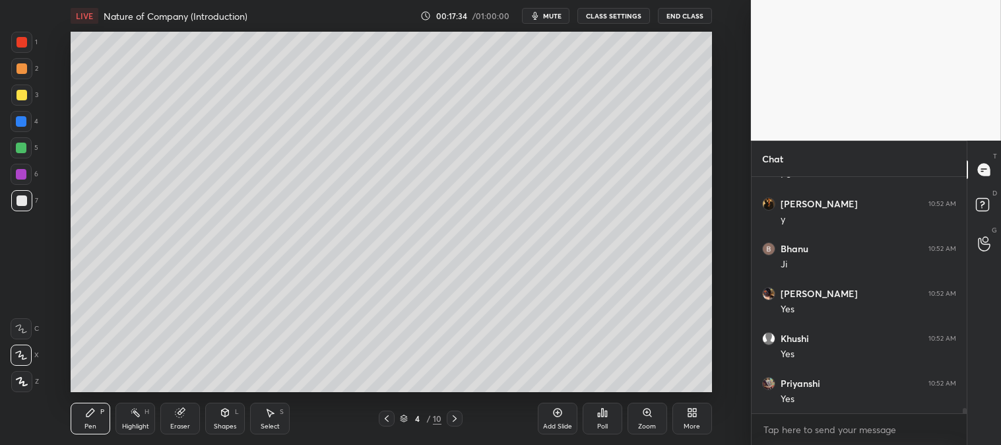
scroll to position [9885, 0]
click at [132, 427] on div "Highlight" at bounding box center [135, 426] width 27 height 7
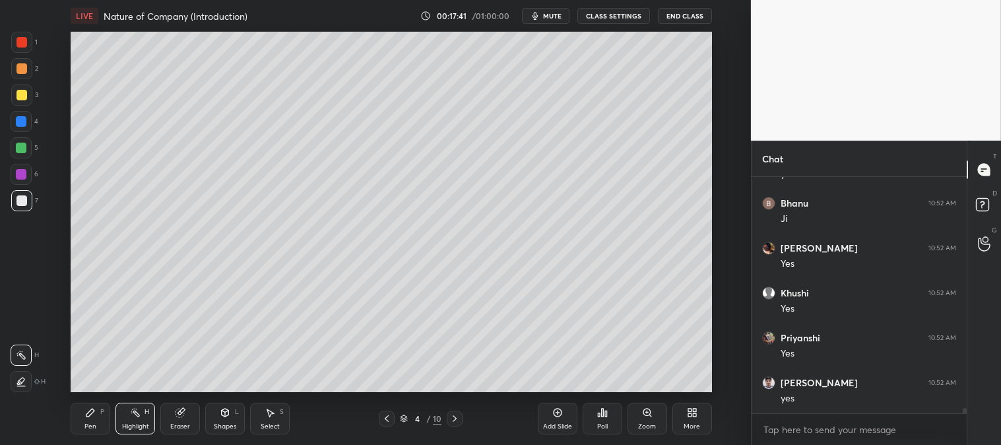
scroll to position [9929, 0]
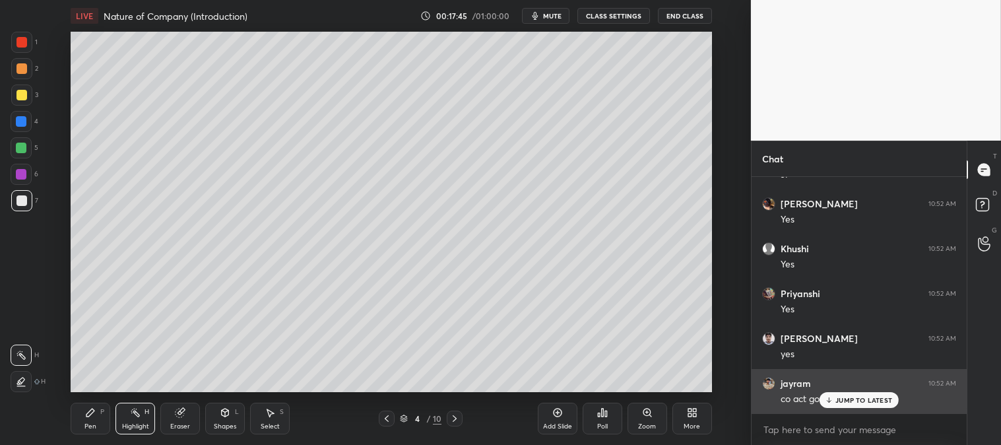
click at [839, 401] on p "JUMP TO LATEST" at bounding box center [863, 400] width 57 height 8
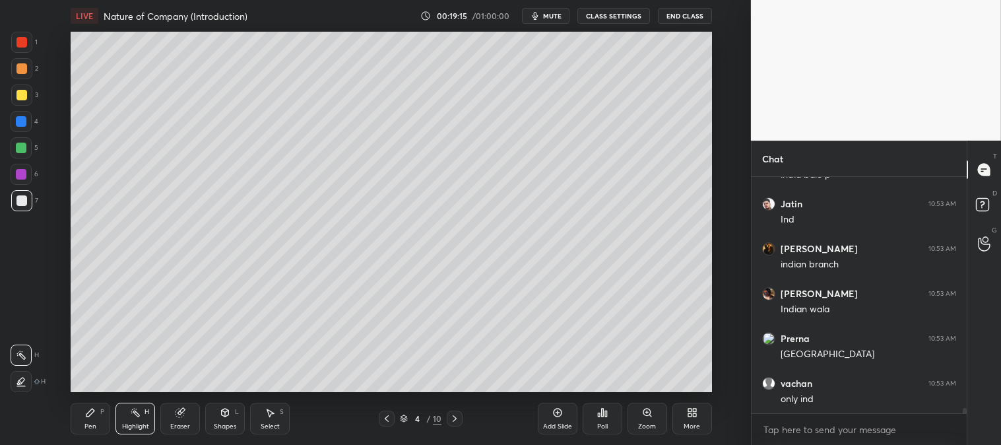
scroll to position [10647, 0]
click at [84, 420] on div "Pen P" at bounding box center [91, 419] width 40 height 32
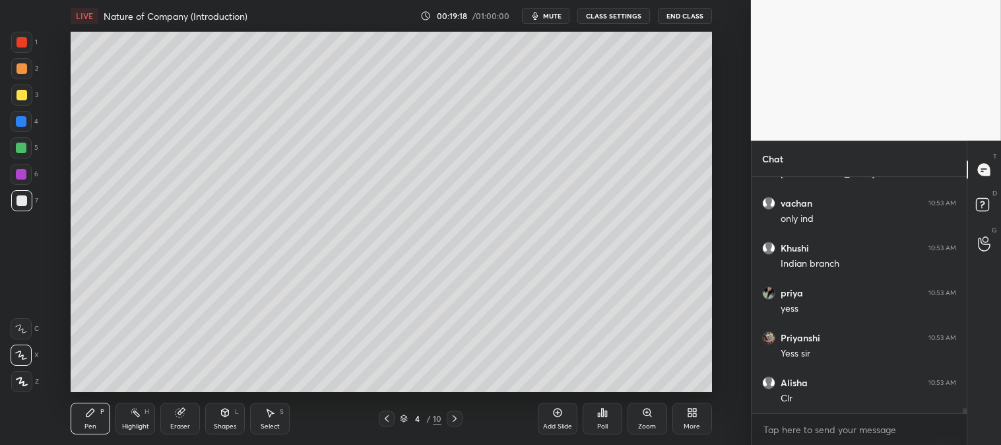
click at [91, 418] on div "Pen P" at bounding box center [91, 419] width 40 height 32
click at [18, 68] on div at bounding box center [21, 68] width 11 height 11
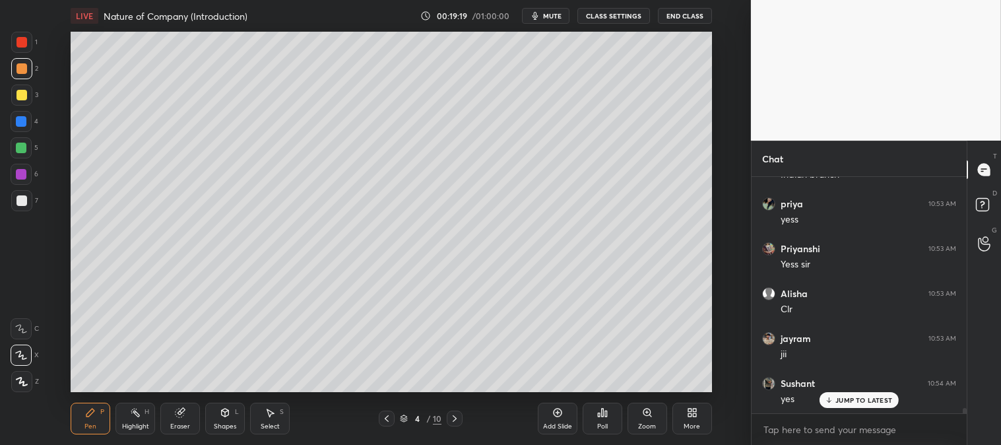
click at [641, 424] on div "Zoom" at bounding box center [647, 426] width 18 height 7
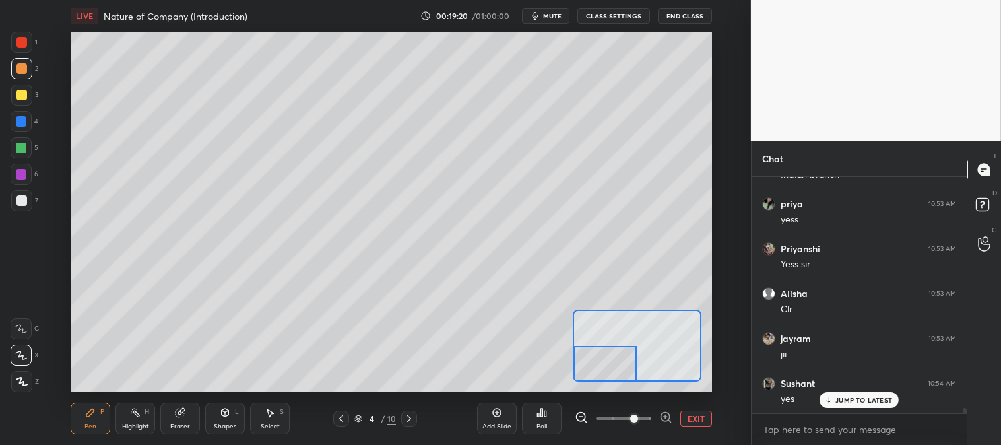
scroll to position [10916, 0]
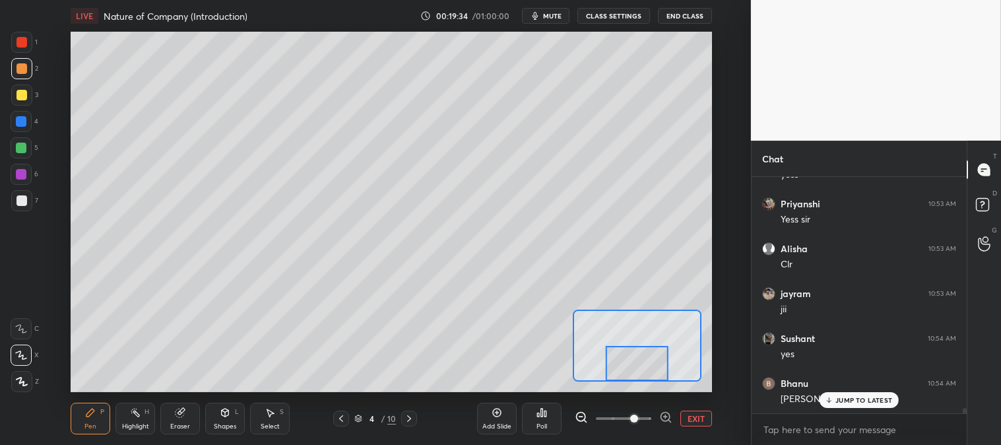
click at [697, 416] on button "EXIT" at bounding box center [696, 418] width 32 height 16
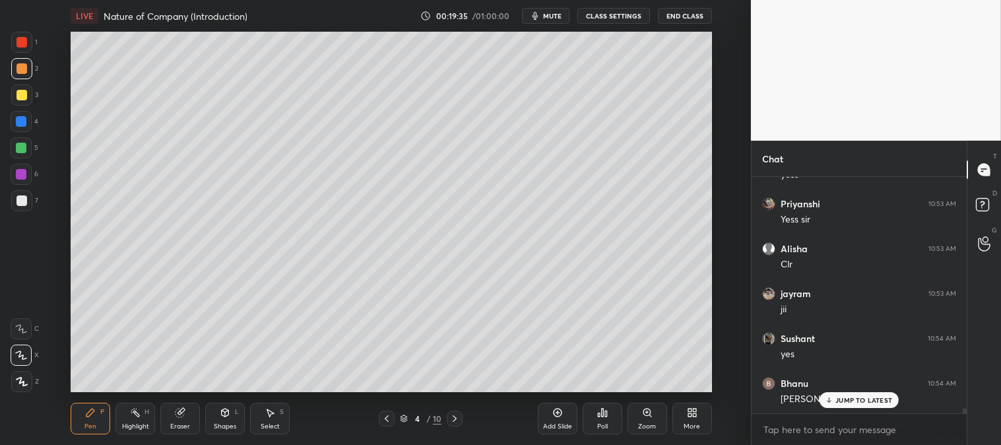
click at [849, 400] on p "JUMP TO LATEST" at bounding box center [863, 400] width 57 height 8
click at [20, 96] on div at bounding box center [21, 95] width 11 height 11
click at [649, 420] on div "Zoom" at bounding box center [648, 419] width 40 height 32
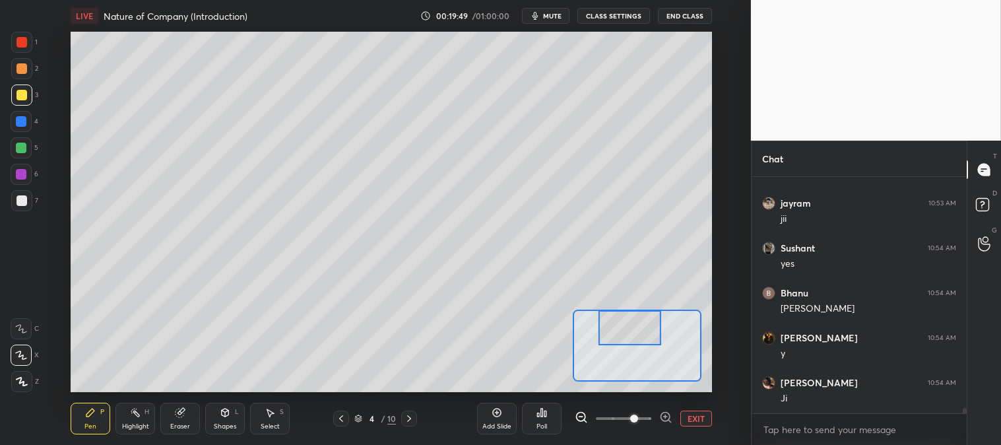
scroll to position [11051, 0]
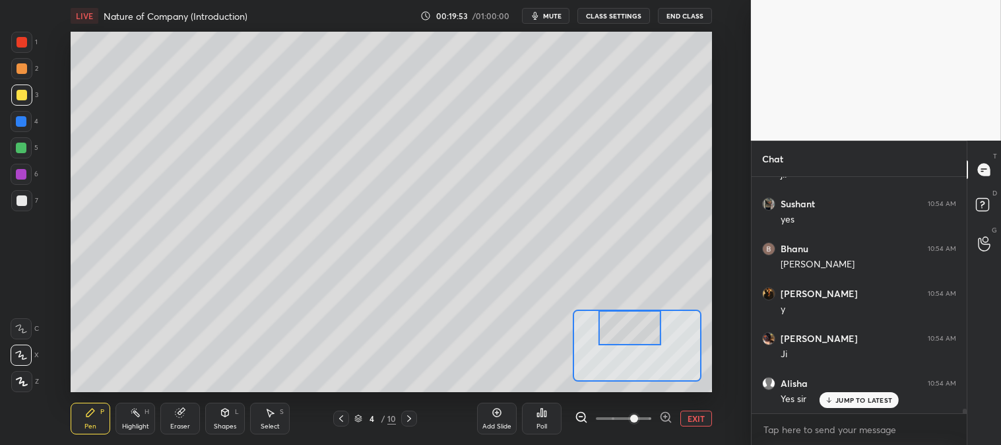
click at [189, 420] on div "Eraser" at bounding box center [180, 419] width 40 height 32
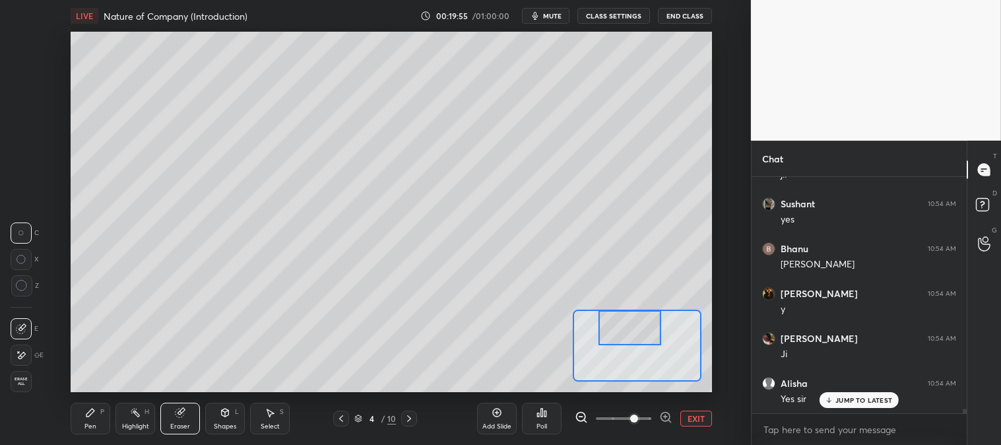
click at [84, 425] on div "Pen" at bounding box center [90, 426] width 12 height 7
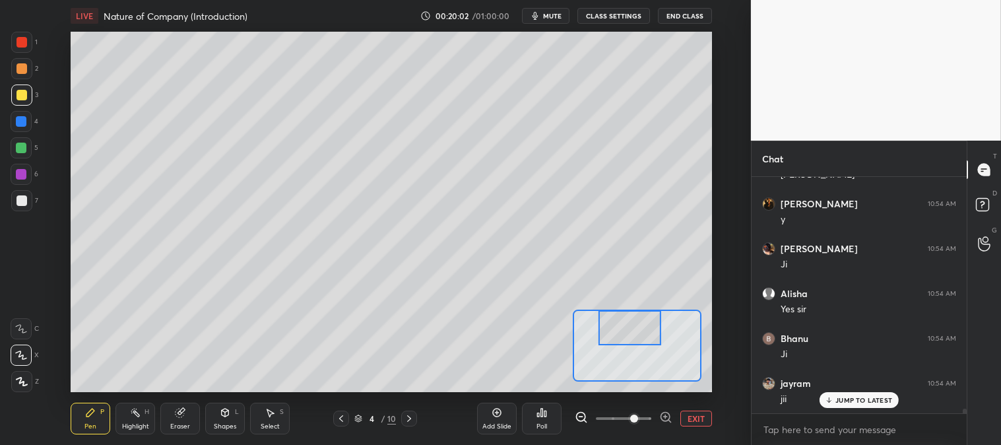
scroll to position [11186, 0]
click at [693, 413] on button "EXIT" at bounding box center [696, 418] width 32 height 16
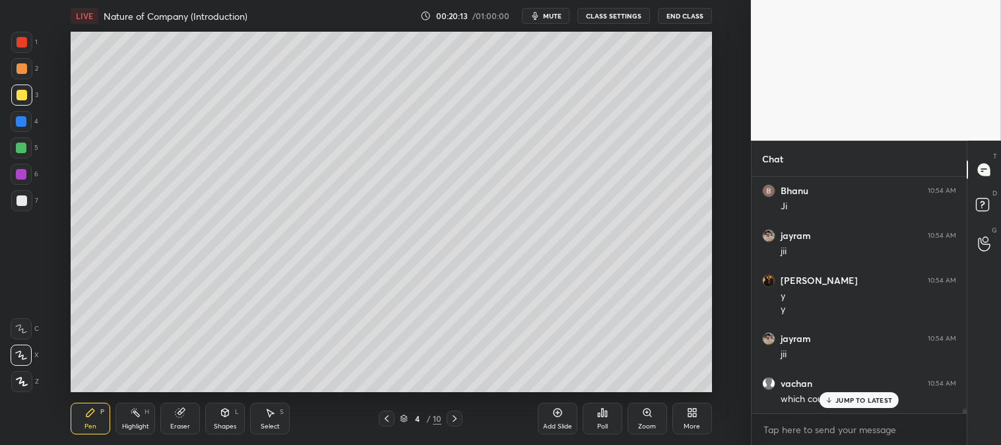
scroll to position [11333, 0]
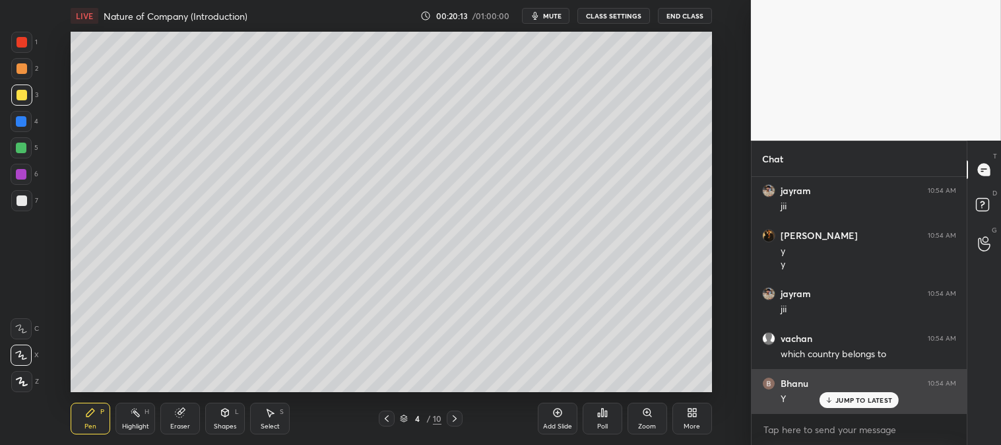
click at [843, 401] on p "JUMP TO LATEST" at bounding box center [863, 400] width 57 height 8
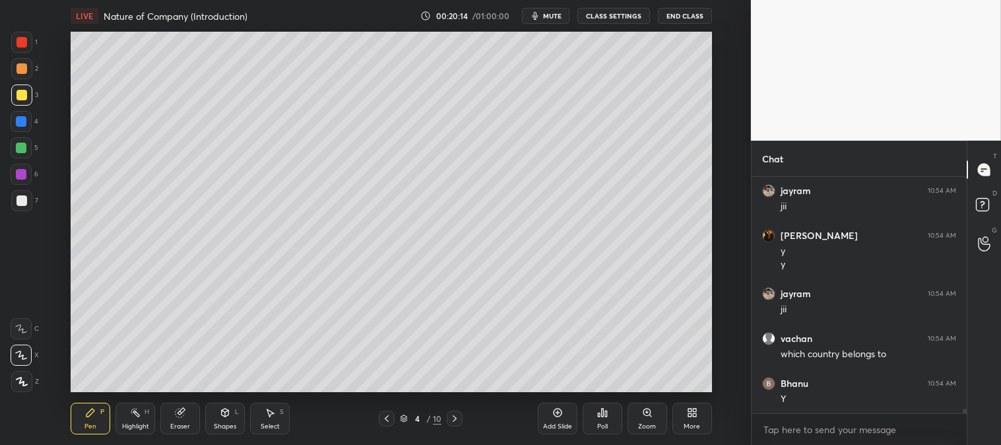
click at [32, 43] on div at bounding box center [21, 42] width 21 height 21
click at [643, 423] on div "Zoom" at bounding box center [647, 426] width 18 height 7
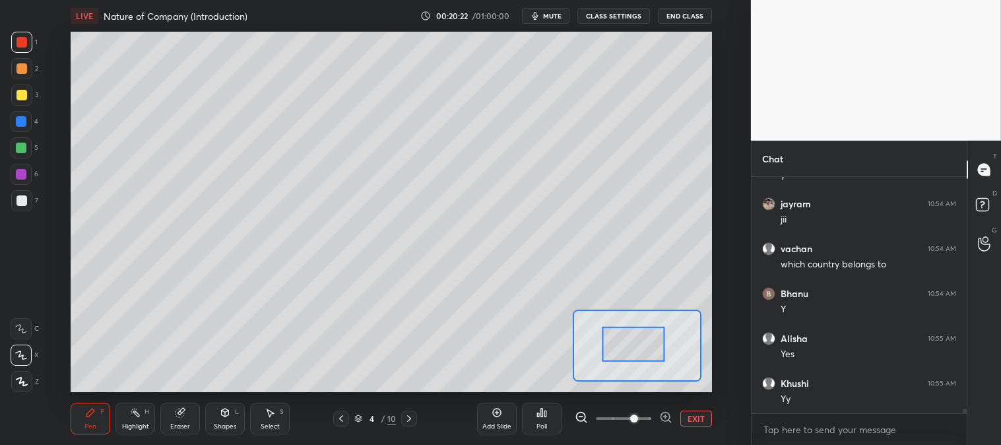
scroll to position [11469, 0]
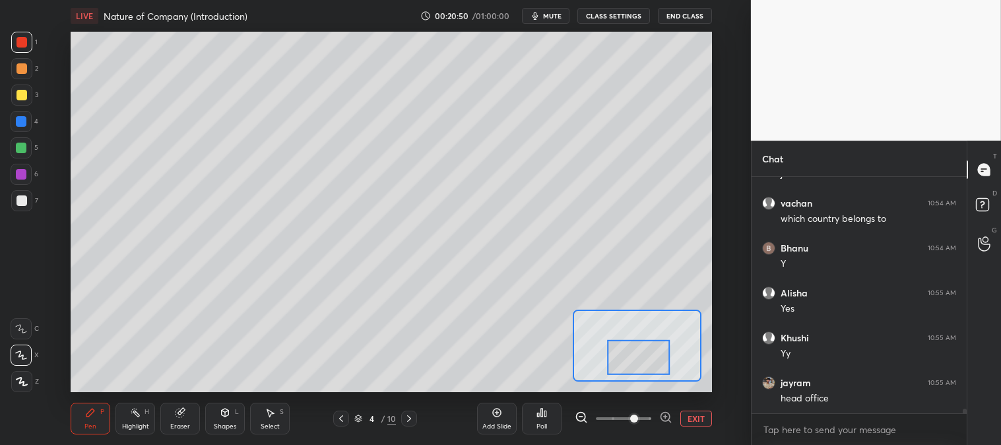
click at [694, 420] on button "EXIT" at bounding box center [696, 418] width 32 height 16
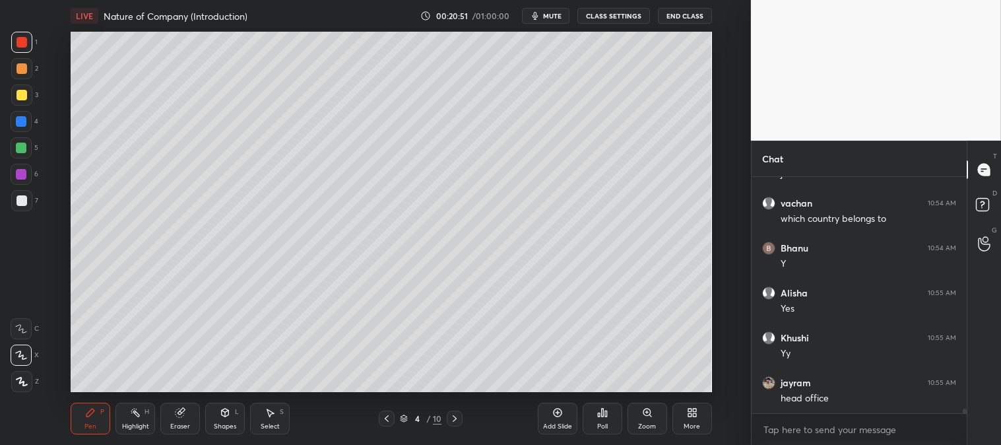
click at [643, 423] on div "Zoom" at bounding box center [647, 426] width 18 height 7
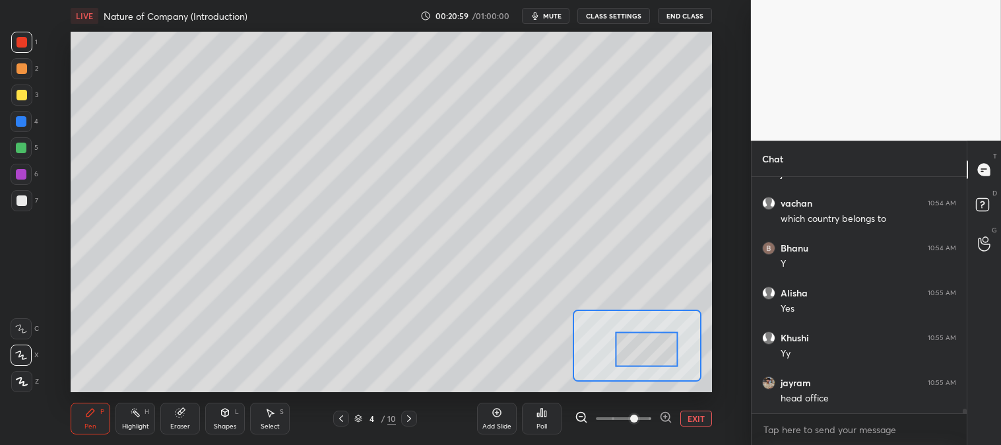
click at [701, 420] on button "EXIT" at bounding box center [696, 418] width 32 height 16
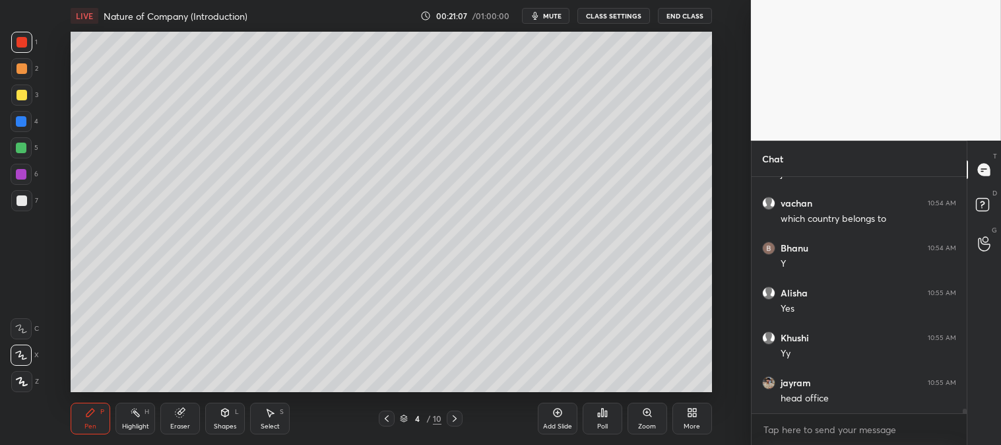
click at [23, 121] on div at bounding box center [21, 121] width 11 height 11
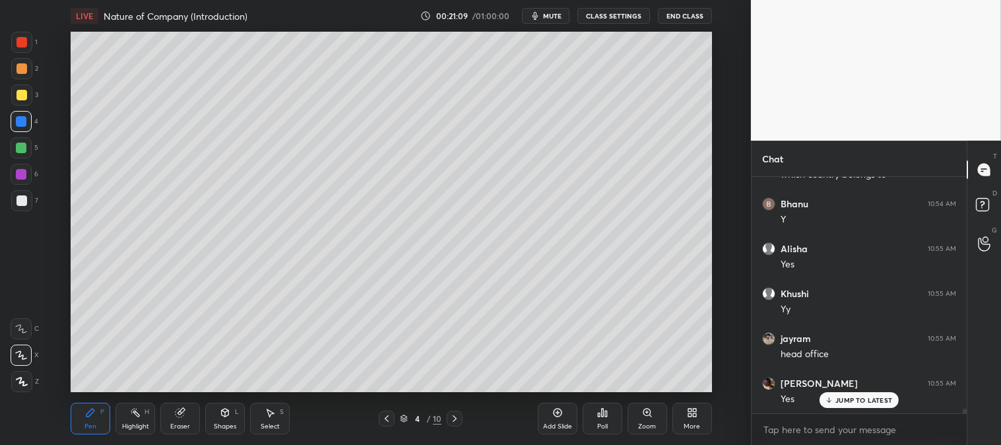
click at [645, 424] on div "Zoom" at bounding box center [647, 426] width 18 height 7
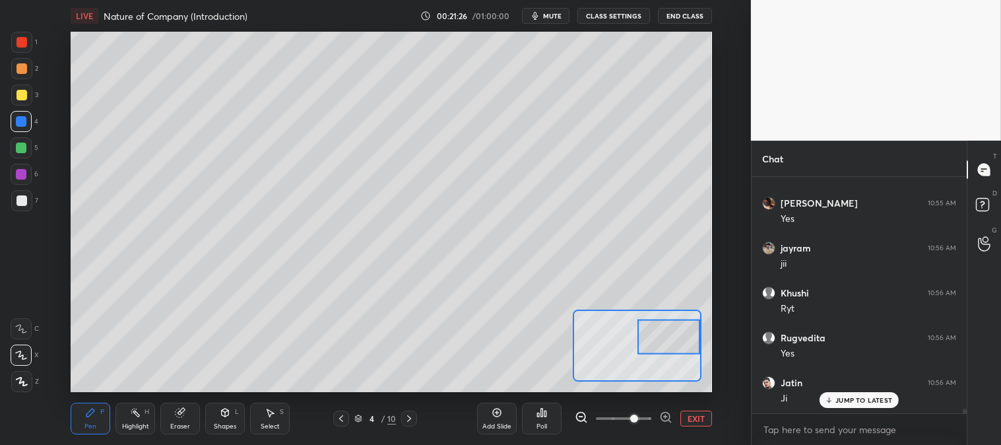
scroll to position [11737, 0]
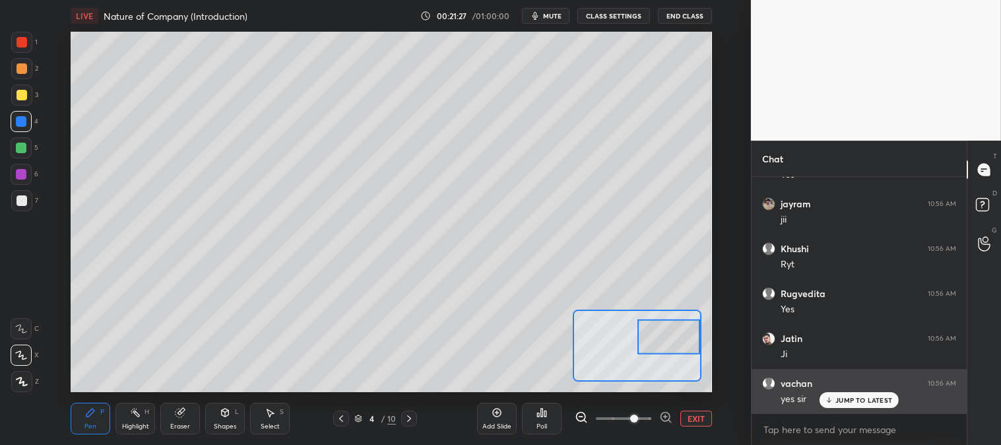
click at [696, 414] on button "EXIT" at bounding box center [696, 418] width 32 height 16
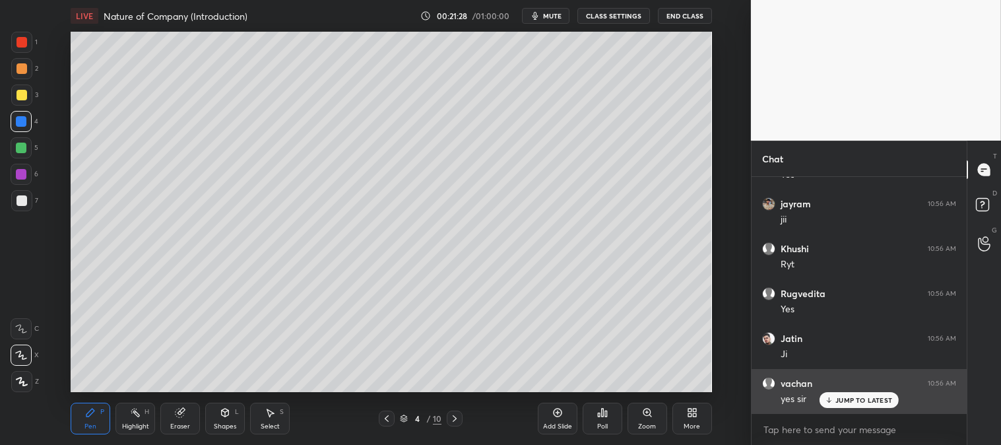
click at [838, 398] on p "JUMP TO LATEST" at bounding box center [863, 400] width 57 height 8
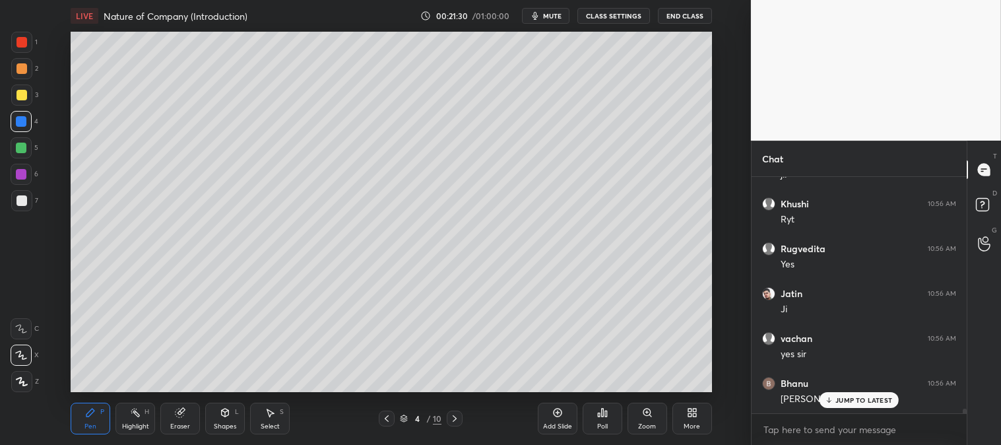
scroll to position [11827, 0]
click at [22, 199] on div at bounding box center [21, 200] width 11 height 11
click at [635, 412] on div "Zoom" at bounding box center [648, 419] width 40 height 32
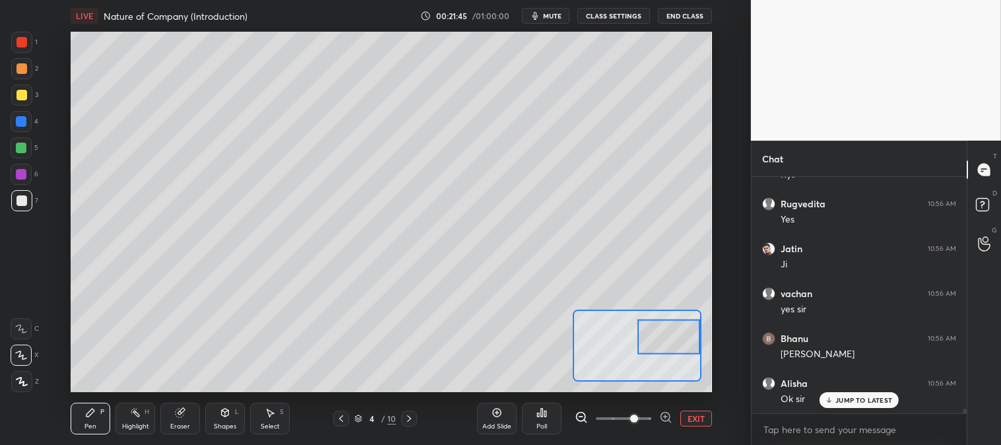
click at [97, 413] on div "Pen P" at bounding box center [91, 419] width 40 height 32
click at [16, 202] on div at bounding box center [21, 200] width 11 height 11
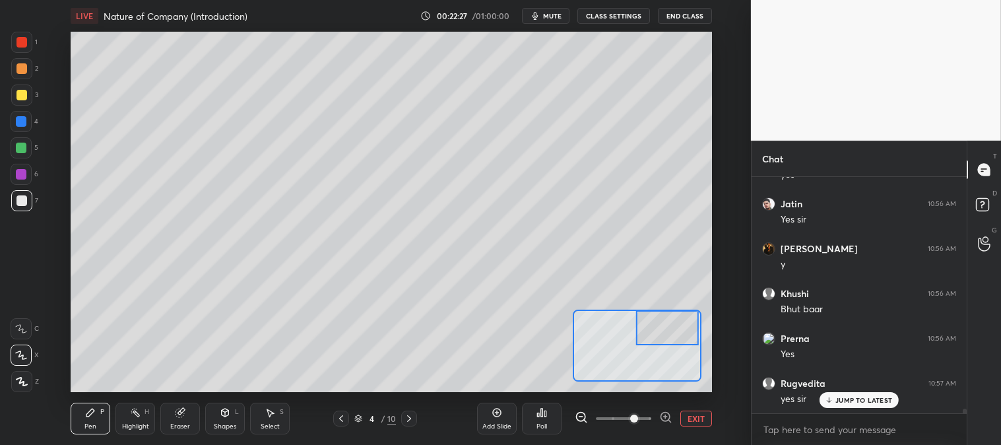
scroll to position [12545, 0]
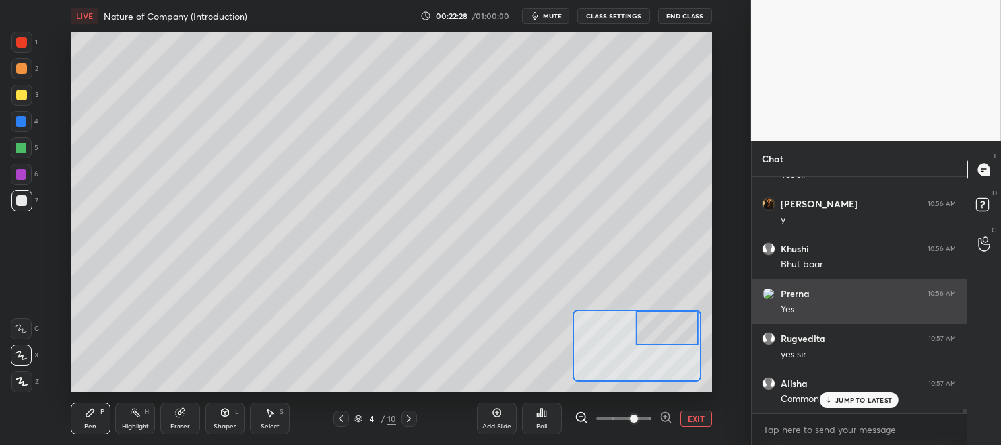
click at [842, 398] on p "JUMP TO LATEST" at bounding box center [863, 400] width 57 height 8
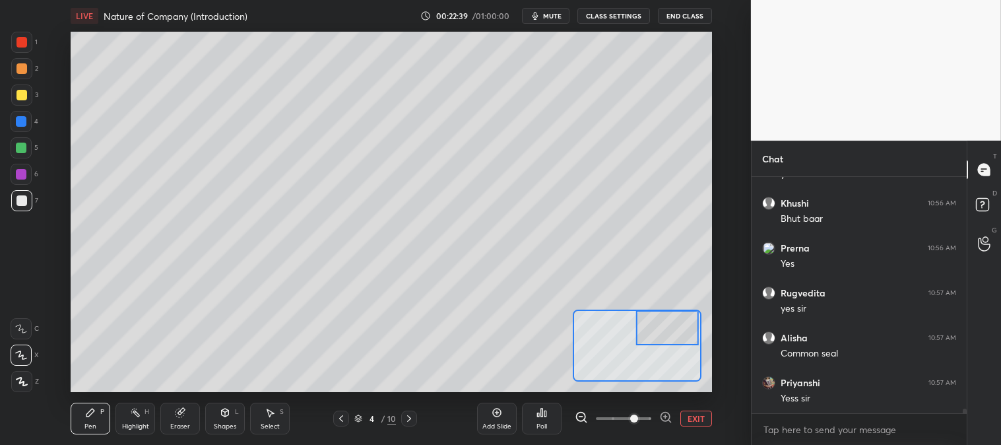
scroll to position [12635, 0]
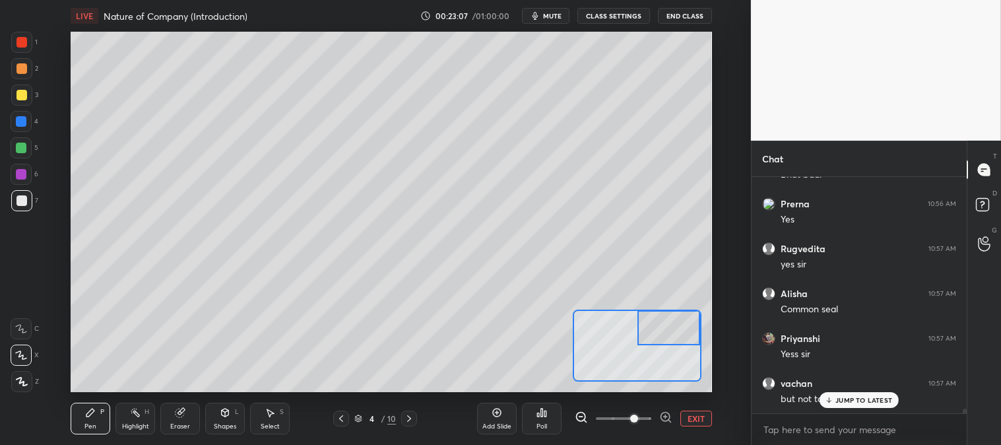
click at [22, 95] on div at bounding box center [21, 95] width 11 height 11
click at [179, 424] on div "Eraser" at bounding box center [180, 426] width 20 height 7
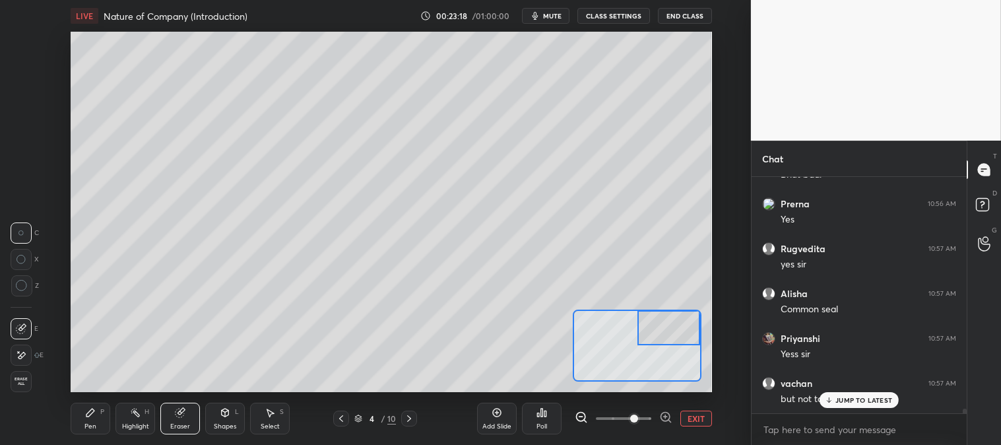
click at [93, 420] on div "Pen P" at bounding box center [91, 419] width 40 height 32
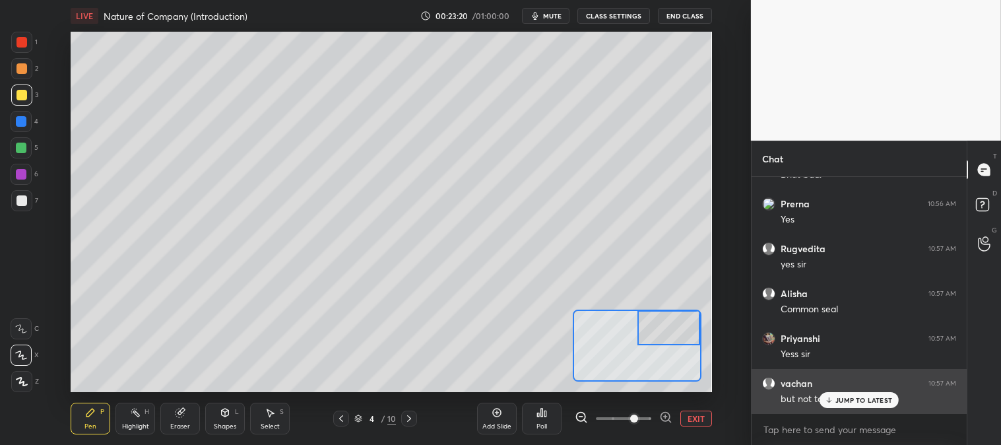
click at [849, 399] on p "JUMP TO LATEST" at bounding box center [863, 400] width 57 height 8
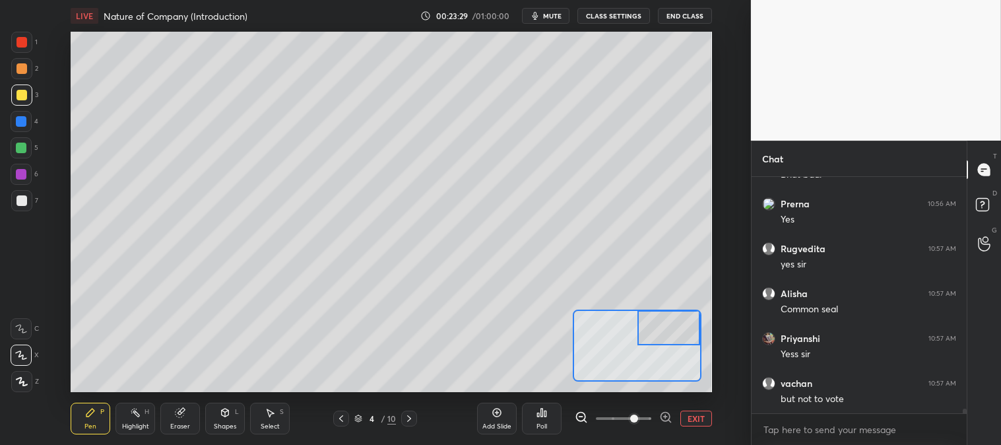
click at [21, 38] on div at bounding box center [21, 42] width 11 height 11
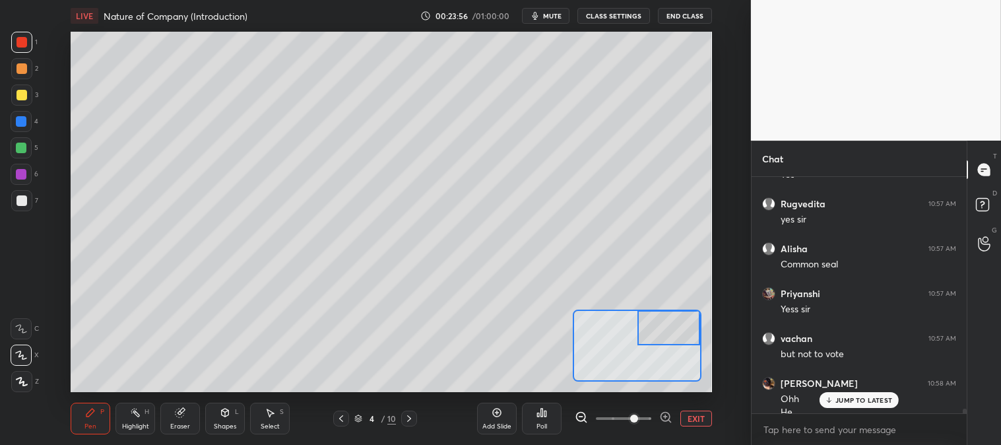
scroll to position [12693, 0]
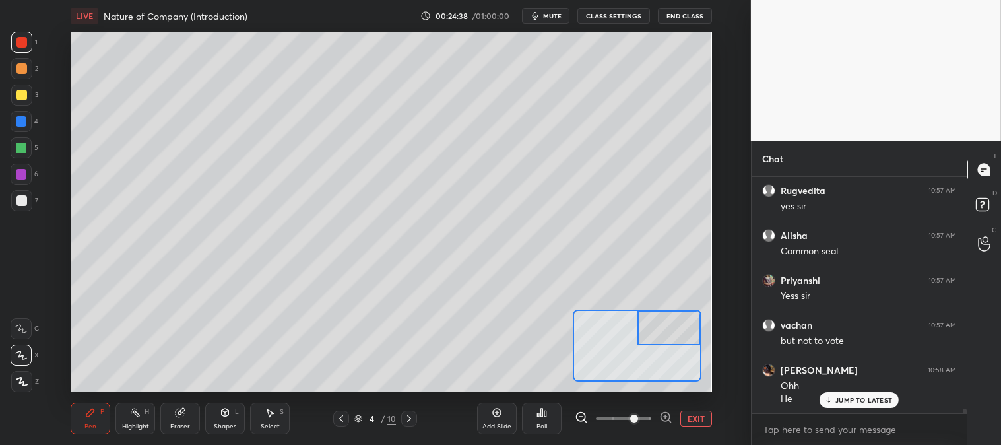
click at [538, 420] on div "Poll" at bounding box center [542, 419] width 40 height 32
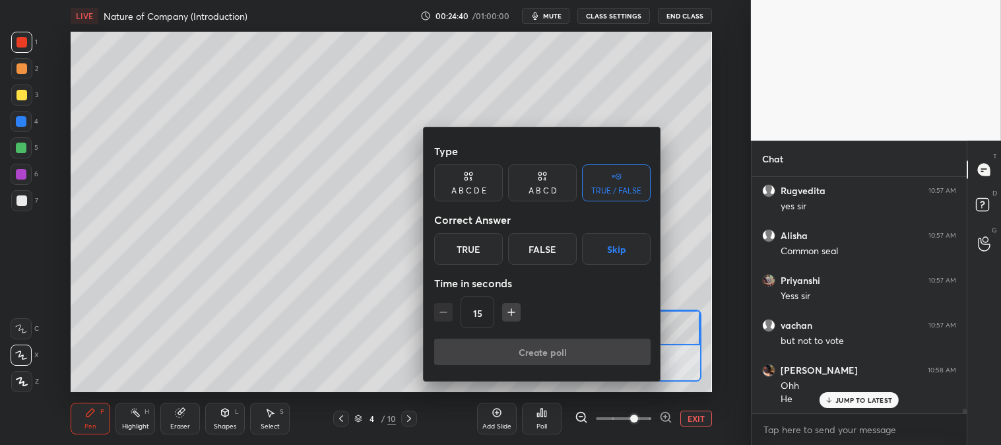
click at [542, 182] on icon at bounding box center [542, 176] width 11 height 13
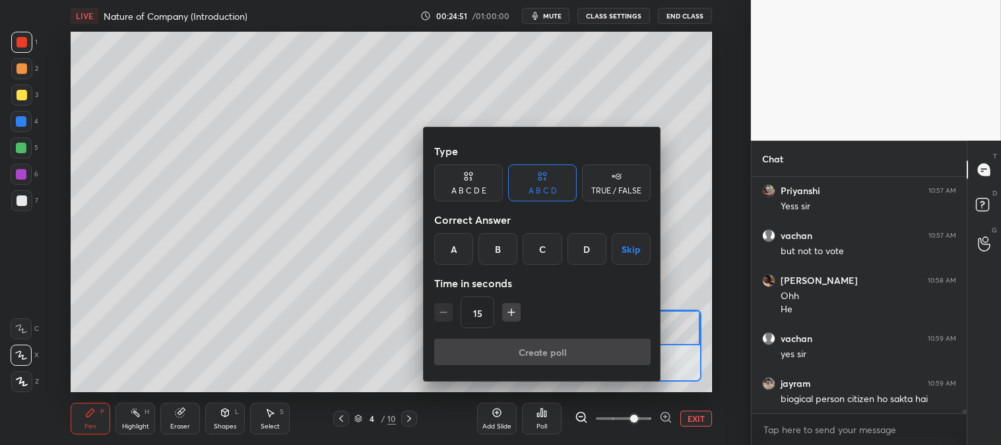
scroll to position [12828, 0]
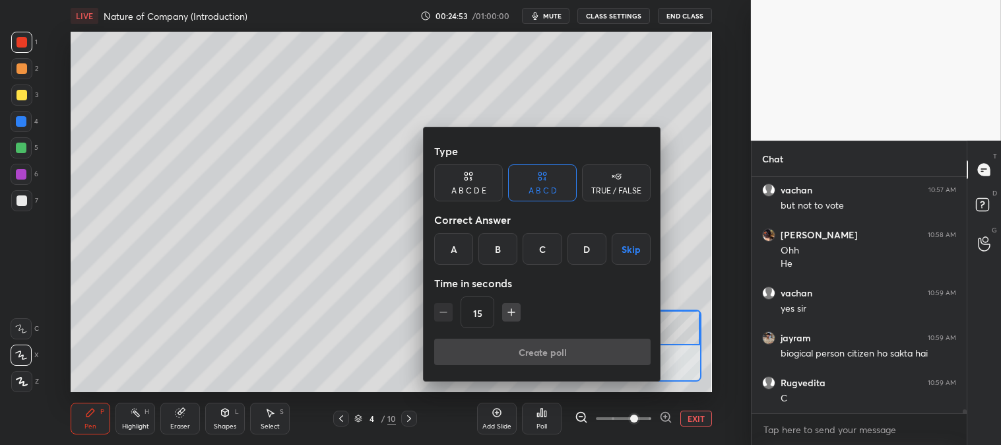
click at [628, 249] on button "Skip" at bounding box center [631, 249] width 39 height 32
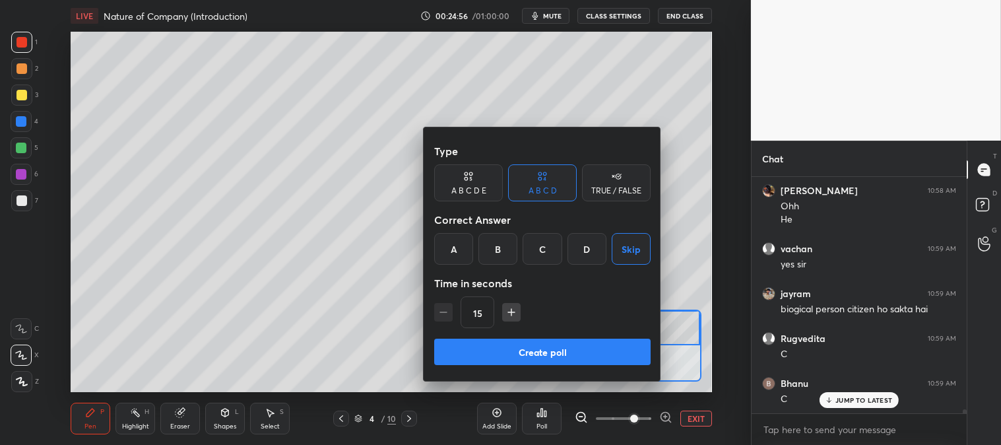
scroll to position [12917, 0]
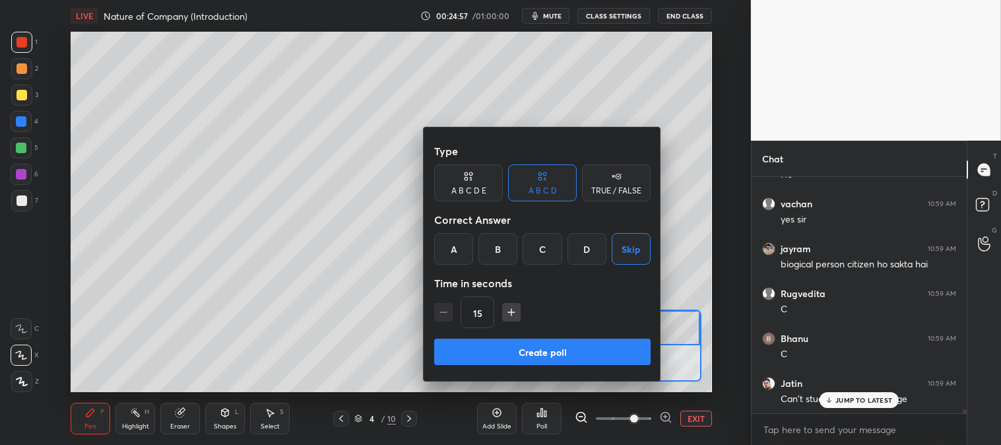
click at [453, 249] on div "A" at bounding box center [453, 249] width 39 height 32
click at [492, 246] on div "B" at bounding box center [497, 249] width 39 height 32
click at [841, 411] on div at bounding box center [500, 222] width 1001 height 445
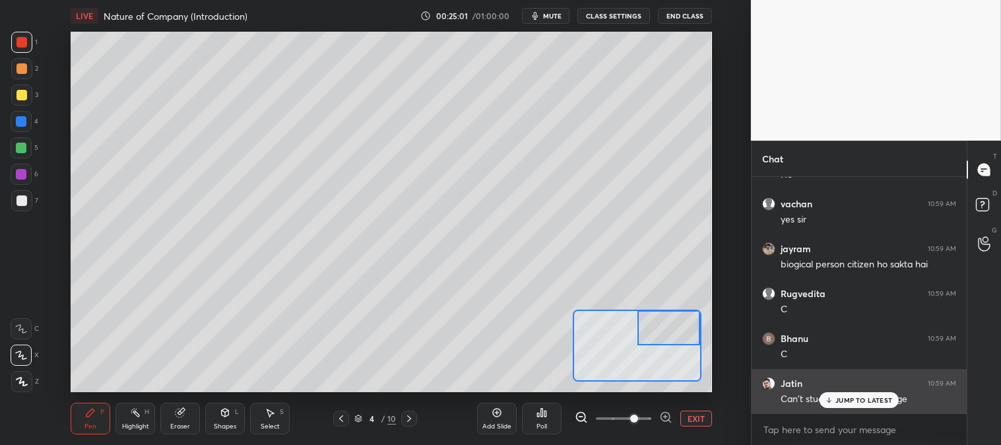
click at [838, 401] on p "JUMP TO LATEST" at bounding box center [863, 400] width 57 height 8
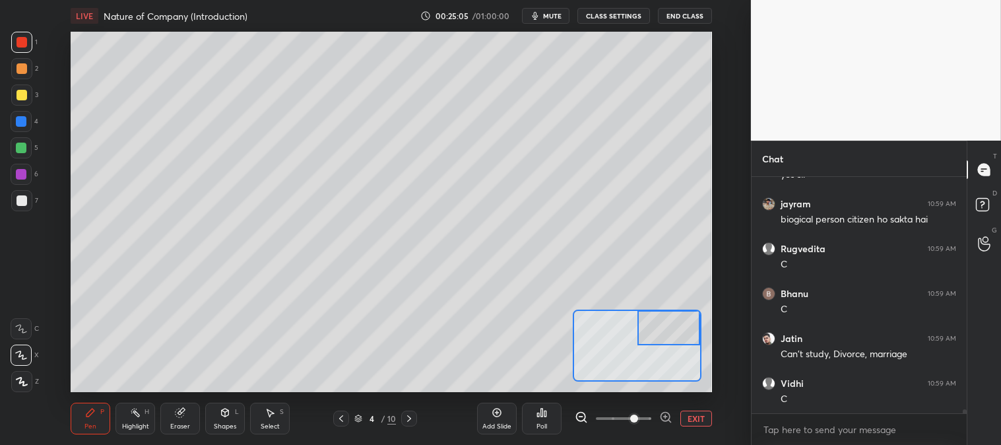
scroll to position [13007, 0]
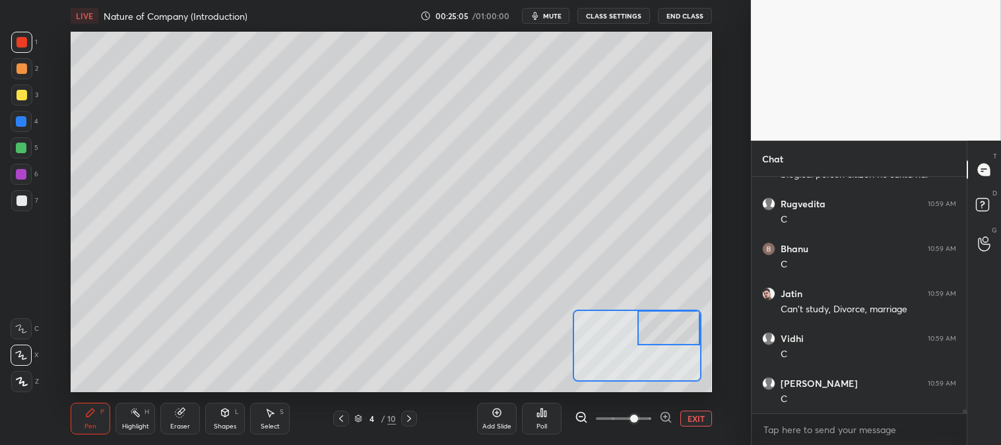
click at [532, 425] on div "Poll" at bounding box center [542, 419] width 40 height 32
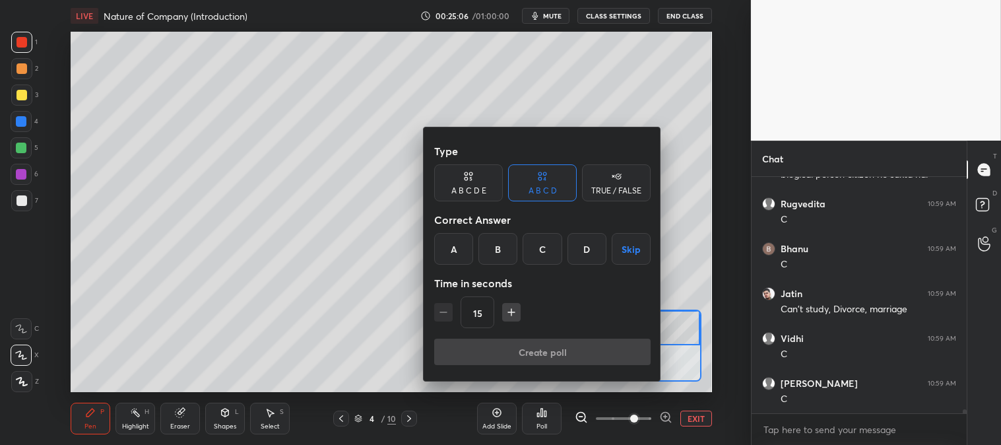
click at [500, 242] on div "B" at bounding box center [497, 249] width 39 height 32
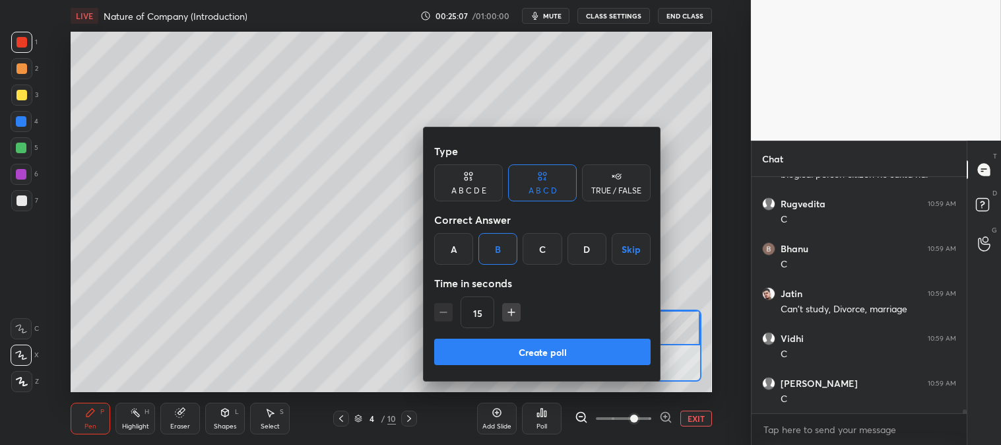
scroll to position [13052, 0]
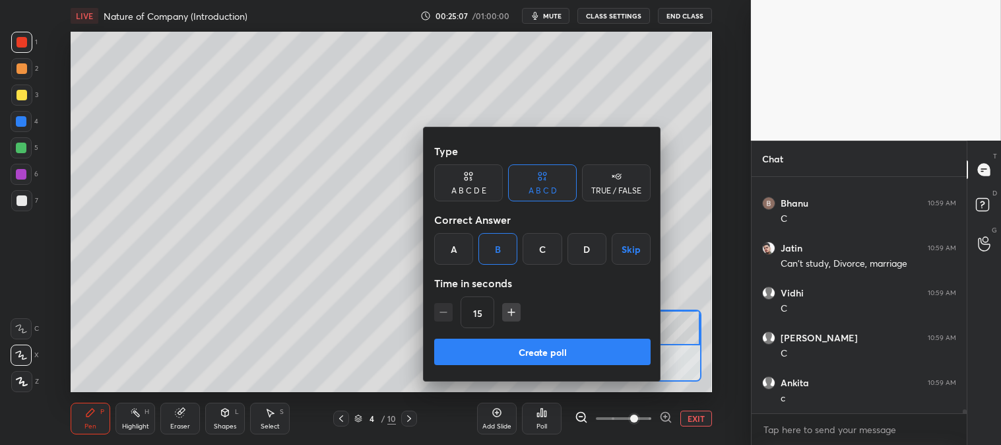
click at [535, 347] on button "Create poll" at bounding box center [542, 352] width 216 height 26
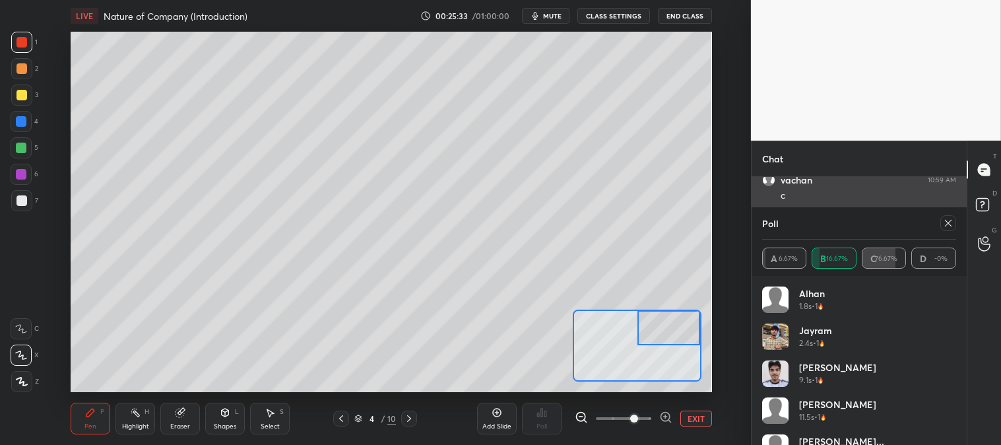
scroll to position [26, 0]
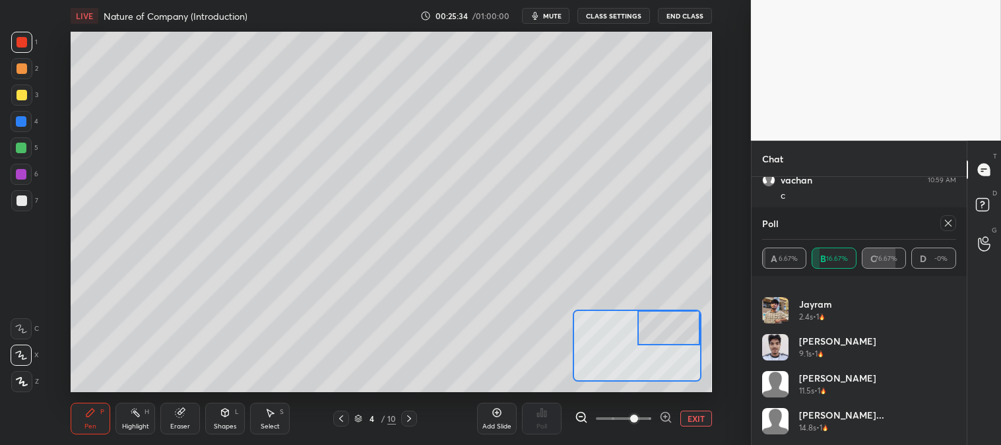
click at [951, 219] on icon at bounding box center [948, 223] width 11 height 11
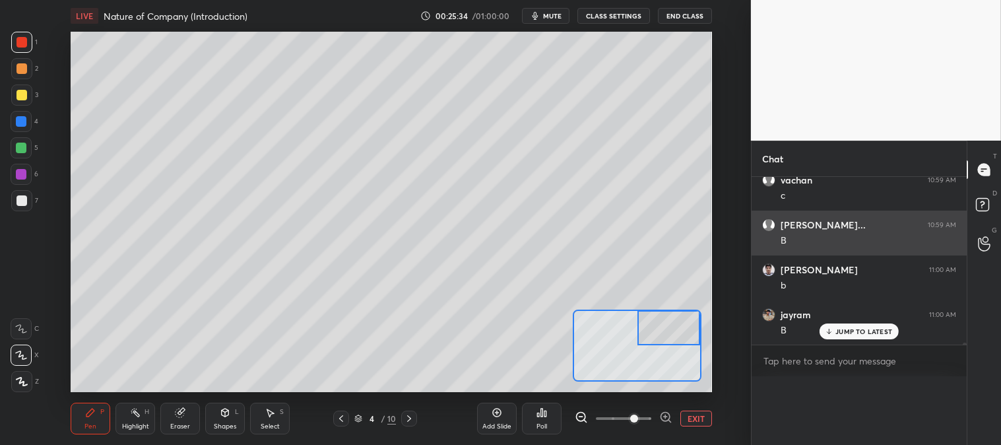
scroll to position [0, 0]
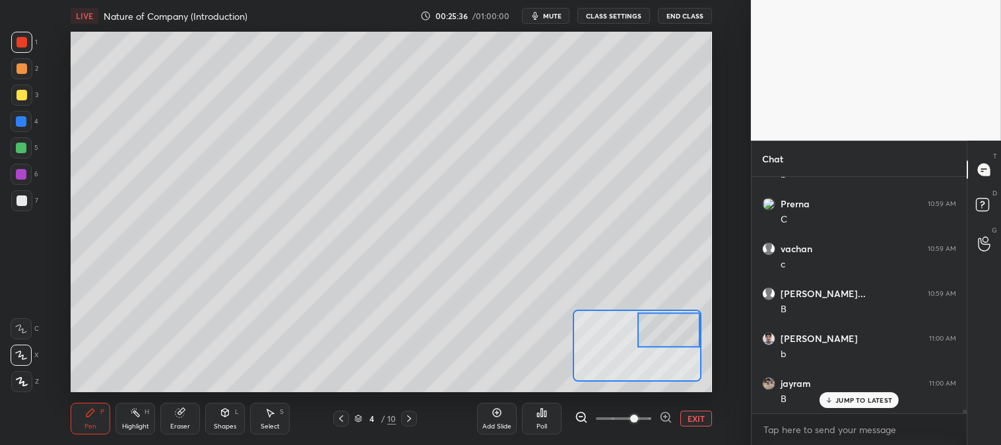
click at [89, 420] on div "Pen P" at bounding box center [91, 419] width 40 height 32
click at [21, 203] on div at bounding box center [21, 200] width 11 height 11
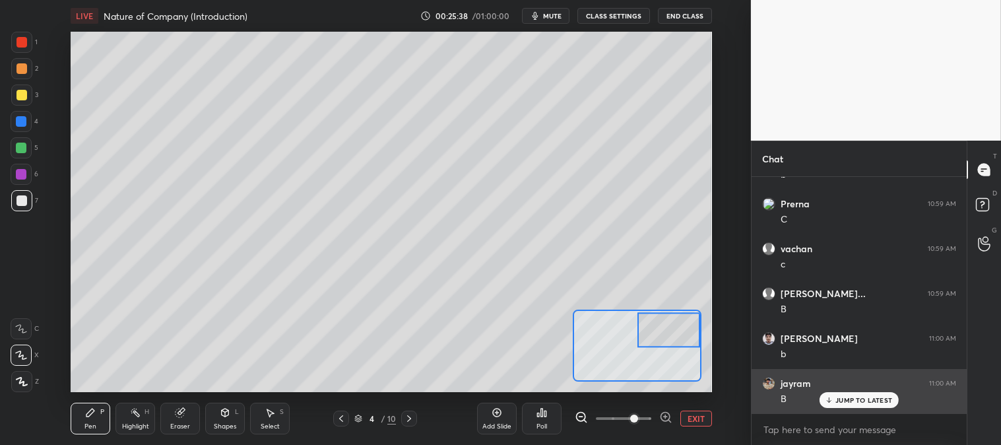
click at [841, 401] on p "JUMP TO LATEST" at bounding box center [863, 400] width 57 height 8
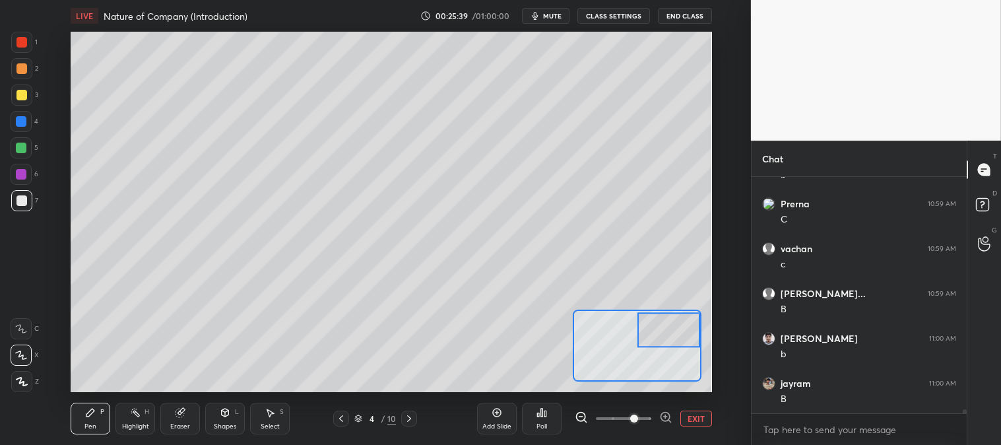
click at [689, 418] on button "EXIT" at bounding box center [696, 418] width 32 height 16
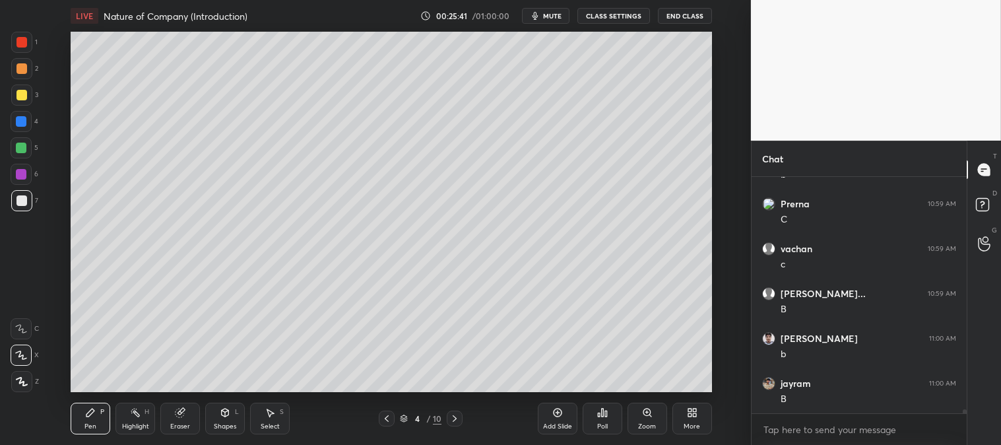
click at [645, 426] on div "Zoom" at bounding box center [647, 426] width 18 height 7
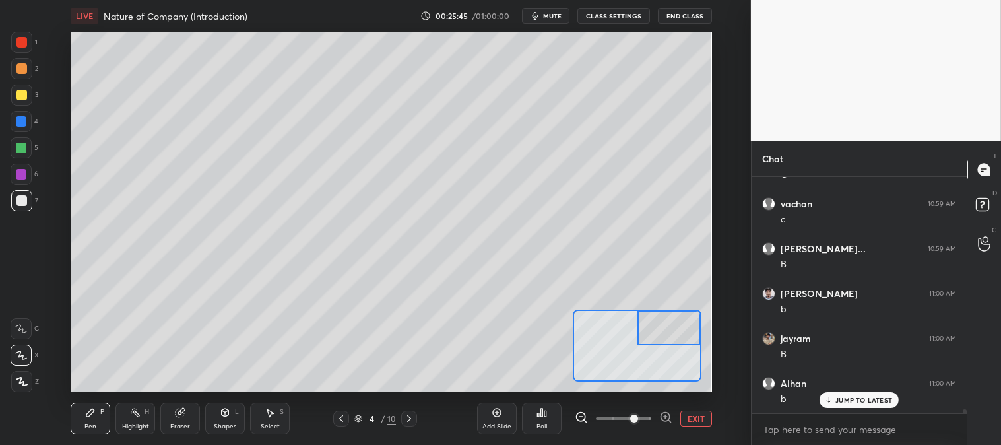
click at [406, 416] on icon at bounding box center [409, 418] width 11 height 11
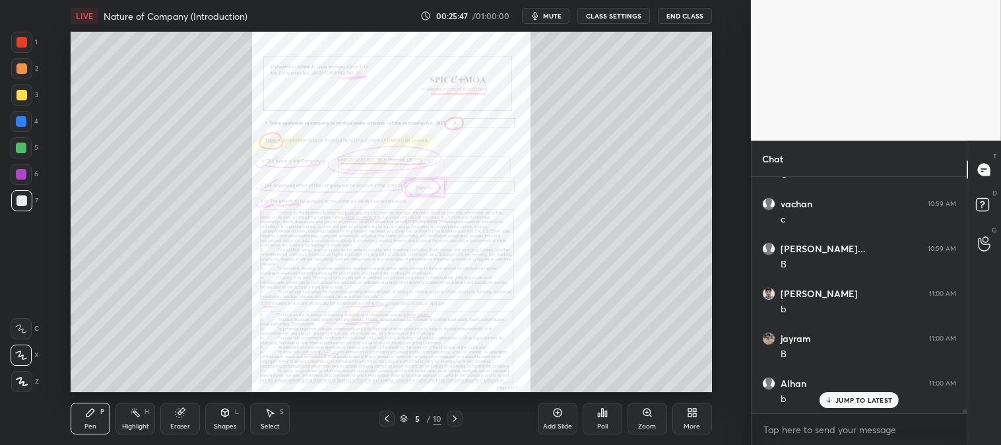
click at [388, 416] on icon at bounding box center [387, 418] width 4 height 7
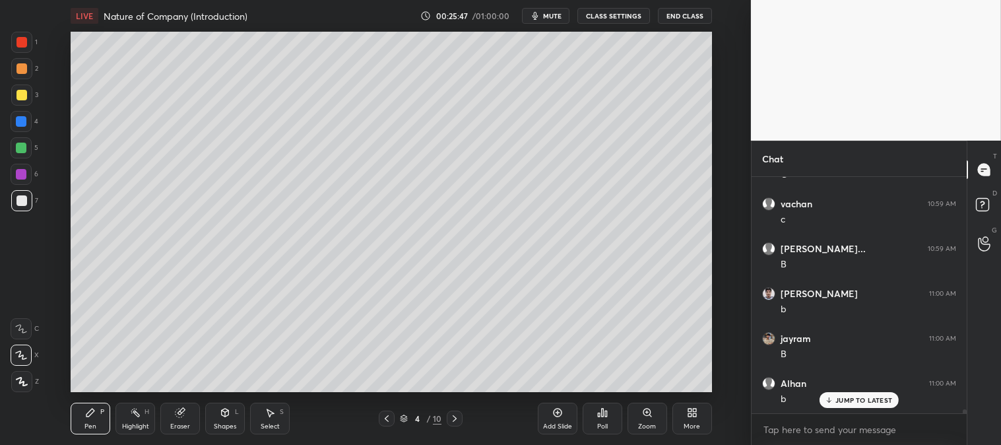
click at [549, 419] on div "Add Slide" at bounding box center [558, 419] width 40 height 32
click at [641, 419] on div "Zoom" at bounding box center [648, 419] width 40 height 32
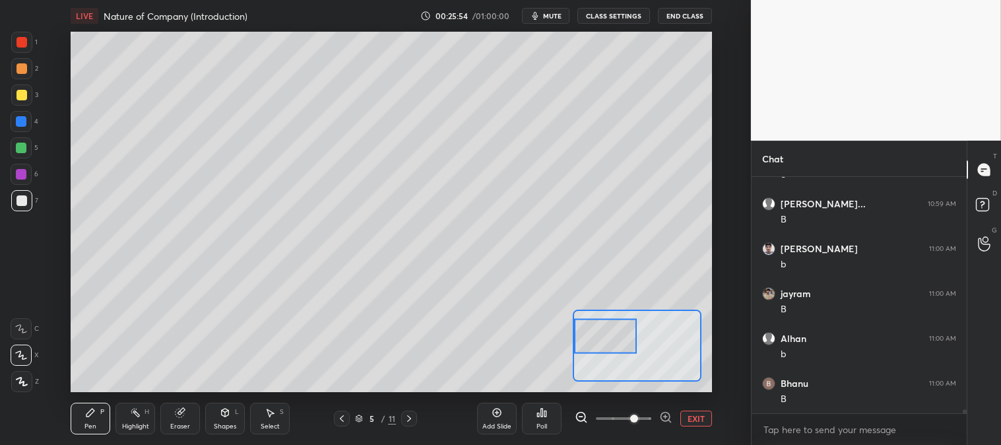
click at [20, 90] on div at bounding box center [21, 95] width 11 height 11
click at [176, 405] on div "Eraser" at bounding box center [180, 419] width 40 height 32
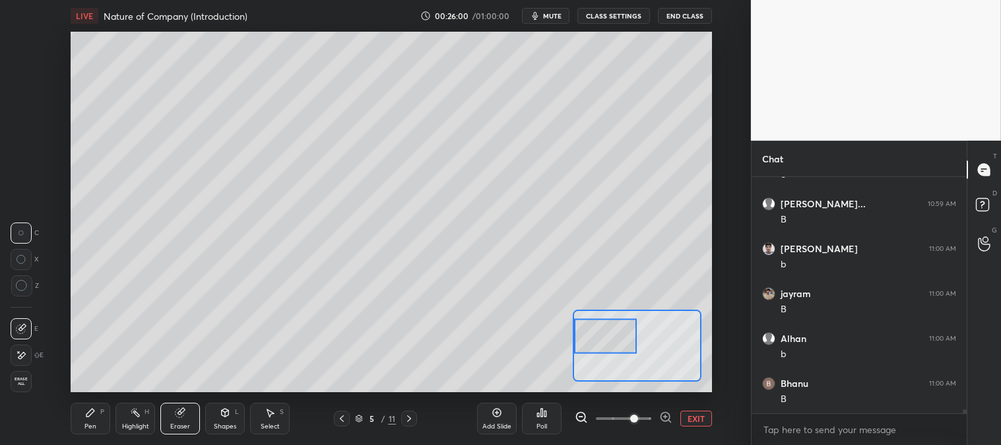
click at [87, 409] on icon at bounding box center [90, 412] width 11 height 11
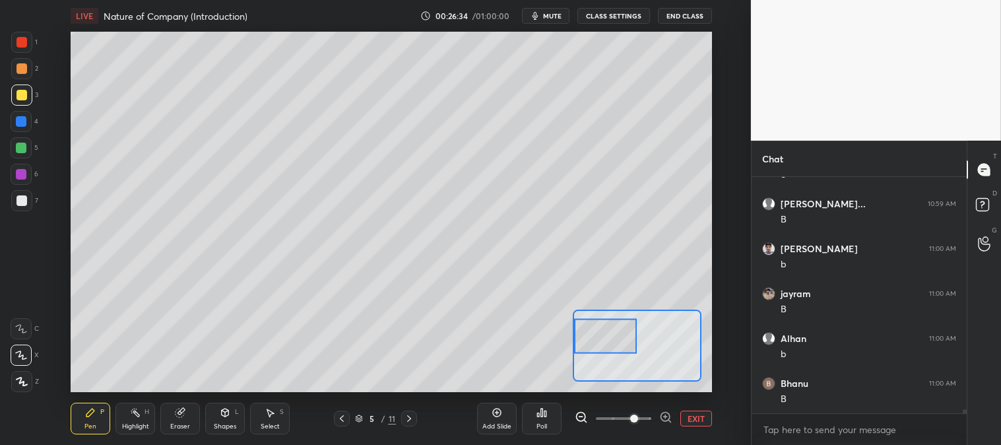
click at [700, 412] on button "EXIT" at bounding box center [696, 418] width 32 height 16
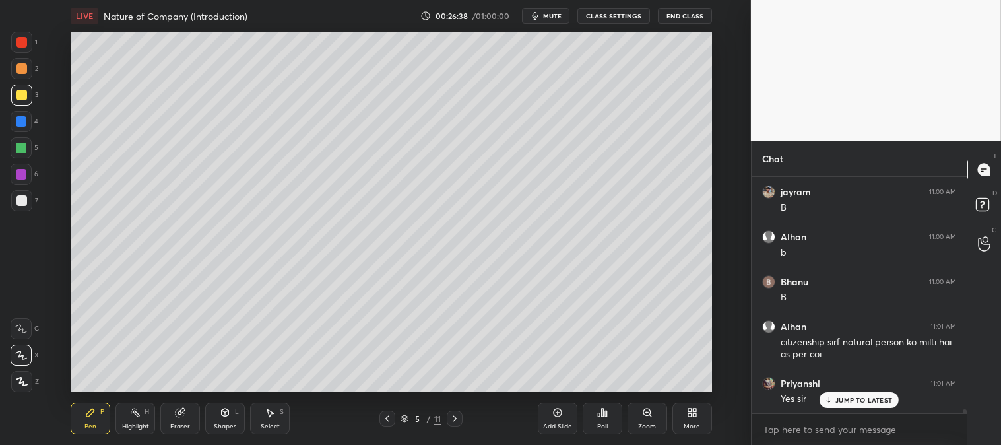
scroll to position [13557, 0]
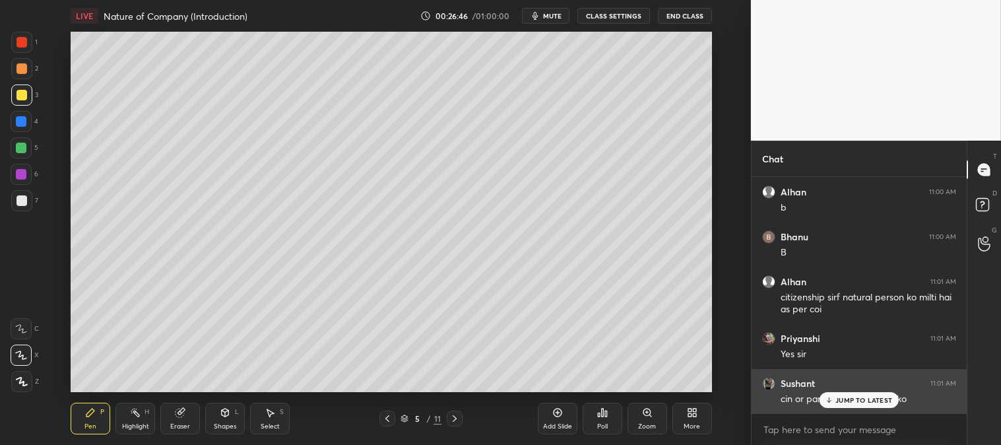
click at [845, 398] on p "JUMP TO LATEST" at bounding box center [863, 400] width 57 height 8
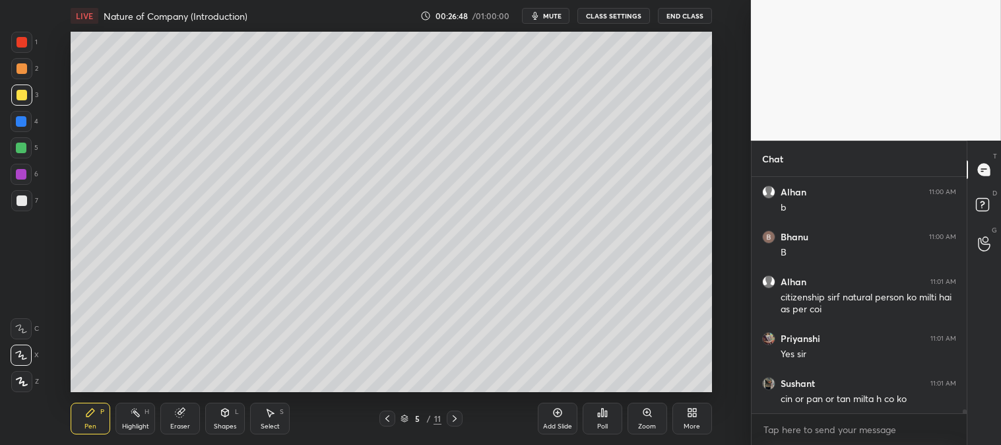
click at [22, 65] on div at bounding box center [21, 68] width 11 height 11
click at [651, 418] on icon at bounding box center [647, 412] width 11 height 11
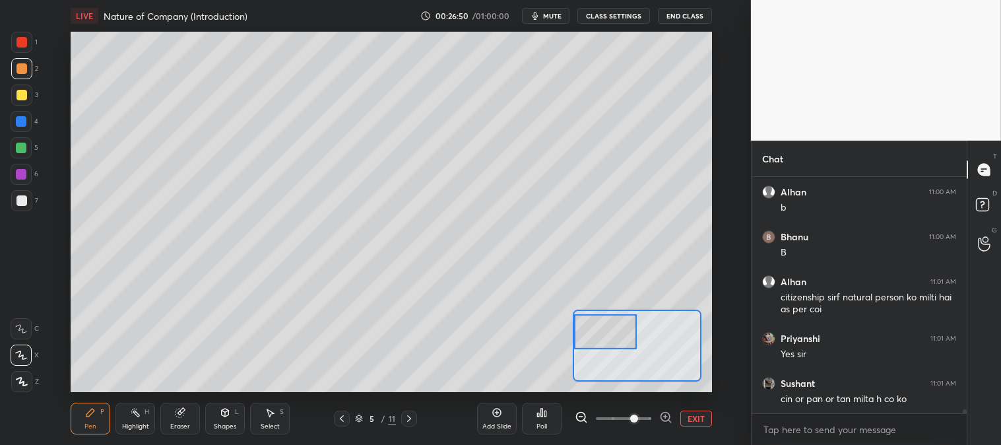
click at [696, 419] on button "EXIT" at bounding box center [696, 418] width 32 height 16
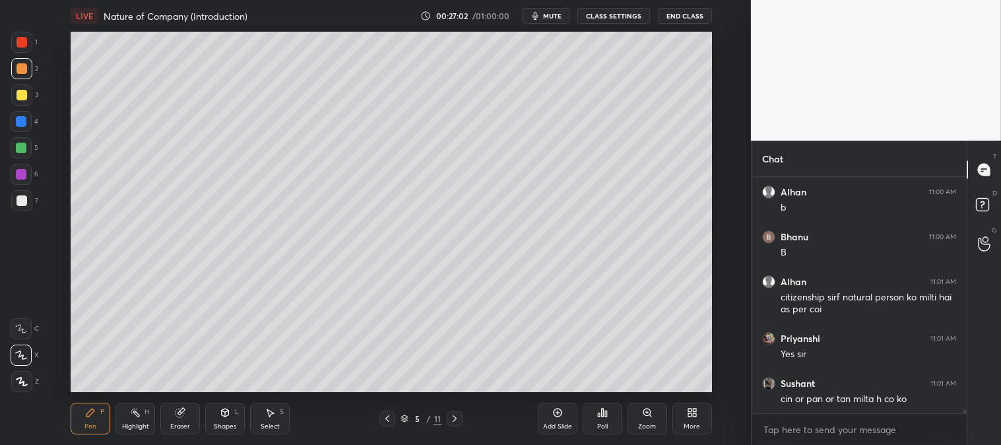
click at [644, 418] on div "Zoom" at bounding box center [648, 419] width 40 height 32
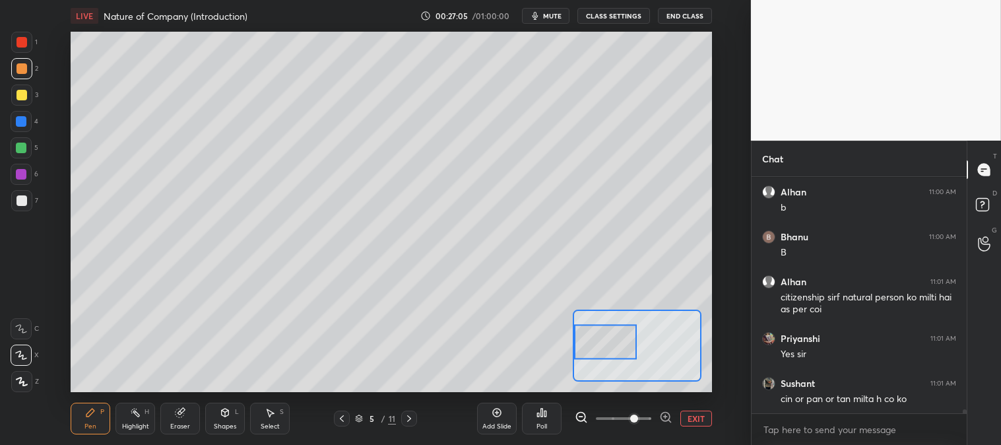
scroll to position [13602, 0]
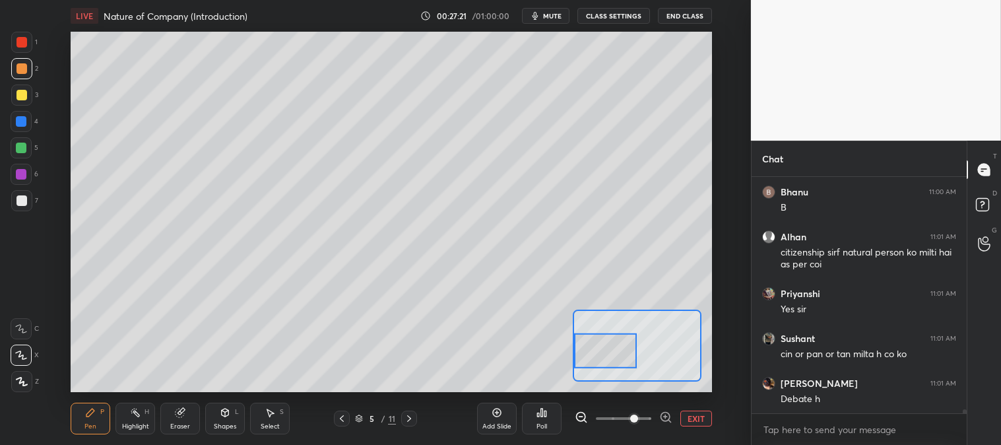
click at [20, 95] on div at bounding box center [21, 95] width 11 height 11
click at [16, 202] on div at bounding box center [21, 200] width 11 height 11
click at [697, 410] on button "EXIT" at bounding box center [696, 418] width 32 height 16
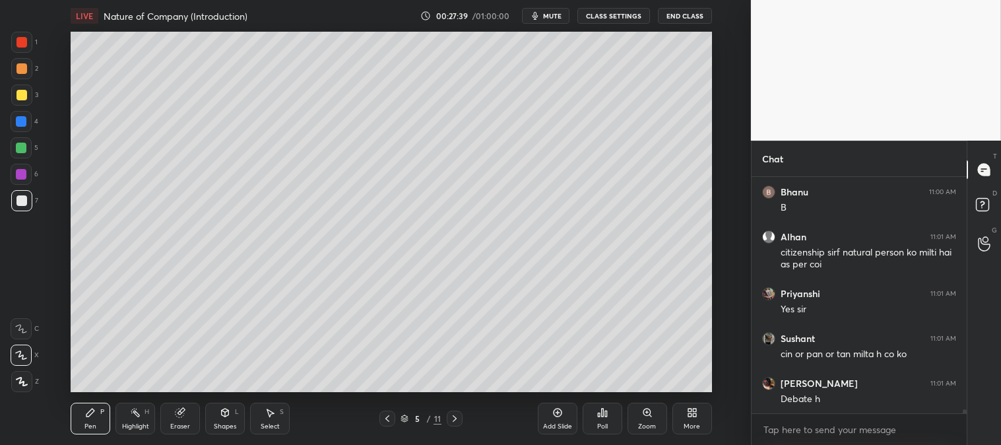
scroll to position [13647, 0]
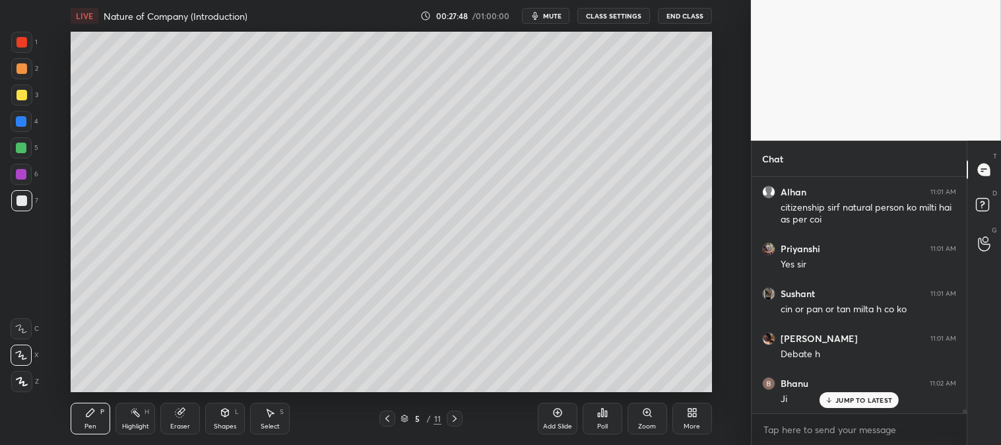
click at [23, 98] on div at bounding box center [21, 95] width 11 height 11
click at [20, 67] on div at bounding box center [21, 68] width 11 height 11
click at [647, 416] on icon at bounding box center [647, 412] width 11 height 11
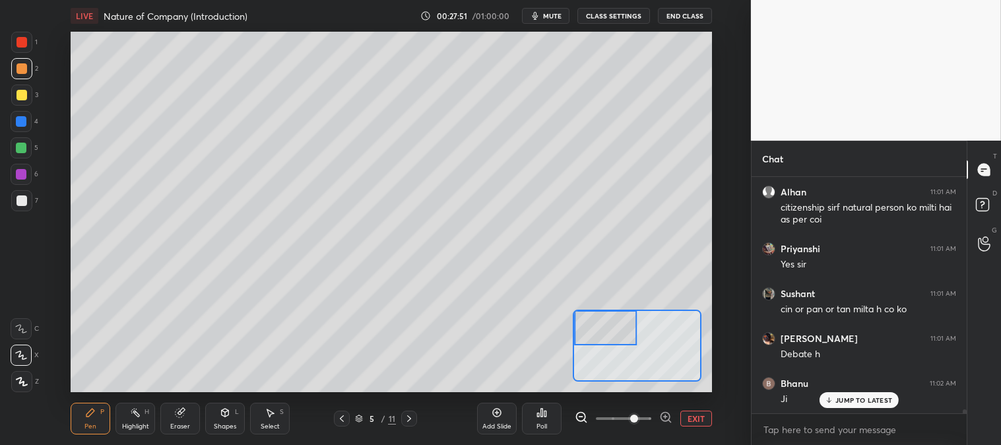
click at [693, 411] on button "EXIT" at bounding box center [696, 418] width 32 height 16
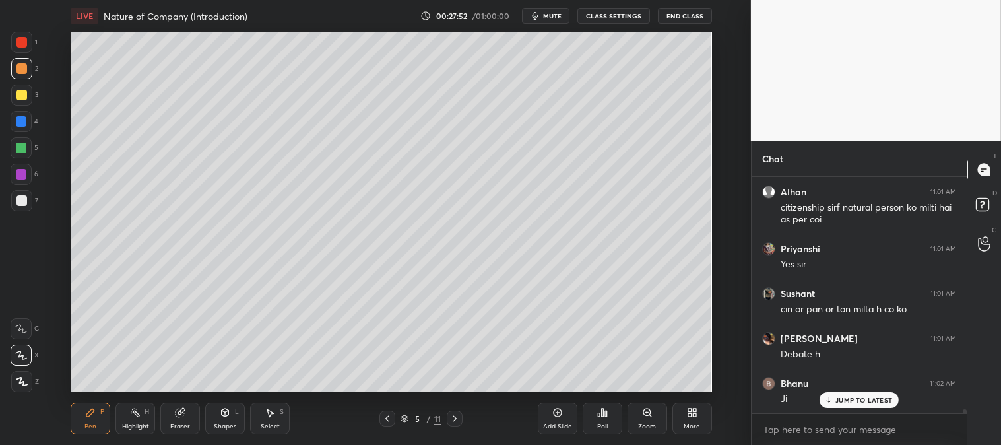
click at [140, 412] on icon at bounding box center [135, 412] width 11 height 11
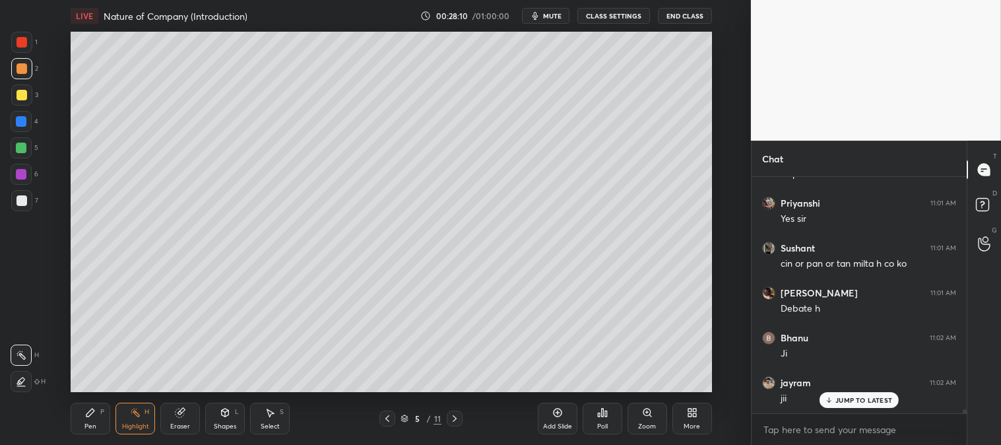
scroll to position [13737, 0]
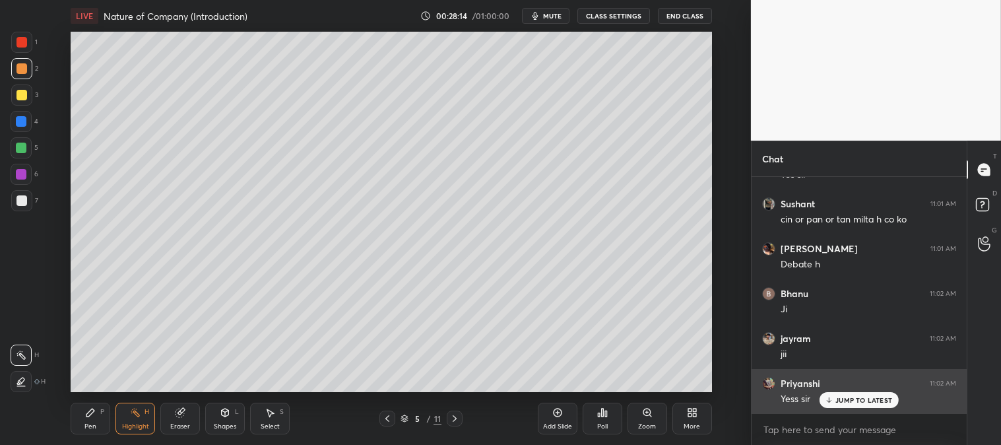
click at [835, 403] on div "JUMP TO LATEST" at bounding box center [859, 400] width 79 height 16
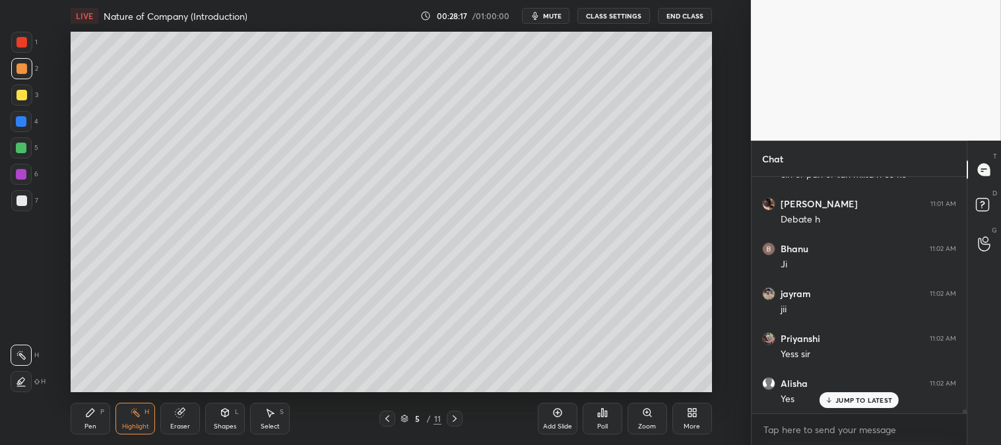
scroll to position [13826, 0]
click at [651, 424] on div "Zoom" at bounding box center [647, 426] width 18 height 7
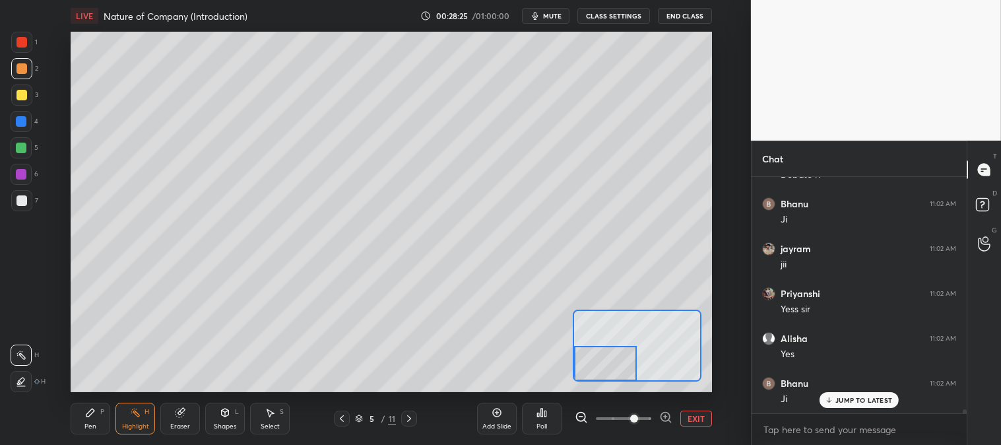
click at [87, 420] on div "Pen P" at bounding box center [91, 419] width 40 height 32
click at [24, 97] on div at bounding box center [21, 95] width 11 height 11
click at [12, 149] on div at bounding box center [21, 147] width 21 height 21
click at [20, 63] on div at bounding box center [21, 68] width 11 height 11
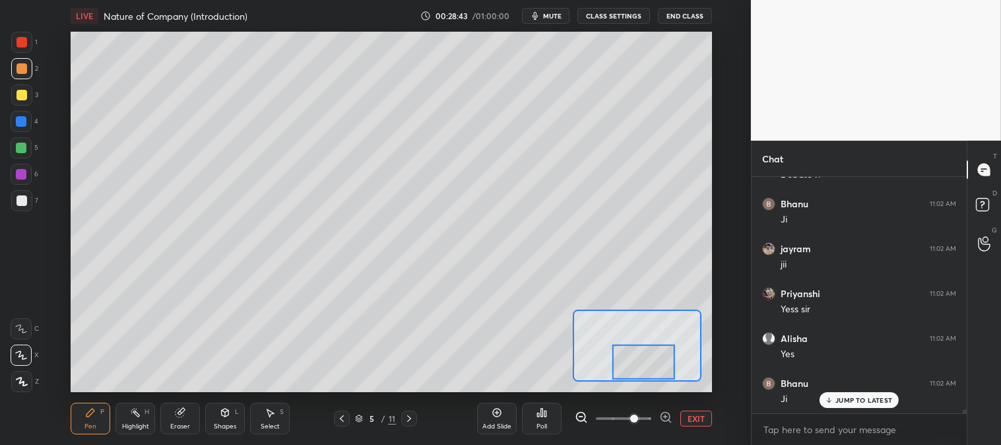
click at [18, 93] on div at bounding box center [21, 95] width 11 height 11
click at [22, 69] on div at bounding box center [21, 68] width 11 height 11
click at [693, 414] on button "EXIT" at bounding box center [696, 418] width 32 height 16
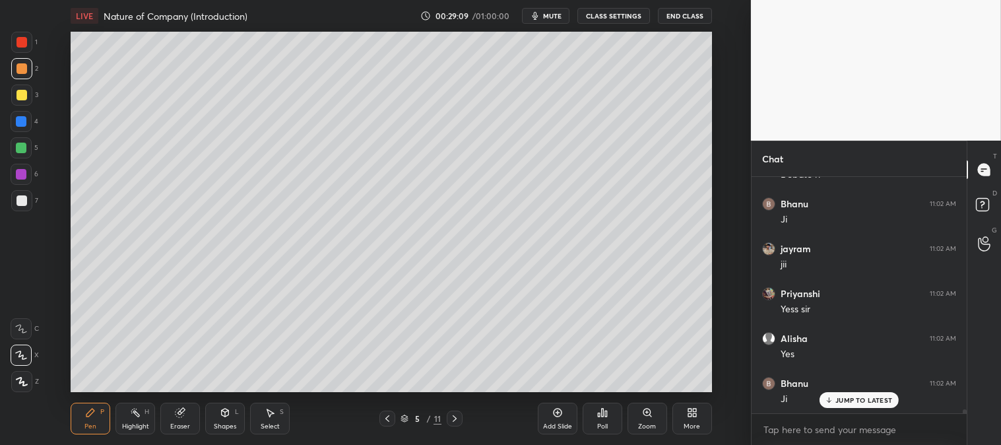
click at [643, 416] on icon at bounding box center [647, 412] width 11 height 11
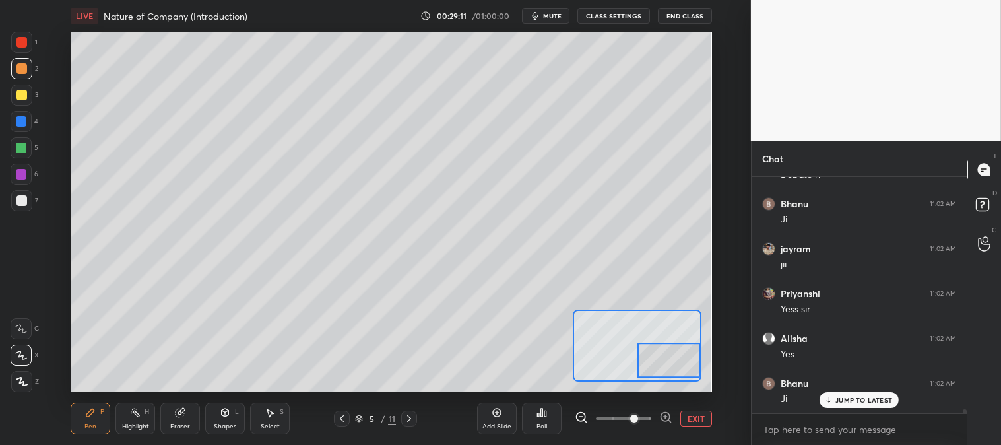
click at [24, 194] on div at bounding box center [21, 200] width 21 height 21
click at [698, 418] on button "EXIT" at bounding box center [696, 418] width 32 height 16
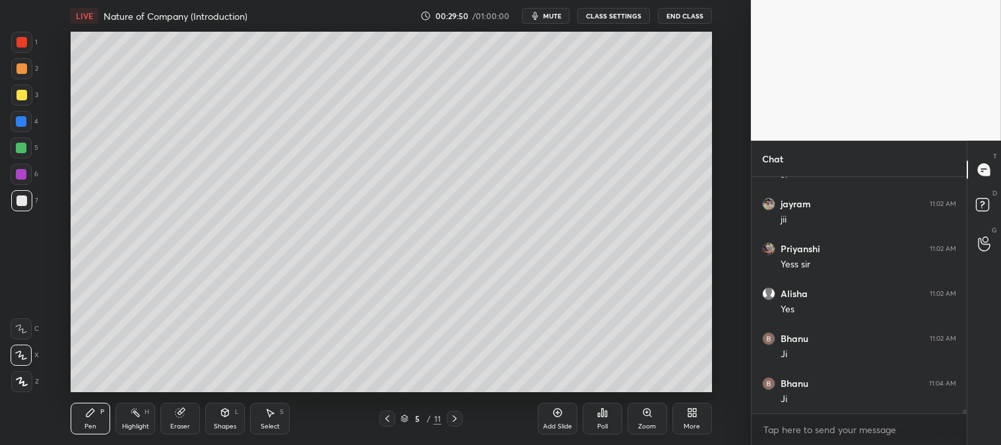
scroll to position [13917, 0]
click at [641, 418] on div "Zoom" at bounding box center [648, 419] width 40 height 32
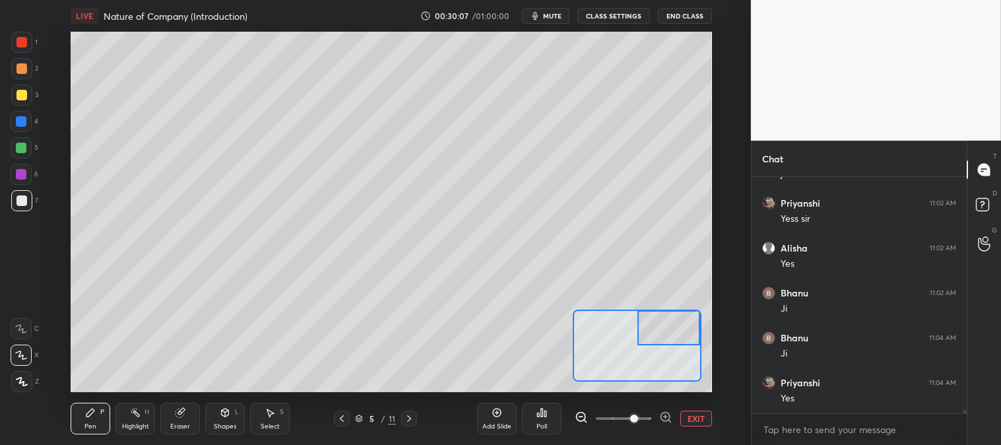
click at [22, 69] on div at bounding box center [21, 68] width 11 height 11
click at [22, 127] on div at bounding box center [21, 121] width 21 height 21
click at [24, 144] on div at bounding box center [21, 148] width 11 height 11
click at [698, 423] on button "EXIT" at bounding box center [696, 418] width 32 height 16
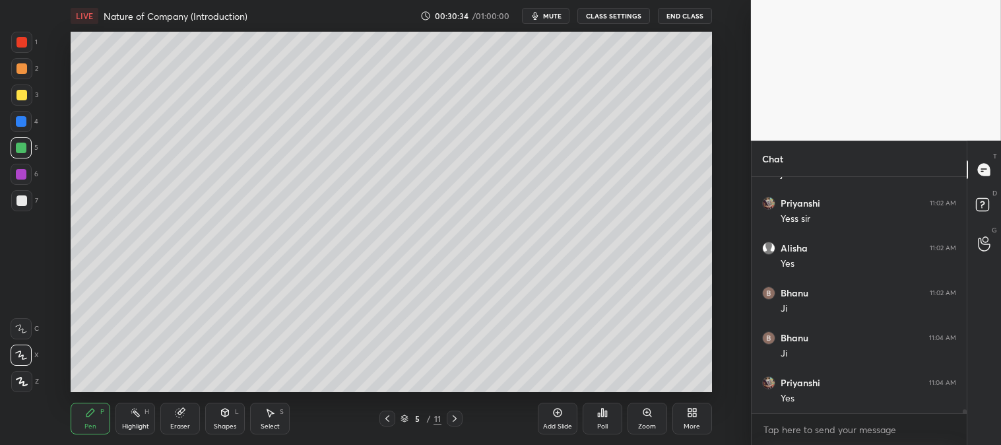
click at [642, 412] on icon at bounding box center [647, 412] width 11 height 11
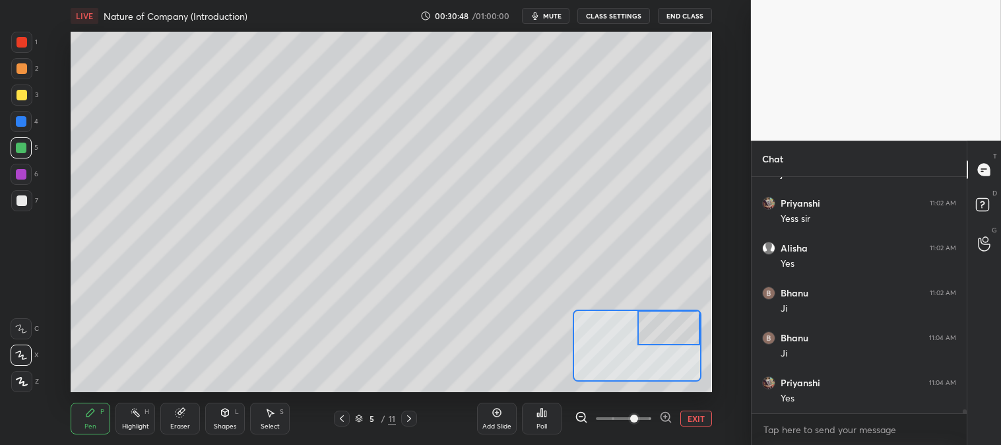
click at [20, 203] on div at bounding box center [21, 200] width 11 height 11
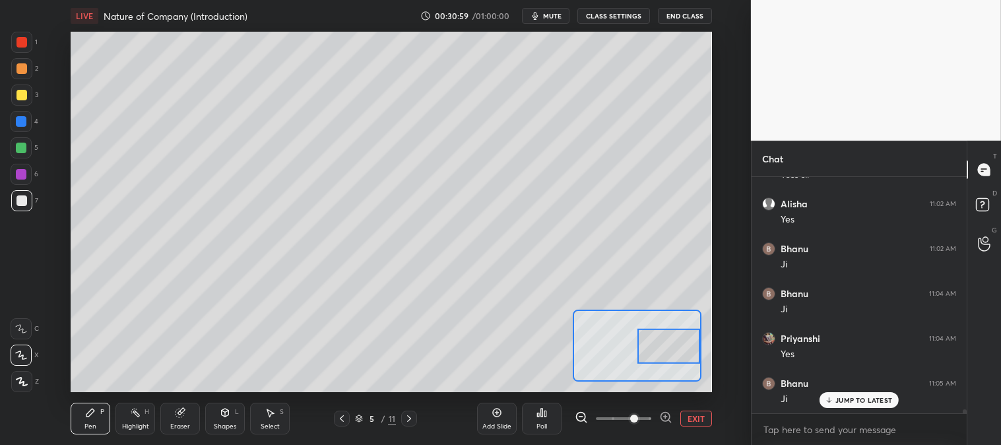
scroll to position [14006, 0]
click at [700, 420] on button "EXIT" at bounding box center [696, 418] width 32 height 16
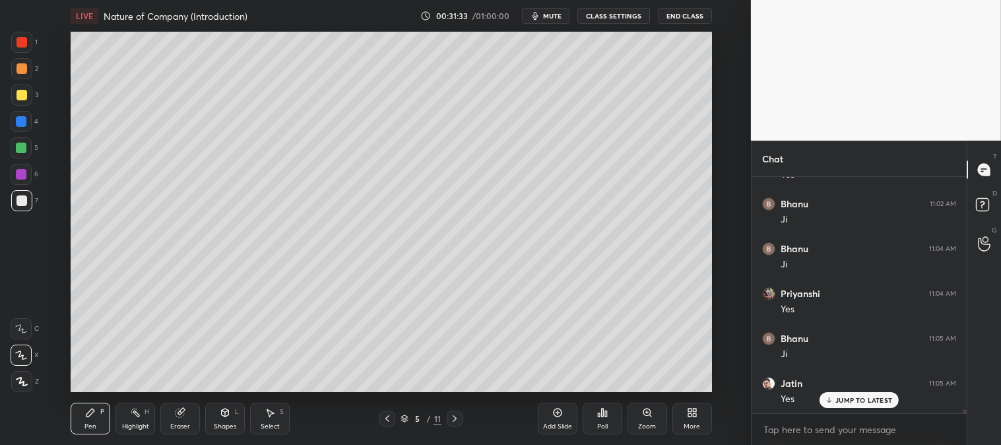
scroll to position [14051, 0]
click at [648, 414] on icon at bounding box center [646, 411] width 7 height 7
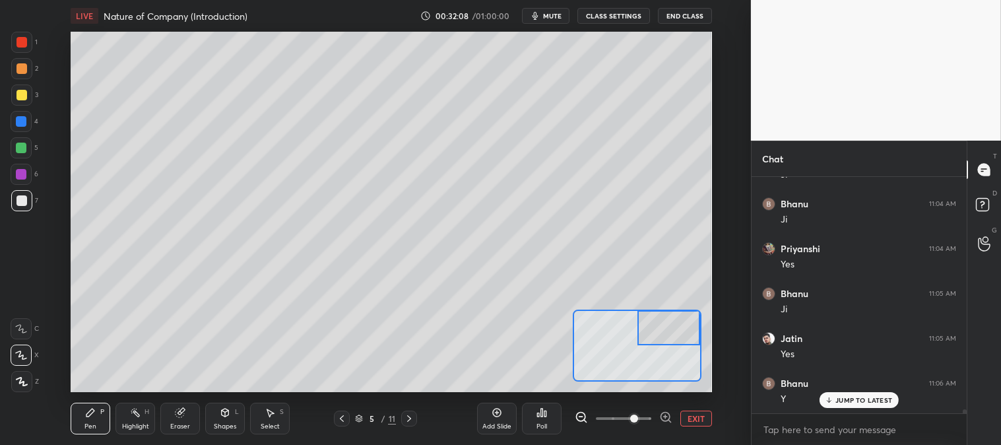
click at [22, 96] on div at bounding box center [21, 95] width 11 height 11
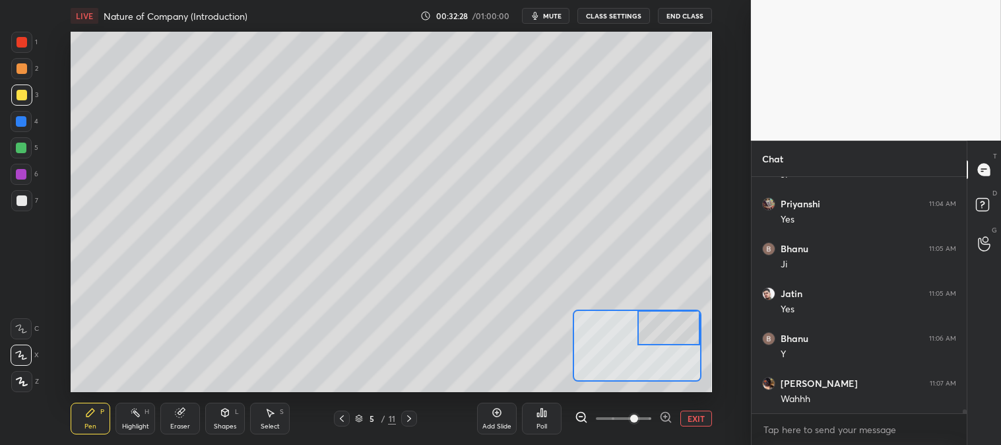
click at [24, 147] on div at bounding box center [21, 148] width 11 height 11
click at [16, 117] on div at bounding box center [21, 121] width 11 height 11
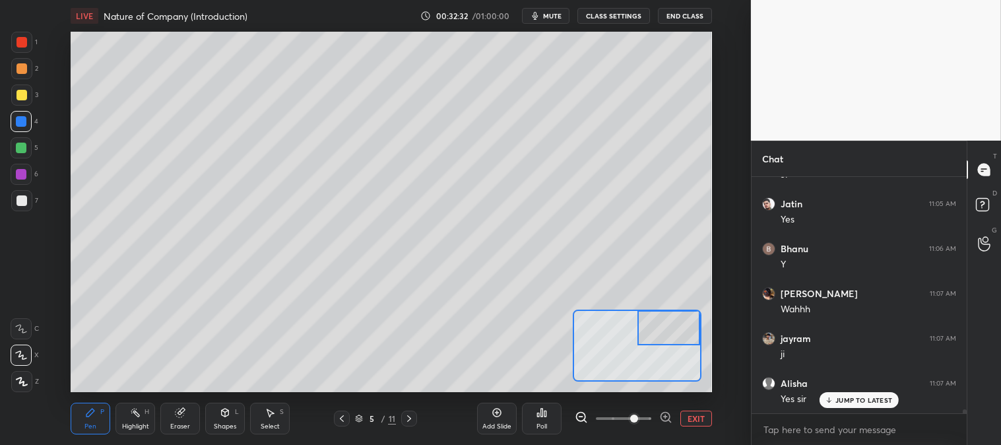
click at [696, 417] on button "EXIT" at bounding box center [696, 418] width 32 height 16
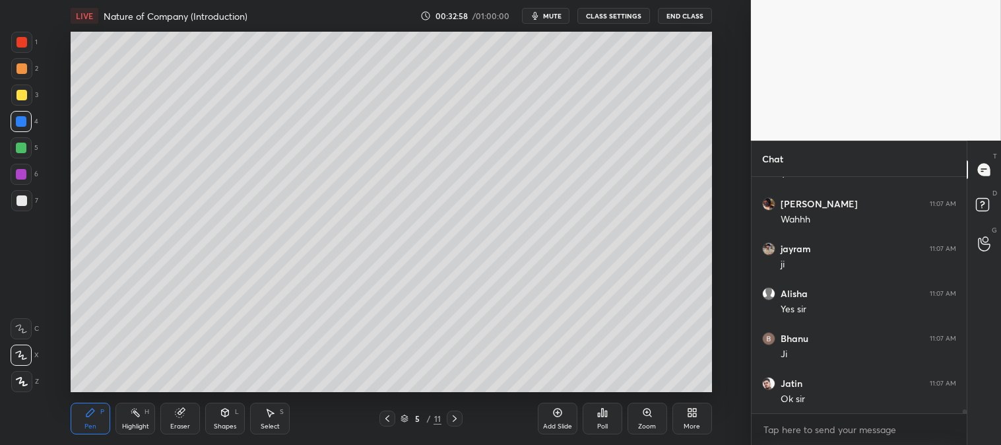
scroll to position [14320, 0]
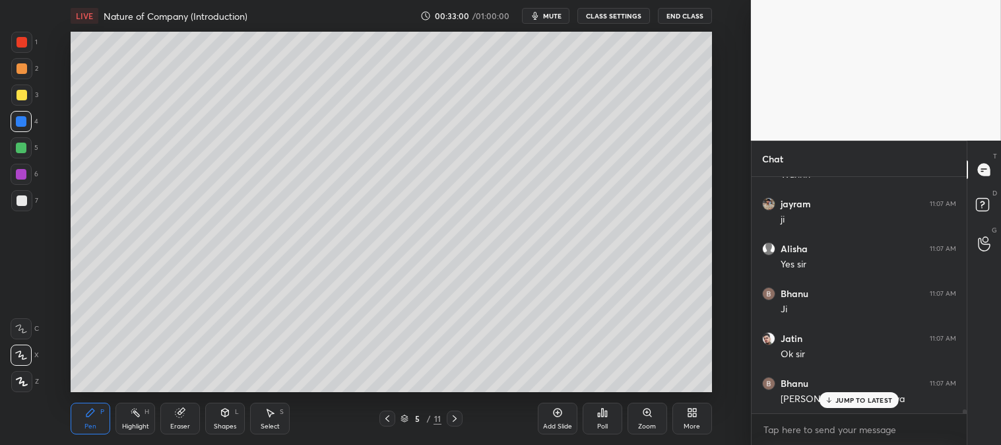
click at [835, 404] on div "JUMP TO LATEST" at bounding box center [859, 400] width 79 height 16
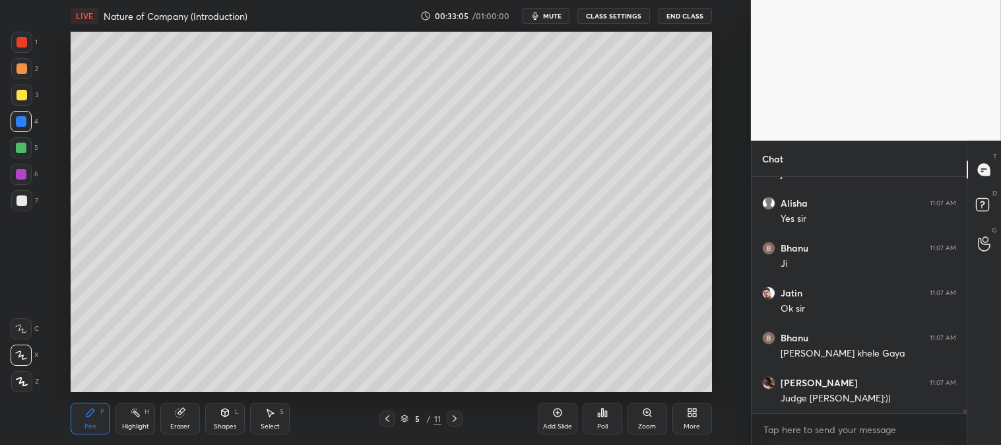
click at [639, 418] on div "Zoom" at bounding box center [648, 419] width 40 height 32
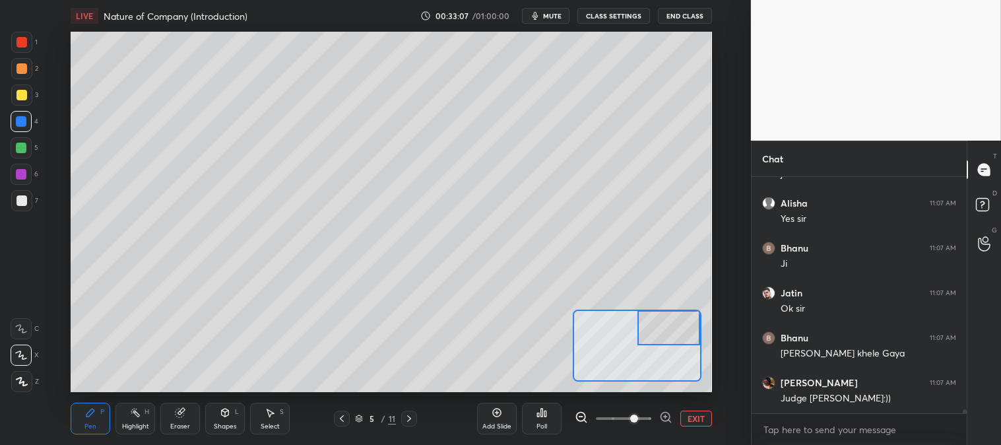
click at [699, 416] on button "EXIT" at bounding box center [696, 418] width 32 height 16
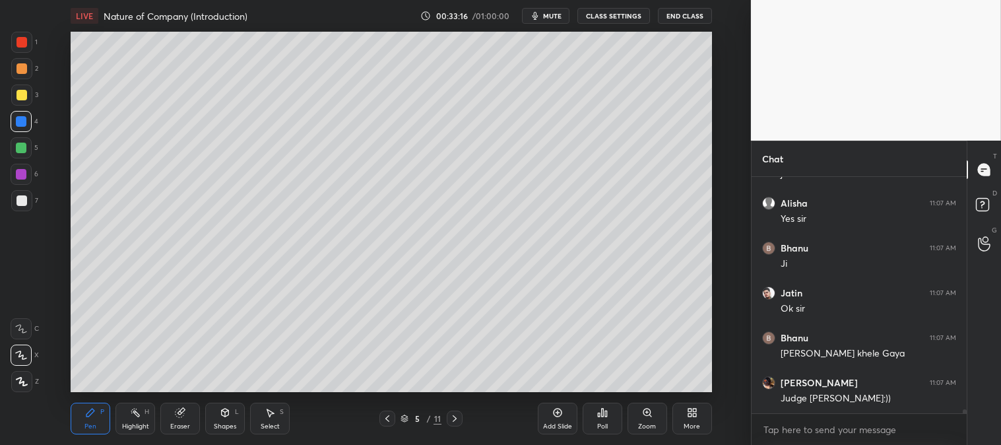
click at [639, 416] on div "Zoom" at bounding box center [648, 419] width 40 height 32
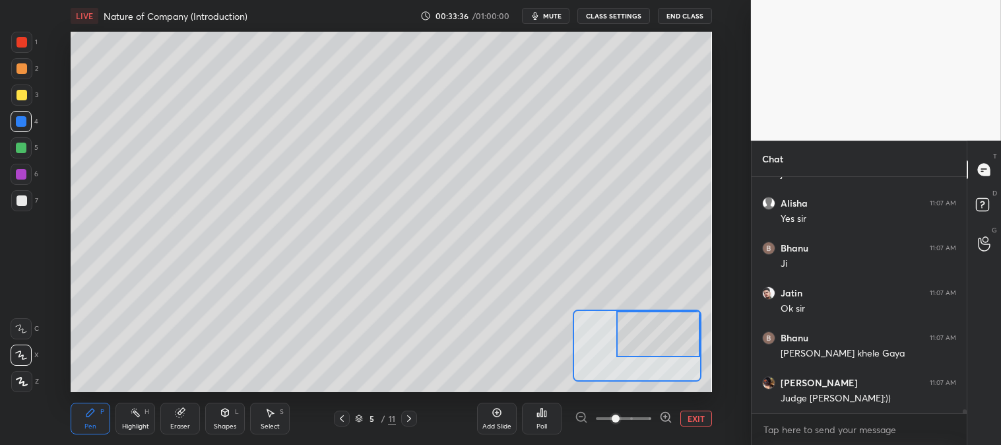
scroll to position [14410, 0]
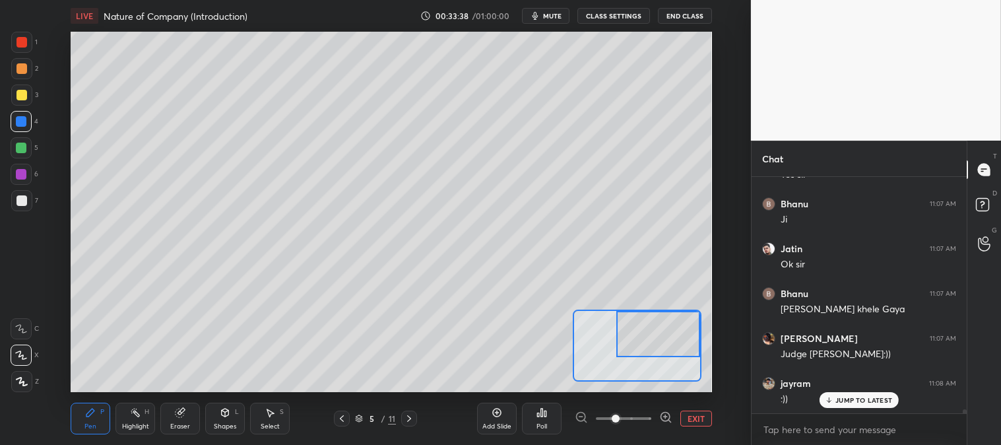
click at [848, 401] on p "JUMP TO LATEST" at bounding box center [863, 400] width 57 height 8
click at [686, 417] on button "EXIT" at bounding box center [696, 418] width 32 height 16
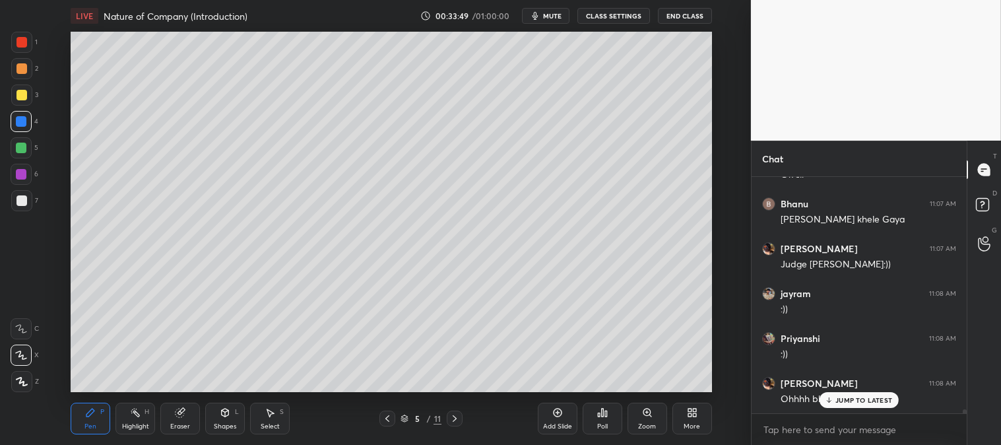
scroll to position [14544, 0]
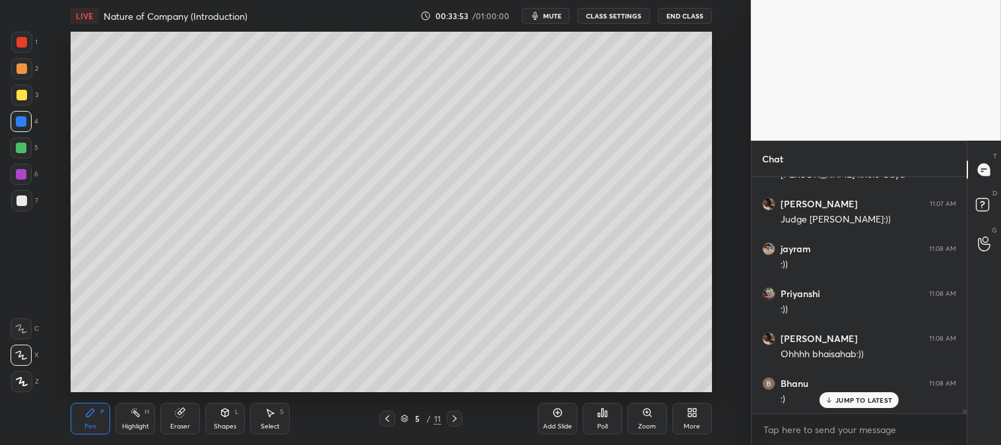
click at [639, 424] on div "Zoom" at bounding box center [647, 426] width 18 height 7
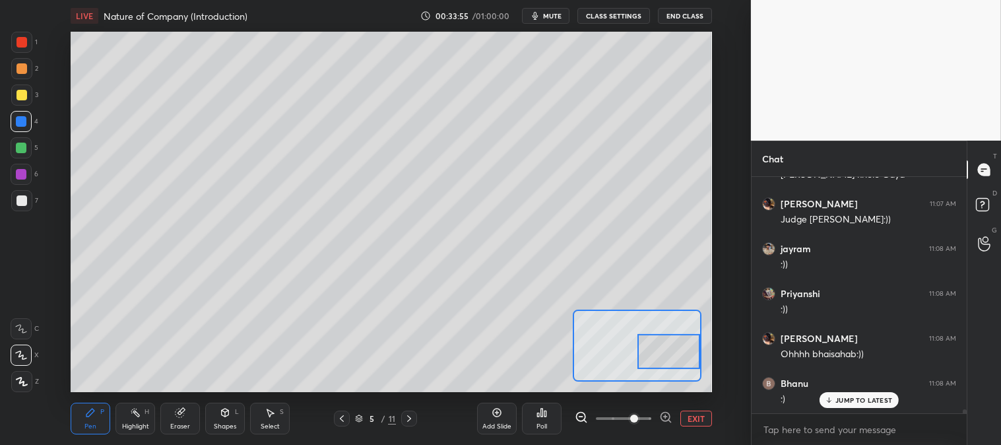
click at [100, 416] on div "Pen P" at bounding box center [91, 419] width 40 height 32
click at [22, 94] on div at bounding box center [21, 95] width 11 height 11
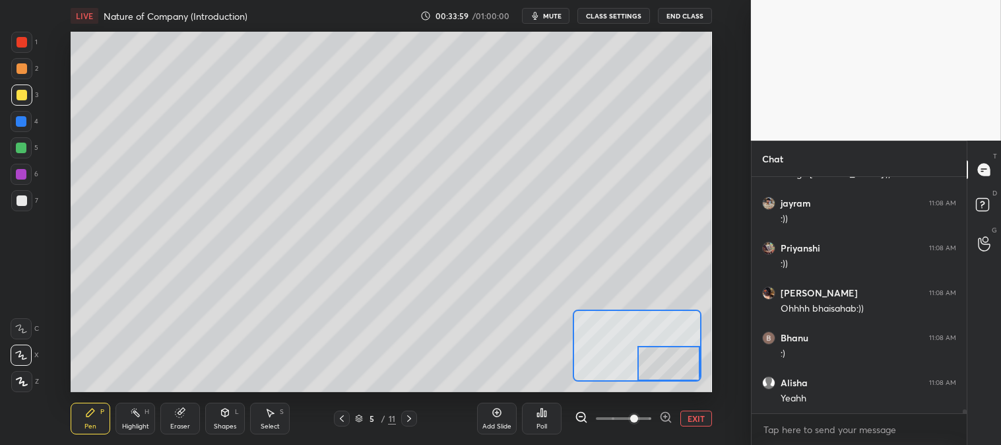
click at [28, 94] on div at bounding box center [21, 94] width 21 height 21
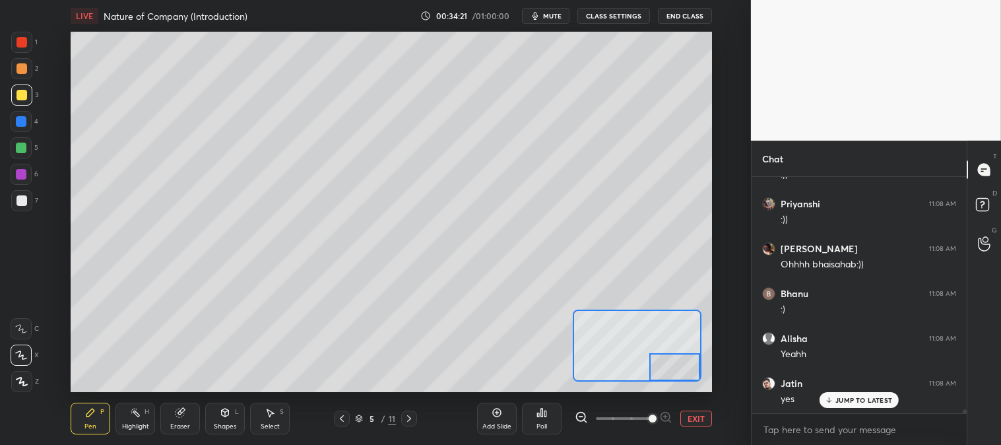
click at [696, 414] on button "EXIT" at bounding box center [696, 418] width 32 height 16
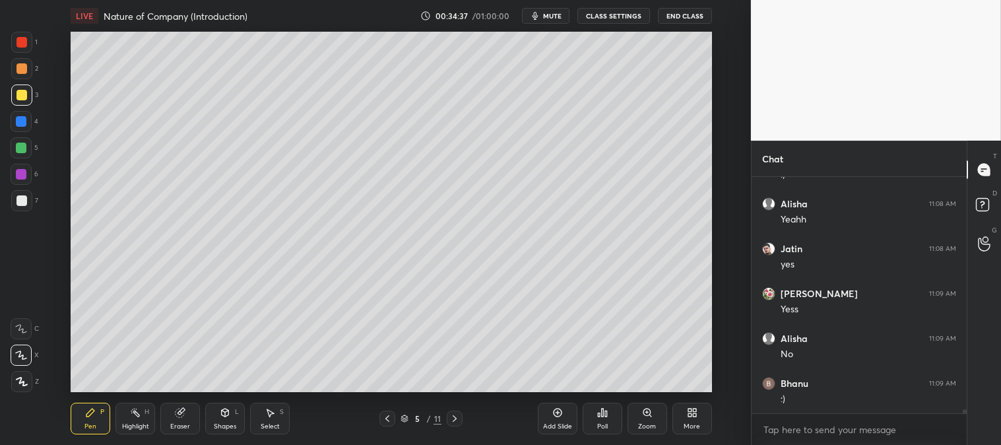
scroll to position [14814, 0]
click at [23, 203] on div at bounding box center [21, 200] width 11 height 11
click at [565, 423] on div "Add Slide" at bounding box center [557, 426] width 29 height 7
click at [643, 416] on icon at bounding box center [647, 412] width 11 height 11
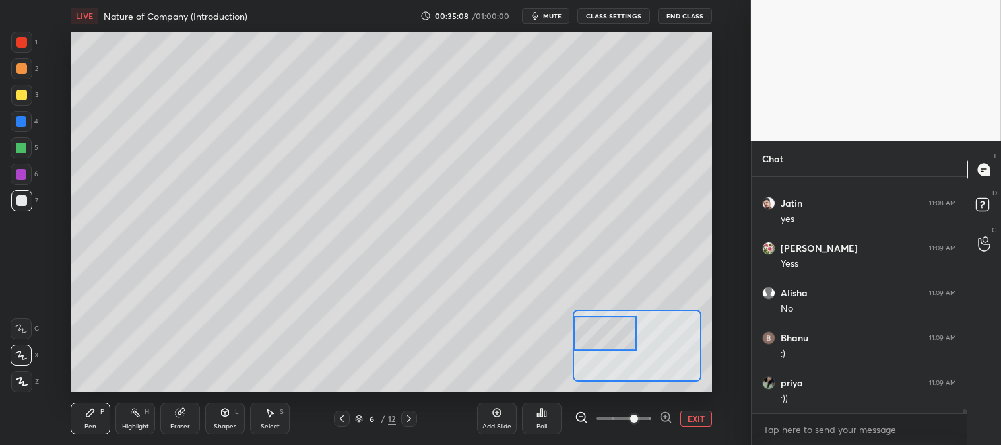
click at [21, 148] on div at bounding box center [21, 148] width 11 height 11
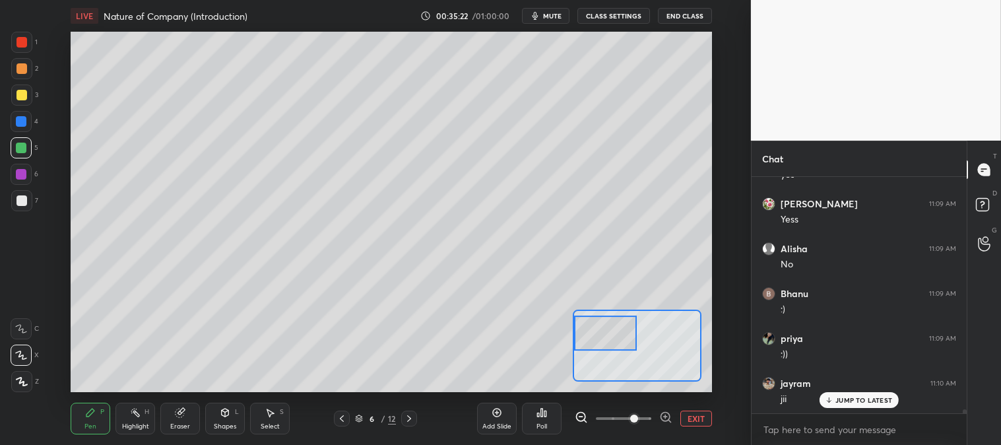
click at [843, 401] on p "JUMP TO LATEST" at bounding box center [863, 400] width 57 height 8
click at [684, 414] on button "EXIT" at bounding box center [696, 418] width 32 height 16
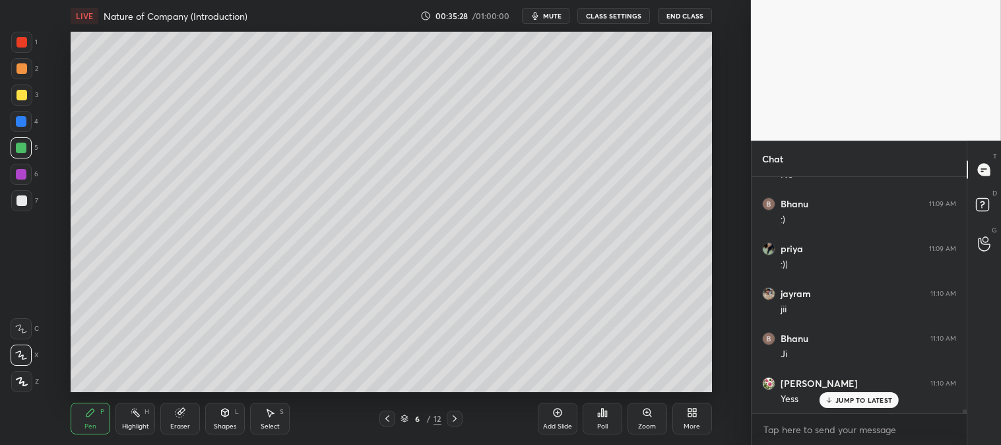
scroll to position [14993, 0]
click at [642, 414] on icon at bounding box center [647, 412] width 11 height 11
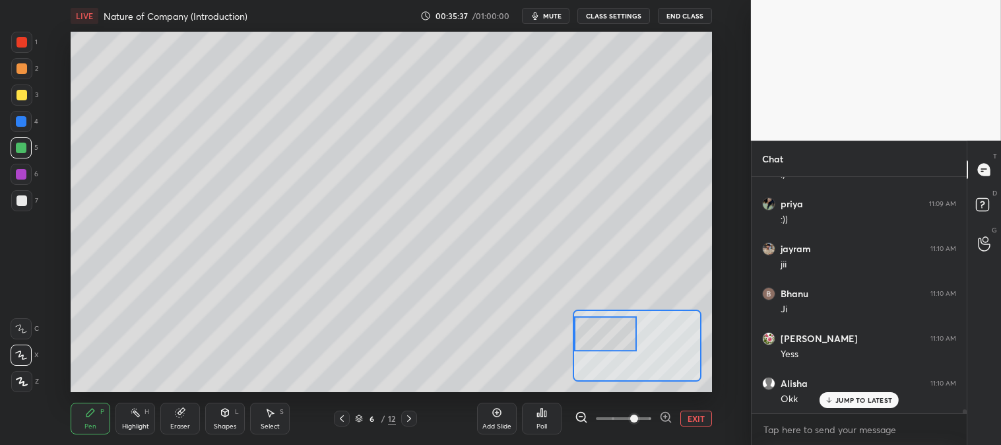
click at [17, 114] on div at bounding box center [21, 121] width 21 height 21
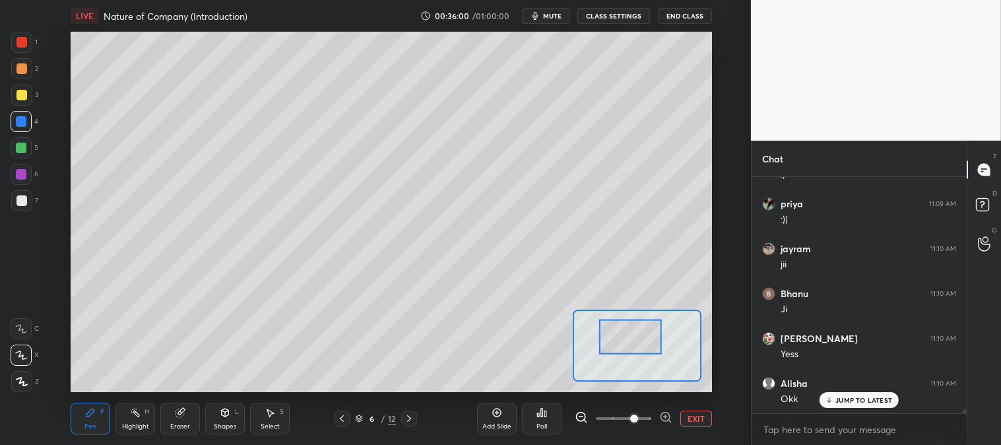
click at [13, 101] on div at bounding box center [21, 94] width 21 height 21
click at [692, 420] on button "EXIT" at bounding box center [696, 418] width 32 height 16
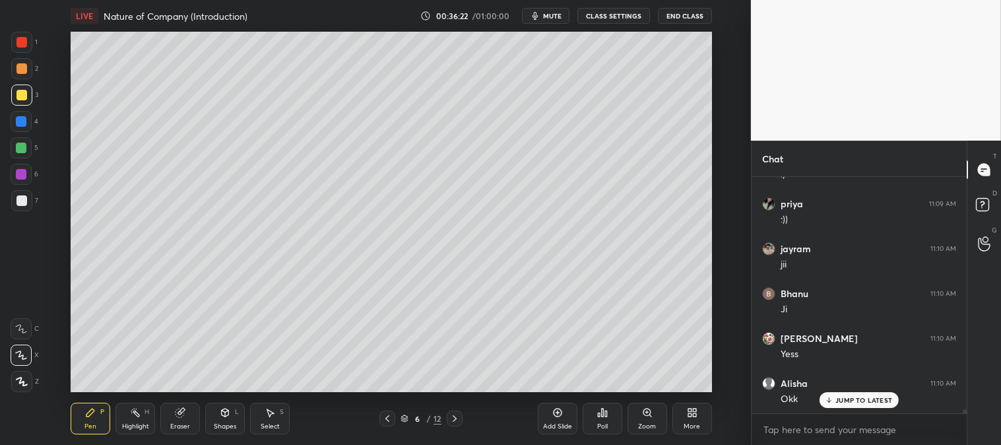
click at [635, 416] on div "Zoom" at bounding box center [648, 419] width 40 height 32
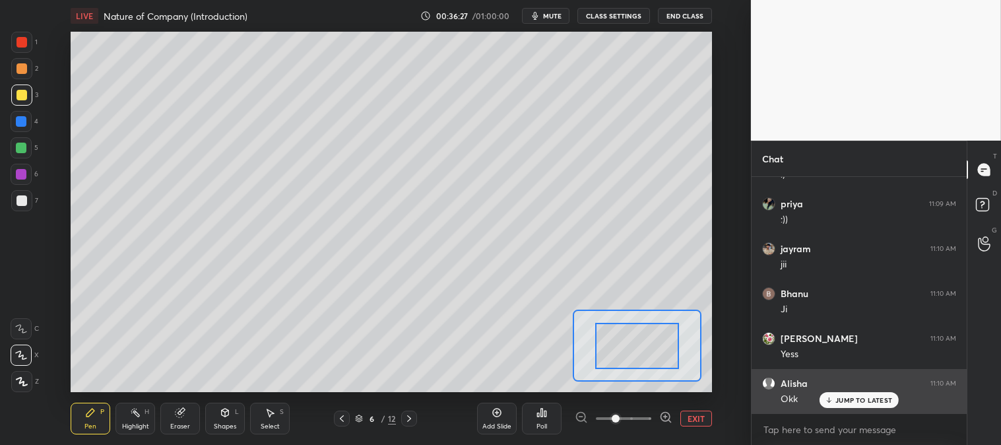
click at [691, 416] on button "EXIT" at bounding box center [696, 418] width 32 height 16
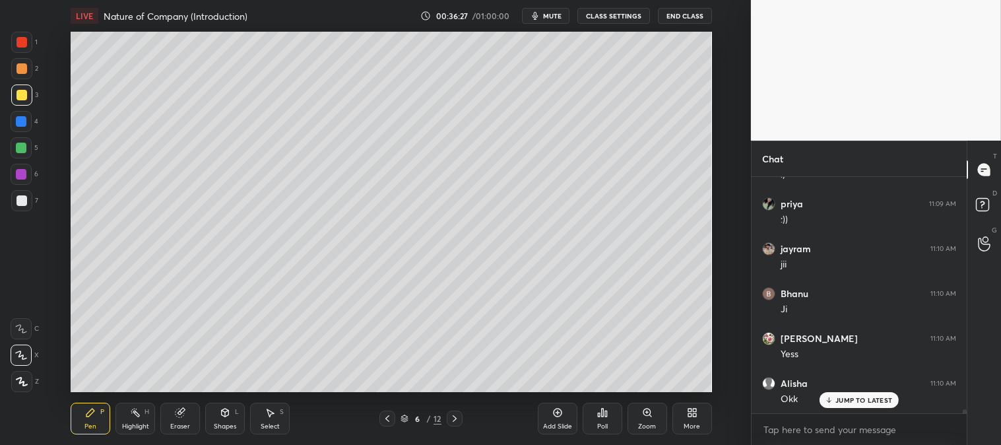
click at [839, 400] on p "JUMP TO LATEST" at bounding box center [863, 400] width 57 height 8
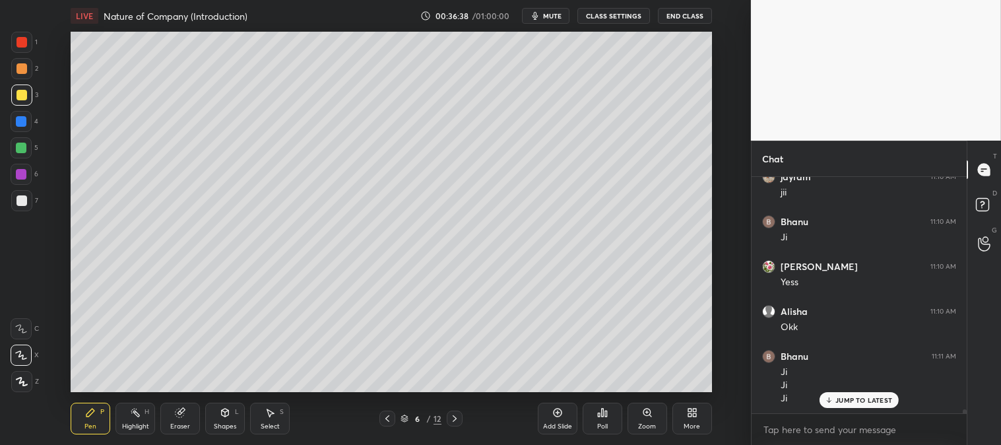
scroll to position [15109, 0]
click at [392, 424] on icon at bounding box center [387, 418] width 11 height 11
click at [390, 416] on icon at bounding box center [387, 418] width 11 height 11
click at [20, 198] on div at bounding box center [21, 200] width 11 height 11
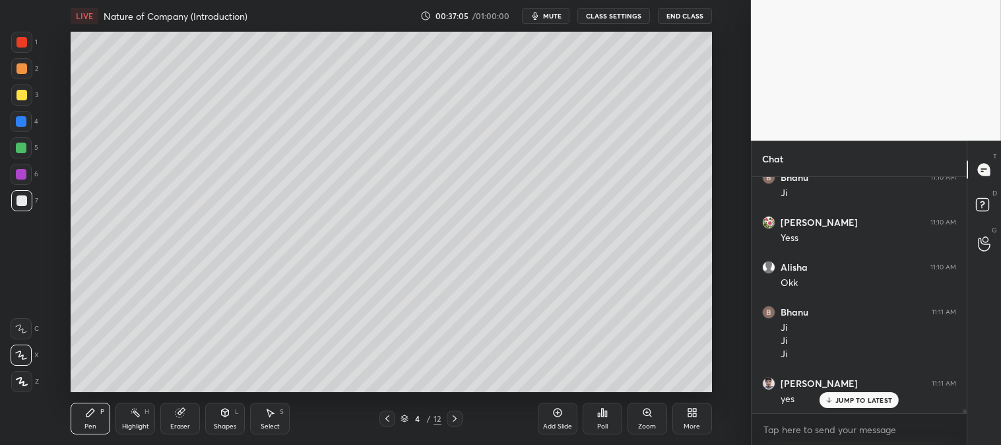
click at [645, 421] on div "Zoom" at bounding box center [648, 419] width 40 height 32
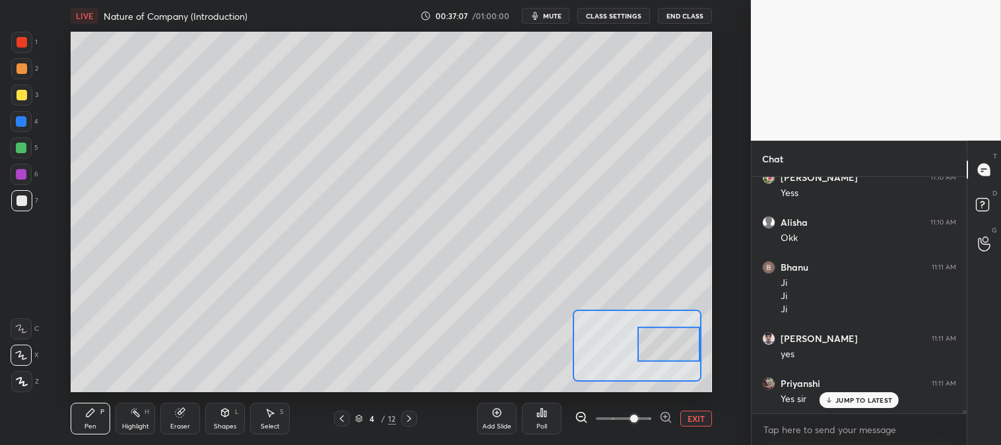
scroll to position [15199, 0]
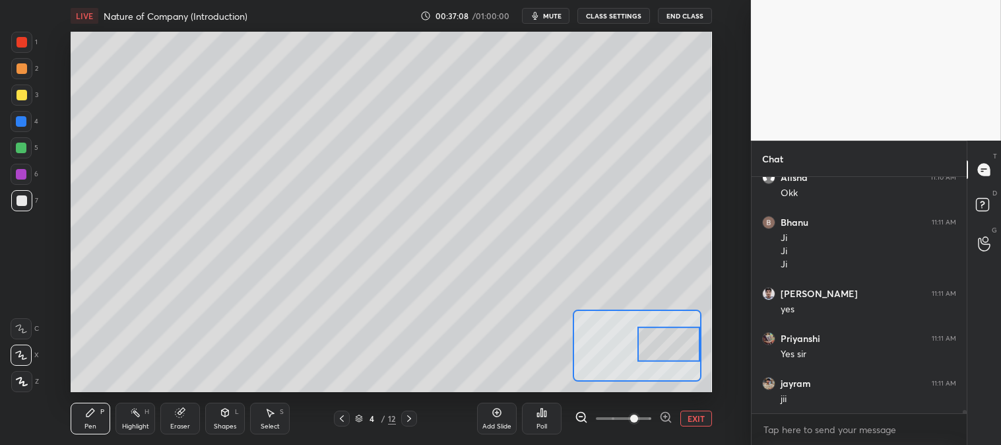
click at [697, 414] on button "EXIT" at bounding box center [696, 418] width 32 height 16
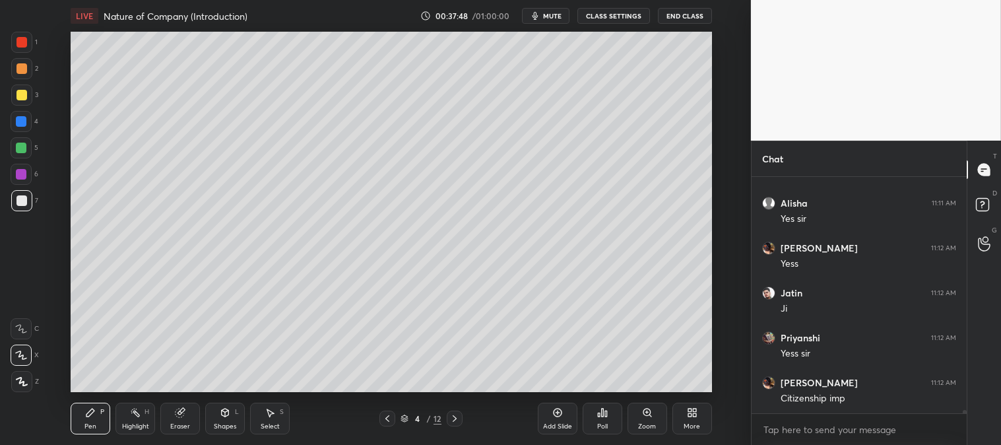
scroll to position [15558, 0]
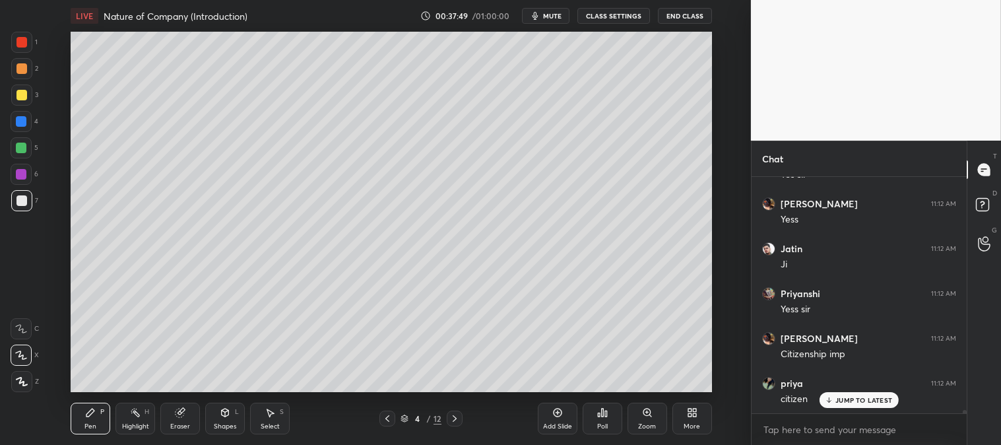
click at [453, 416] on icon at bounding box center [454, 418] width 11 height 11
click at [454, 418] on icon at bounding box center [454, 418] width 11 height 11
click at [454, 419] on icon at bounding box center [454, 418] width 11 height 11
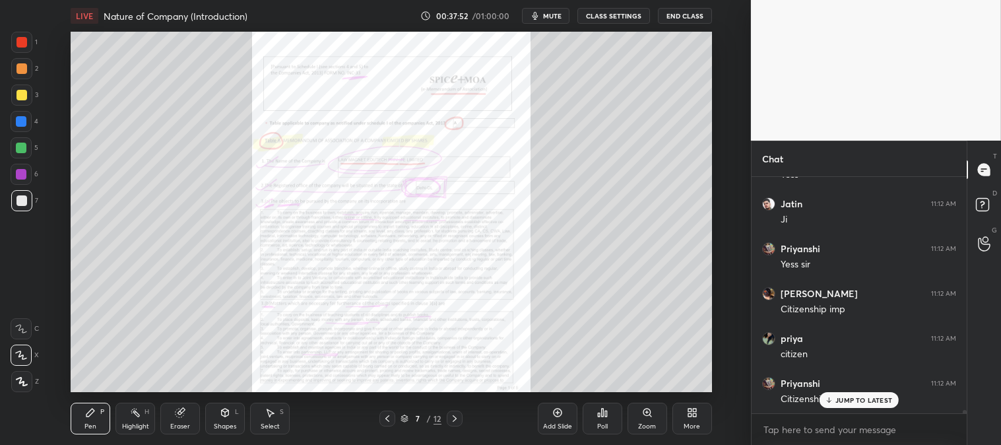
click at [454, 419] on icon at bounding box center [454, 418] width 11 height 11
click at [386, 416] on icon at bounding box center [387, 418] width 11 height 11
click at [385, 416] on icon at bounding box center [387, 418] width 11 height 11
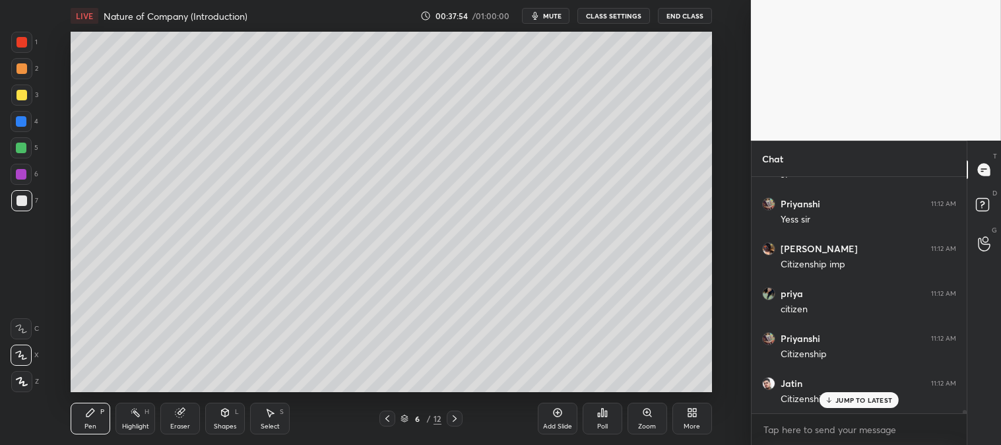
click at [383, 418] on icon at bounding box center [387, 418] width 11 height 11
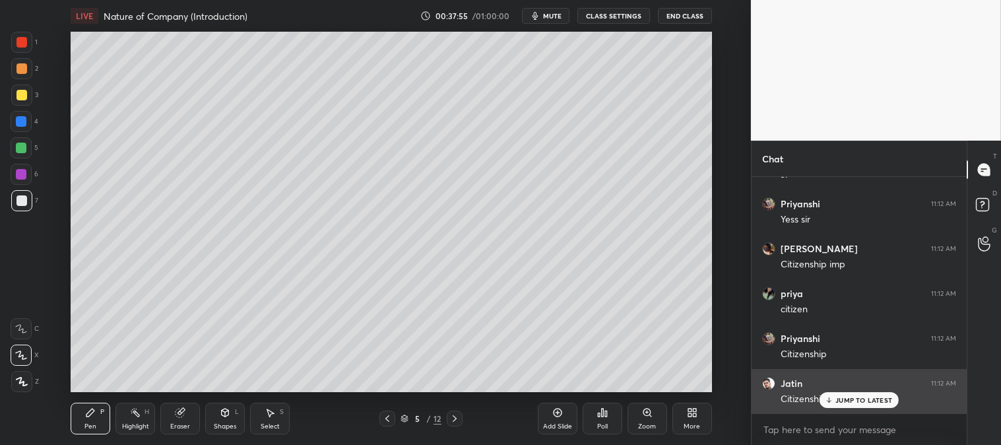
click at [849, 399] on p "JUMP TO LATEST" at bounding box center [863, 400] width 57 height 8
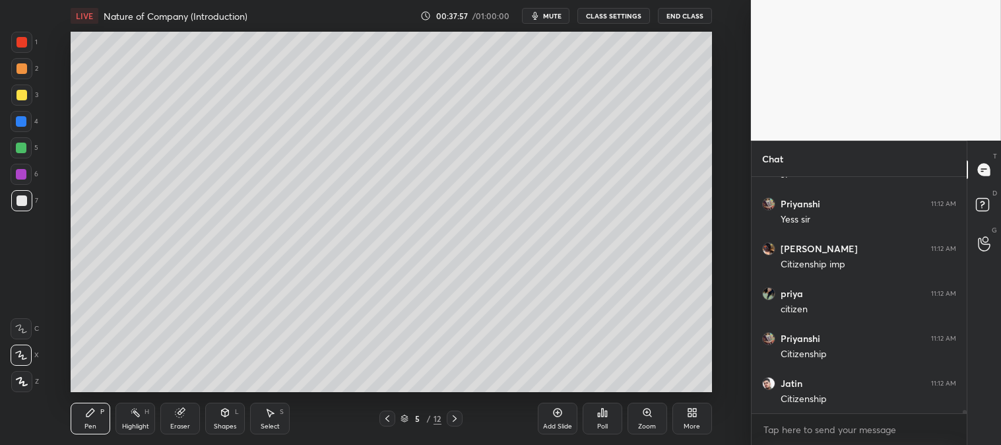
click at [25, 40] on div at bounding box center [21, 42] width 11 height 11
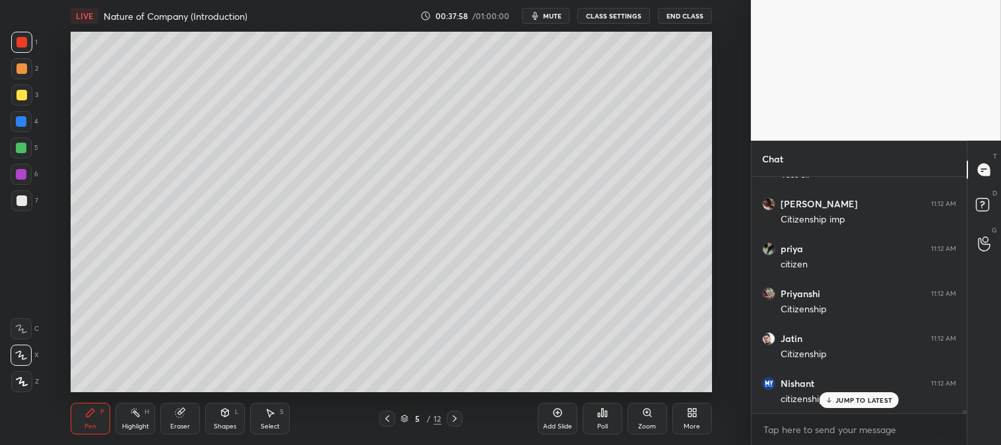
scroll to position [15738, 0]
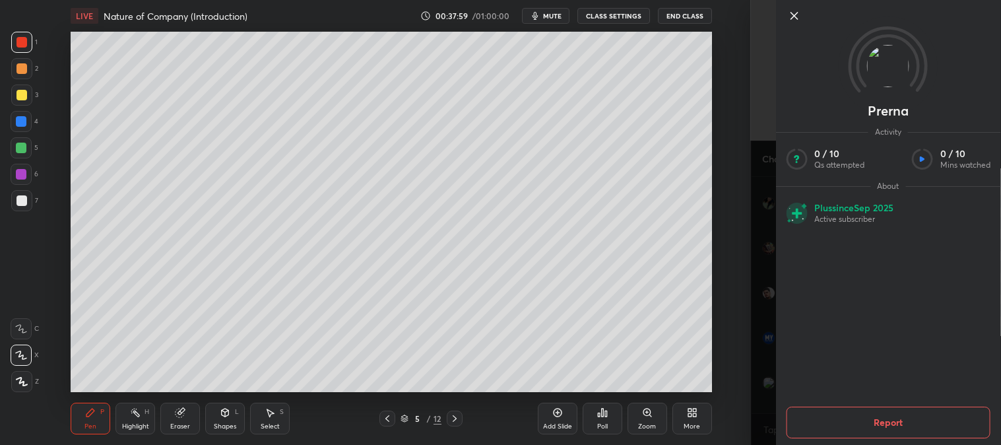
click at [791, 13] on icon at bounding box center [794, 16] width 7 height 7
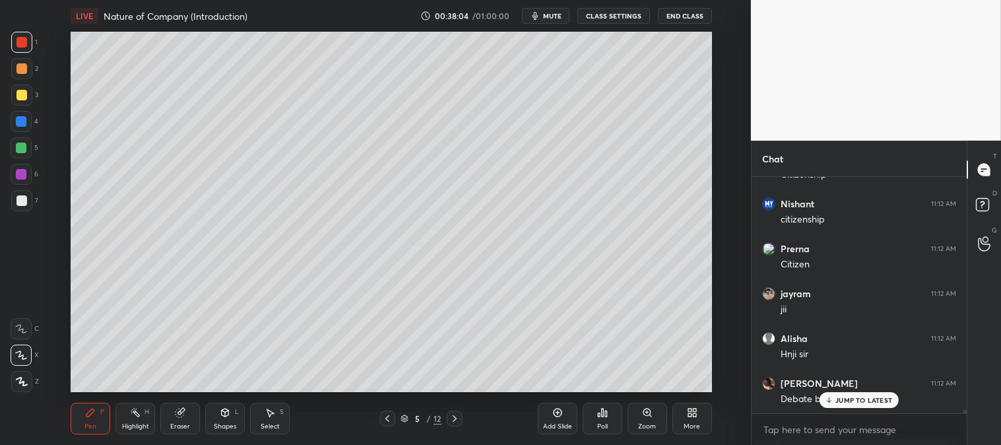
scroll to position [15885, 0]
click at [839, 400] on p "JUMP TO LATEST" at bounding box center [863, 400] width 57 height 8
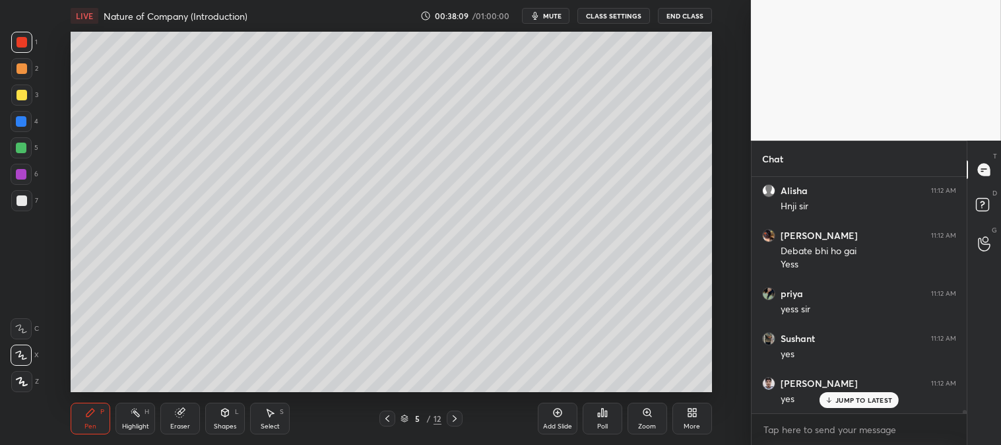
scroll to position [16200, 0]
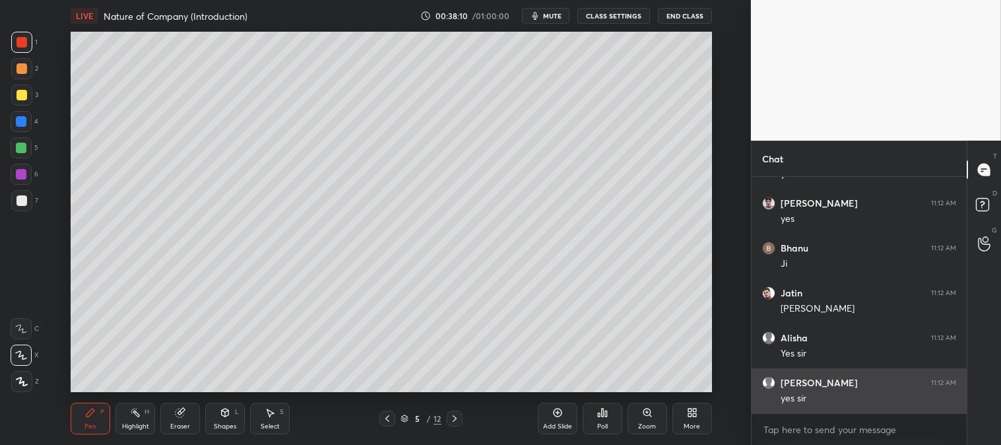
click at [847, 401] on div "yes sir" at bounding box center [869, 398] width 176 height 13
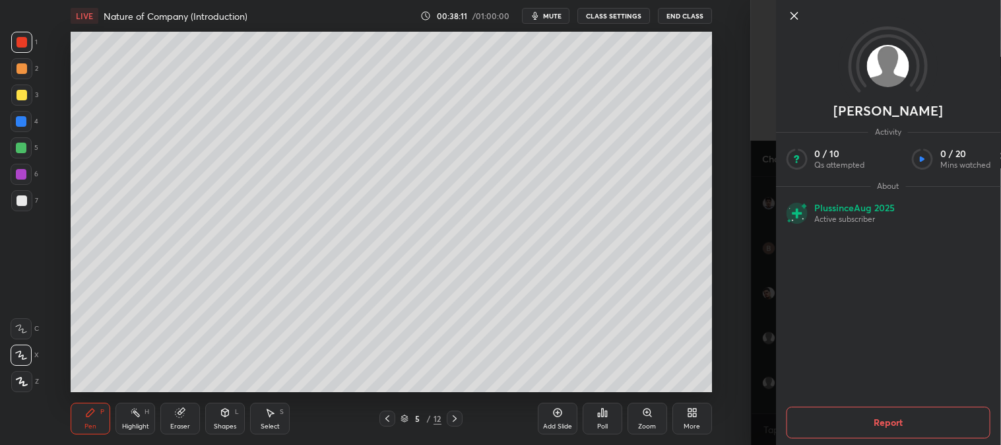
scroll to position [16244, 0]
click at [791, 15] on icon at bounding box center [794, 16] width 16 height 16
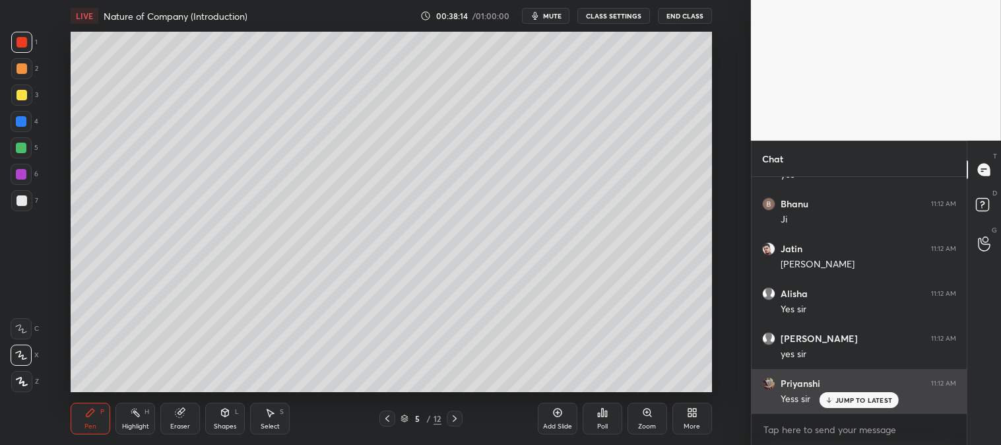
click at [845, 399] on p "JUMP TO LATEST" at bounding box center [863, 400] width 57 height 8
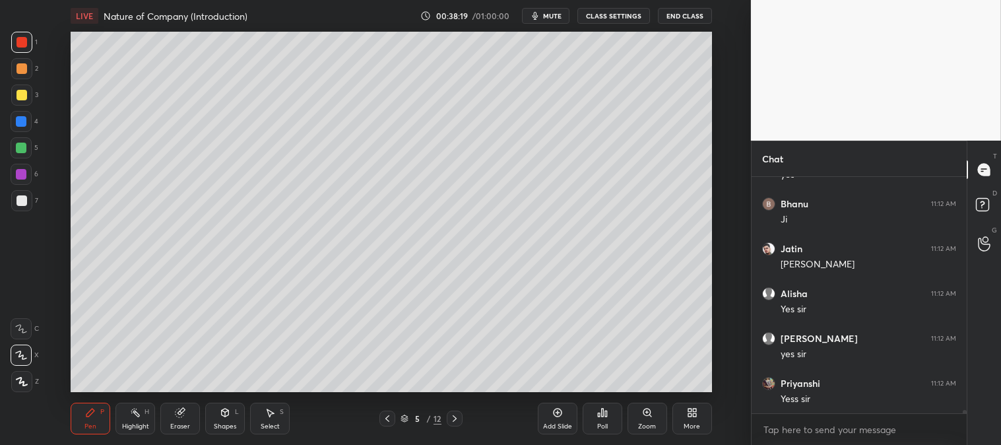
click at [551, 15] on span "mute" at bounding box center [552, 15] width 18 height 9
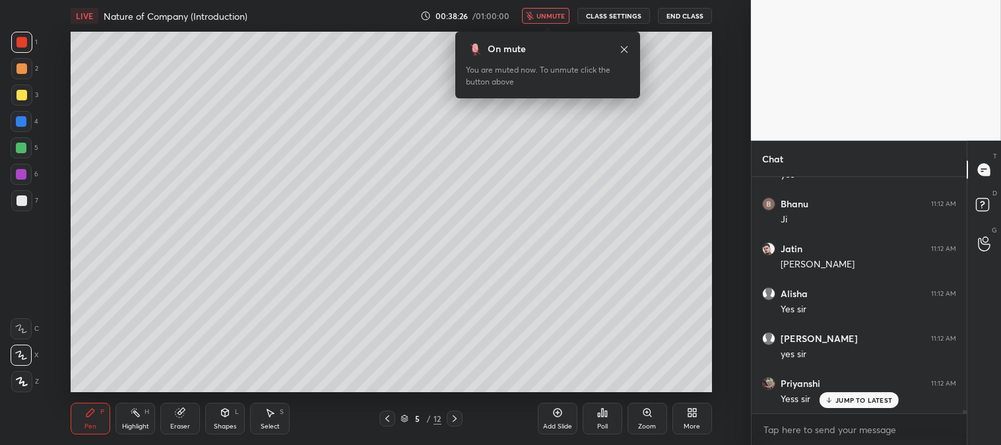
scroll to position [16289, 0]
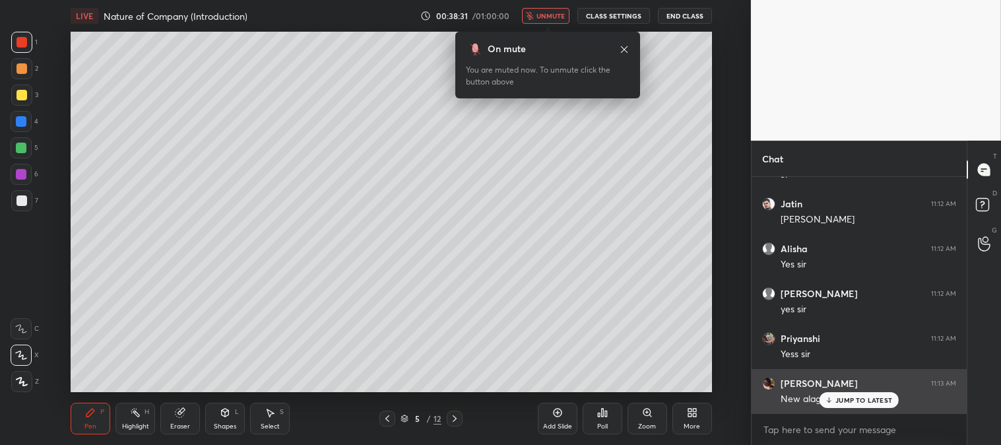
click at [845, 399] on p "JUMP TO LATEST" at bounding box center [863, 400] width 57 height 8
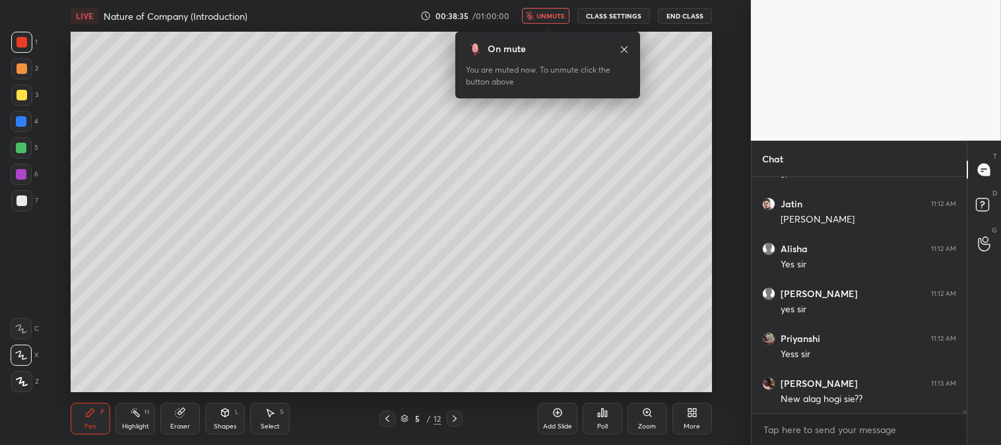
click at [619, 48] on icon at bounding box center [624, 49] width 11 height 11
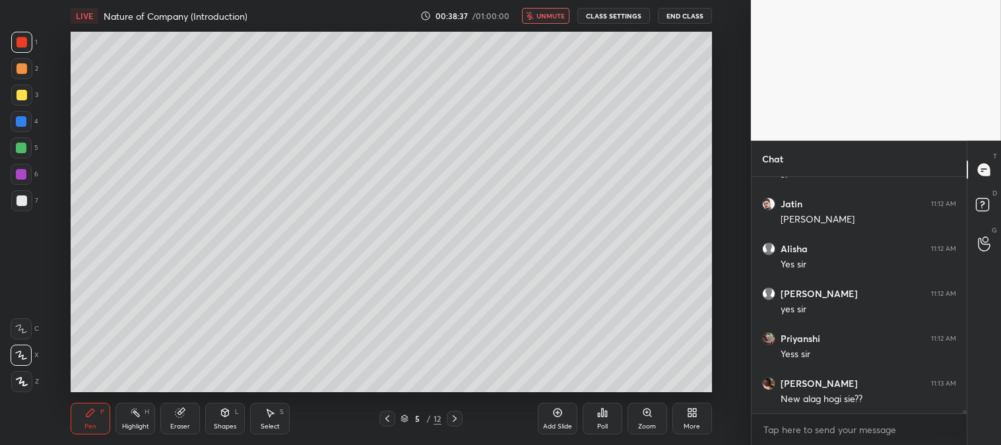
click at [548, 11] on span "unmute" at bounding box center [550, 15] width 28 height 9
click at [699, 429] on div "More" at bounding box center [692, 426] width 16 height 7
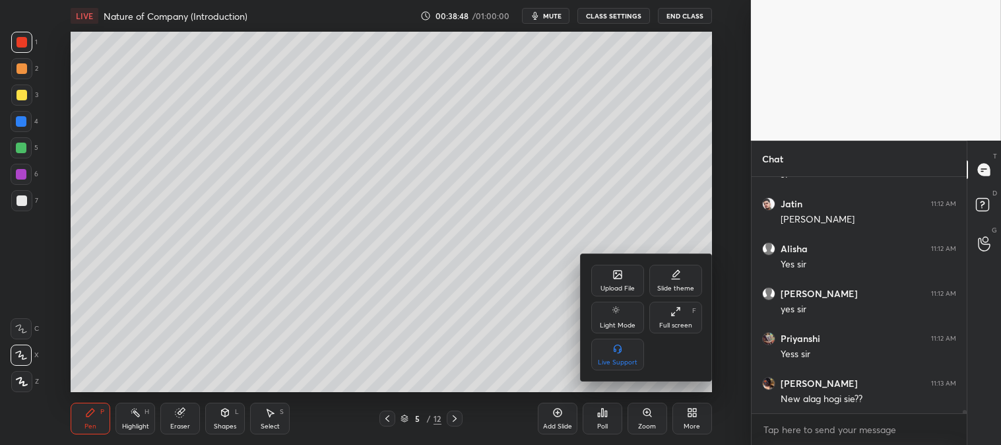
click at [640, 273] on div "Upload File" at bounding box center [617, 281] width 53 height 32
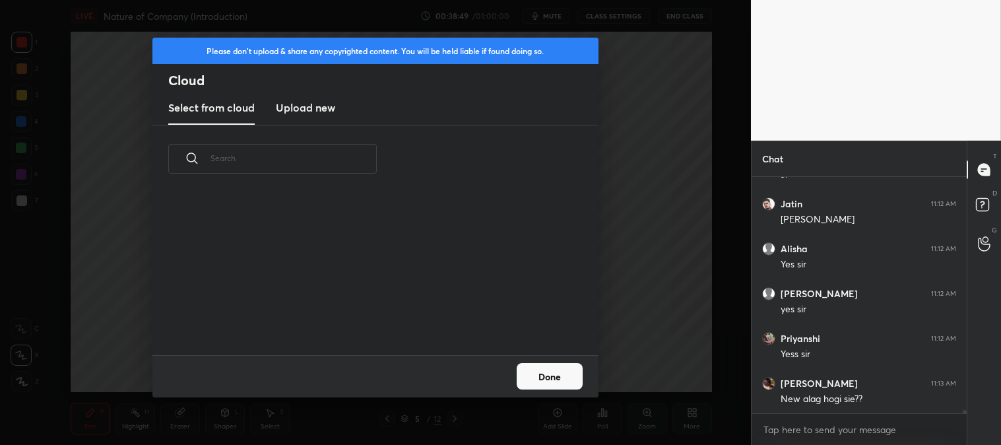
scroll to position [162, 424]
click at [312, 110] on h3 "Upload new" at bounding box center [305, 108] width 59 height 16
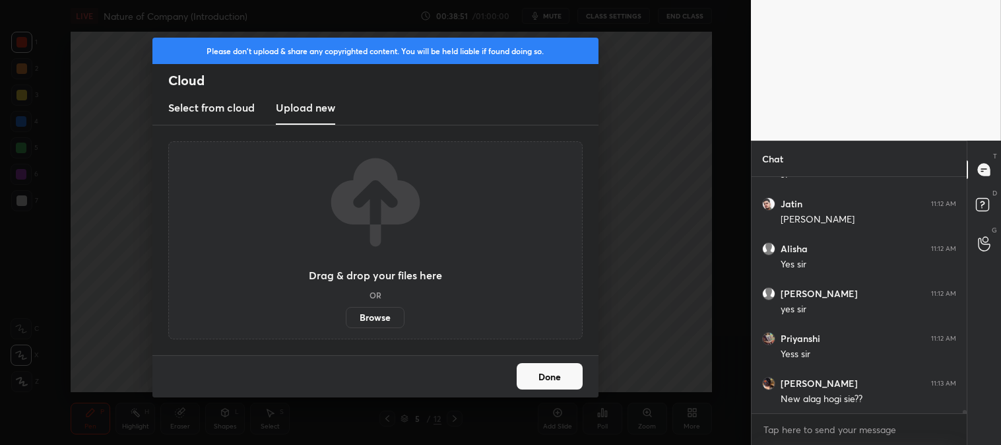
click at [371, 310] on label "Browse" at bounding box center [375, 317] width 59 height 21
click at [346, 310] on input "Browse" at bounding box center [346, 317] width 0 height 21
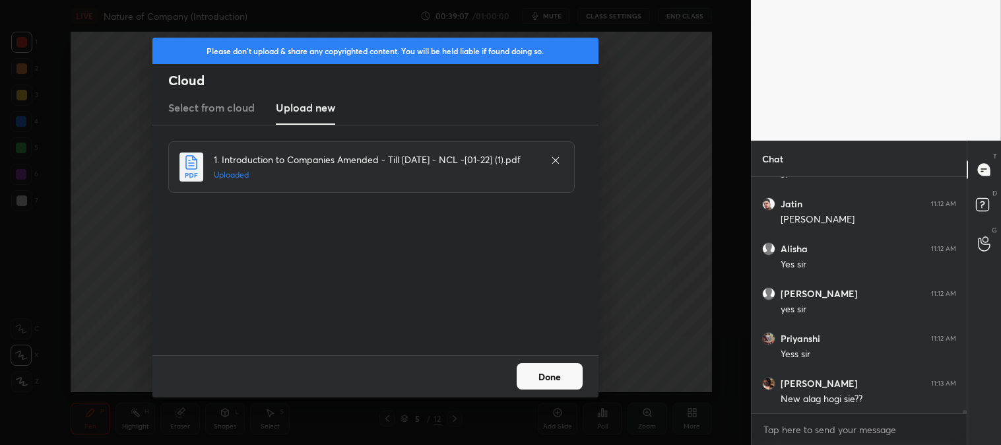
click at [552, 377] on button "Done" at bounding box center [550, 376] width 66 height 26
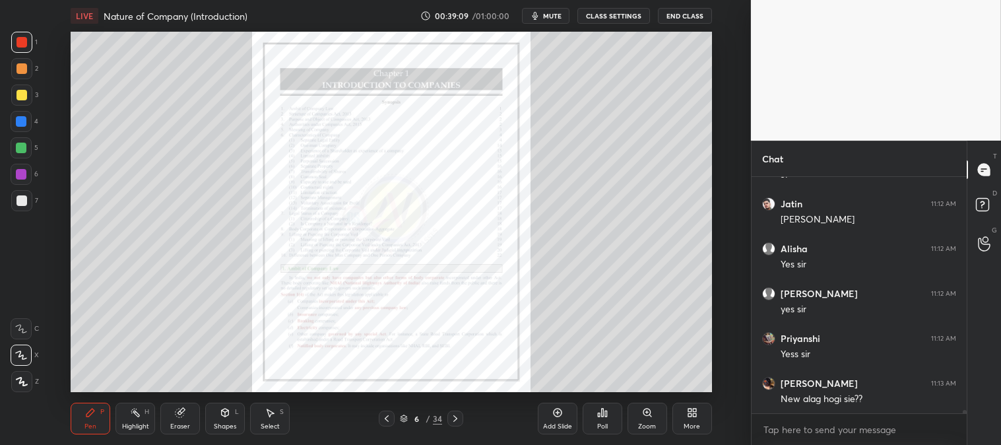
click at [459, 419] on icon at bounding box center [455, 418] width 11 height 11
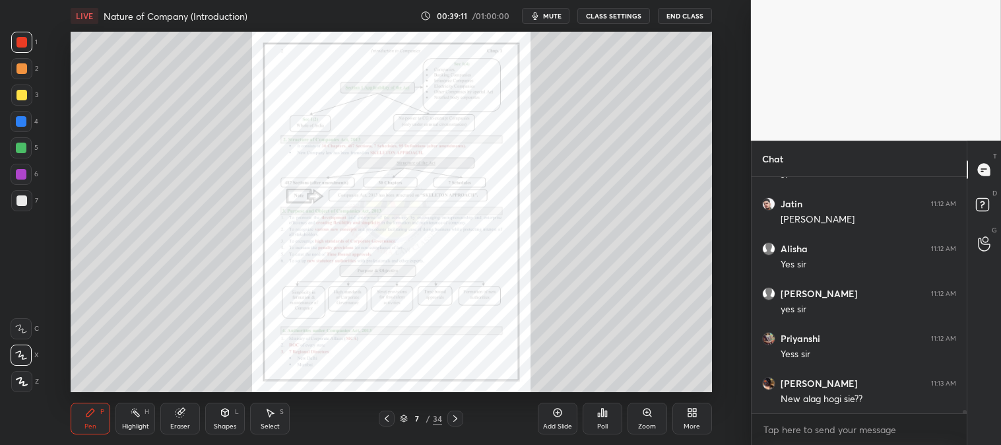
click at [455, 416] on icon at bounding box center [455, 418] width 11 height 11
click at [458, 418] on icon at bounding box center [455, 418] width 11 height 11
click at [456, 421] on icon at bounding box center [455, 418] width 11 height 11
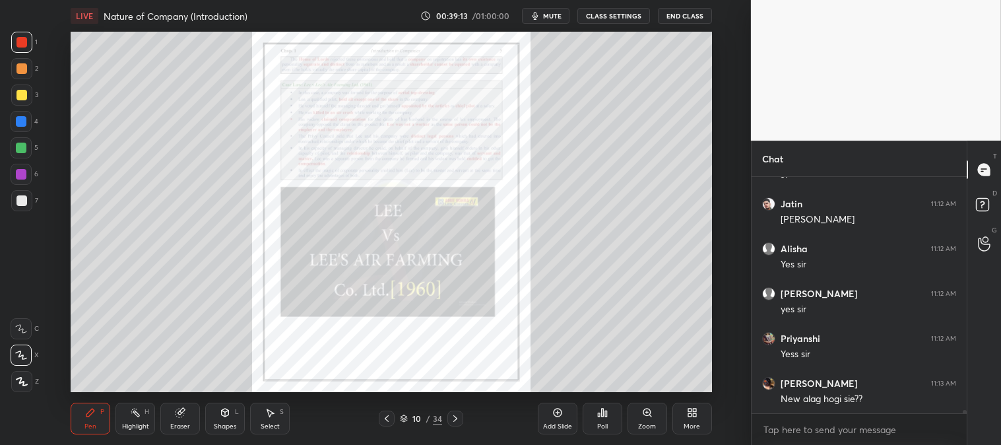
click at [456, 418] on icon at bounding box center [455, 418] width 11 height 11
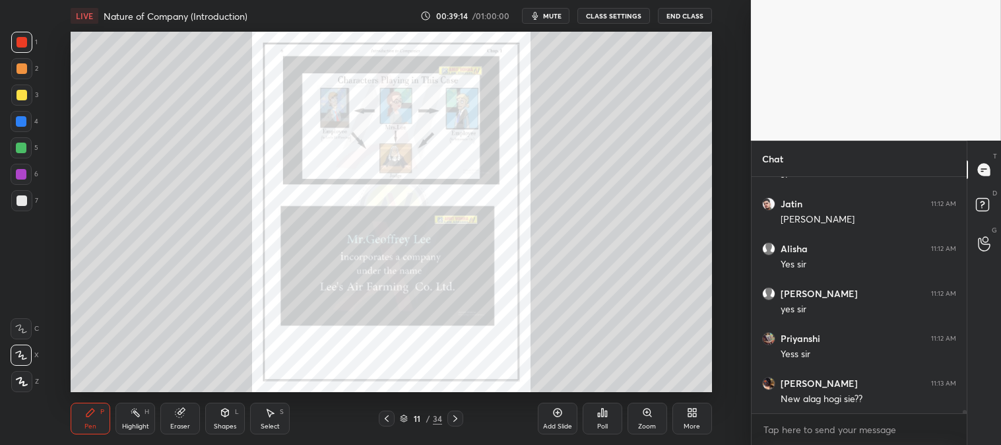
click at [457, 420] on icon at bounding box center [455, 418] width 11 height 11
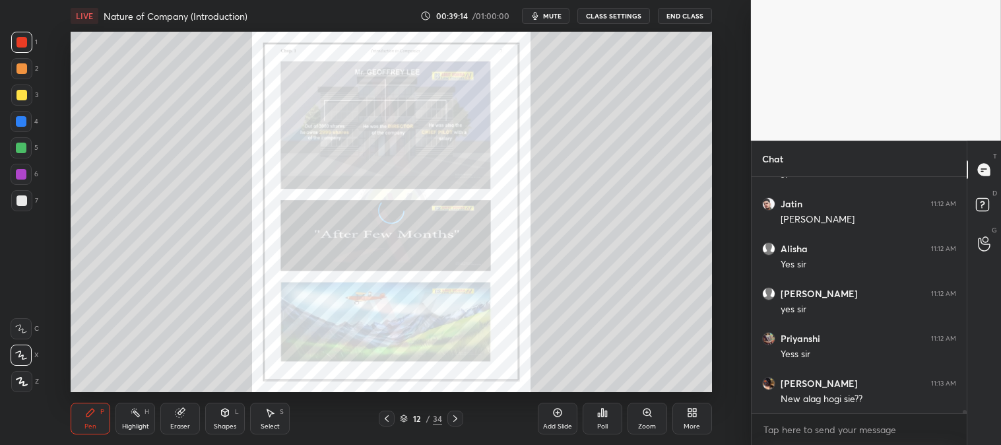
click at [457, 418] on icon at bounding box center [455, 418] width 4 height 7
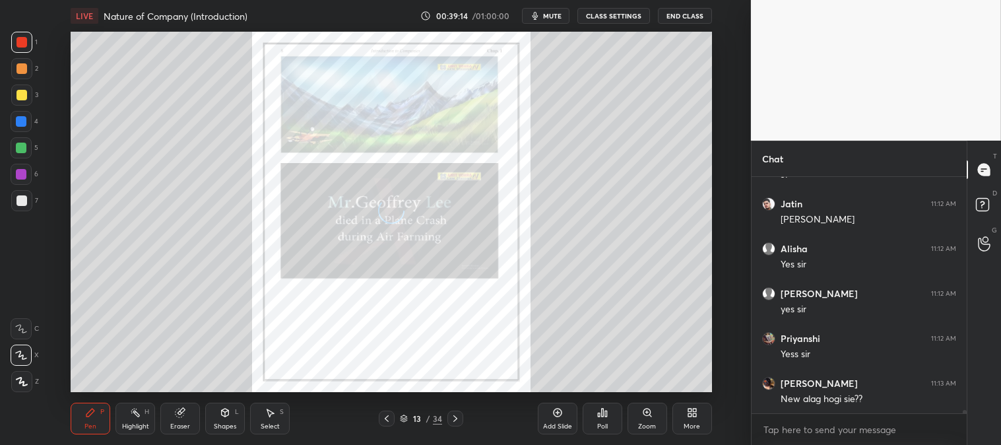
click at [455, 418] on icon at bounding box center [455, 418] width 11 height 11
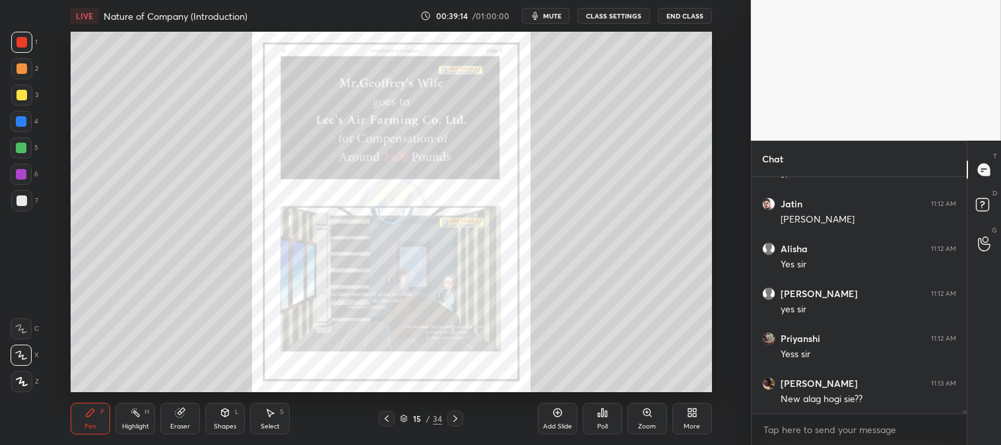
click at [455, 418] on icon at bounding box center [455, 418] width 11 height 11
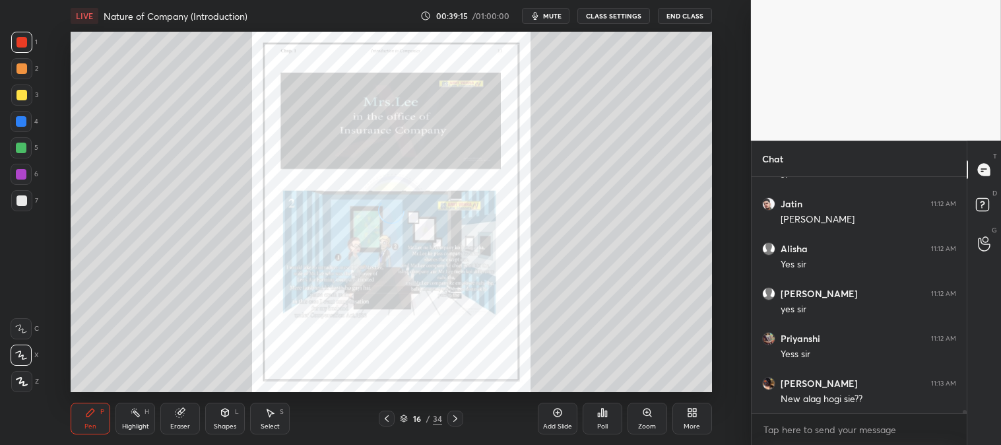
click at [453, 414] on icon at bounding box center [455, 418] width 11 height 11
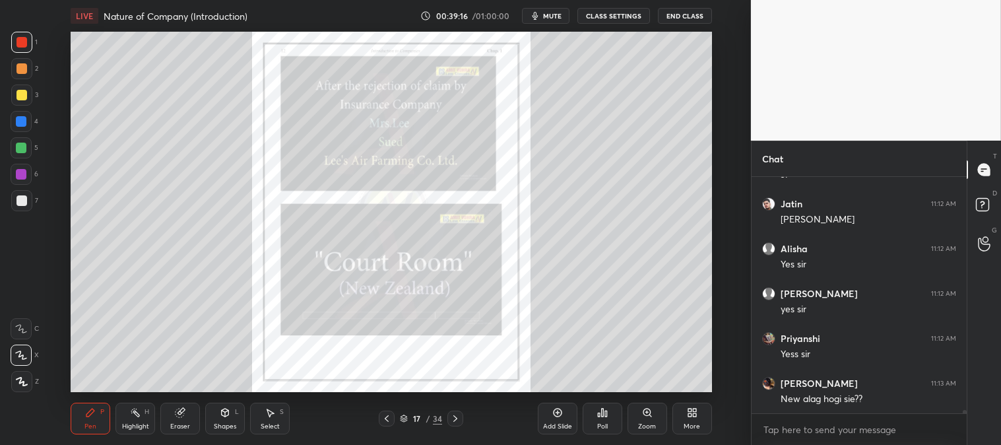
click at [455, 416] on icon at bounding box center [455, 418] width 11 height 11
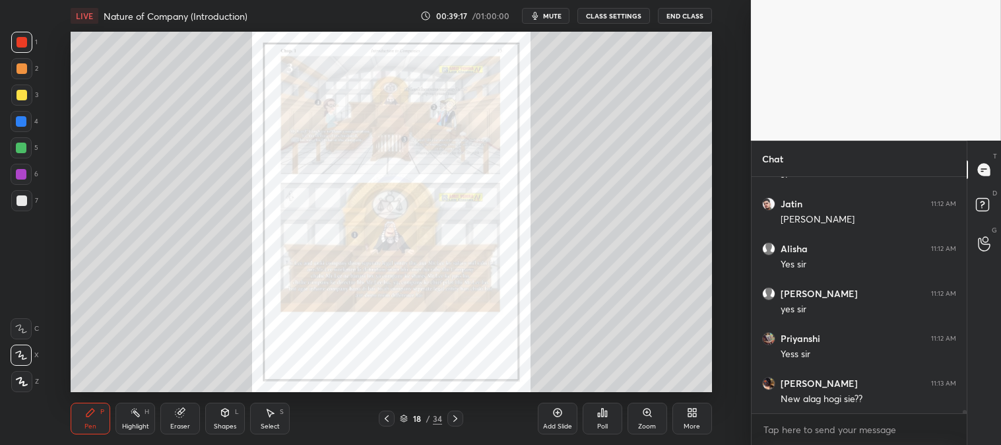
click at [456, 416] on icon at bounding box center [455, 418] width 11 height 11
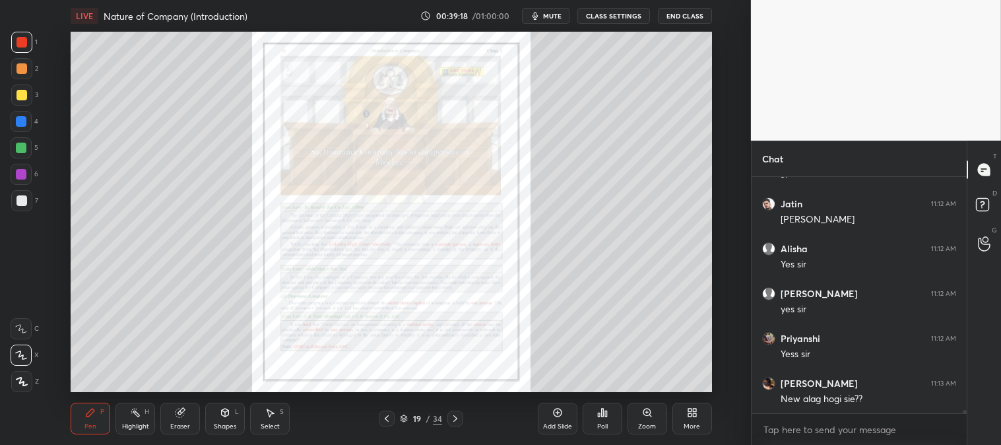
click at [457, 418] on icon at bounding box center [455, 418] width 11 height 11
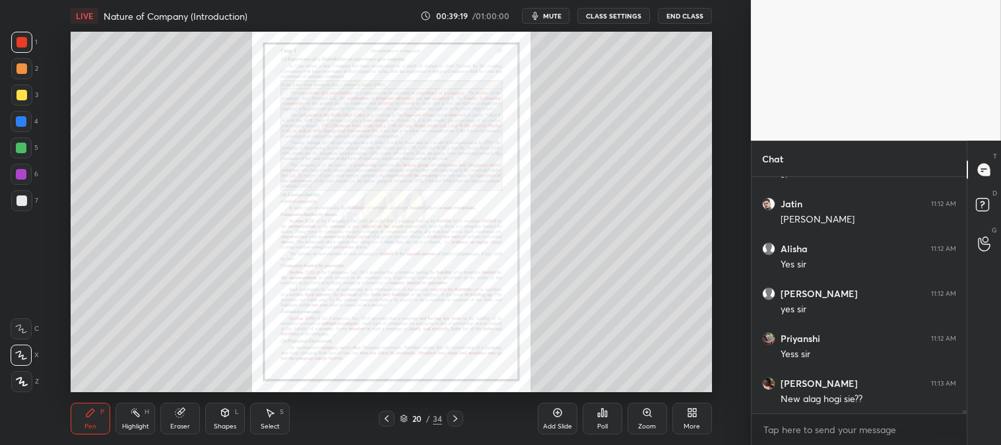
click at [457, 416] on icon at bounding box center [455, 418] width 11 height 11
click at [456, 416] on icon at bounding box center [455, 418] width 11 height 11
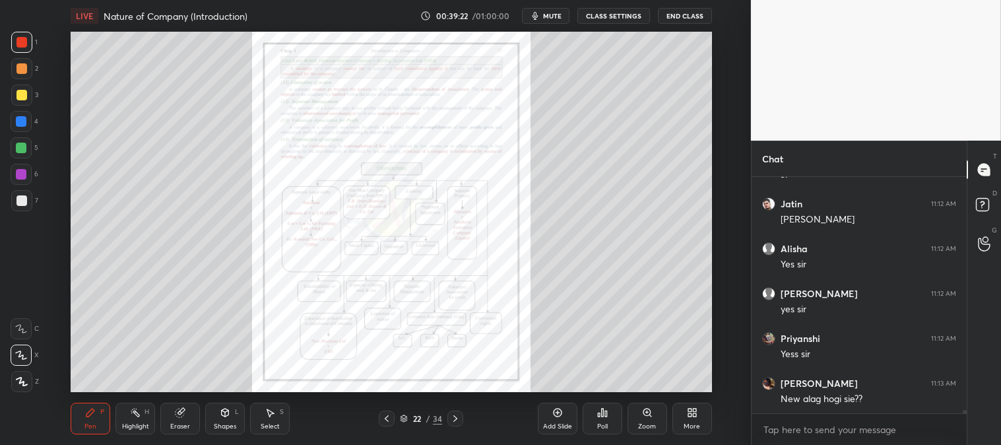
click at [454, 418] on icon at bounding box center [455, 418] width 11 height 11
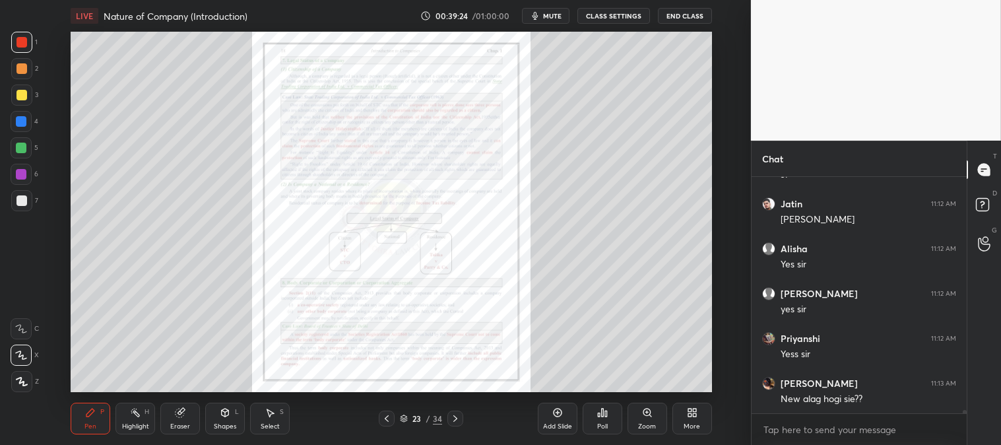
click at [647, 412] on icon at bounding box center [646, 412] width 3 height 0
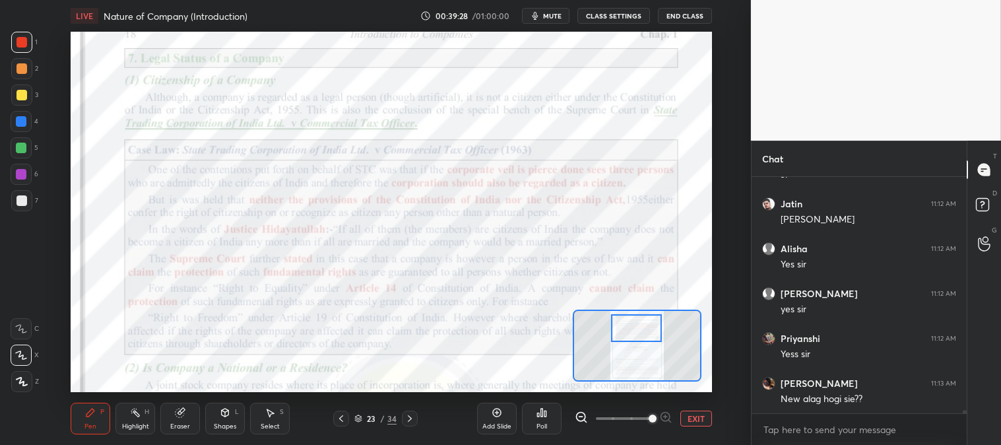
click at [134, 417] on icon at bounding box center [135, 412] width 11 height 11
click at [30, 42] on div at bounding box center [21, 42] width 21 height 21
click at [556, 10] on button "mute" at bounding box center [546, 16] width 48 height 16
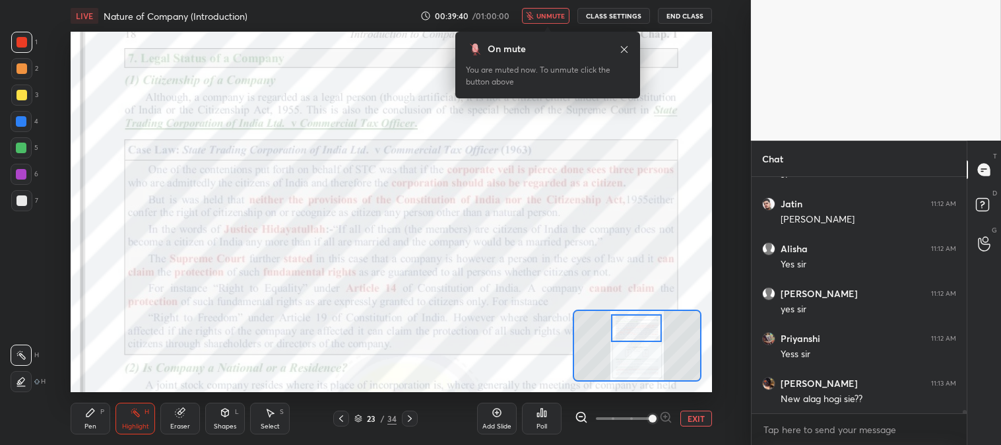
click at [626, 50] on icon at bounding box center [624, 49] width 7 height 7
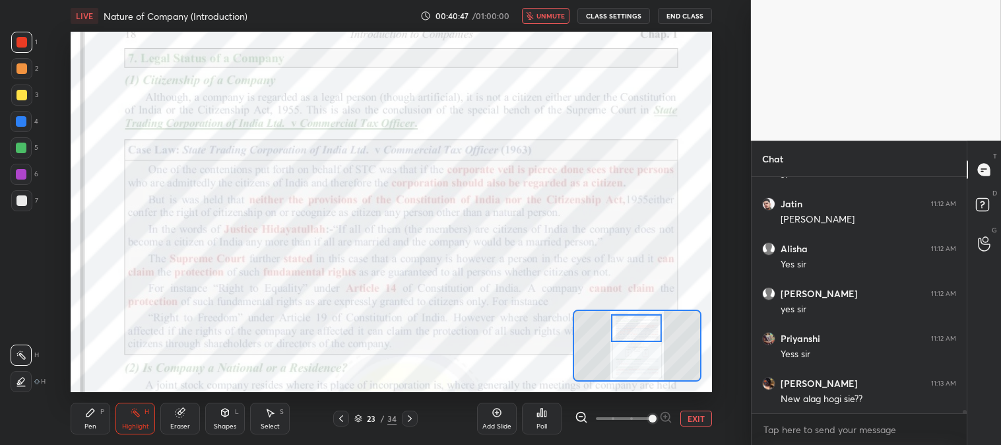
scroll to position [16337, 0]
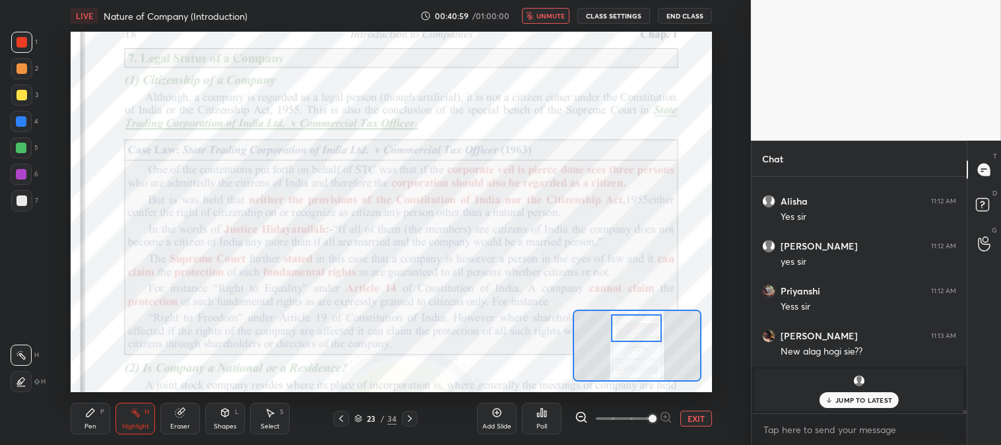
click at [548, 16] on span "unmute" at bounding box center [550, 15] width 28 height 9
click at [839, 400] on p "JUMP TO LATEST" at bounding box center [863, 400] width 57 height 8
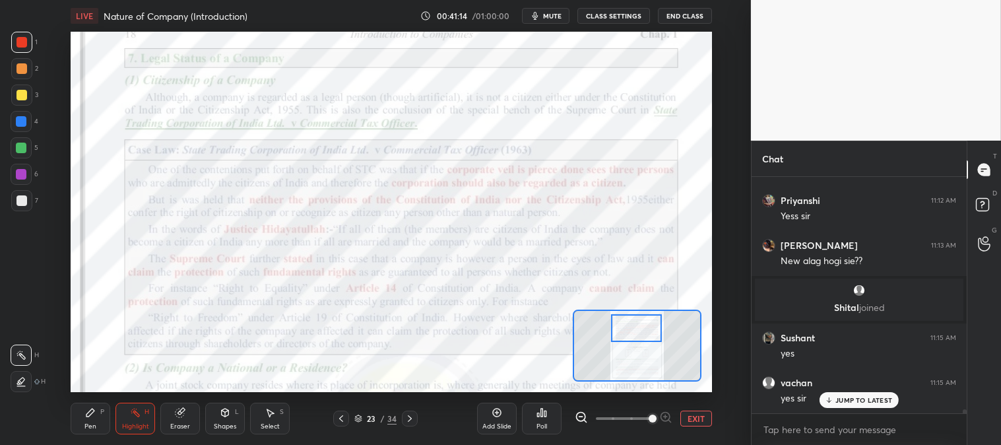
scroll to position [13004, 0]
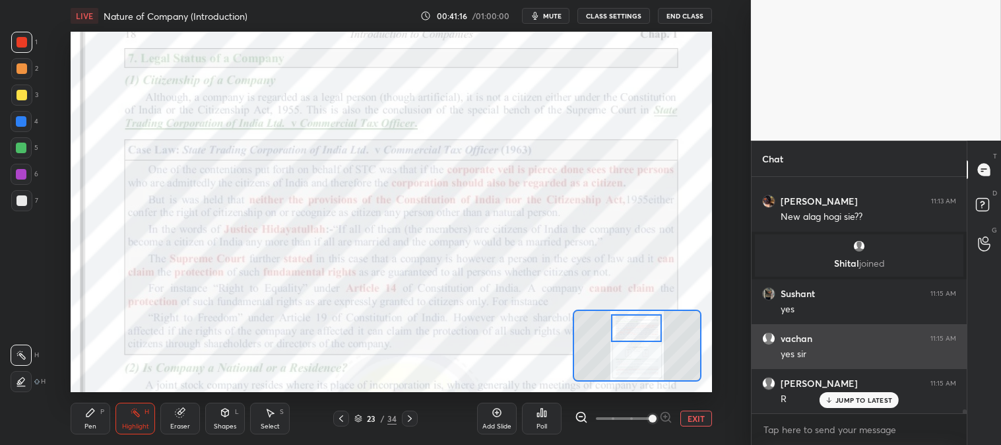
click at [836, 401] on p "JUMP TO LATEST" at bounding box center [863, 400] width 57 height 8
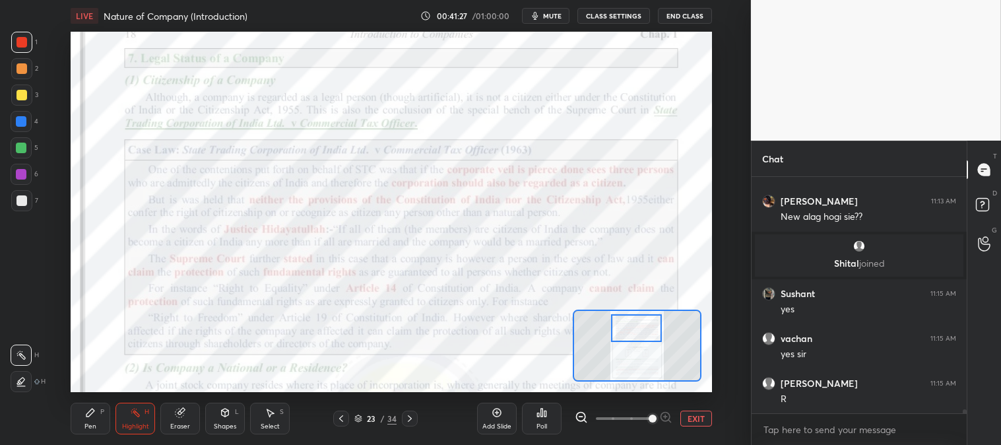
click at [77, 412] on div "Pen P" at bounding box center [91, 419] width 40 height 32
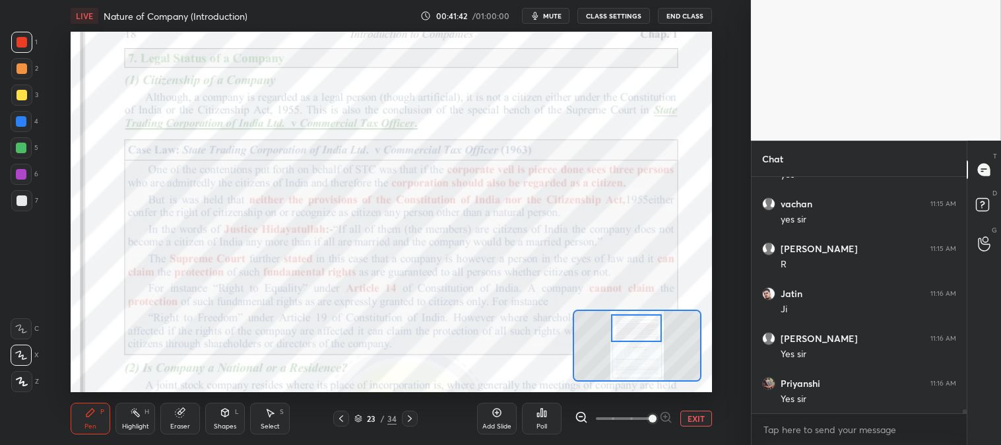
scroll to position [13184, 0]
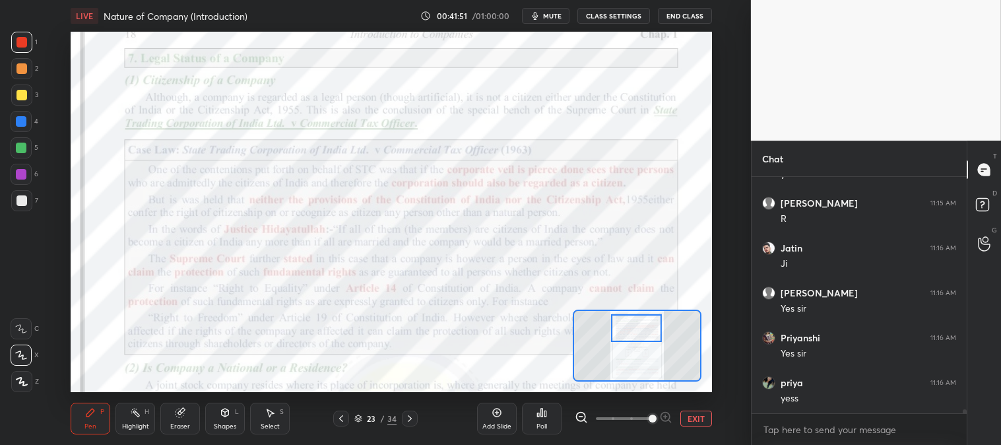
click at [17, 148] on div at bounding box center [21, 148] width 11 height 11
click at [552, 17] on span "mute" at bounding box center [552, 15] width 18 height 9
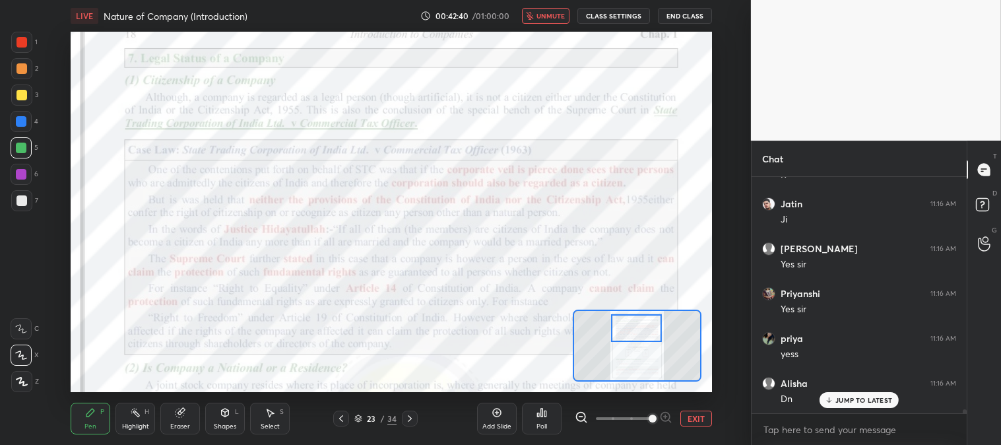
scroll to position [13274, 0]
click at [546, 15] on span "unmute" at bounding box center [550, 15] width 28 height 9
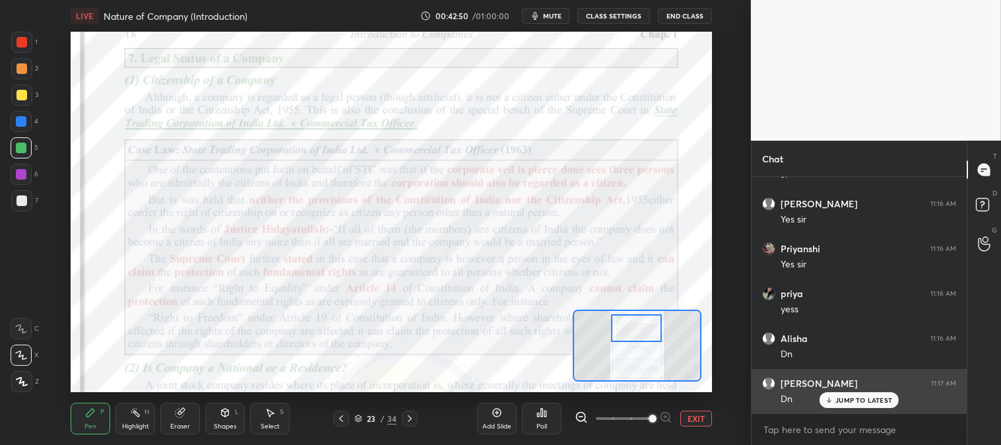
click at [841, 399] on p "JUMP TO LATEST" at bounding box center [863, 400] width 57 height 8
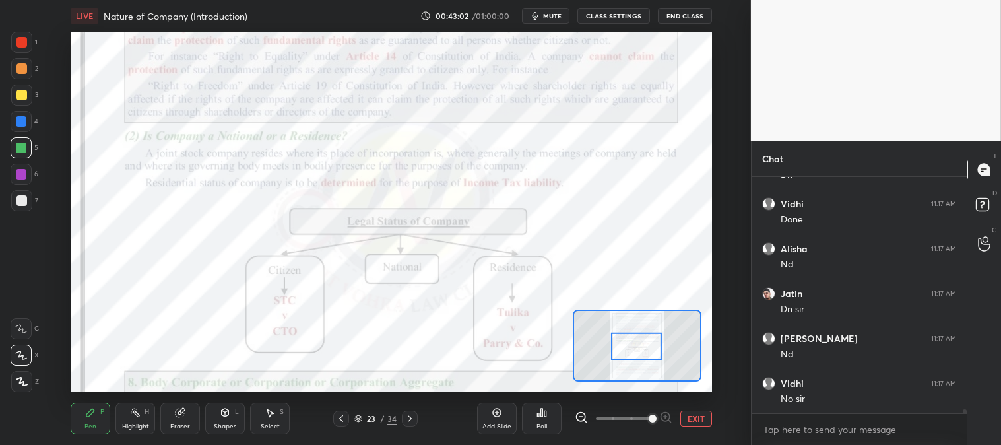
scroll to position [13543, 0]
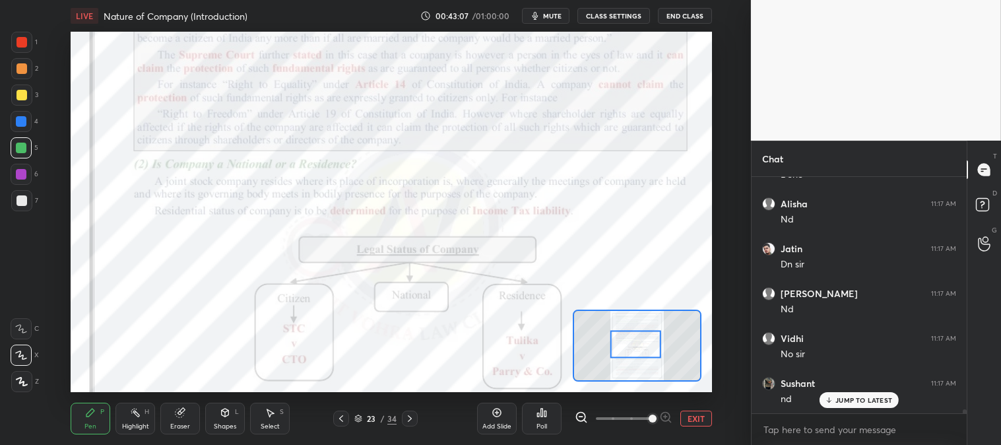
click at [141, 416] on div "Highlight H" at bounding box center [135, 419] width 40 height 32
click at [29, 51] on div at bounding box center [21, 42] width 21 height 21
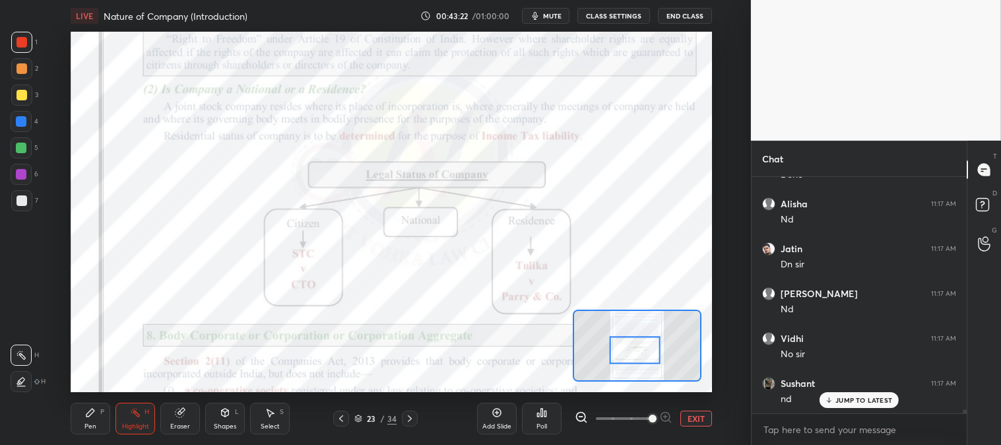
click at [96, 422] on div "Pen P" at bounding box center [91, 419] width 40 height 32
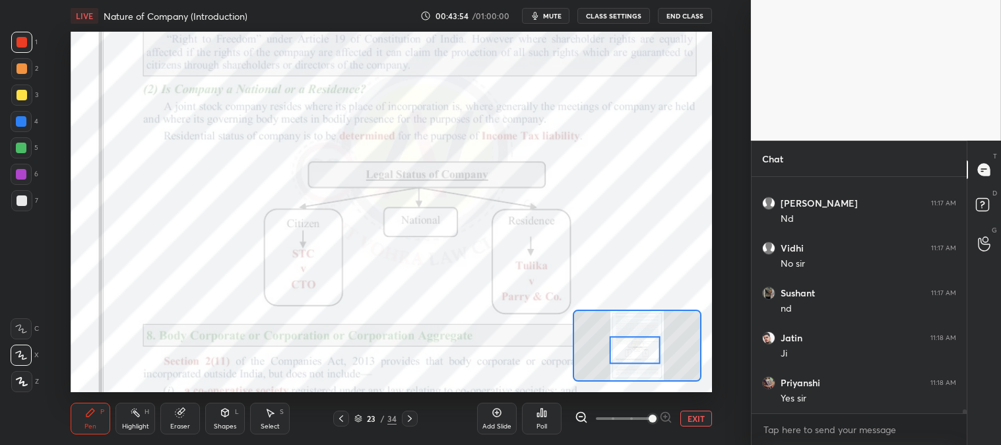
scroll to position [13677, 0]
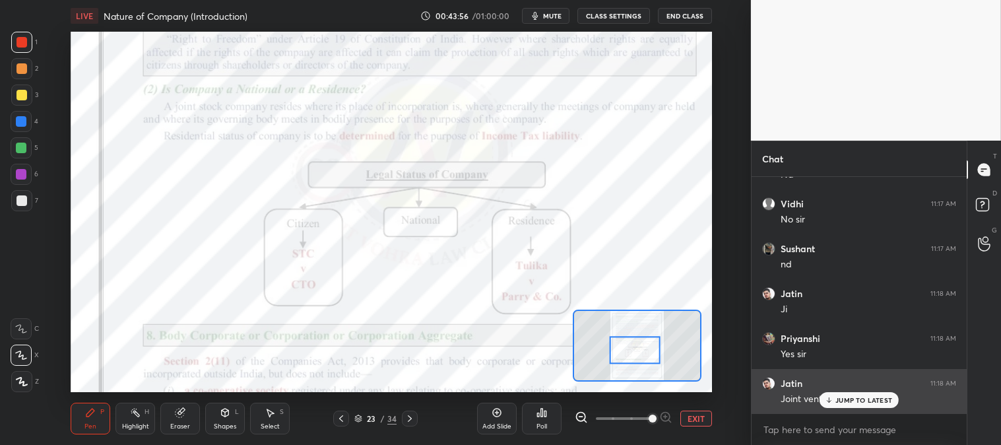
click at [838, 397] on p "JUMP TO LATEST" at bounding box center [863, 400] width 57 height 8
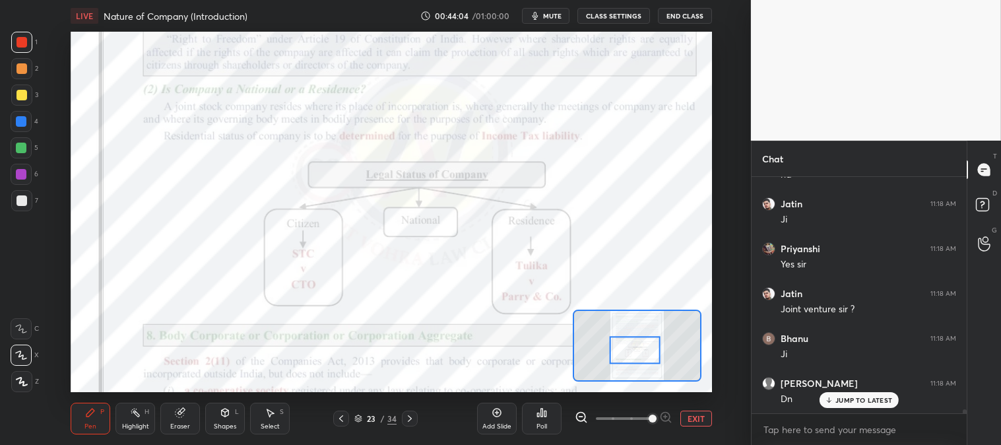
scroll to position [13812, 0]
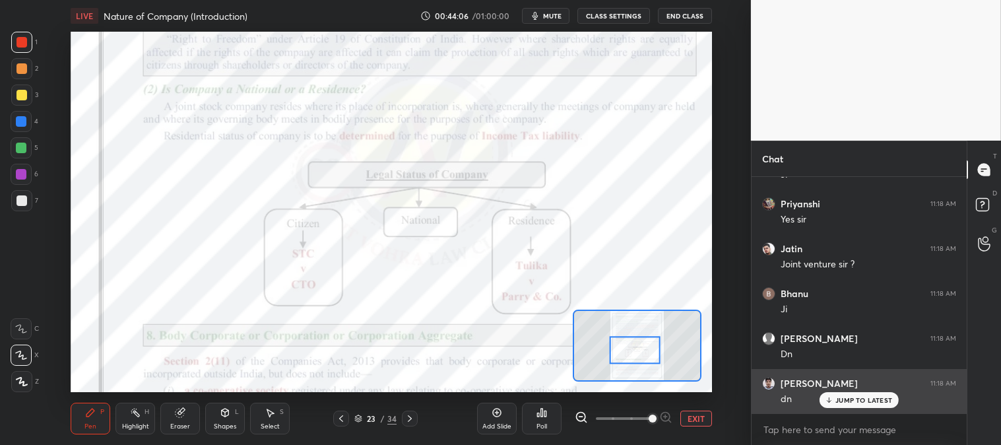
click at [843, 401] on p "JUMP TO LATEST" at bounding box center [863, 400] width 57 height 8
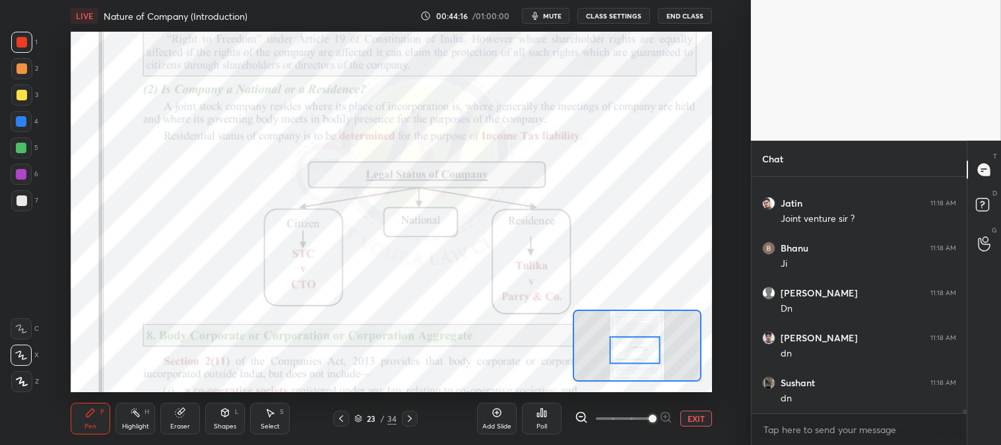
scroll to position [13902, 0]
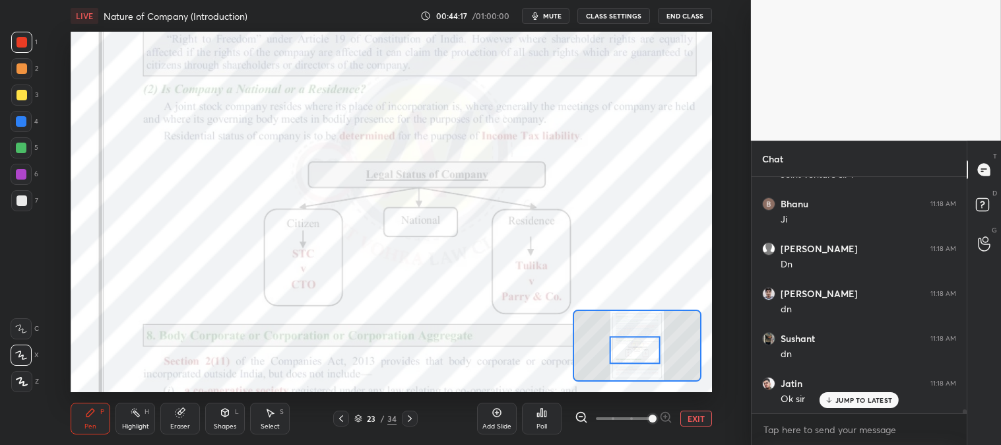
click at [339, 417] on icon at bounding box center [341, 418] width 11 height 11
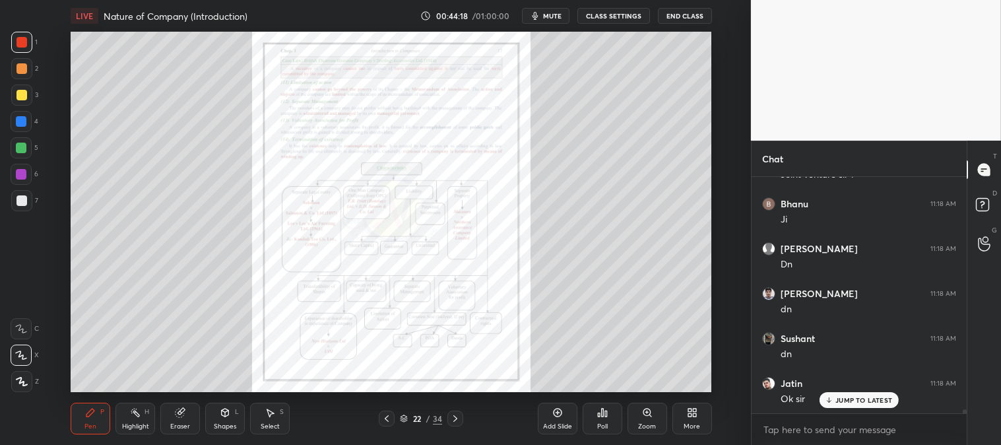
click at [386, 416] on icon at bounding box center [386, 418] width 11 height 11
click at [391, 417] on icon at bounding box center [386, 418] width 11 height 11
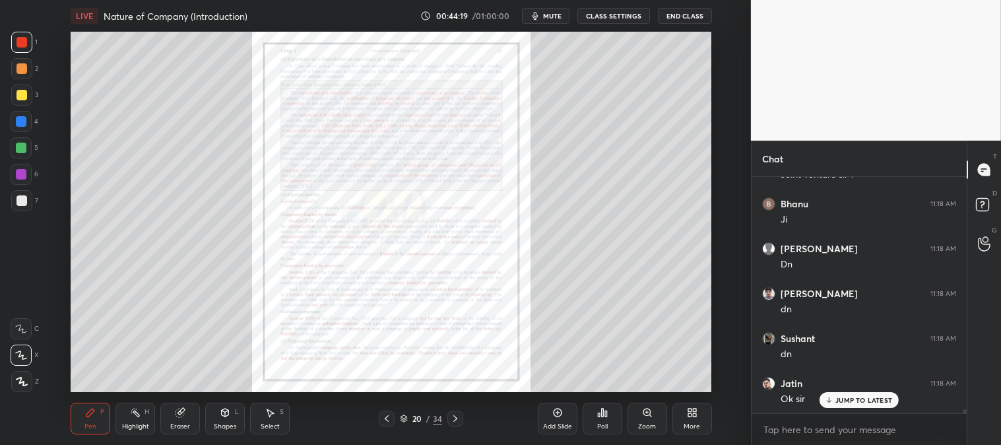
click at [385, 416] on icon at bounding box center [386, 418] width 11 height 11
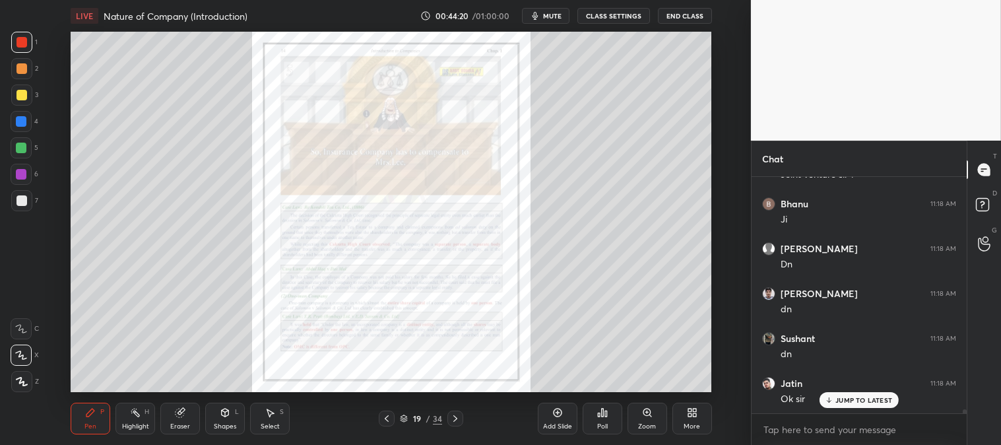
click at [386, 414] on icon at bounding box center [386, 418] width 11 height 11
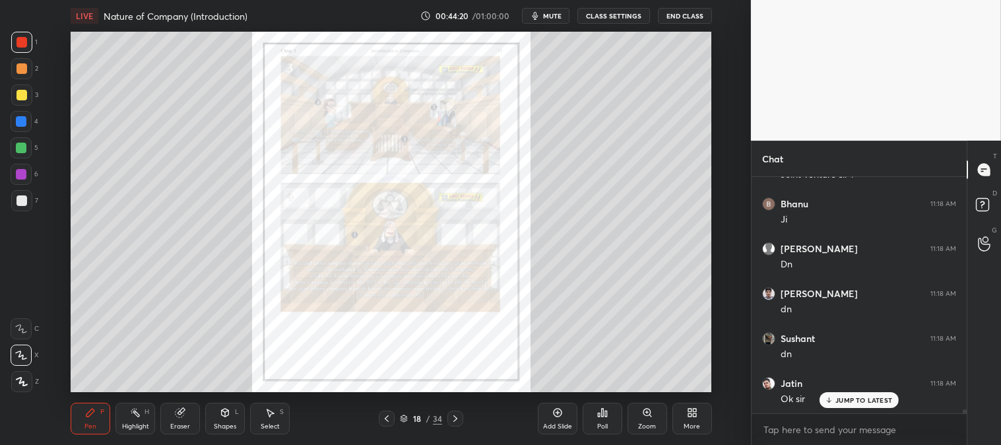
click at [387, 418] on icon at bounding box center [386, 418] width 11 height 11
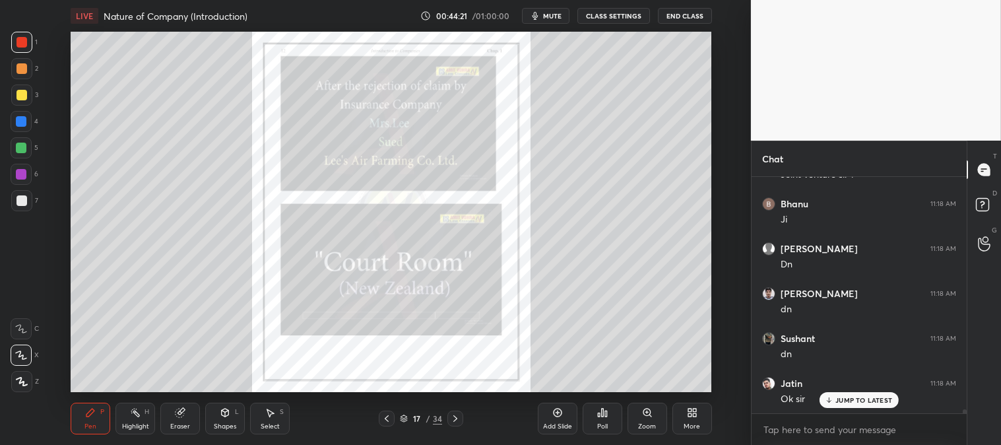
click at [388, 418] on icon at bounding box center [386, 418] width 11 height 11
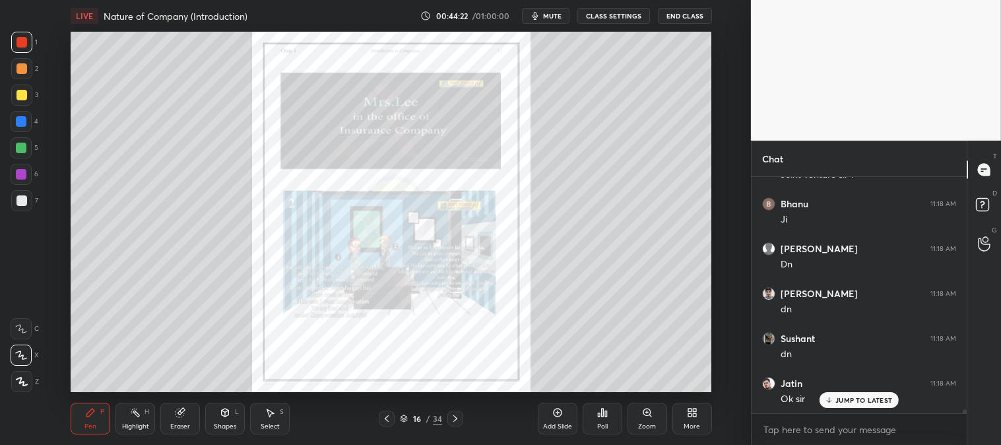
click at [387, 418] on icon at bounding box center [386, 418] width 11 height 11
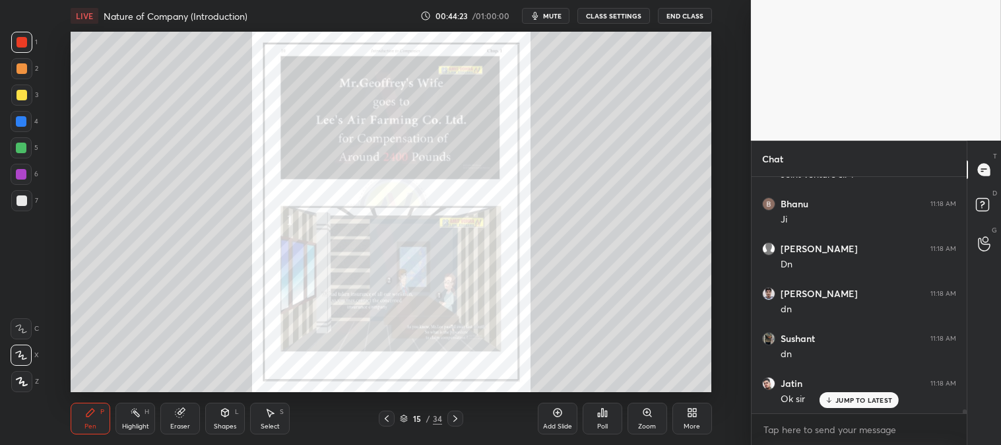
click at [388, 418] on icon at bounding box center [386, 418] width 11 height 11
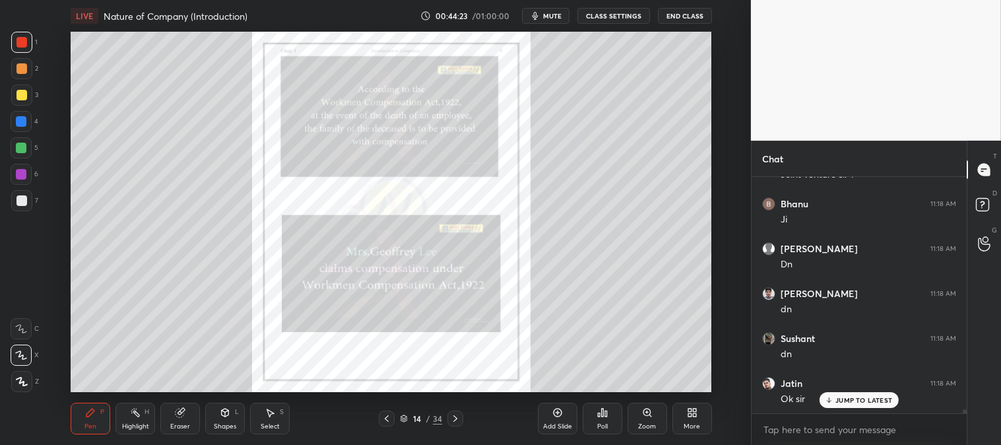
click at [389, 418] on icon at bounding box center [386, 418] width 11 height 11
click at [387, 416] on icon at bounding box center [386, 418] width 11 height 11
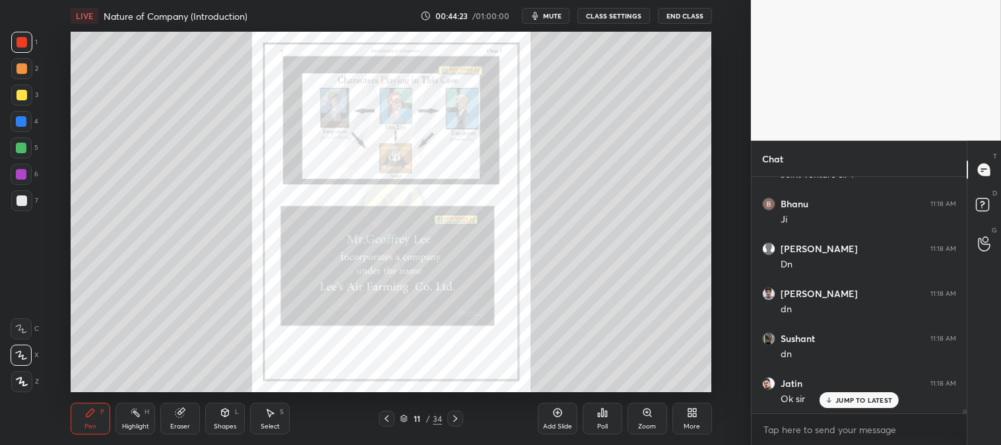
click at [387, 416] on icon at bounding box center [386, 418] width 11 height 11
click at [385, 416] on icon at bounding box center [386, 418] width 11 height 11
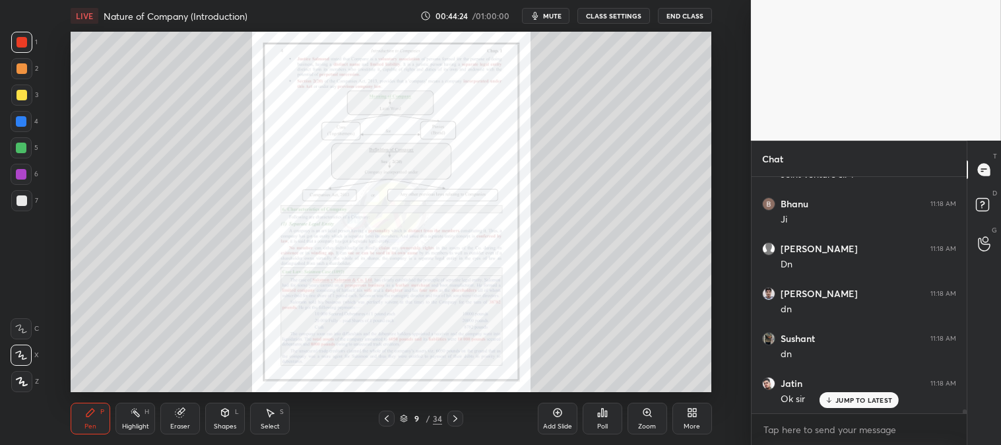
click at [386, 418] on icon at bounding box center [387, 418] width 4 height 7
click at [385, 418] on icon at bounding box center [386, 418] width 11 height 11
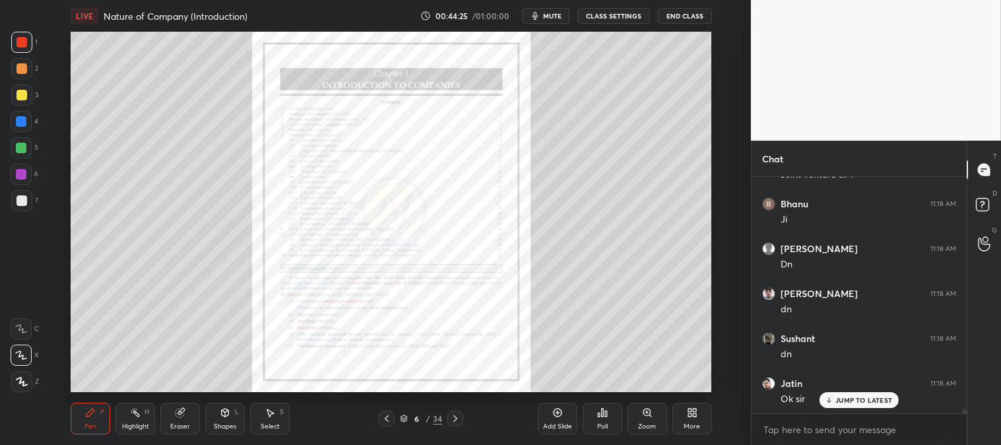
click at [385, 418] on icon at bounding box center [386, 418] width 11 height 11
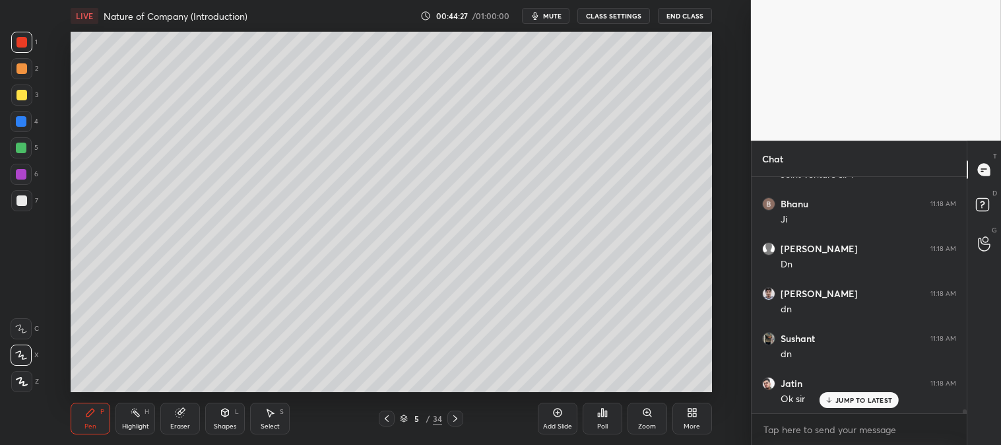
click at [451, 416] on icon at bounding box center [455, 418] width 11 height 11
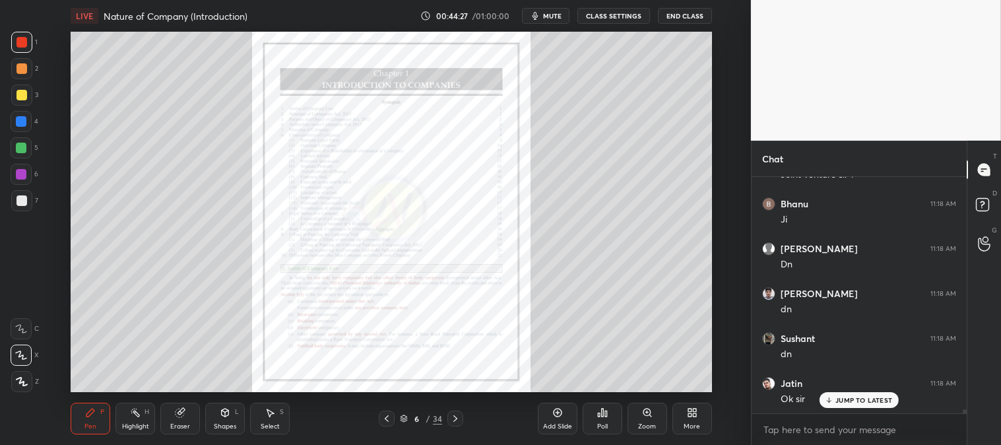
click at [387, 416] on icon at bounding box center [386, 418] width 11 height 11
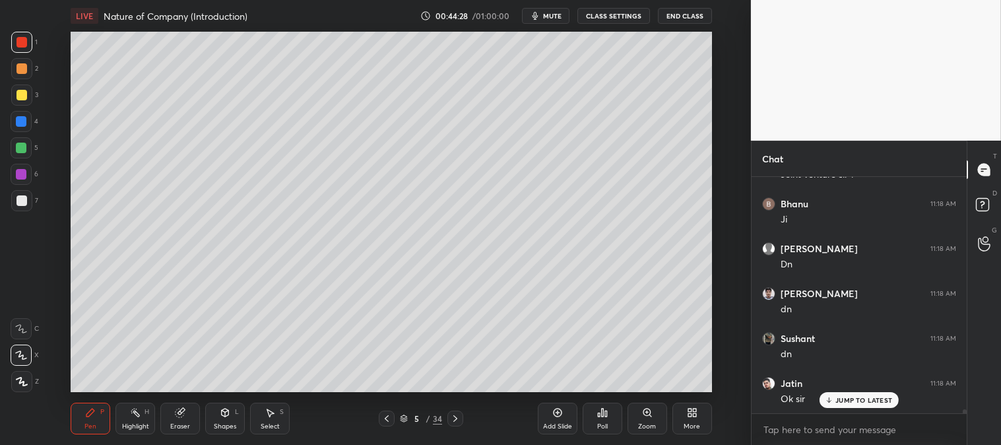
click at [556, 418] on icon at bounding box center [557, 412] width 11 height 11
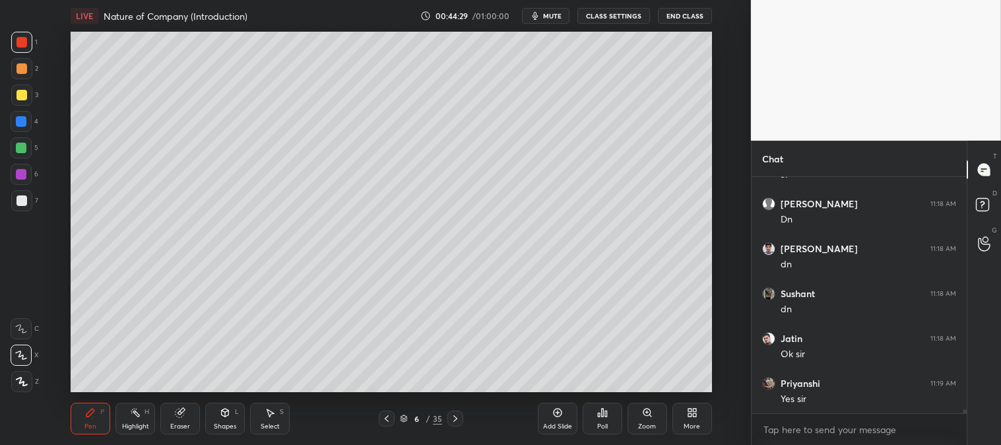
click at [450, 416] on icon at bounding box center [455, 418] width 11 height 11
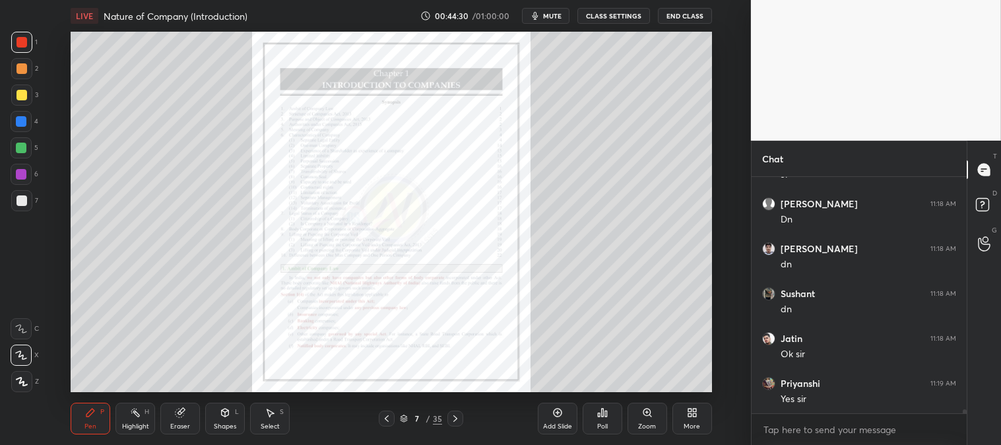
click at [453, 416] on icon at bounding box center [455, 418] width 4 height 7
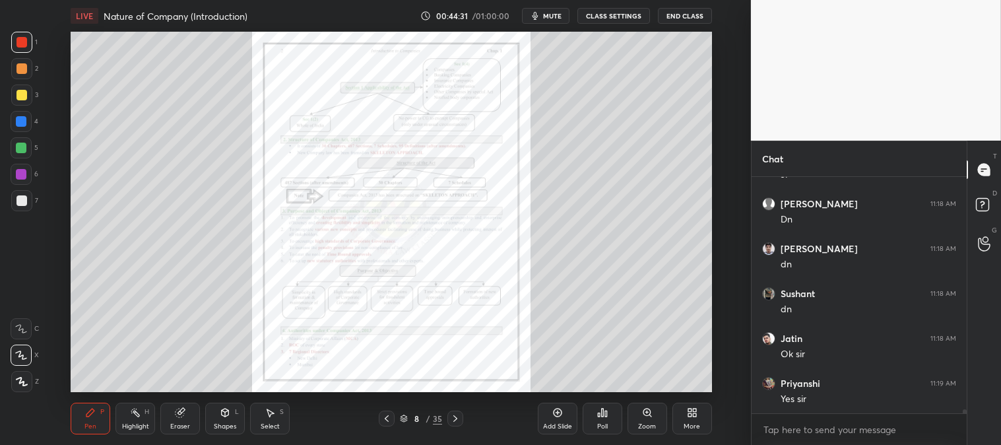
click at [384, 414] on icon at bounding box center [386, 418] width 11 height 11
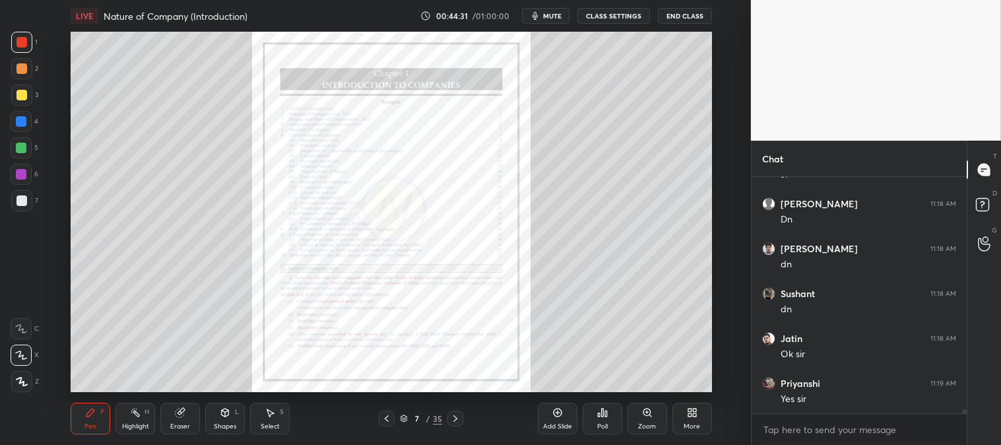
click at [387, 416] on icon at bounding box center [387, 418] width 4 height 7
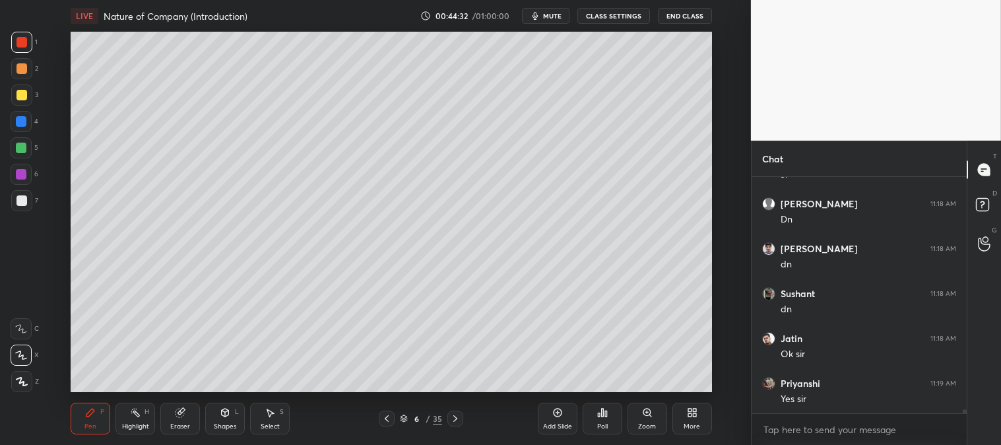
click at [390, 414] on icon at bounding box center [386, 418] width 11 height 11
click at [457, 414] on icon at bounding box center [455, 418] width 11 height 11
click at [82, 423] on div "Pen P" at bounding box center [91, 419] width 40 height 32
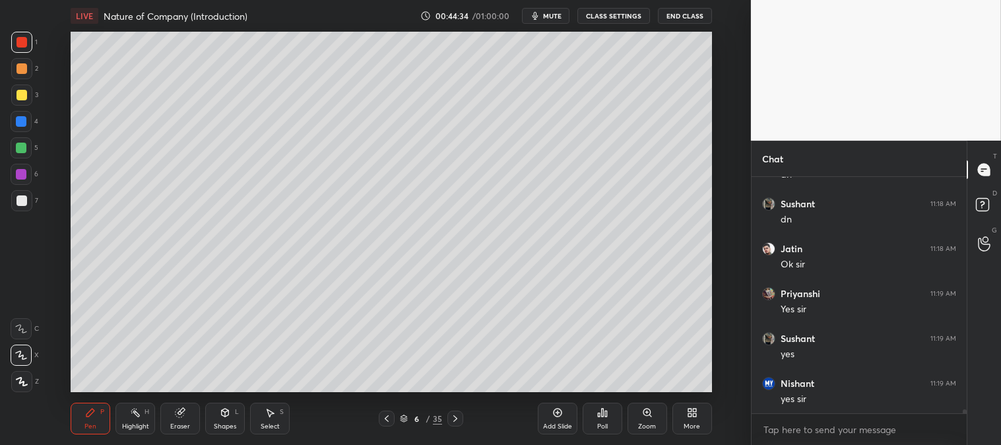
click at [23, 100] on div at bounding box center [21, 95] width 11 height 11
click at [641, 419] on div "Zoom" at bounding box center [648, 419] width 40 height 32
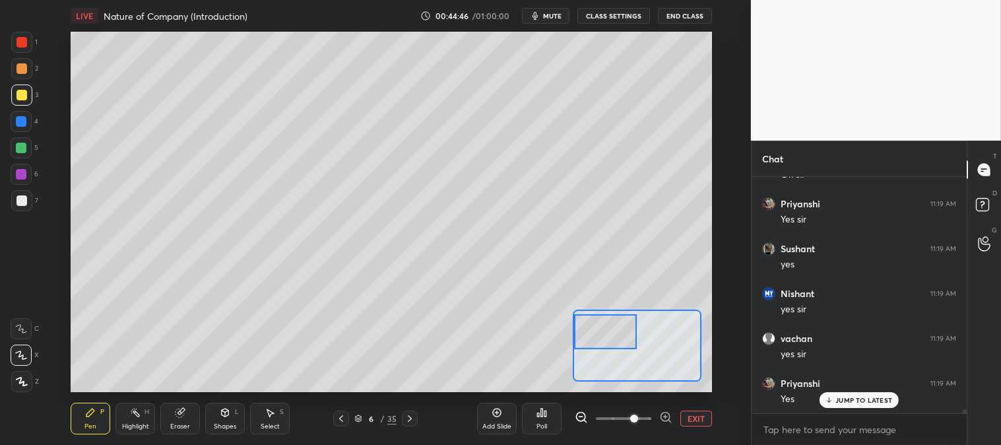
scroll to position [14171, 0]
click at [176, 418] on div "Eraser" at bounding box center [180, 419] width 40 height 32
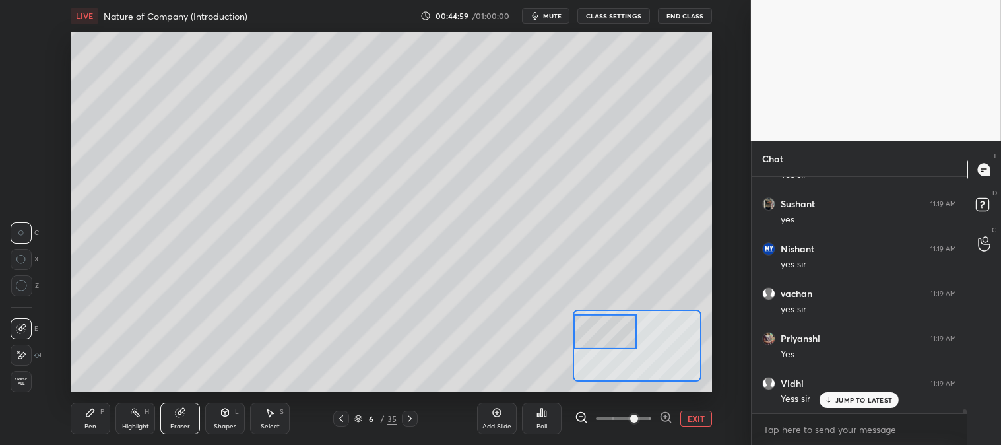
click at [94, 418] on div "Pen P" at bounding box center [91, 419] width 40 height 32
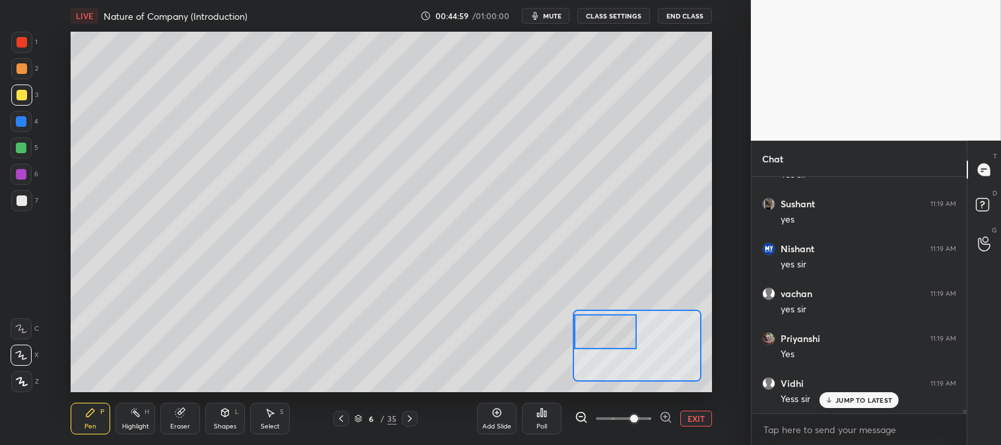
click at [85, 414] on icon at bounding box center [90, 412] width 11 height 11
click at [22, 152] on div at bounding box center [21, 148] width 11 height 11
click at [24, 199] on div at bounding box center [21, 200] width 11 height 11
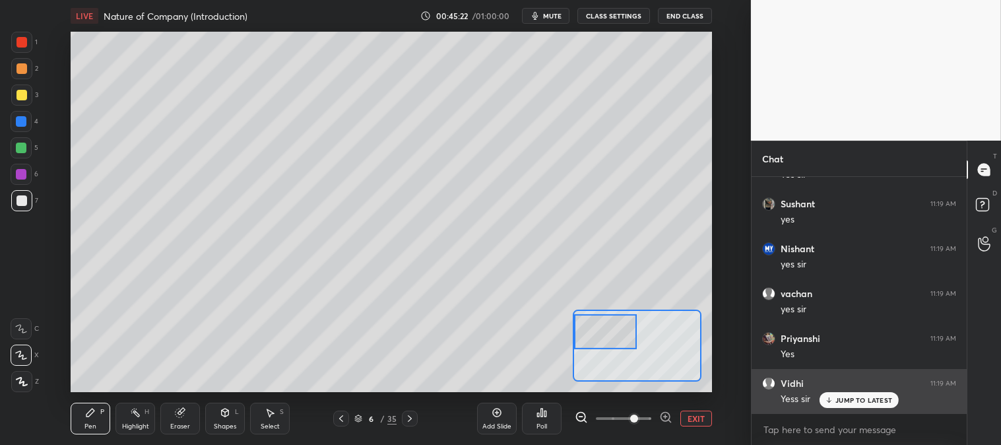
click at [856, 404] on p "JUMP TO LATEST" at bounding box center [863, 400] width 57 height 8
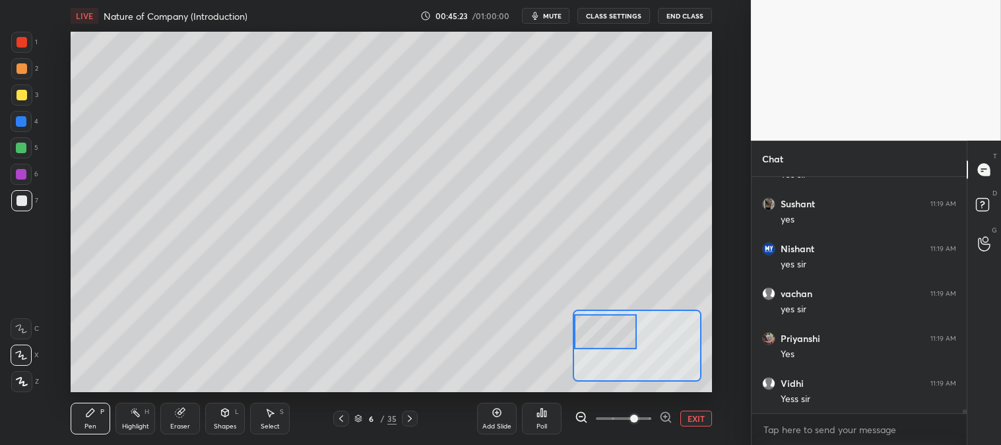
click at [686, 420] on button "EXIT" at bounding box center [696, 418] width 32 height 16
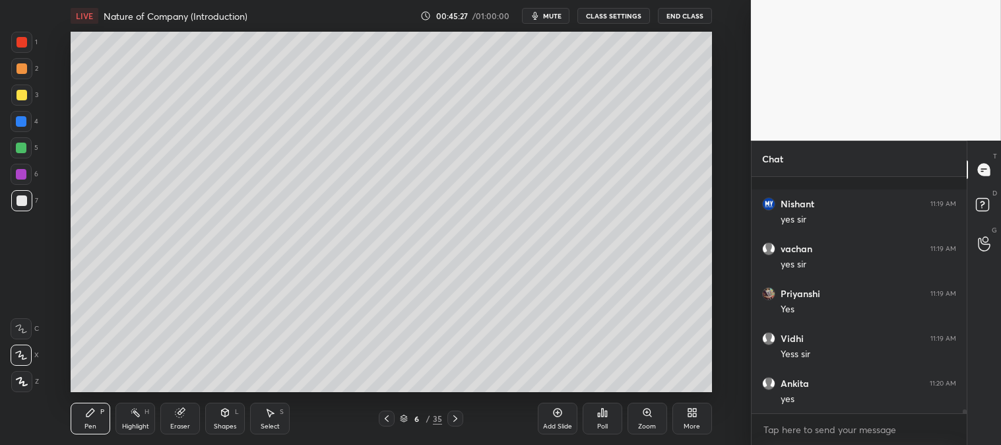
scroll to position [14306, 0]
click at [634, 418] on div "Zoom" at bounding box center [648, 419] width 40 height 32
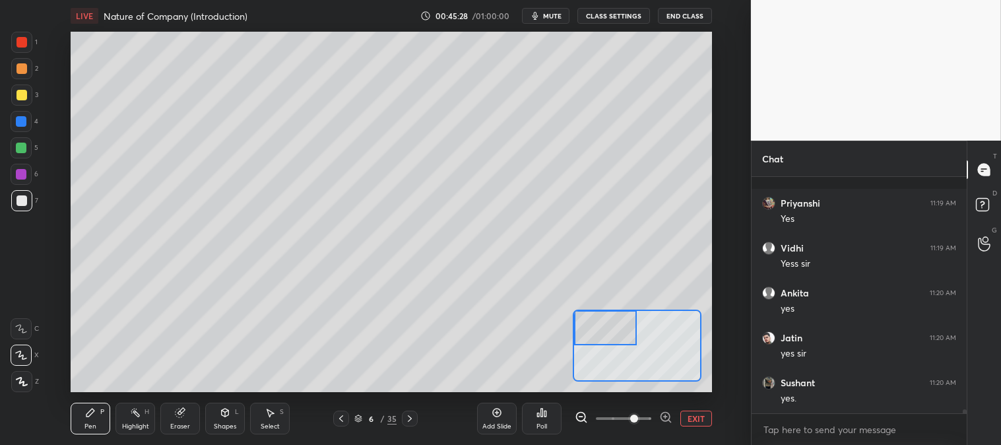
scroll to position [14395, 0]
click at [21, 96] on div at bounding box center [21, 95] width 11 height 11
click at [21, 74] on div at bounding box center [21, 68] width 21 height 21
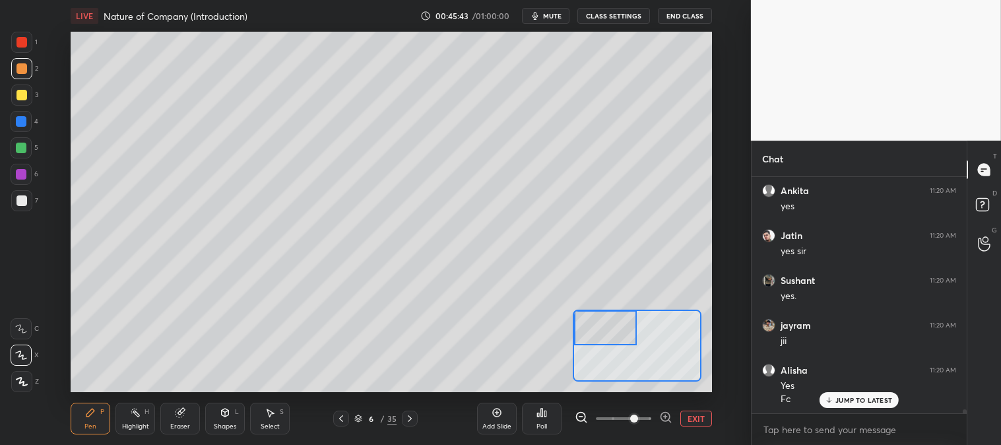
scroll to position [14453, 0]
click at [696, 420] on button "EXIT" at bounding box center [696, 418] width 32 height 16
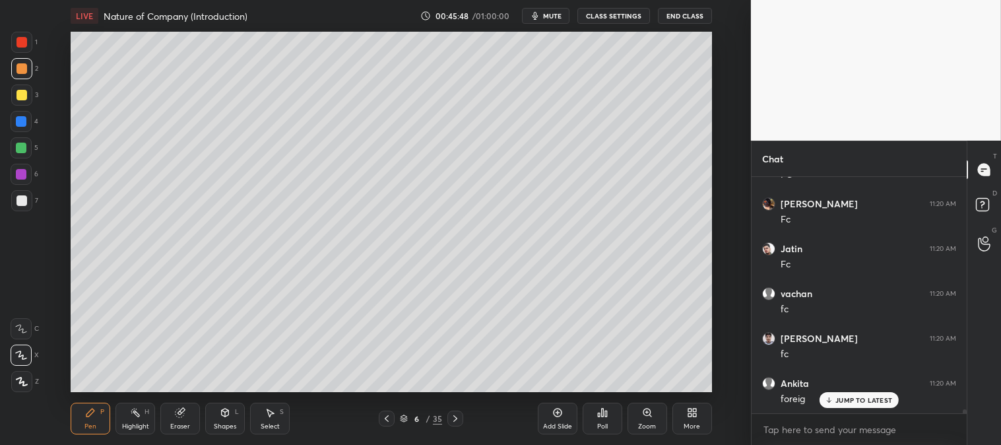
scroll to position [14812, 0]
click at [644, 424] on div "Zoom" at bounding box center [647, 426] width 18 height 7
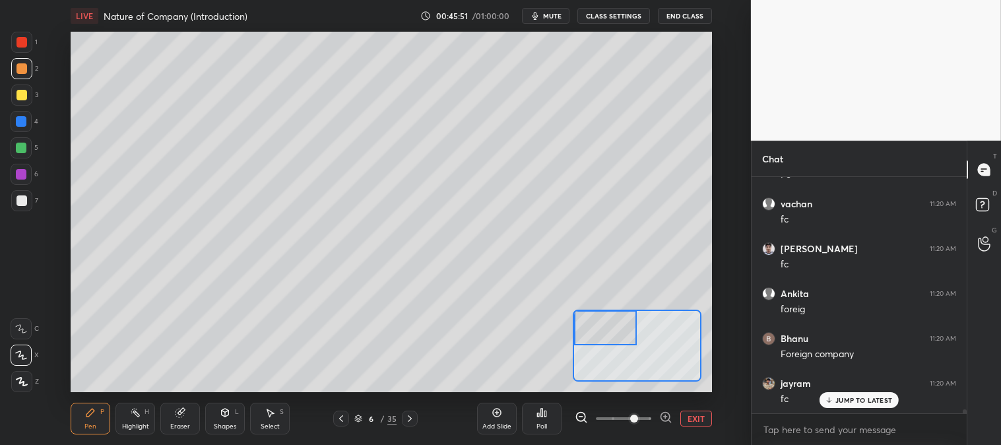
click at [25, 40] on div at bounding box center [21, 42] width 11 height 11
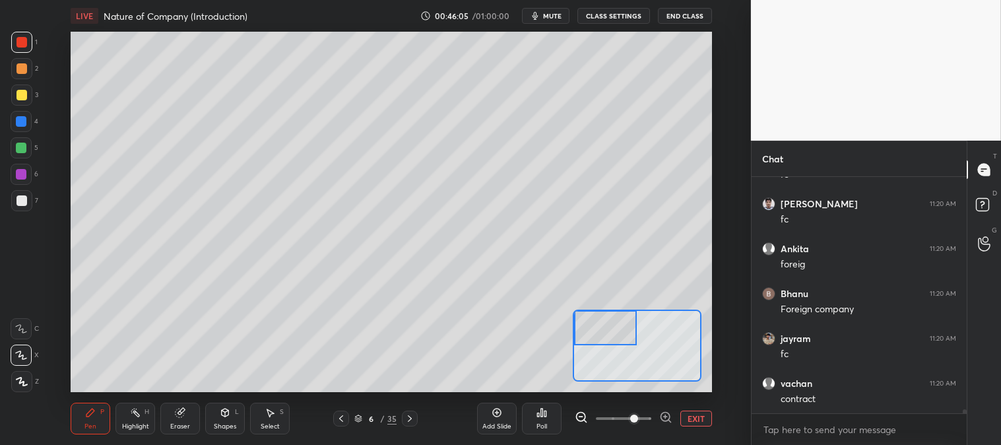
click at [22, 201] on div at bounding box center [21, 200] width 11 height 11
click at [20, 71] on div at bounding box center [21, 68] width 11 height 11
click at [17, 41] on div at bounding box center [21, 42] width 11 height 11
click at [25, 74] on div at bounding box center [21, 68] width 21 height 21
click at [694, 418] on button "EXIT" at bounding box center [696, 418] width 32 height 16
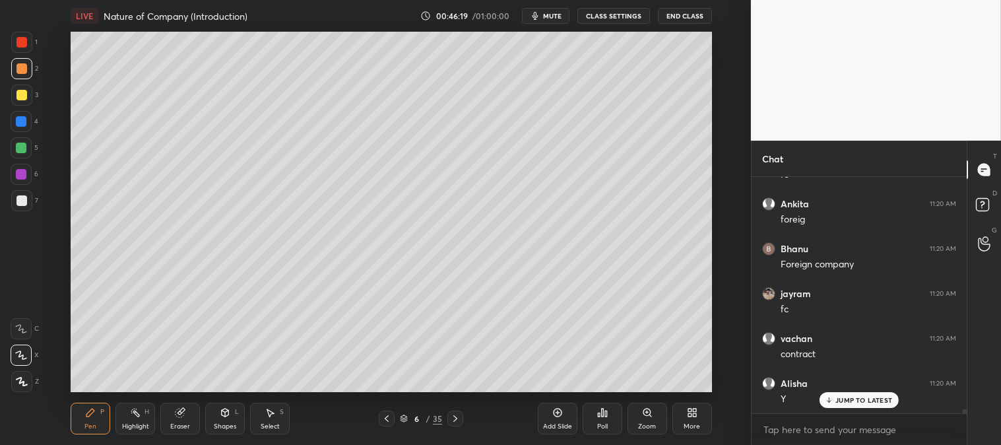
scroll to position [14947, 0]
click at [647, 420] on div "Zoom" at bounding box center [648, 419] width 40 height 32
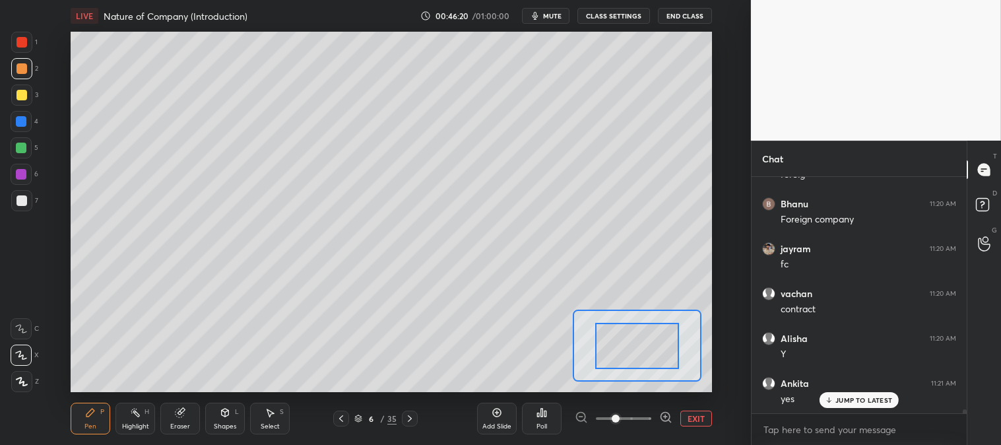
scroll to position [14992, 0]
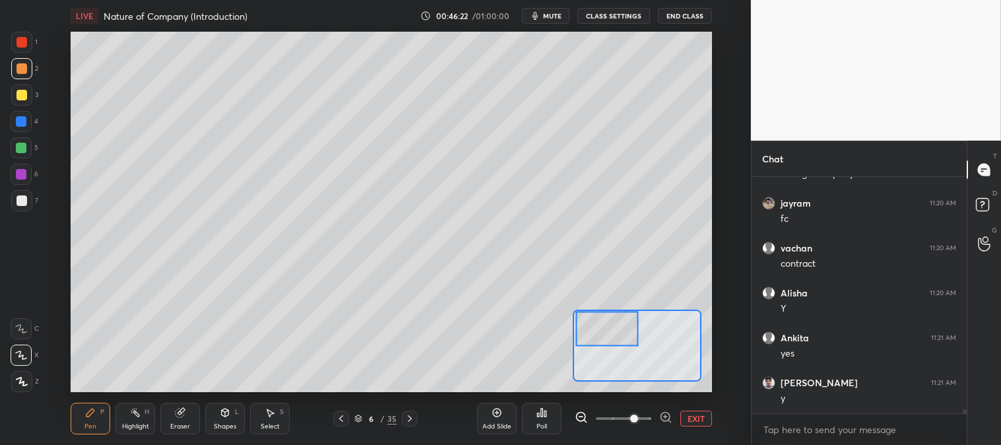
click at [20, 42] on div at bounding box center [21, 42] width 11 height 11
click at [181, 414] on icon at bounding box center [180, 412] width 9 height 9
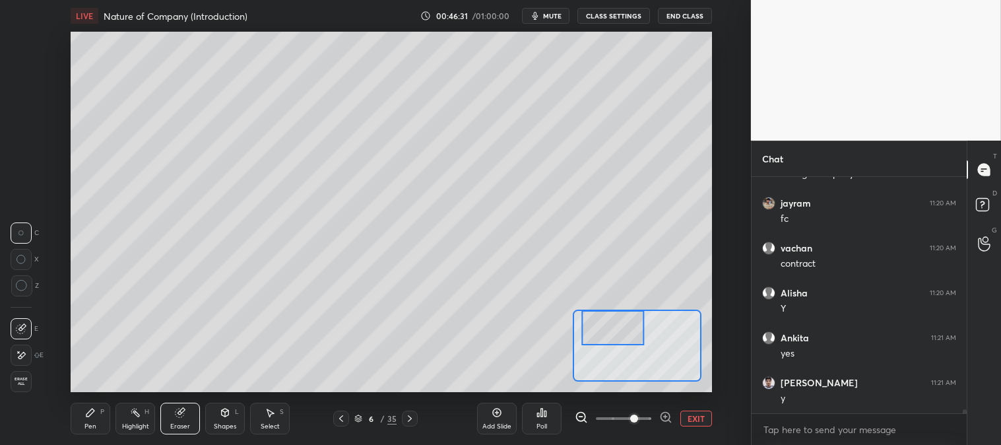
click at [77, 423] on div "Pen P" at bounding box center [91, 419] width 40 height 32
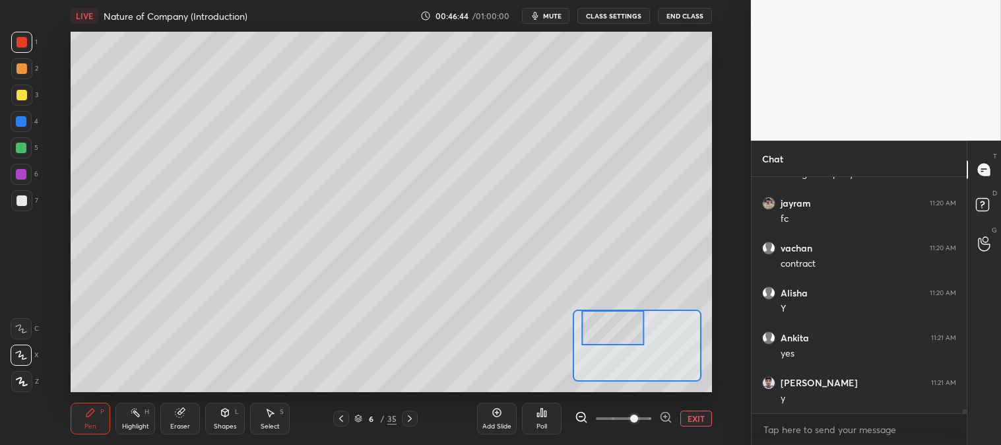
click at [696, 414] on button "EXIT" at bounding box center [696, 418] width 32 height 16
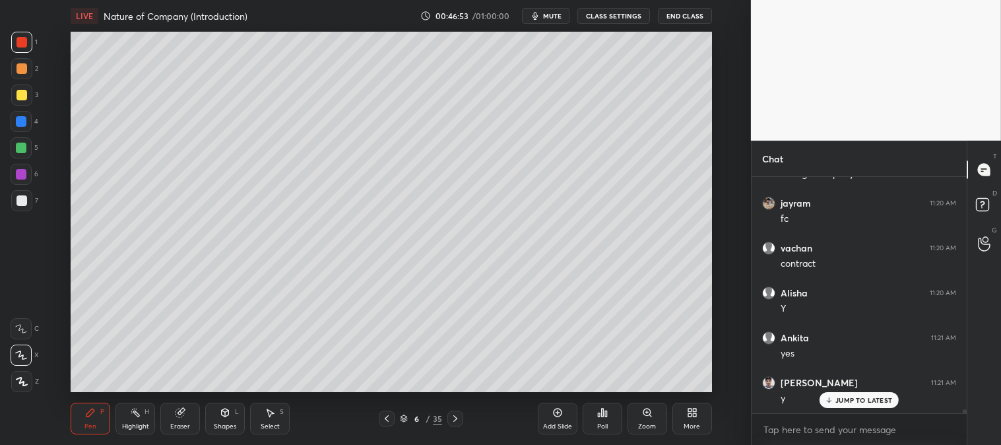
scroll to position [15037, 0]
click at [645, 423] on div "Zoom" at bounding box center [647, 426] width 18 height 7
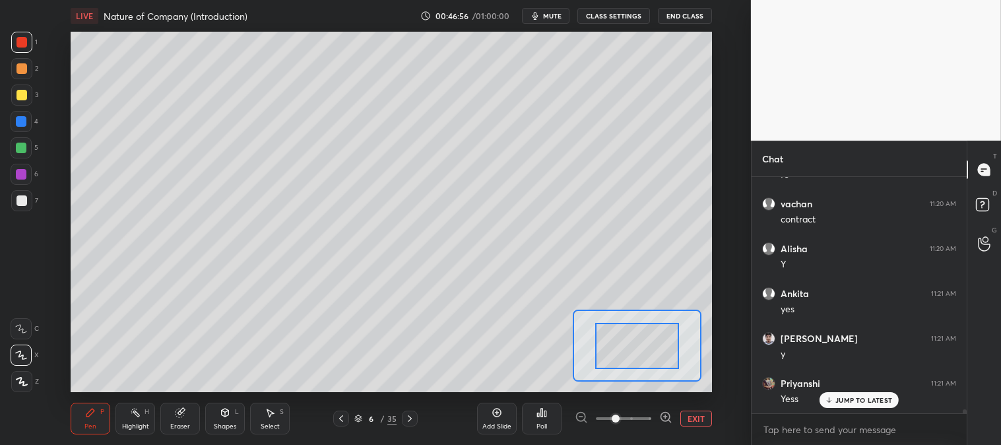
scroll to position [15082, 0]
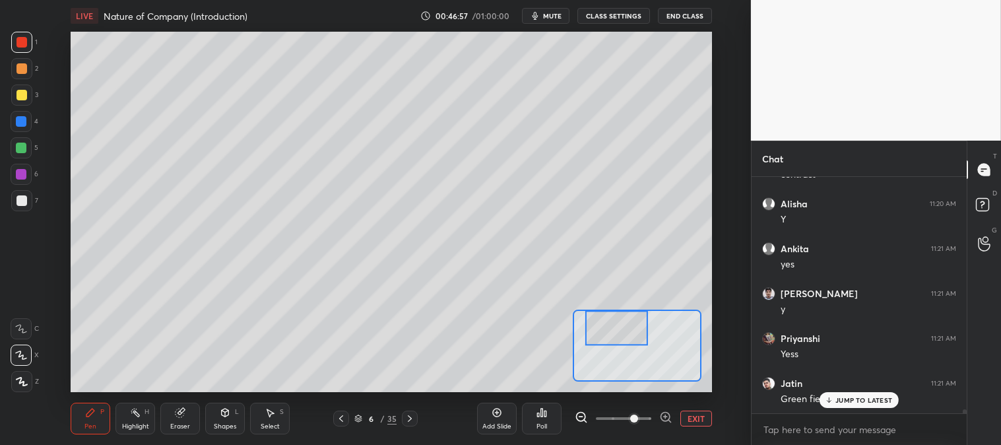
click at [25, 192] on div at bounding box center [21, 200] width 21 height 21
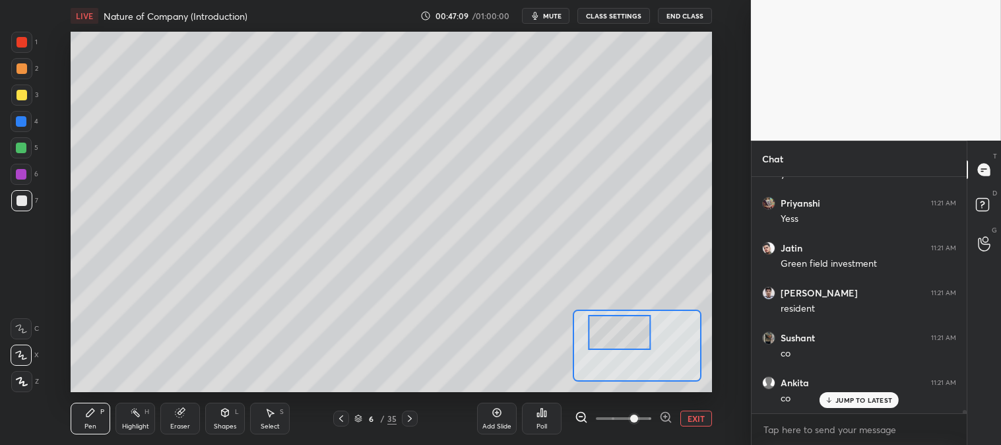
scroll to position [15261, 0]
click at [697, 416] on button "EXIT" at bounding box center [696, 418] width 32 height 16
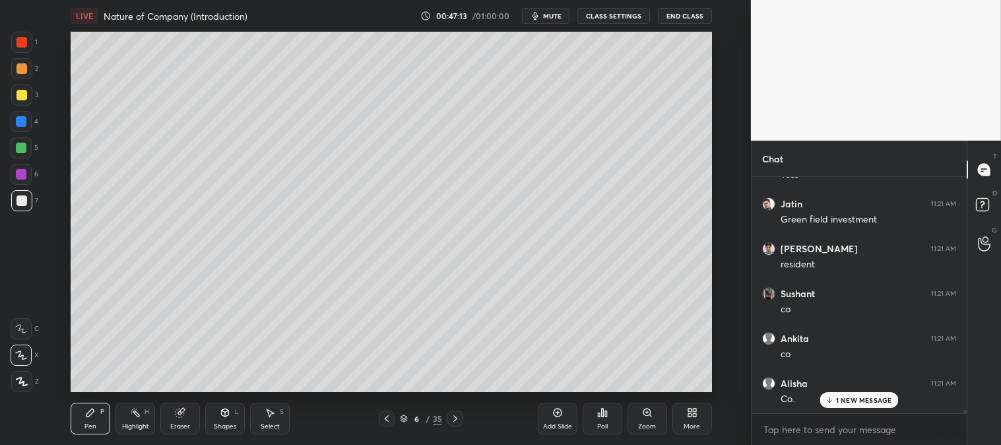
scroll to position [15306, 0]
click at [22, 68] on div at bounding box center [21, 68] width 11 height 11
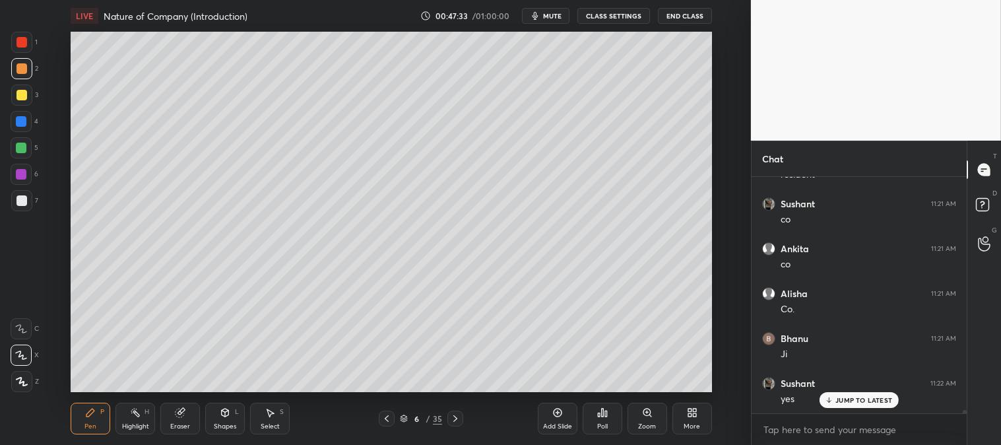
click at [182, 413] on icon at bounding box center [180, 412] width 9 height 9
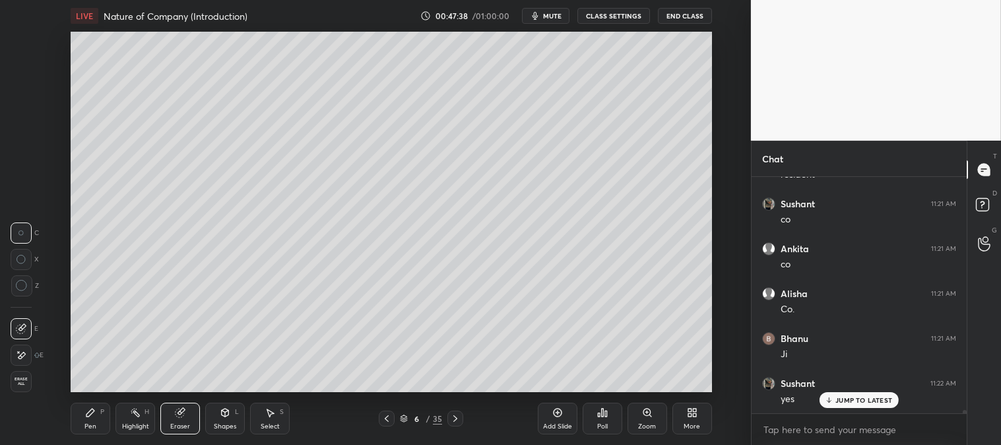
click at [130, 407] on icon at bounding box center [135, 412] width 11 height 11
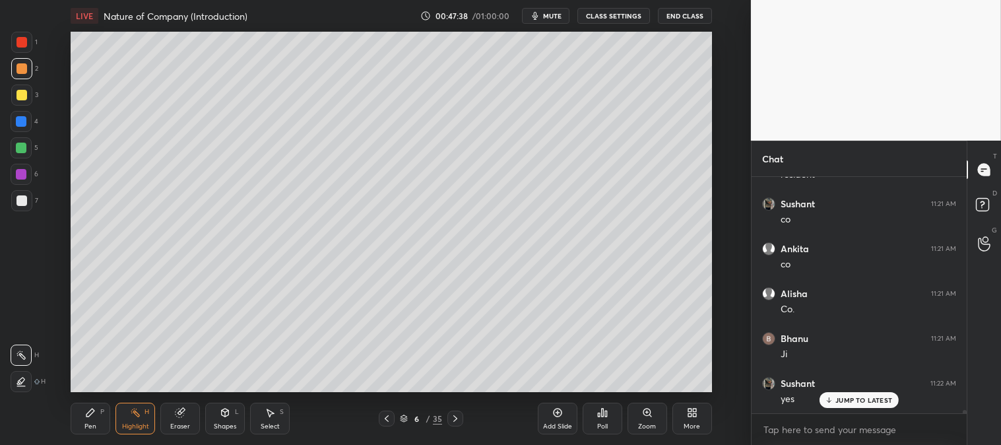
click at [140, 412] on icon at bounding box center [135, 412] width 11 height 11
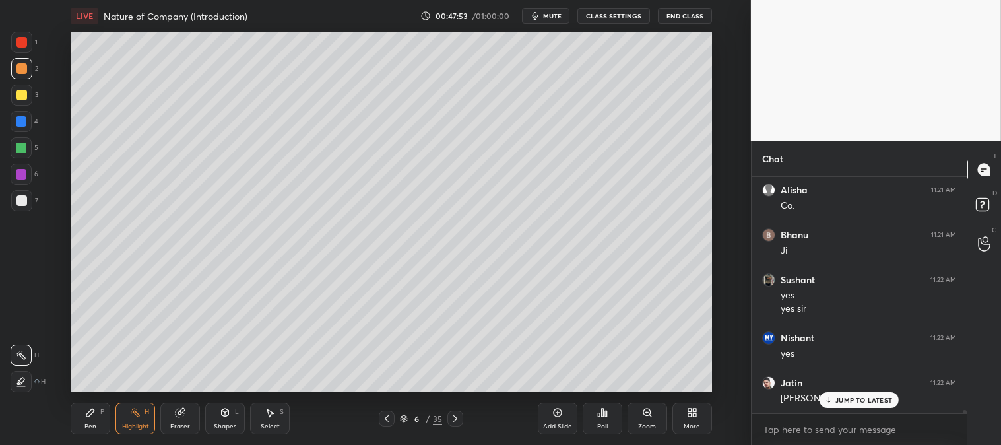
scroll to position [15499, 0]
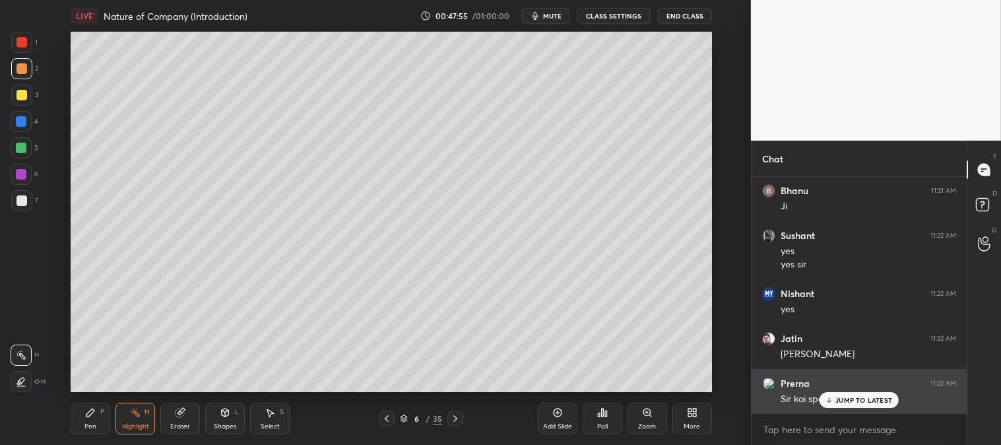
click at [839, 399] on p "JUMP TO LATEST" at bounding box center [863, 400] width 57 height 8
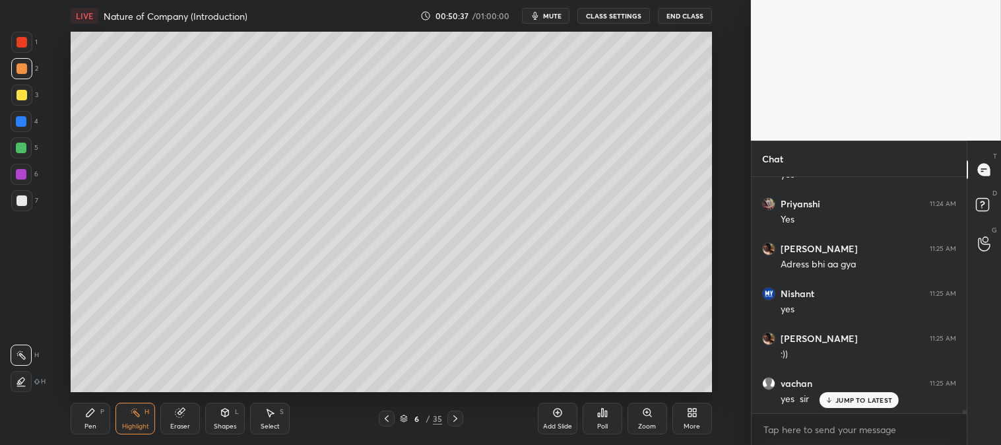
scroll to position [16531, 0]
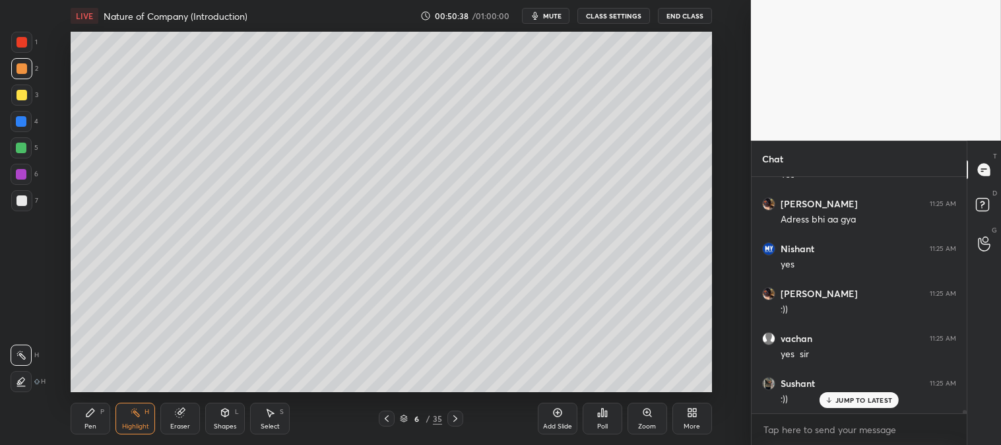
click at [385, 426] on div at bounding box center [387, 418] width 16 height 16
click at [387, 420] on icon at bounding box center [386, 418] width 11 height 11
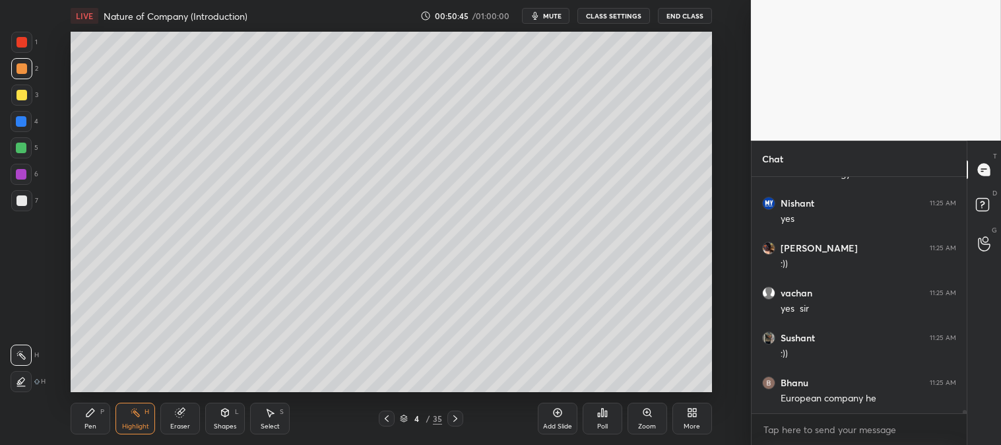
click at [454, 413] on icon at bounding box center [455, 418] width 11 height 11
click at [450, 422] on icon at bounding box center [455, 418] width 11 height 11
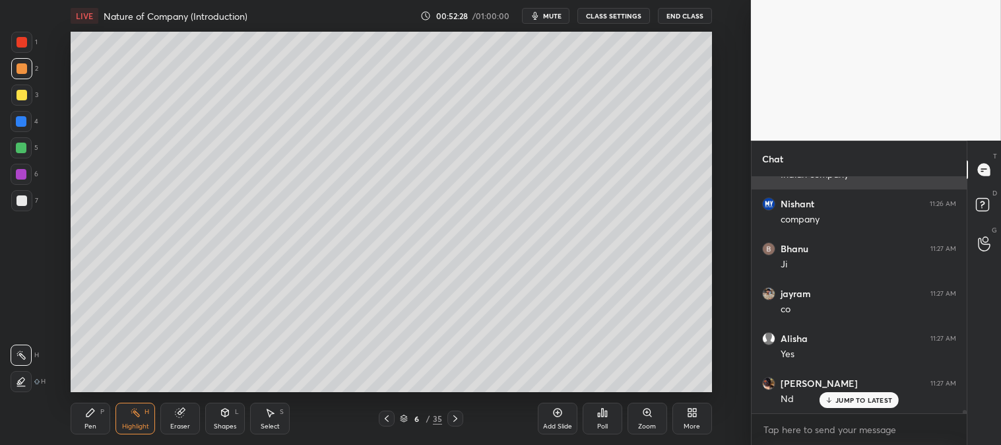
scroll to position [17206, 0]
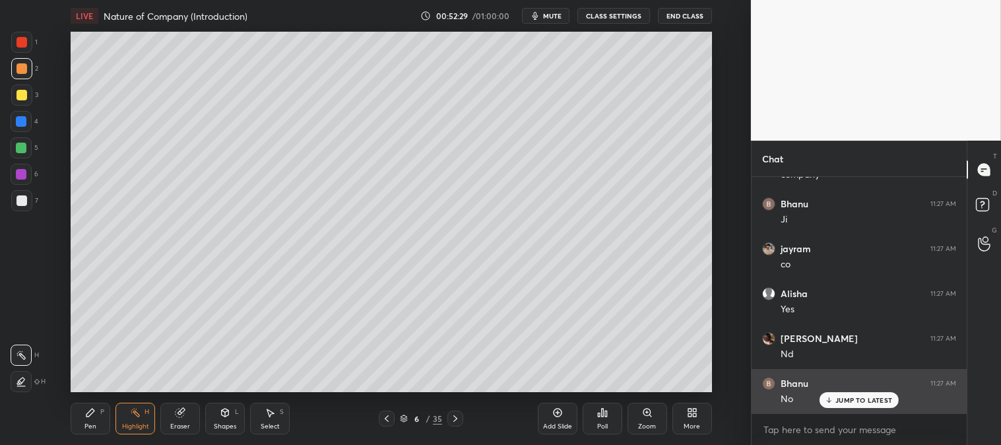
click at [833, 399] on icon at bounding box center [829, 400] width 9 height 8
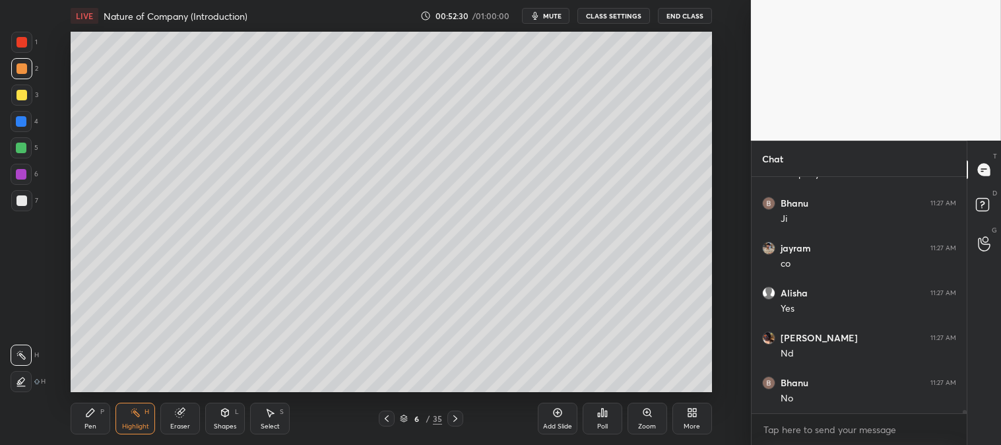
scroll to position [17296, 0]
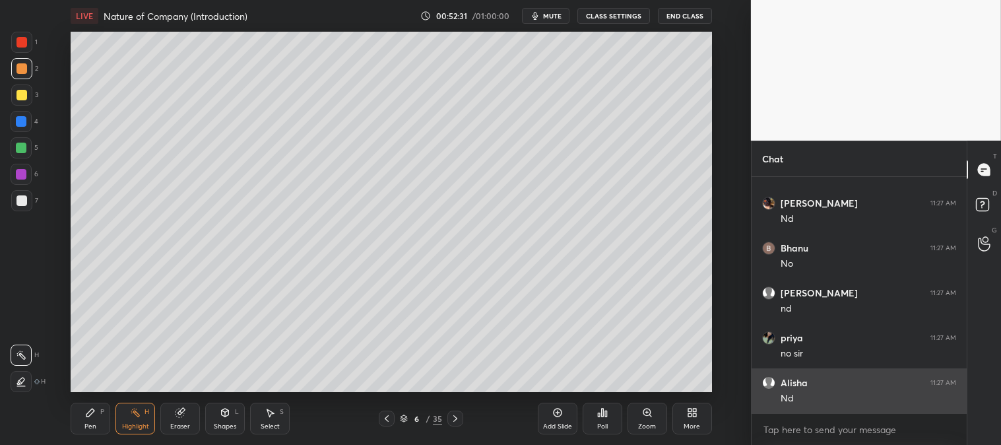
click at [847, 404] on div "Nd" at bounding box center [869, 398] width 176 height 13
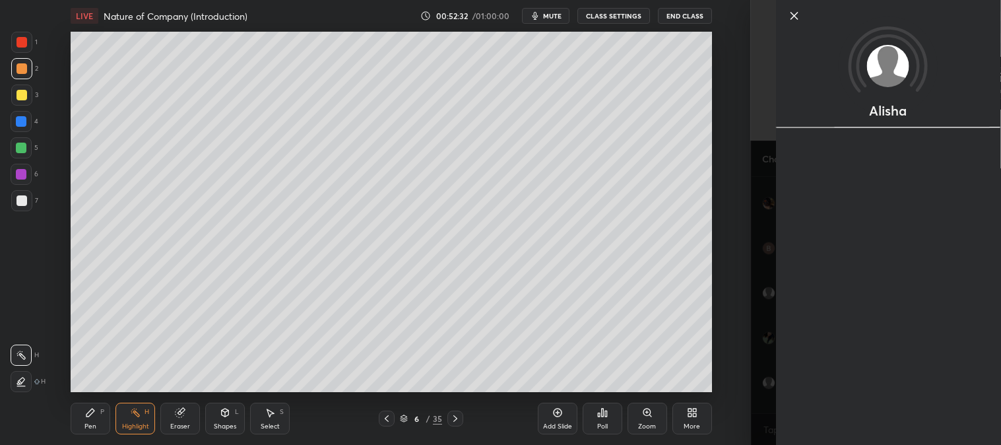
scroll to position [17386, 0]
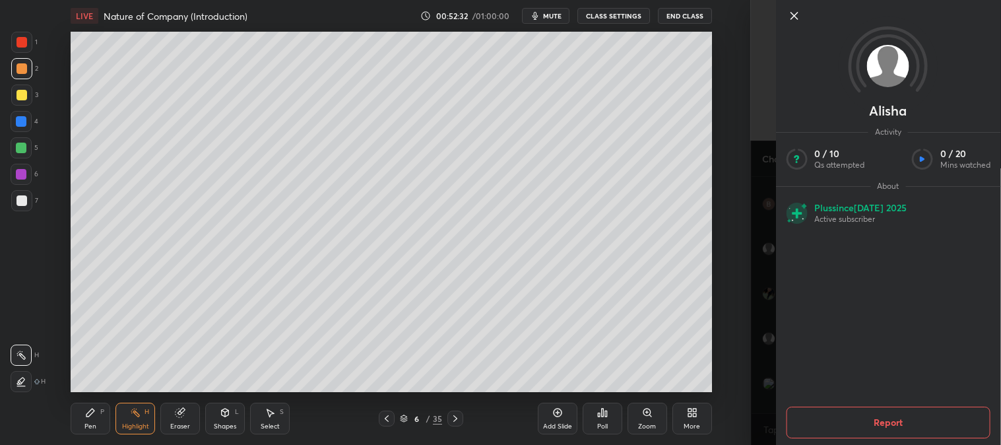
click at [789, 11] on icon at bounding box center [794, 16] width 16 height 16
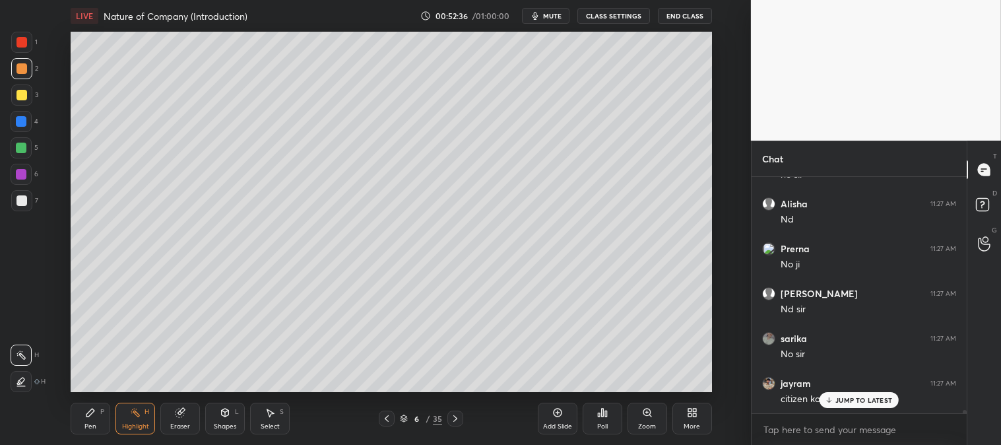
scroll to position [17566, 0]
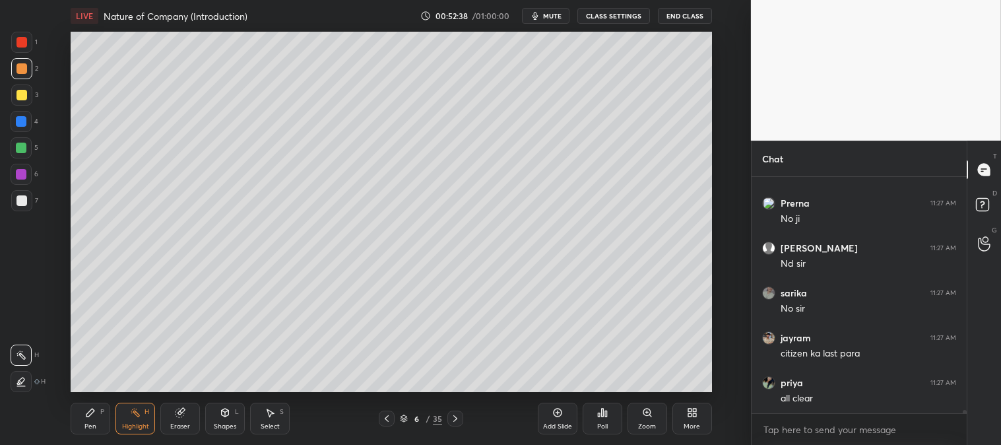
click at [454, 418] on icon at bounding box center [455, 418] width 11 height 11
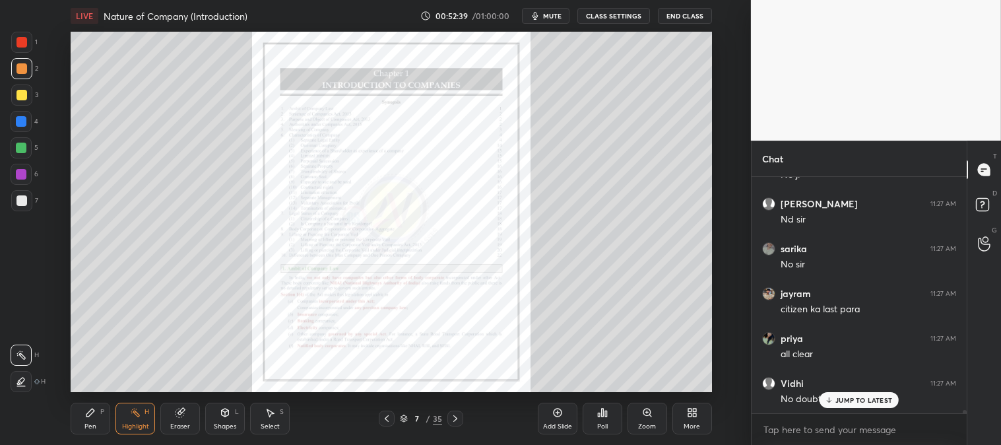
click at [456, 418] on icon at bounding box center [455, 418] width 4 height 7
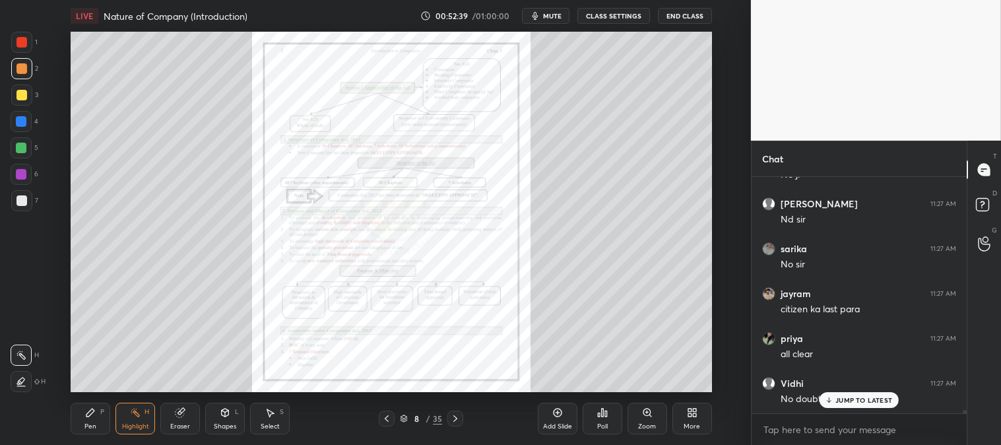
click at [453, 417] on icon at bounding box center [455, 418] width 11 height 11
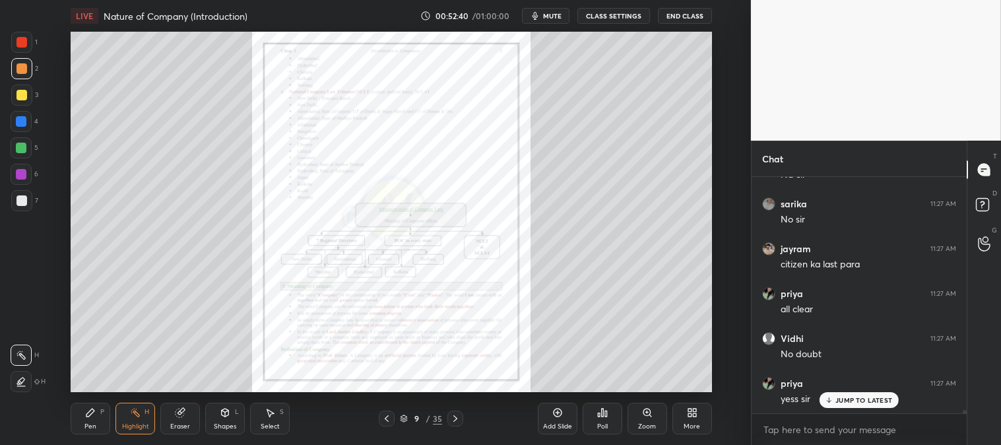
click at [456, 417] on icon at bounding box center [455, 418] width 11 height 11
click at [454, 418] on icon at bounding box center [455, 418] width 11 height 11
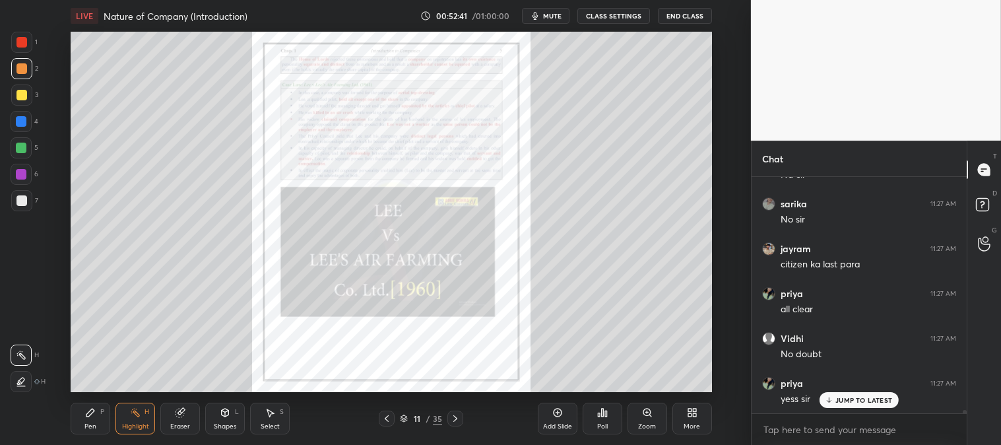
click at [453, 420] on icon at bounding box center [455, 418] width 11 height 11
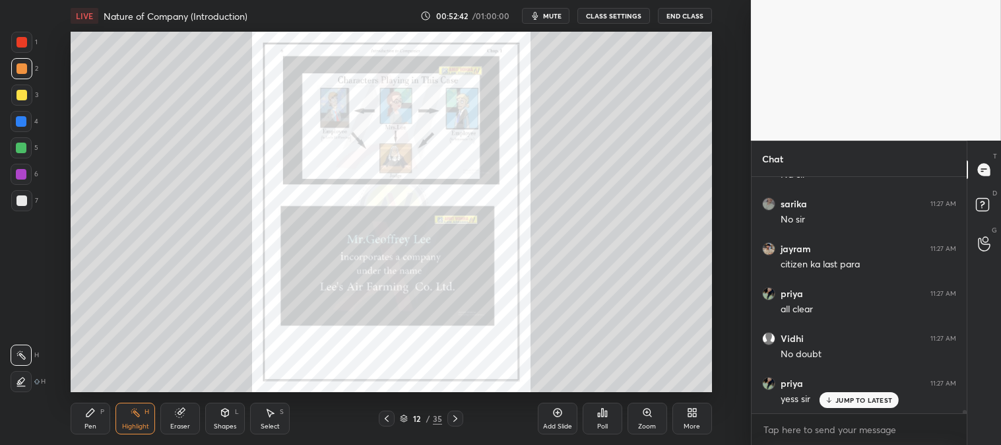
click at [455, 419] on icon at bounding box center [455, 418] width 11 height 11
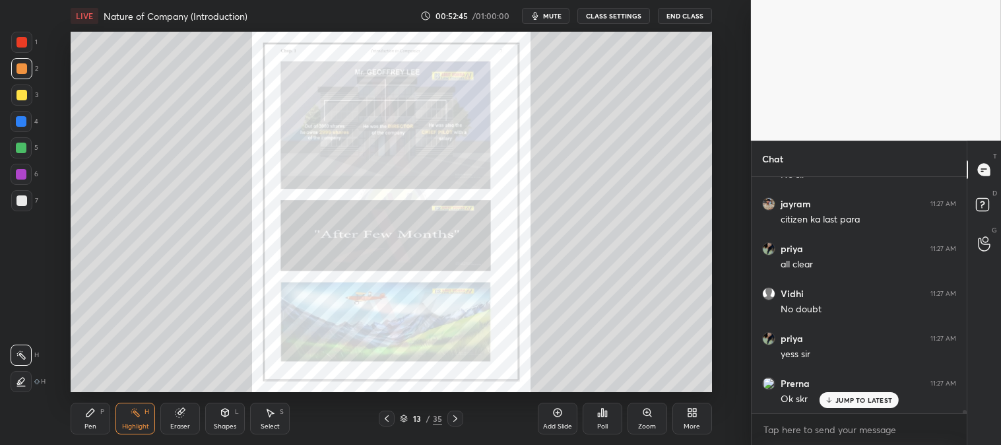
scroll to position [17745, 0]
click at [455, 420] on icon at bounding box center [455, 418] width 4 height 7
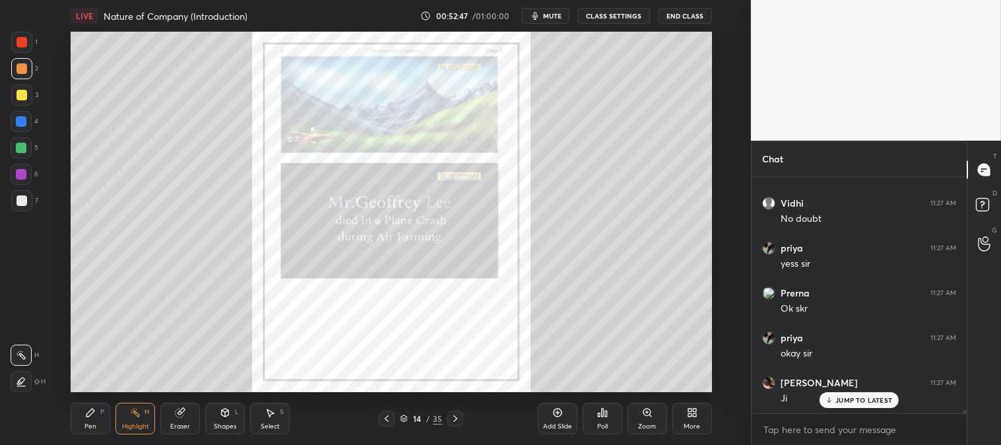
scroll to position [17835, 0]
click at [455, 418] on icon at bounding box center [455, 418] width 11 height 11
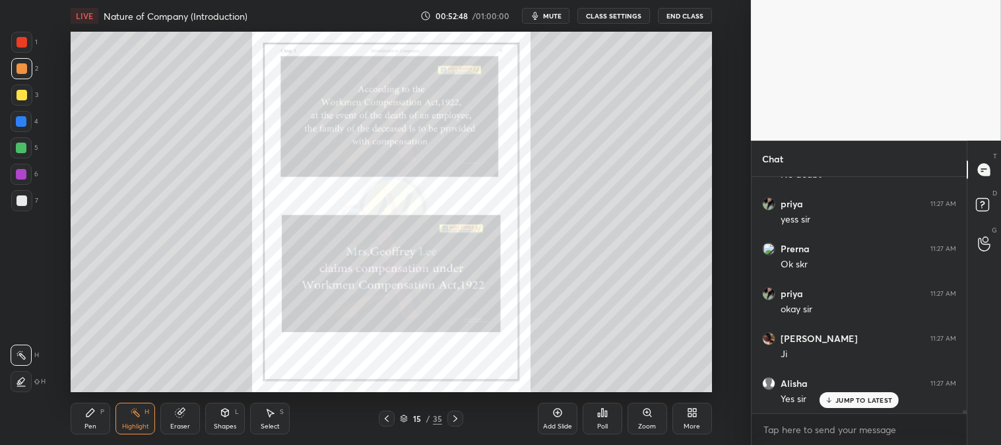
click at [453, 416] on icon at bounding box center [455, 418] width 11 height 11
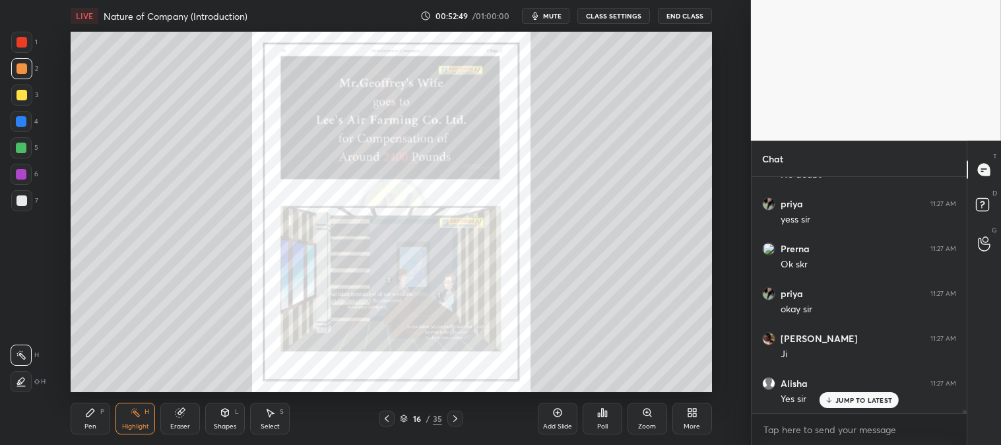
click at [453, 414] on icon at bounding box center [455, 418] width 11 height 11
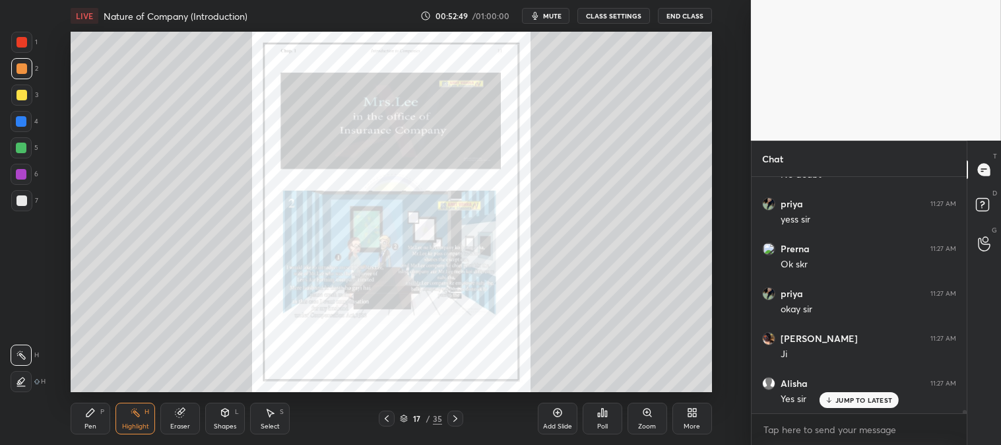
click at [451, 412] on div at bounding box center [455, 418] width 16 height 16
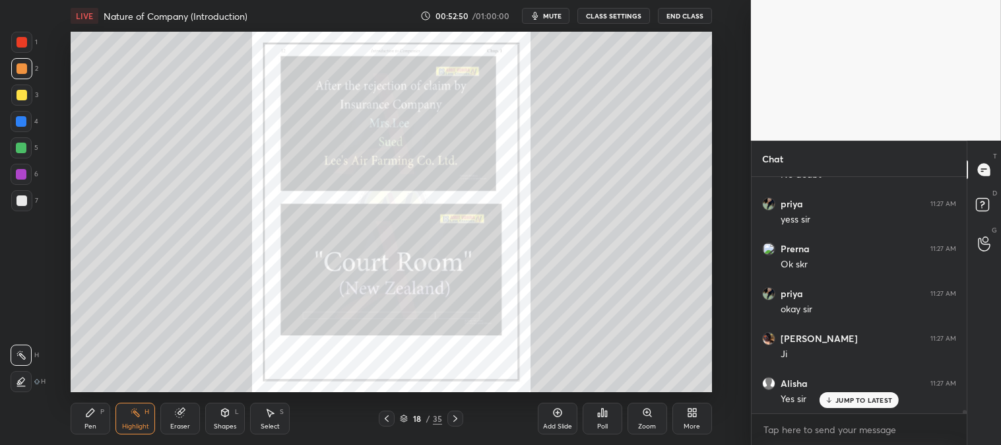
click at [452, 413] on icon at bounding box center [455, 418] width 11 height 11
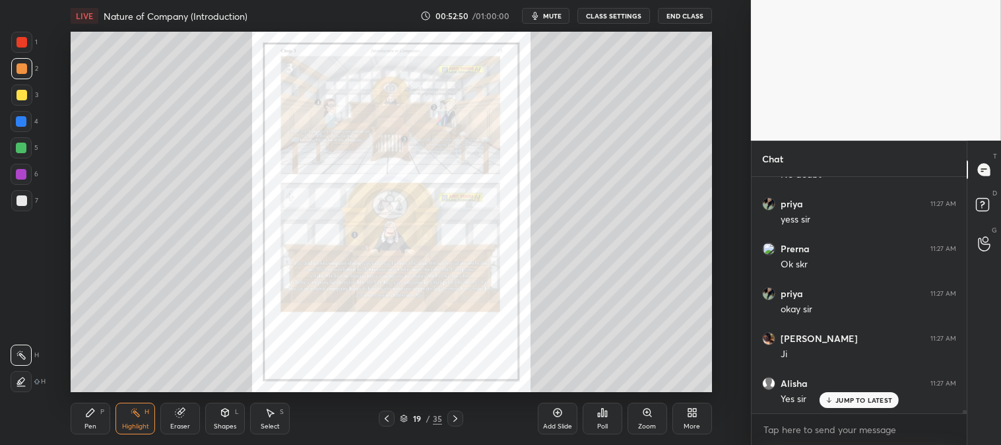
click at [453, 414] on icon at bounding box center [455, 418] width 11 height 11
click at [453, 416] on icon at bounding box center [455, 418] width 4 height 7
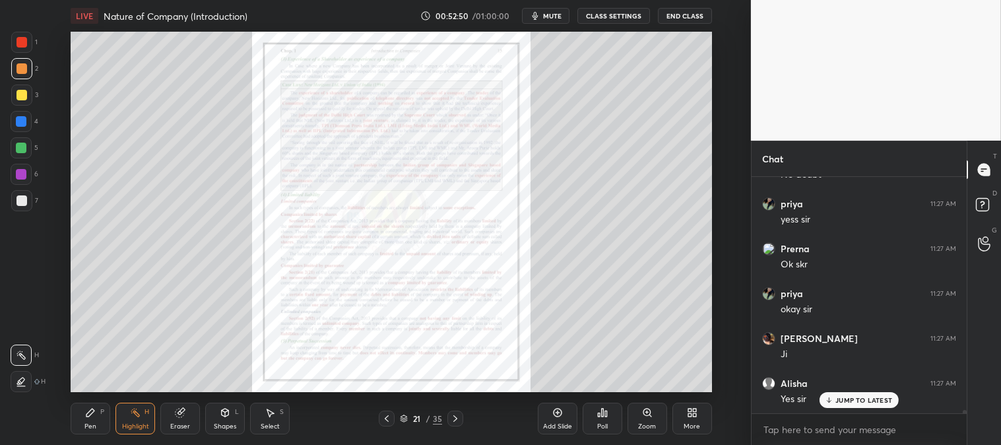
click at [453, 414] on icon at bounding box center [455, 418] width 11 height 11
click at [453, 416] on icon at bounding box center [455, 418] width 11 height 11
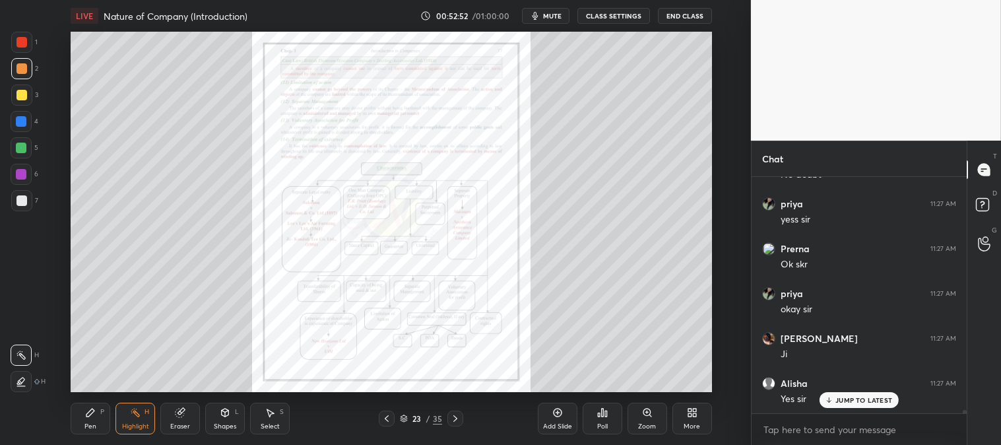
scroll to position [17879, 0]
click at [453, 414] on icon at bounding box center [455, 418] width 11 height 11
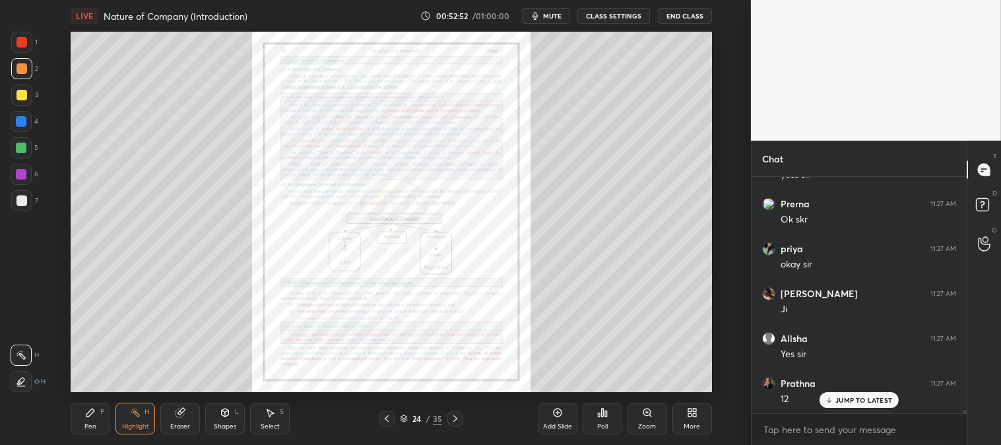
click at [453, 414] on icon at bounding box center [455, 418] width 11 height 11
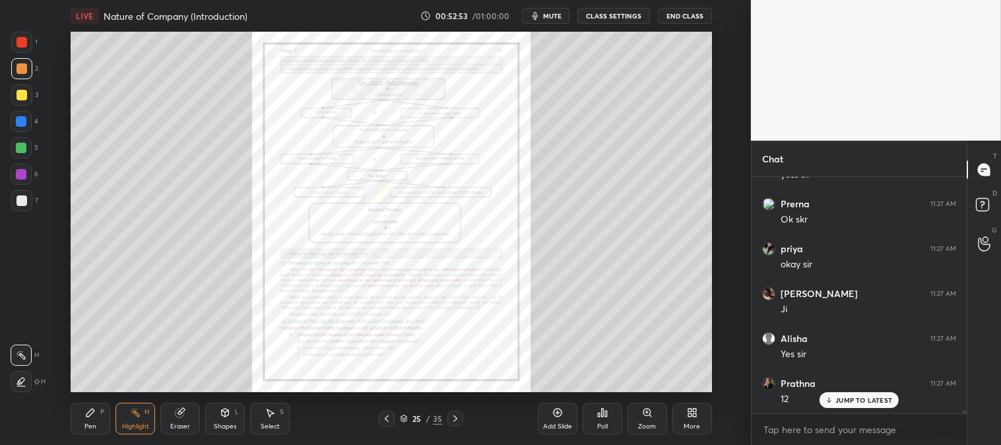
scroll to position [17969, 0]
click at [453, 414] on icon at bounding box center [455, 418] width 11 height 11
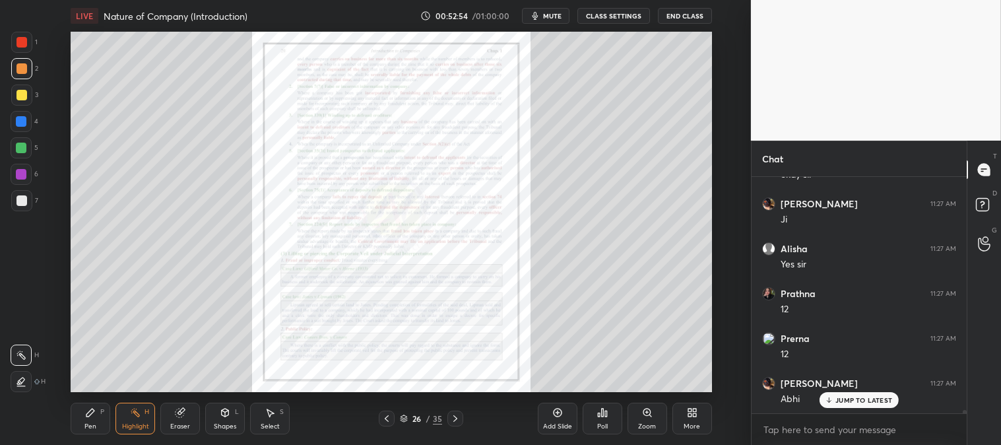
click at [454, 414] on icon at bounding box center [455, 418] width 11 height 11
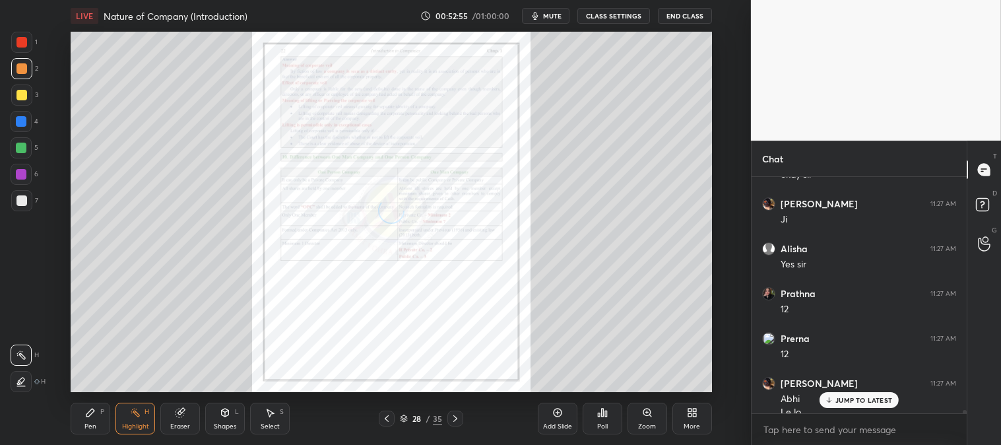
scroll to position [17982, 0]
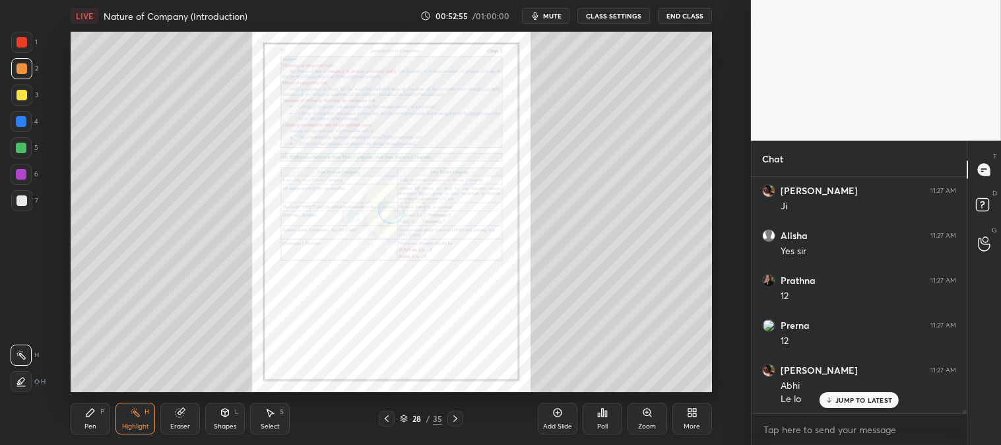
click at [454, 417] on icon at bounding box center [455, 418] width 4 height 7
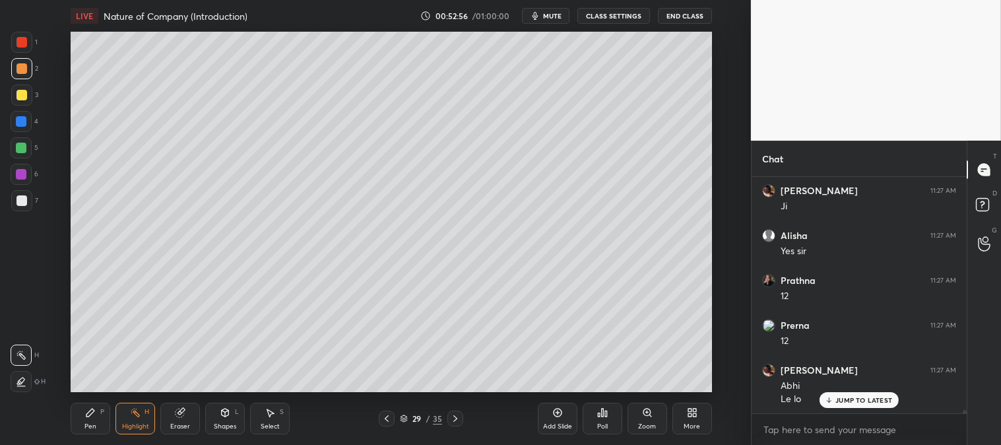
click at [455, 418] on icon at bounding box center [455, 418] width 11 height 11
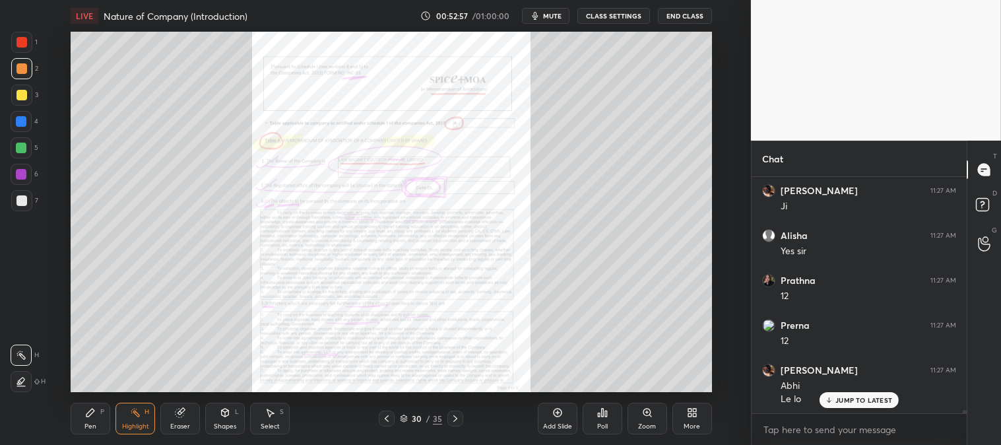
click at [453, 416] on icon at bounding box center [455, 418] width 4 height 7
click at [381, 416] on div at bounding box center [387, 418] width 16 height 16
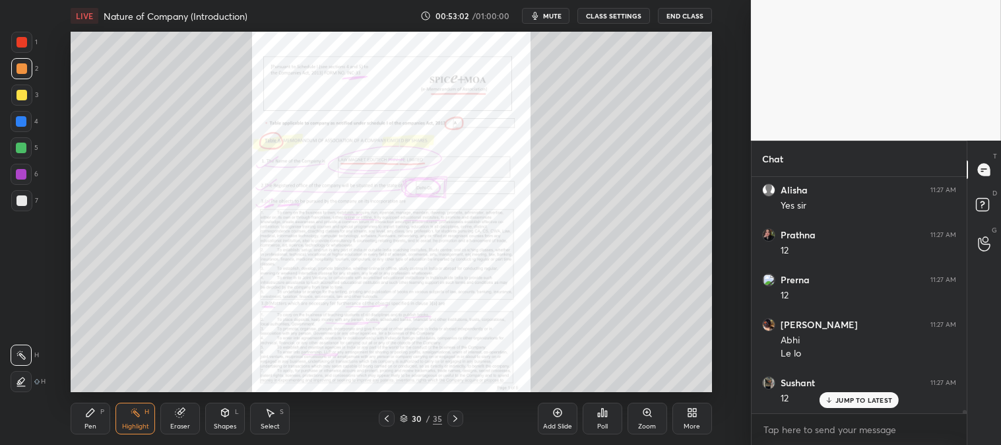
scroll to position [18072, 0]
click at [385, 413] on icon at bounding box center [386, 418] width 11 height 11
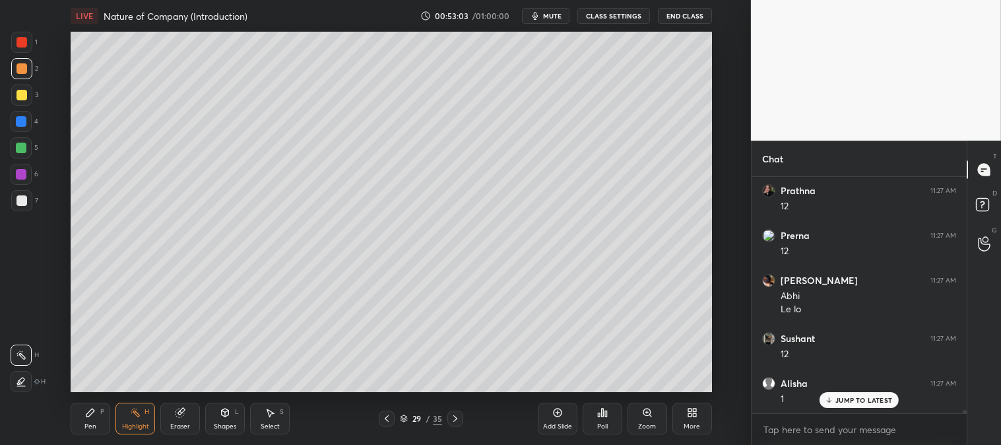
scroll to position [18117, 0]
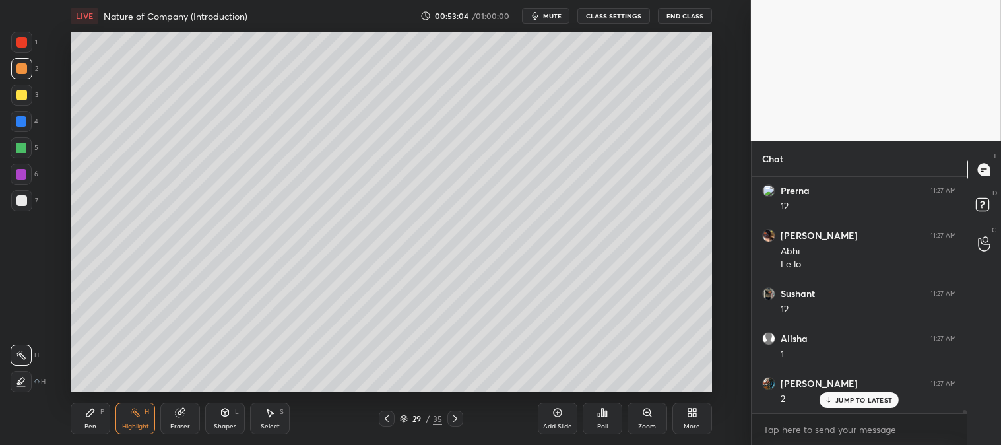
click at [453, 418] on icon at bounding box center [455, 418] width 11 height 11
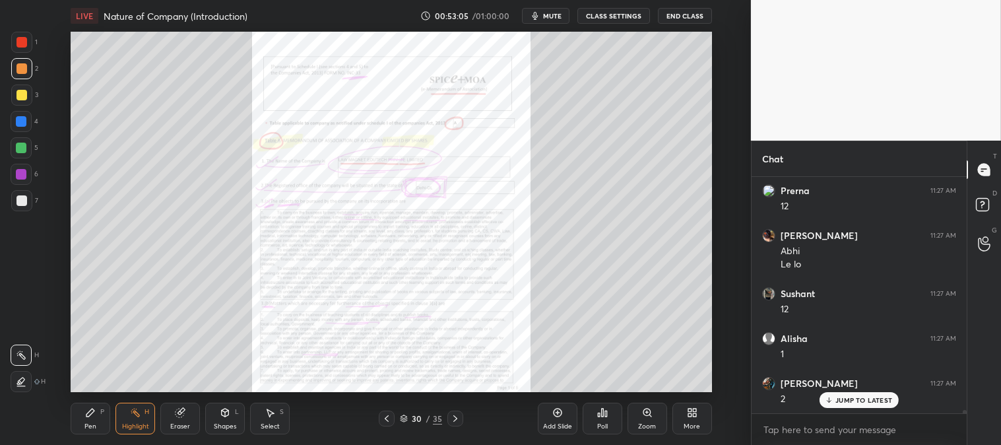
click at [453, 416] on icon at bounding box center [455, 418] width 4 height 7
click at [453, 417] on icon at bounding box center [455, 418] width 11 height 11
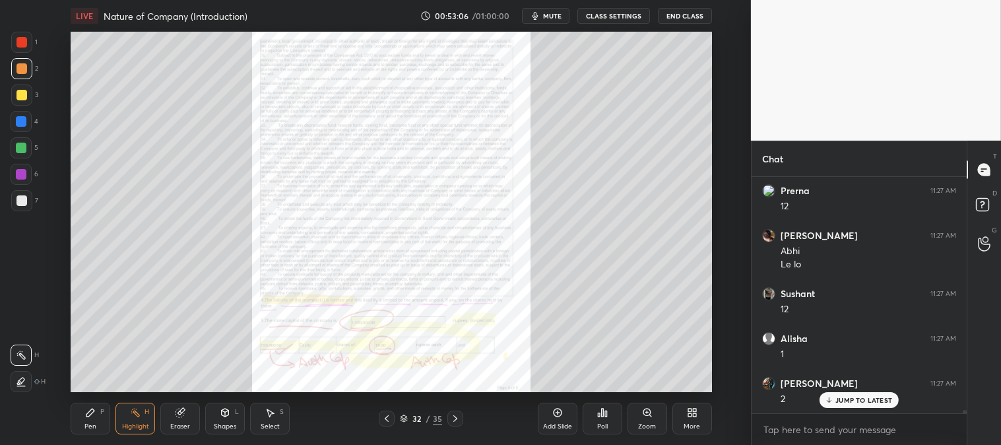
scroll to position [18162, 0]
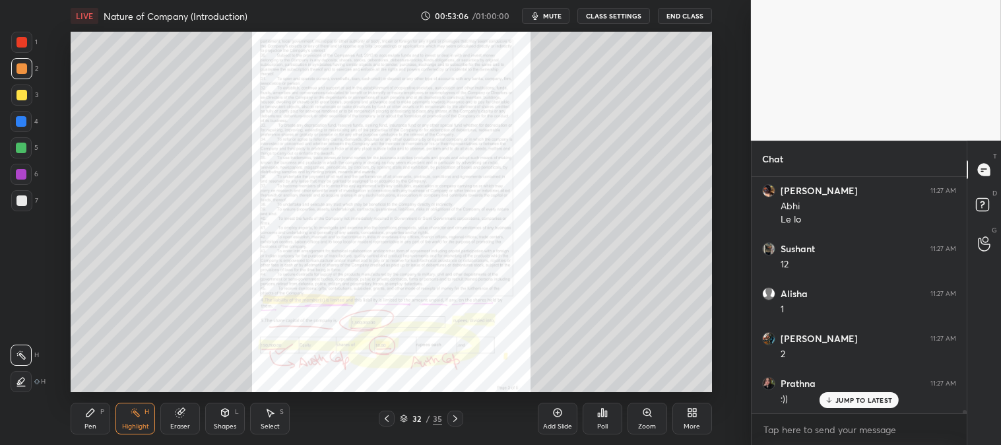
click at [452, 417] on icon at bounding box center [455, 418] width 11 height 11
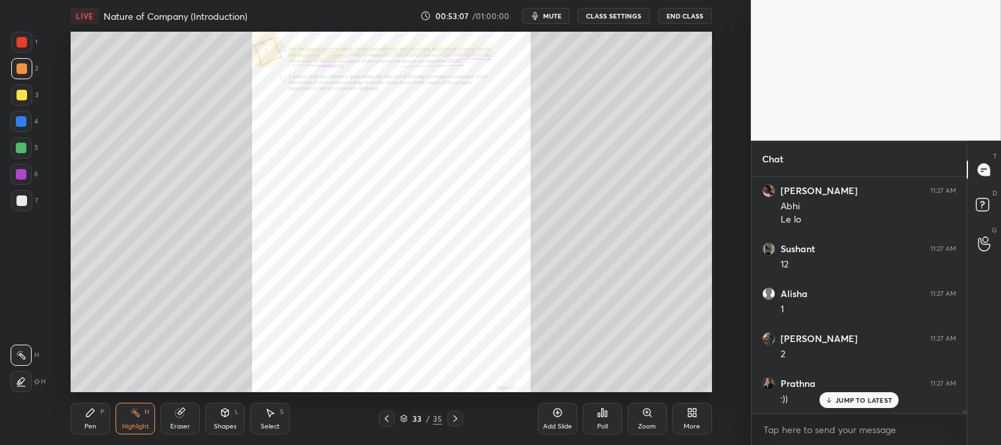
scroll to position [18207, 0]
click at [452, 416] on icon at bounding box center [455, 418] width 11 height 11
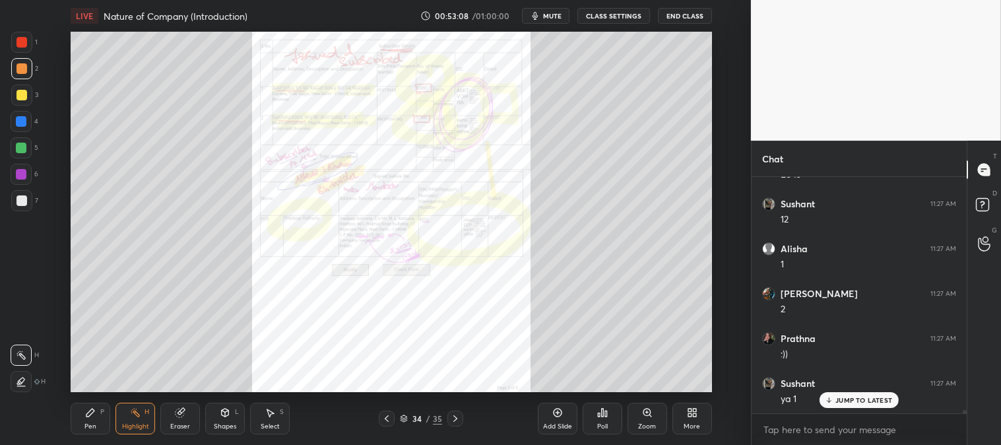
click at [449, 416] on div at bounding box center [455, 418] width 16 height 16
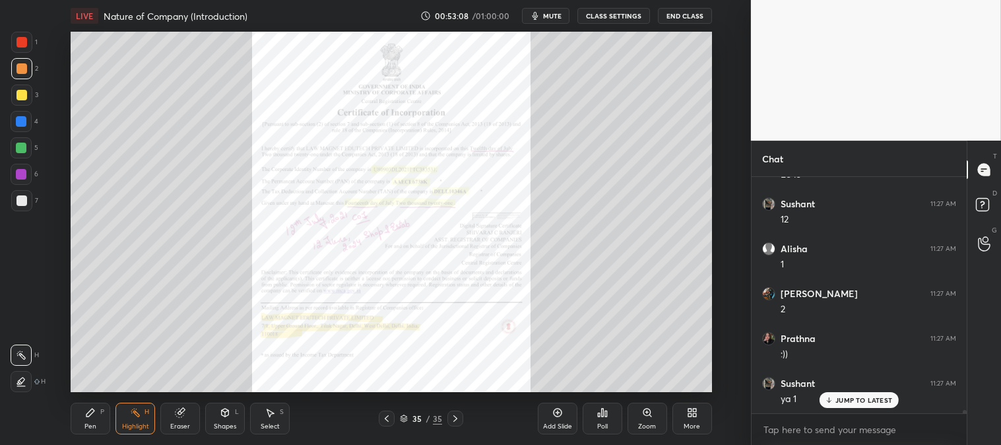
scroll to position [18252, 0]
click at [457, 421] on icon at bounding box center [455, 418] width 11 height 11
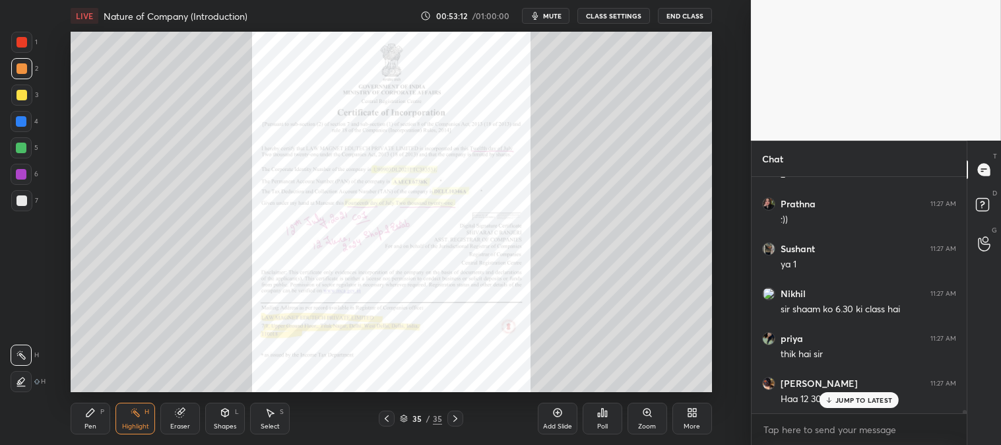
click at [841, 398] on p "JUMP TO LATEST" at bounding box center [863, 400] width 57 height 8
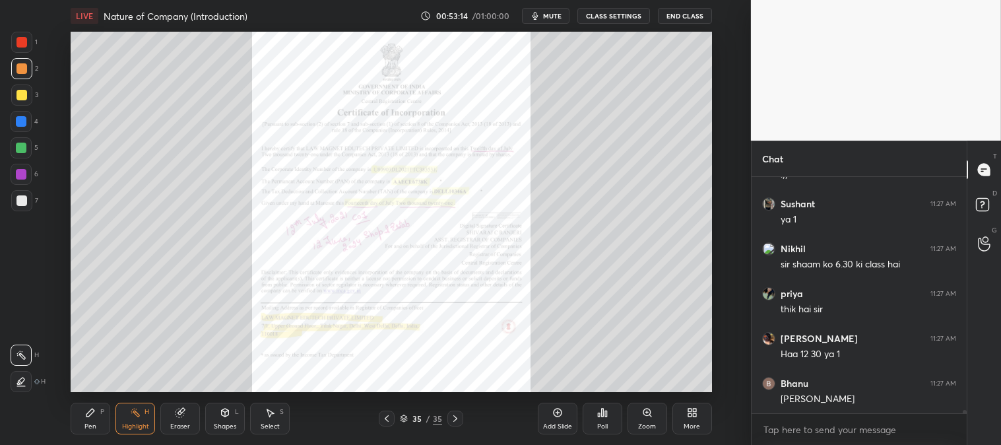
click at [453, 419] on icon at bounding box center [455, 418] width 11 height 11
click at [387, 416] on icon at bounding box center [386, 418] width 11 height 11
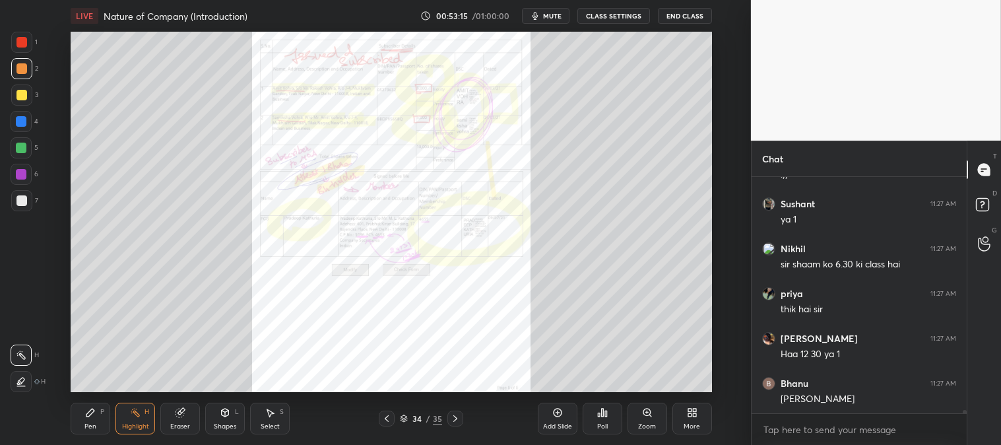
click at [387, 416] on icon at bounding box center [386, 418] width 11 height 11
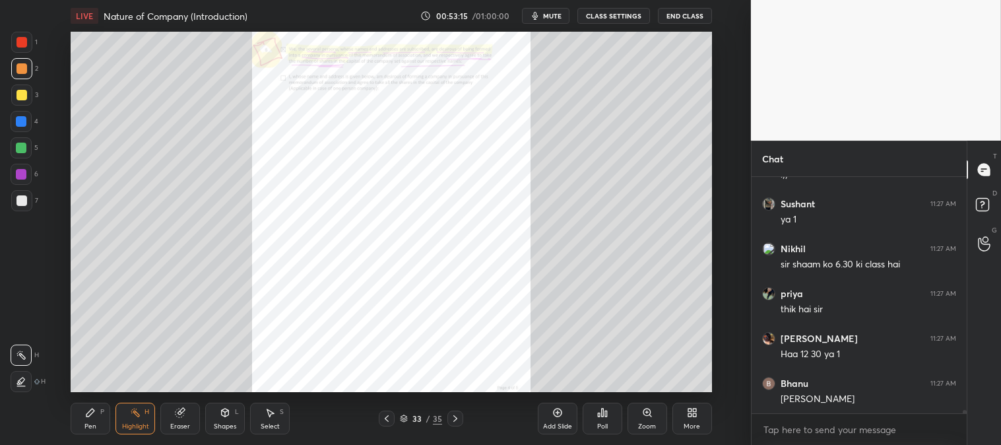
click at [387, 416] on icon at bounding box center [387, 418] width 4 height 7
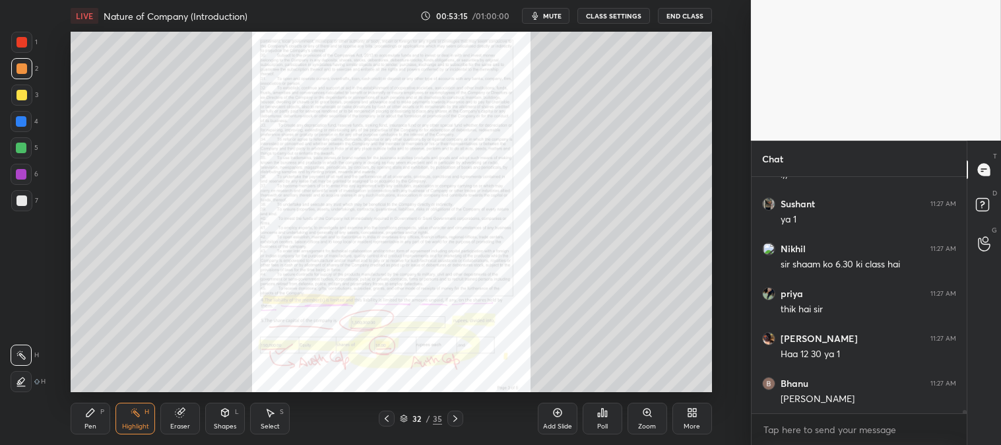
click at [386, 418] on icon at bounding box center [387, 418] width 4 height 7
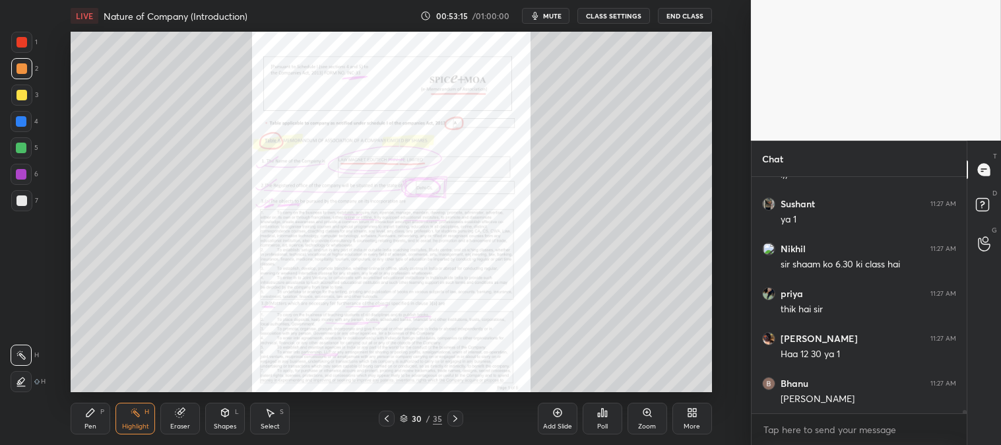
click at [388, 419] on icon at bounding box center [386, 418] width 11 height 11
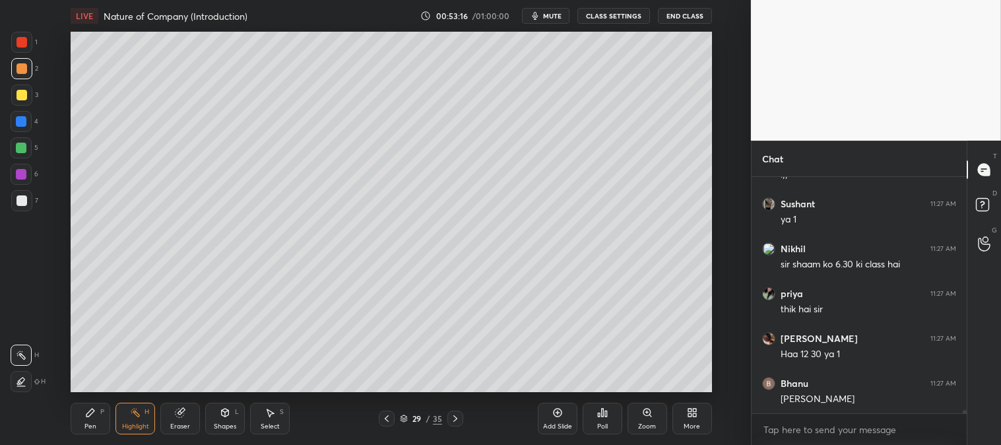
click at [387, 420] on icon at bounding box center [387, 418] width 4 height 7
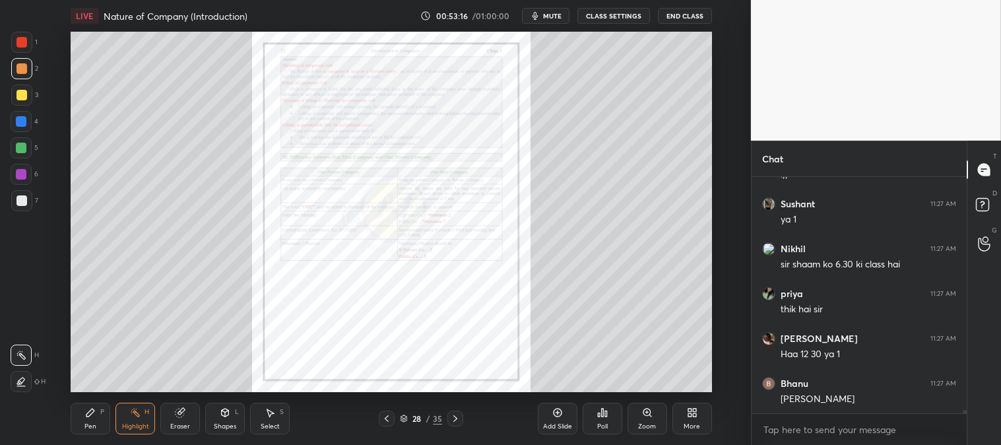
click at [387, 424] on icon at bounding box center [386, 418] width 11 height 11
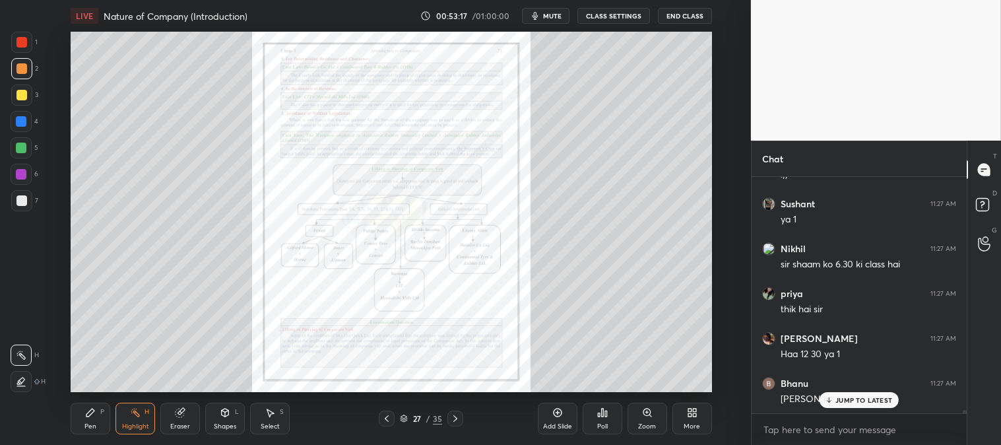
scroll to position [18431, 0]
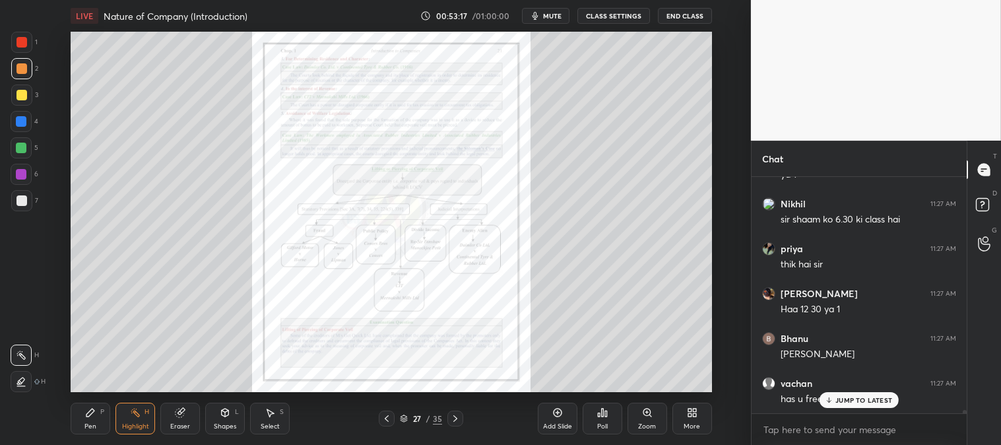
click at [387, 424] on div at bounding box center [387, 418] width 16 height 16
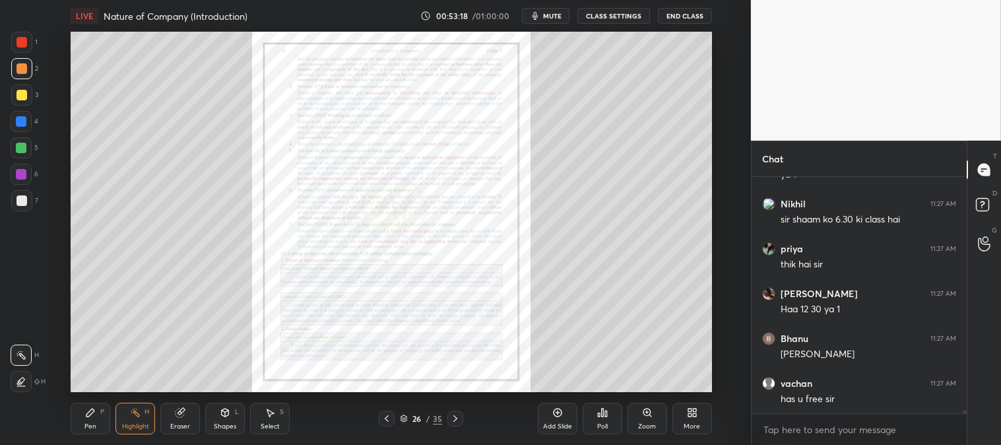
scroll to position [18477, 0]
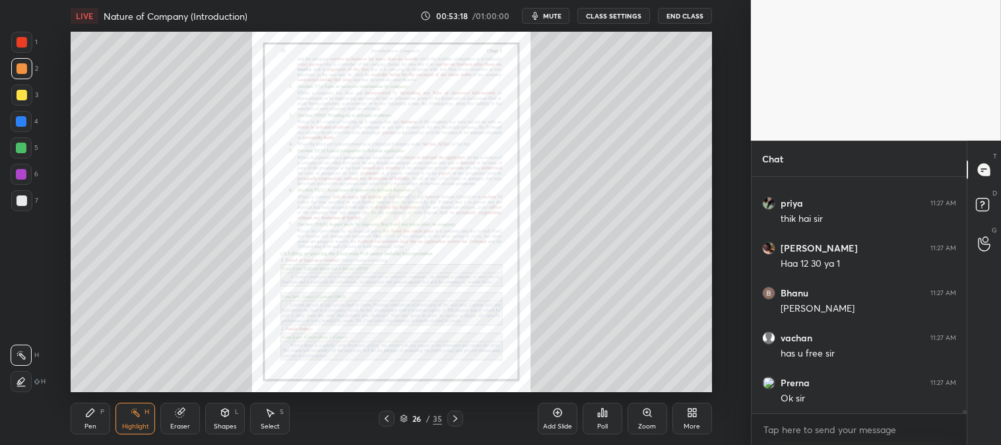
click at [386, 424] on div at bounding box center [387, 418] width 16 height 16
click at [387, 423] on icon at bounding box center [386, 418] width 11 height 11
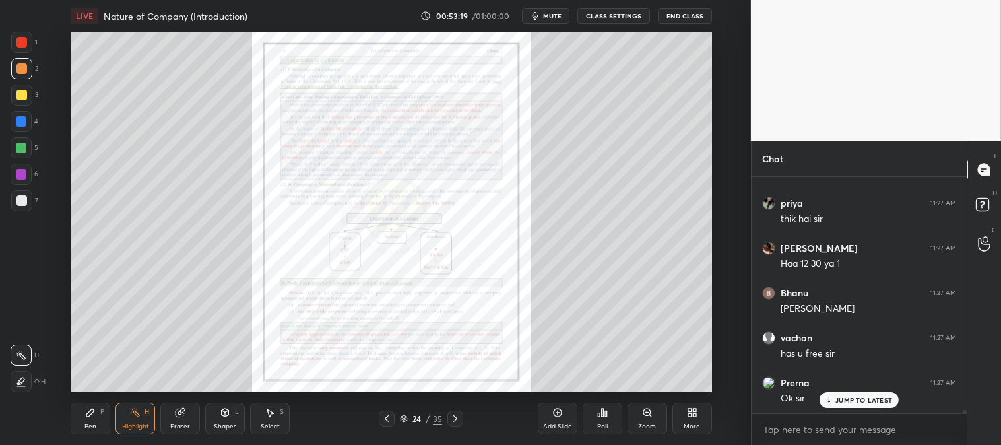
scroll to position [18521, 0]
click at [645, 423] on div "Zoom" at bounding box center [647, 426] width 18 height 7
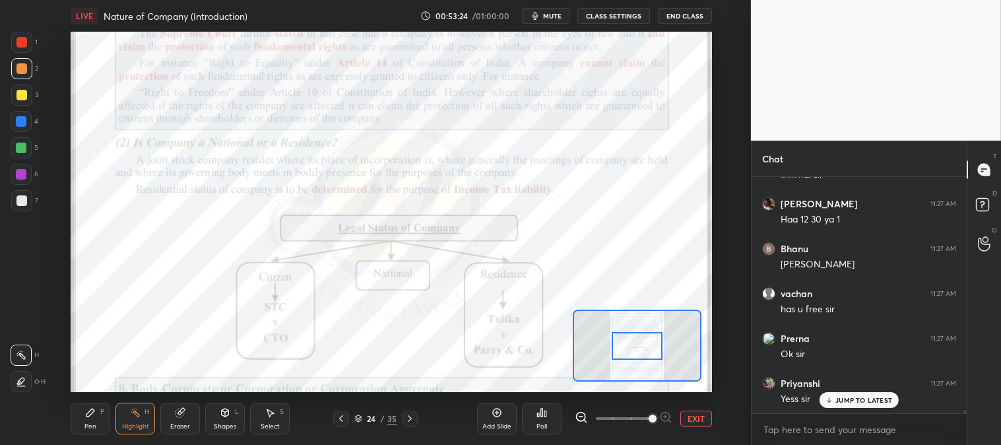
scroll to position [18566, 0]
click at [141, 413] on div "Highlight H" at bounding box center [135, 419] width 40 height 32
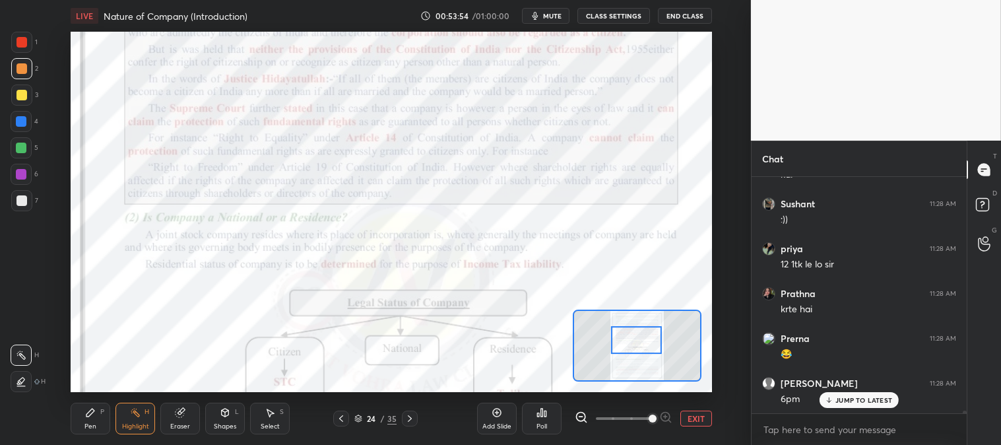
scroll to position [18880, 0]
click at [829, 405] on div "JUMP TO LATEST" at bounding box center [859, 400] width 79 height 16
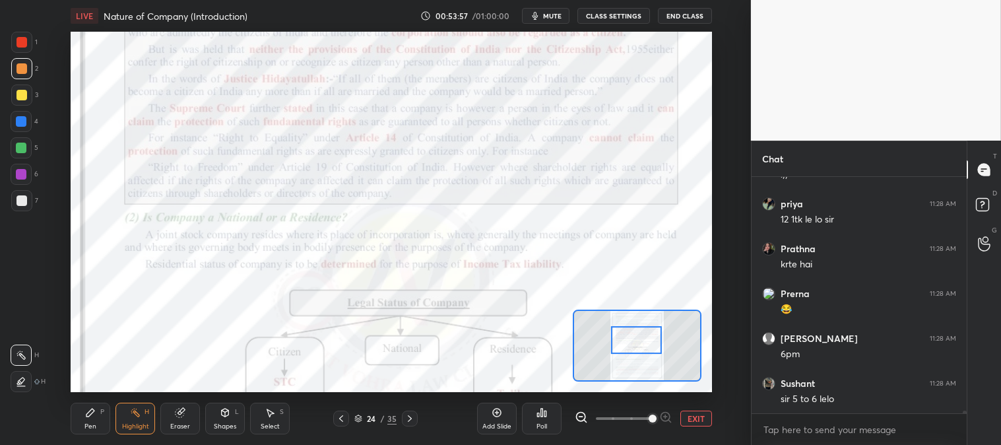
click at [341, 420] on icon at bounding box center [341, 418] width 4 height 7
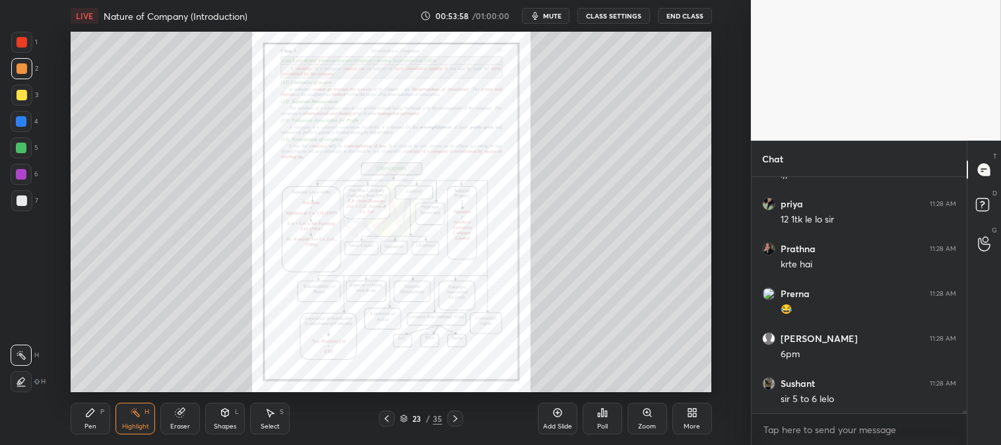
click at [387, 416] on icon at bounding box center [387, 418] width 4 height 7
click at [388, 418] on icon at bounding box center [386, 418] width 11 height 11
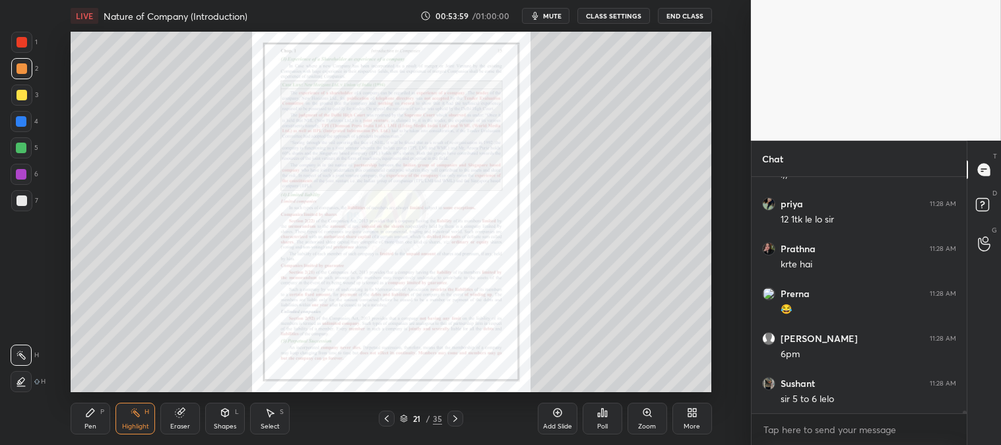
click at [387, 416] on icon at bounding box center [386, 418] width 11 height 11
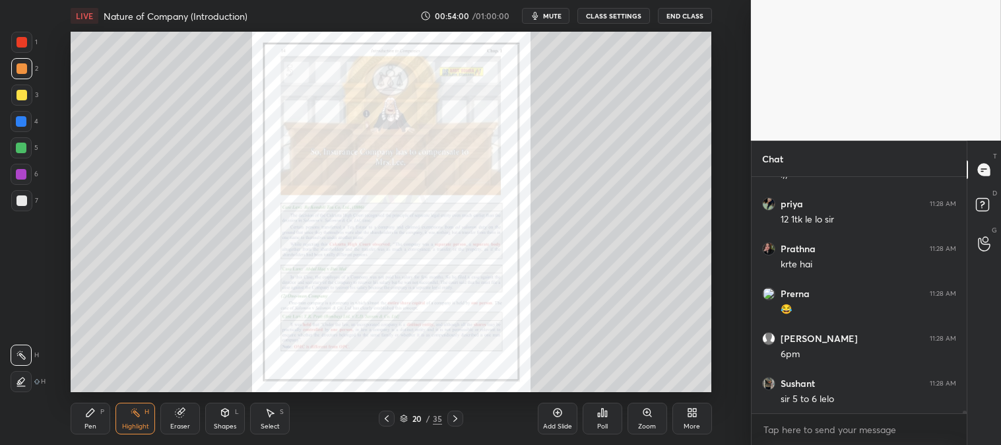
scroll to position [18925, 0]
click at [387, 416] on icon at bounding box center [386, 418] width 11 height 11
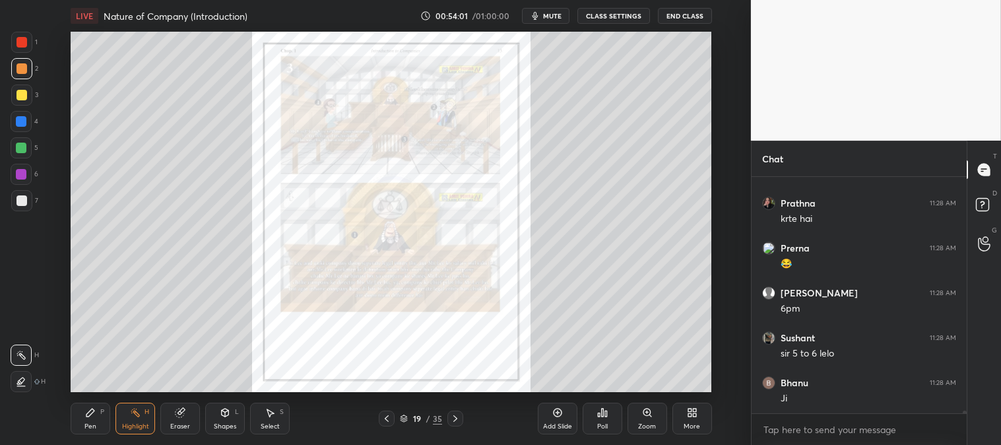
click at [386, 420] on icon at bounding box center [386, 418] width 11 height 11
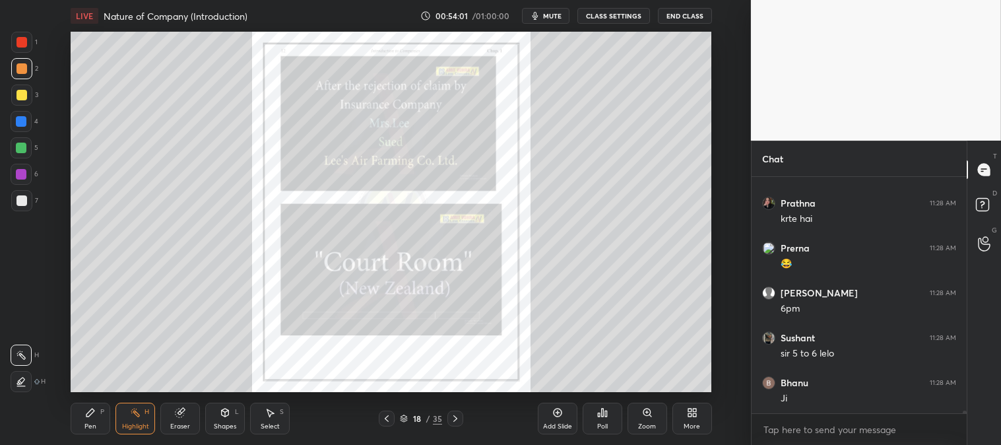
click at [387, 418] on icon at bounding box center [386, 418] width 11 height 11
click at [390, 419] on icon at bounding box center [386, 418] width 11 height 11
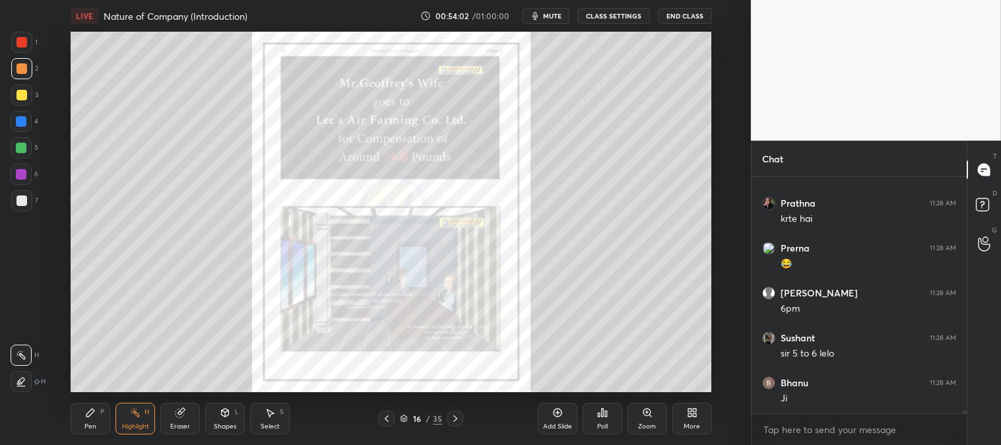
click at [389, 418] on icon at bounding box center [386, 418] width 11 height 11
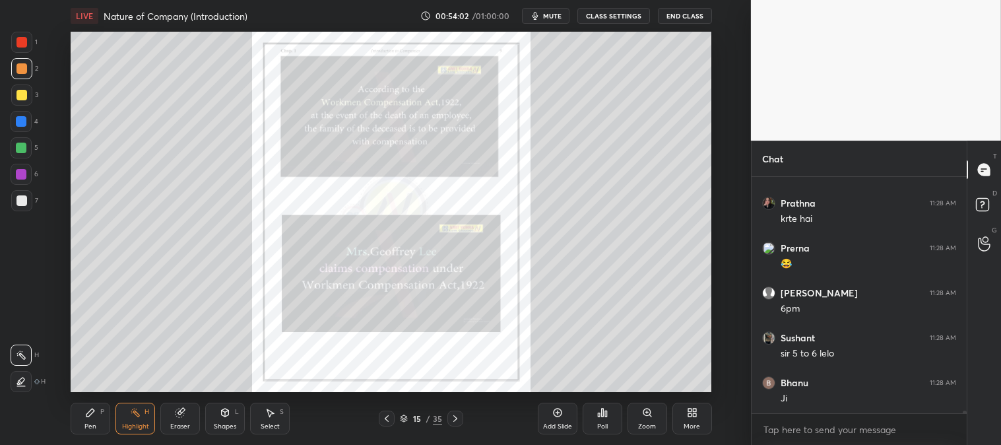
click at [387, 416] on icon at bounding box center [386, 418] width 11 height 11
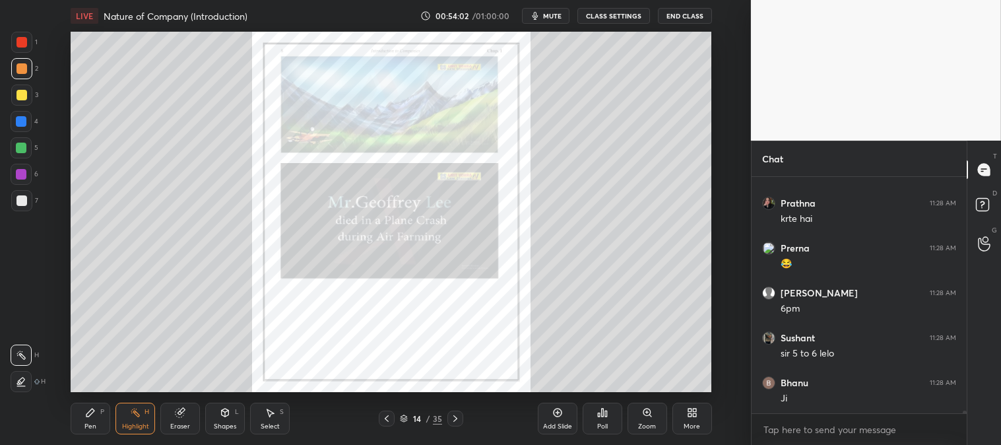
click at [386, 416] on icon at bounding box center [386, 418] width 11 height 11
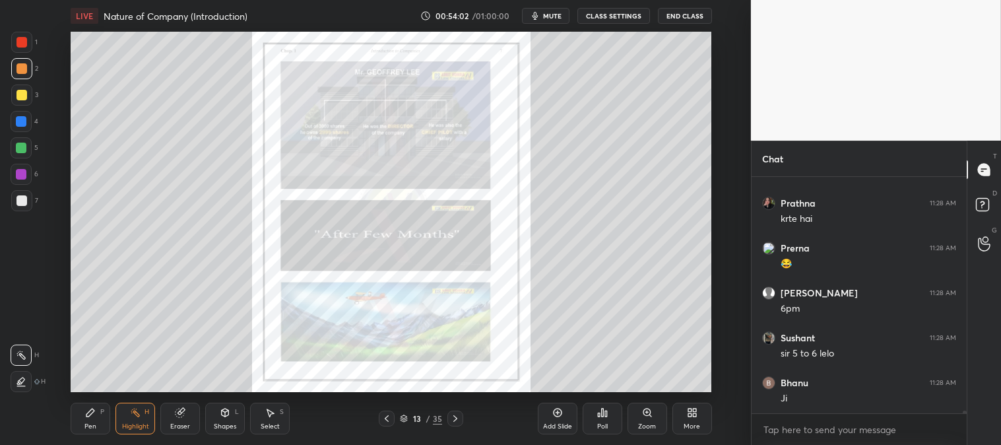
click at [386, 417] on icon at bounding box center [386, 418] width 11 height 11
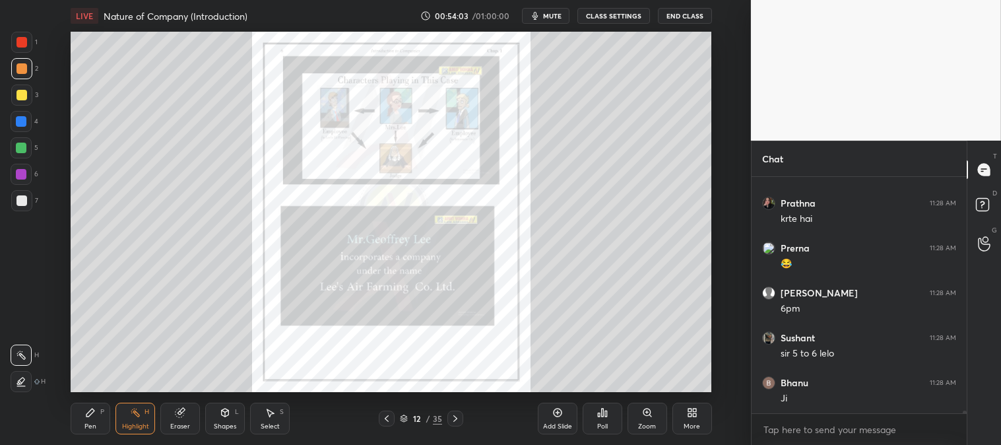
click at [387, 418] on icon at bounding box center [387, 418] width 4 height 7
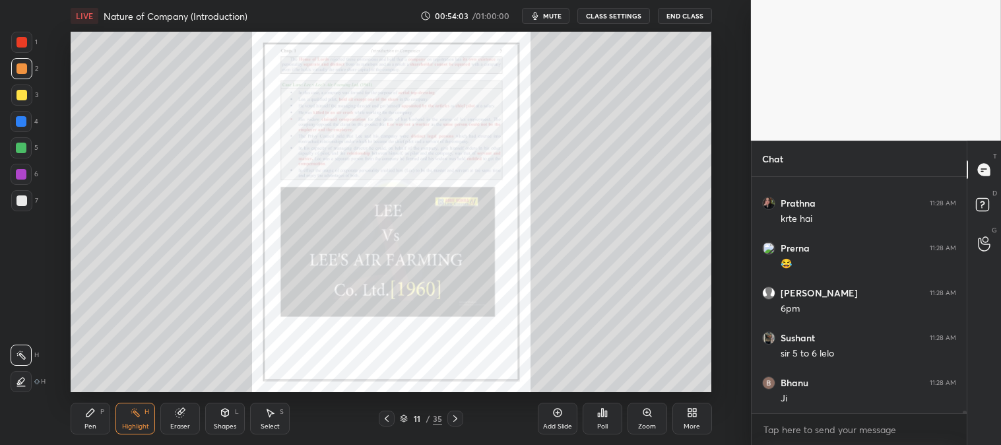
click at [384, 418] on icon at bounding box center [386, 418] width 11 height 11
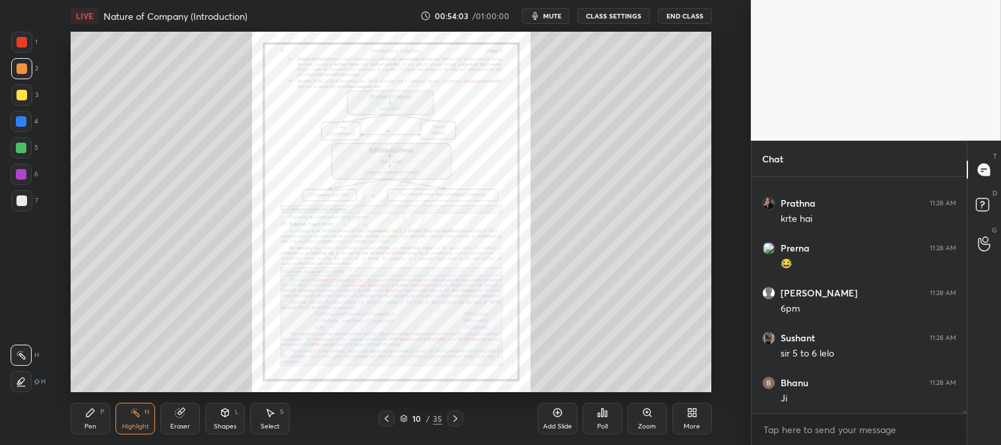
click at [386, 412] on div at bounding box center [387, 418] width 16 height 16
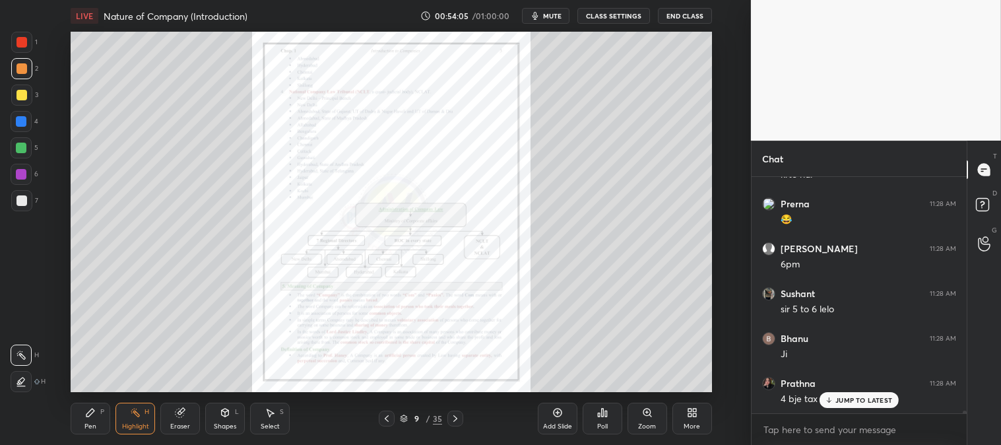
click at [387, 416] on icon at bounding box center [386, 418] width 11 height 11
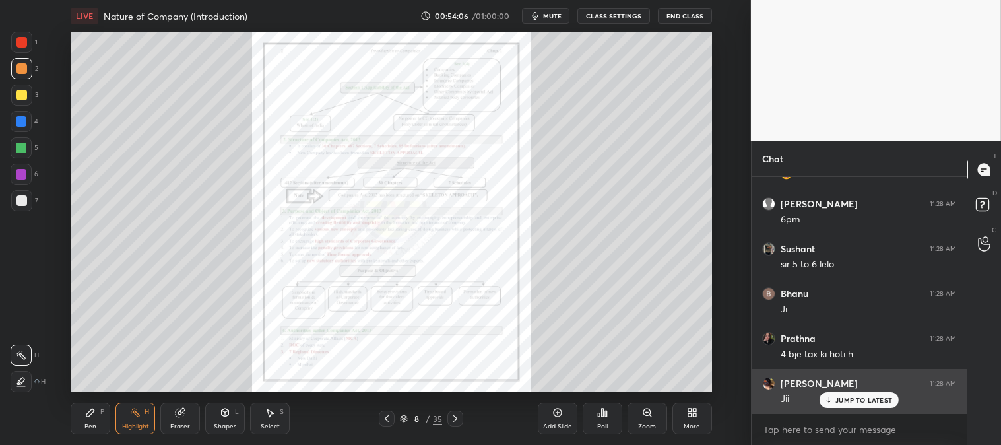
click at [853, 400] on p "JUMP TO LATEST" at bounding box center [863, 400] width 57 height 8
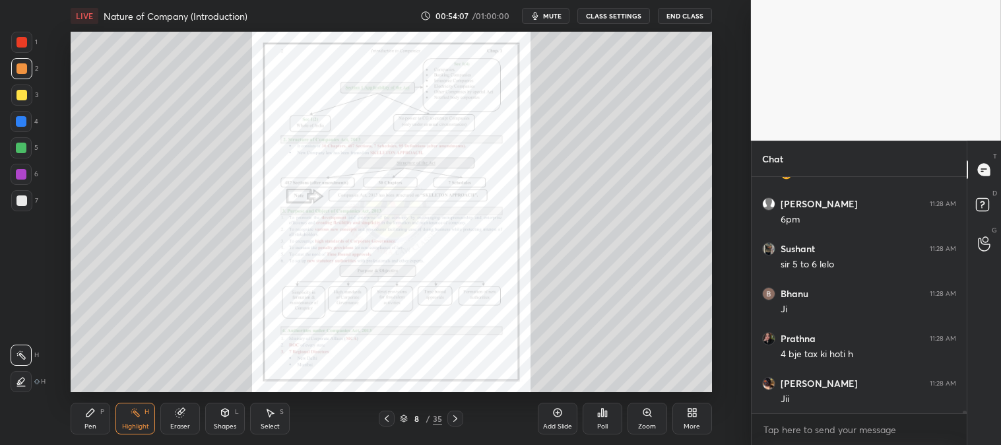
click at [391, 420] on icon at bounding box center [386, 418] width 11 height 11
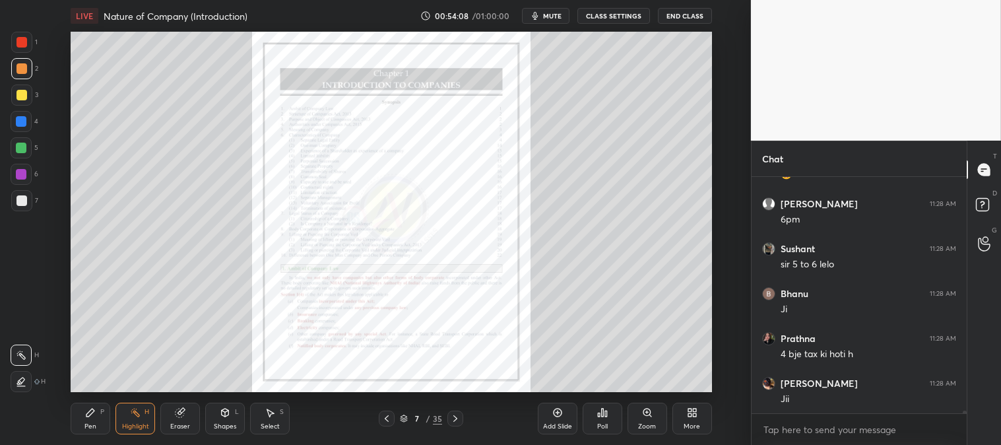
click at [390, 420] on icon at bounding box center [386, 418] width 11 height 11
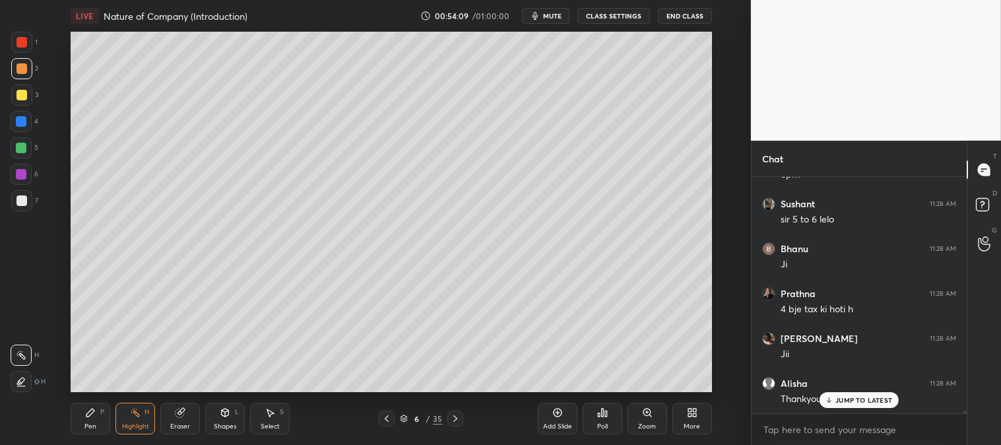
scroll to position [19104, 0]
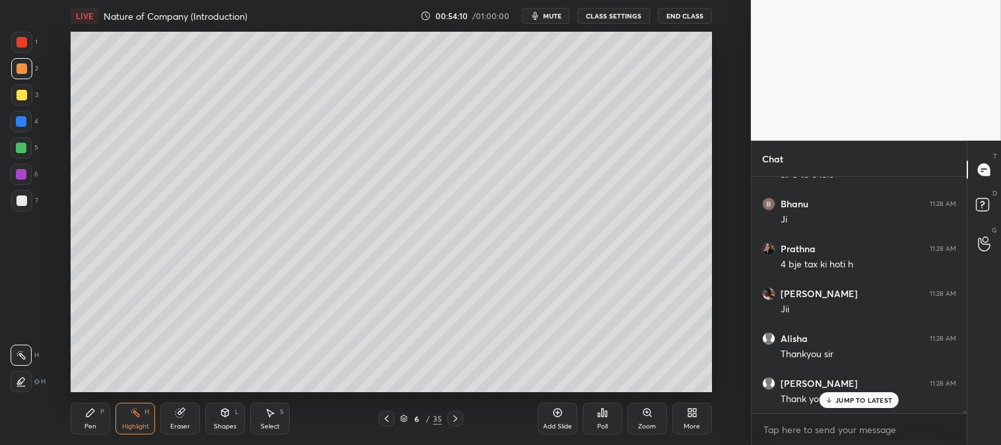
click at [835, 401] on div "JUMP TO LATEST" at bounding box center [859, 400] width 79 height 16
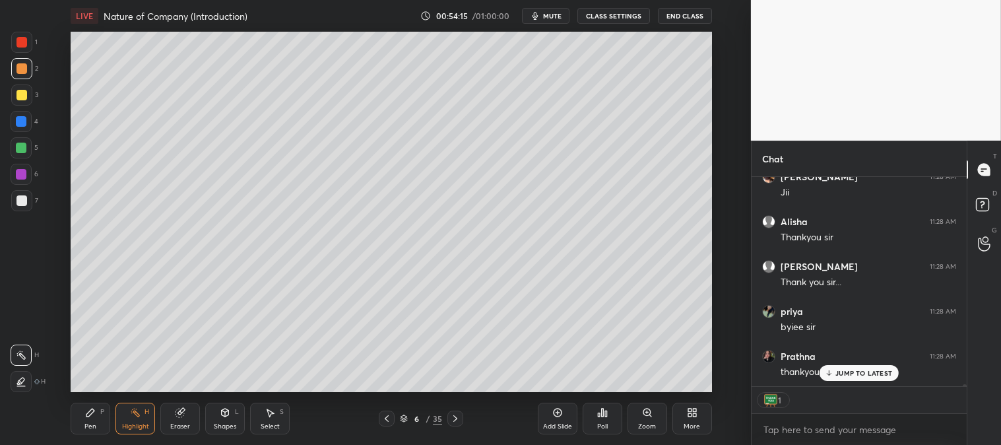
scroll to position [19266, 0]
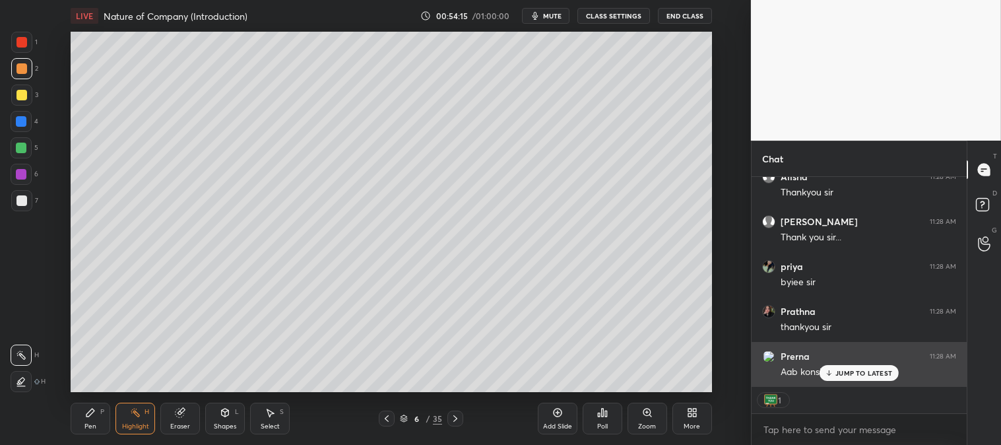
click at [847, 374] on p "JUMP TO LATEST" at bounding box center [863, 373] width 57 height 8
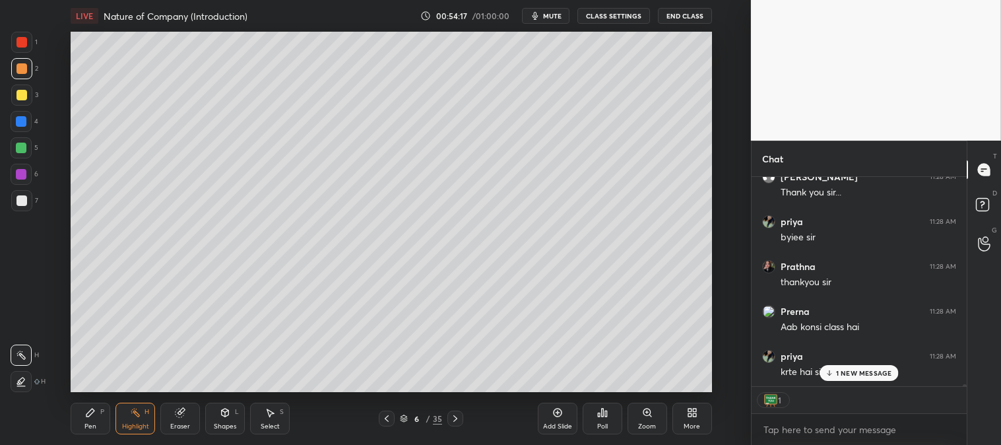
scroll to position [19356, 0]
click at [682, 18] on button "End Class" at bounding box center [685, 16] width 54 height 16
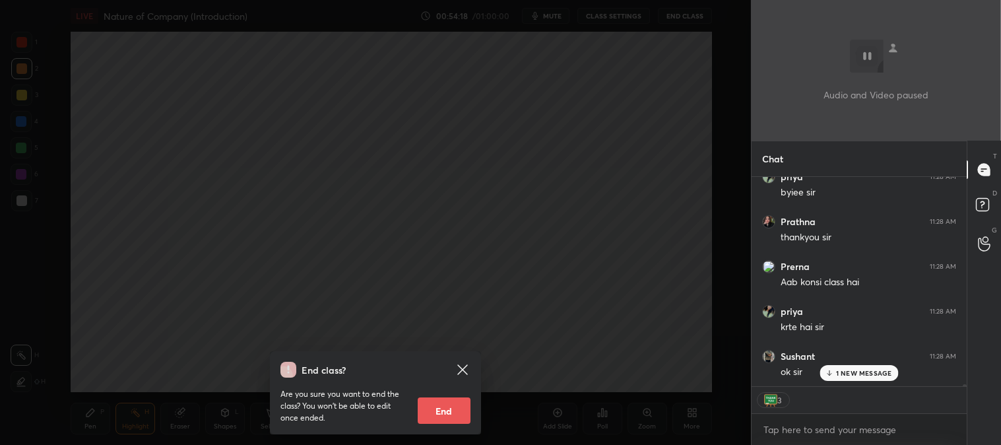
scroll to position [19400, 0]
click at [442, 406] on button "End" at bounding box center [444, 410] width 53 height 26
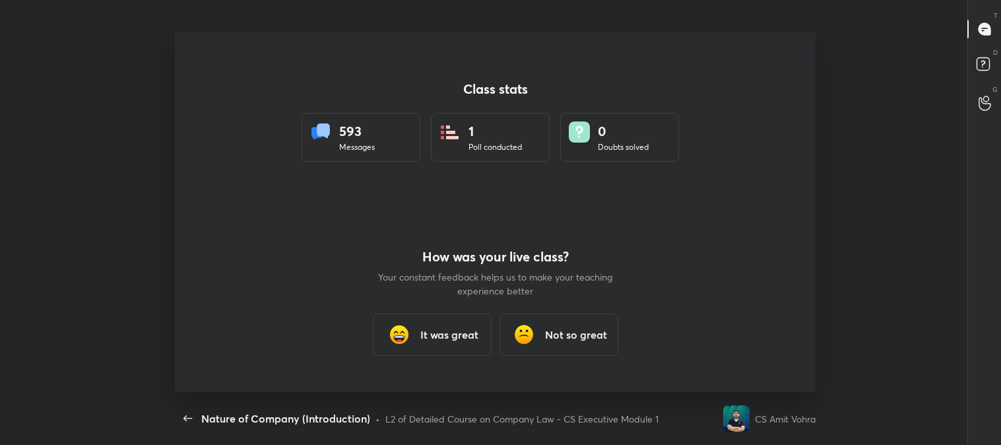
scroll to position [65627, 64996]
type textarea "x"
